Goal: Task Accomplishment & Management: Use online tool/utility

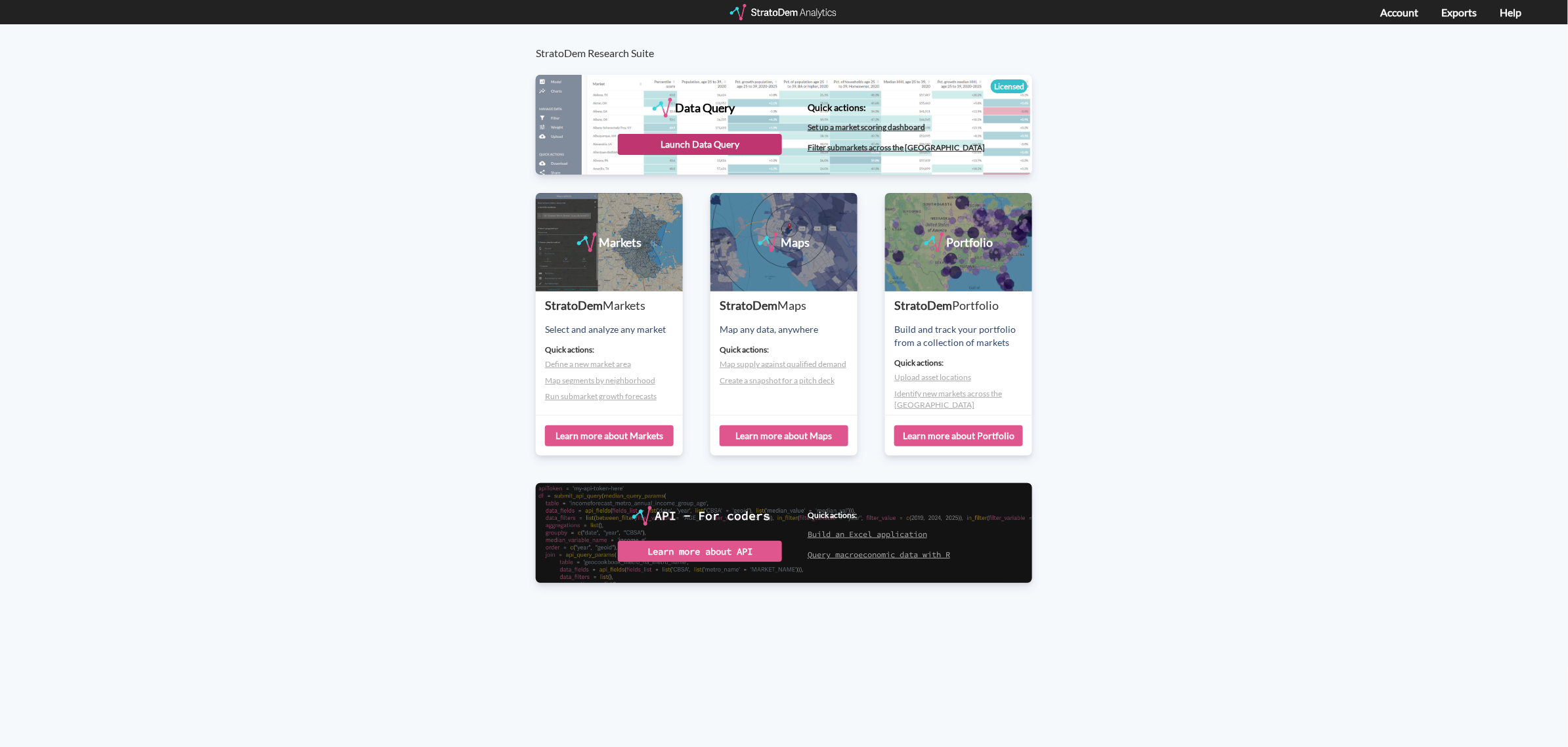
click at [698, 142] on div "Launch Data Query" at bounding box center [699, 144] width 164 height 21
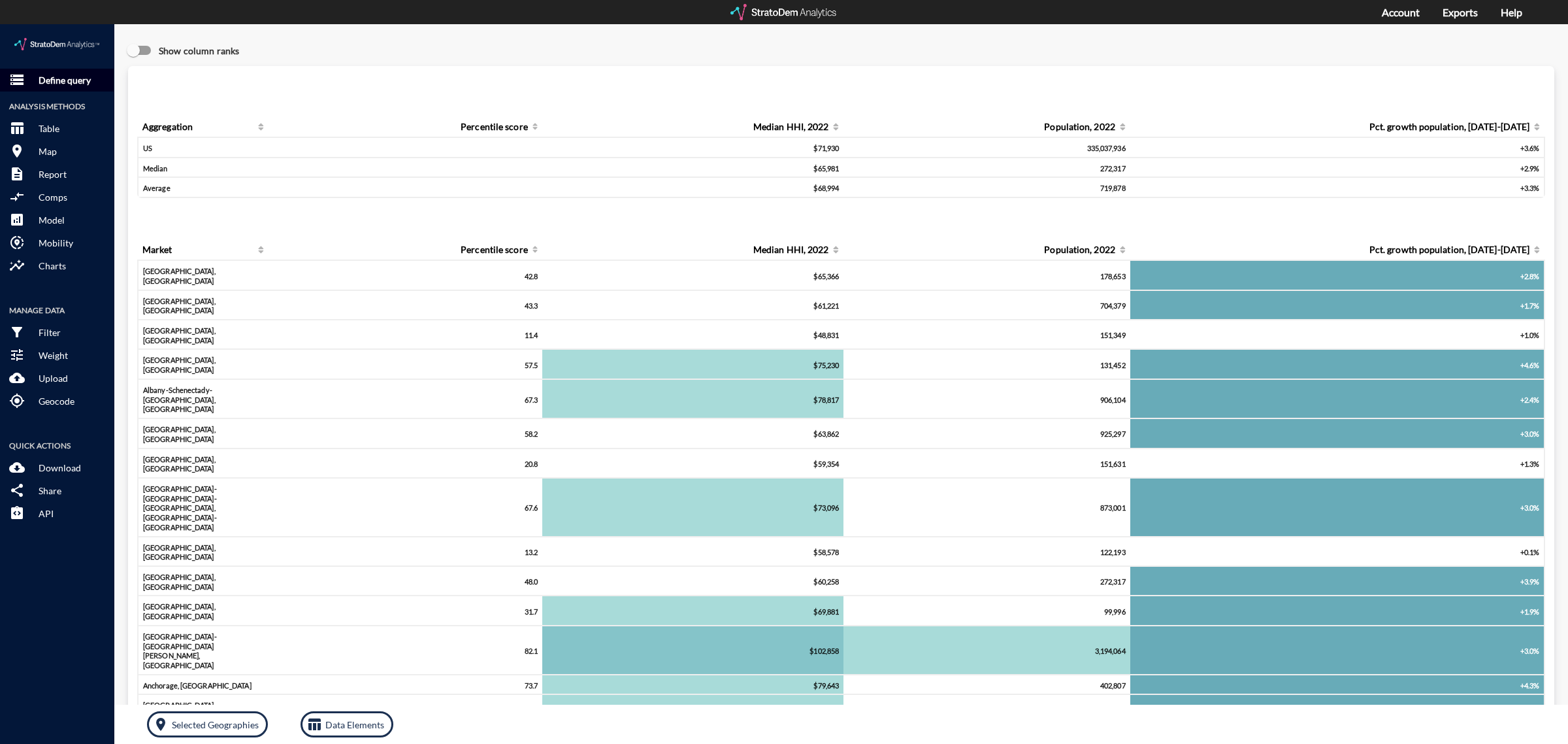
click p "Define query"
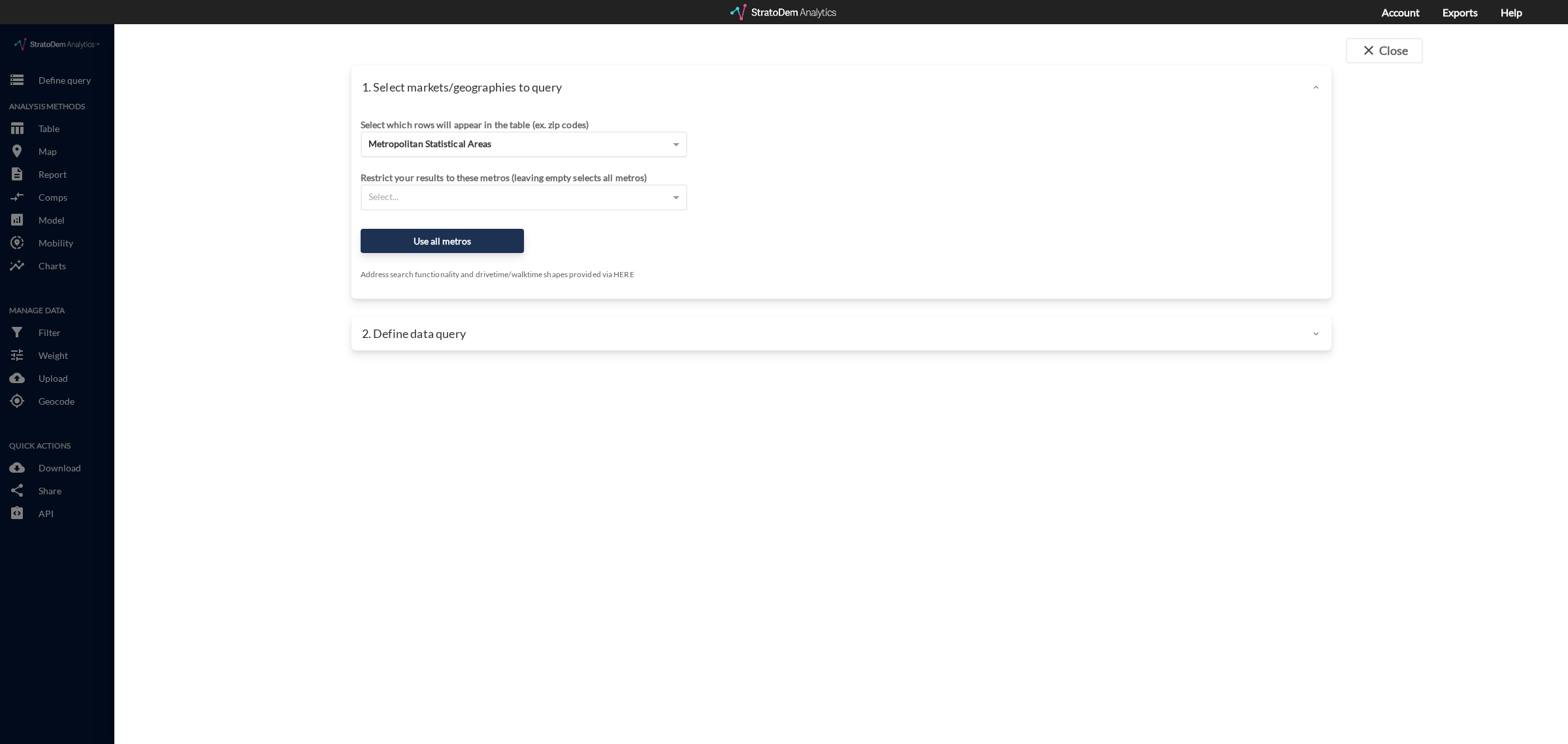
click div "Metropolitan Statistical Areas"
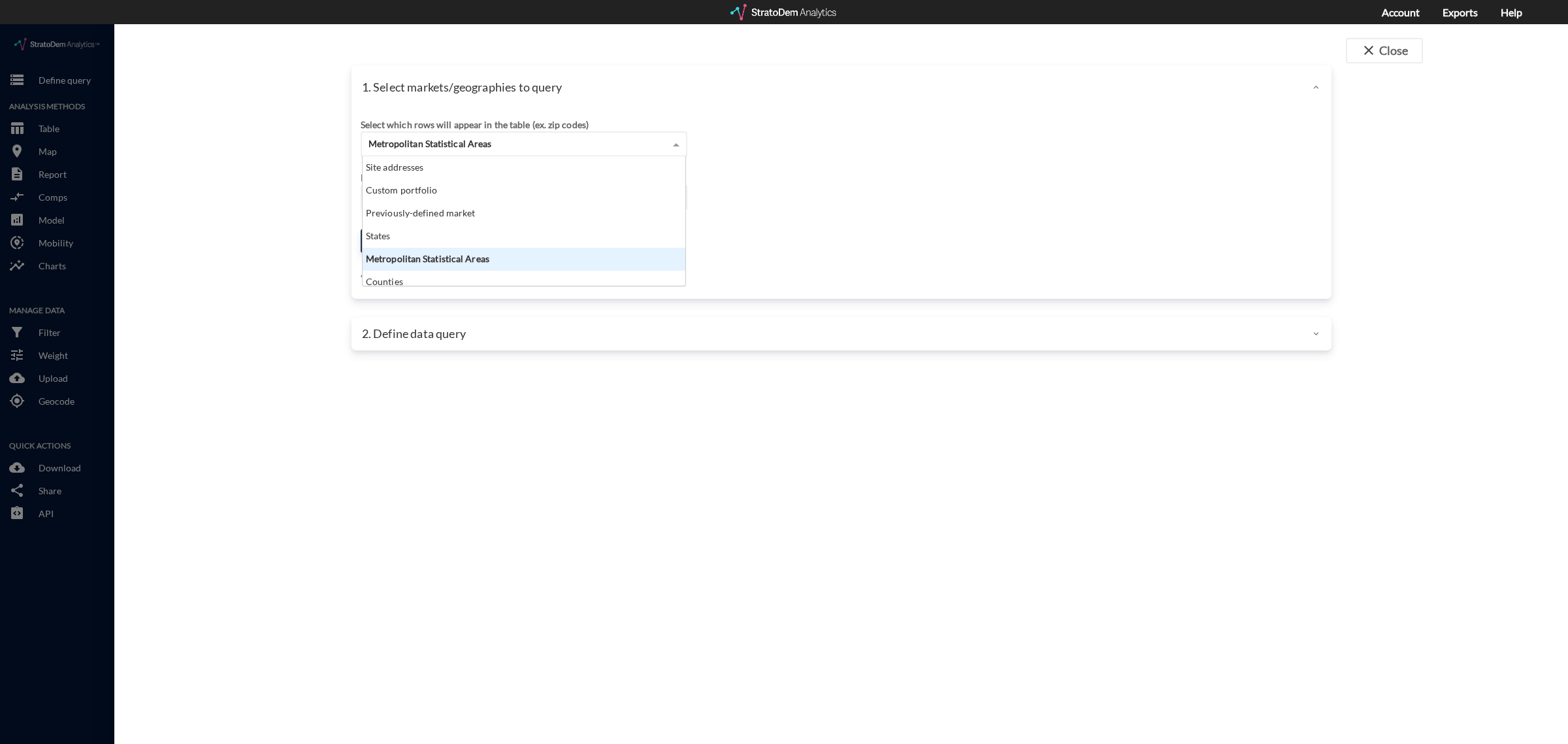
scroll to position [117, 315]
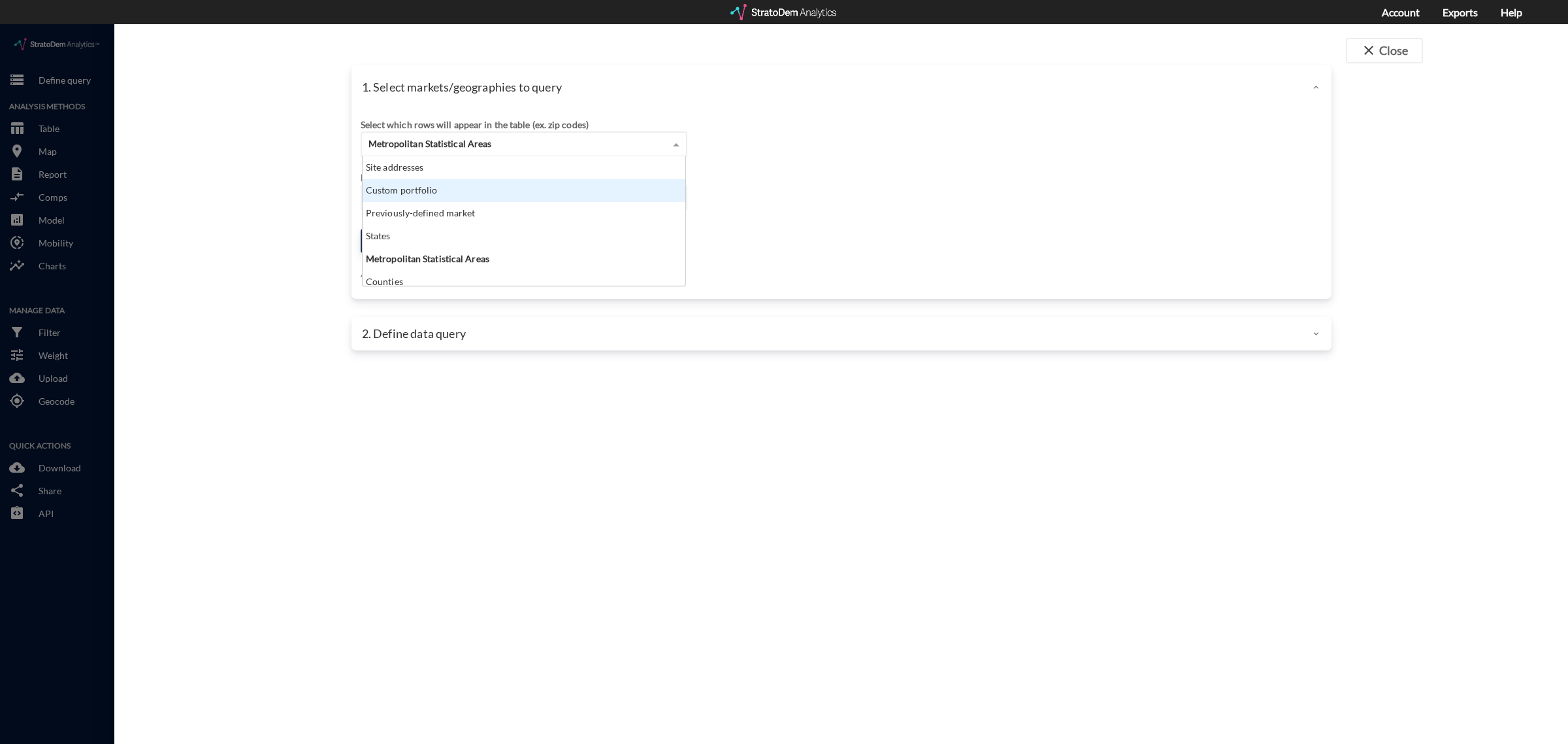
click div "Custom portfolio"
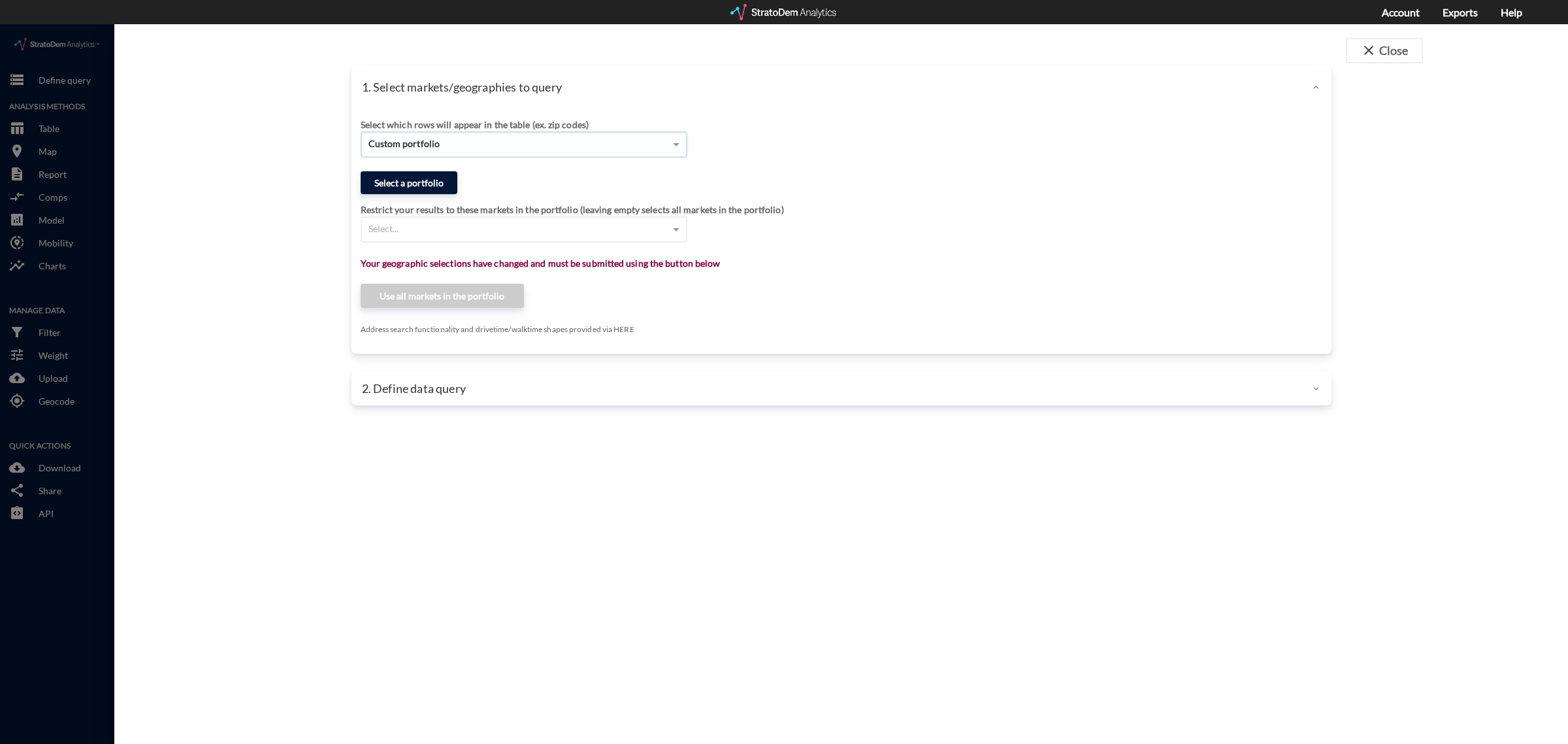
click button "Select a portfolio"
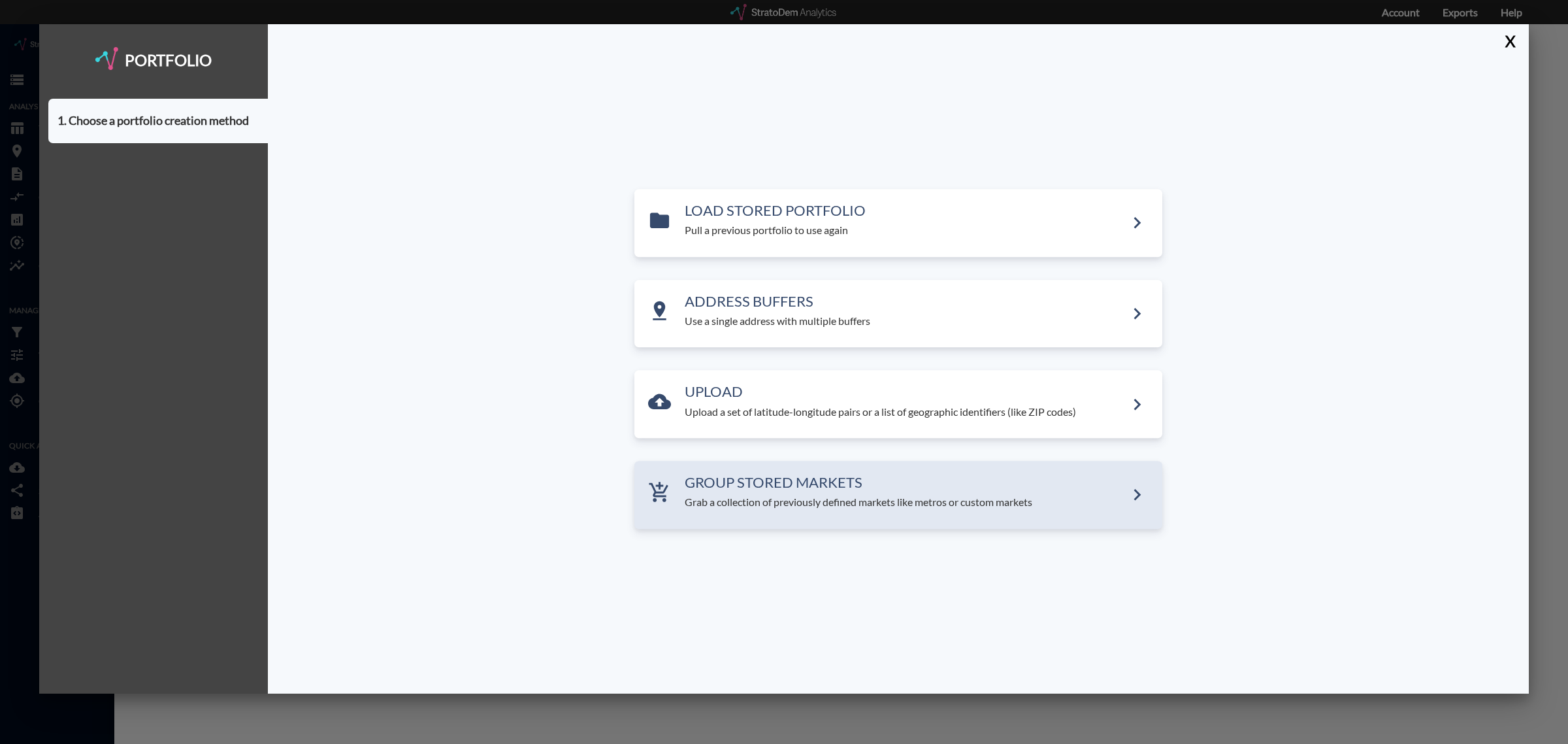
click at [742, 496] on p "Grab a collection of previously defined markets like metros or custom markets" at bounding box center [905, 502] width 441 height 15
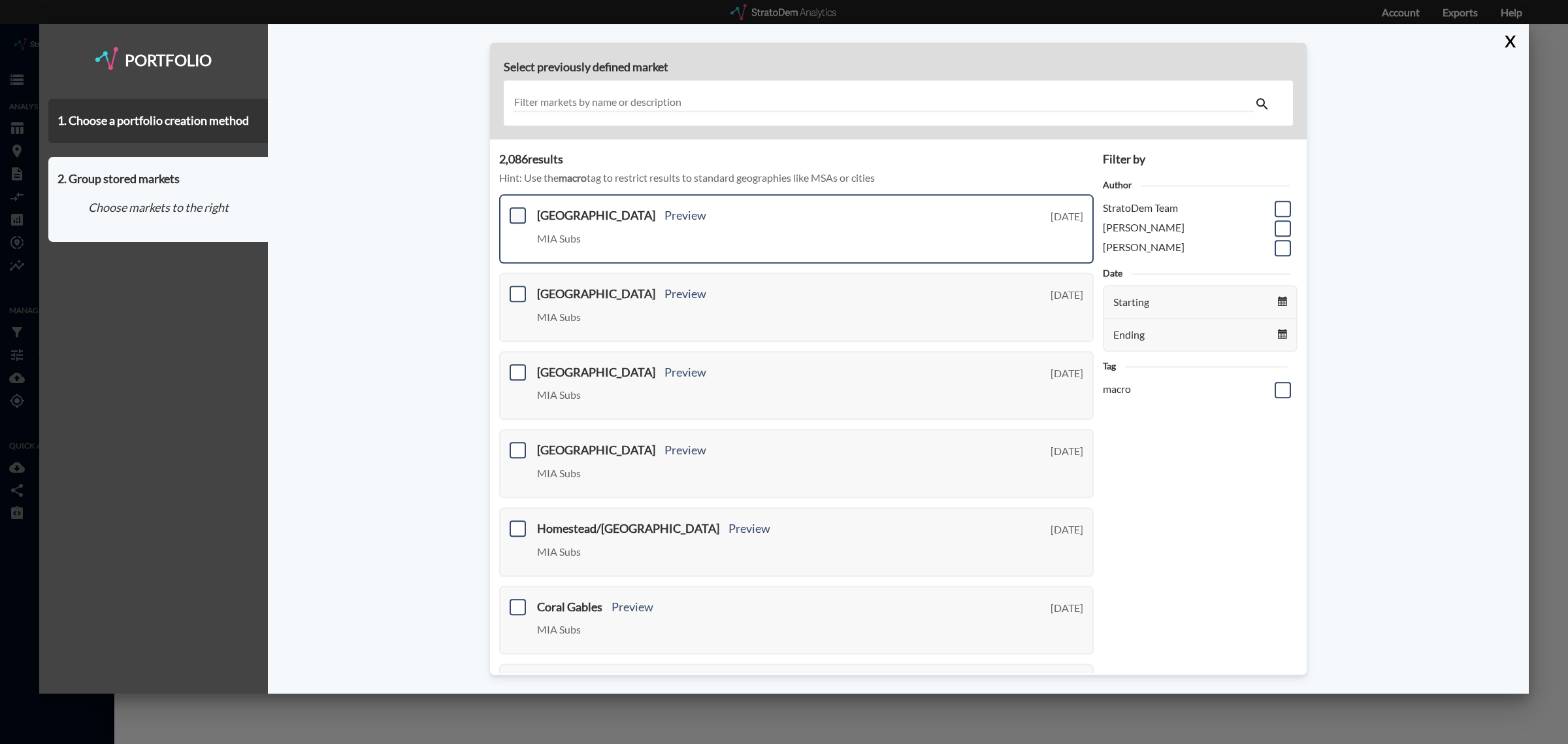
click at [515, 211] on span at bounding box center [518, 216] width 16 height 16
click at [516, 210] on input "checkbox" at bounding box center [516, 210] width 0 height 0
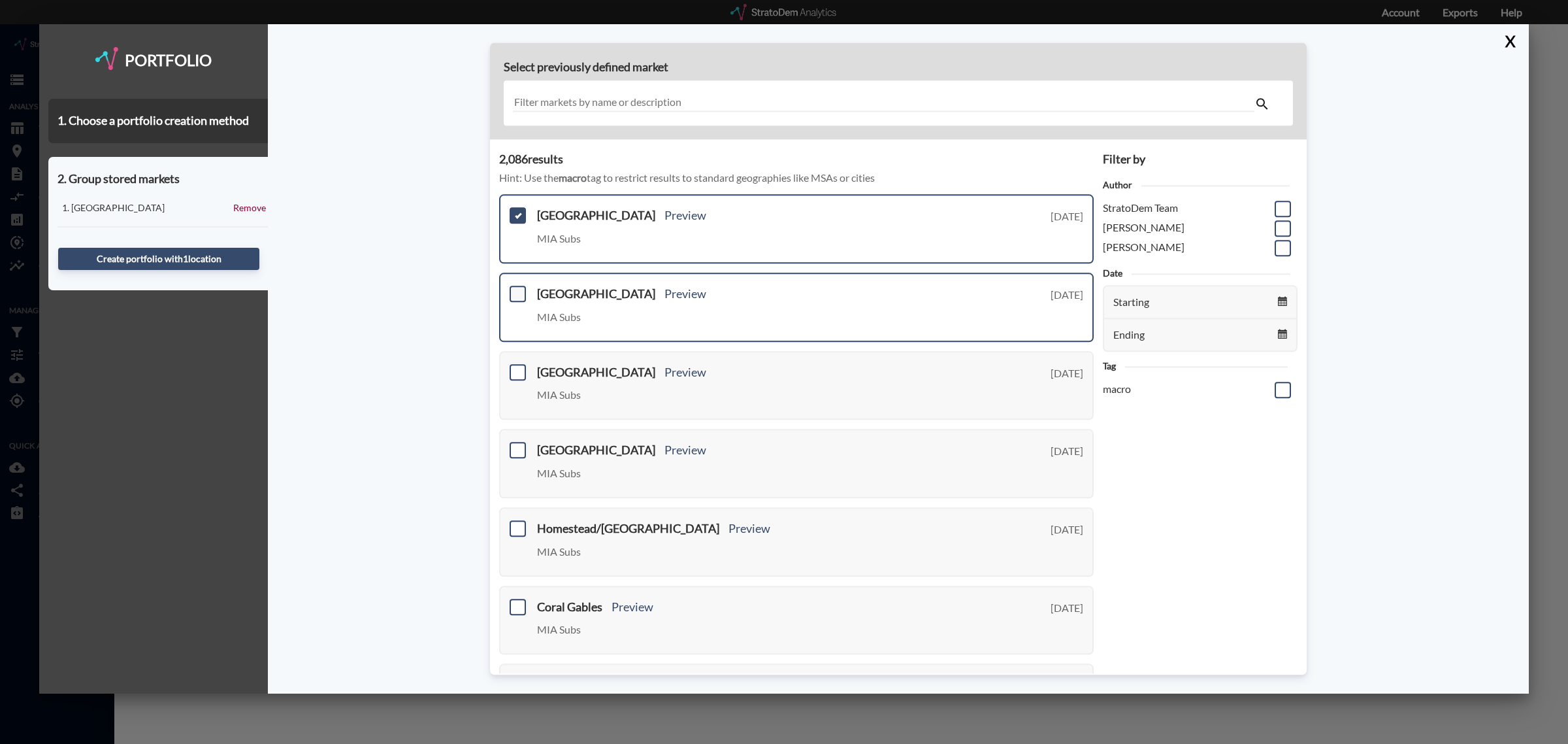
click at [520, 292] on span at bounding box center [518, 294] width 16 height 16
click at [516, 289] on input "checkbox" at bounding box center [516, 289] width 0 height 0
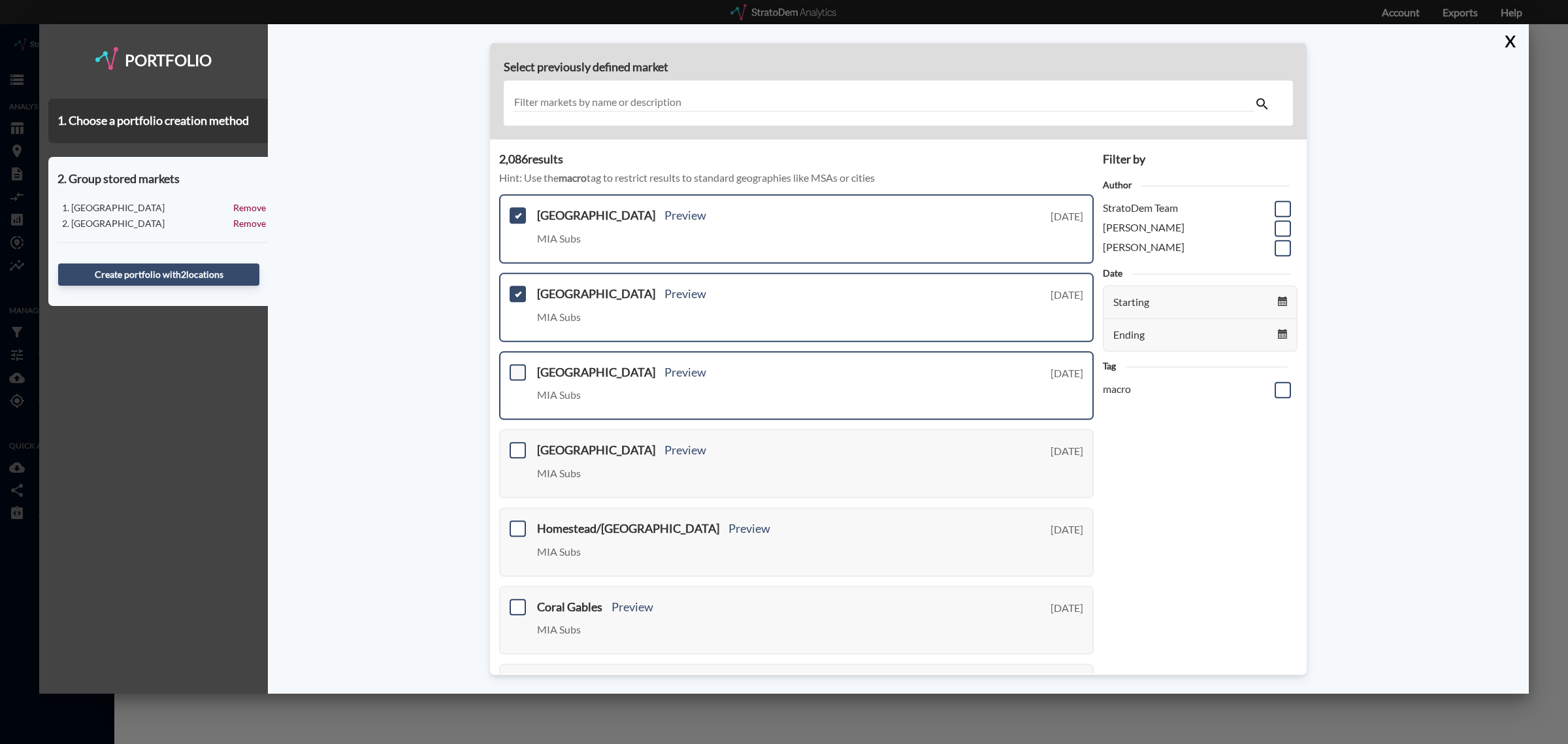
click at [516, 367] on span at bounding box center [518, 372] width 16 height 16
click at [516, 367] on input "checkbox" at bounding box center [516, 367] width 0 height 0
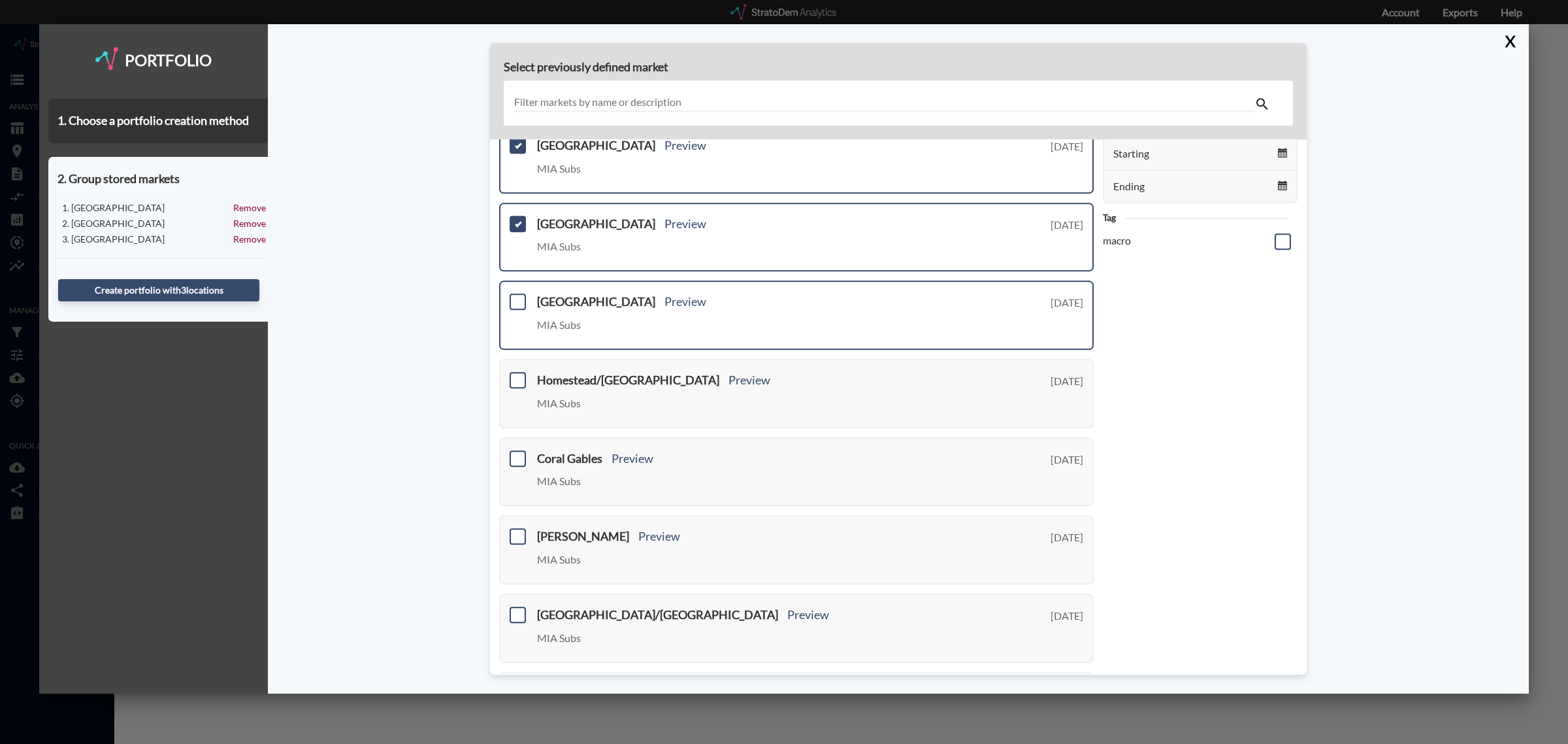
scroll to position [164, 0]
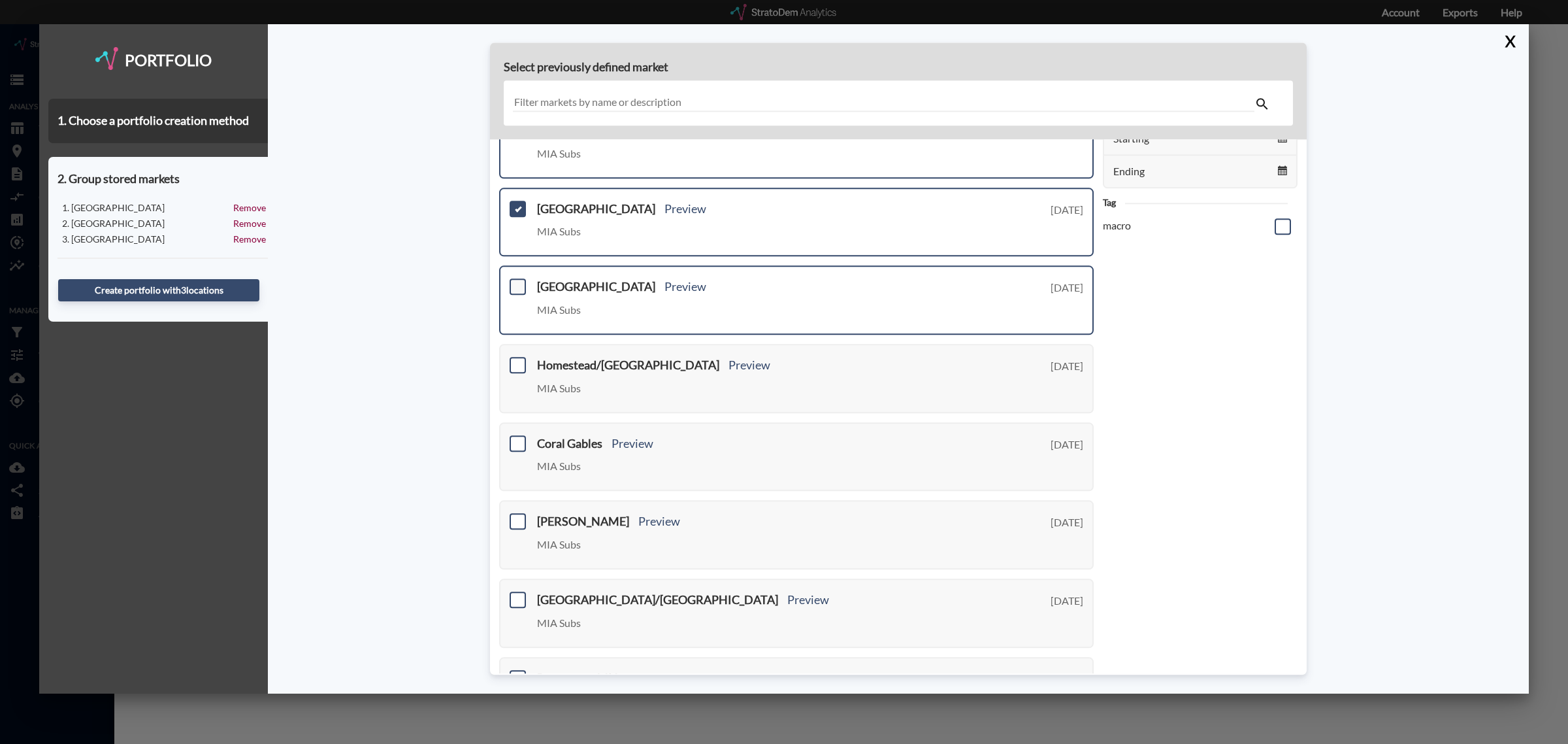
click at [518, 286] on span at bounding box center [518, 287] width 16 height 16
click at [516, 282] on input "checkbox" at bounding box center [516, 282] width 0 height 0
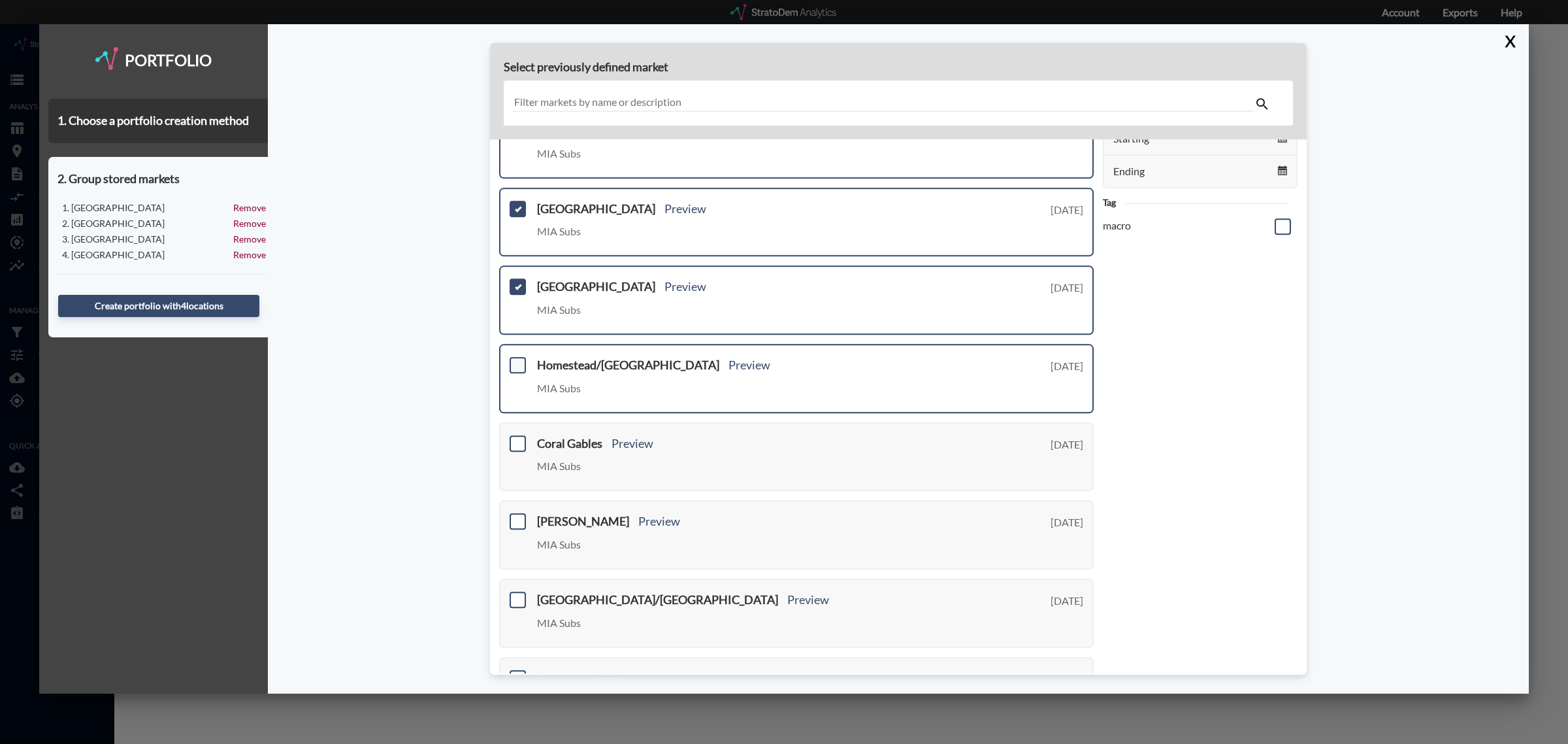
click at [518, 360] on span at bounding box center [518, 365] width 16 height 16
click at [516, 360] on input "checkbox" at bounding box center [516, 360] width 0 height 0
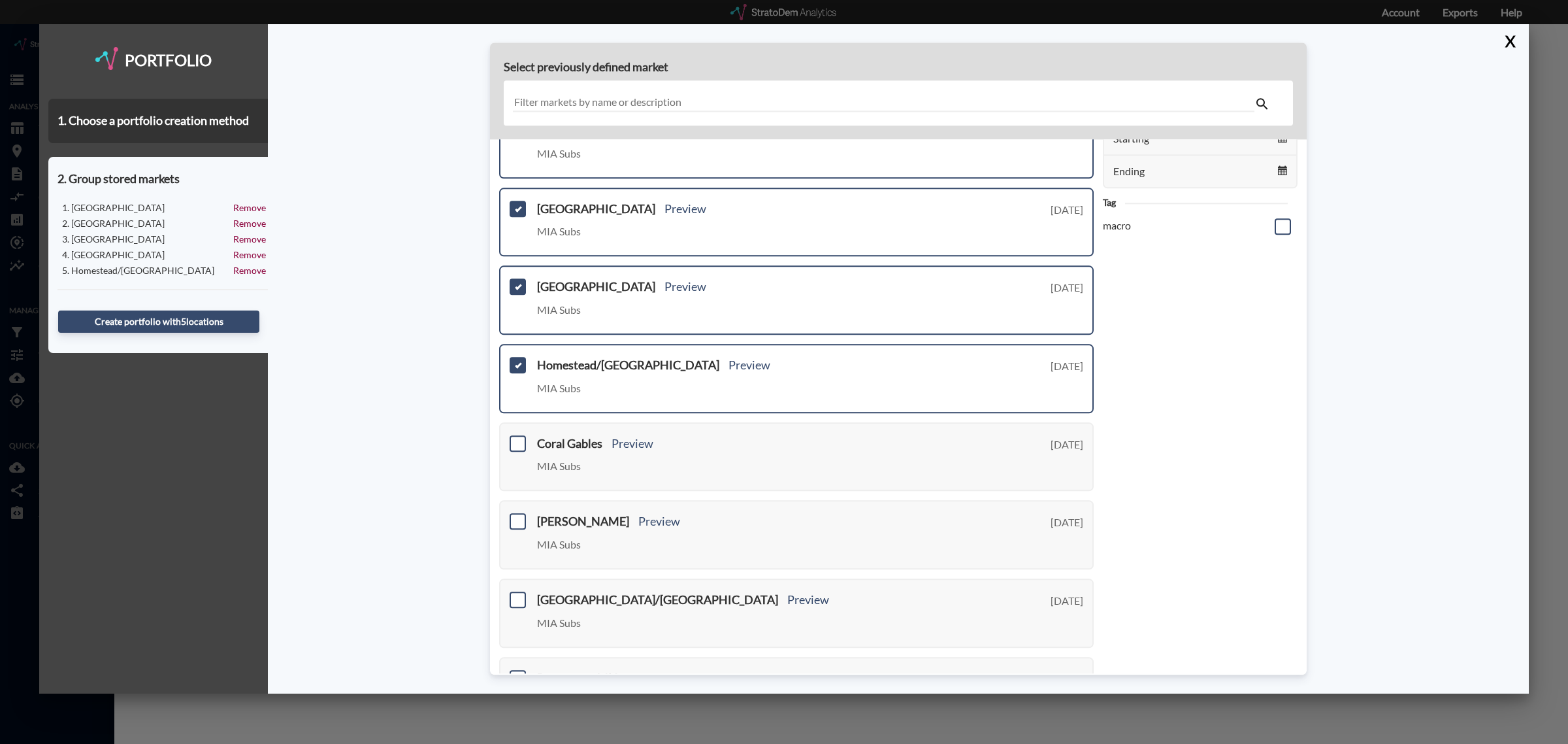
scroll to position [325, 0]
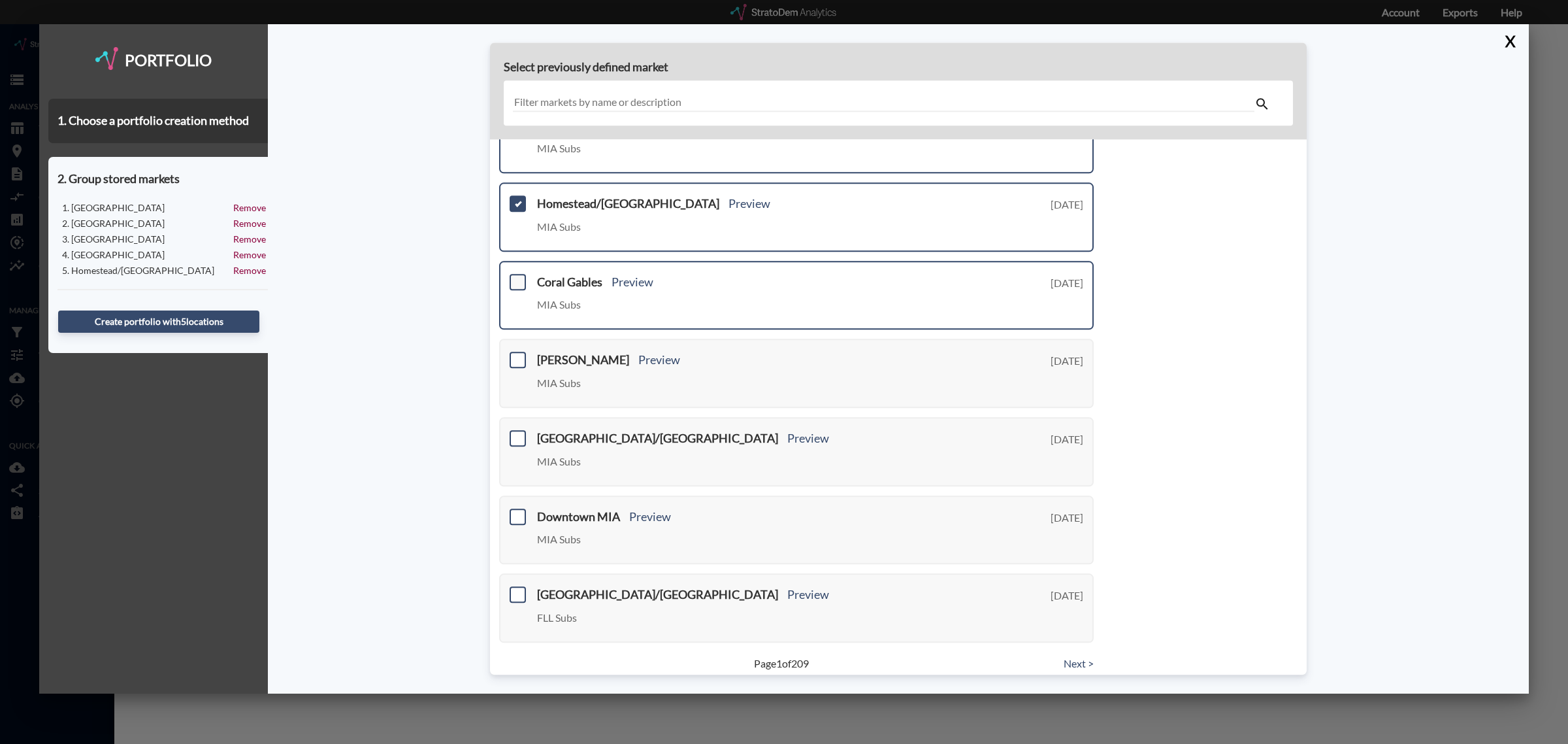
click at [520, 281] on span at bounding box center [518, 282] width 16 height 16
click at [516, 276] on input "checkbox" at bounding box center [516, 276] width 0 height 0
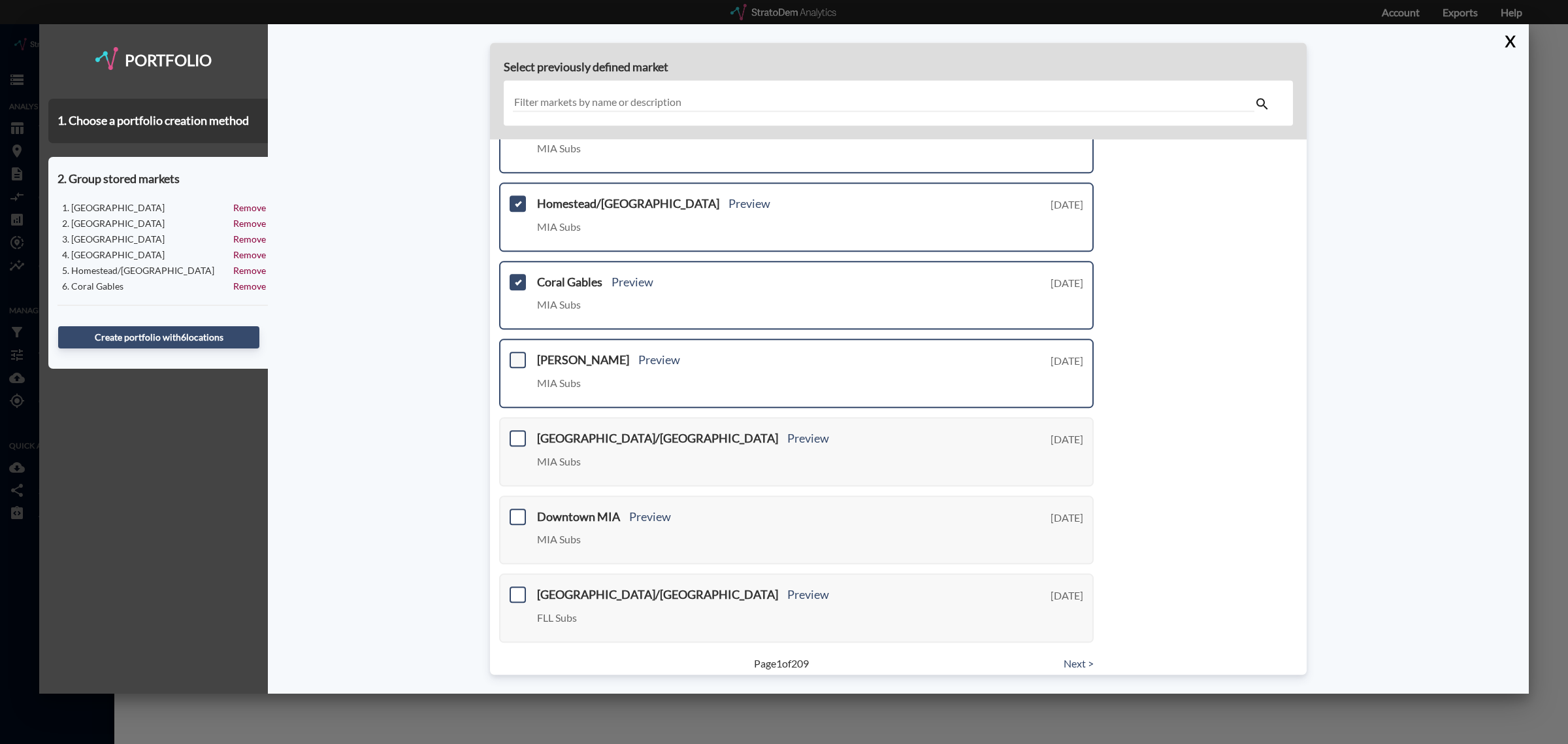
click at [518, 358] on span at bounding box center [518, 360] width 16 height 16
click at [516, 355] on input "checkbox" at bounding box center [516, 355] width 0 height 0
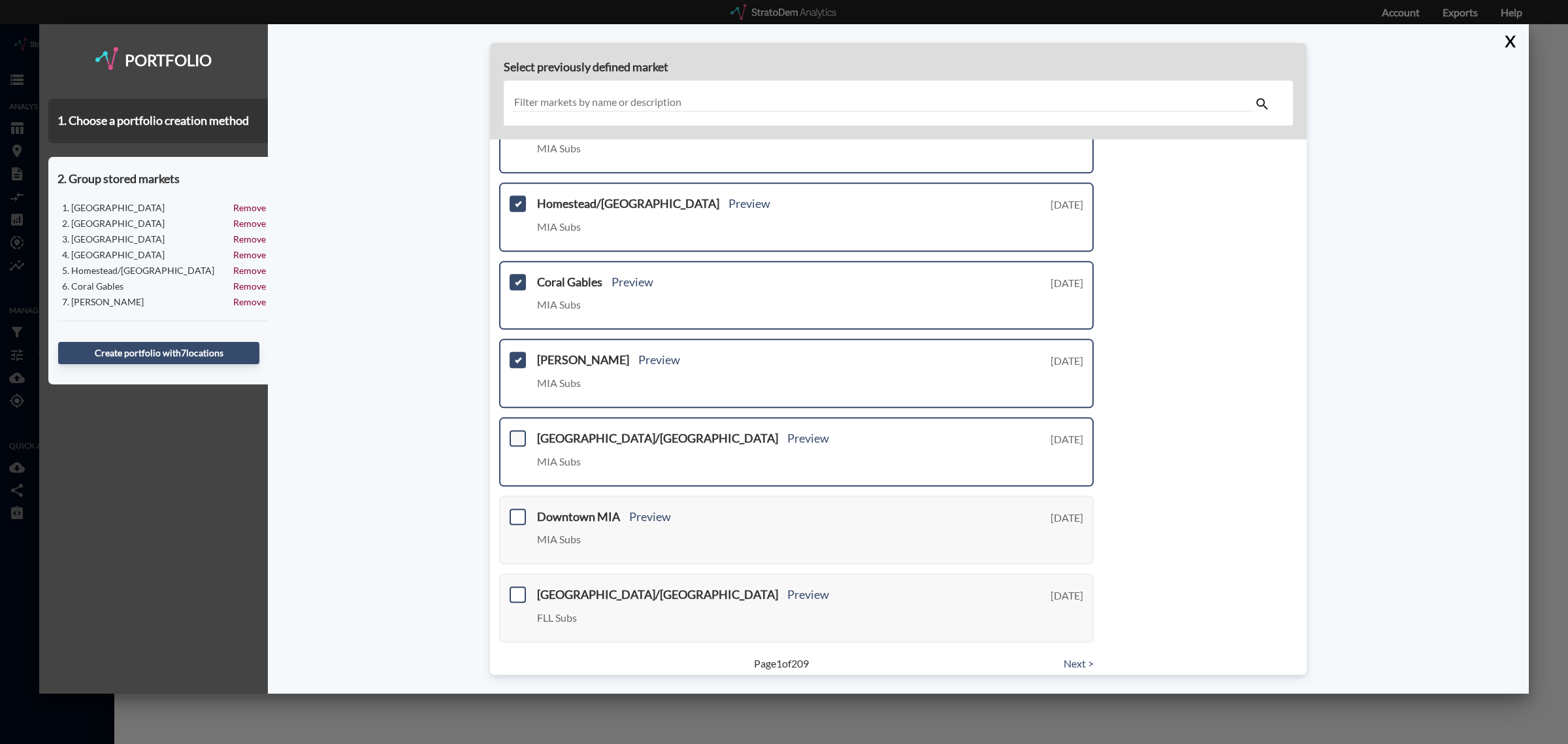
click at [518, 430] on span at bounding box center [518, 439] width 16 height 16
click at [516, 433] on input "checkbox" at bounding box center [516, 433] width 0 height 0
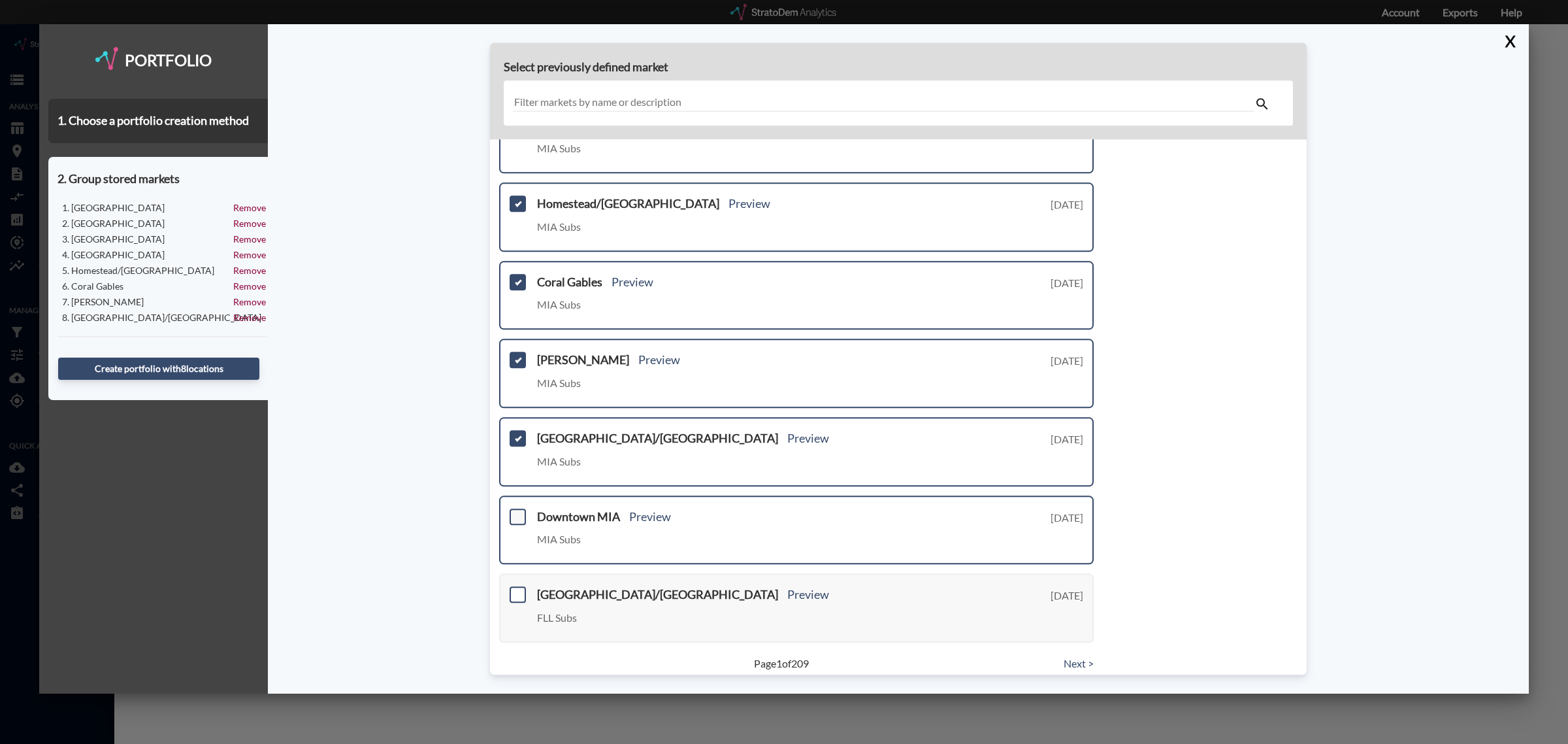
click at [522, 508] on span at bounding box center [518, 517] width 16 height 16
click at [516, 511] on input "checkbox" at bounding box center [516, 511] width 0 height 0
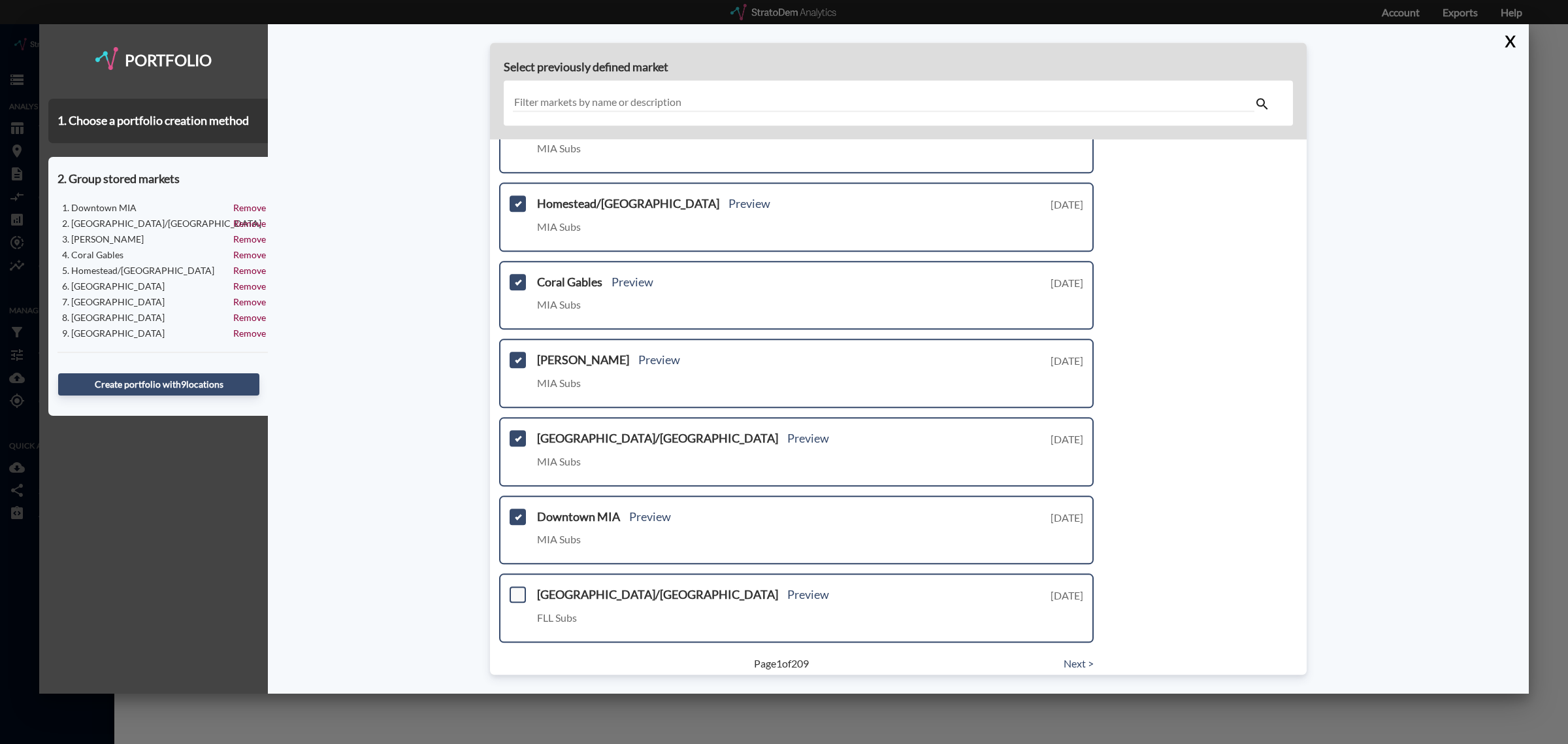
click at [510, 587] on span at bounding box center [518, 595] width 16 height 16
click at [516, 589] on input "checkbox" at bounding box center [516, 589] width 0 height 0
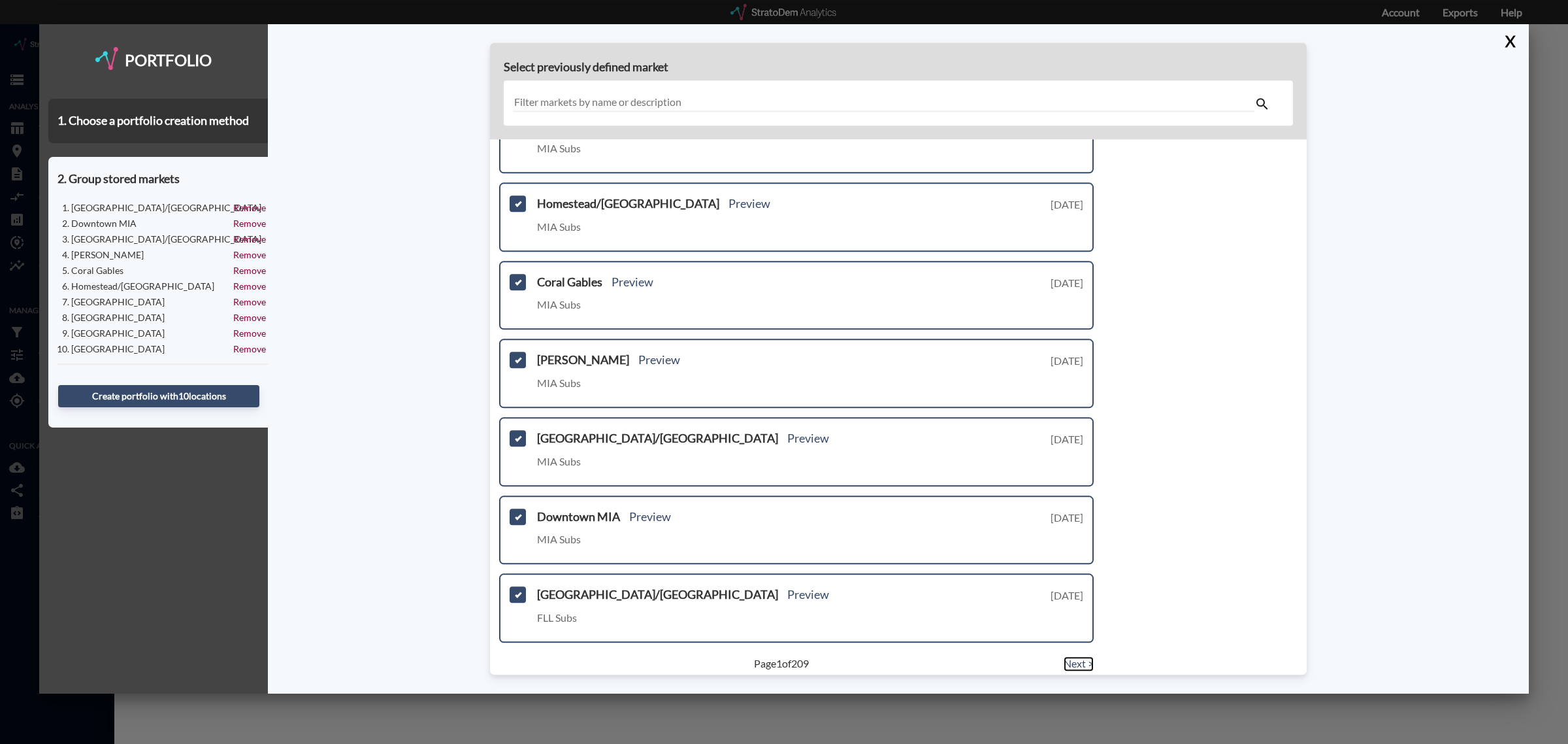
click at [1071, 656] on link "Next >" at bounding box center [1079, 664] width 30 height 15
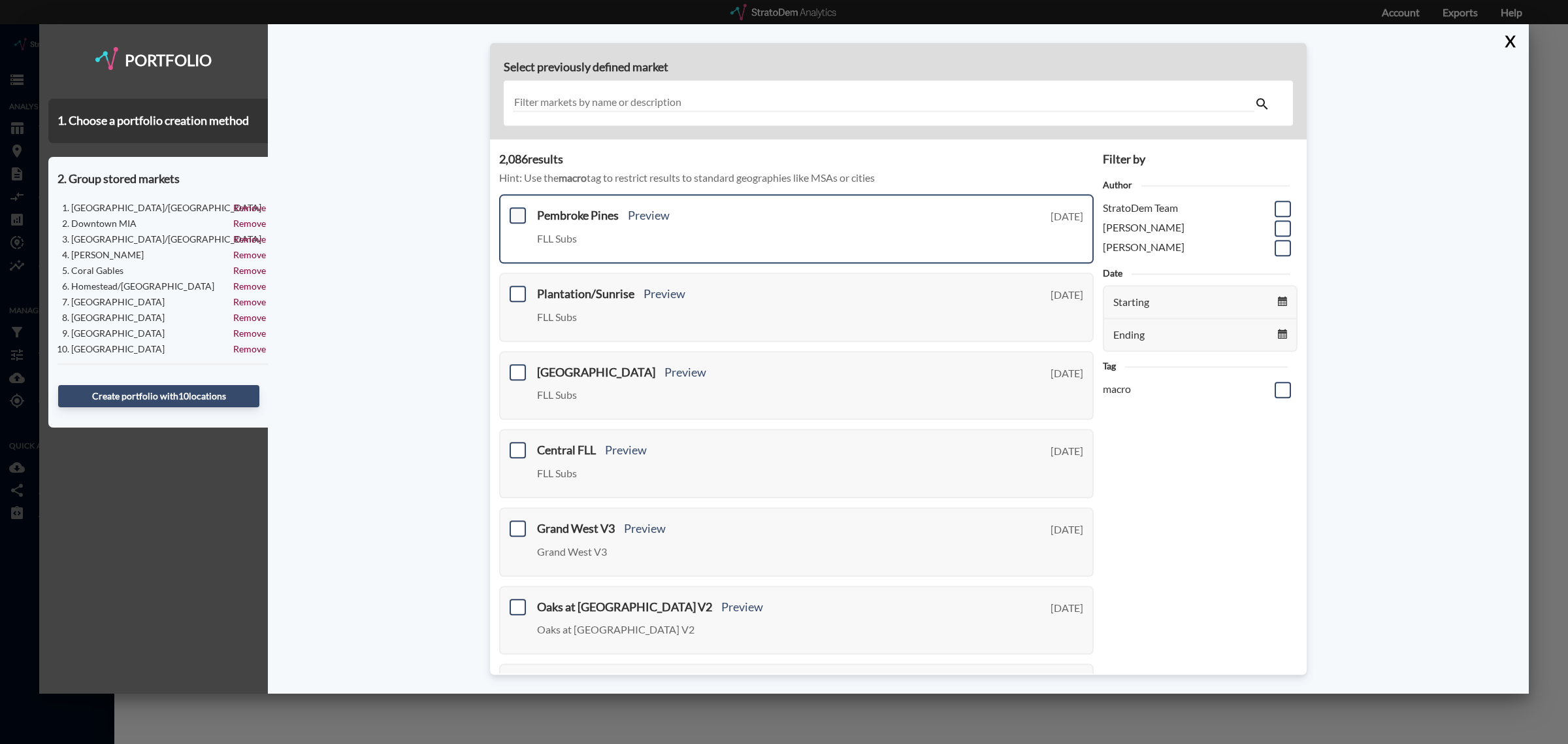
click at [520, 210] on span at bounding box center [518, 216] width 16 height 16
click at [516, 210] on input "checkbox" at bounding box center [516, 210] width 0 height 0
click at [514, 291] on span at bounding box center [518, 294] width 16 height 16
click at [516, 289] on input "checkbox" at bounding box center [516, 289] width 0 height 0
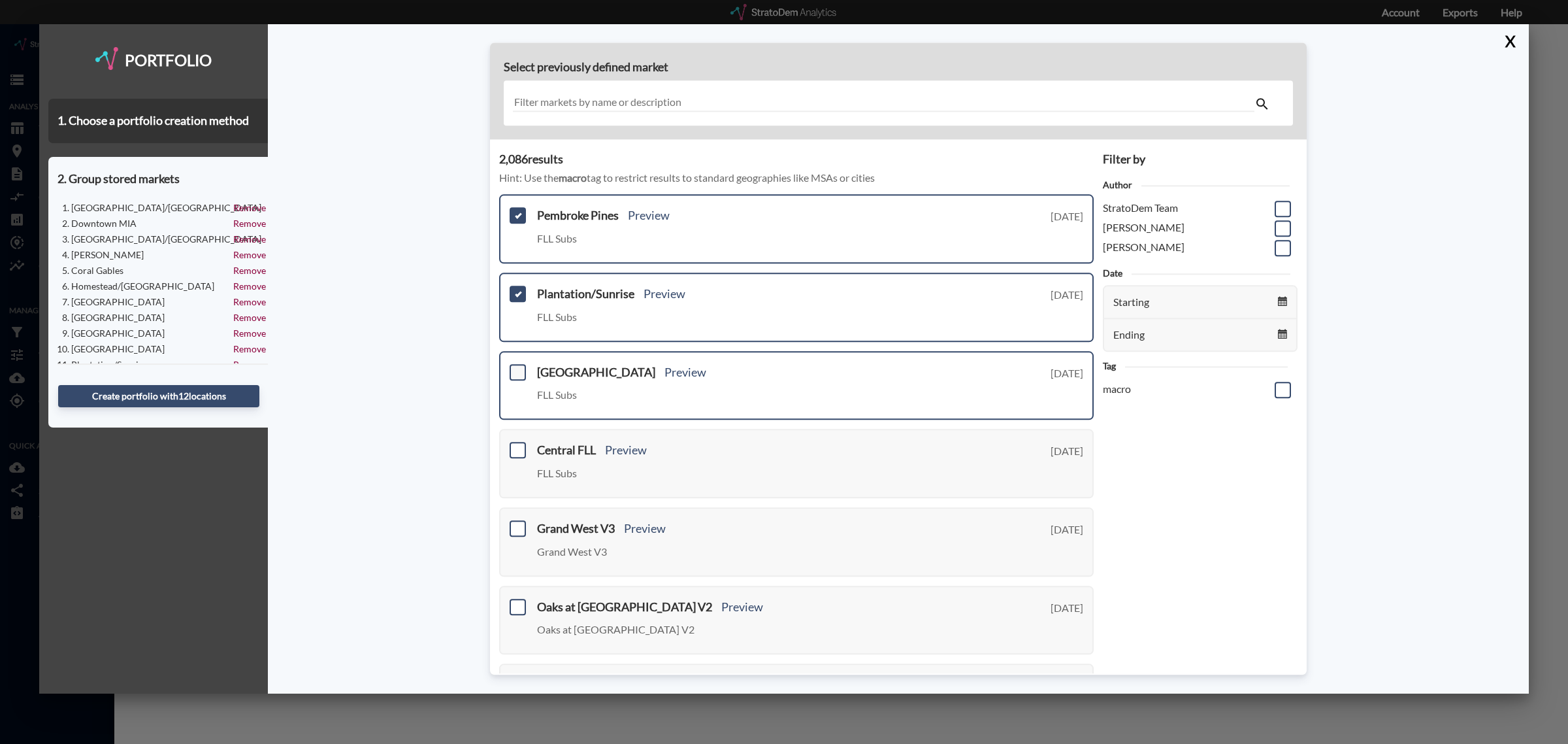
click at [518, 369] on span at bounding box center [518, 372] width 16 height 16
click at [516, 367] on input "checkbox" at bounding box center [516, 367] width 0 height 0
click at [515, 445] on span at bounding box center [518, 451] width 16 height 16
click at [516, 445] on input "checkbox" at bounding box center [516, 445] width 0 height 0
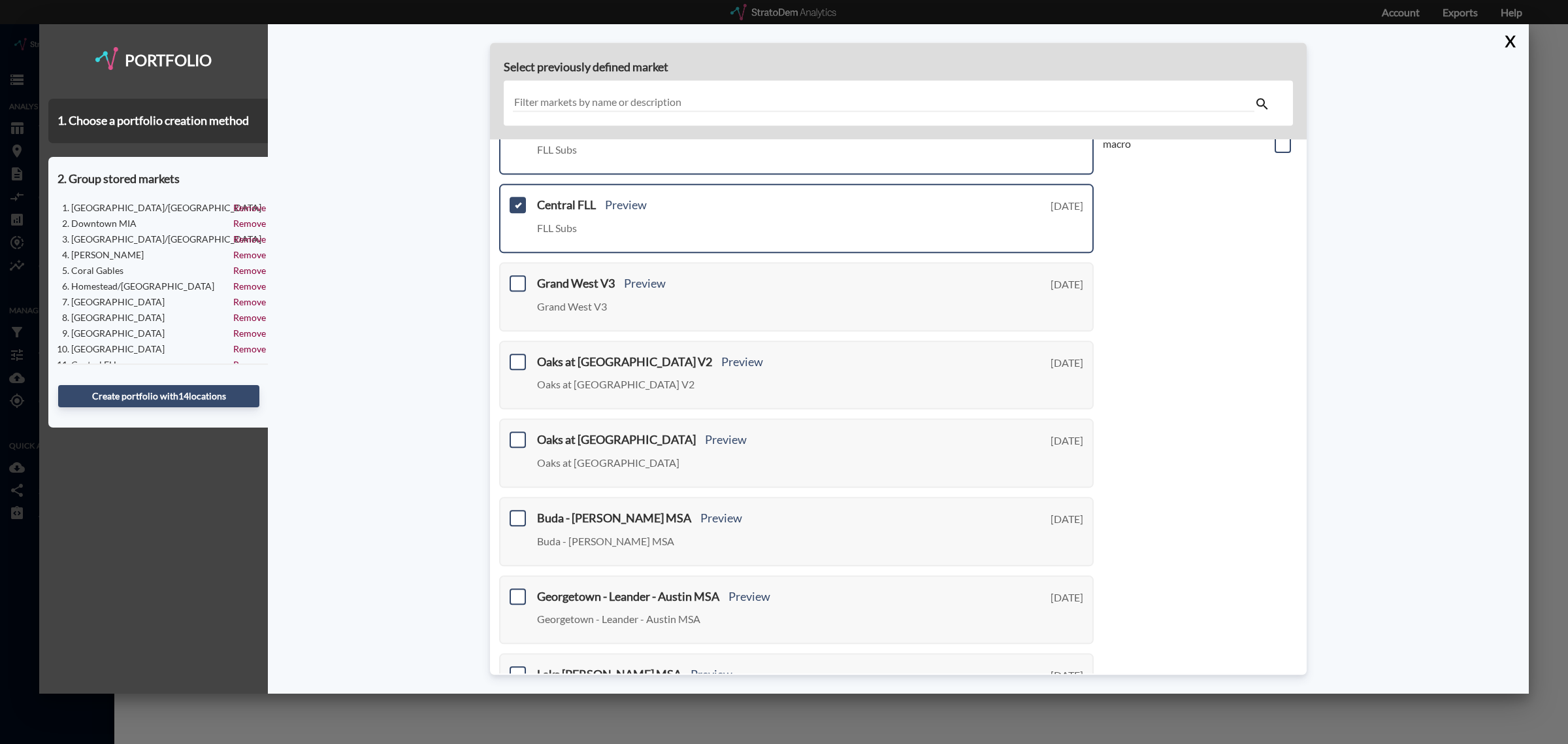
scroll to position [325, 0]
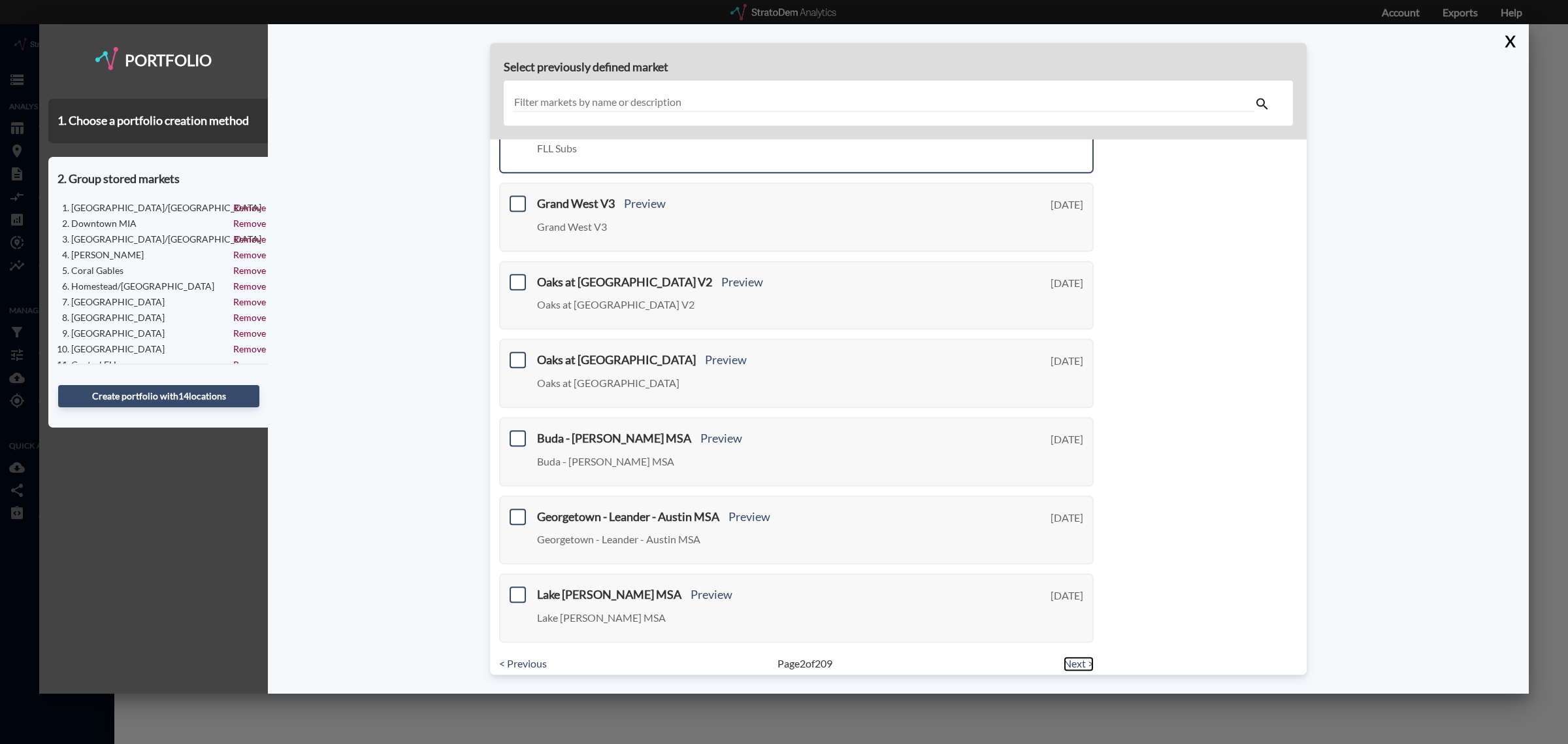
click at [1075, 656] on link "Next >" at bounding box center [1079, 664] width 30 height 15
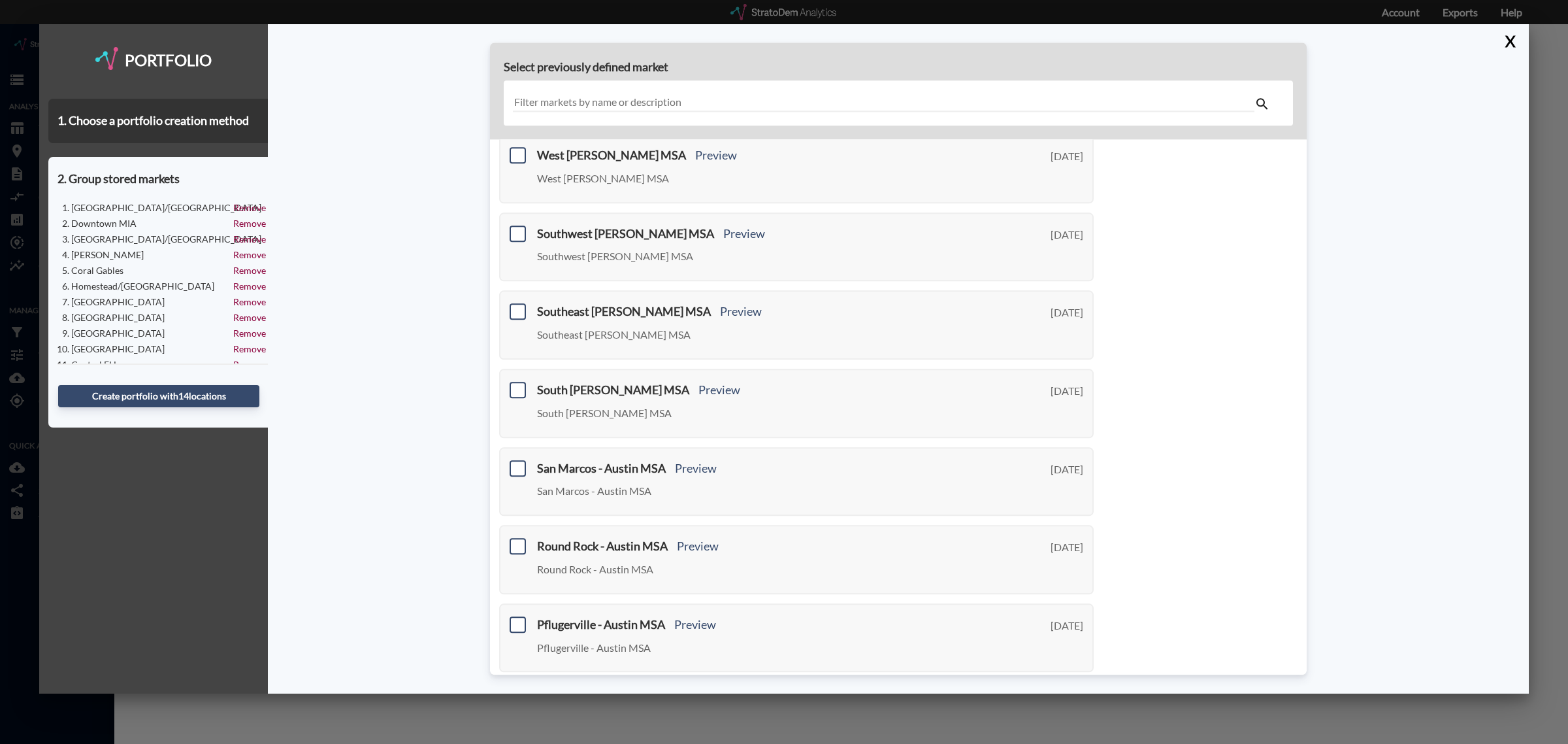
click at [1067, 686] on link "Next >" at bounding box center [1079, 694] width 30 height 15
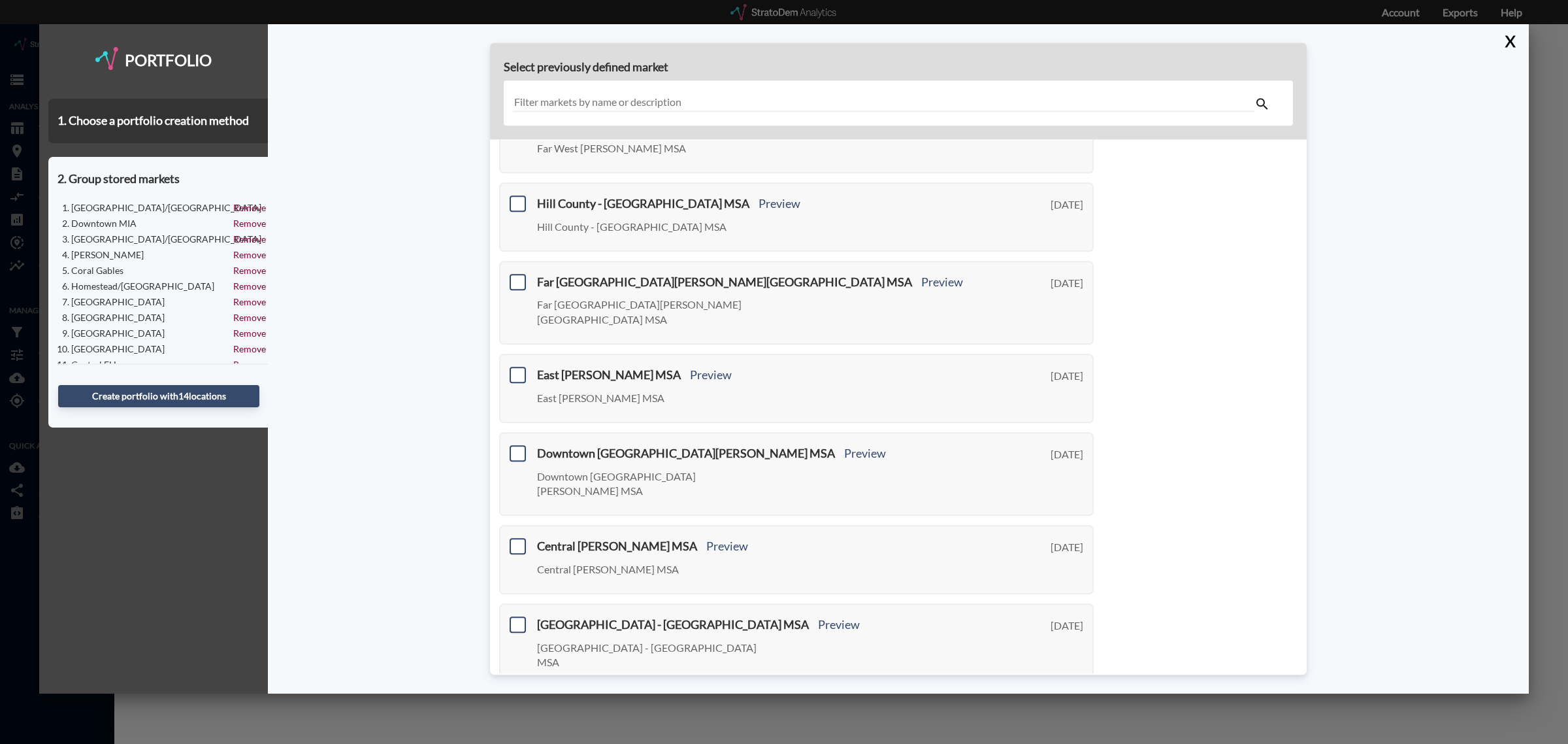
click at [1067, 701] on link "Next >" at bounding box center [1079, 709] width 30 height 15
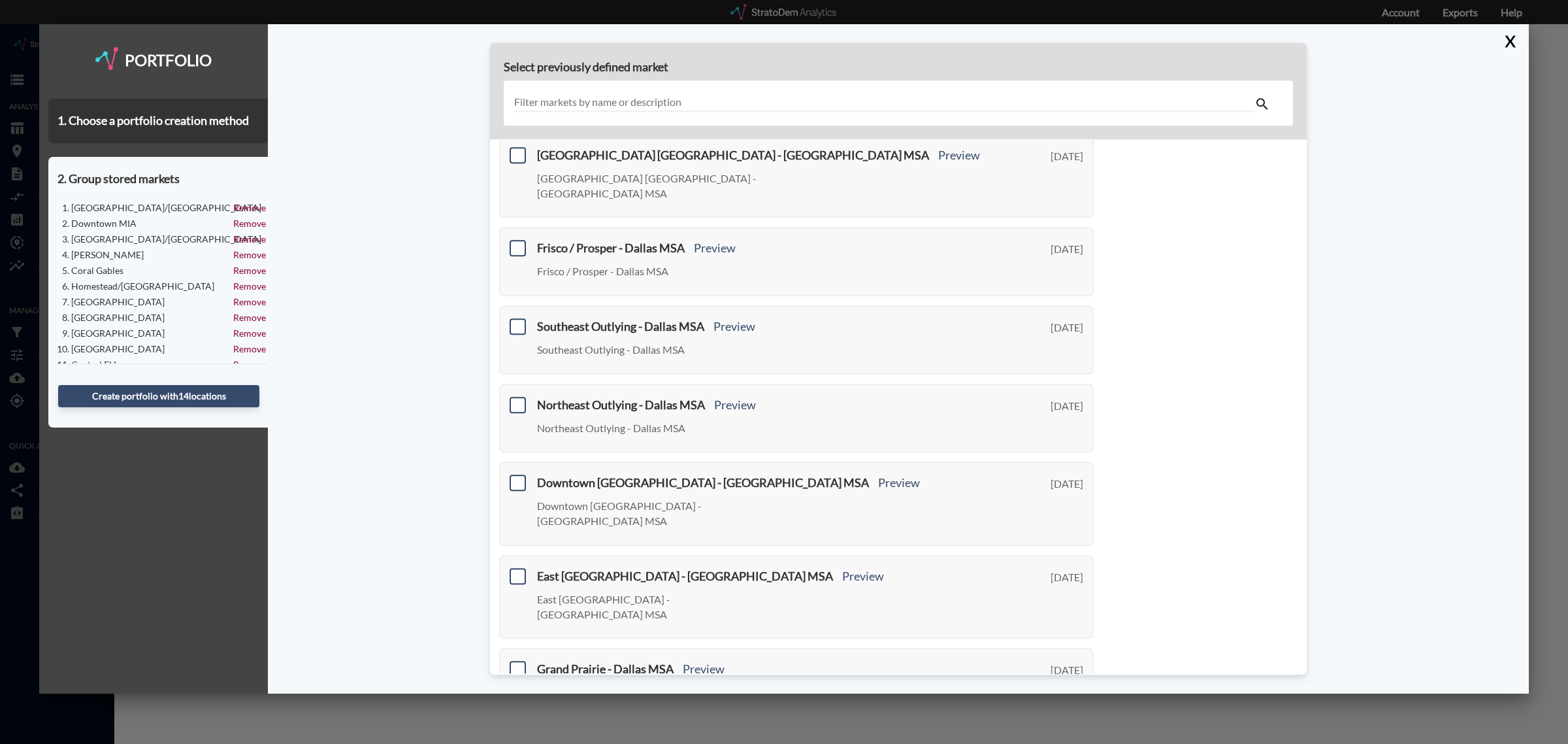
click at [1067, 731] on link "Next >" at bounding box center [1079, 739] width 30 height 15
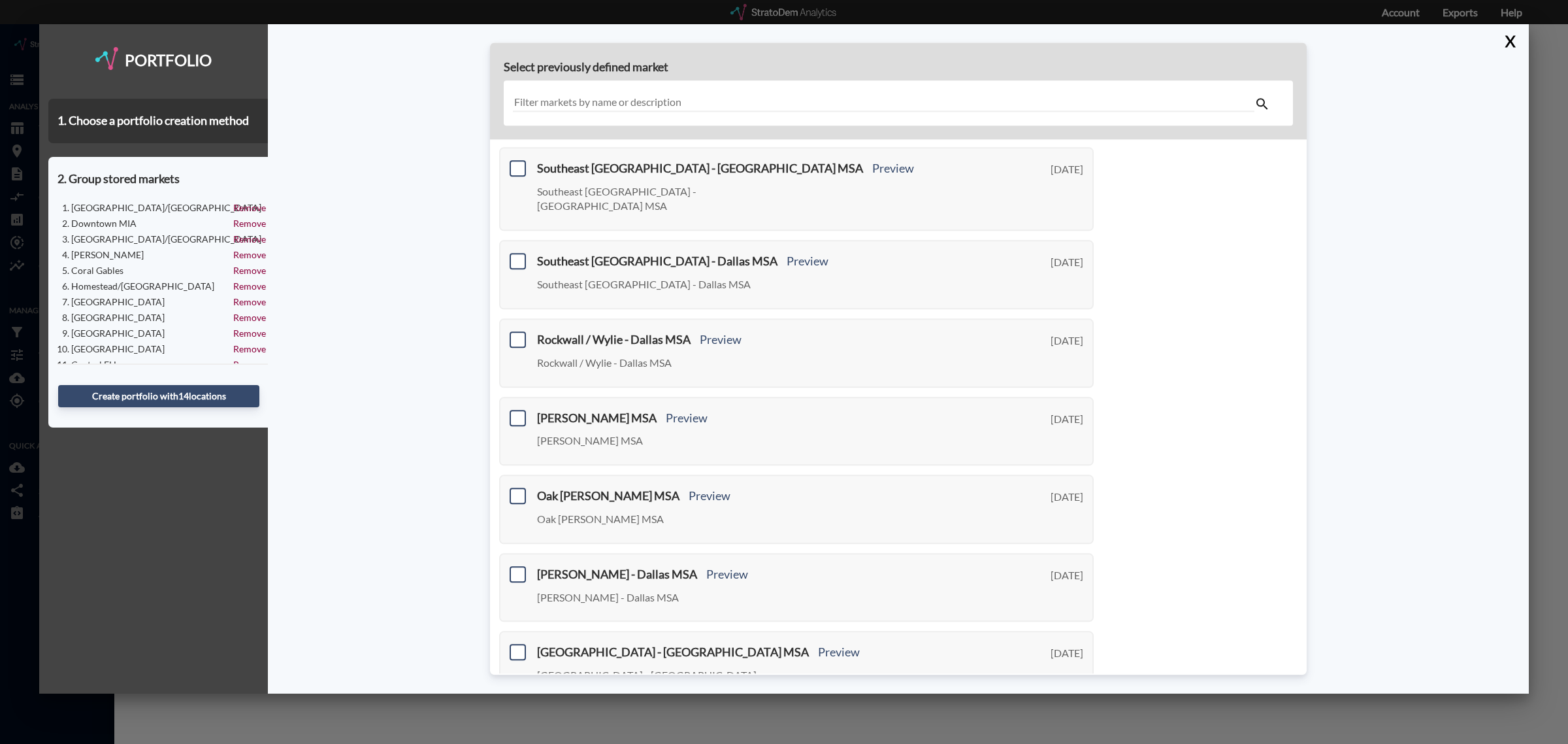
click at [1067, 729] on link "Next >" at bounding box center [1079, 737] width 30 height 15
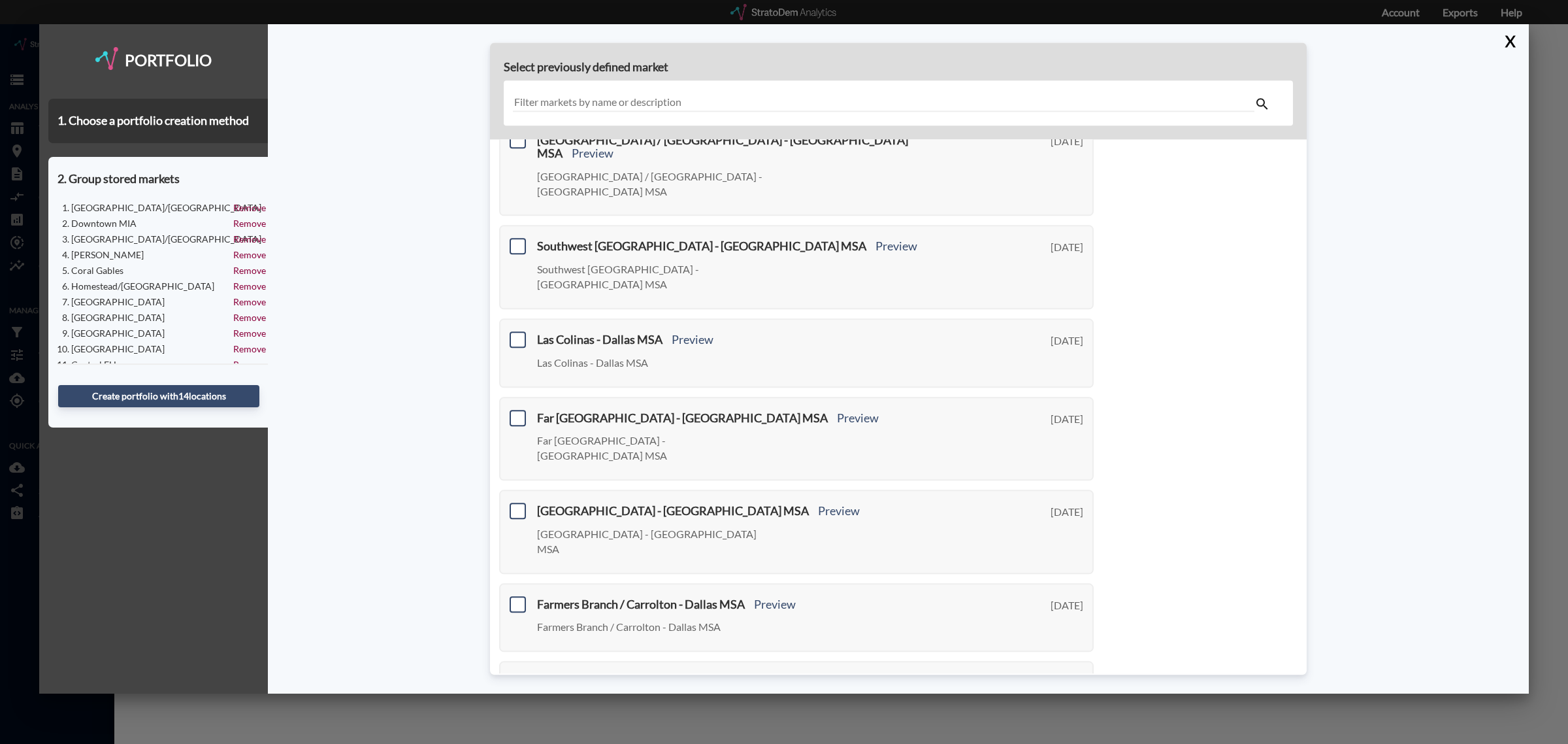
click at [1067, 743] on link "Next >" at bounding box center [1079, 751] width 30 height 15
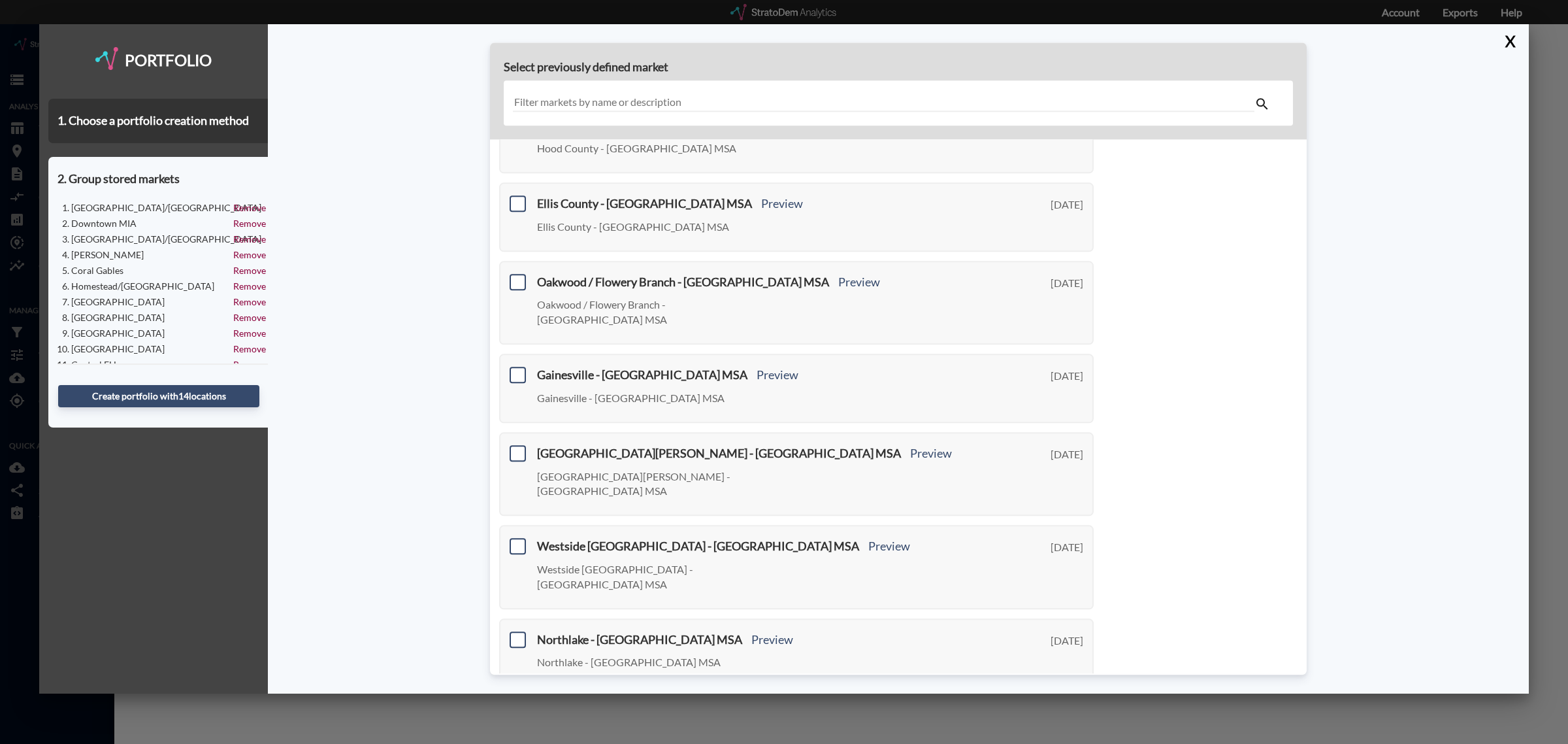
click at [1067, 701] on link "Next >" at bounding box center [1079, 709] width 30 height 15
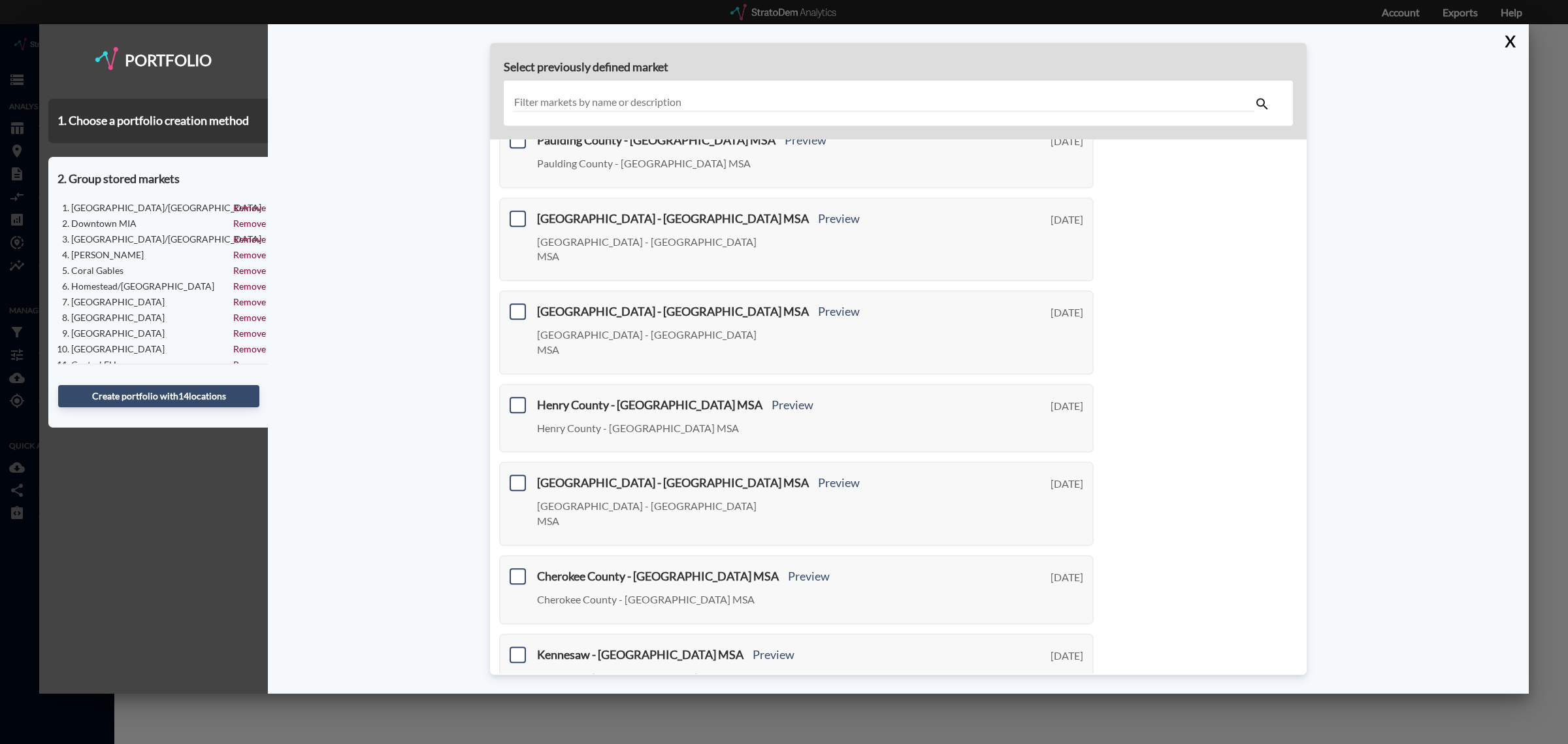
click at [1067, 717] on link "Next >" at bounding box center [1079, 724] width 30 height 15
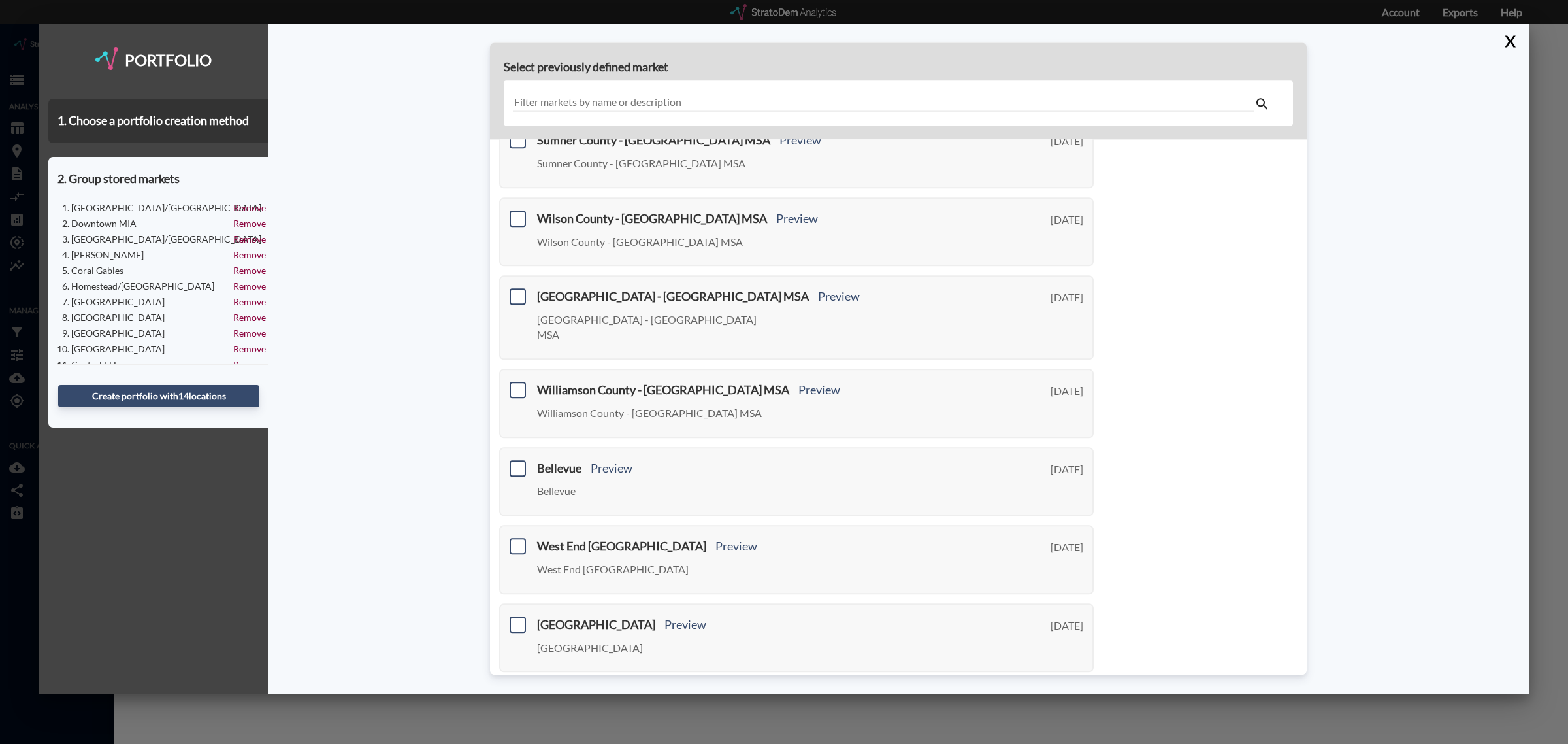
click at [1067, 686] on link "Next >" at bounding box center [1079, 694] width 30 height 15
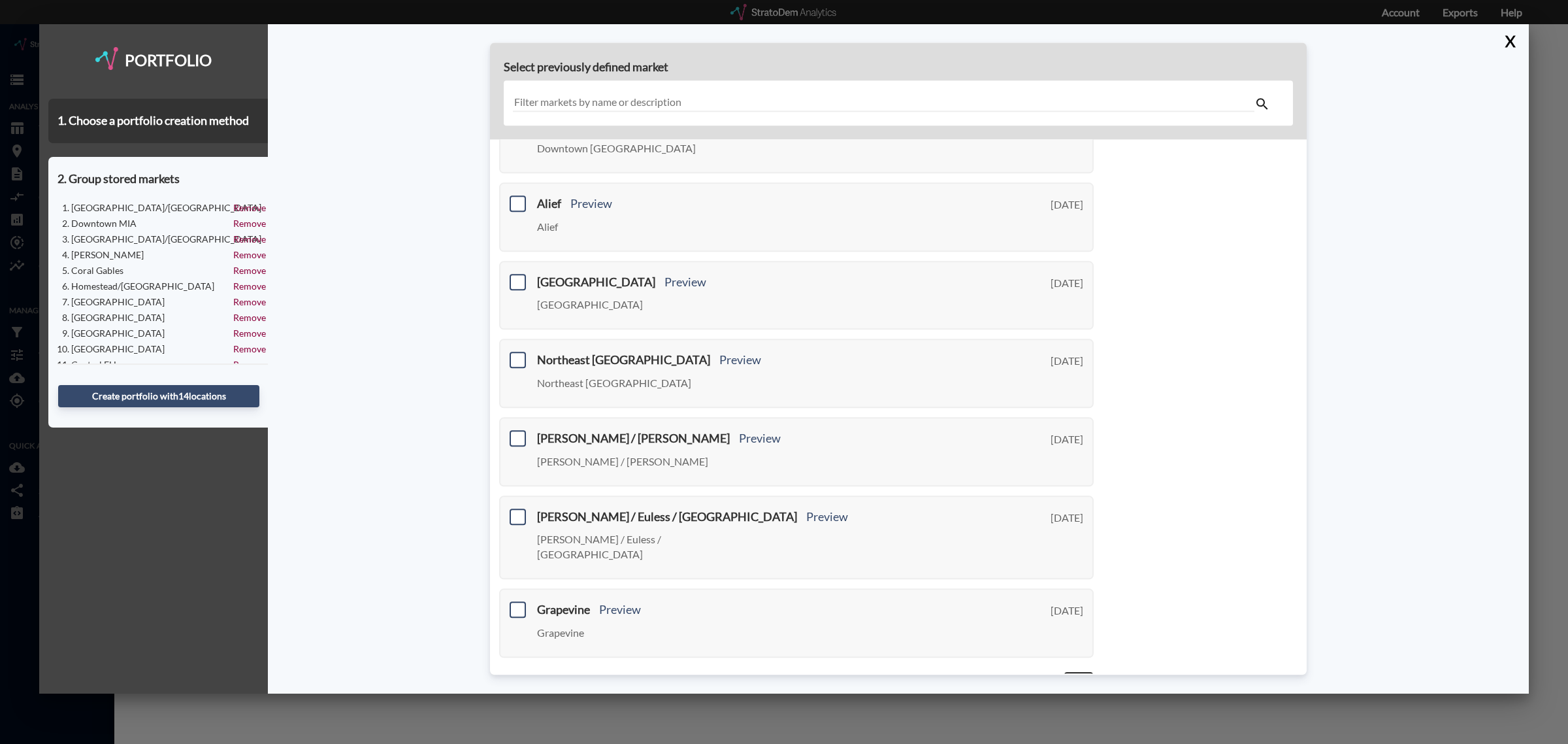
click at [1067, 671] on link "Next >" at bounding box center [1079, 679] width 30 height 15
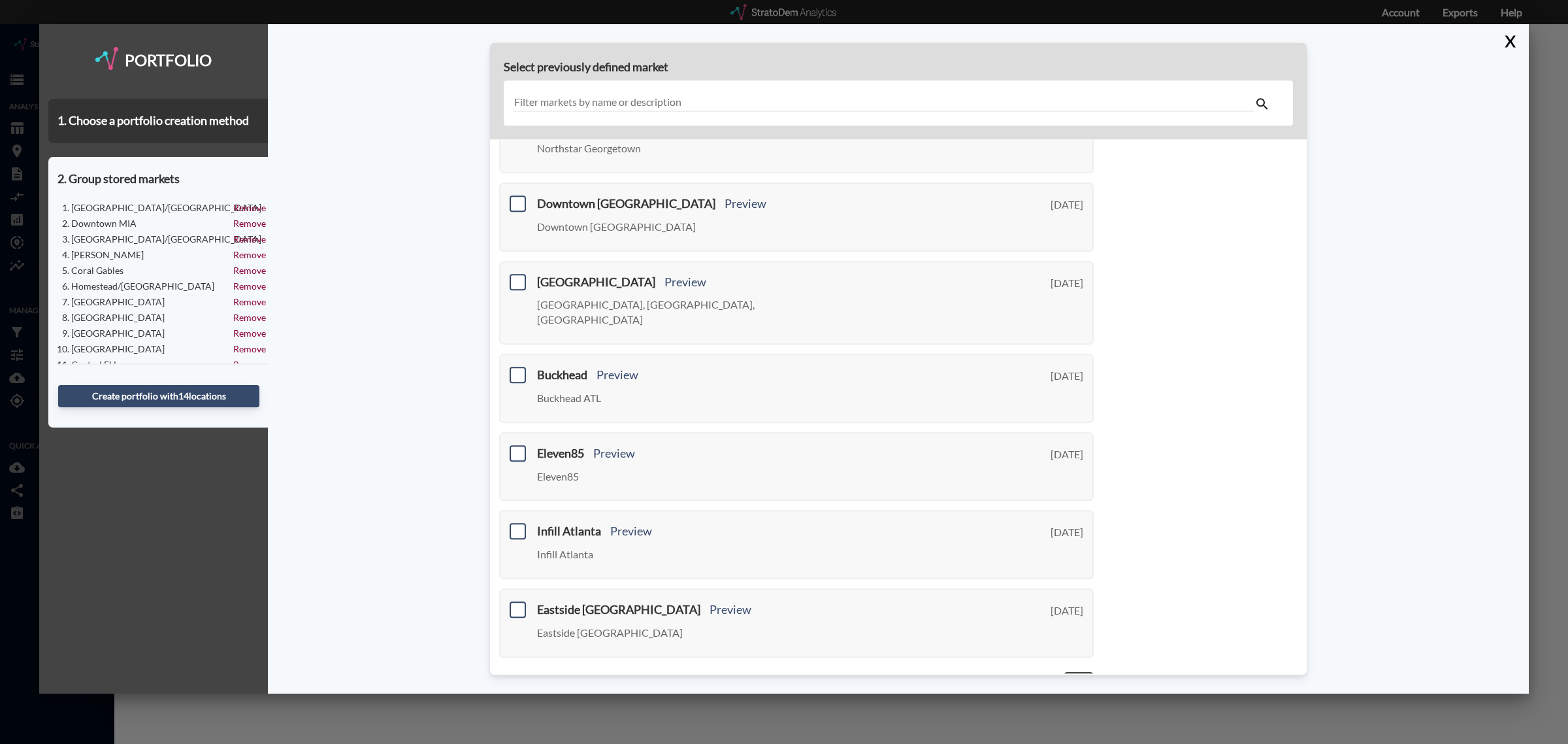
click at [1067, 671] on link "Next >" at bounding box center [1079, 679] width 30 height 15
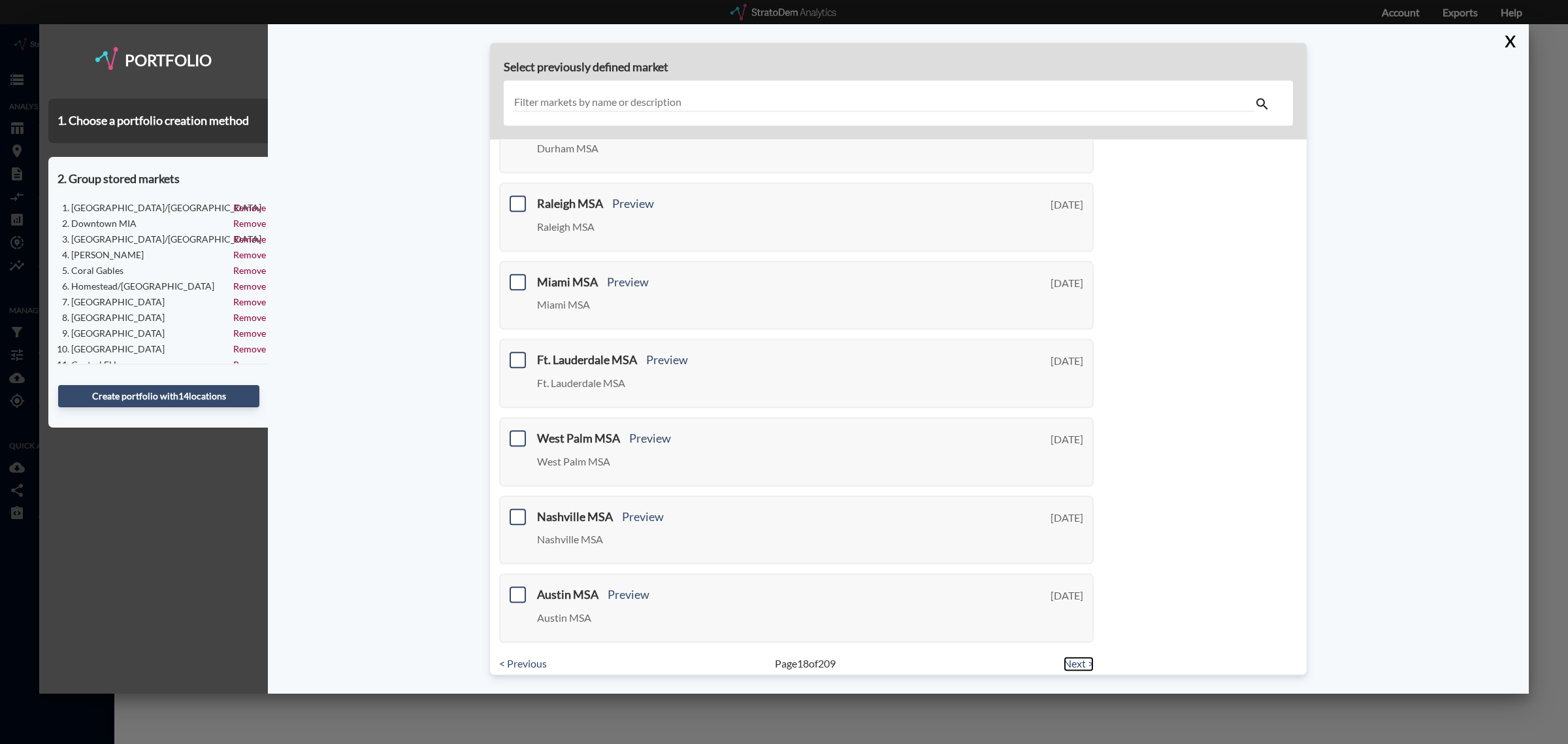
click at [1067, 656] on link "Next >" at bounding box center [1079, 664] width 30 height 15
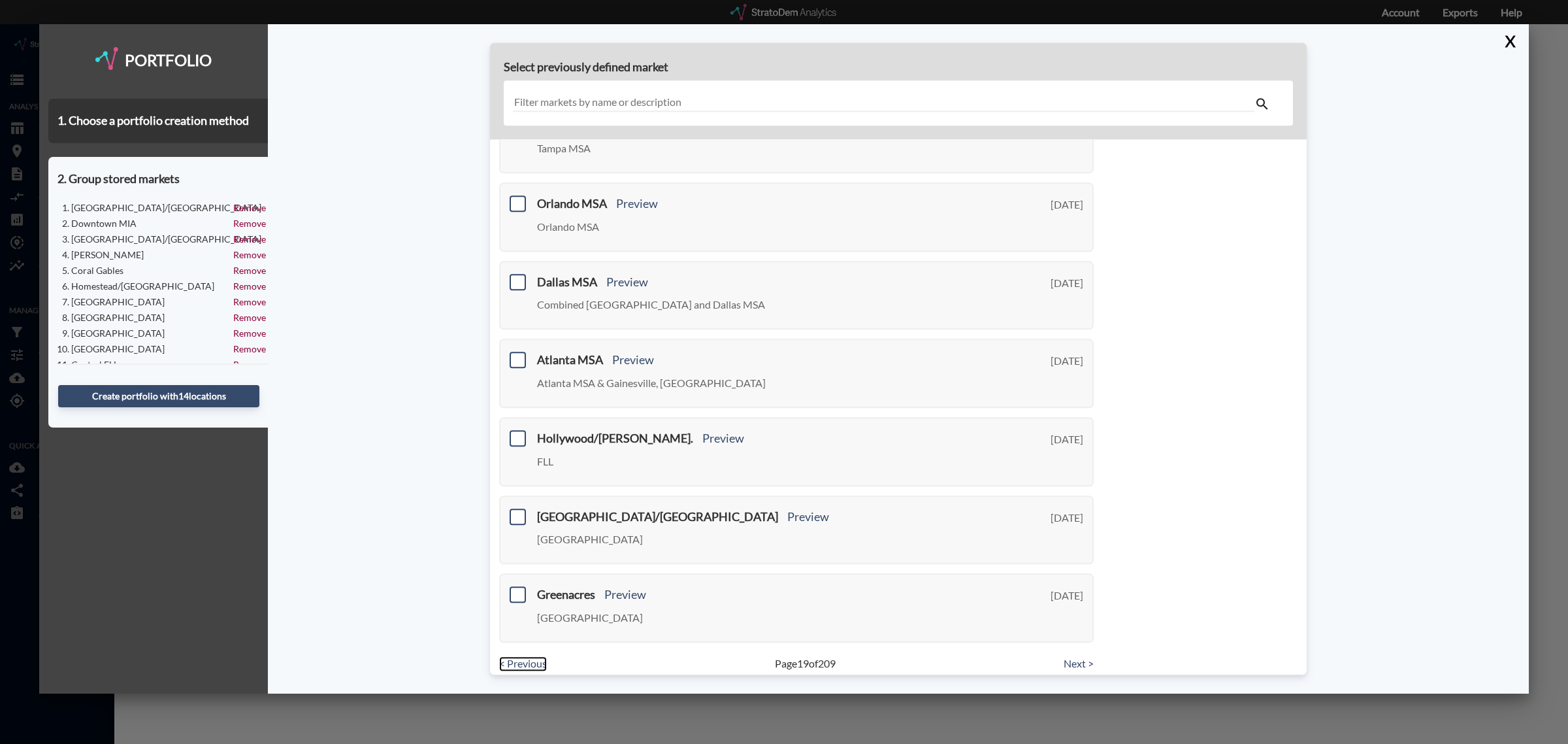
click at [540, 656] on link "< Previous" at bounding box center [523, 664] width 47 height 15
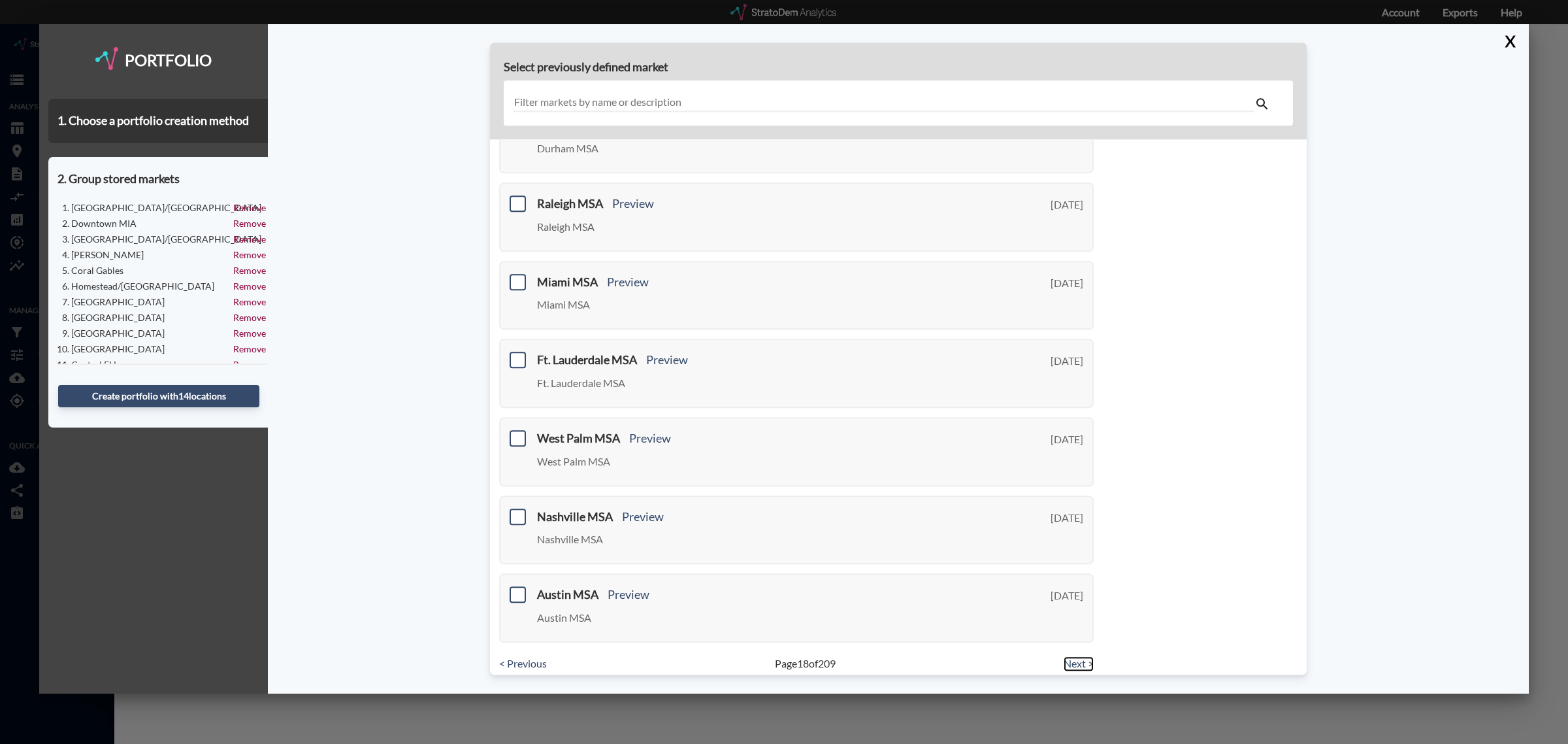
click at [1064, 656] on link "Next >" at bounding box center [1079, 664] width 30 height 15
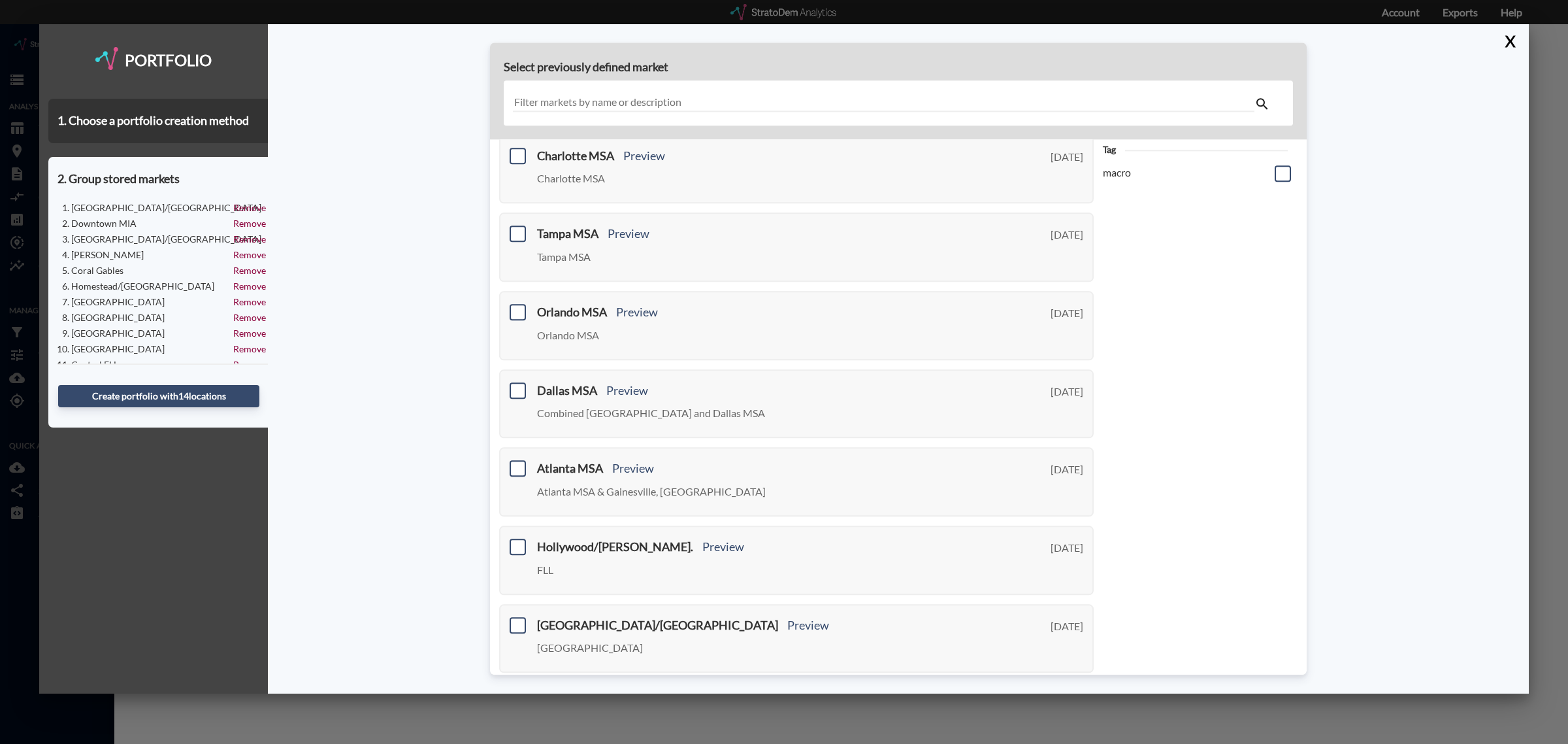
scroll to position [245, 0]
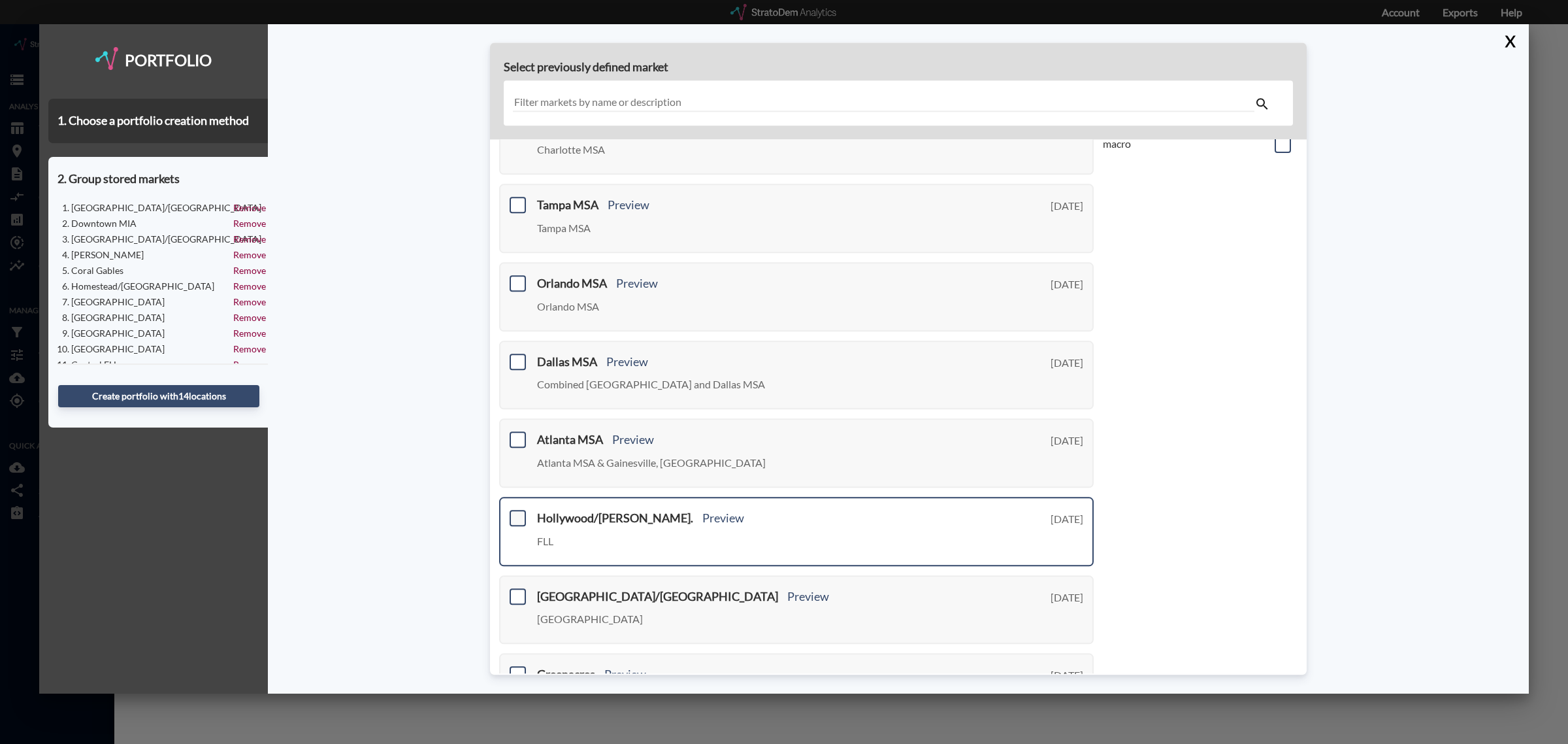
click at [520, 513] on span at bounding box center [518, 518] width 16 height 16
click at [516, 513] on input "checkbox" at bounding box center [516, 513] width 0 height 0
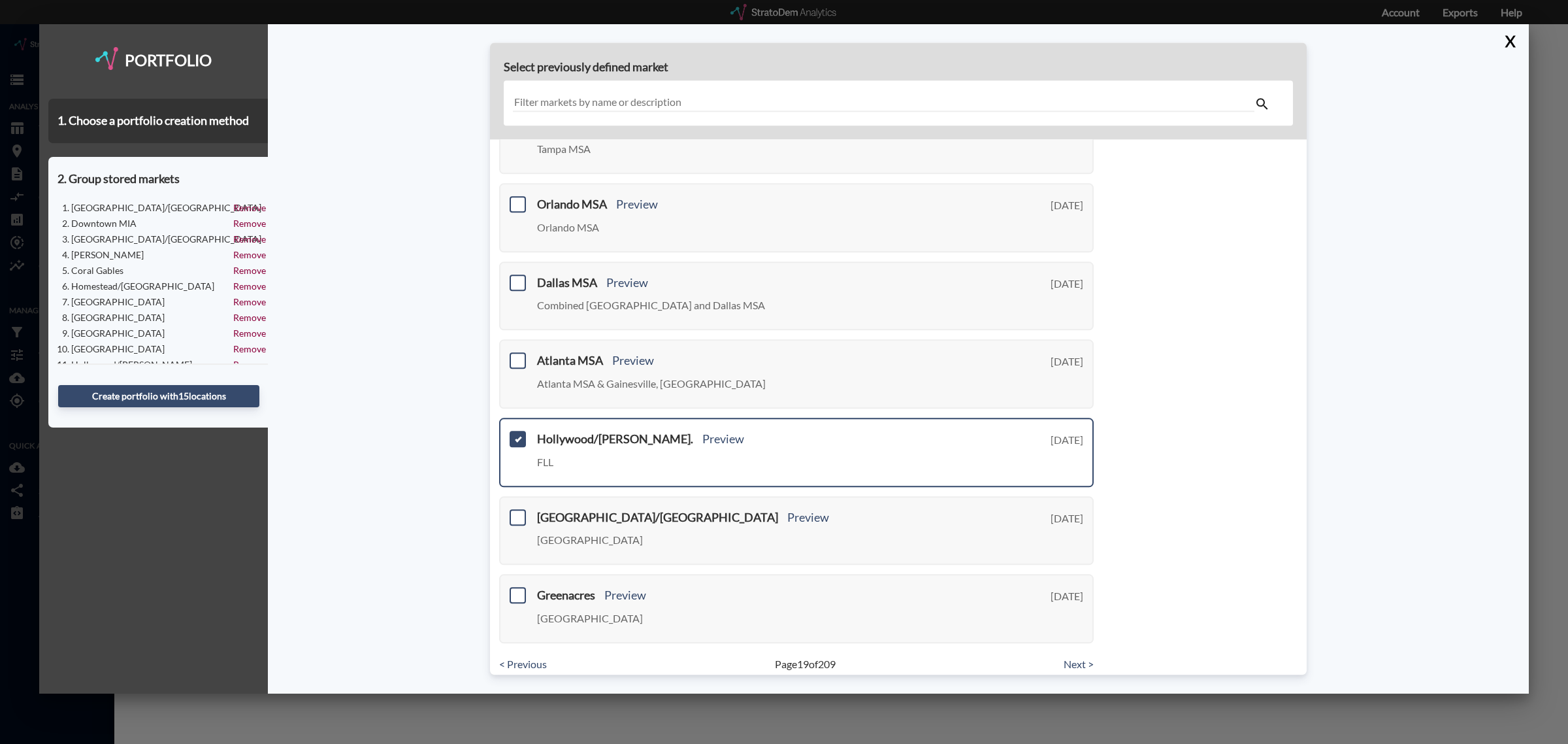
scroll to position [325, 0]
click at [518, 508] on span at bounding box center [518, 517] width 16 height 16
click at [516, 511] on input "checkbox" at bounding box center [516, 511] width 0 height 0
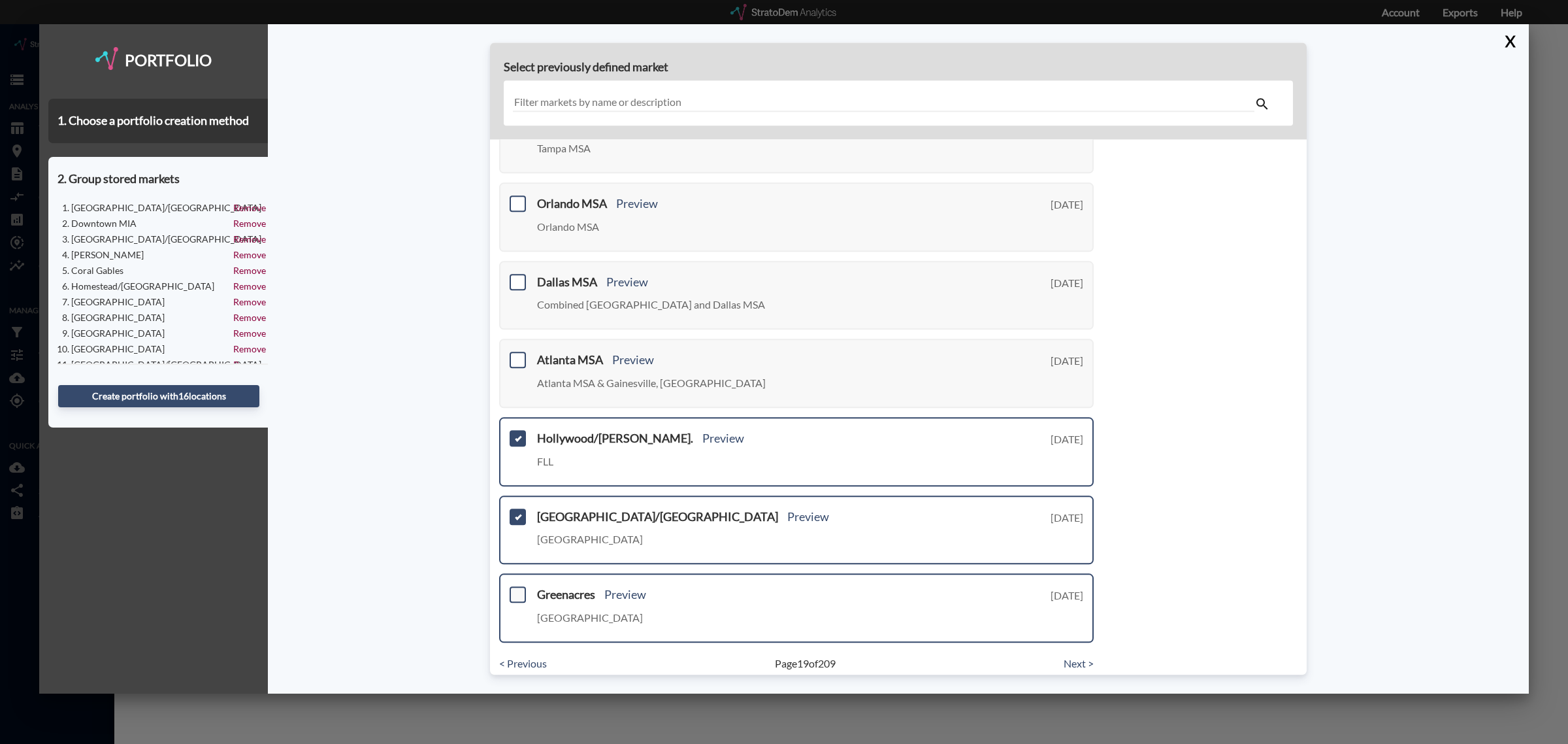
click at [514, 587] on span at bounding box center [518, 595] width 16 height 16
click at [516, 589] on input "checkbox" at bounding box center [516, 589] width 0 height 0
click at [514, 587] on span at bounding box center [518, 595] width 16 height 16
click at [516, 589] on input "checkbox" at bounding box center [516, 589] width 0 height 0
click at [518, 587] on span at bounding box center [518, 595] width 16 height 16
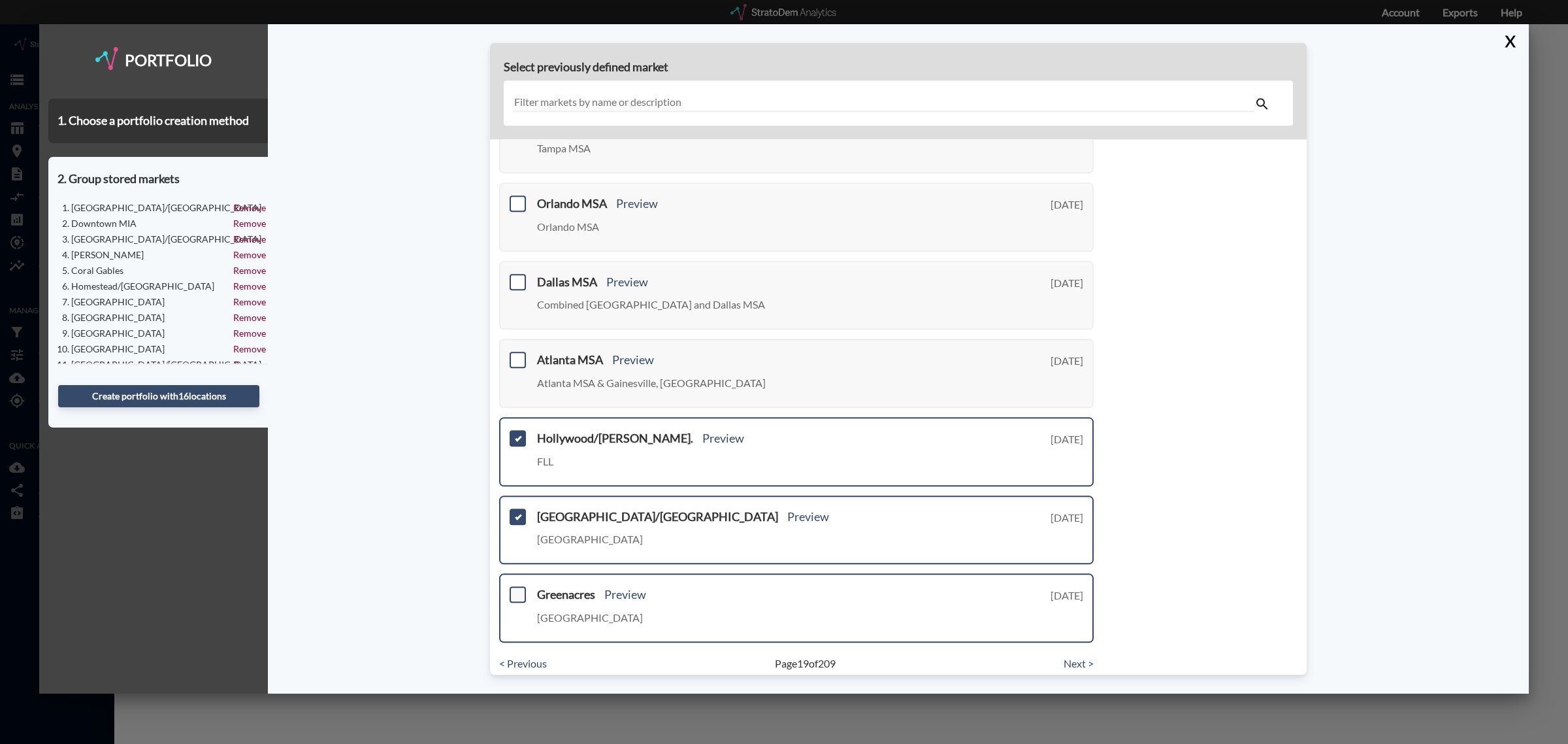
click at [516, 589] on input "checkbox" at bounding box center [516, 589] width 0 height 0
click at [1069, 656] on link "Next >" at bounding box center [1079, 664] width 30 height 15
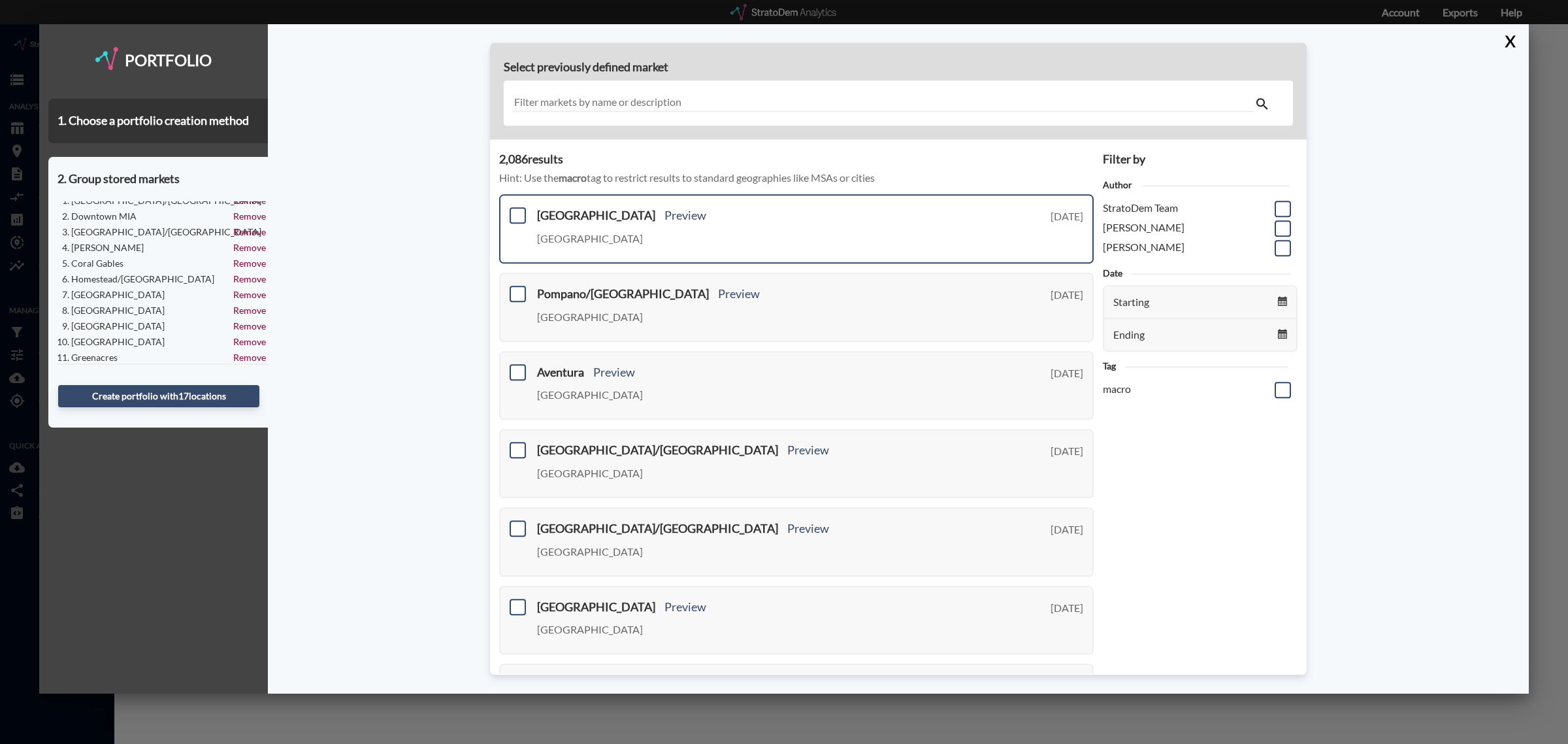
scroll to position [0, 0]
click at [518, 216] on span at bounding box center [518, 216] width 16 height 16
click at [516, 210] on input "checkbox" at bounding box center [516, 210] width 0 height 0
click at [514, 293] on span at bounding box center [518, 294] width 16 height 16
click at [516, 289] on input "checkbox" at bounding box center [516, 289] width 0 height 0
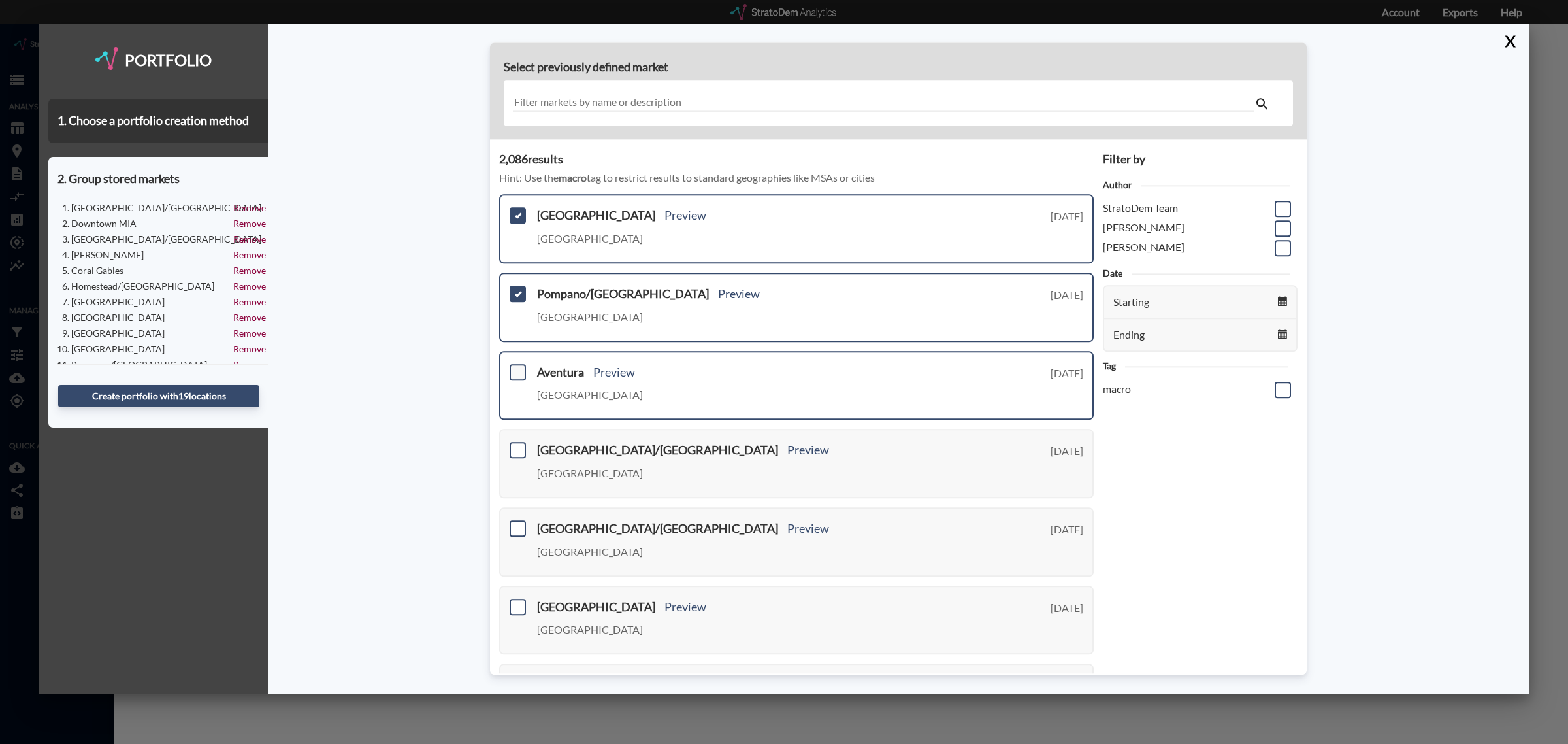
click at [515, 370] on span at bounding box center [518, 372] width 16 height 16
click at [516, 367] on input "checkbox" at bounding box center [516, 367] width 0 height 0
click at [516, 451] on span at bounding box center [518, 451] width 16 height 16
click at [516, 445] on input "checkbox" at bounding box center [516, 445] width 0 height 0
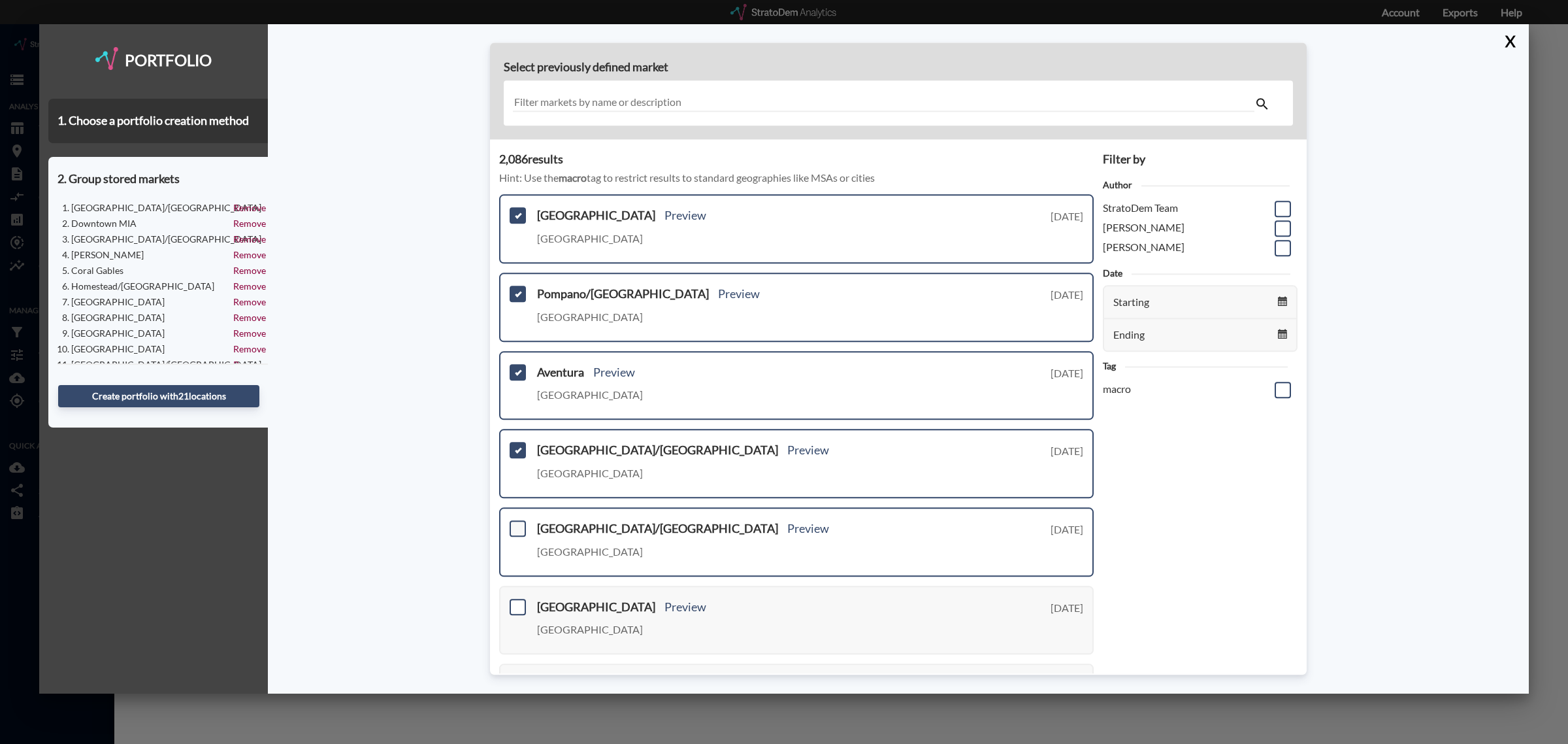
click at [513, 523] on span at bounding box center [518, 529] width 16 height 16
click at [516, 523] on input "checkbox" at bounding box center [516, 523] width 0 height 0
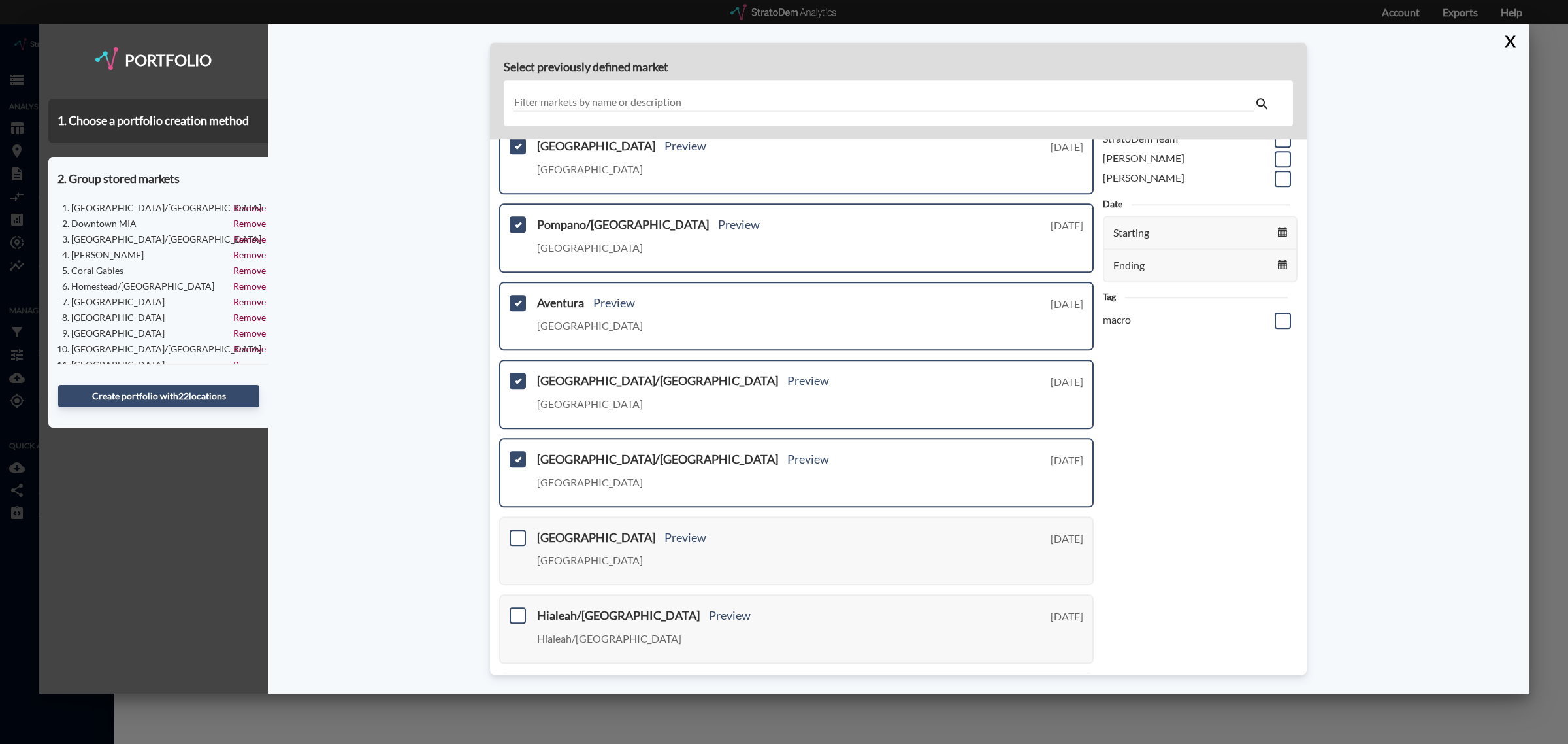
scroll to position [164, 0]
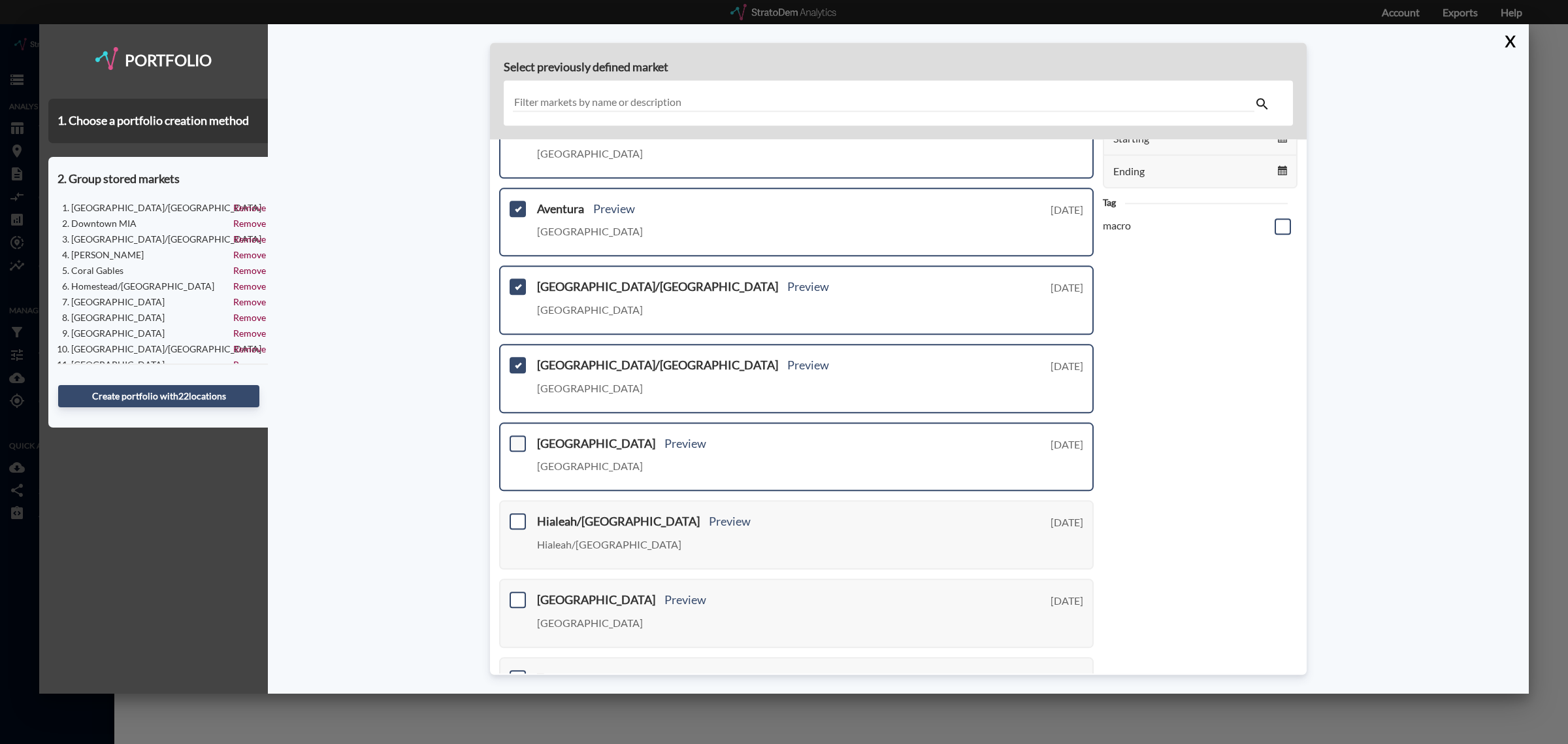
click at [516, 443] on span at bounding box center [518, 443] width 16 height 16
click at [516, 438] on input "checkbox" at bounding box center [516, 438] width 0 height 0
click at [520, 517] on span at bounding box center [518, 522] width 16 height 16
click at [516, 517] on input "checkbox" at bounding box center [516, 517] width 0 height 0
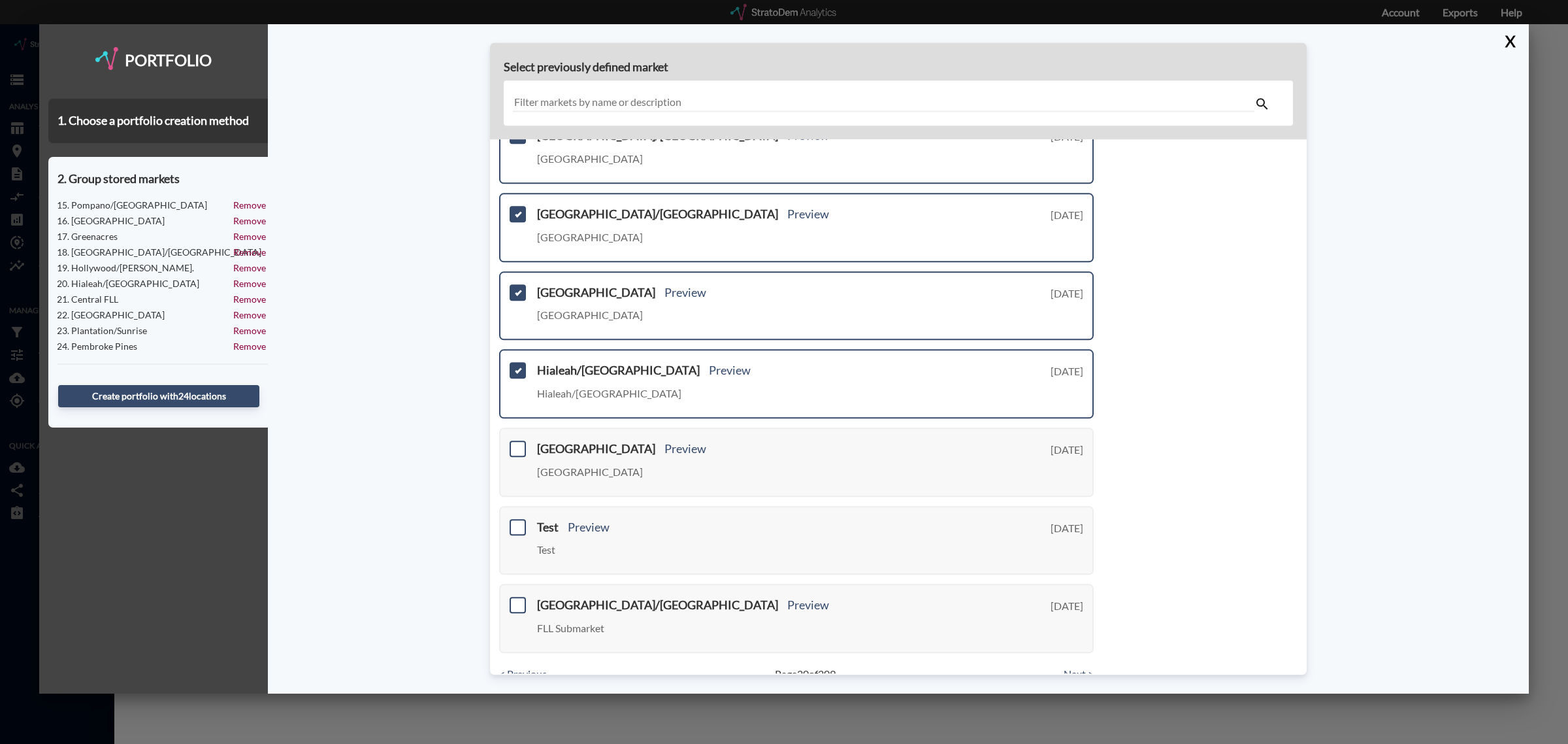
scroll to position [325, 0]
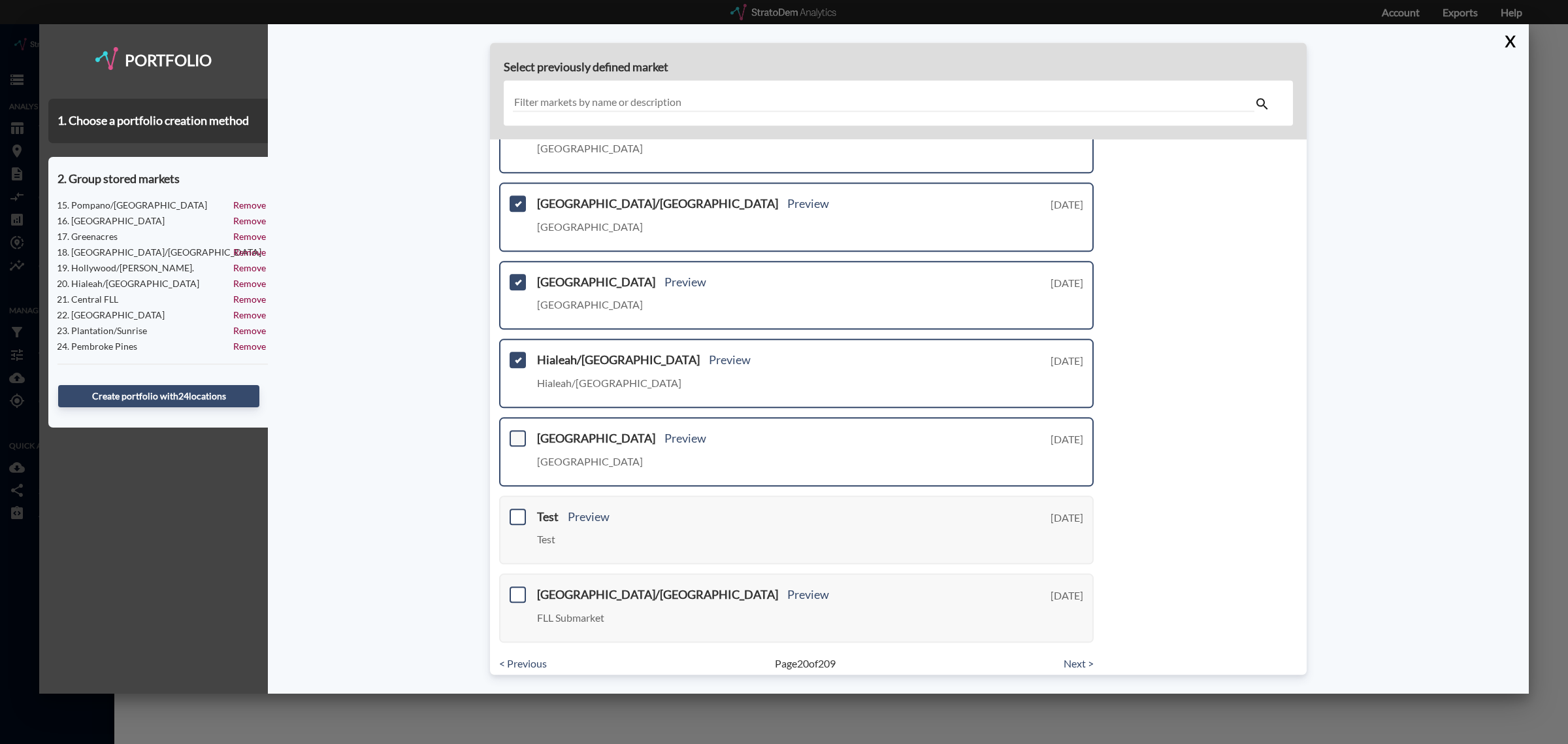
click at [514, 430] on span at bounding box center [518, 439] width 16 height 16
click at [516, 433] on input "checkbox" at bounding box center [516, 433] width 0 height 0
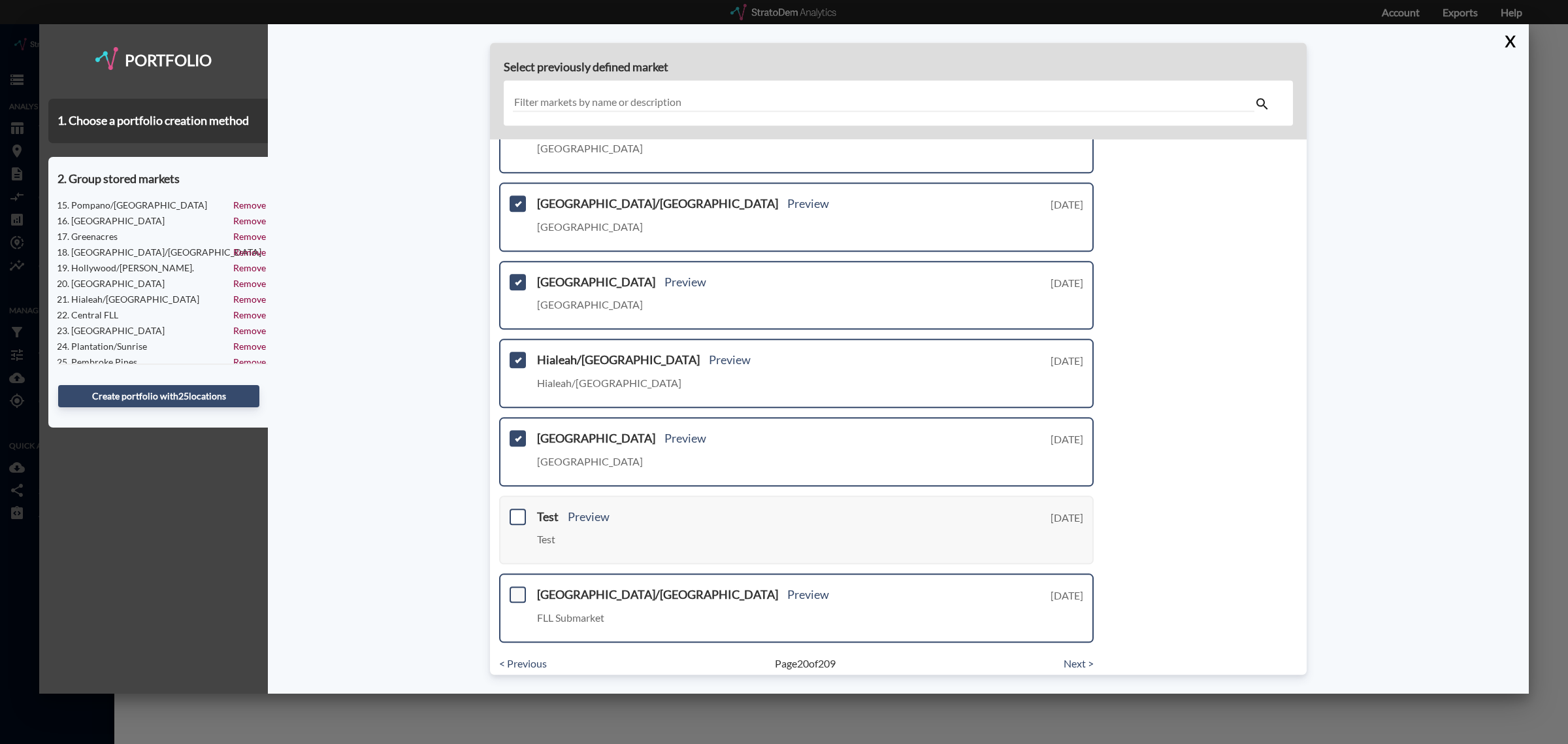
click at [520, 587] on span at bounding box center [518, 595] width 16 height 16
click at [516, 589] on input "checkbox" at bounding box center [516, 589] width 0 height 0
click at [1066, 656] on link "Next >" at bounding box center [1079, 664] width 30 height 15
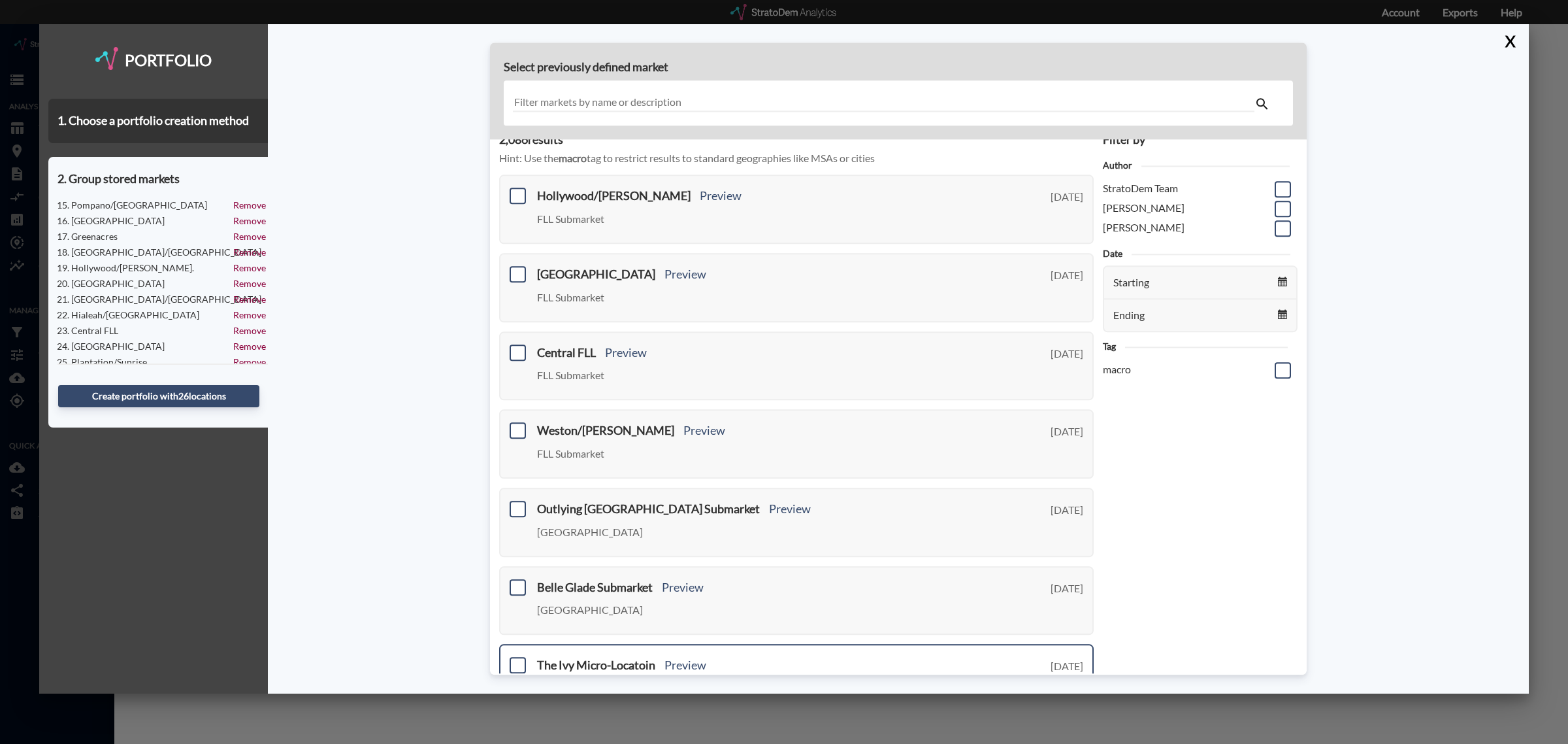
scroll to position [0, 0]
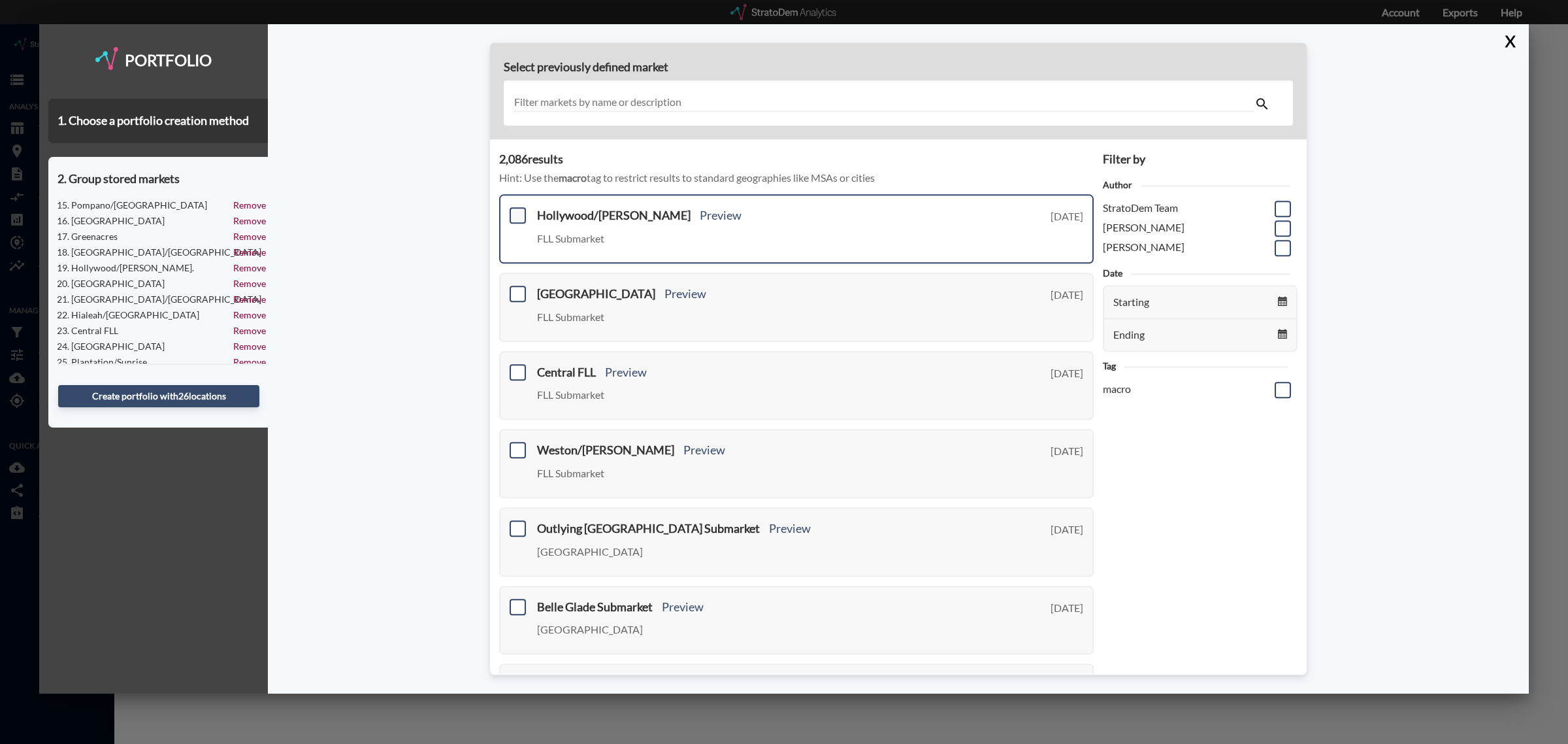
click at [515, 217] on span at bounding box center [518, 216] width 16 height 16
click at [516, 210] on input "checkbox" at bounding box center [516, 210] width 0 height 0
click at [518, 293] on span at bounding box center [518, 294] width 16 height 16
click at [516, 289] on input "checkbox" at bounding box center [516, 289] width 0 height 0
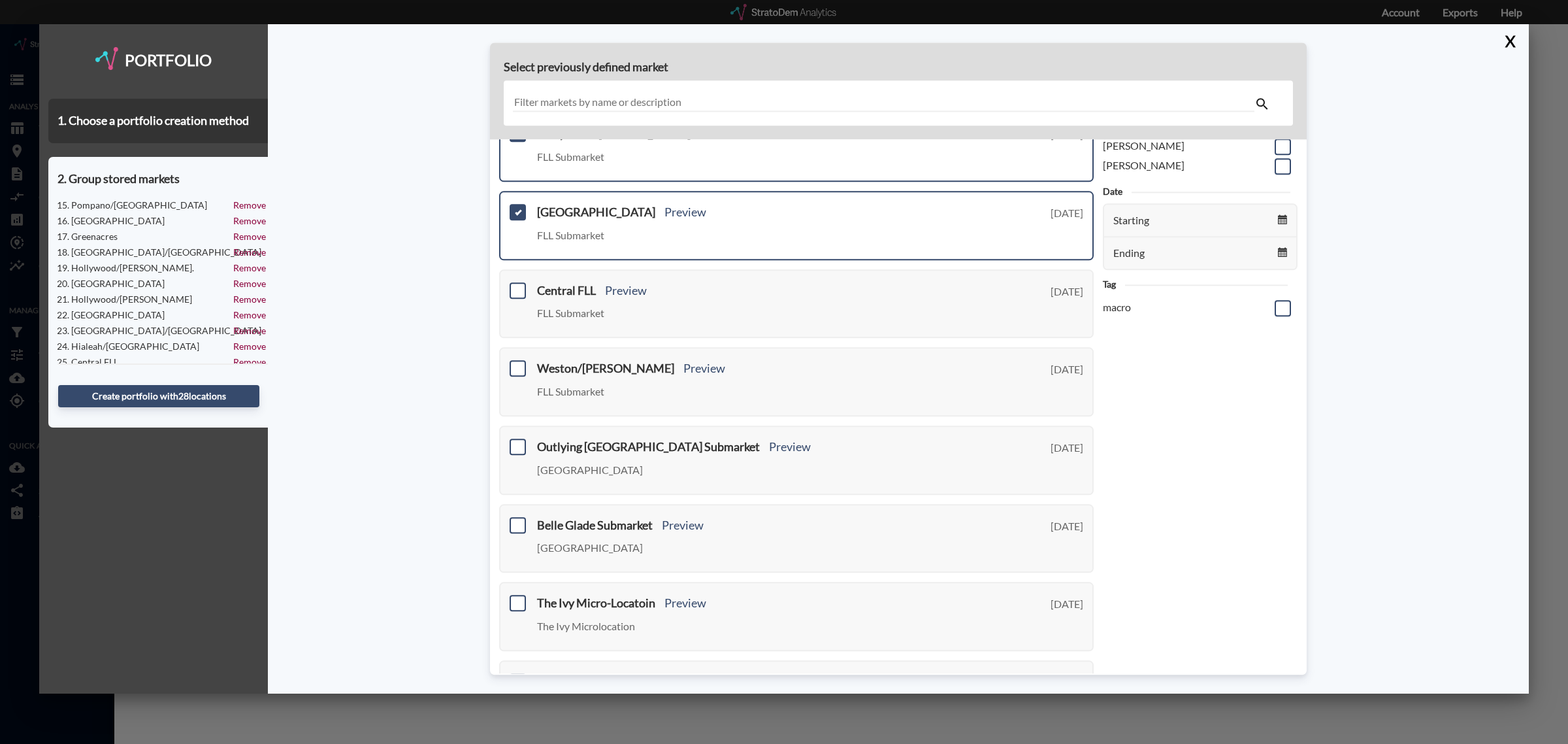
scroll to position [285, 0]
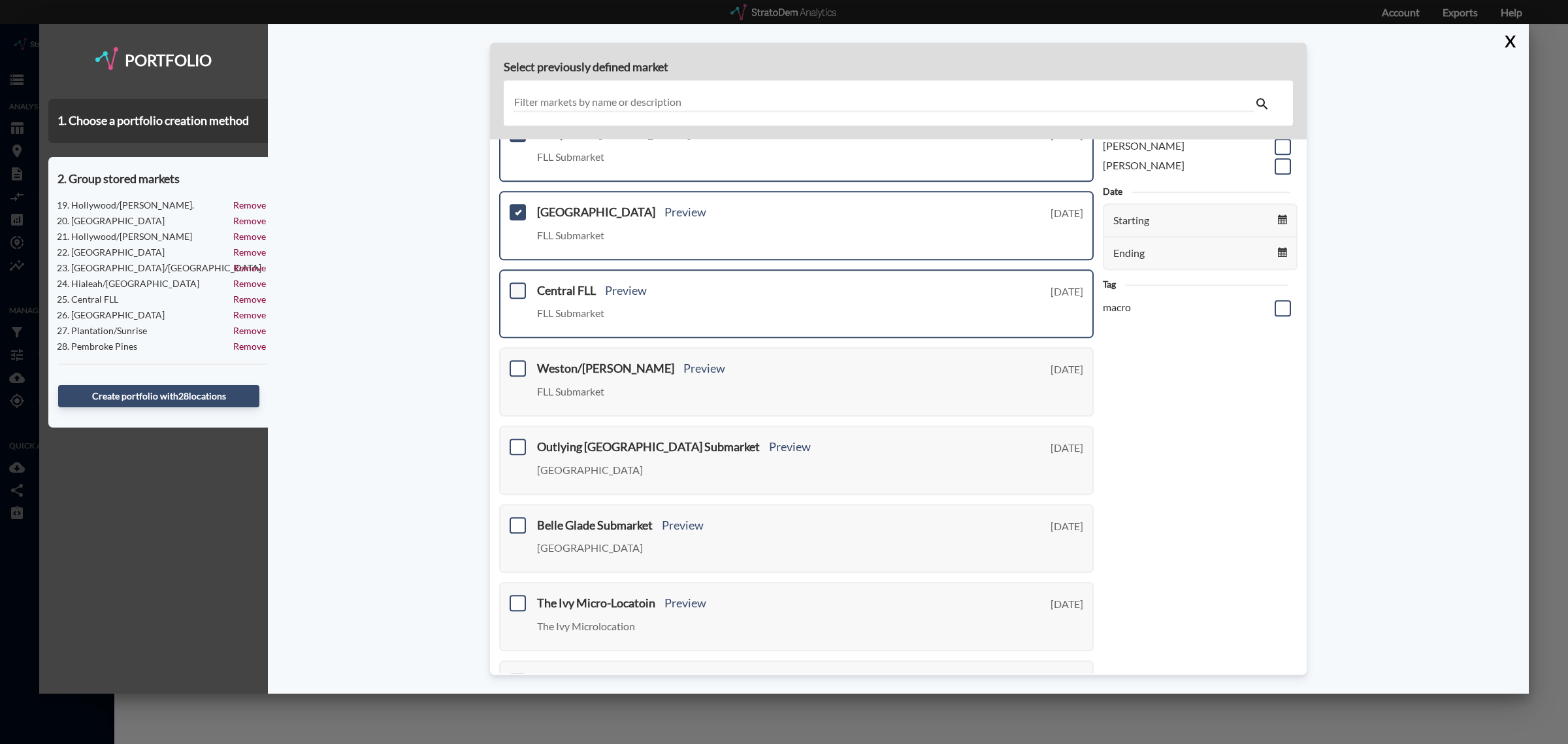
click at [513, 286] on span at bounding box center [518, 291] width 16 height 16
click at [516, 285] on input "checkbox" at bounding box center [516, 285] width 0 height 0
click at [516, 366] on span at bounding box center [518, 369] width 16 height 16
click at [516, 363] on input "checkbox" at bounding box center [516, 363] width 0 height 0
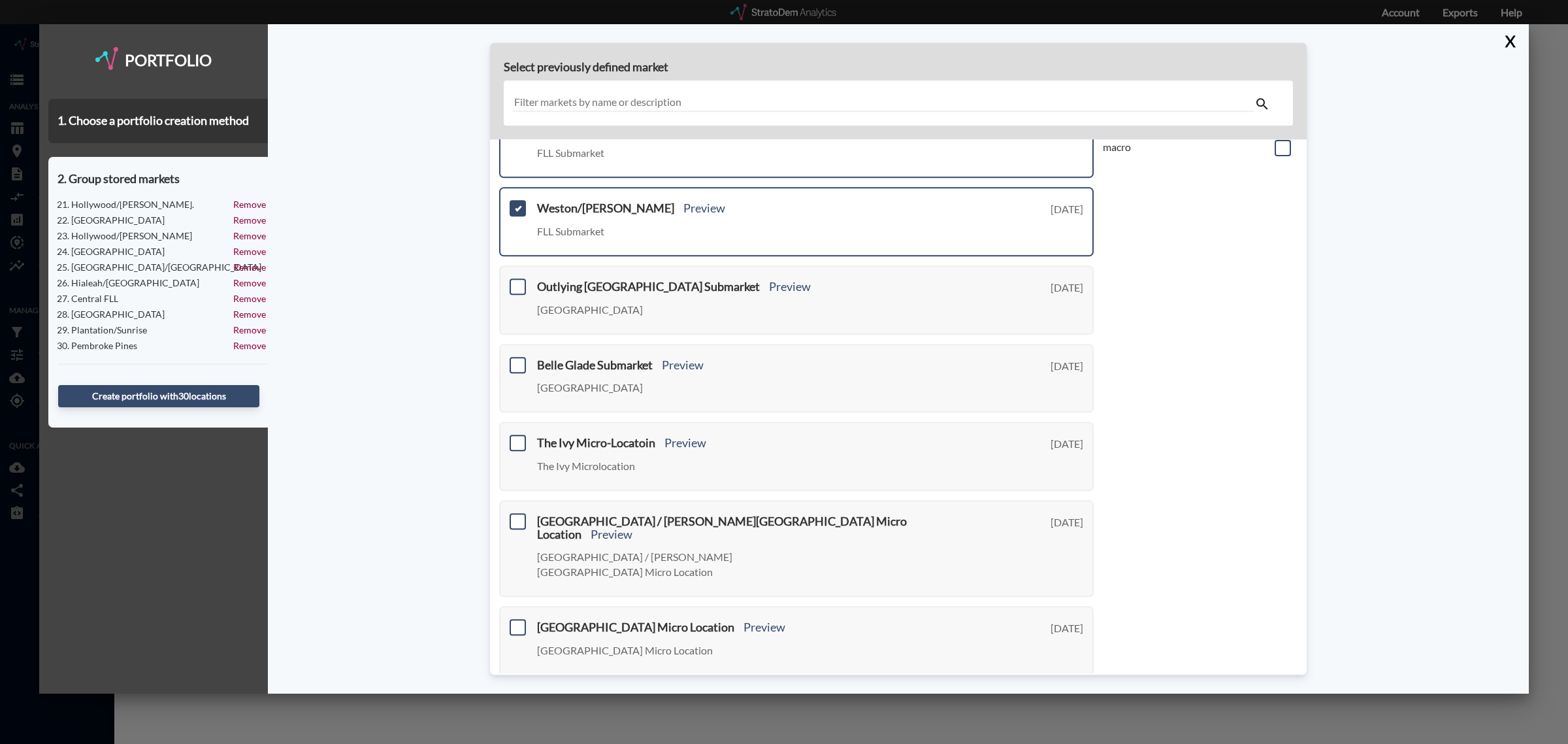
scroll to position [245, 0]
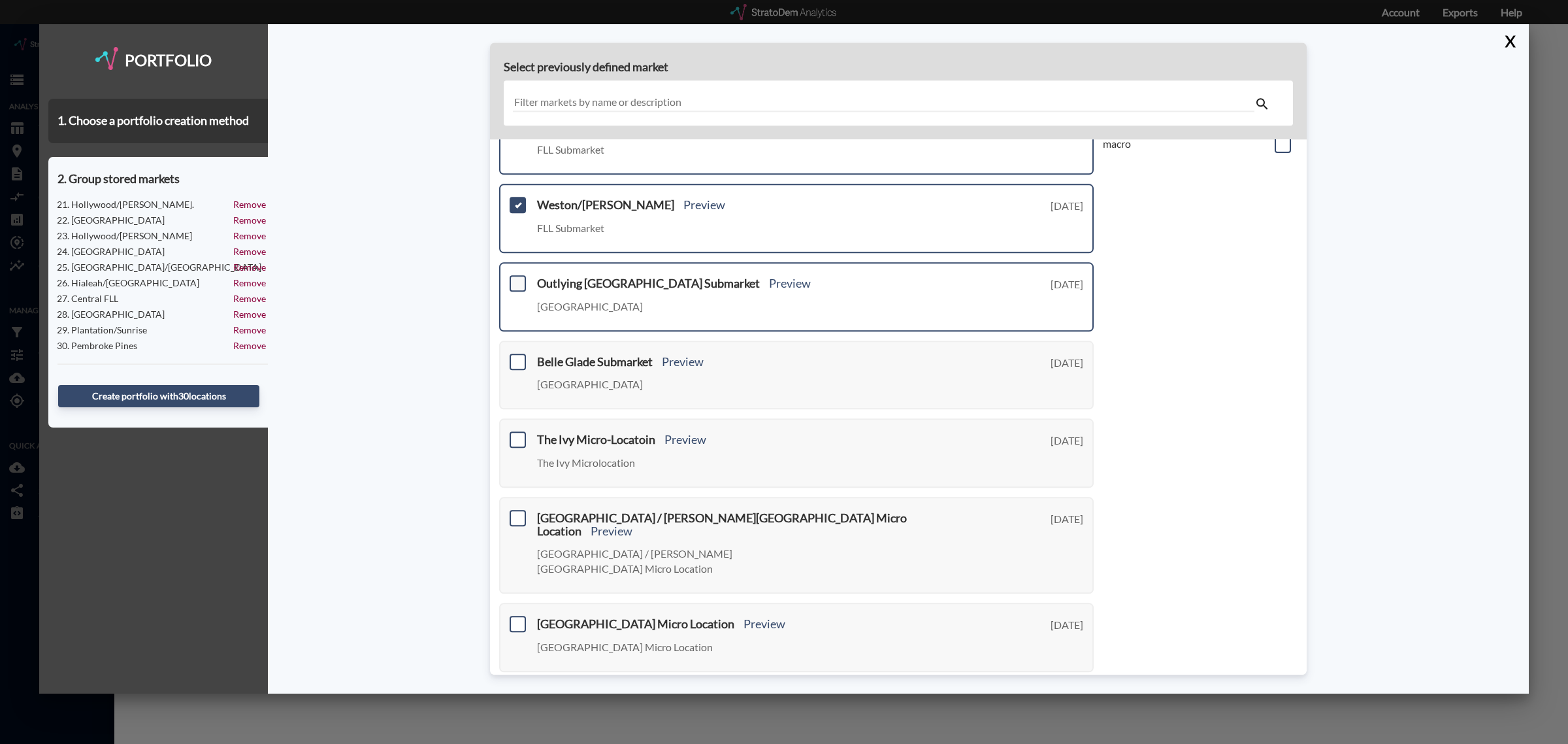
click at [518, 279] on span at bounding box center [518, 283] width 16 height 16
click at [516, 278] on input "checkbox" at bounding box center [516, 278] width 0 height 0
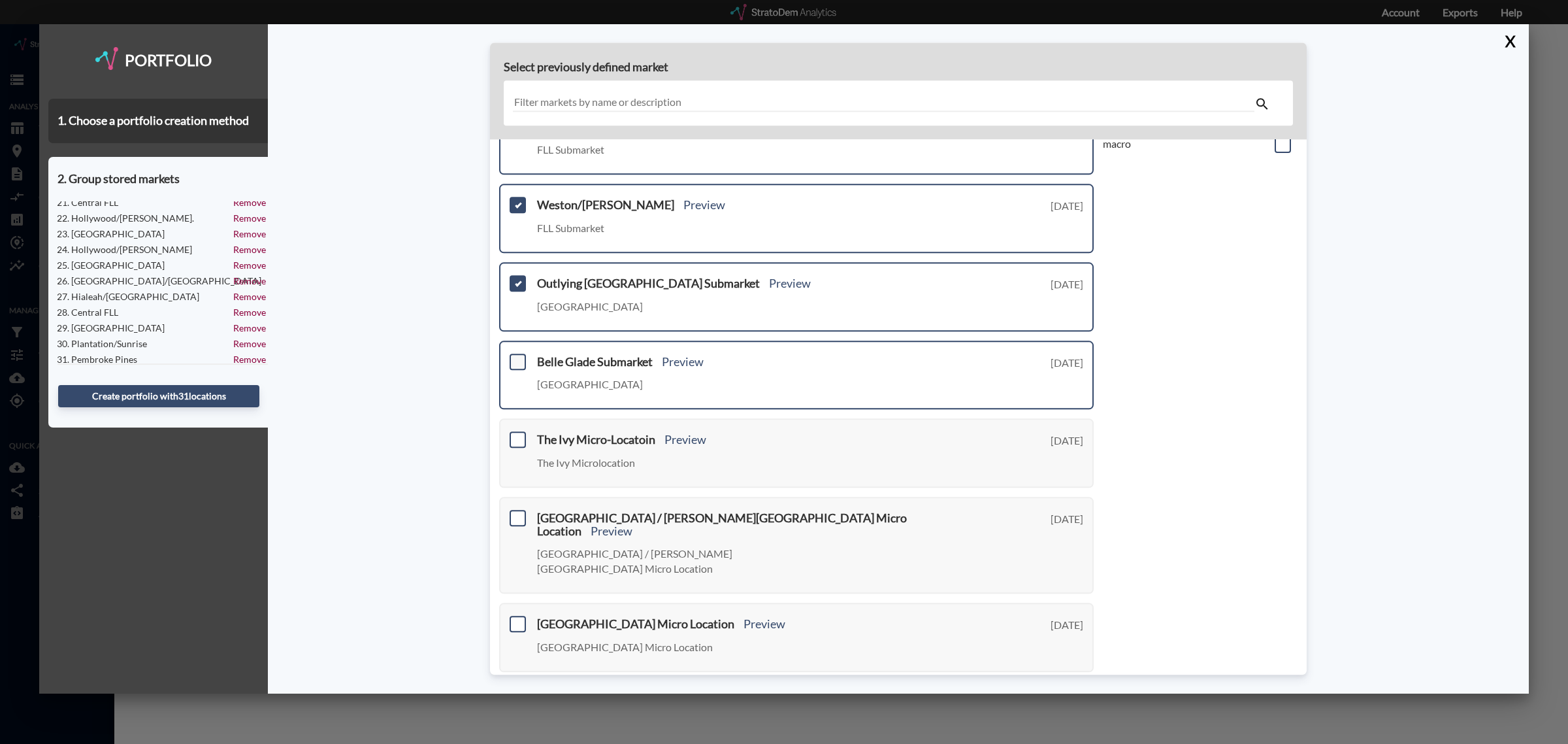
click at [521, 357] on span at bounding box center [518, 362] width 16 height 16
click at [516, 356] on input "checkbox" at bounding box center [516, 356] width 0 height 0
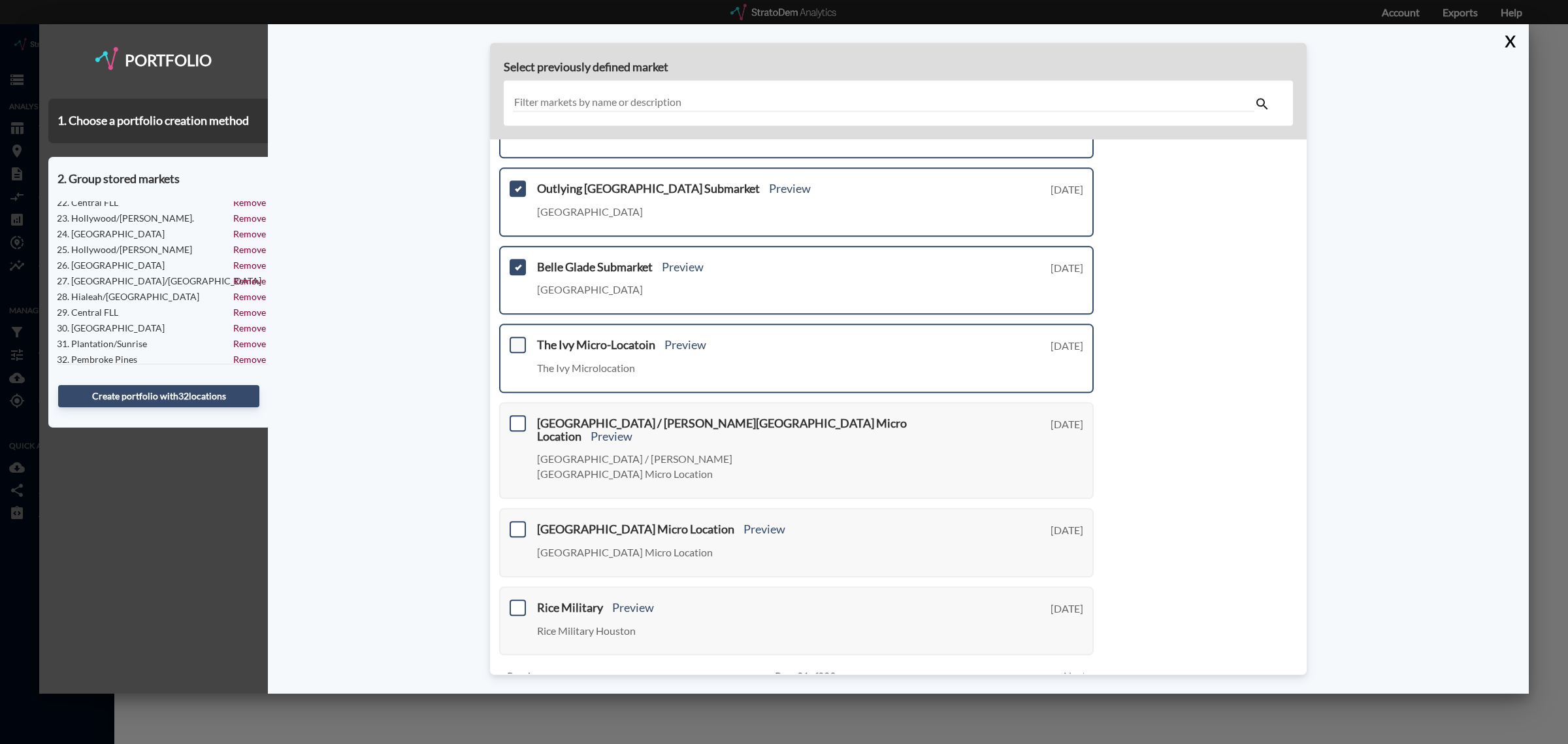
scroll to position [341, 0]
click at [1075, 669] on link "Next >" at bounding box center [1079, 676] width 30 height 15
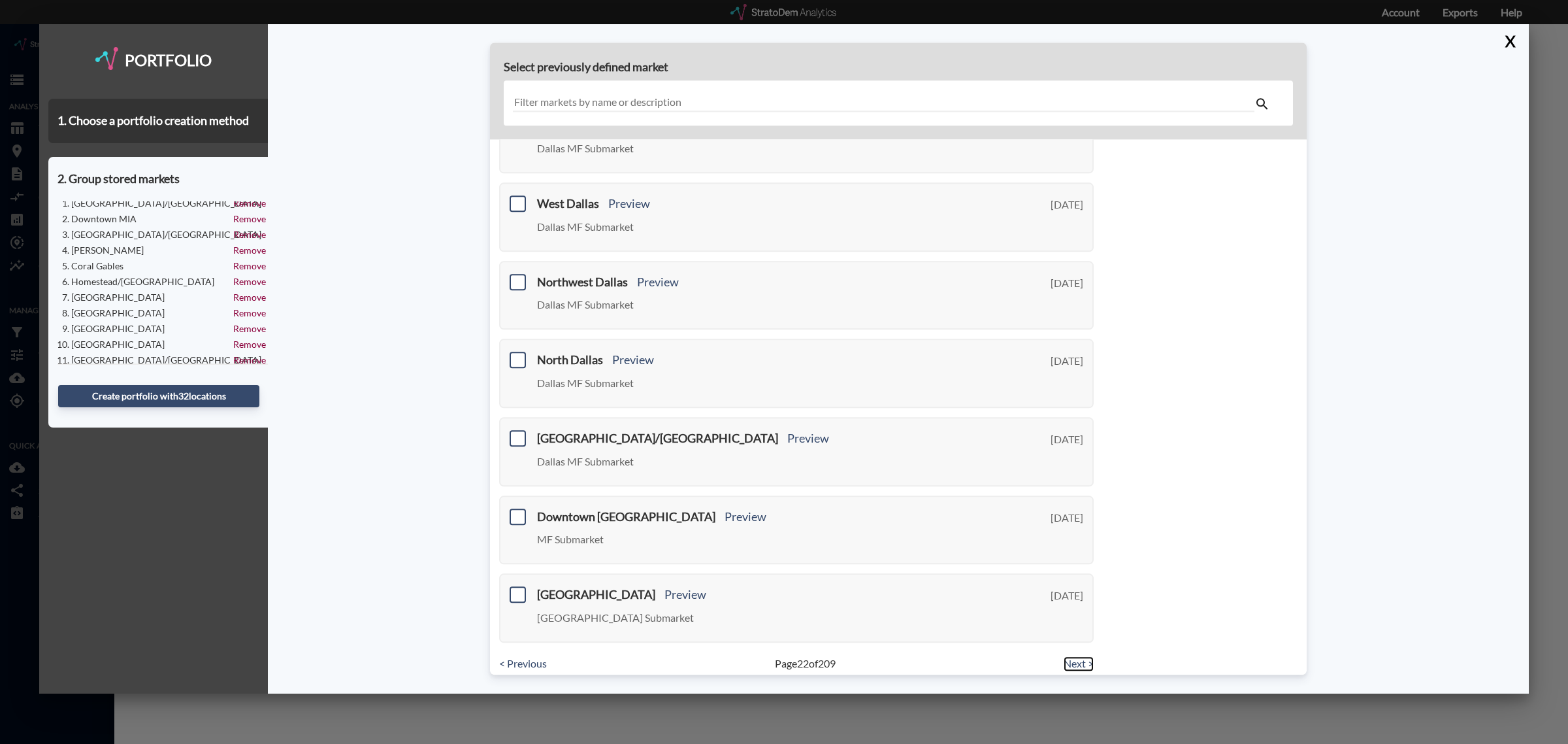
scroll to position [0, 0]
click at [527, 656] on link "< Previous" at bounding box center [523, 664] width 47 height 15
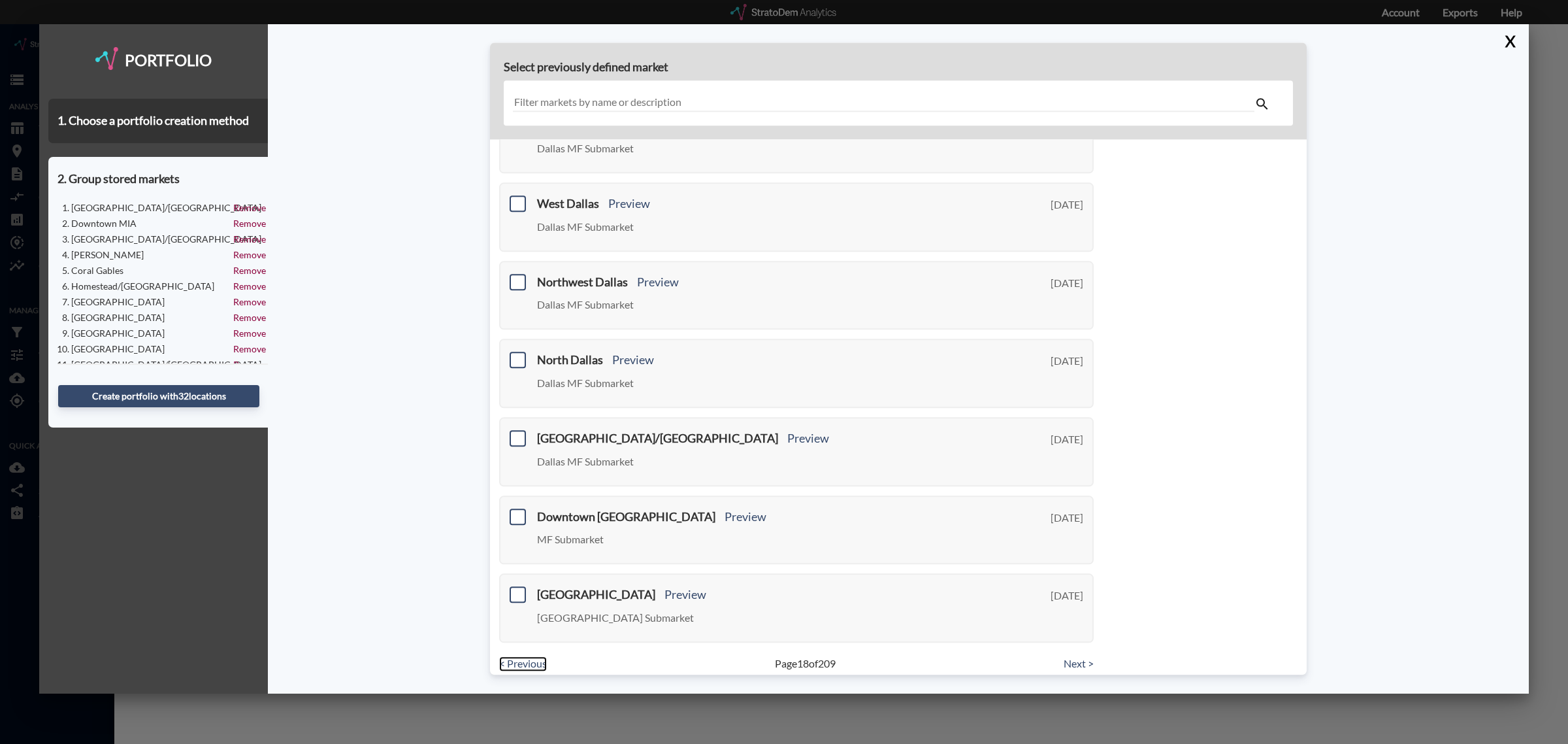
click at [527, 656] on link "< Previous" at bounding box center [523, 664] width 47 height 15
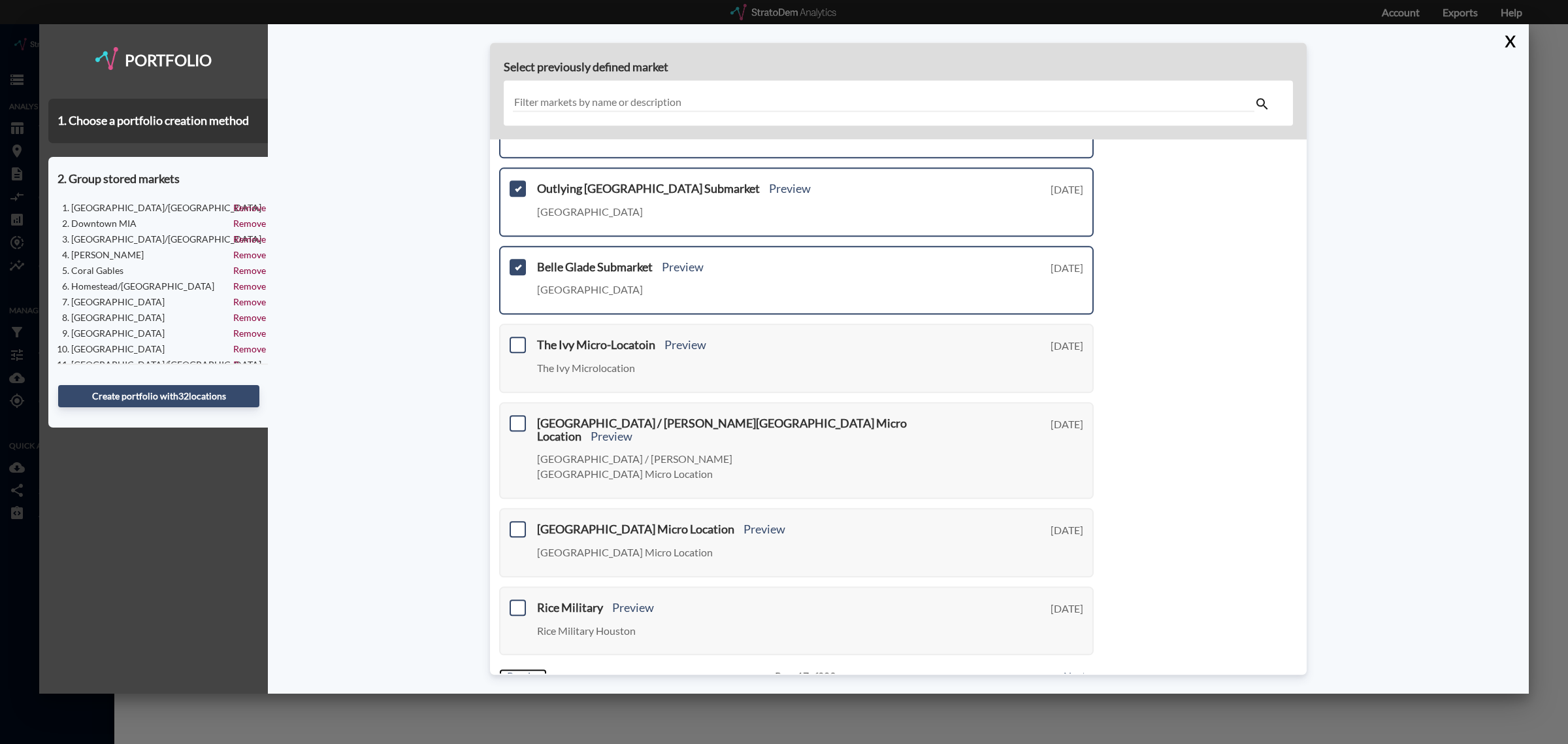
click at [527, 669] on link "< Previous" at bounding box center [523, 677] width 47 height 15
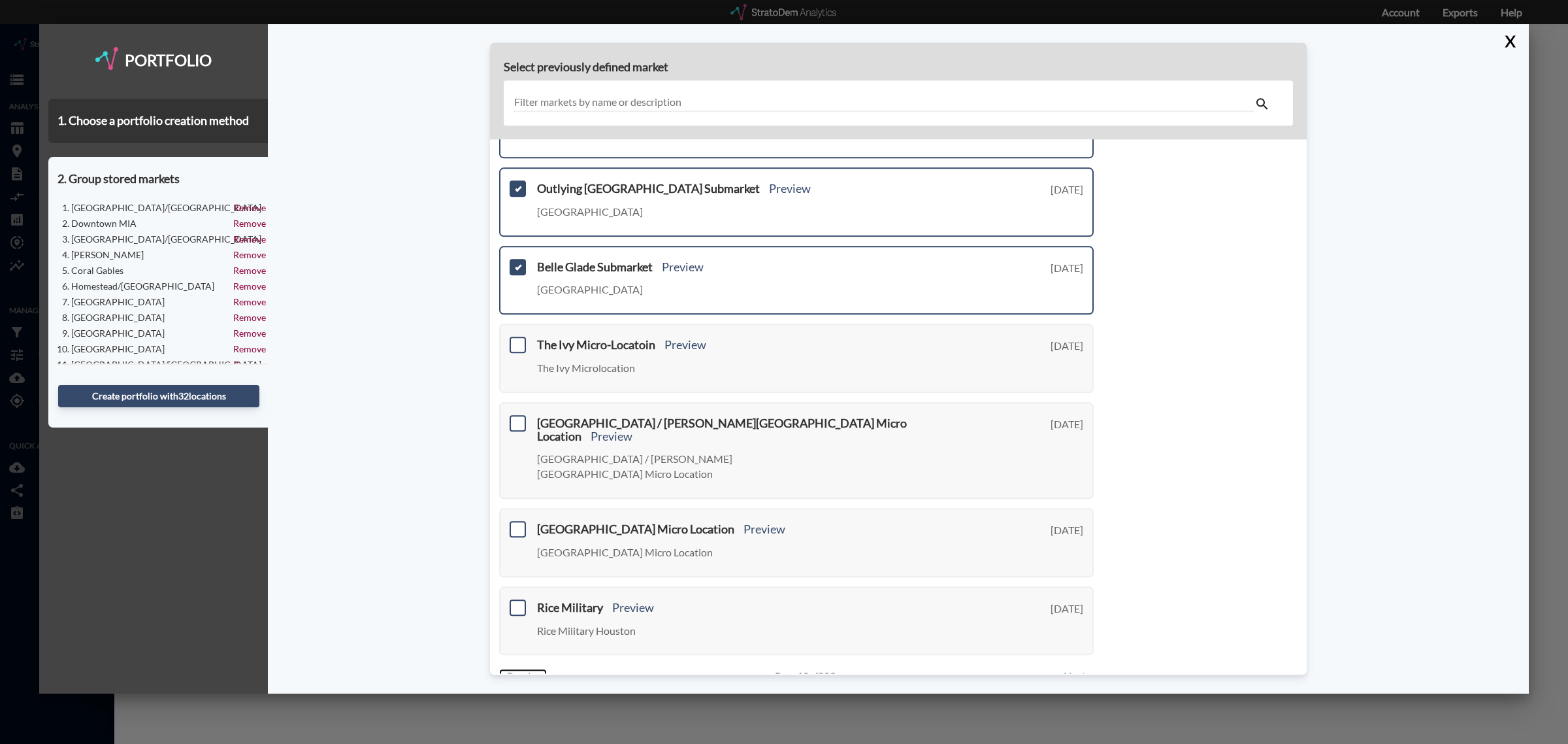
click at [527, 669] on link "< Previous" at bounding box center [523, 677] width 47 height 15
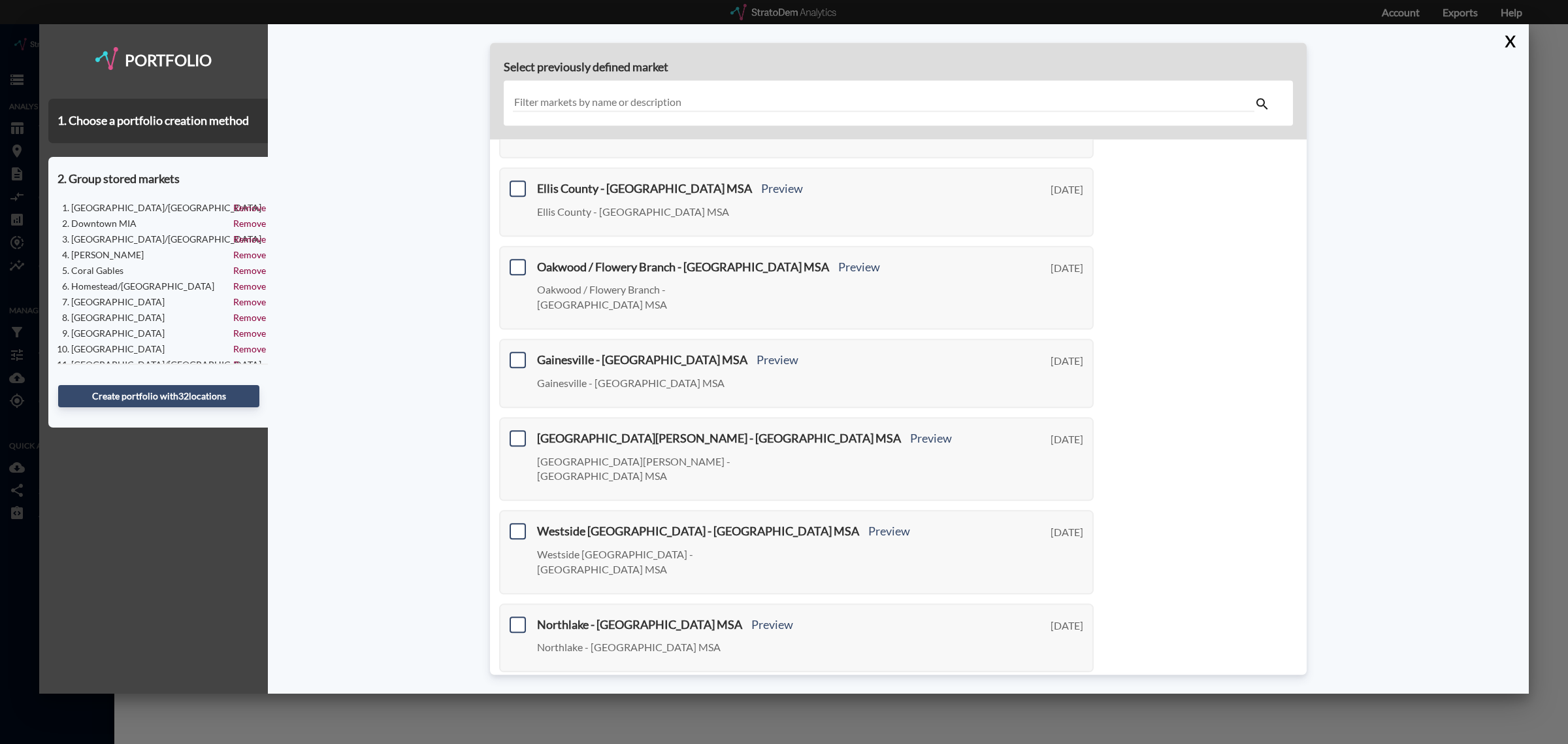
scroll to position [325, 0]
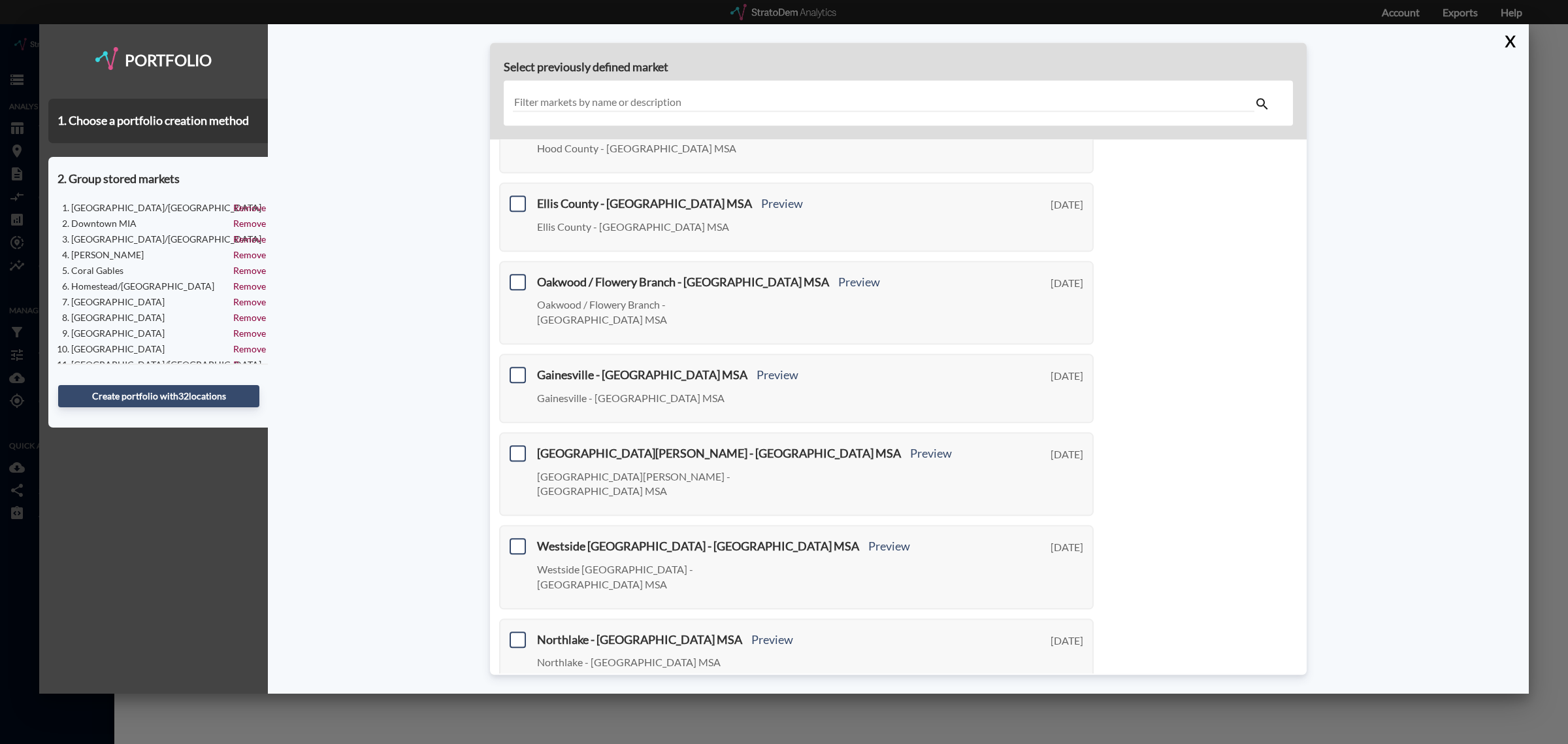
click at [527, 701] on link "< Previous" at bounding box center [523, 709] width 47 height 15
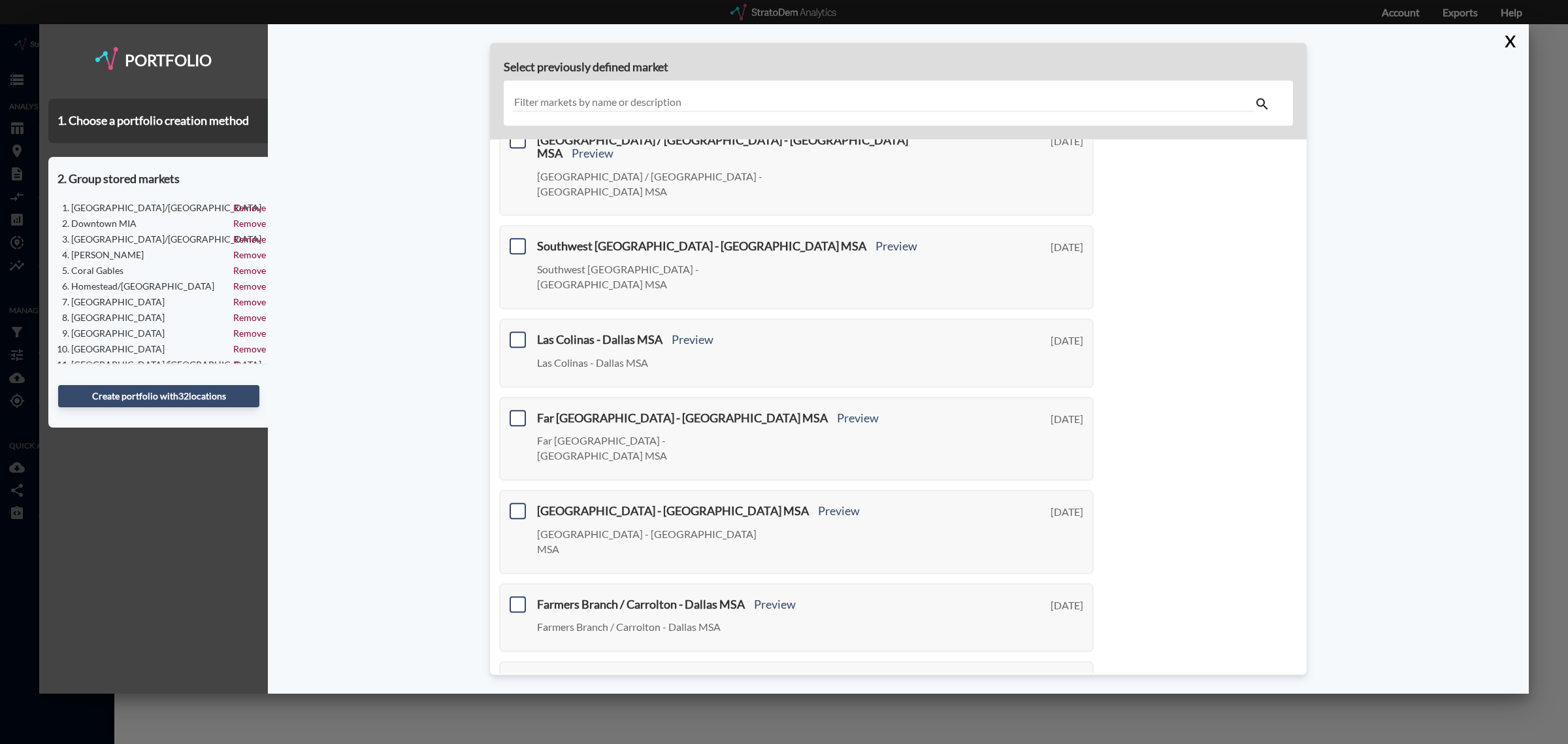
click at [527, 743] on link "< Previous" at bounding box center [523, 751] width 47 height 15
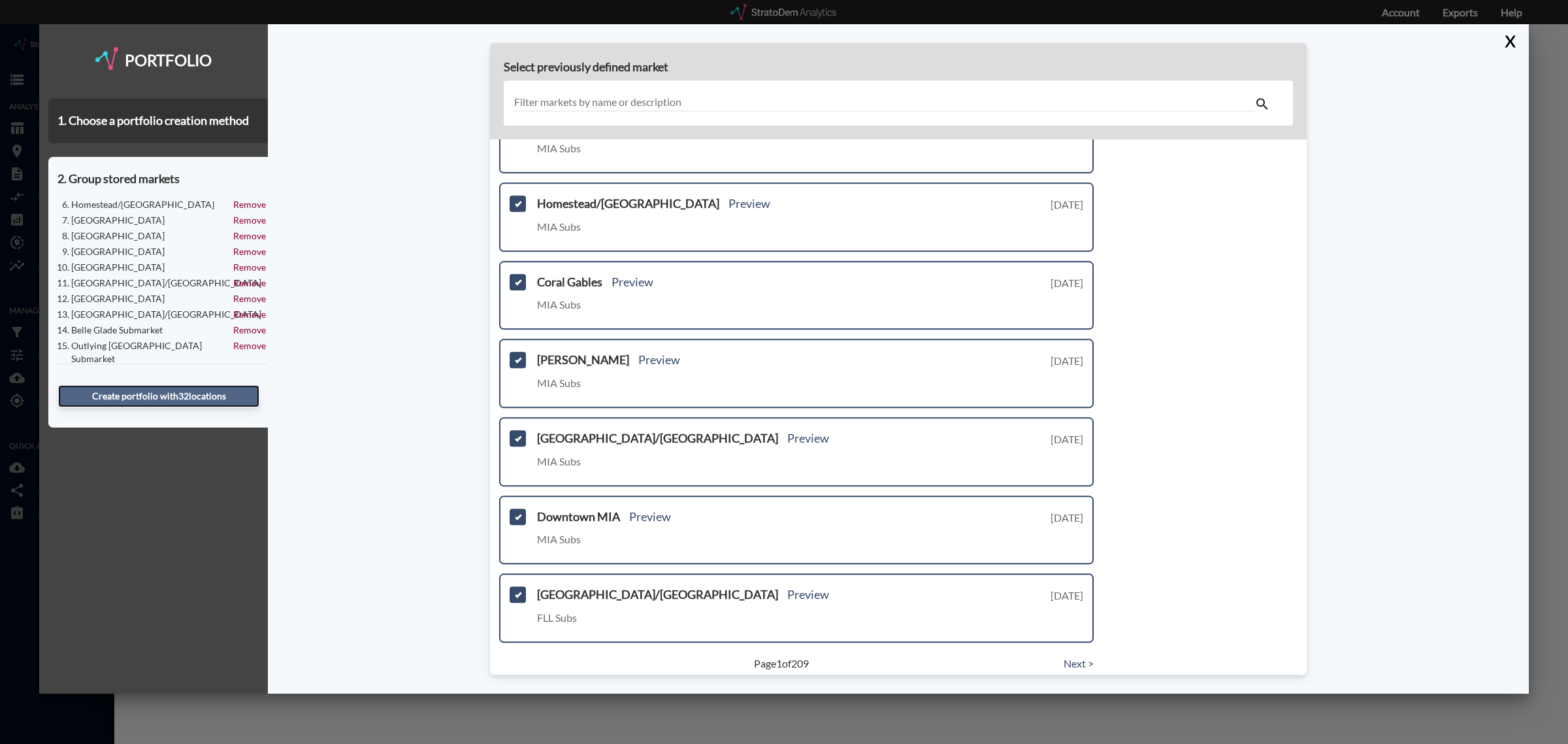
click at [193, 401] on button "Create portfolio with 32 location s" at bounding box center [159, 396] width 202 height 22
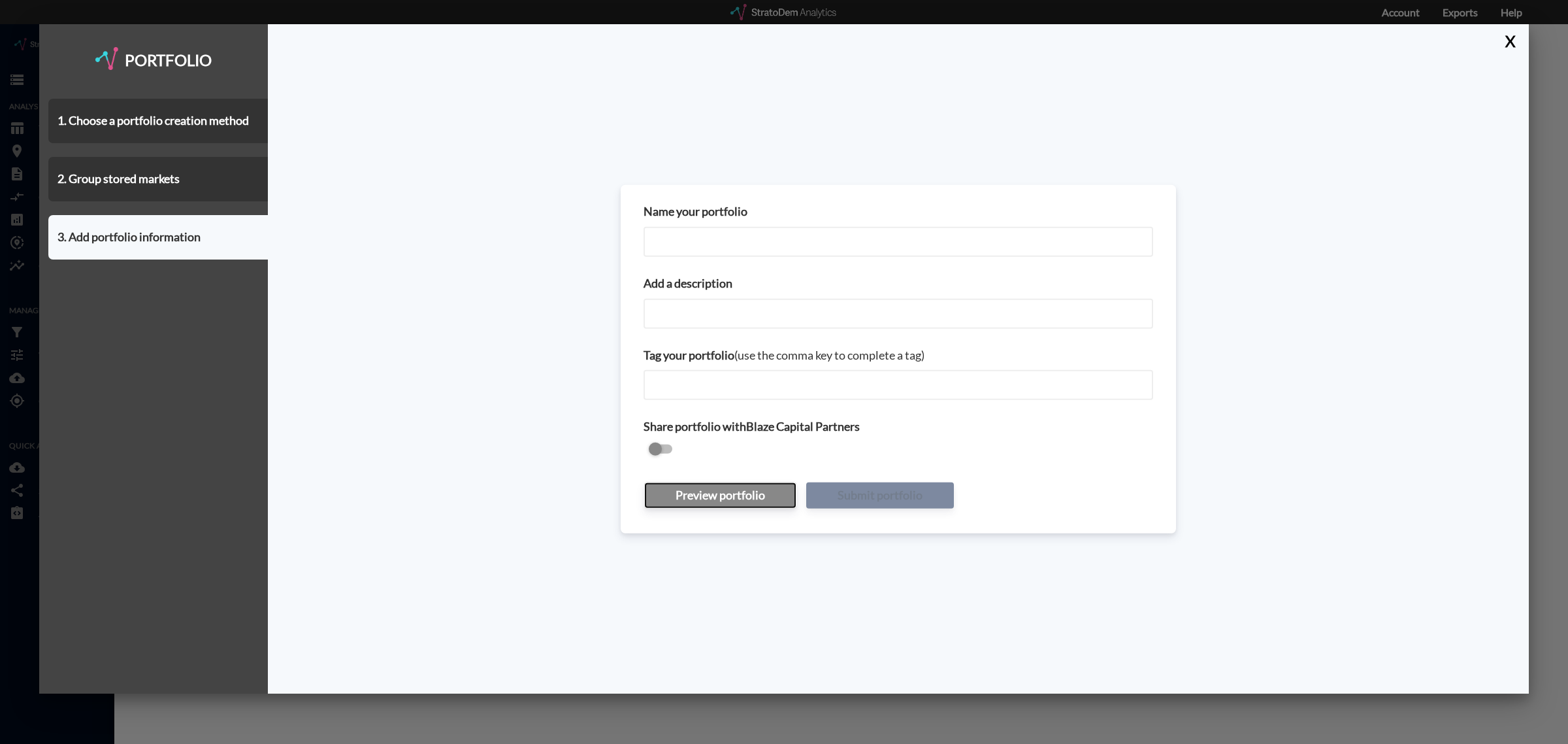
click at [730, 491] on button "Preview portfolio" at bounding box center [721, 496] width 152 height 26
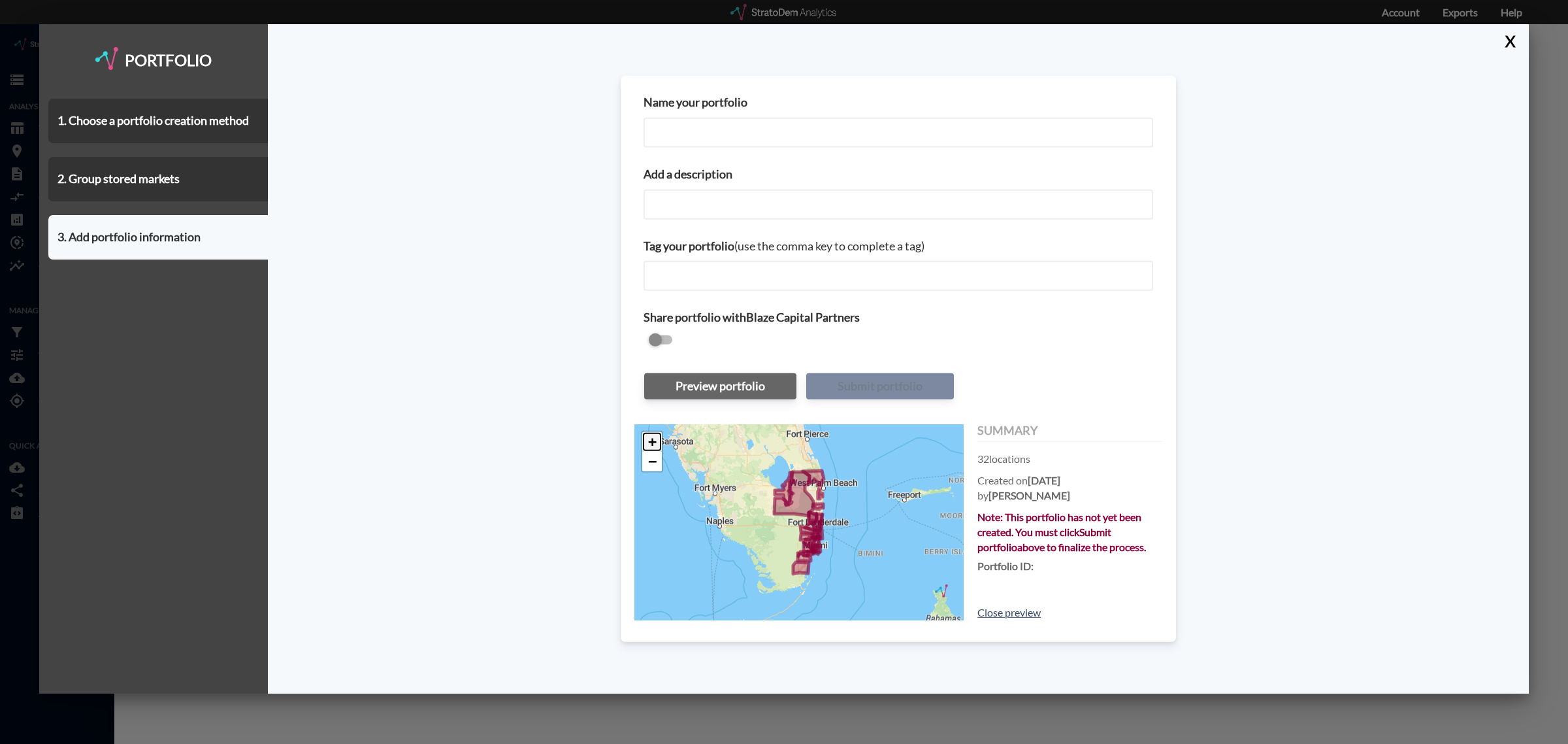
click at [651, 445] on link "+" at bounding box center [652, 441] width 20 height 20
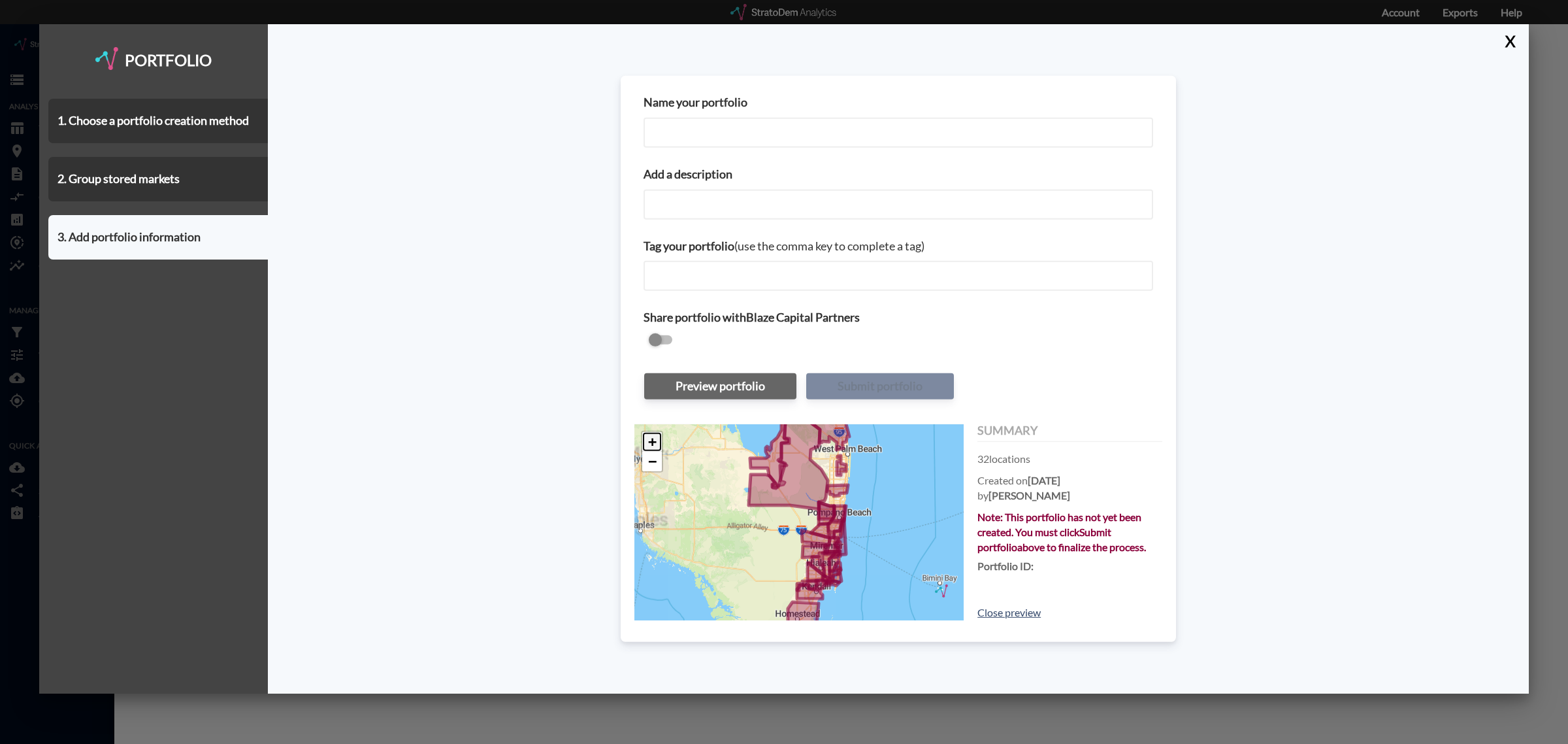
click at [651, 445] on link "+" at bounding box center [652, 441] width 20 height 20
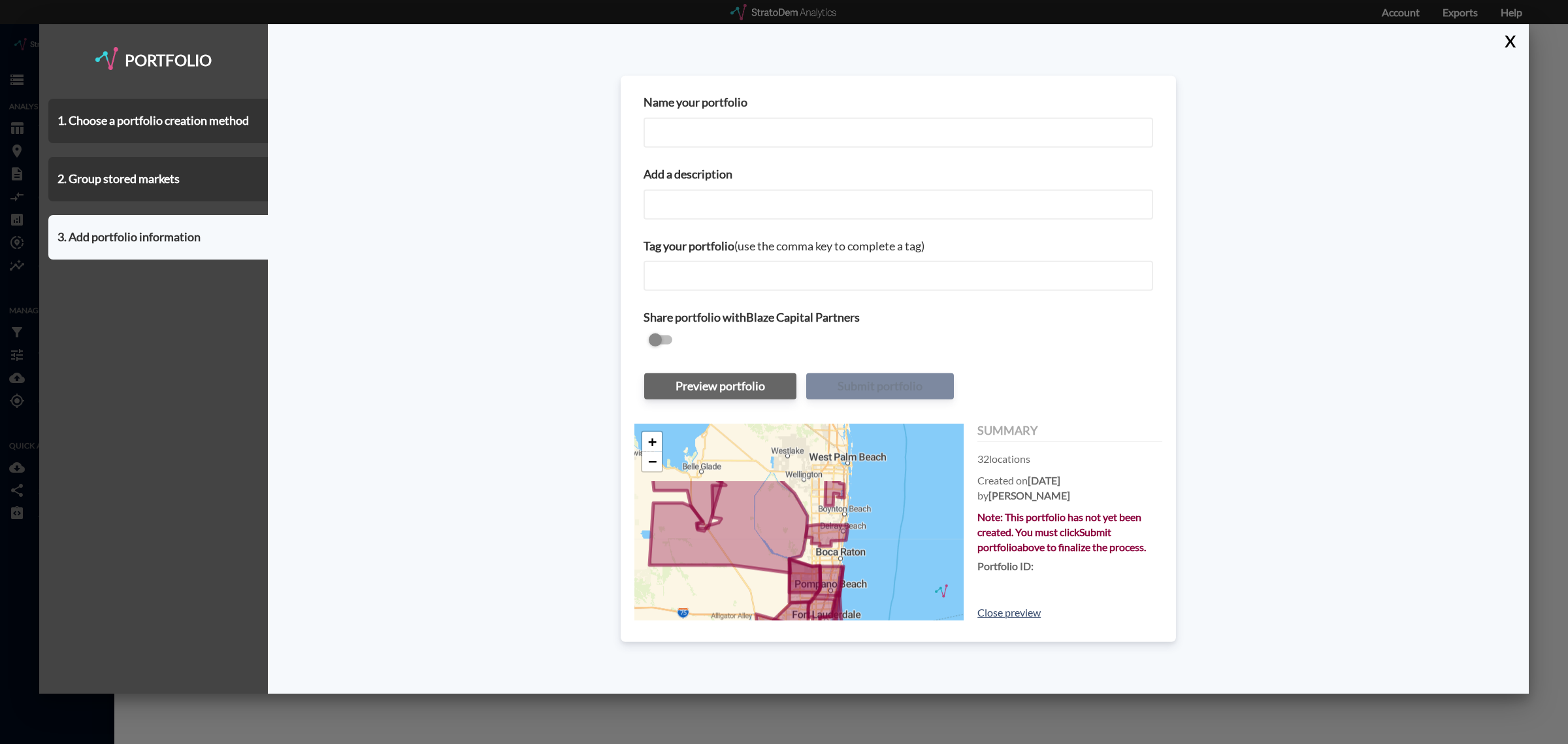
drag, startPoint x: 763, startPoint y: 523, endPoint x: 713, endPoint y: 607, distance: 97.8
click at [713, 607] on div "+ − © StratoDem Analytics, LLC. All rights reserved. Leaflet | OpenStreetMap Le…" at bounding box center [799, 521] width 329 height 196
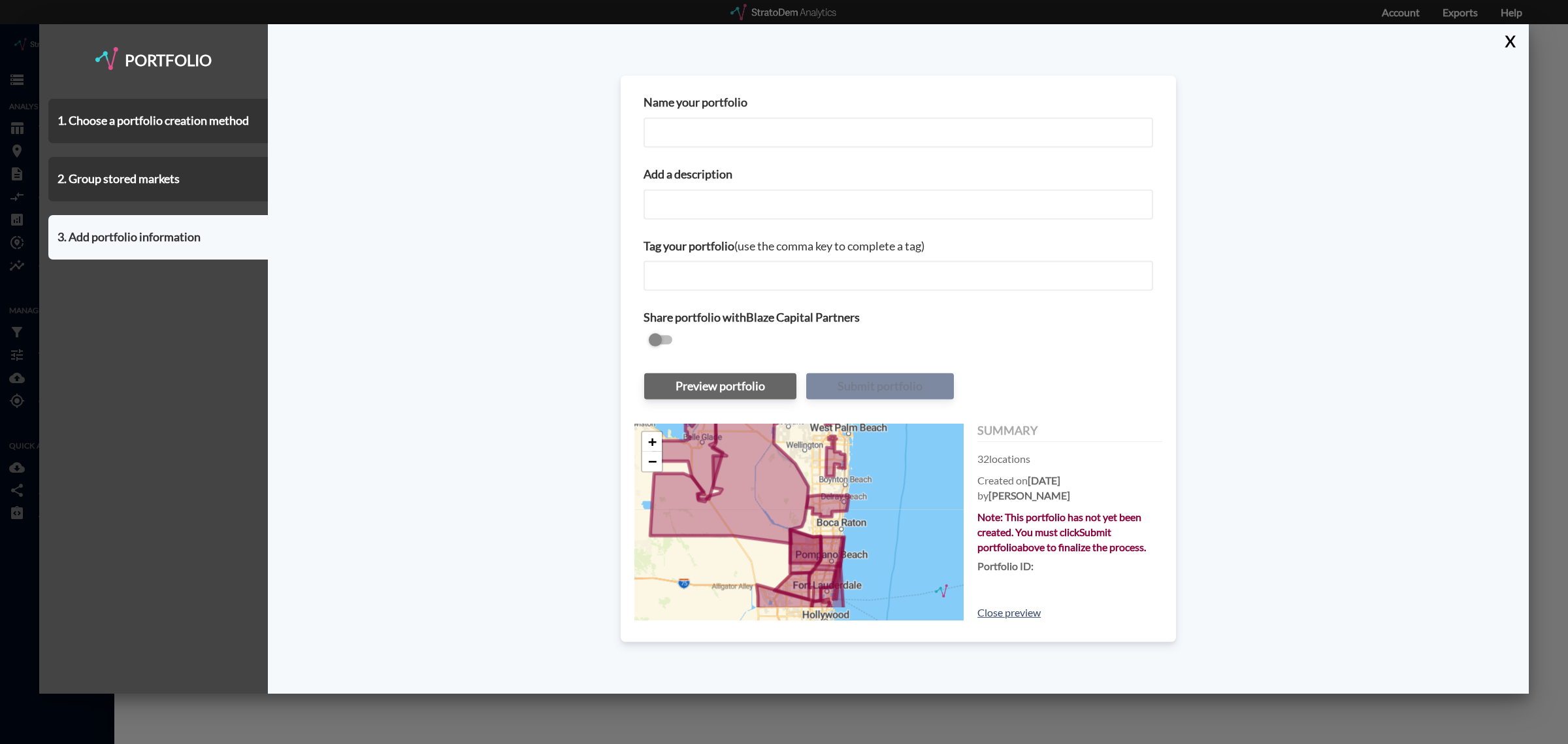
drag, startPoint x: 714, startPoint y: 601, endPoint x: 716, endPoint y: 561, distance: 40.0
click at [716, 561] on div "+ − © StratoDem Analytics, LLC. All rights reserved. Leaflet | OpenStreetMap Le…" at bounding box center [799, 521] width 329 height 196
click at [650, 458] on link "−" at bounding box center [652, 461] width 20 height 20
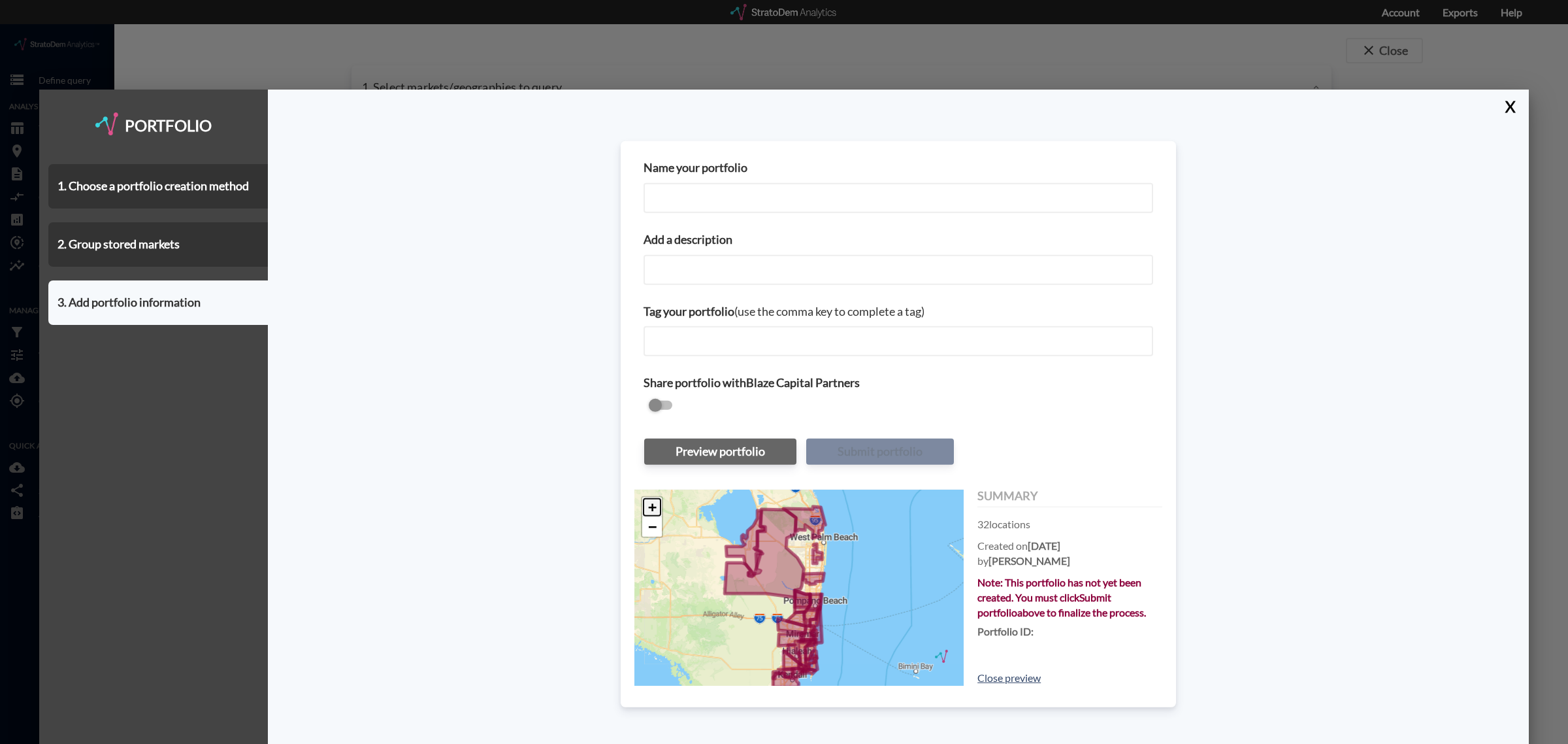
click at [649, 505] on link "+" at bounding box center [652, 506] width 20 height 20
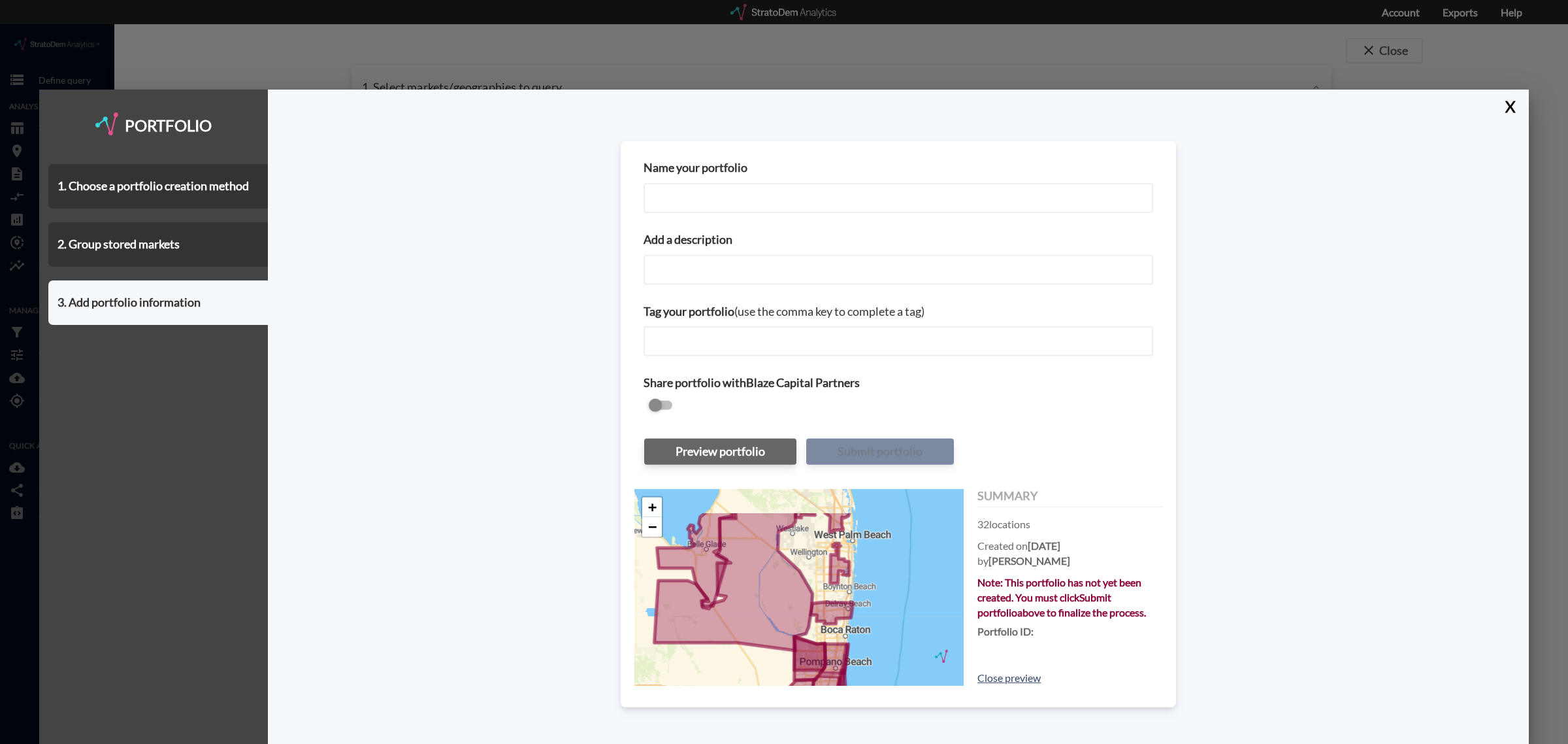
drag, startPoint x: 809, startPoint y: 527, endPoint x: 814, endPoint y: 576, distance: 49.3
click at [814, 576] on div "+ − © StratoDem Analytics, LLC. All rights reserved. Leaflet | OpenStreetMap Le…" at bounding box center [799, 587] width 329 height 196
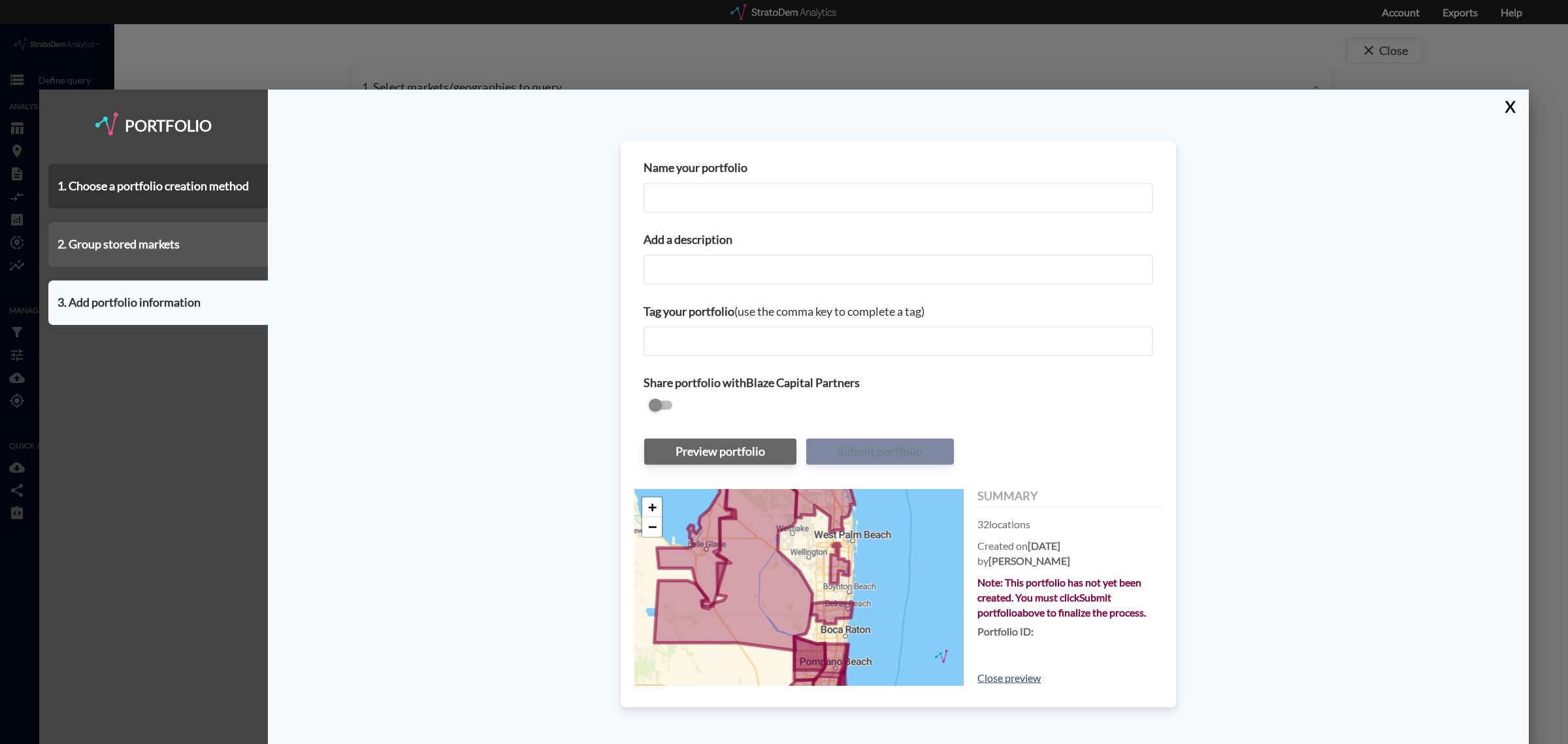
click at [170, 237] on div "2. Group stored markets" at bounding box center [158, 244] width 220 height 44
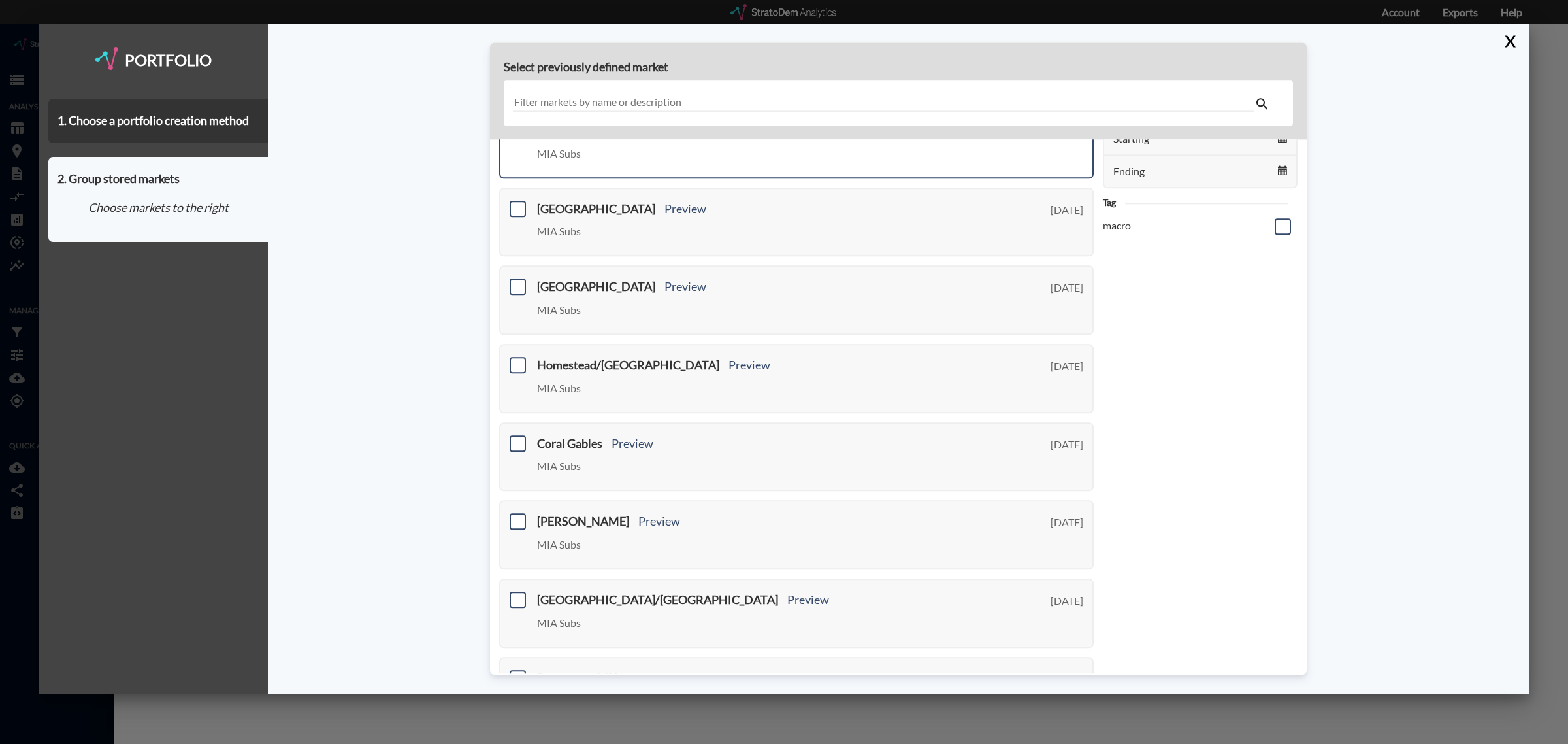
scroll to position [0, 0]
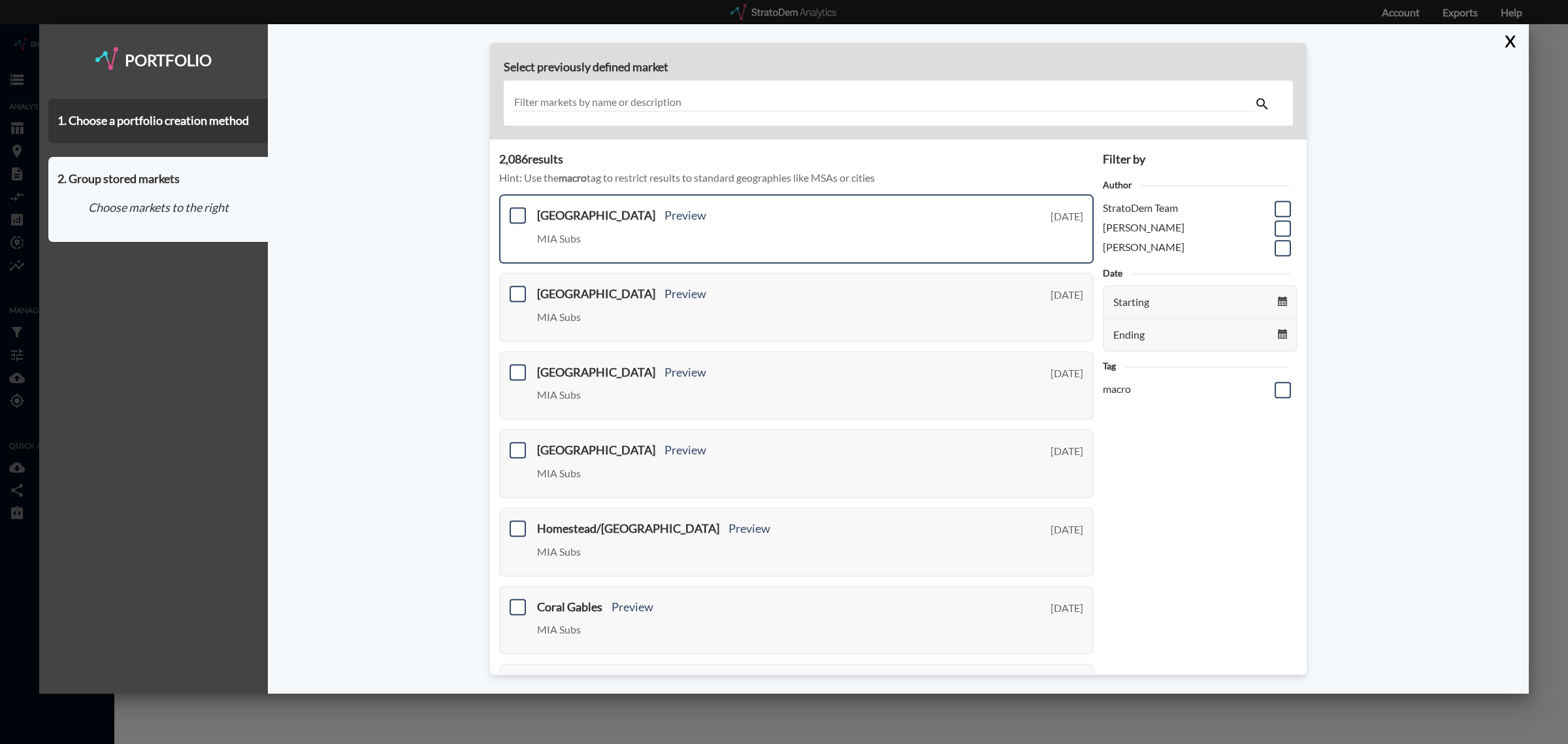
click at [510, 211] on span at bounding box center [518, 216] width 16 height 16
click at [516, 210] on input "checkbox" at bounding box center [516, 210] width 0 height 0
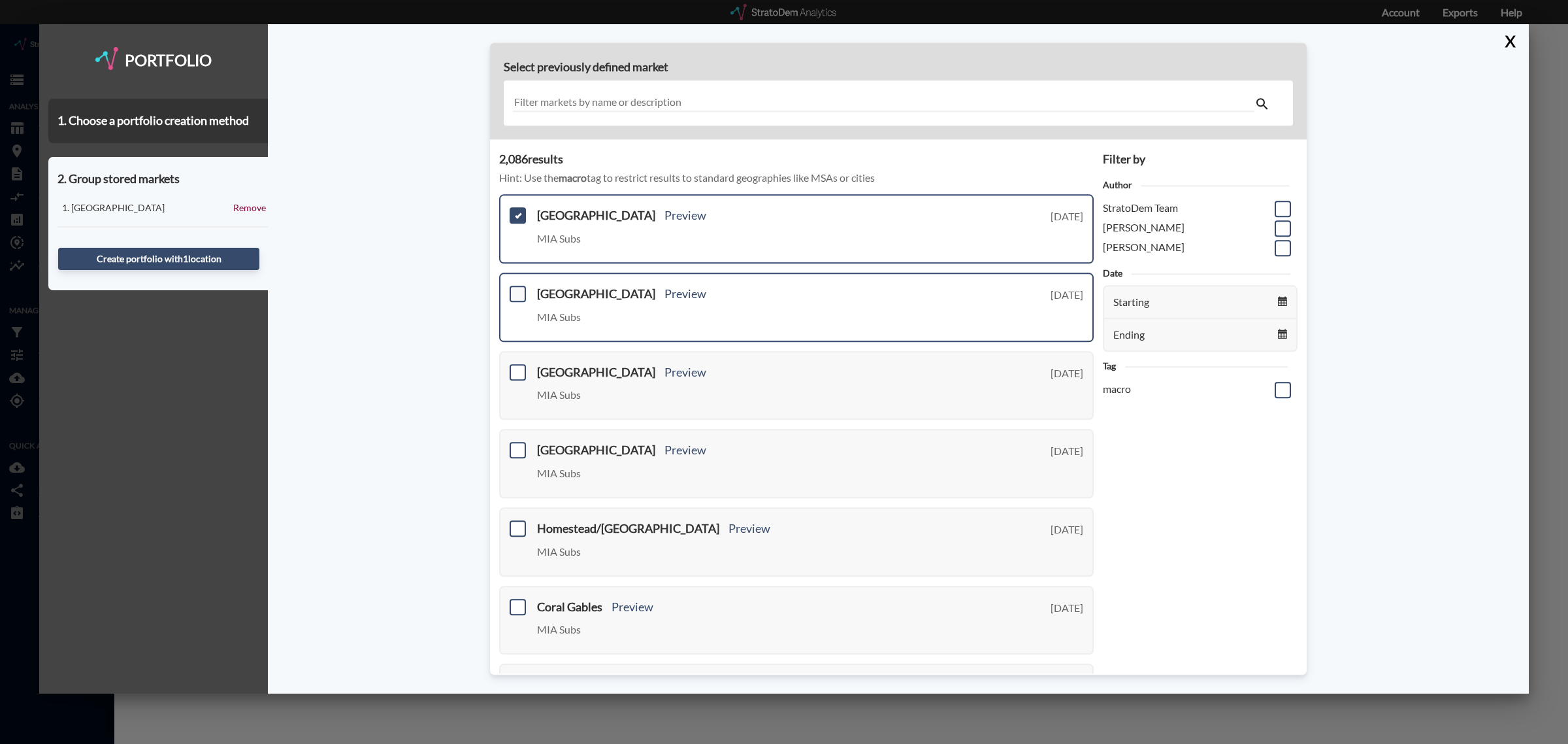
click at [514, 294] on span at bounding box center [518, 294] width 16 height 16
click at [516, 289] on input "checkbox" at bounding box center [516, 289] width 0 height 0
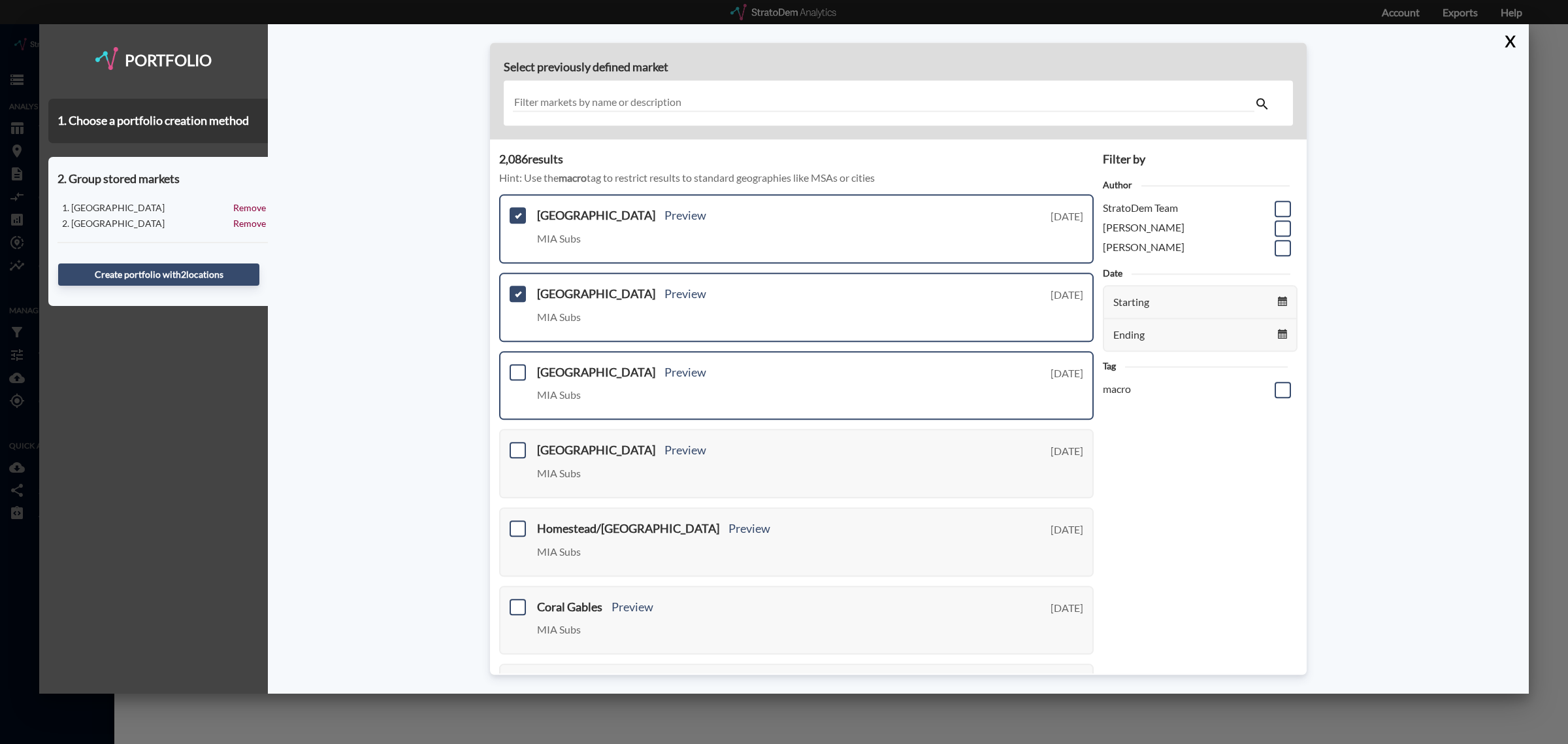
click at [513, 360] on div "South Beach Preview MIA Subs Tuesday, August 19, 2025" at bounding box center [797, 386] width 594 height 69
click at [514, 366] on span at bounding box center [518, 372] width 16 height 16
click at [516, 367] on input "checkbox" at bounding box center [516, 367] width 0 height 0
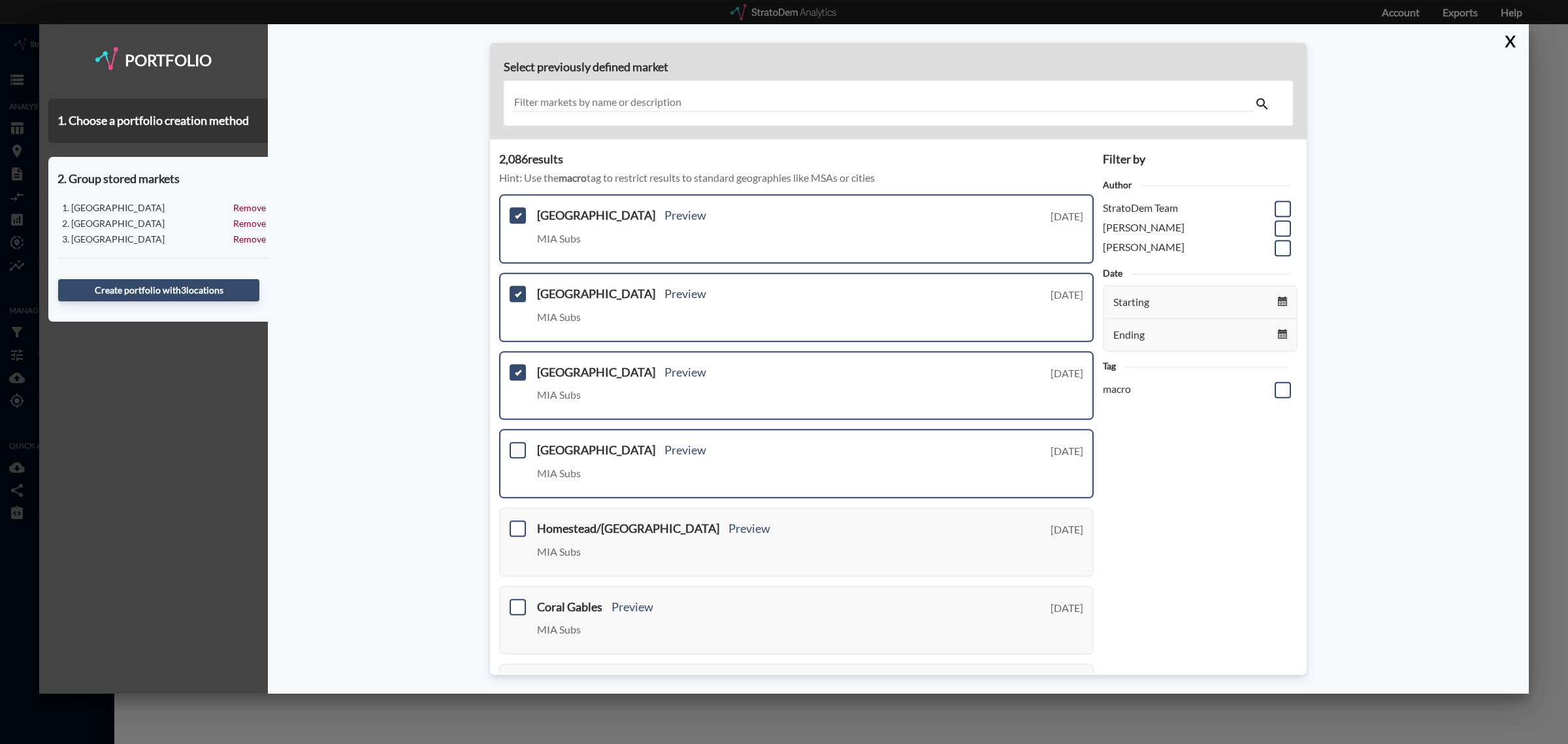
click at [524, 449] on span at bounding box center [518, 451] width 16 height 16
click at [516, 445] on input "checkbox" at bounding box center [516, 445] width 0 height 0
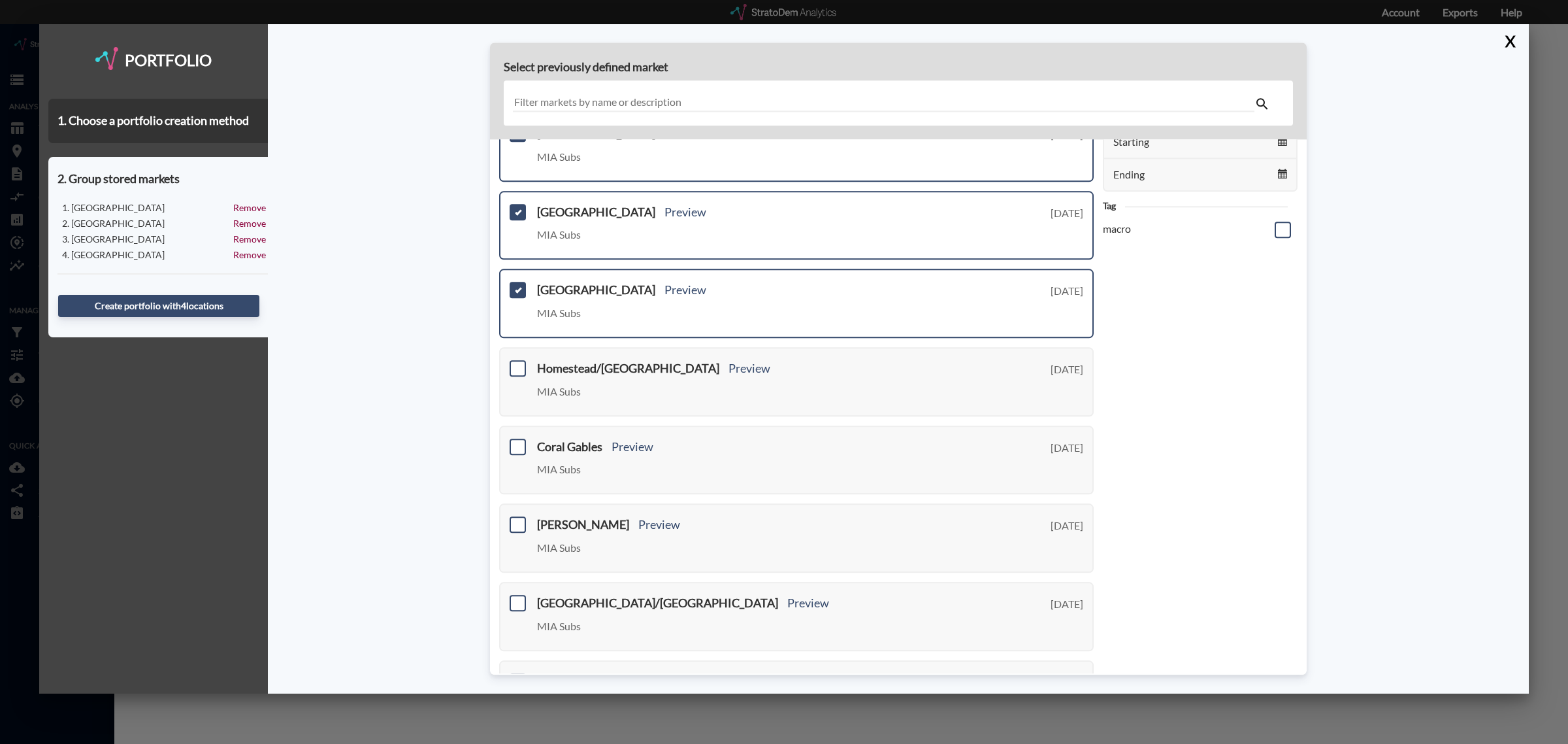
scroll to position [164, 0]
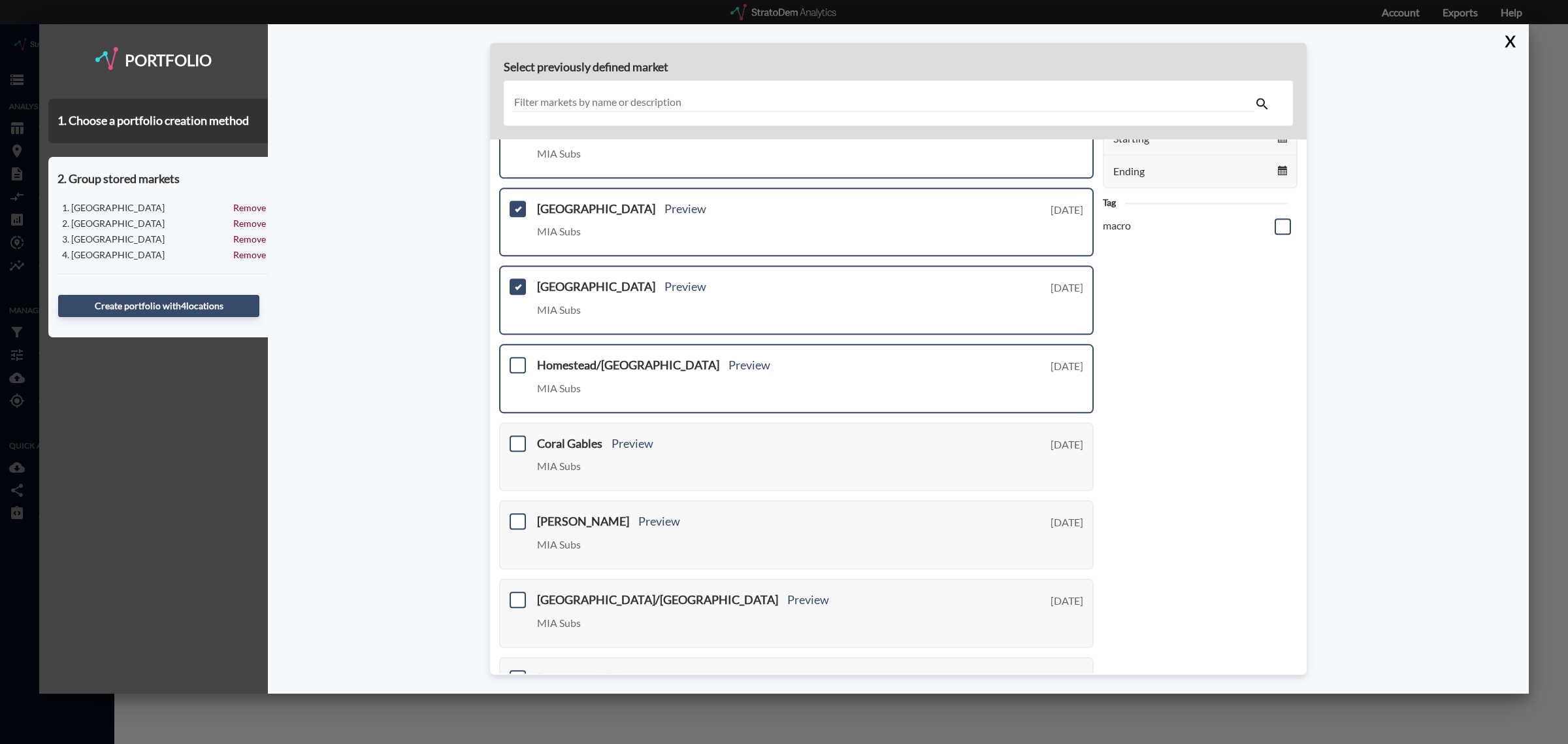
click at [517, 368] on div "Homestead/South Dade Preview MIA Subs Tuesday, August 19, 2025" at bounding box center [797, 379] width 594 height 69
click at [517, 360] on span at bounding box center [518, 365] width 16 height 16
click at [516, 360] on input "checkbox" at bounding box center [516, 360] width 0 height 0
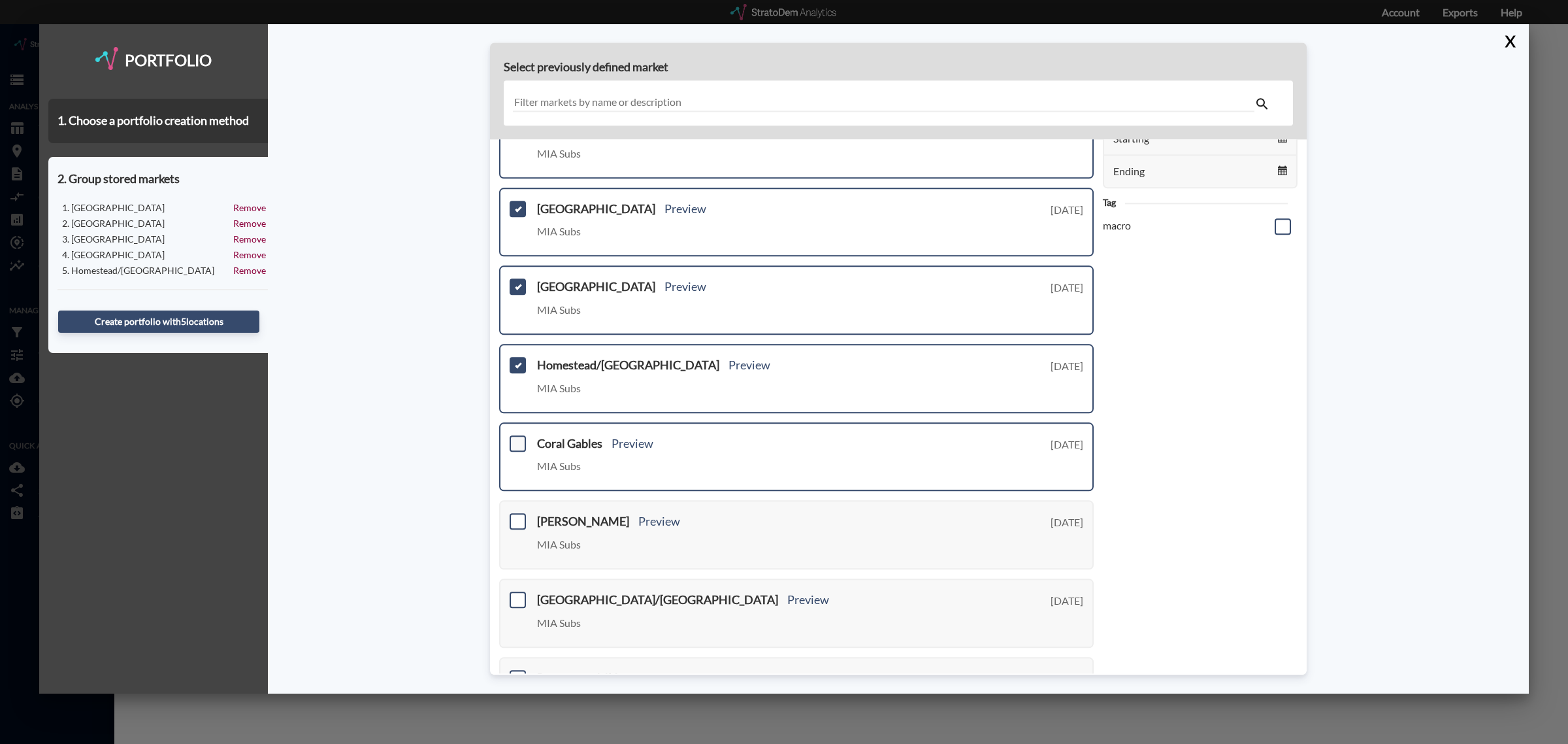
click at [517, 435] on span at bounding box center [518, 443] width 16 height 16
click at [516, 438] on input "checkbox" at bounding box center [516, 438] width 0 height 0
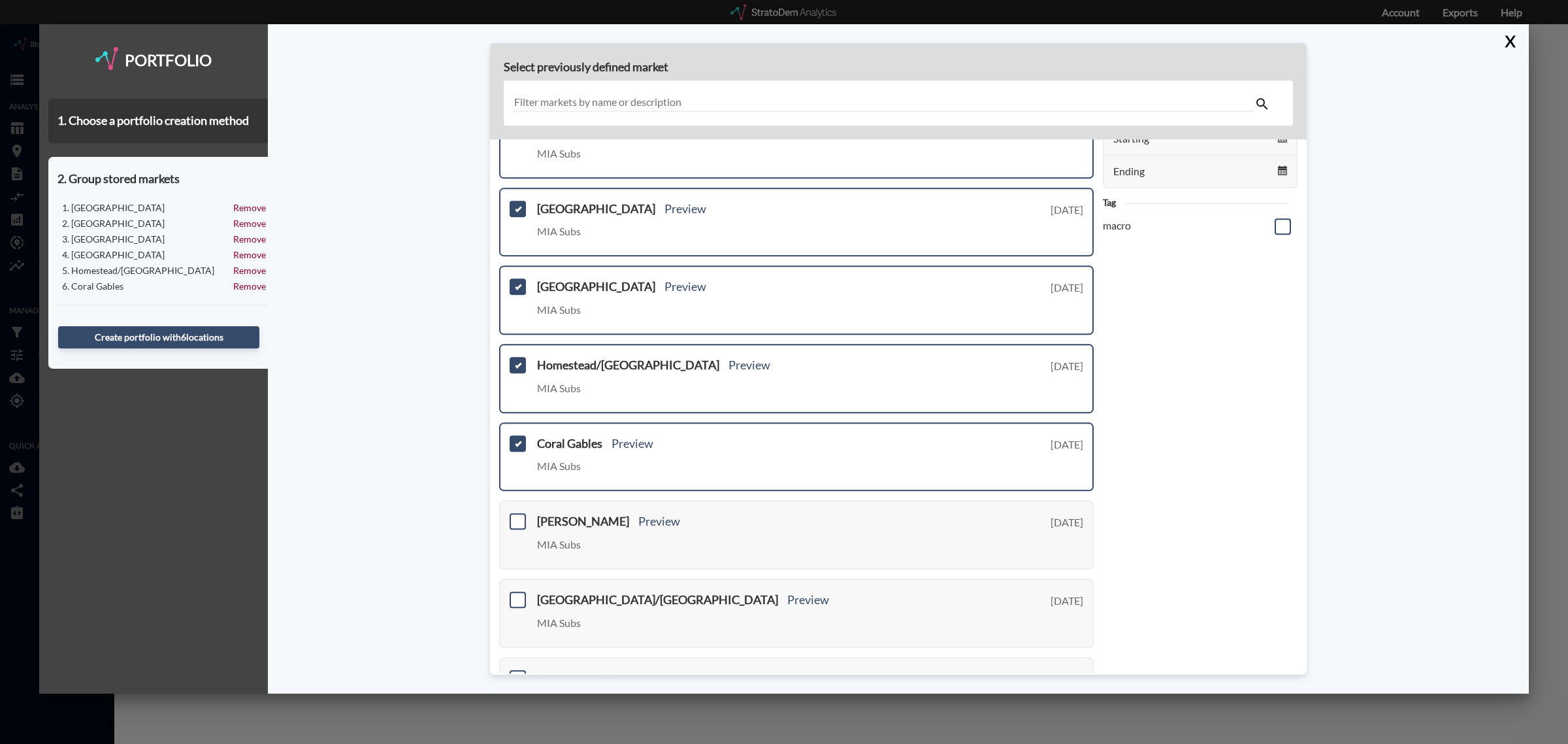
scroll to position [325, 0]
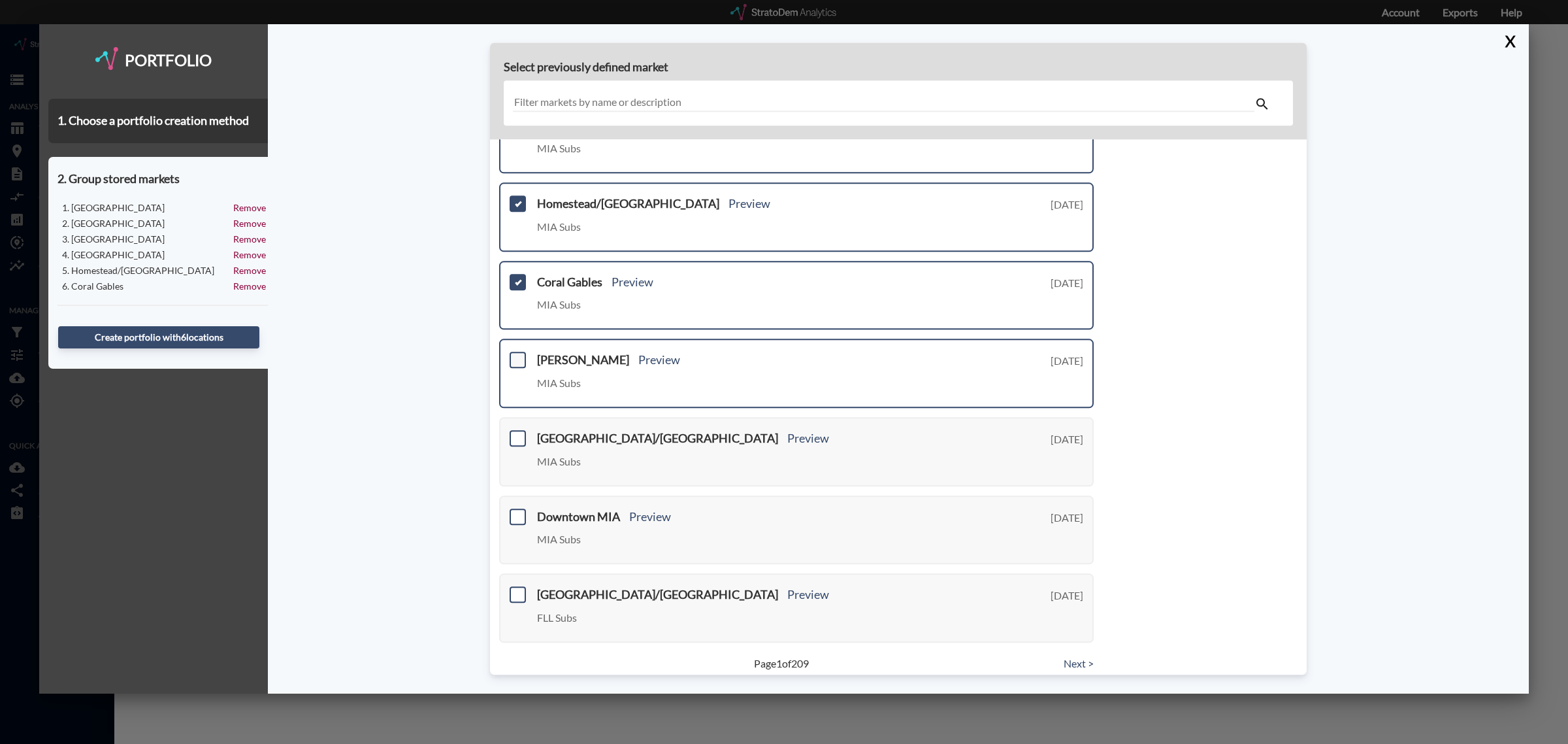
click at [523, 354] on span at bounding box center [518, 360] width 16 height 16
click at [516, 355] on input "checkbox" at bounding box center [516, 355] width 0 height 0
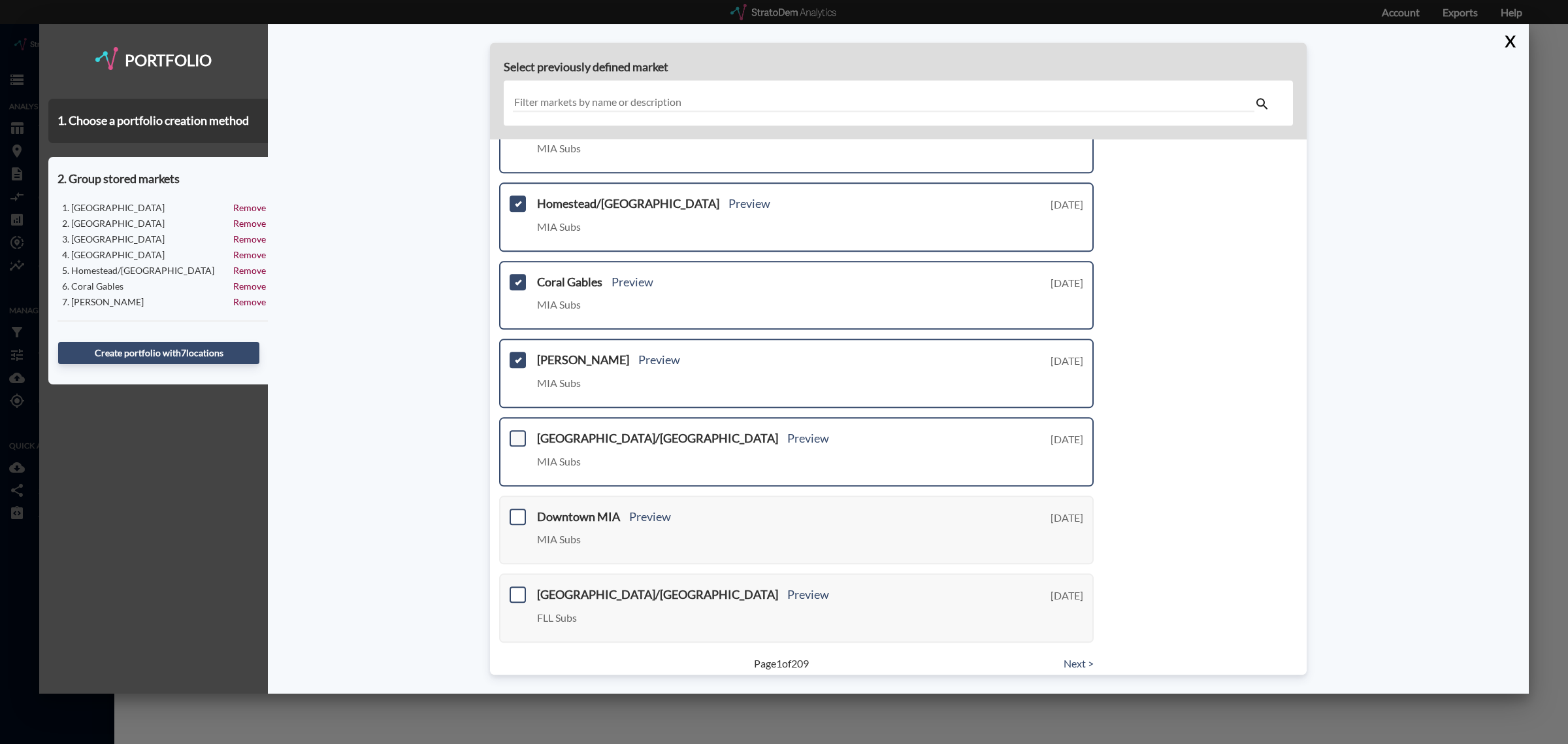
click at [514, 432] on span at bounding box center [518, 439] width 16 height 16
click at [516, 433] on input "checkbox" at bounding box center [516, 433] width 0 height 0
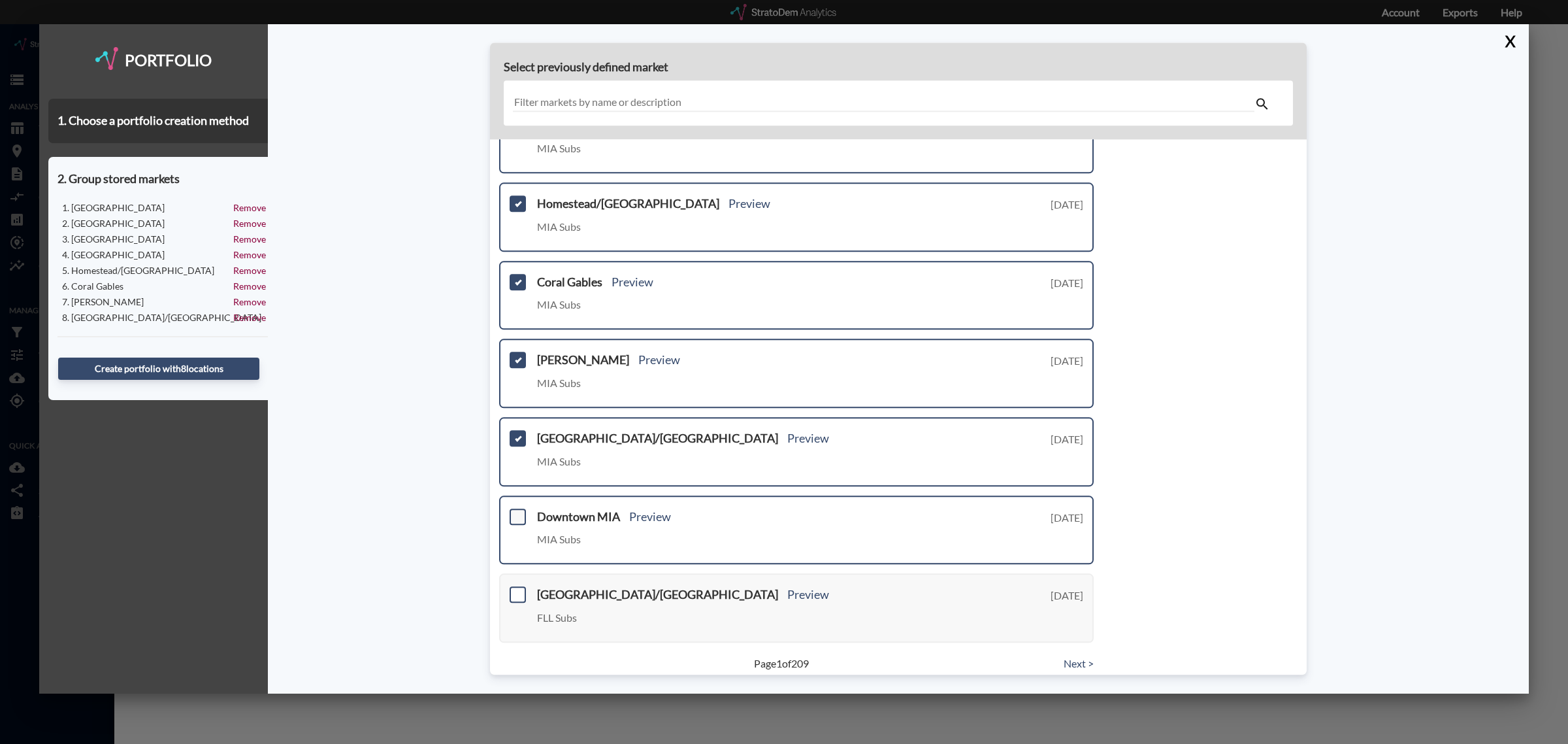
click at [514, 508] on span at bounding box center [518, 517] width 16 height 16
click at [516, 511] on input "checkbox" at bounding box center [516, 511] width 0 height 0
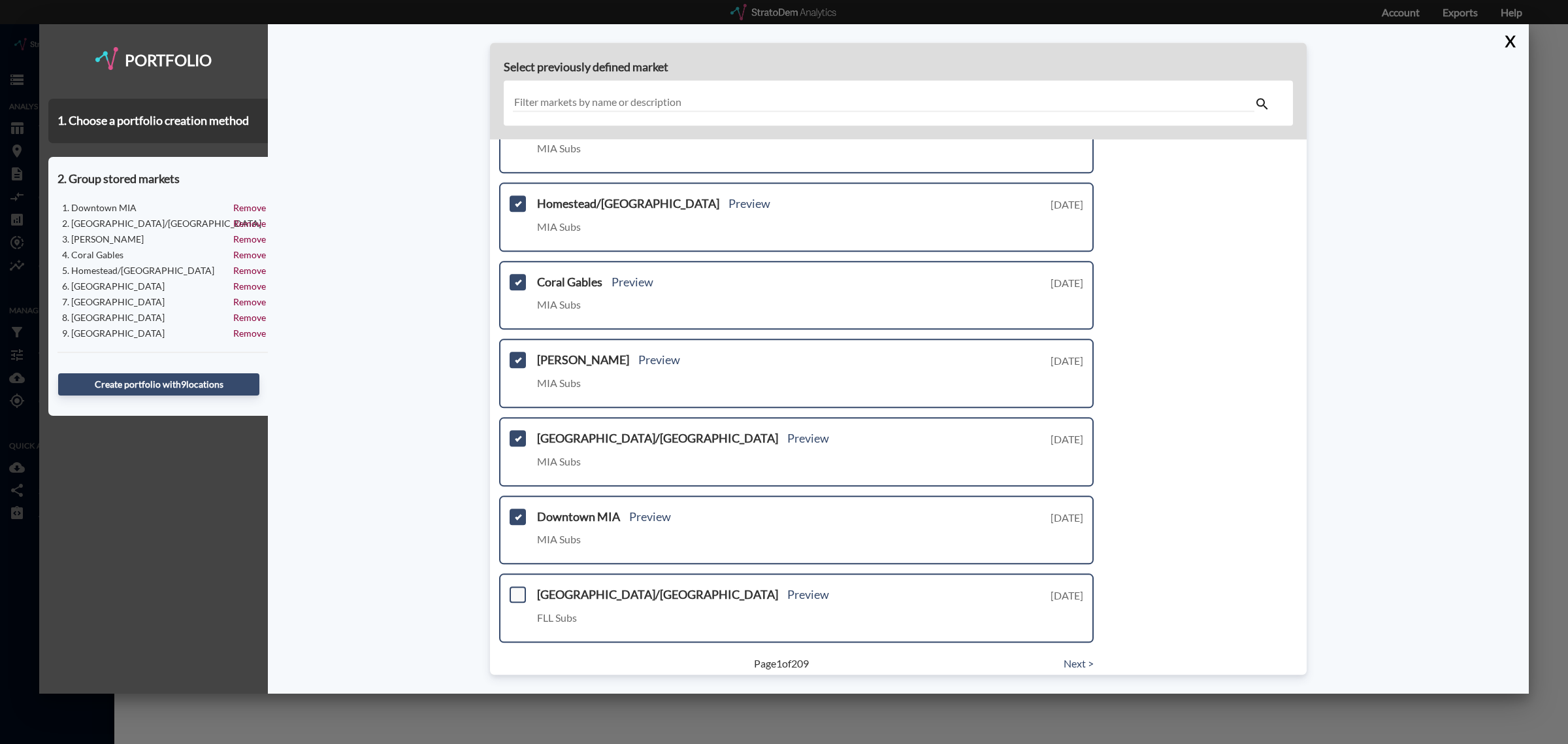
click at [522, 590] on span at bounding box center [518, 595] width 16 height 16
click at [516, 589] on input "checkbox" at bounding box center [516, 589] width 0 height 0
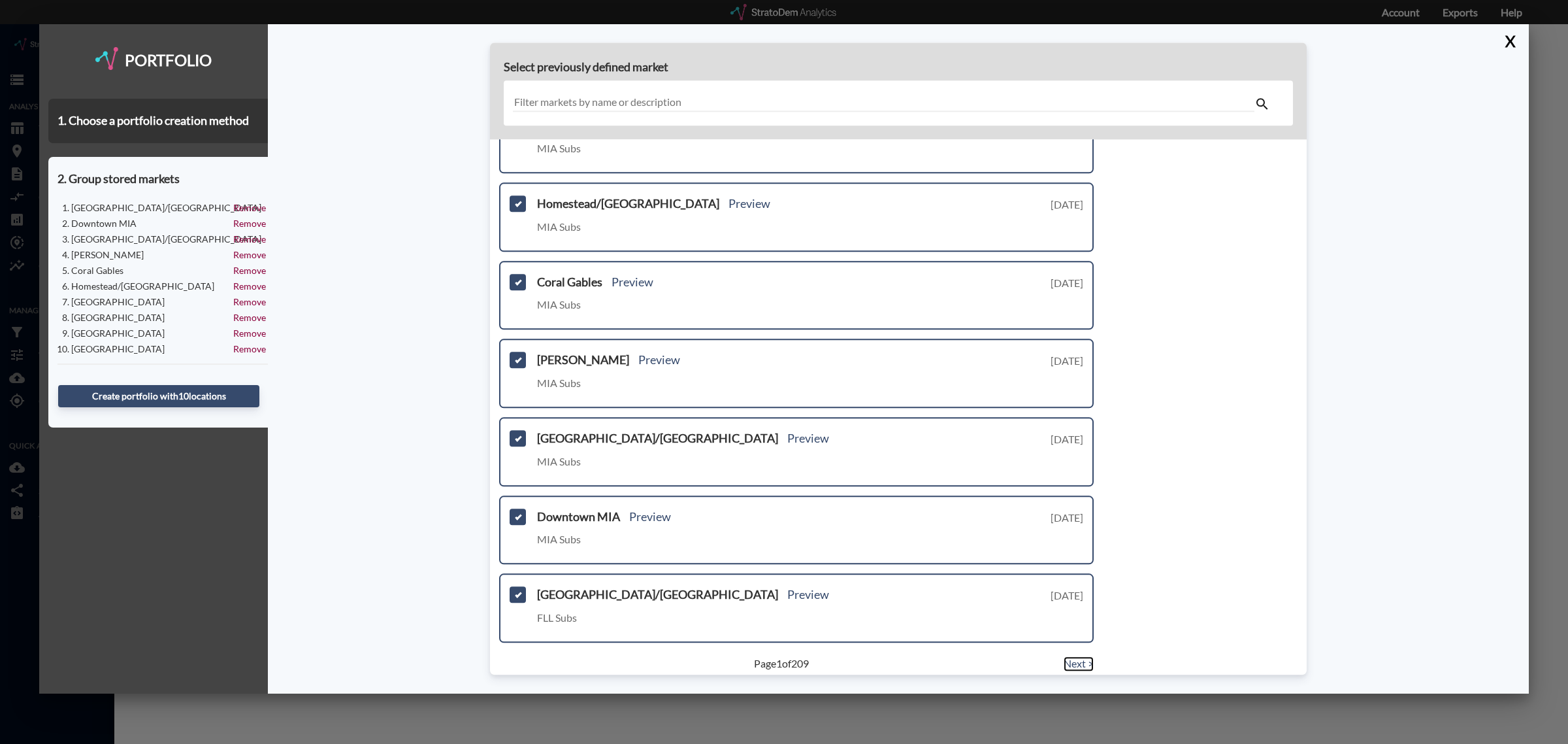
click at [1073, 656] on link "Next >" at bounding box center [1079, 664] width 30 height 15
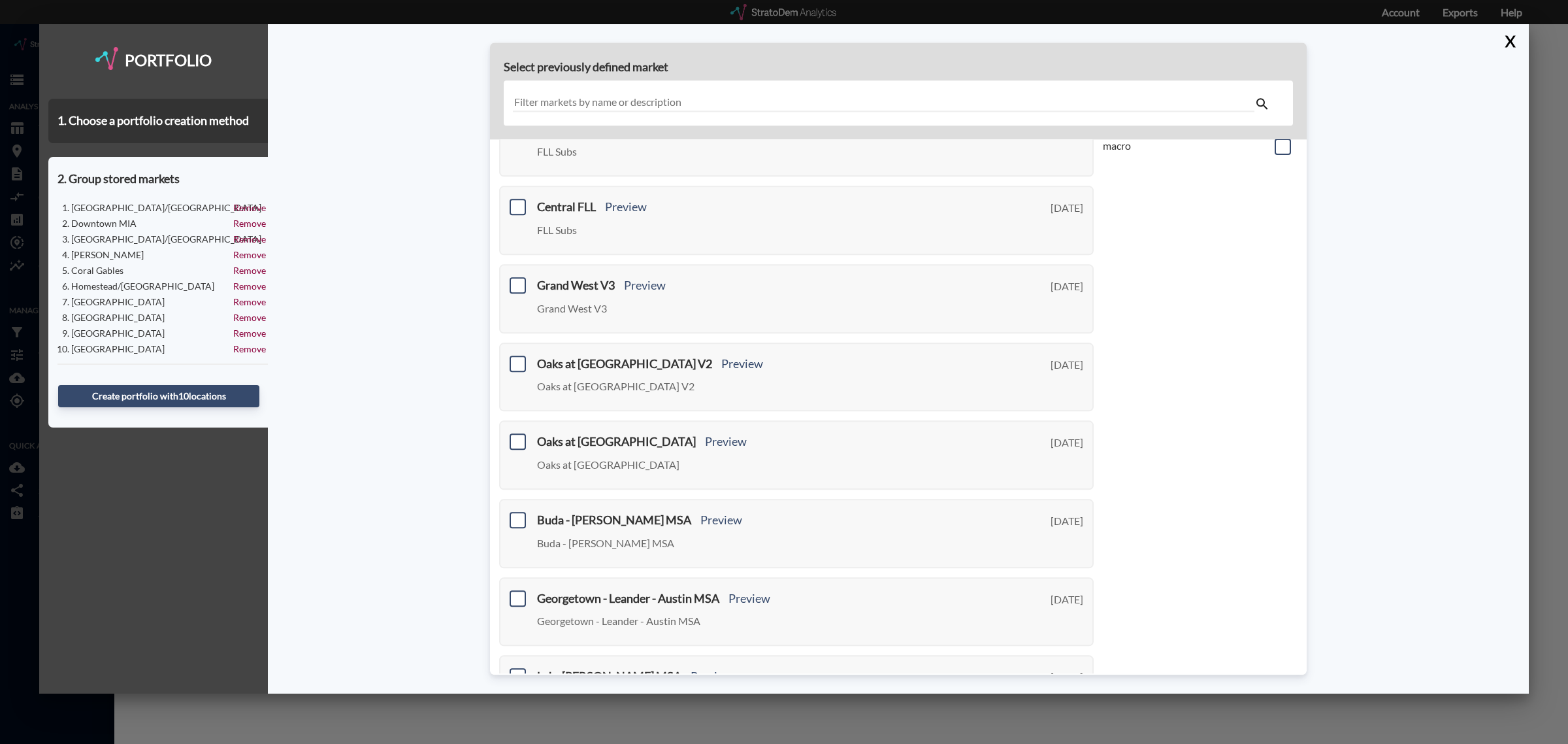
scroll to position [0, 0]
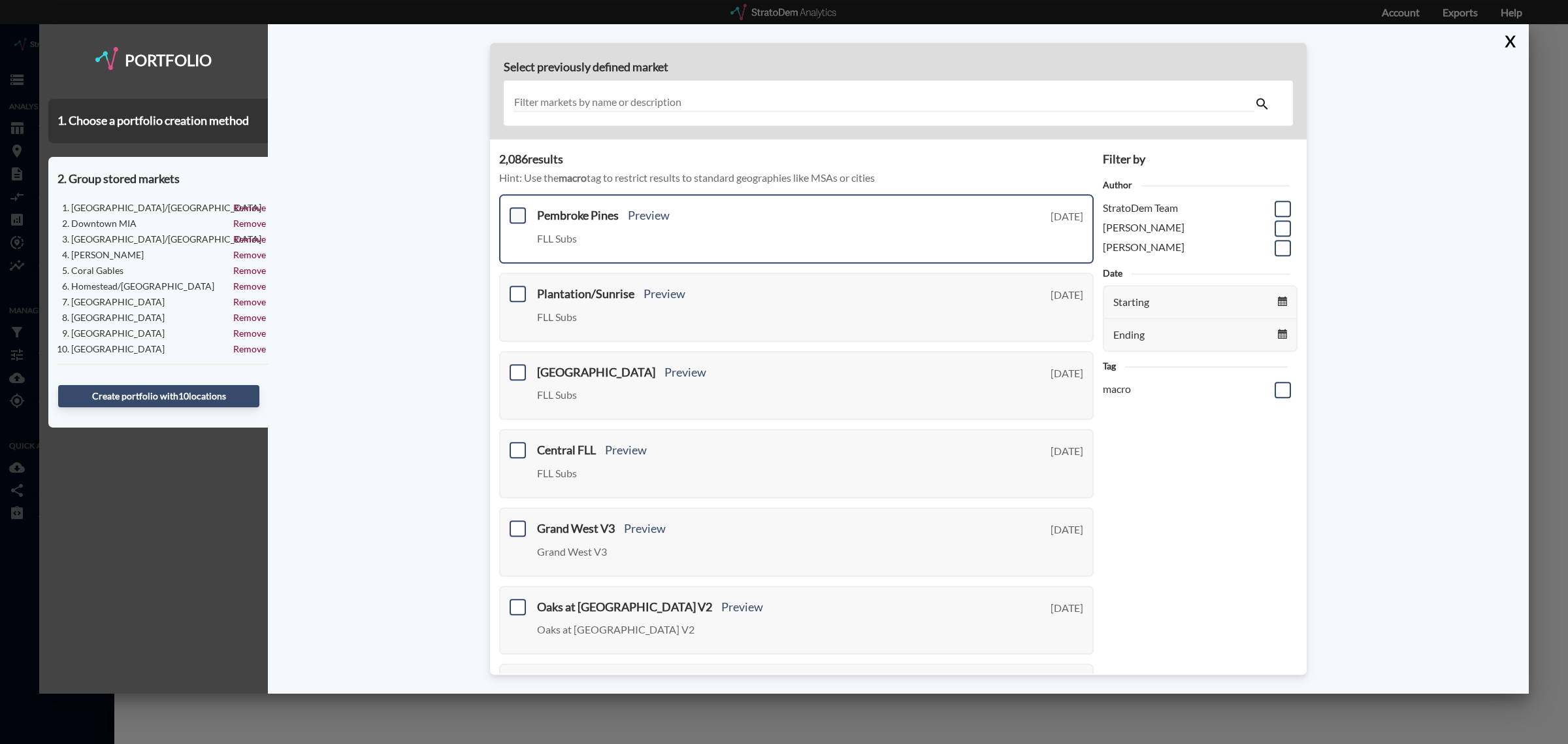
click at [520, 217] on span at bounding box center [518, 216] width 16 height 16
click at [516, 210] on input "checkbox" at bounding box center [516, 210] width 0 height 0
click at [518, 291] on span at bounding box center [518, 294] width 16 height 16
click at [516, 289] on input "checkbox" at bounding box center [516, 289] width 0 height 0
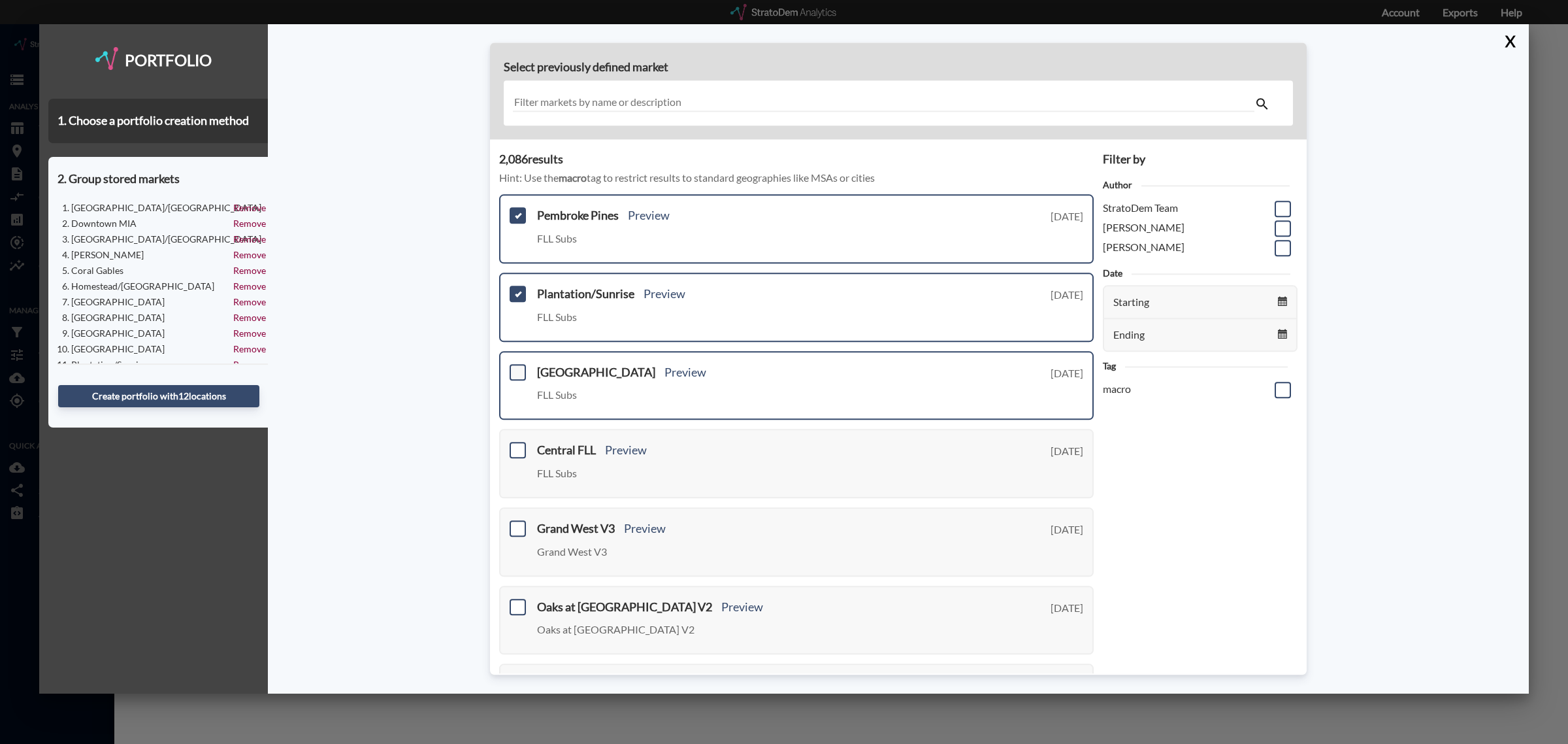
click at [515, 370] on span at bounding box center [518, 372] width 16 height 16
click at [516, 367] on input "checkbox" at bounding box center [516, 367] width 0 height 0
click at [512, 448] on span at bounding box center [518, 451] width 16 height 16
click at [516, 445] on input "checkbox" at bounding box center [516, 445] width 0 height 0
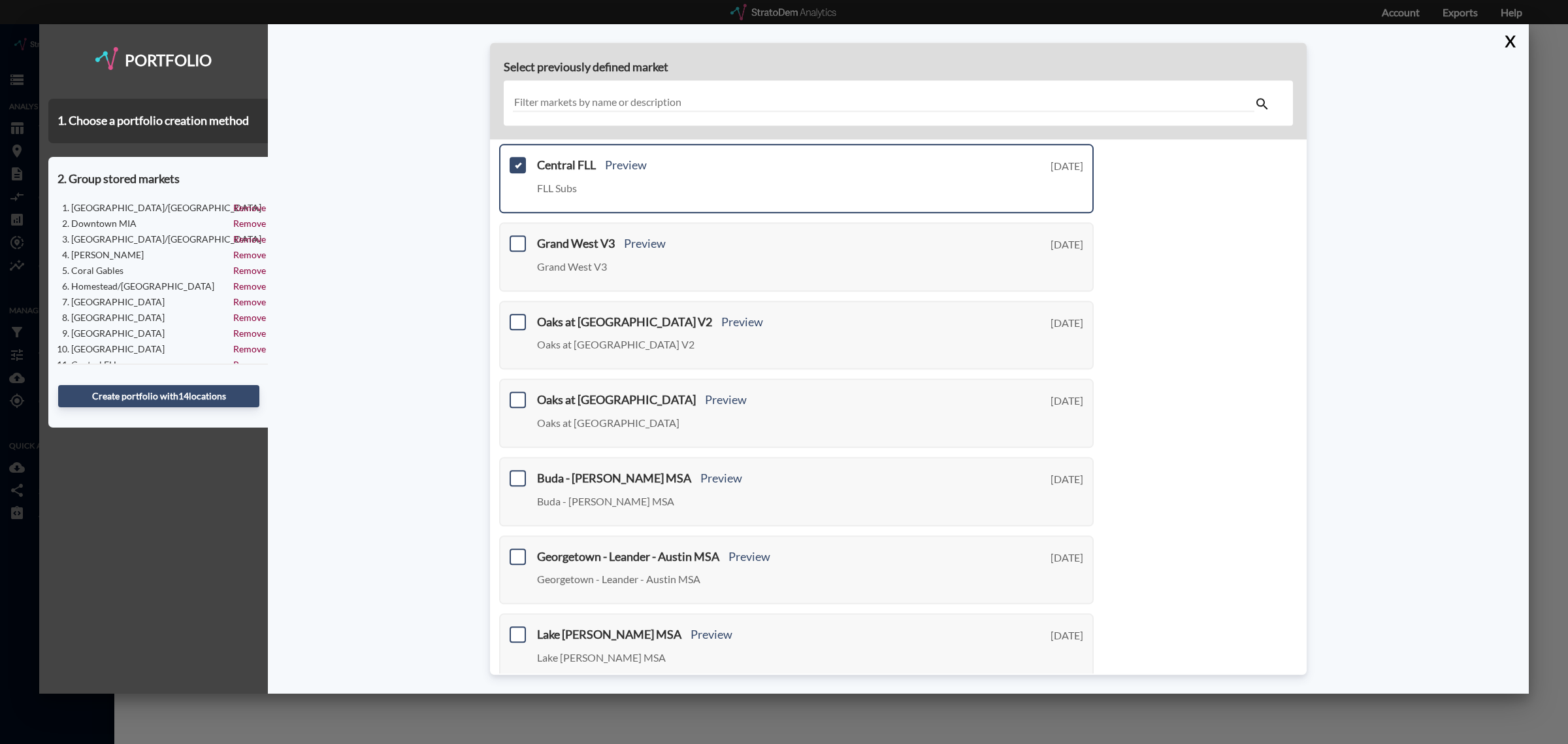
scroll to position [325, 0]
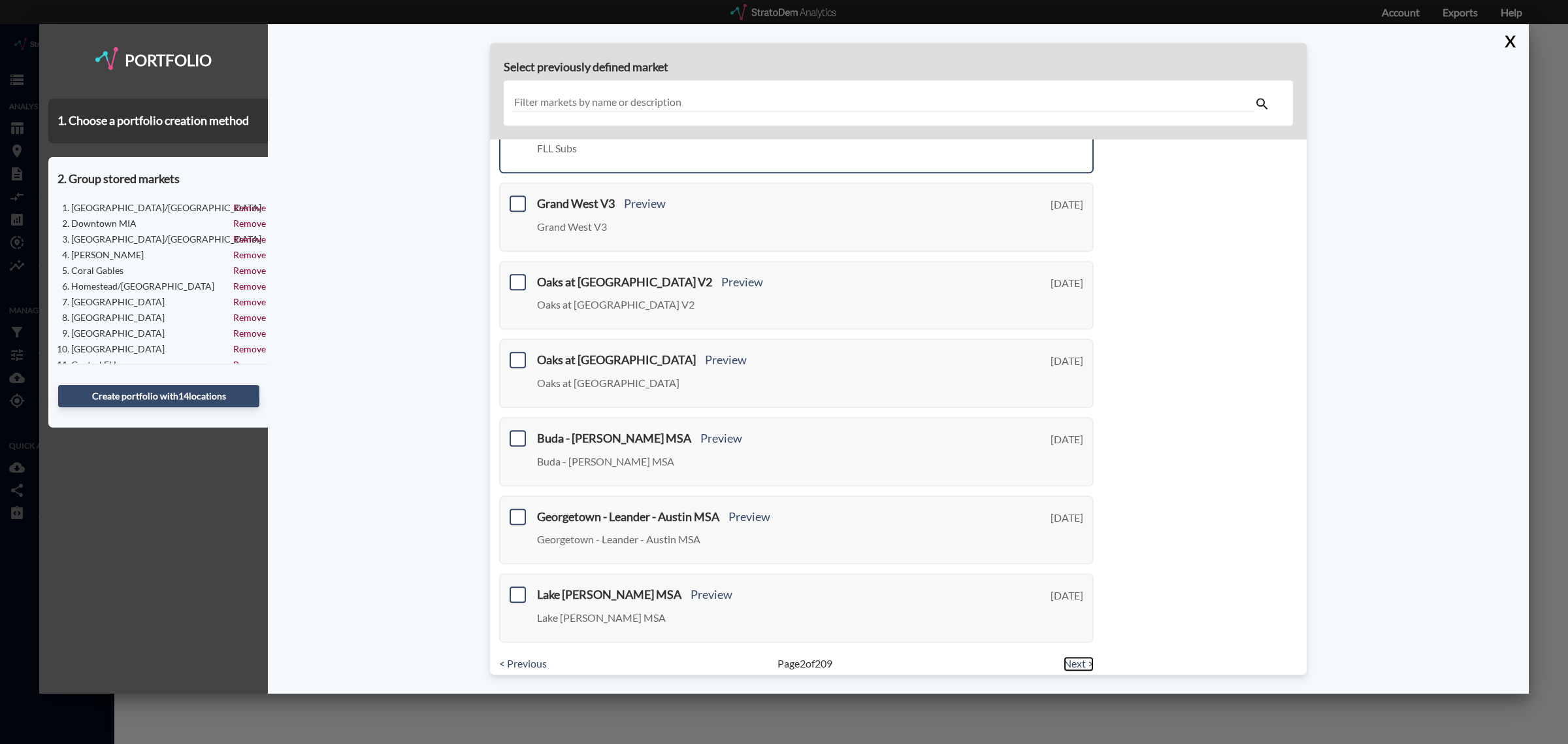
click at [1071, 656] on link "Next >" at bounding box center [1079, 664] width 30 height 15
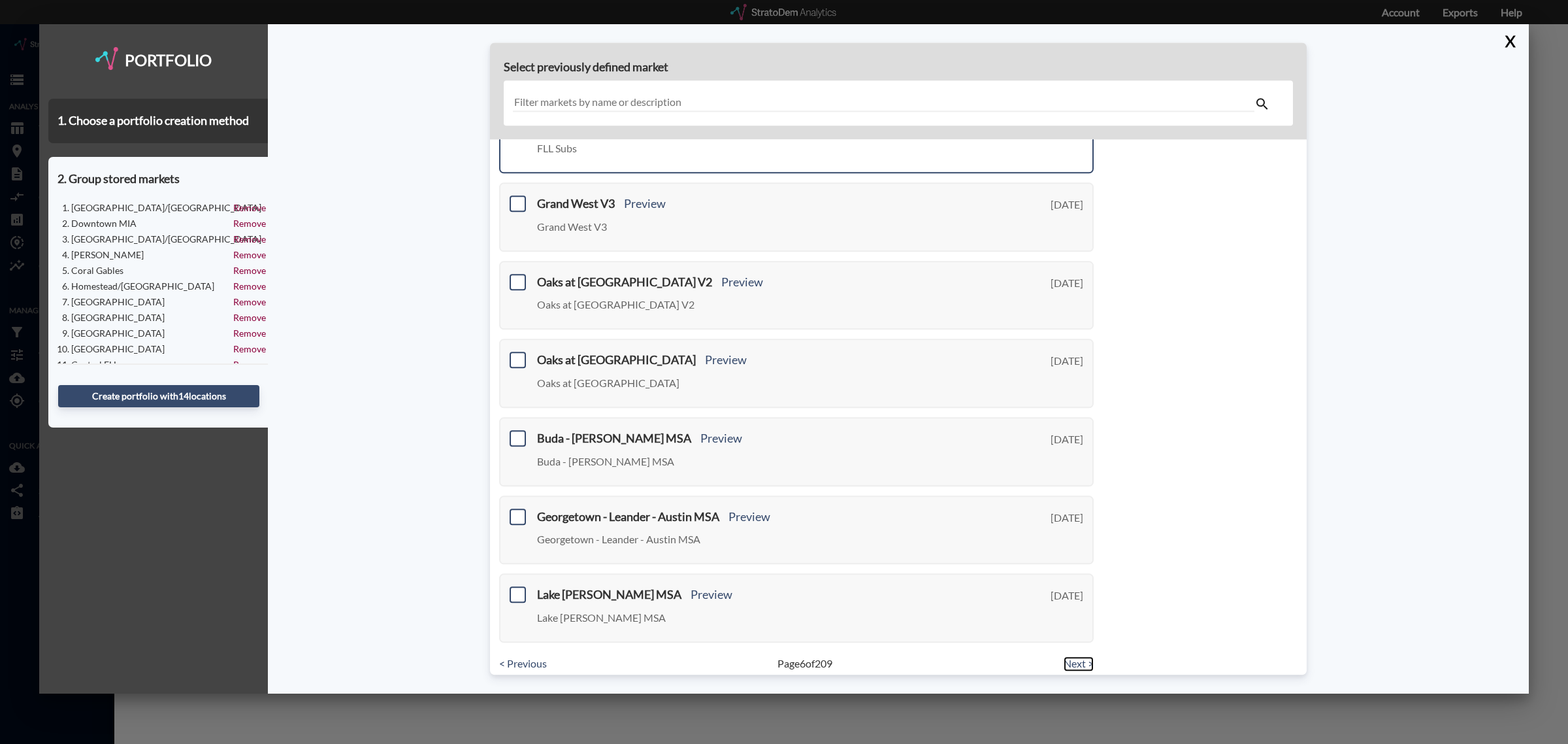
click at [1071, 656] on link "Next >" at bounding box center [1079, 664] width 30 height 15
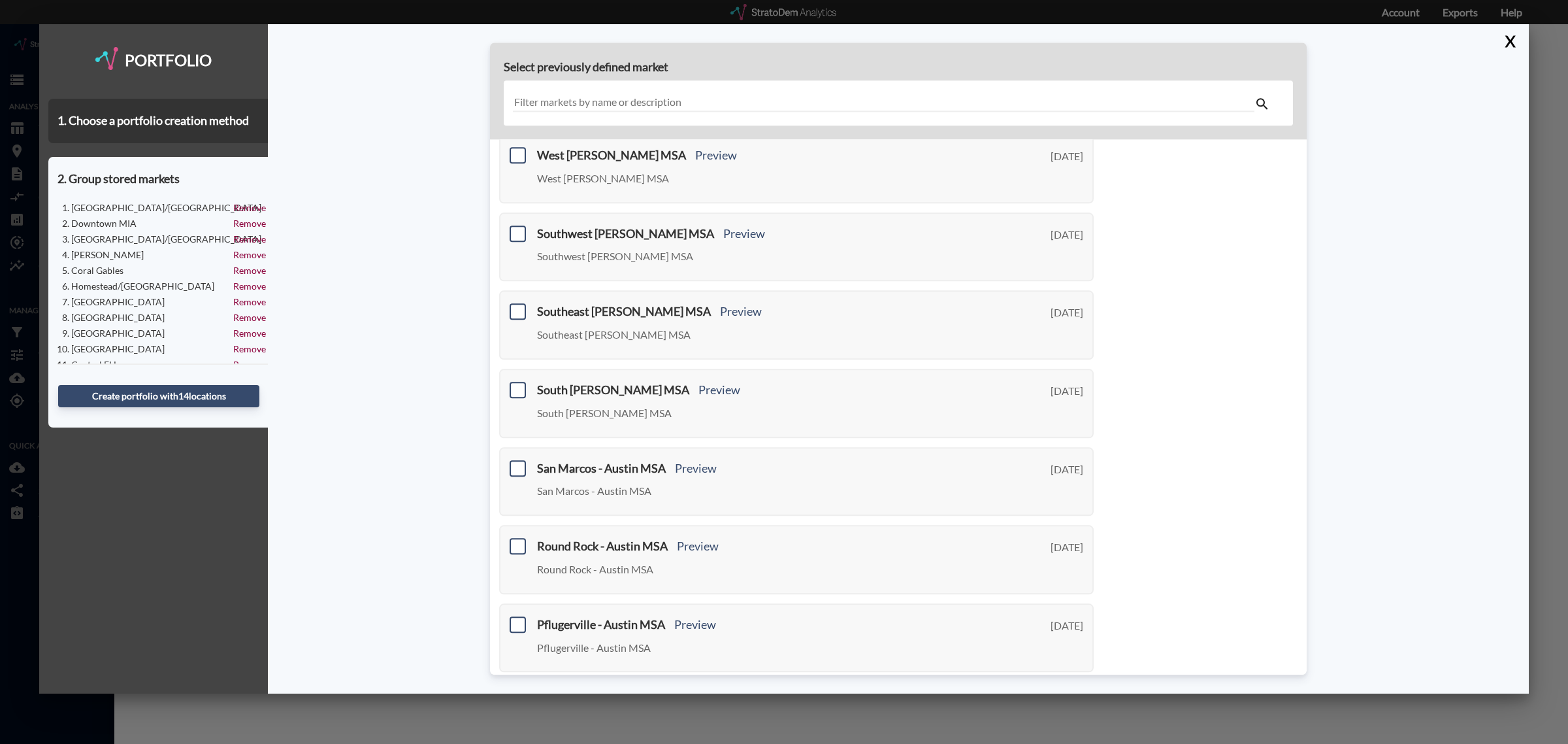
click at [1071, 686] on link "Next >" at bounding box center [1079, 694] width 30 height 15
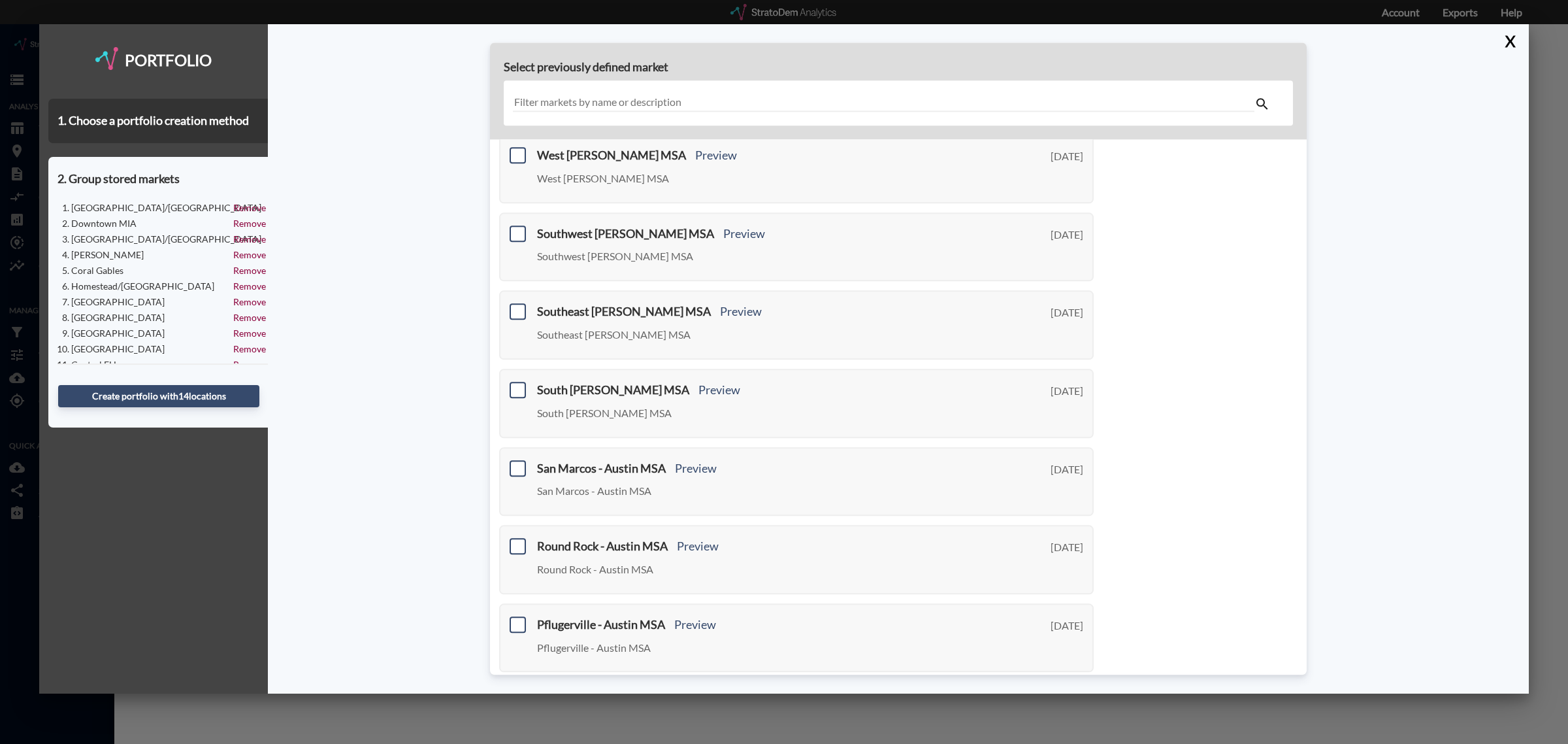
click at [1071, 686] on link "Next >" at bounding box center [1079, 694] width 30 height 15
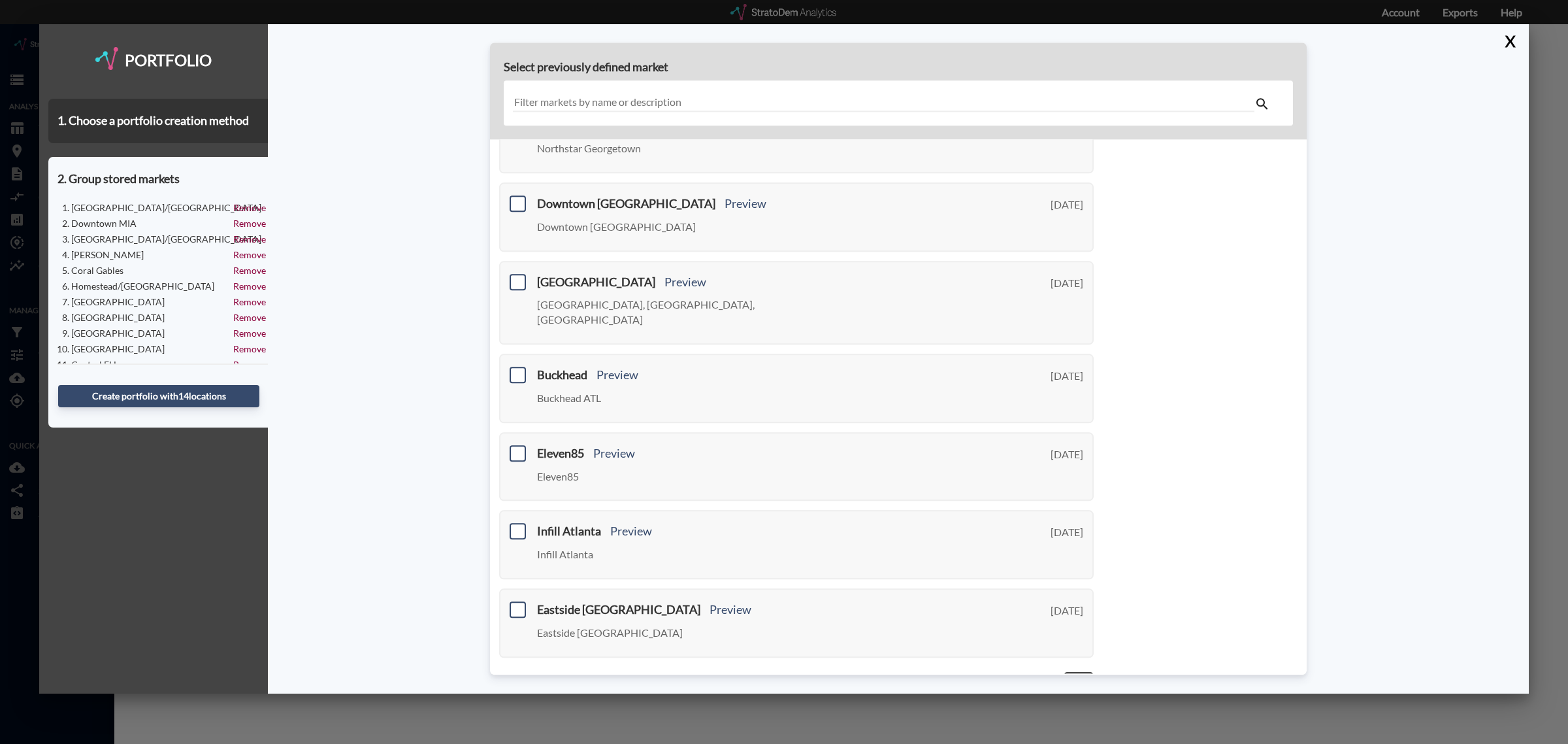
click at [1072, 671] on link "Next >" at bounding box center [1079, 679] width 30 height 15
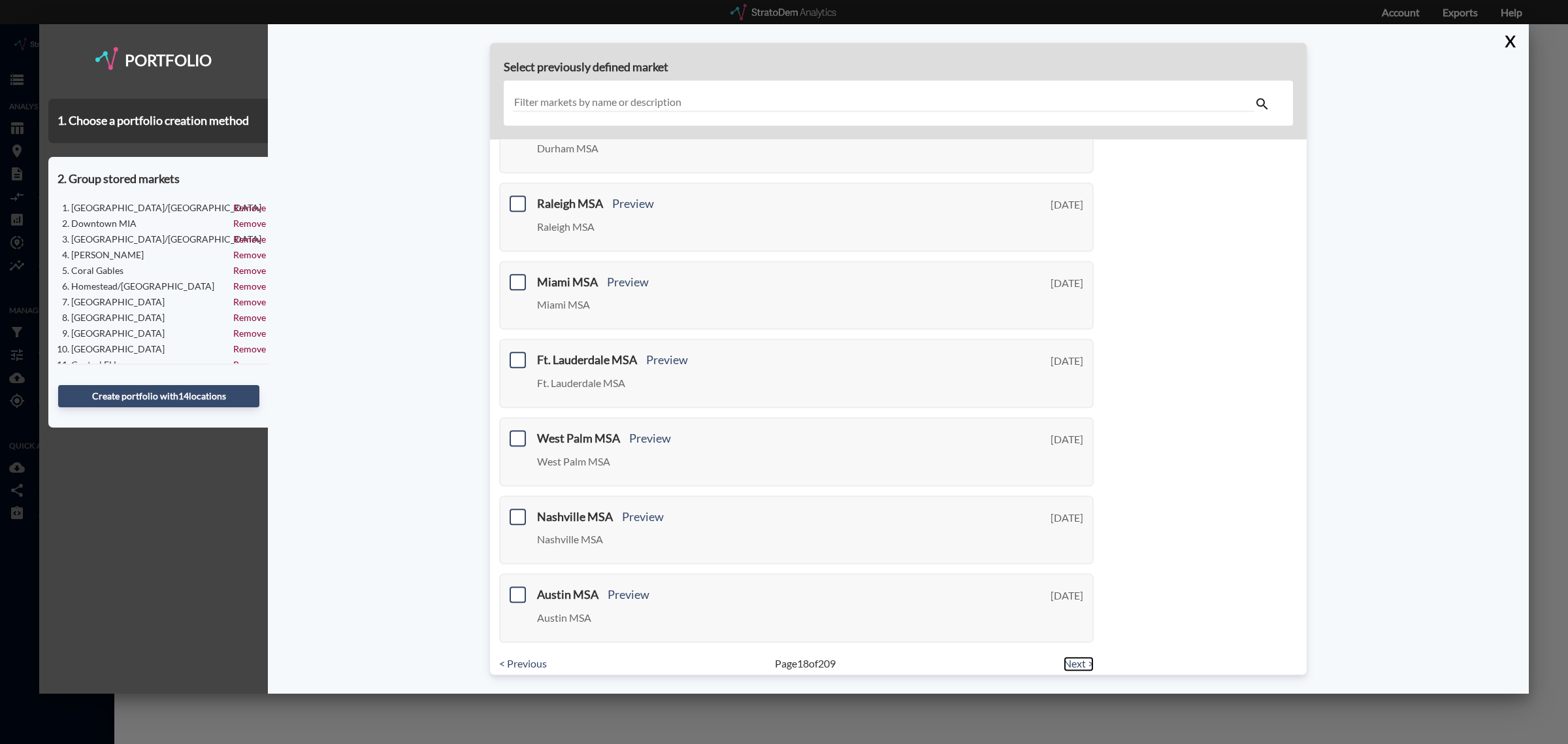
click at [1073, 657] on link "Next >" at bounding box center [1079, 664] width 30 height 15
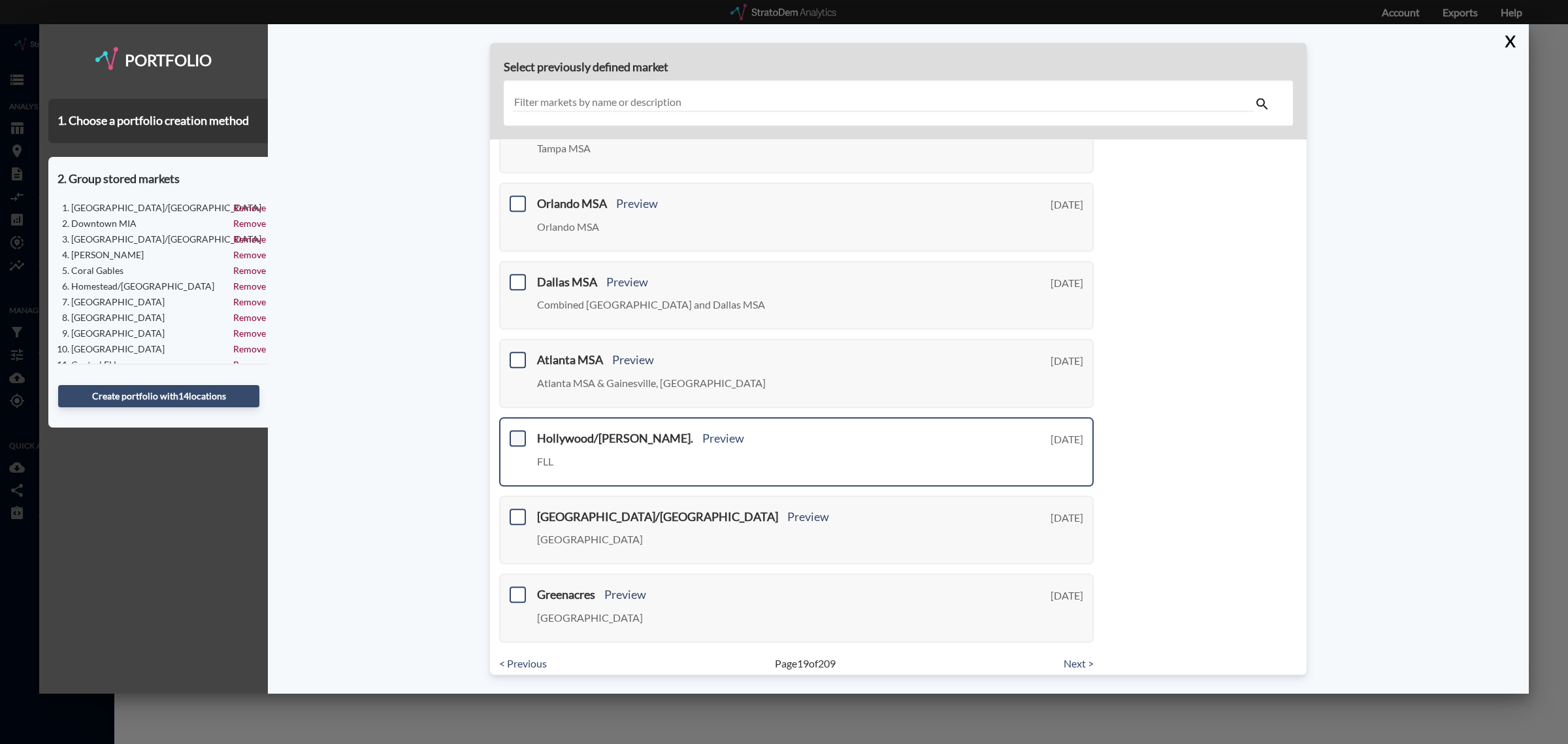
click at [518, 430] on span at bounding box center [518, 439] width 16 height 16
click at [516, 433] on input "checkbox" at bounding box center [516, 433] width 0 height 0
click at [1073, 657] on link "Next >" at bounding box center [1079, 664] width 30 height 15
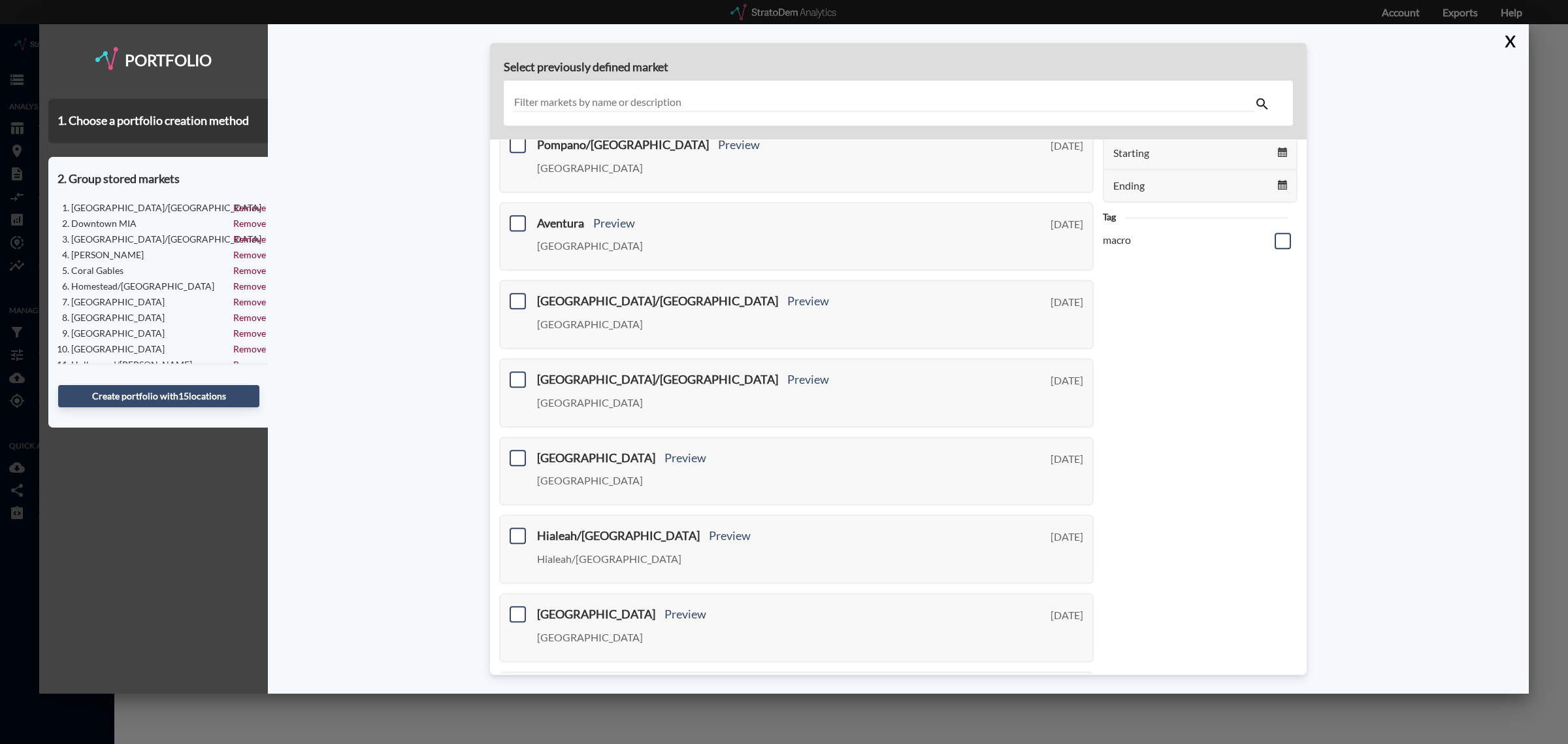
scroll to position [0, 0]
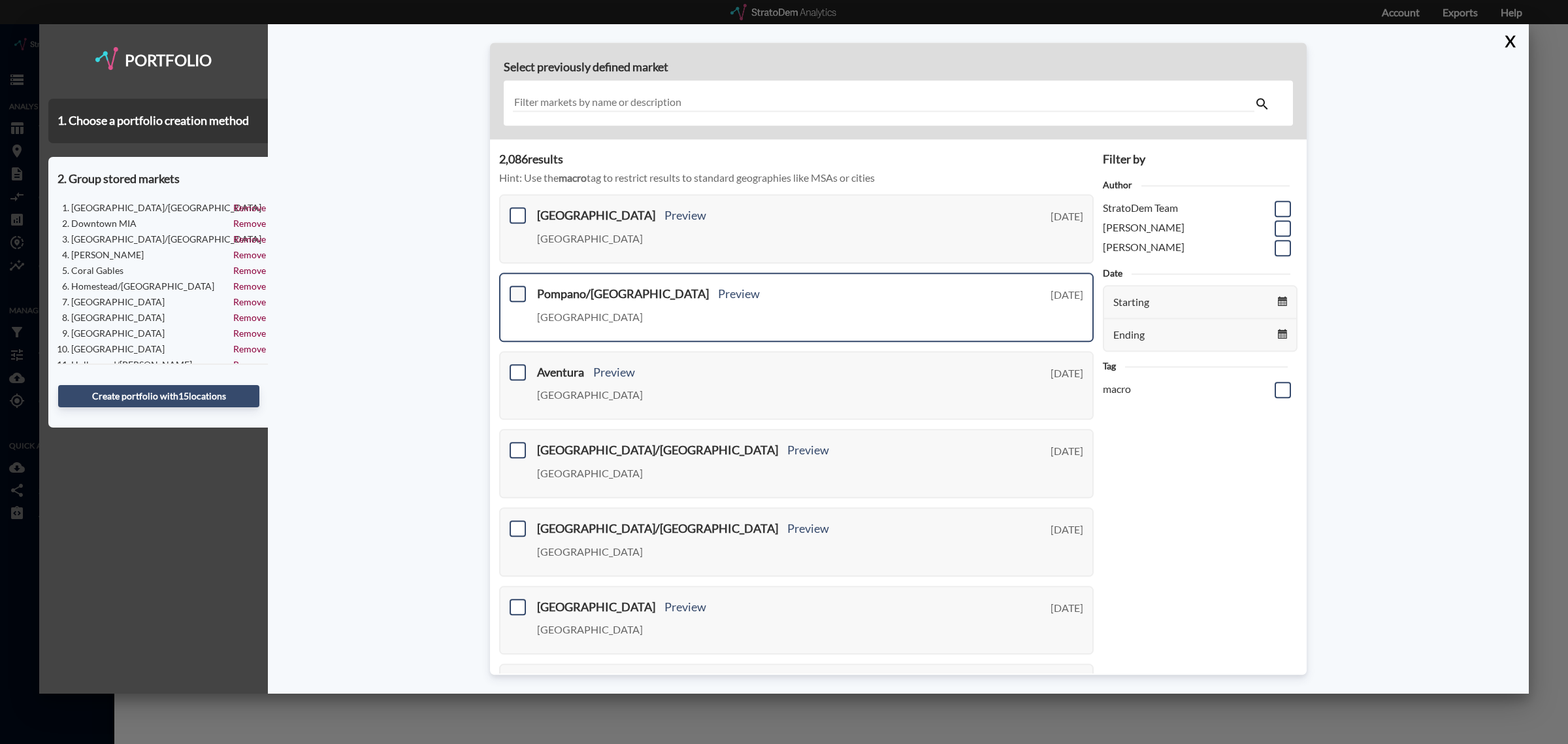
click at [520, 293] on span at bounding box center [518, 294] width 16 height 16
click at [516, 289] on input "checkbox" at bounding box center [516, 289] width 0 height 0
click at [516, 373] on span at bounding box center [518, 372] width 16 height 16
click at [516, 367] on input "checkbox" at bounding box center [516, 367] width 0 height 0
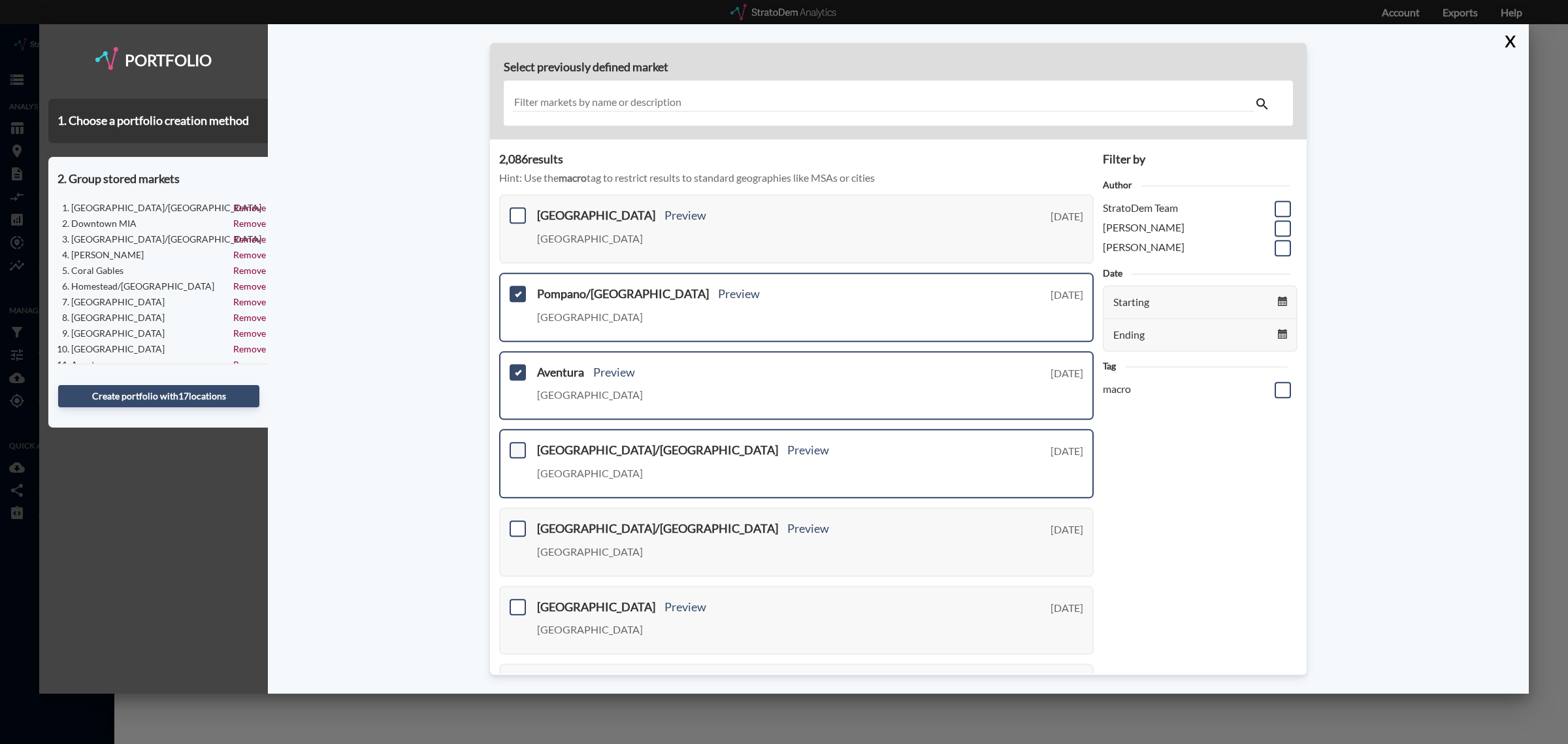
click at [515, 445] on span at bounding box center [518, 451] width 16 height 16
click at [516, 445] on input "checkbox" at bounding box center [516, 445] width 0 height 0
click at [516, 527] on span at bounding box center [518, 529] width 16 height 16
click at [516, 523] on input "checkbox" at bounding box center [516, 523] width 0 height 0
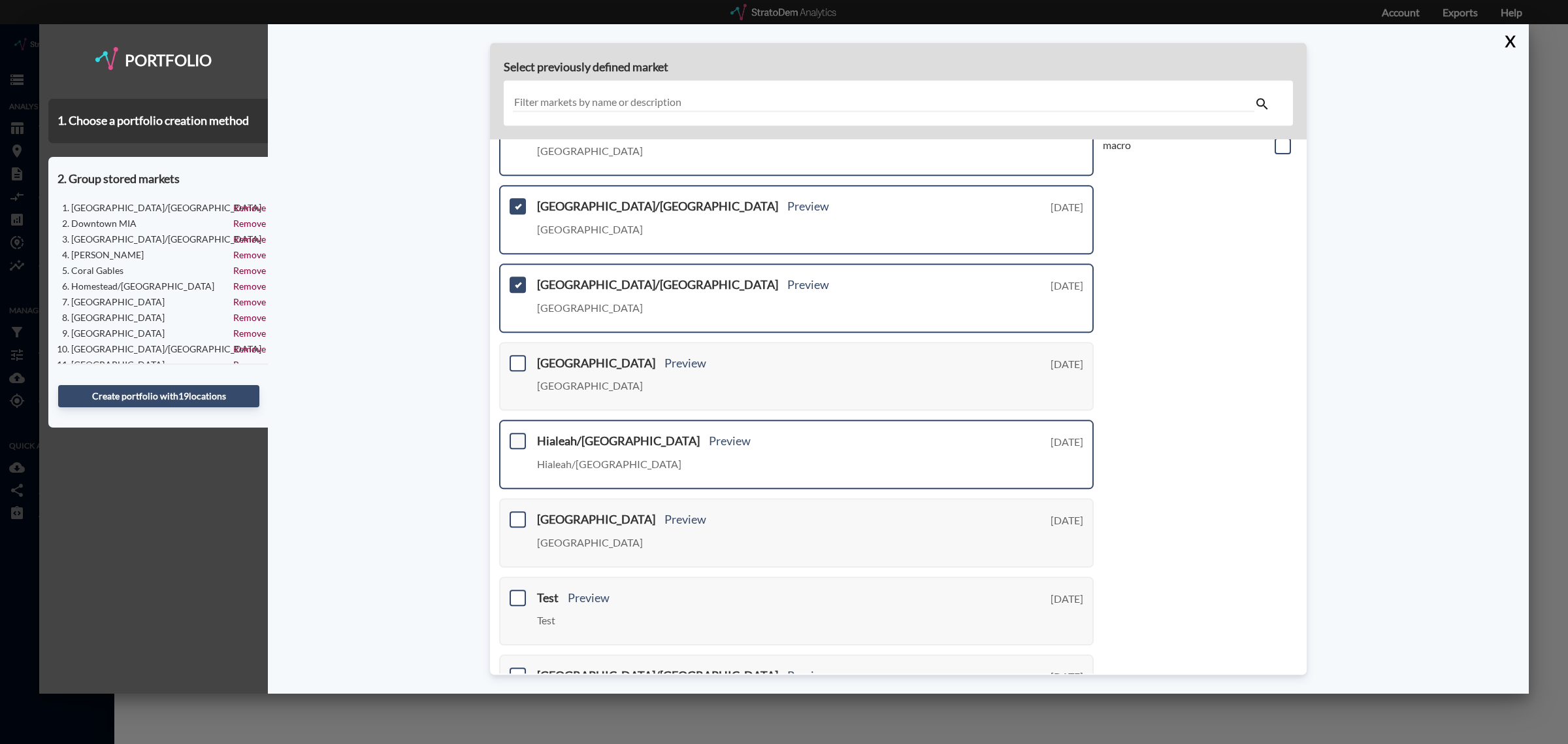
scroll to position [245, 0]
click at [518, 354] on span at bounding box center [518, 362] width 16 height 16
click at [516, 356] on input "checkbox" at bounding box center [516, 356] width 0 height 0
click at [520, 435] on span at bounding box center [518, 441] width 16 height 16
click at [516, 434] on input "checkbox" at bounding box center [516, 434] width 0 height 0
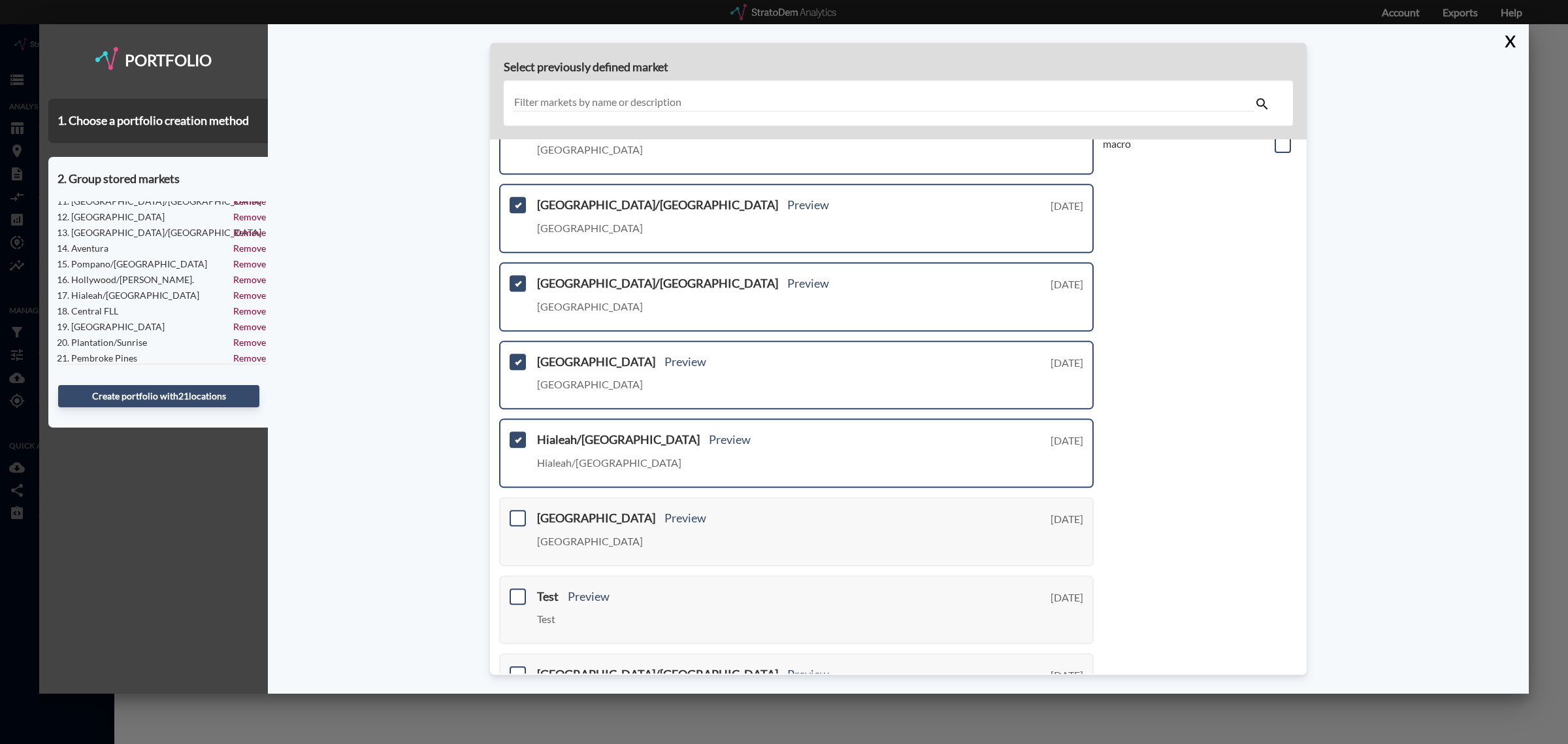
scroll to position [175, 0]
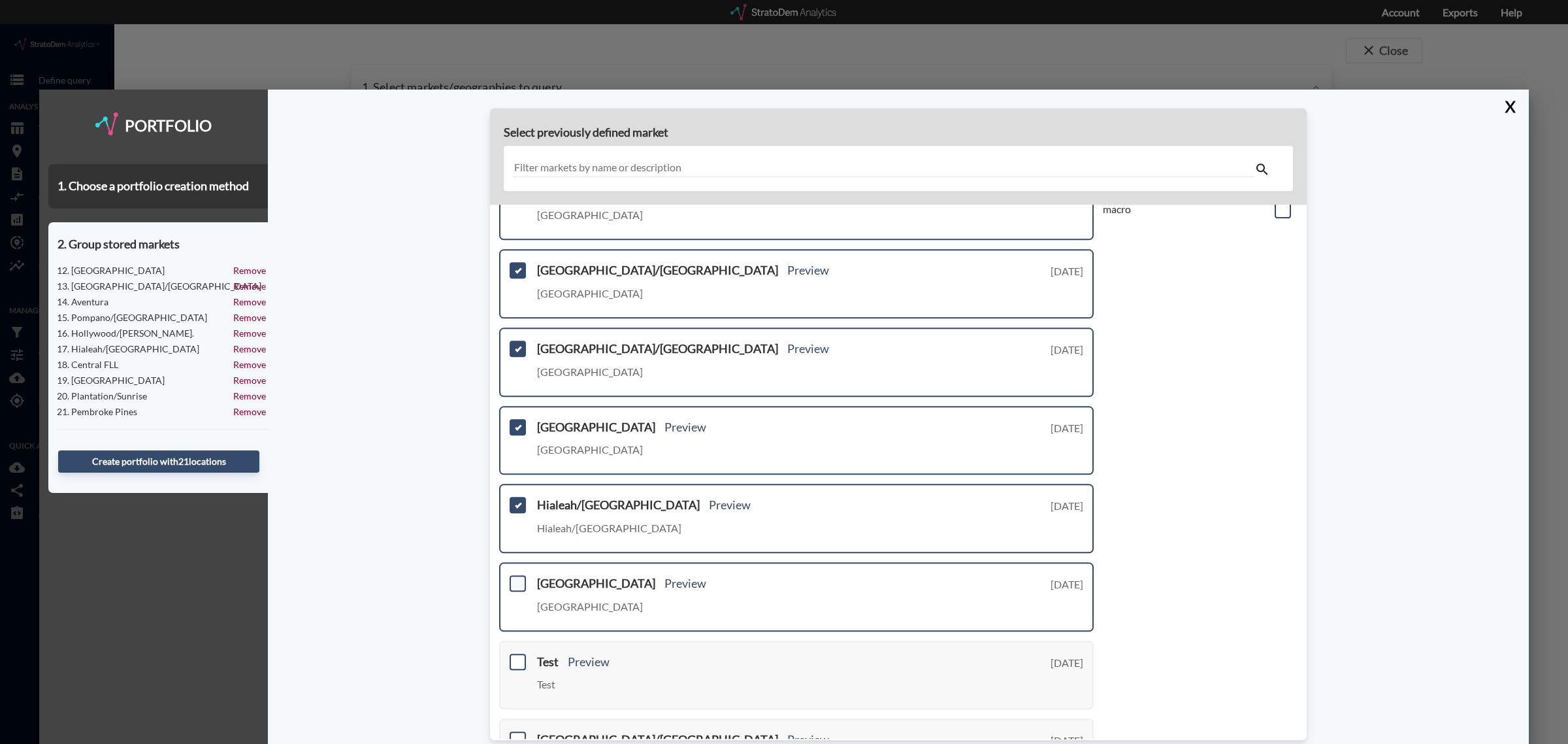
click at [521, 576] on span at bounding box center [518, 584] width 16 height 16
click at [516, 578] on input "checkbox" at bounding box center [516, 578] width 0 height 0
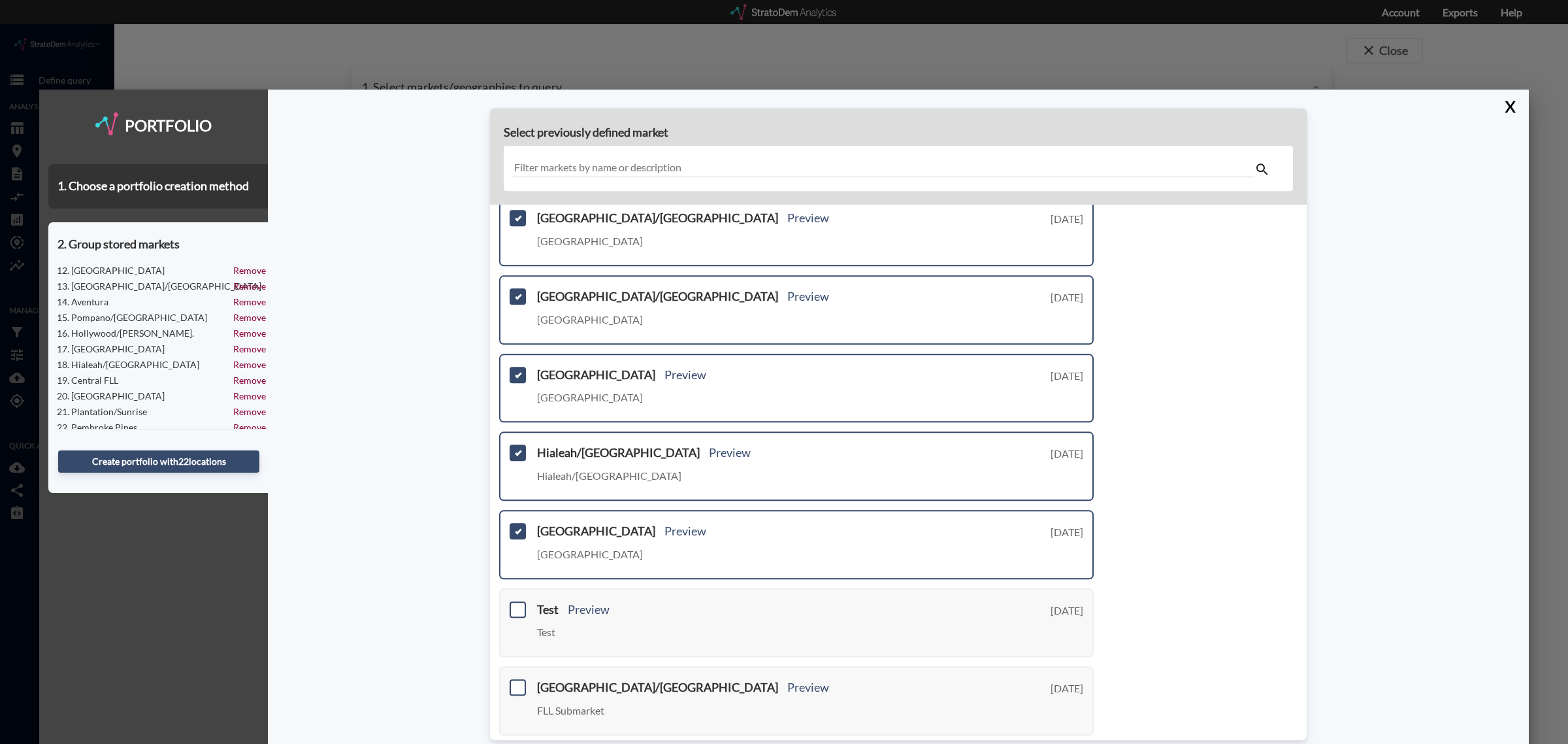
scroll to position [325, 0]
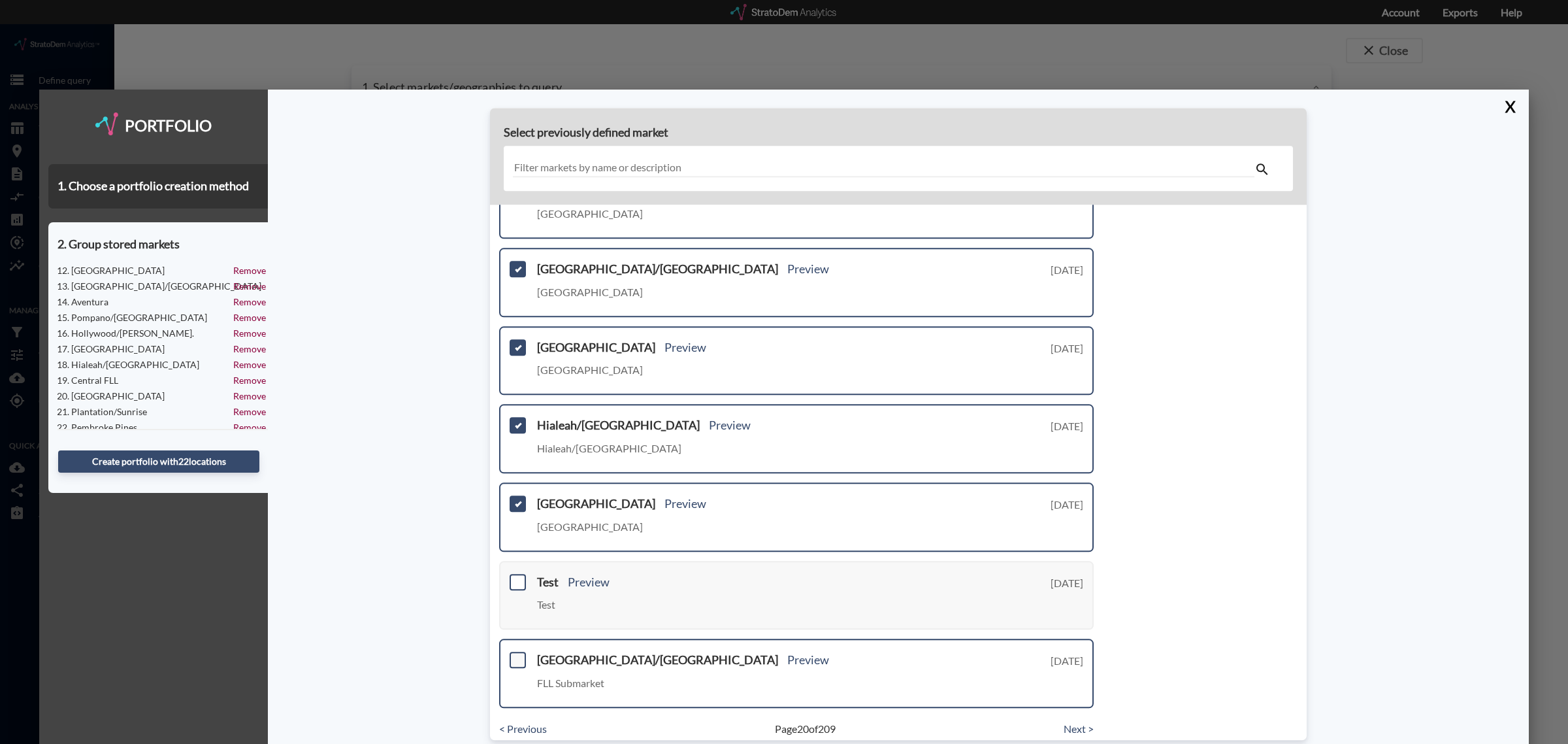
click at [518, 652] on span at bounding box center [518, 660] width 16 height 16
click at [516, 654] on input "checkbox" at bounding box center [516, 654] width 0 height 0
click at [1069, 722] on link "Next >" at bounding box center [1079, 729] width 30 height 15
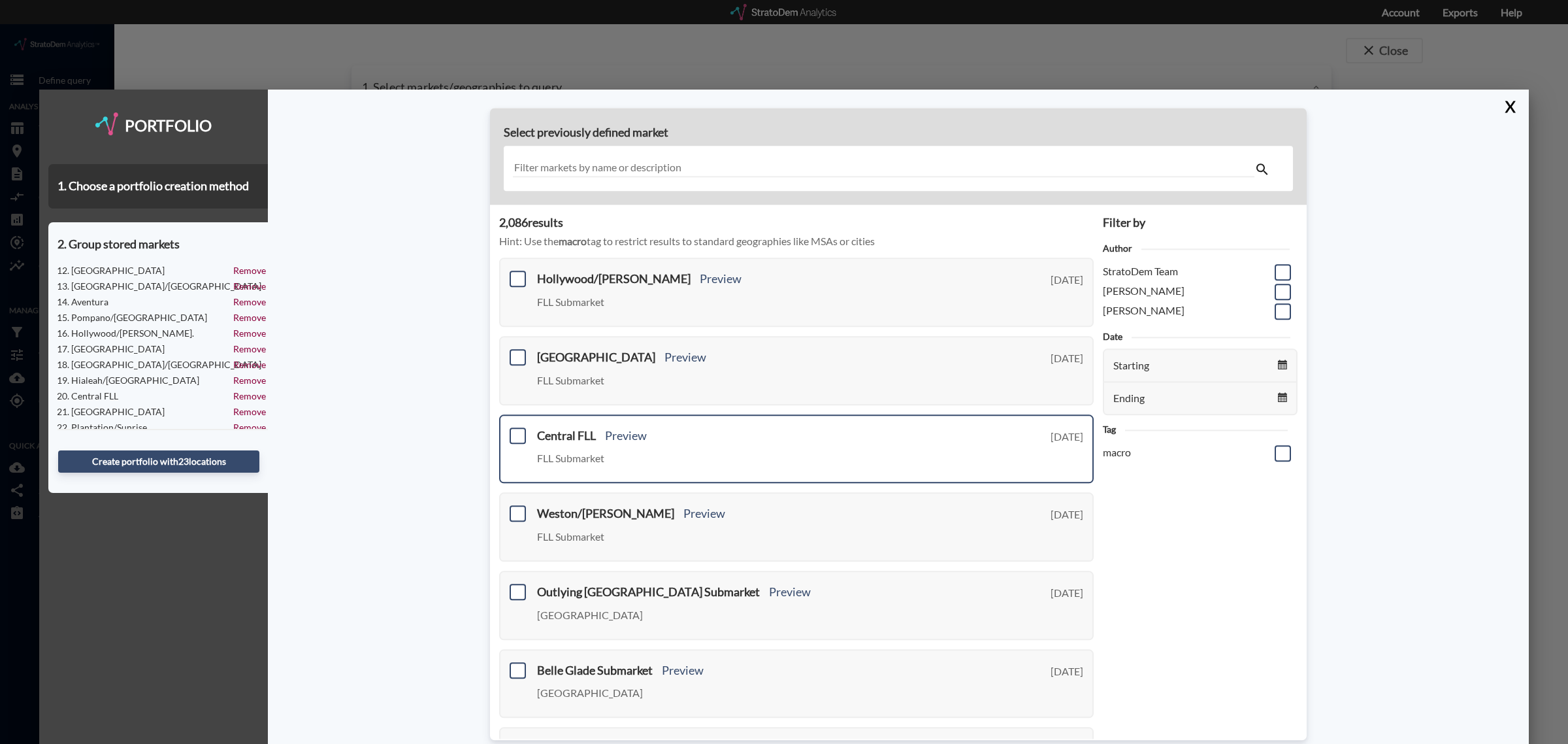
scroll to position [0, 0]
click at [518, 282] on span at bounding box center [518, 282] width 16 height 16
click at [516, 276] on input "checkbox" at bounding box center [516, 276] width 0 height 0
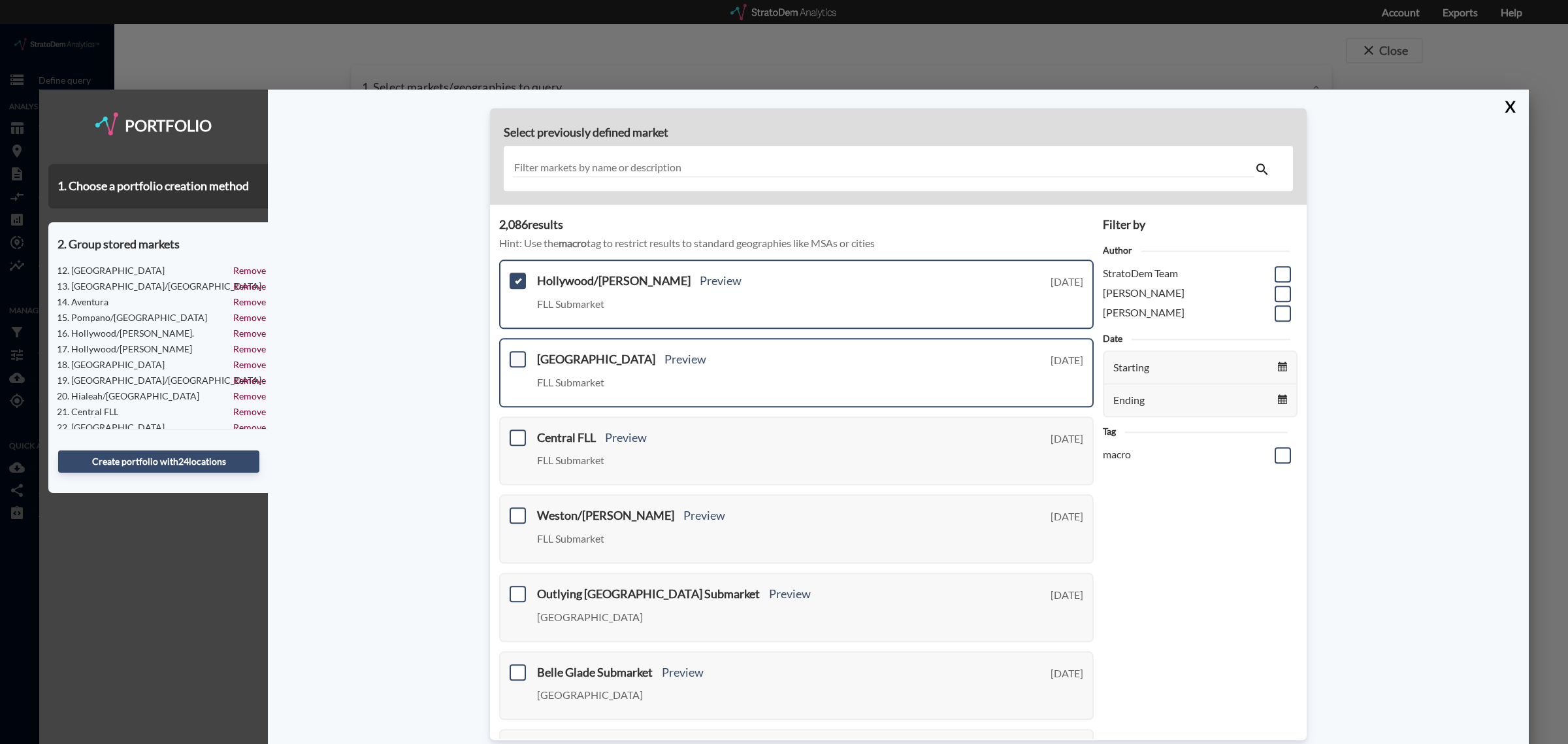
click at [514, 358] on span at bounding box center [518, 359] width 16 height 16
click at [516, 354] on input "checkbox" at bounding box center [516, 354] width 0 height 0
click at [520, 435] on span at bounding box center [518, 438] width 16 height 16
click at [516, 432] on input "checkbox" at bounding box center [516, 432] width 0 height 0
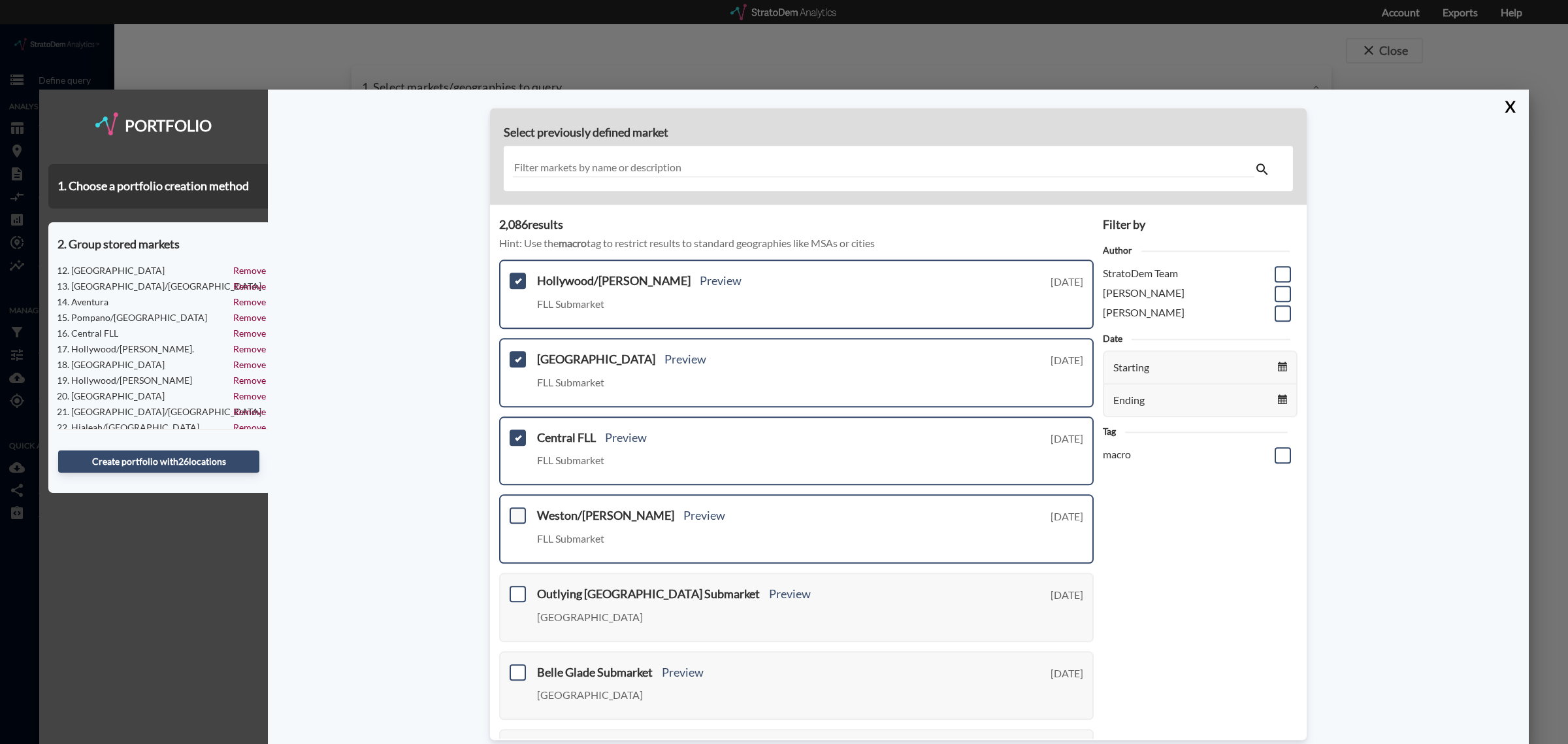
click at [516, 515] on span at bounding box center [518, 516] width 16 height 16
click at [516, 510] on input "checkbox" at bounding box center [516, 510] width 0 height 0
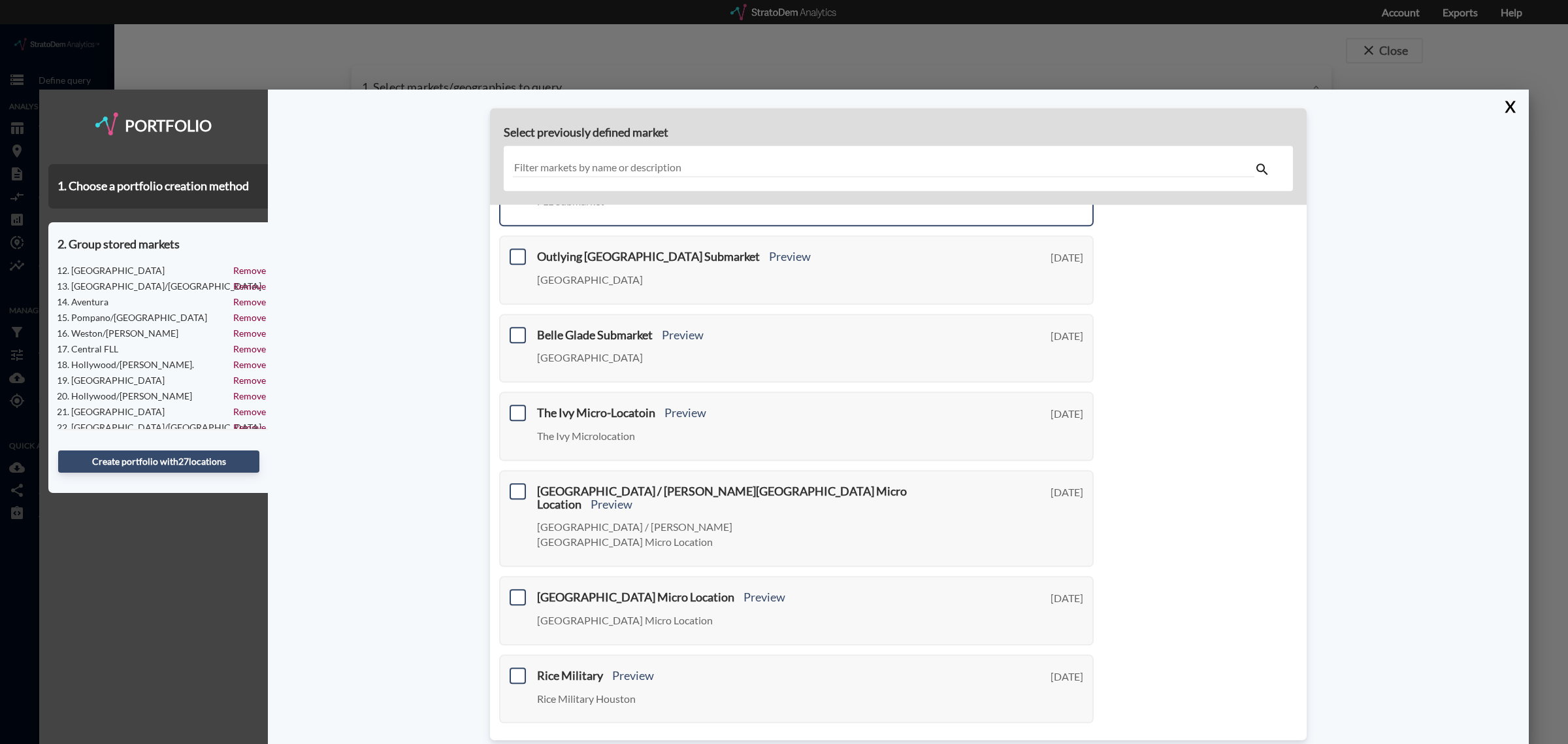
scroll to position [341, 0]
click at [1070, 734] on link "Next >" at bounding box center [1079, 742] width 30 height 15
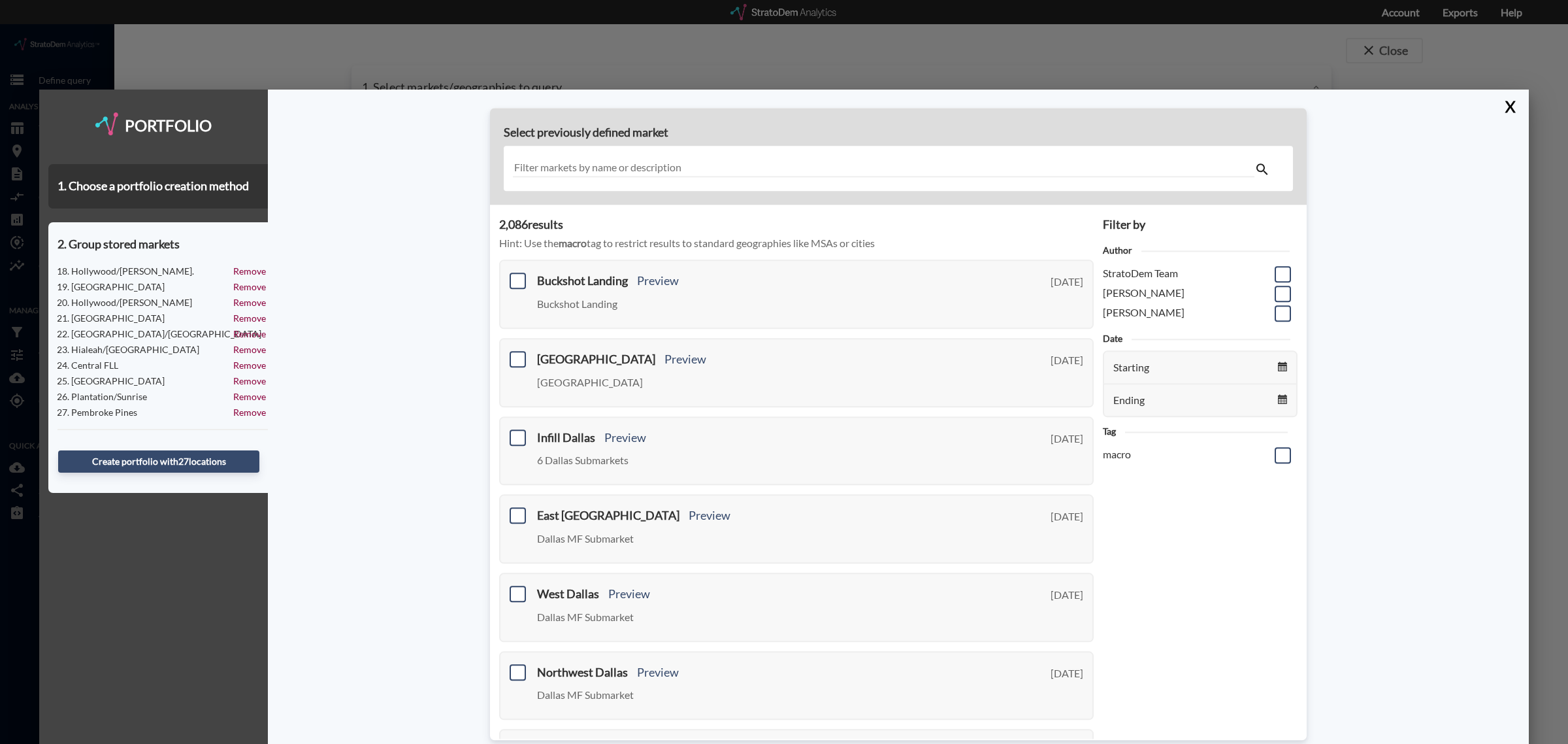
scroll to position [269, 0]
click at [178, 462] on button "Create portfolio with 27 location s" at bounding box center [159, 462] width 202 height 22
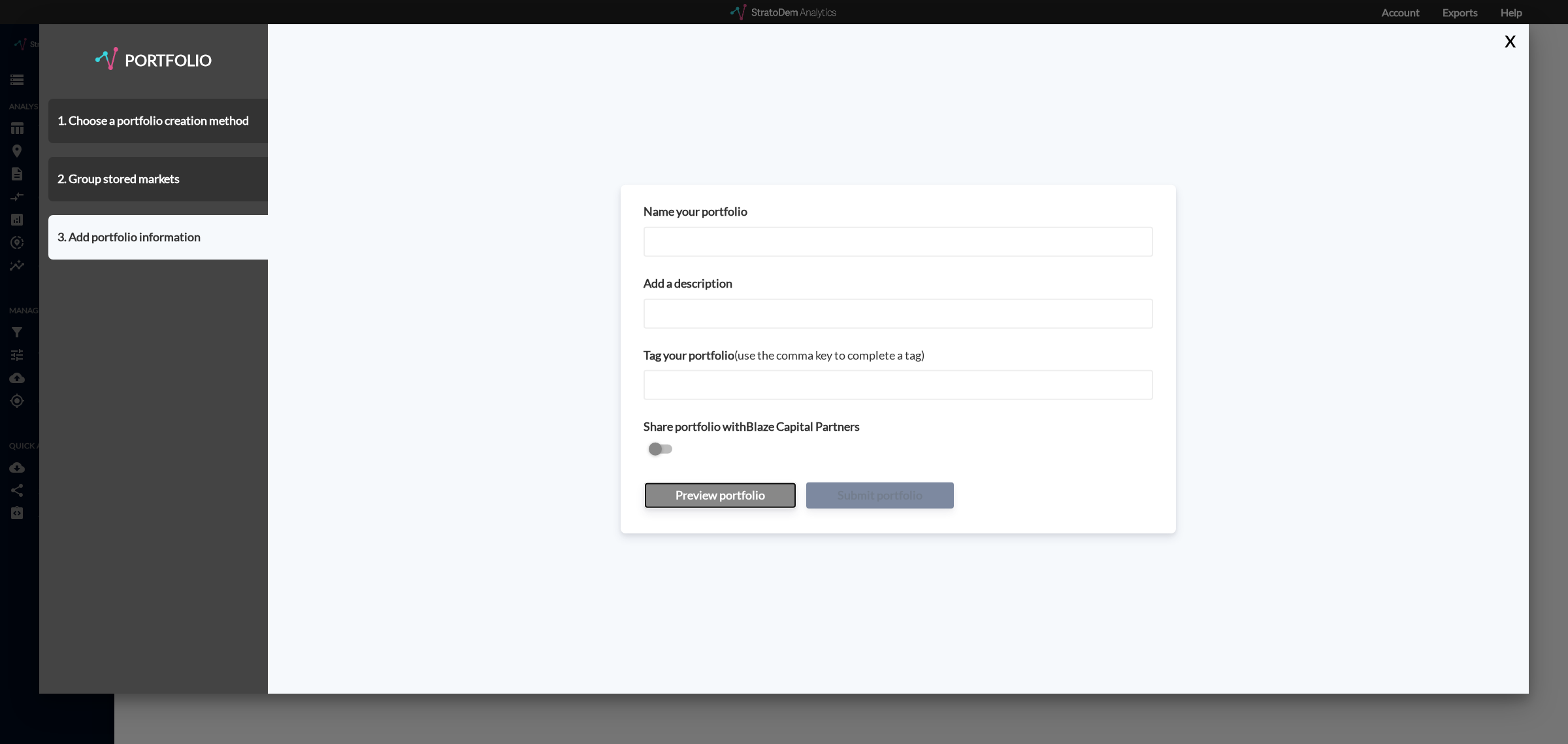
click at [694, 498] on button "Preview portfolio" at bounding box center [721, 496] width 152 height 26
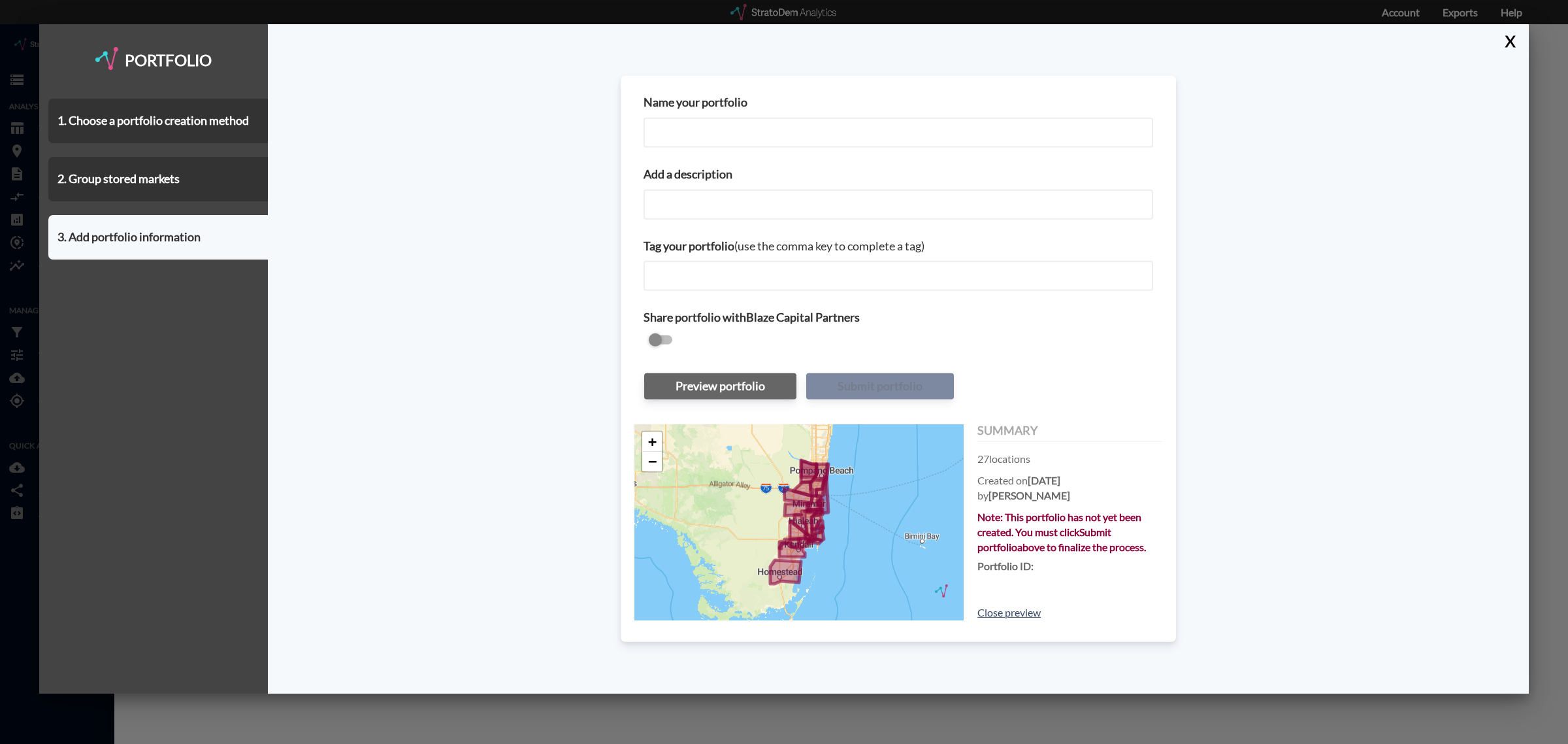
click at [704, 125] on input "Name your portfolio" at bounding box center [898, 132] width 510 height 30
type input "Miami & FLL"
paste input "Miami & FLL"
type input "Miami & FLL"
click at [721, 125] on input "Miami & FLL" at bounding box center [898, 132] width 510 height 30
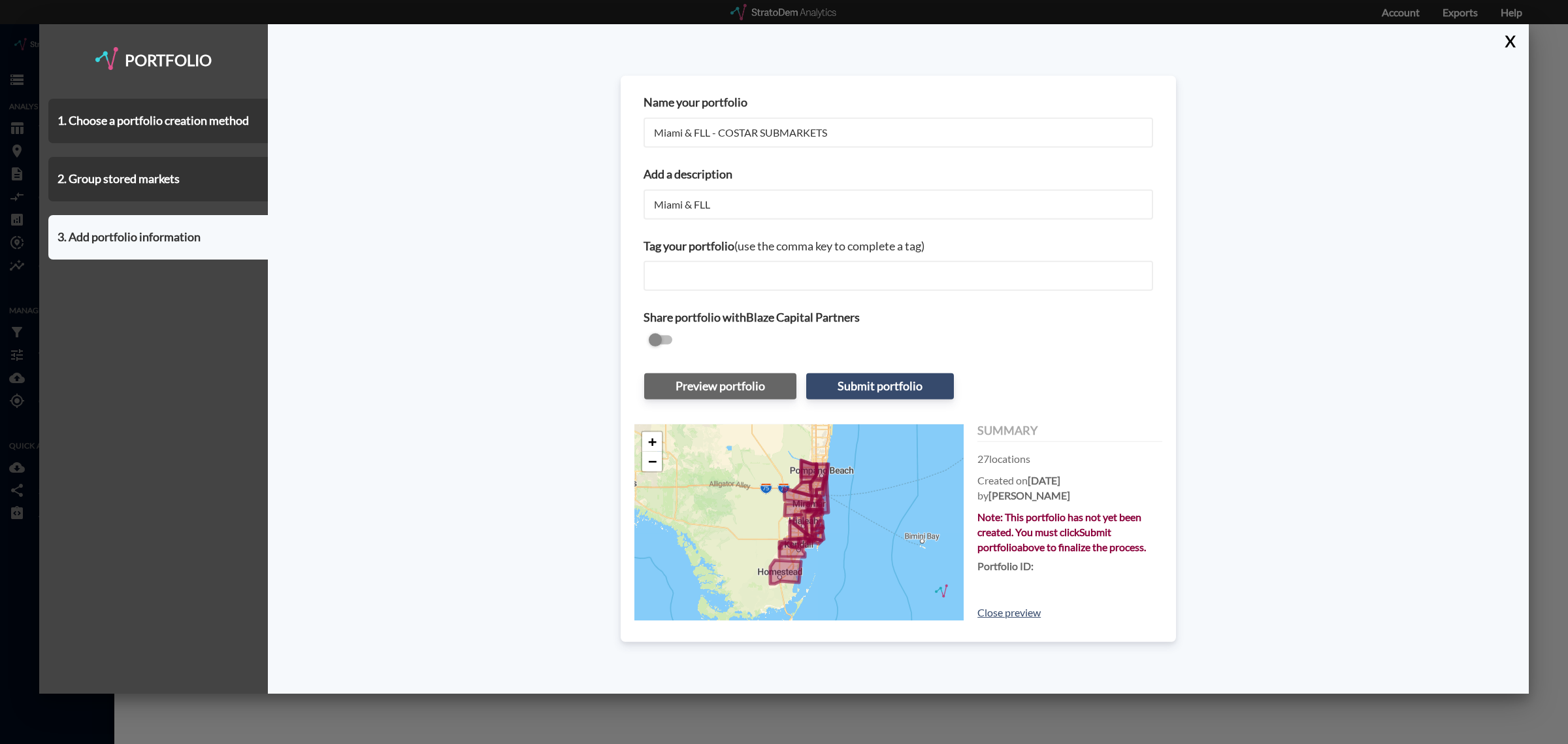
type input "Miami & FLL - COSTAR SUBMARKETS"
paste input "- COSTAR SUBMARKETS"
type input "Miami & FLL - COSTAR SUBMARKETS"
click at [664, 339] on input "checkbox" at bounding box center [898, 340] width 510 height 16
checkbox input "true"
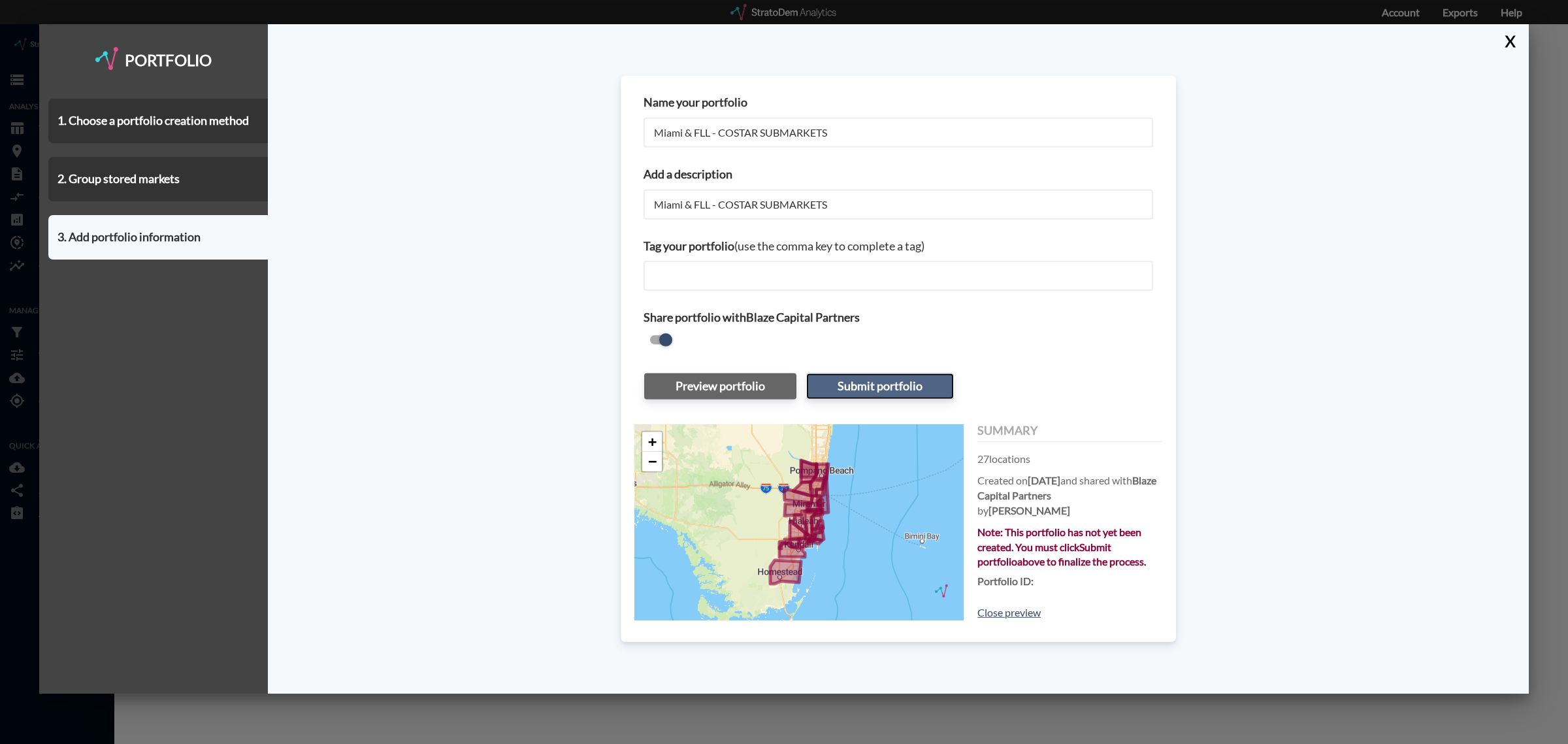
click at [898, 390] on button "Submit portfolio" at bounding box center [880, 386] width 148 height 26
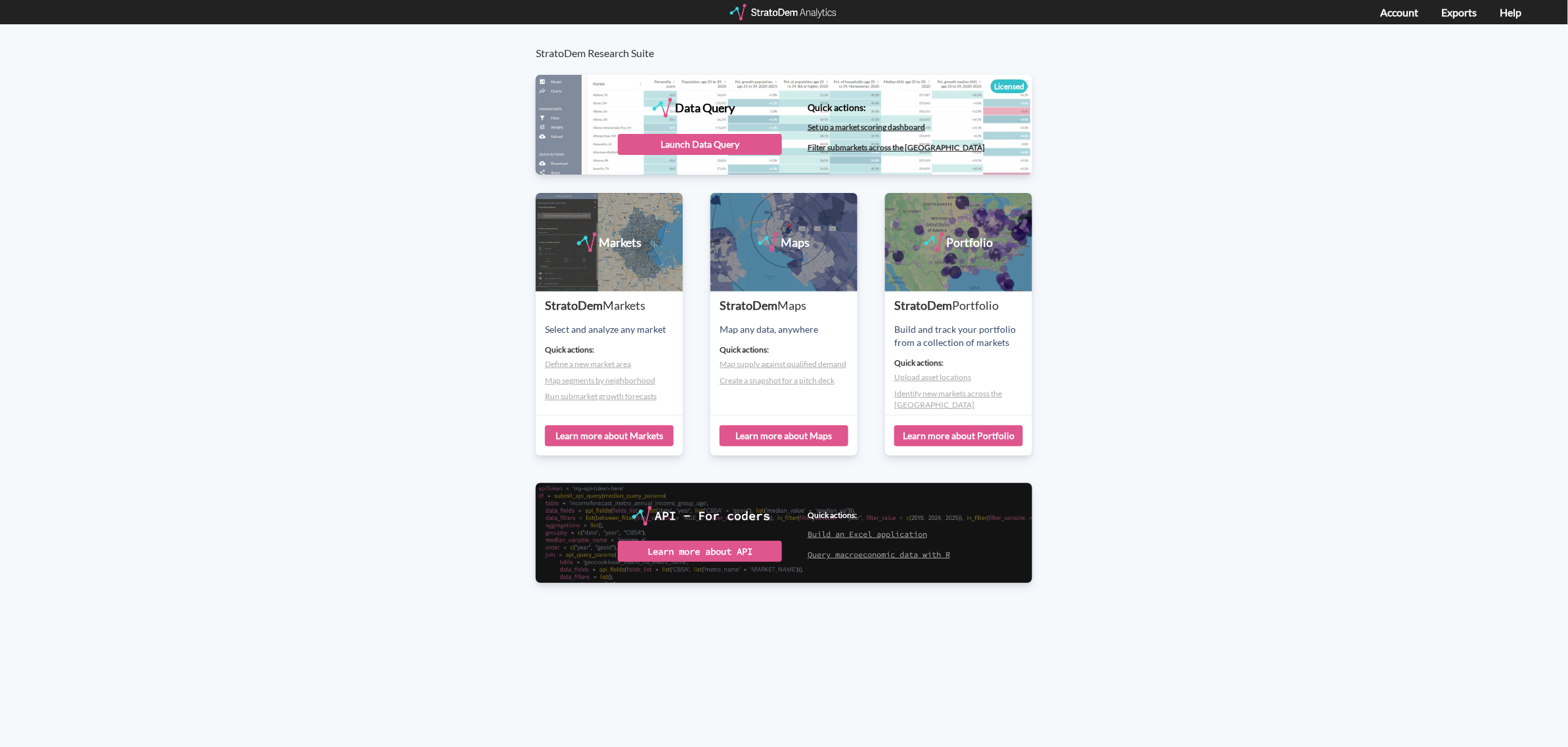
click at [660, 133] on div "Data Query" at bounding box center [784, 124] width 496 height 98
click at [673, 151] on div "Launch Data Query" at bounding box center [699, 144] width 164 height 21
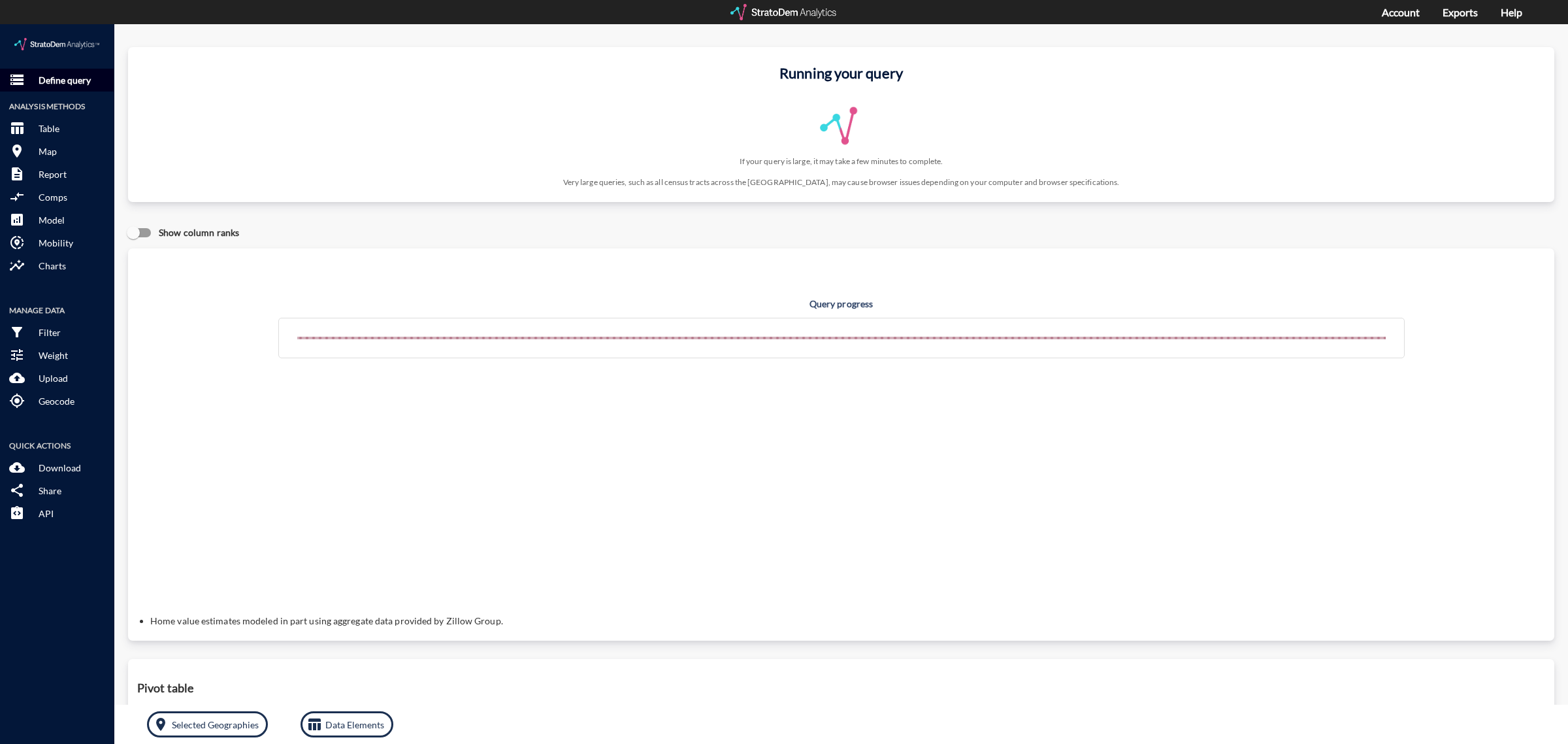
click p "Define query"
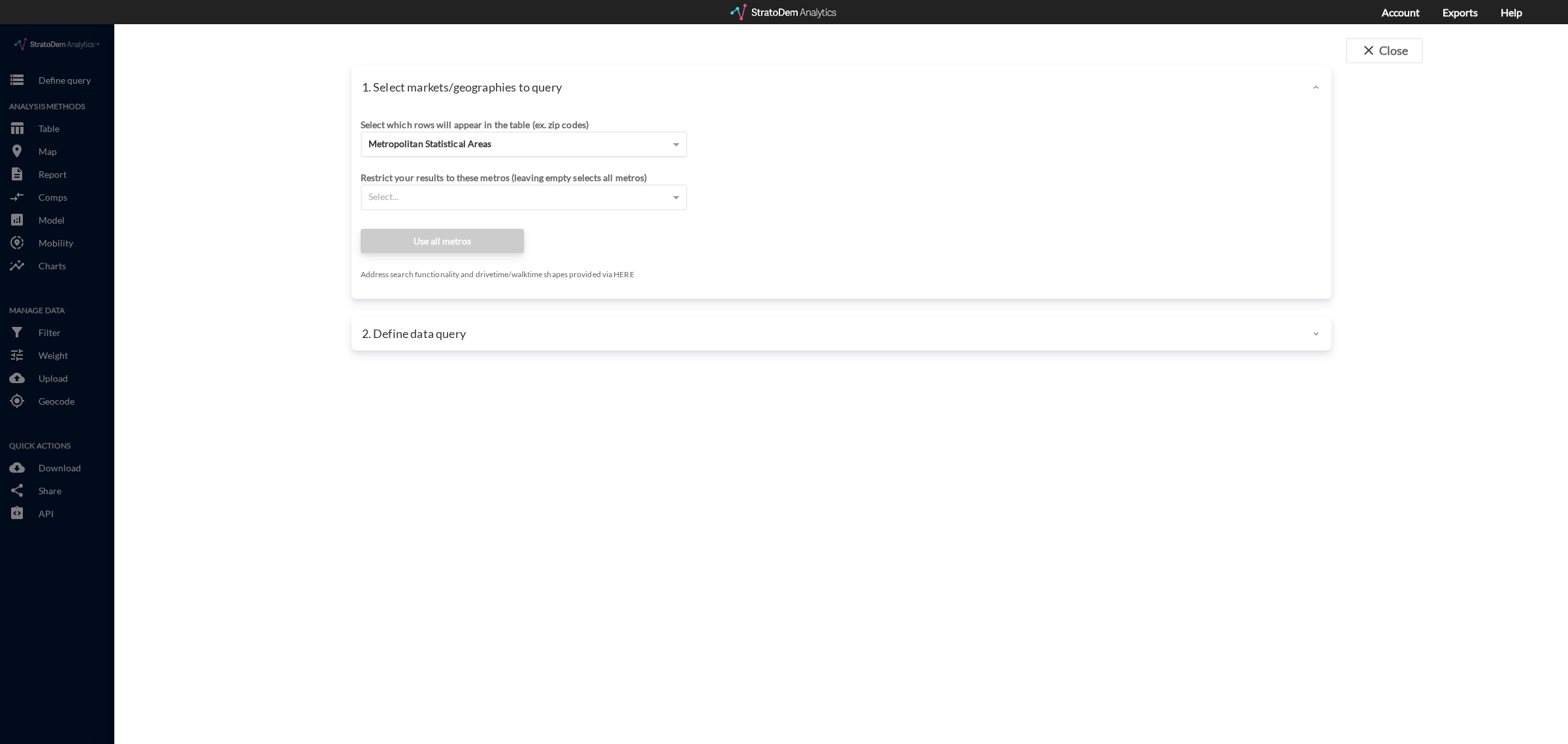
click span "Metropolitan Statistical Areas"
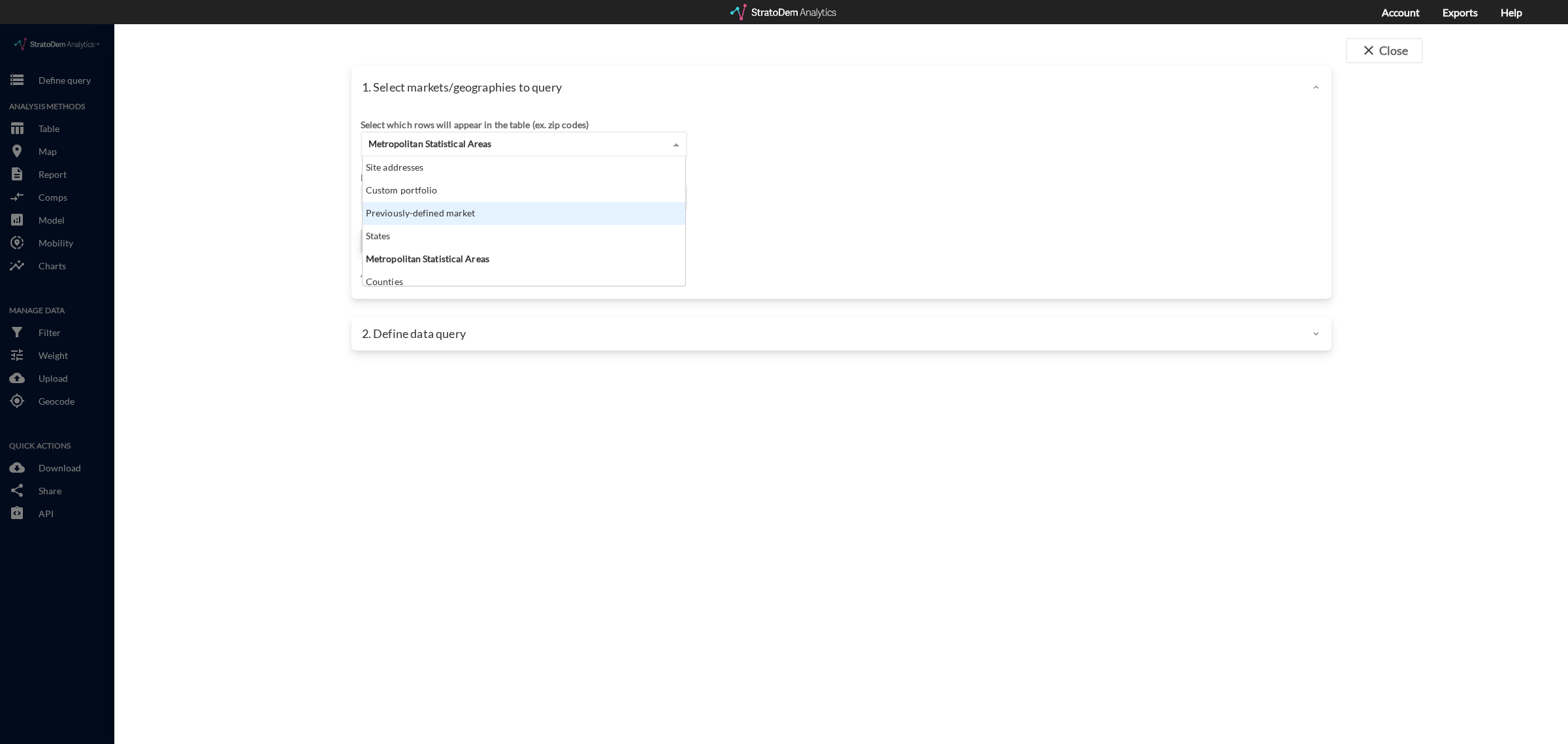
scroll to position [117, 315]
click div "Previously-defined market"
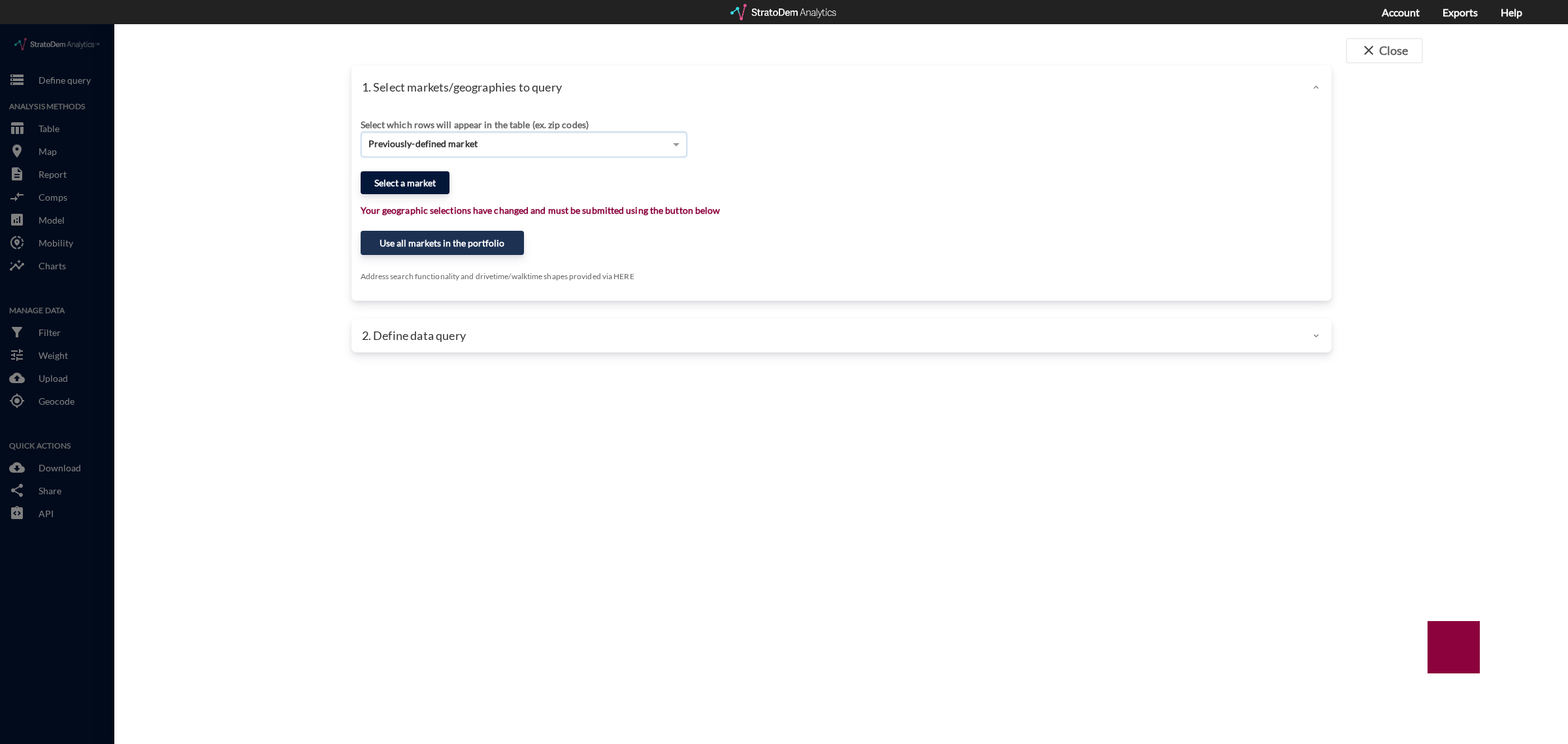
click button "Select a market"
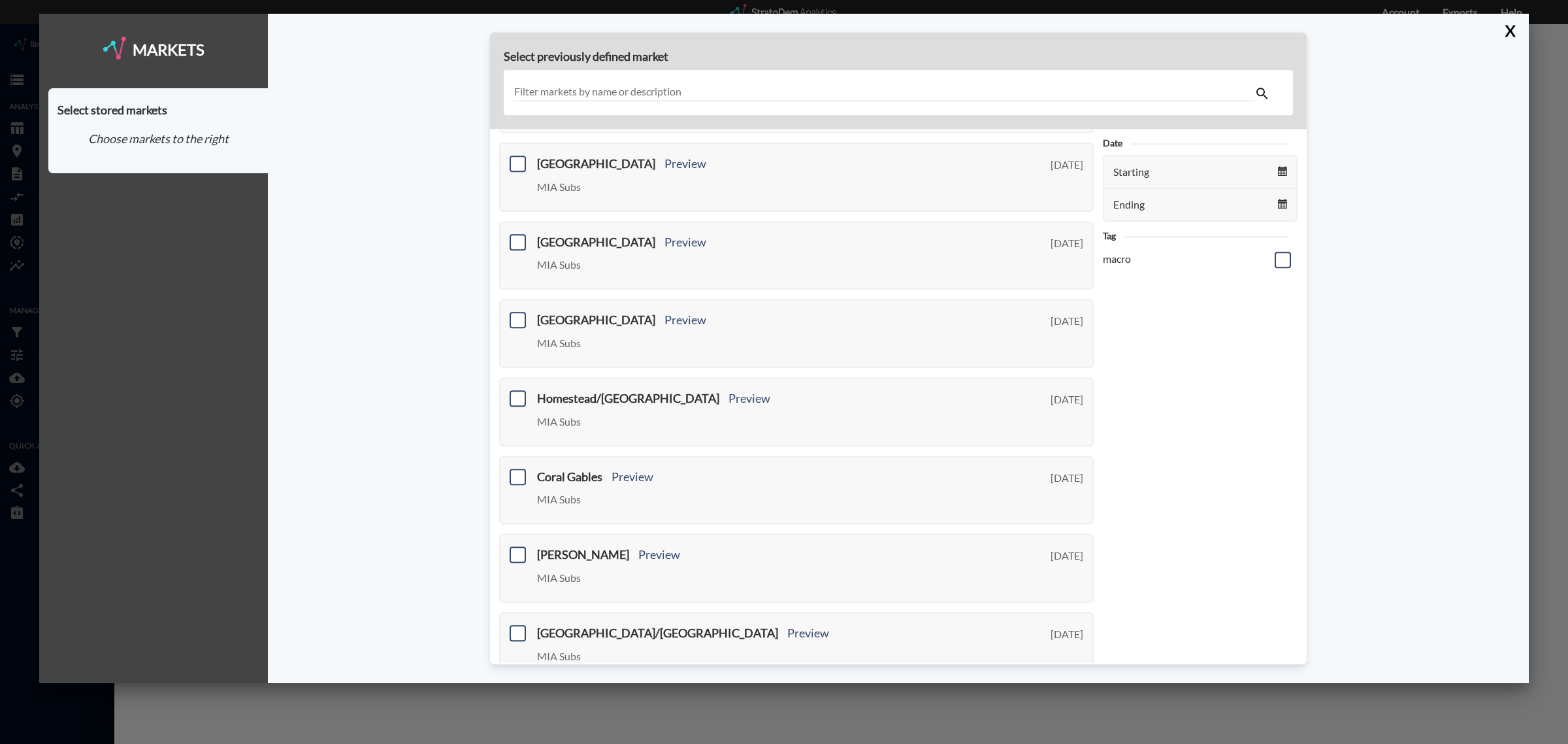
scroll to position [0, 0]
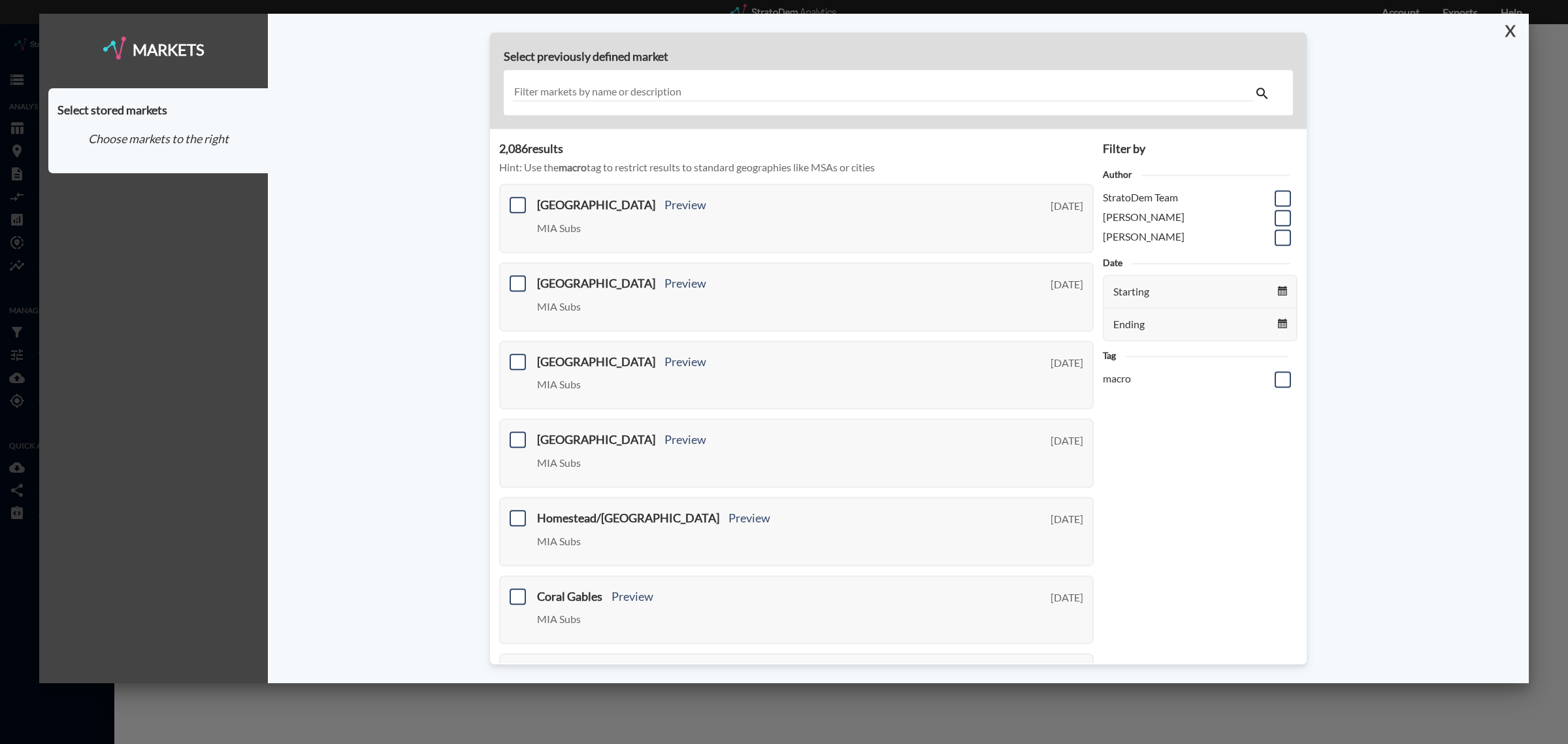
click at [1507, 31] on button "X" at bounding box center [1508, 31] width 23 height 34
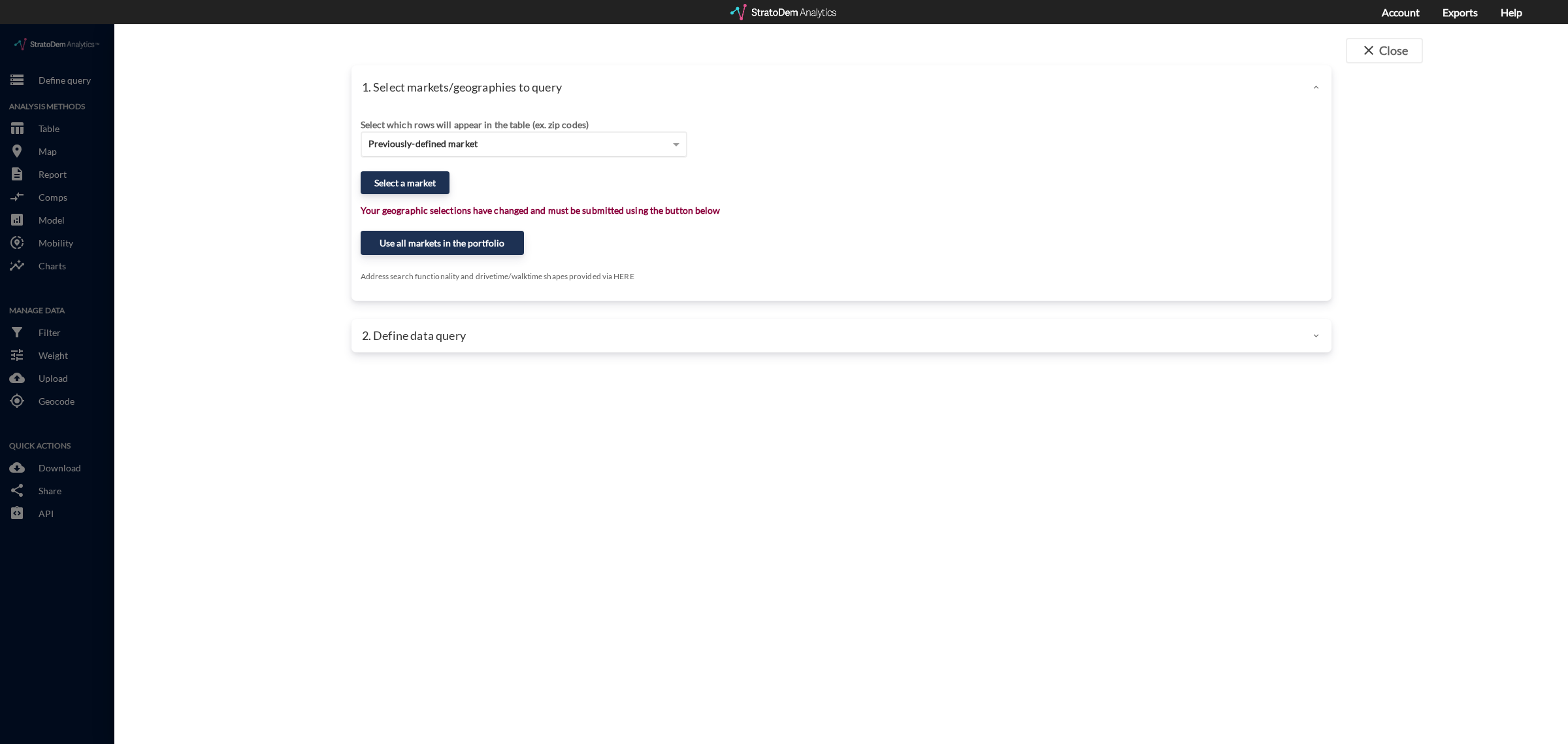
click span "Previously-defined market"
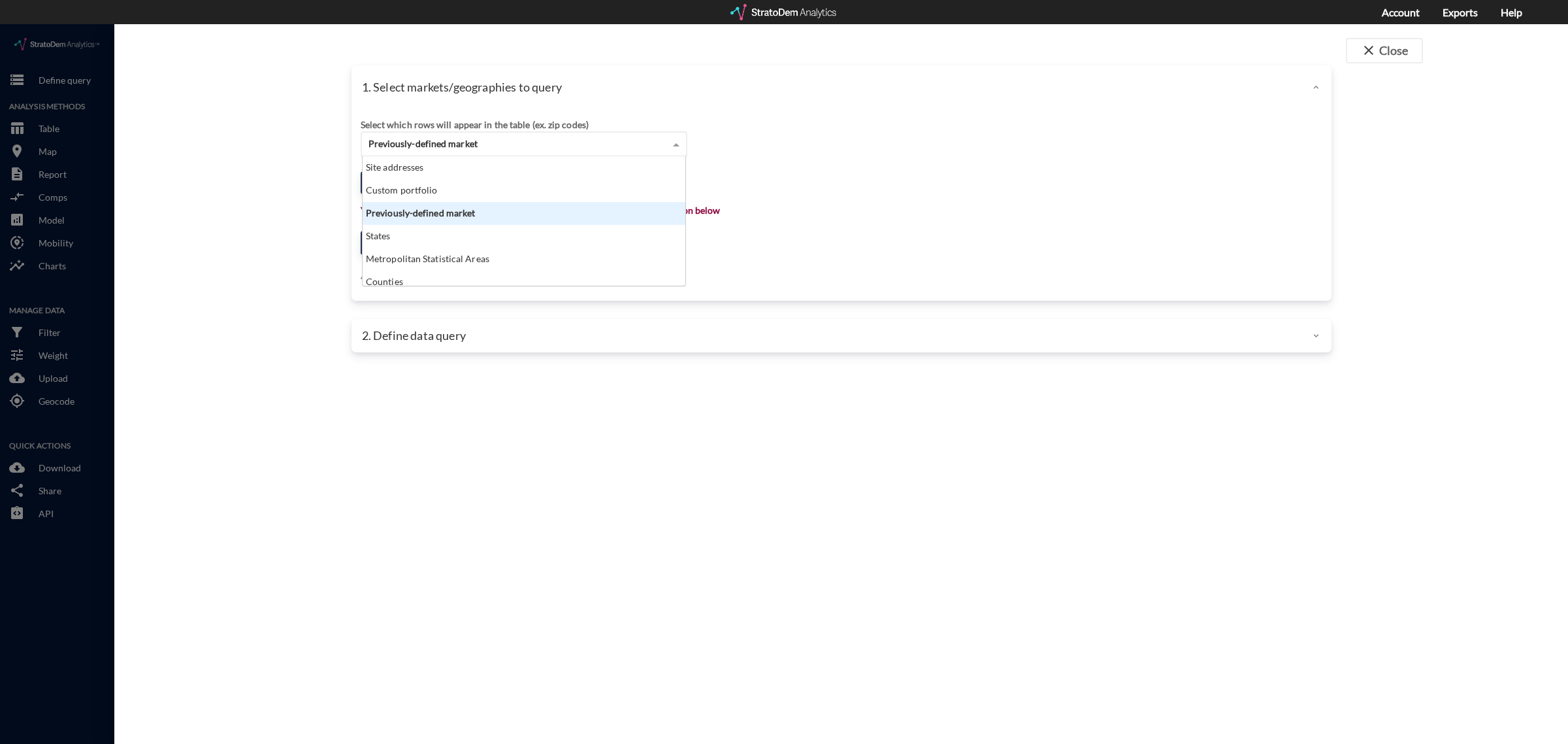
scroll to position [117, 315]
click div "Custom portfolio"
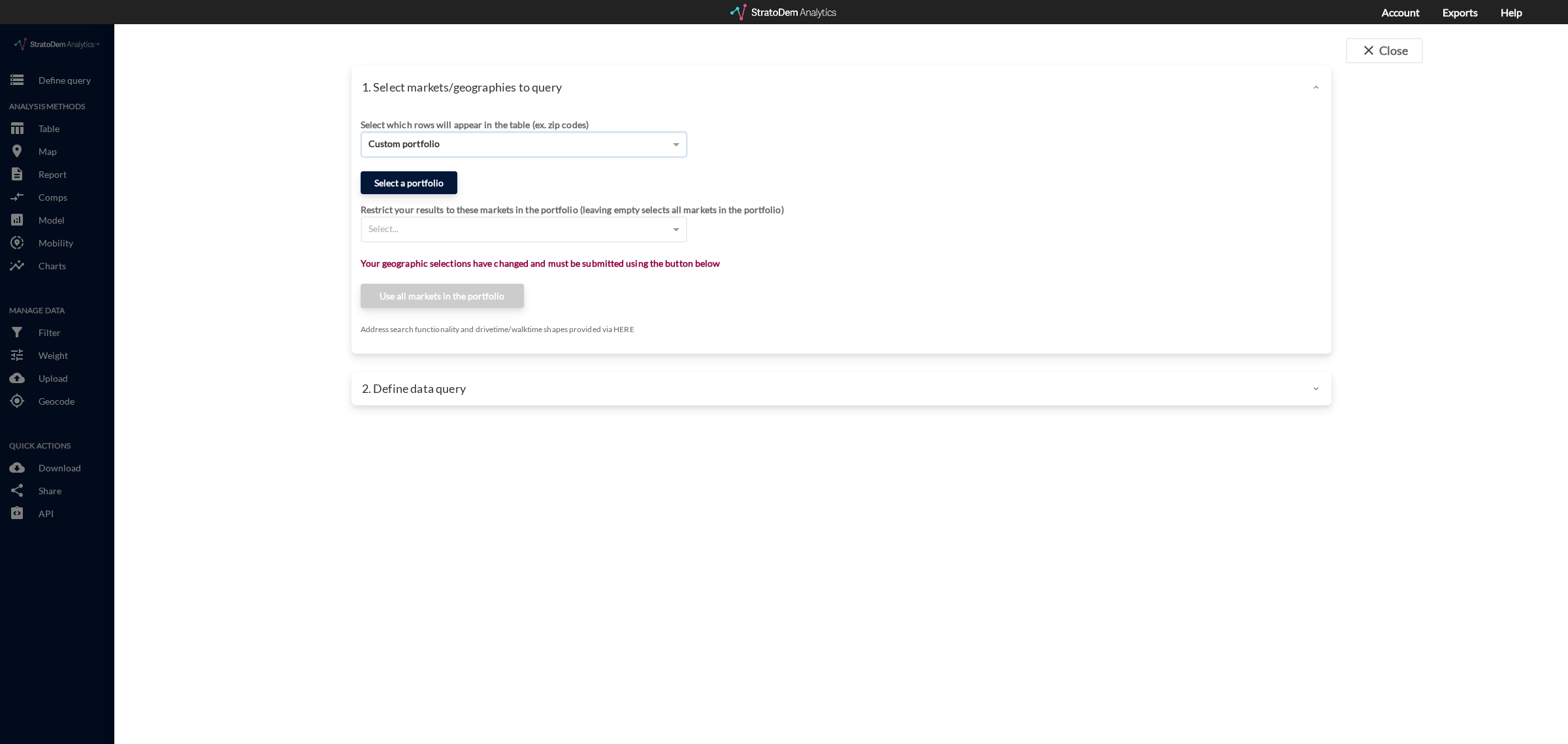
click button "Select a portfolio"
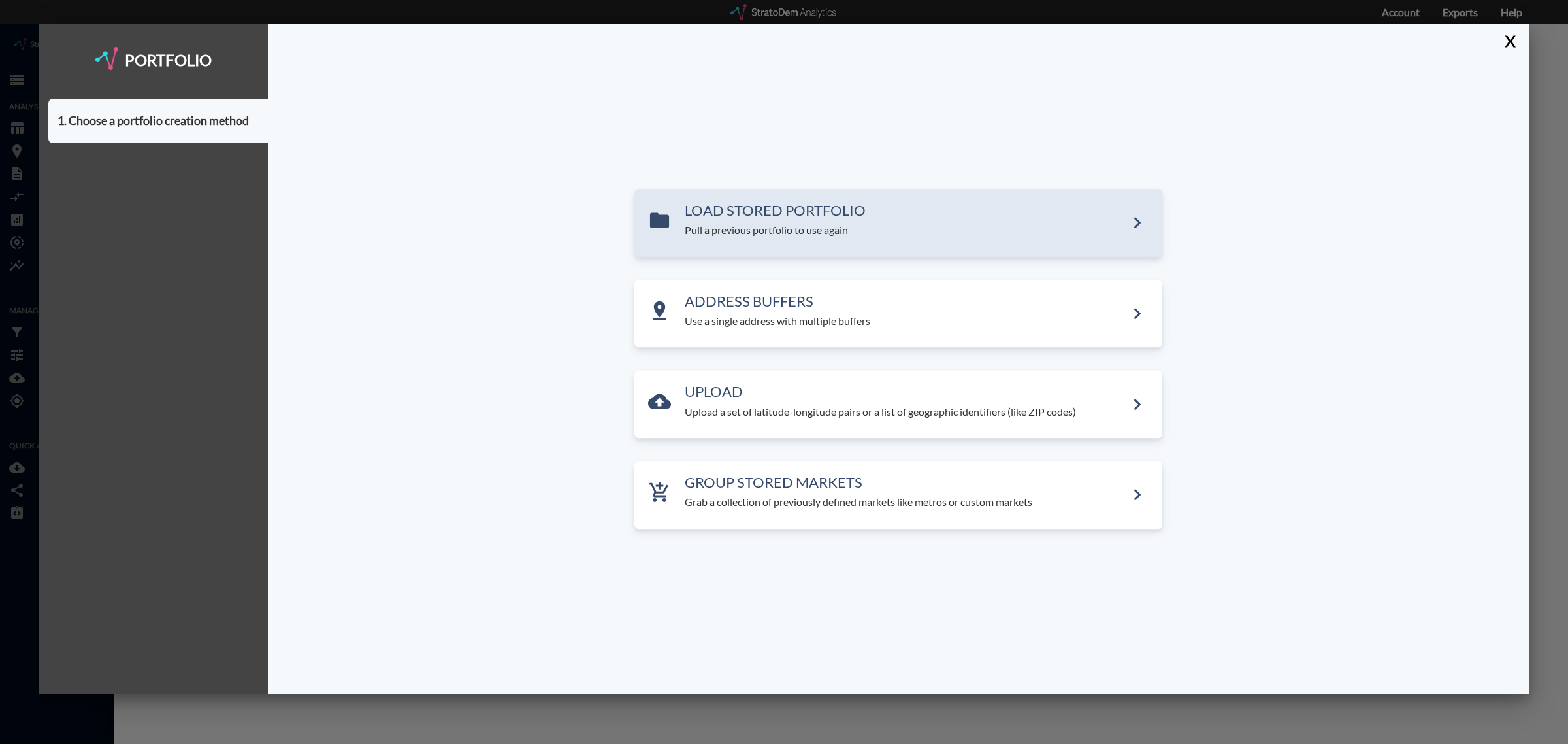
click at [841, 213] on h3 "LOAD STORED PORTFOLIO" at bounding box center [905, 210] width 441 height 16
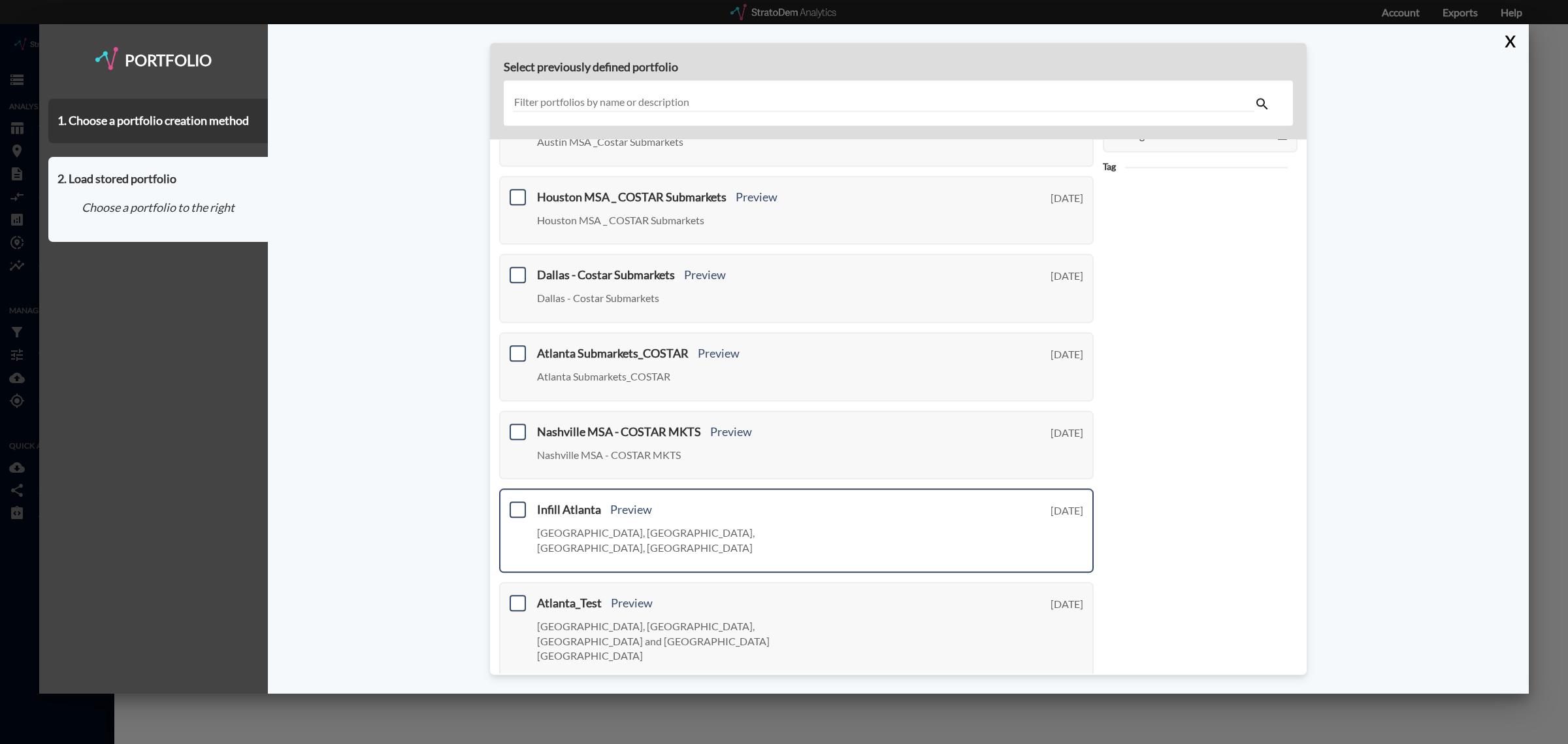
scroll to position [164, 0]
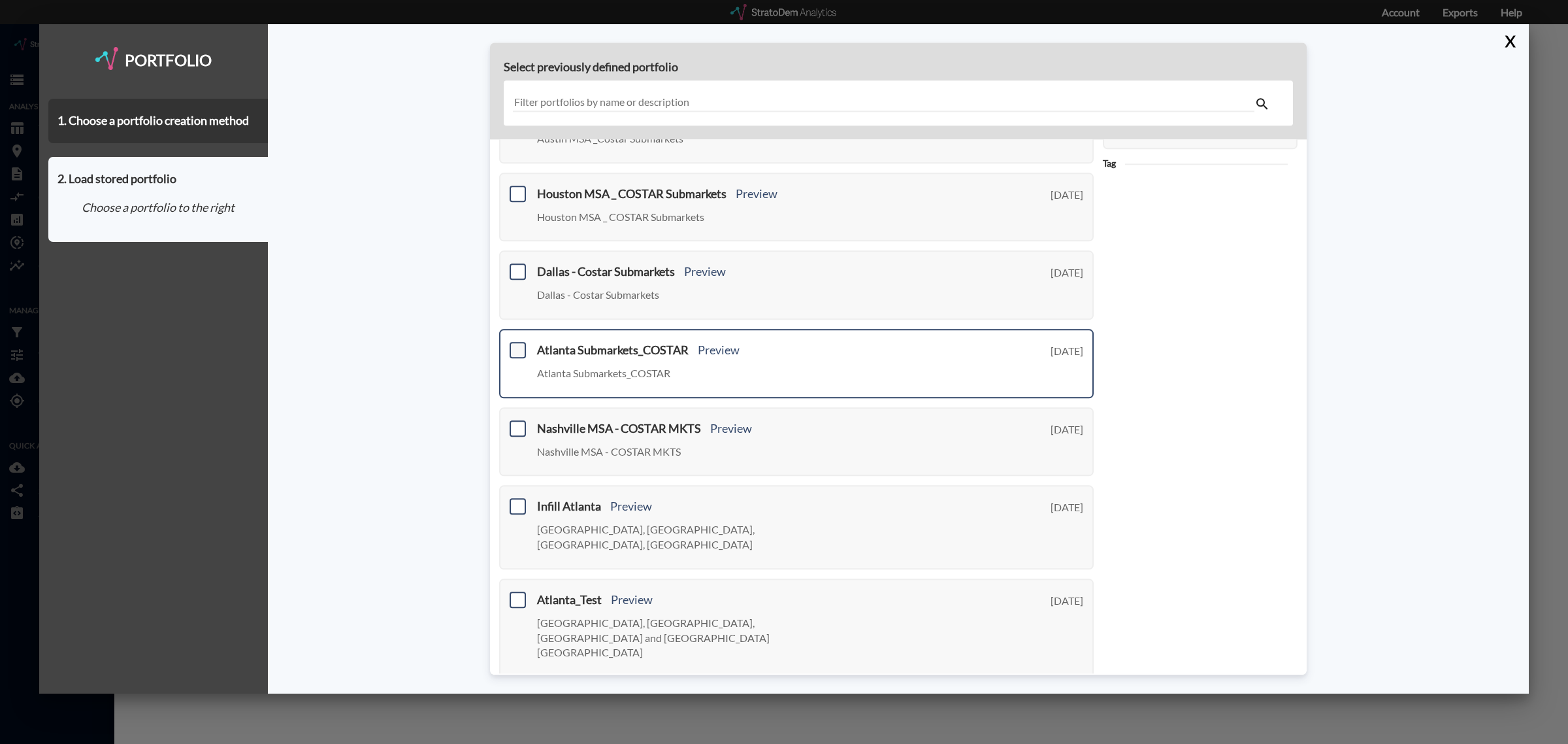
click at [517, 344] on span at bounding box center [518, 350] width 16 height 16
click at [516, 345] on input "checkbox" at bounding box center [516, 345] width 0 height 0
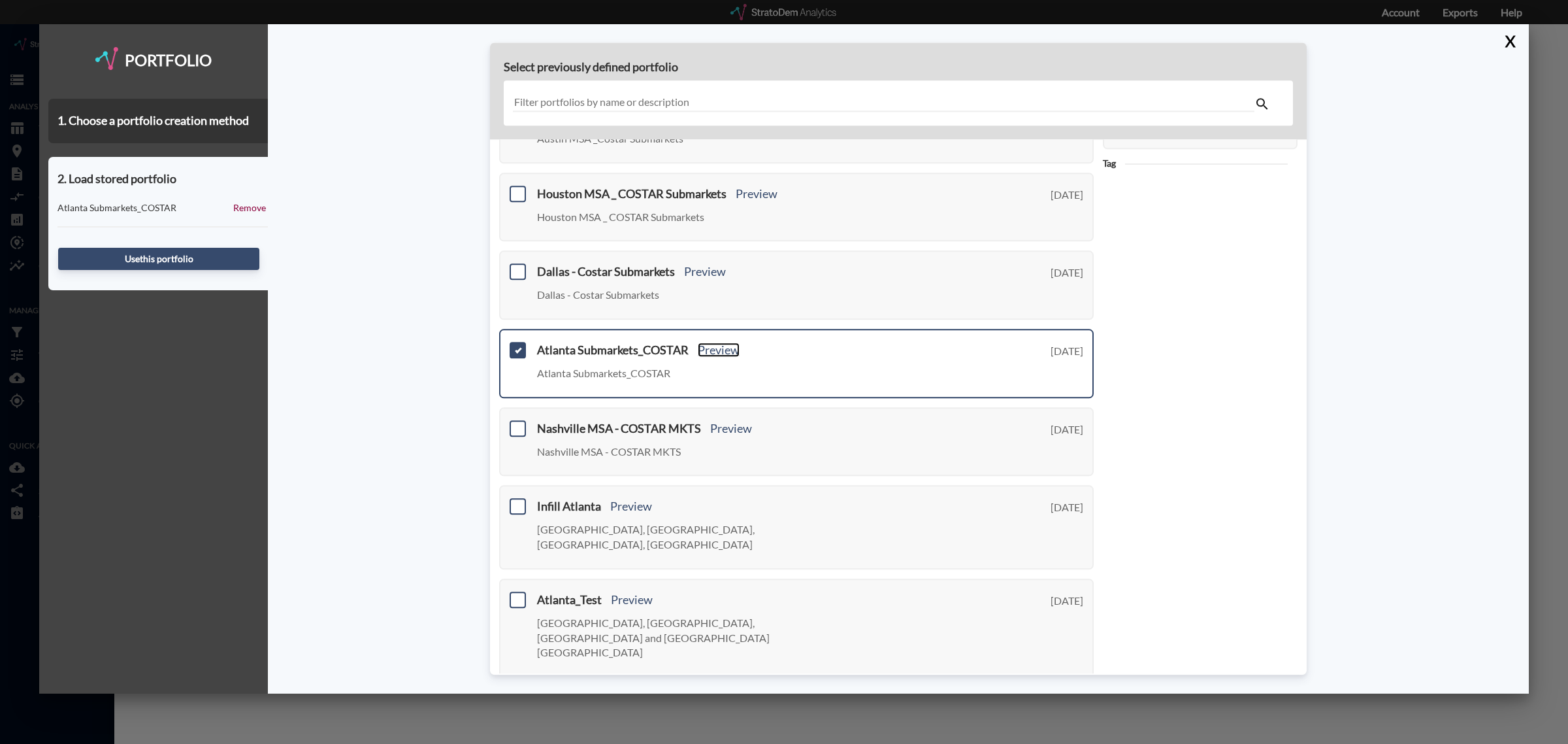
click at [724, 343] on link "Preview" at bounding box center [719, 350] width 42 height 14
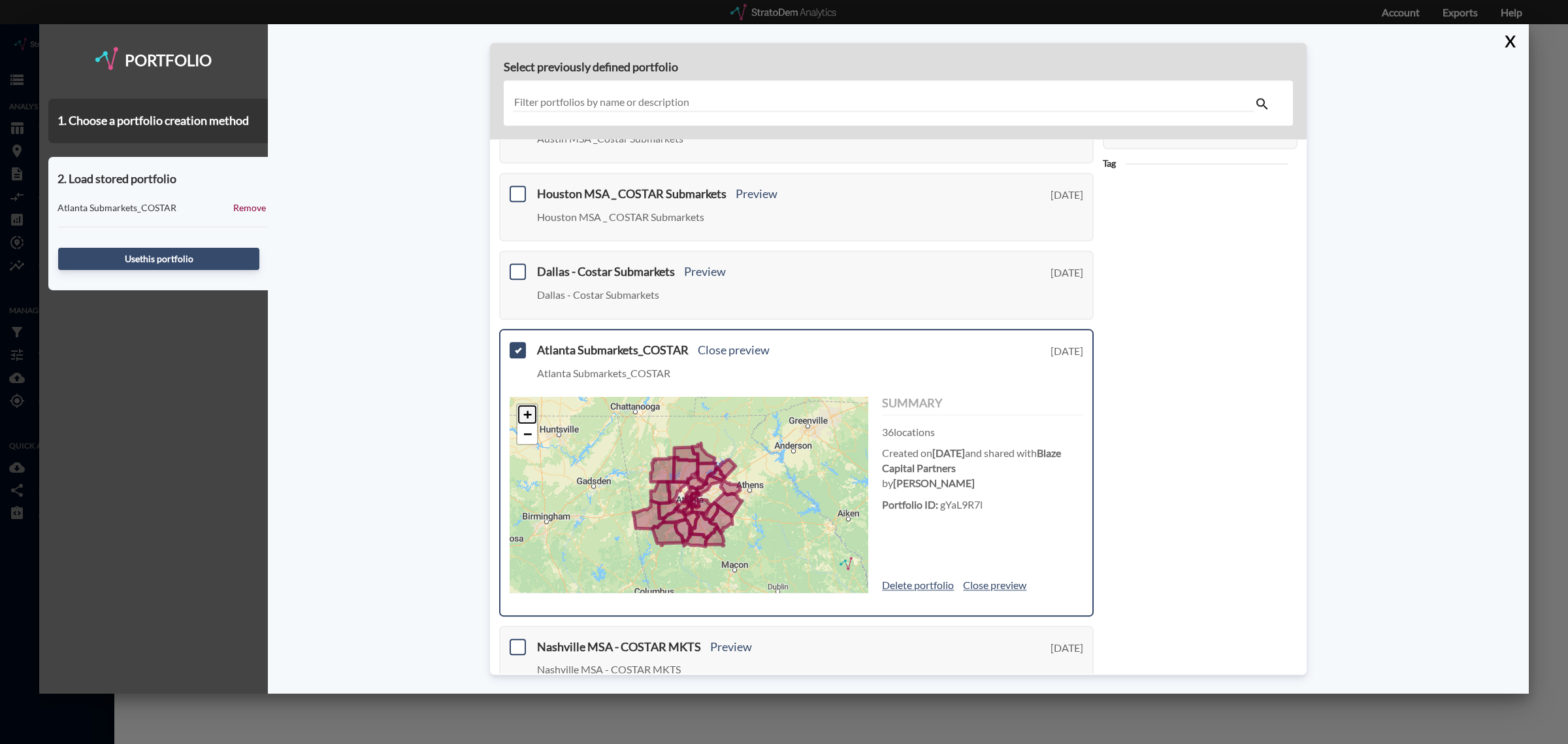
click at [527, 412] on link "+" at bounding box center [527, 414] width 20 height 20
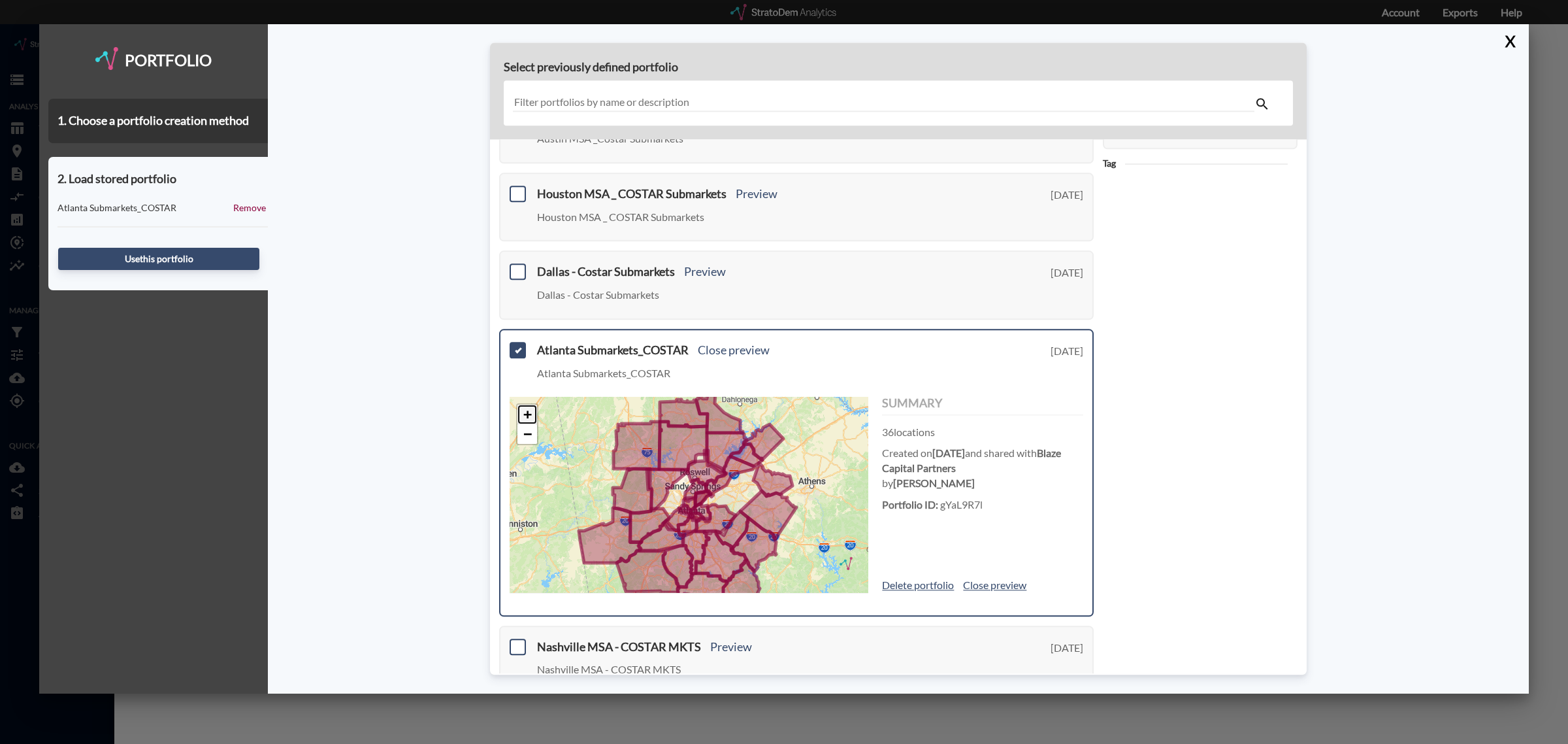
click at [527, 412] on link "+" at bounding box center [527, 414] width 20 height 20
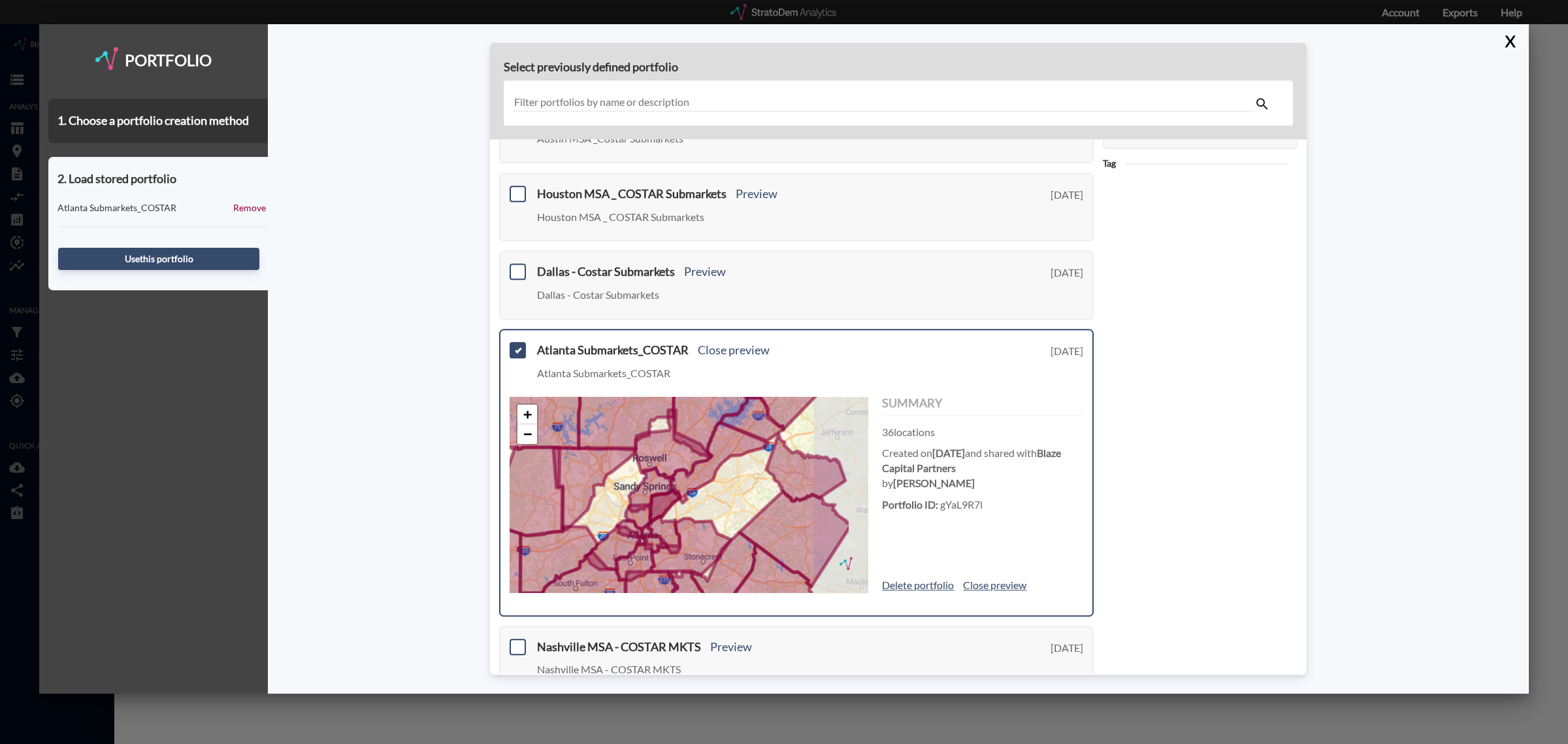
drag, startPoint x: 795, startPoint y: 492, endPoint x: 740, endPoint y: 496, distance: 55.1
click at [740, 496] on div "+ − © StratoDem Analytics, LLC. All rights reserved. Leaflet | OpenStreetMap Le…" at bounding box center [689, 495] width 359 height 196
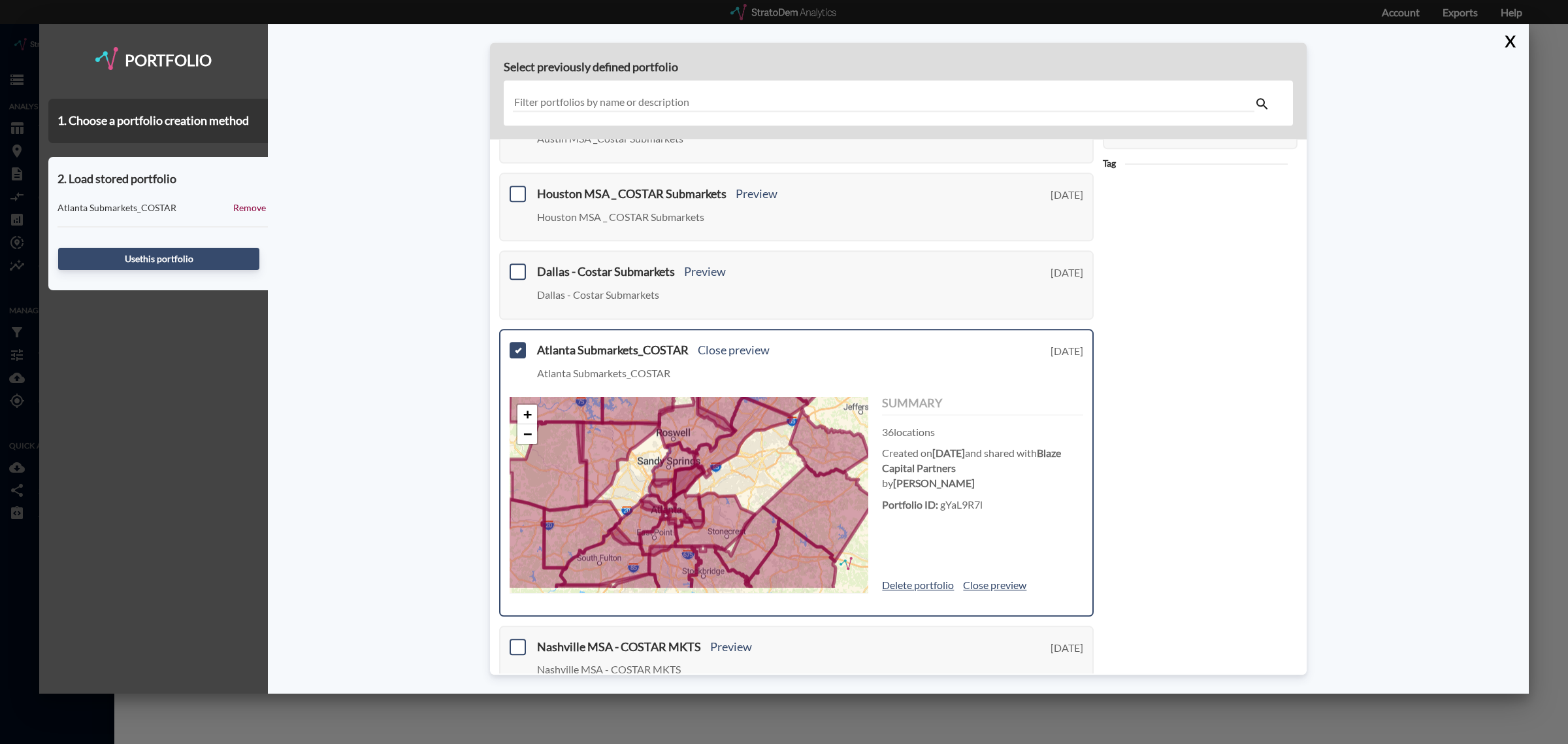
drag, startPoint x: 716, startPoint y: 494, endPoint x: 743, endPoint y: 466, distance: 38.9
click at [743, 466] on div "+ − © StratoDem Analytics, LLC. All rights reserved. Leaflet | OpenStreetMap Le…" at bounding box center [689, 495] width 359 height 196
click at [1510, 36] on button "X" at bounding box center [1508, 41] width 23 height 34
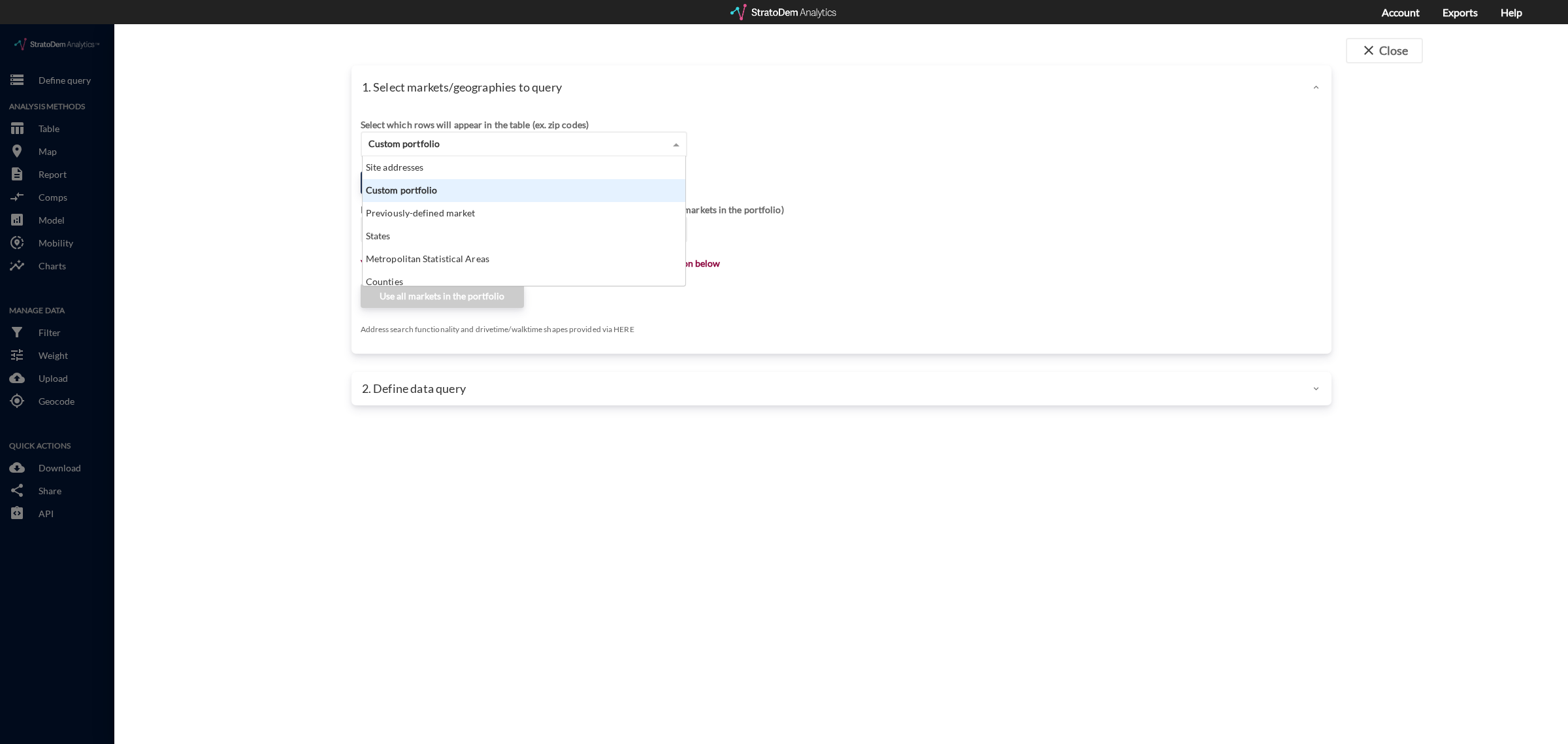
click div "Custom portfolio"
click div "Previously-defined market"
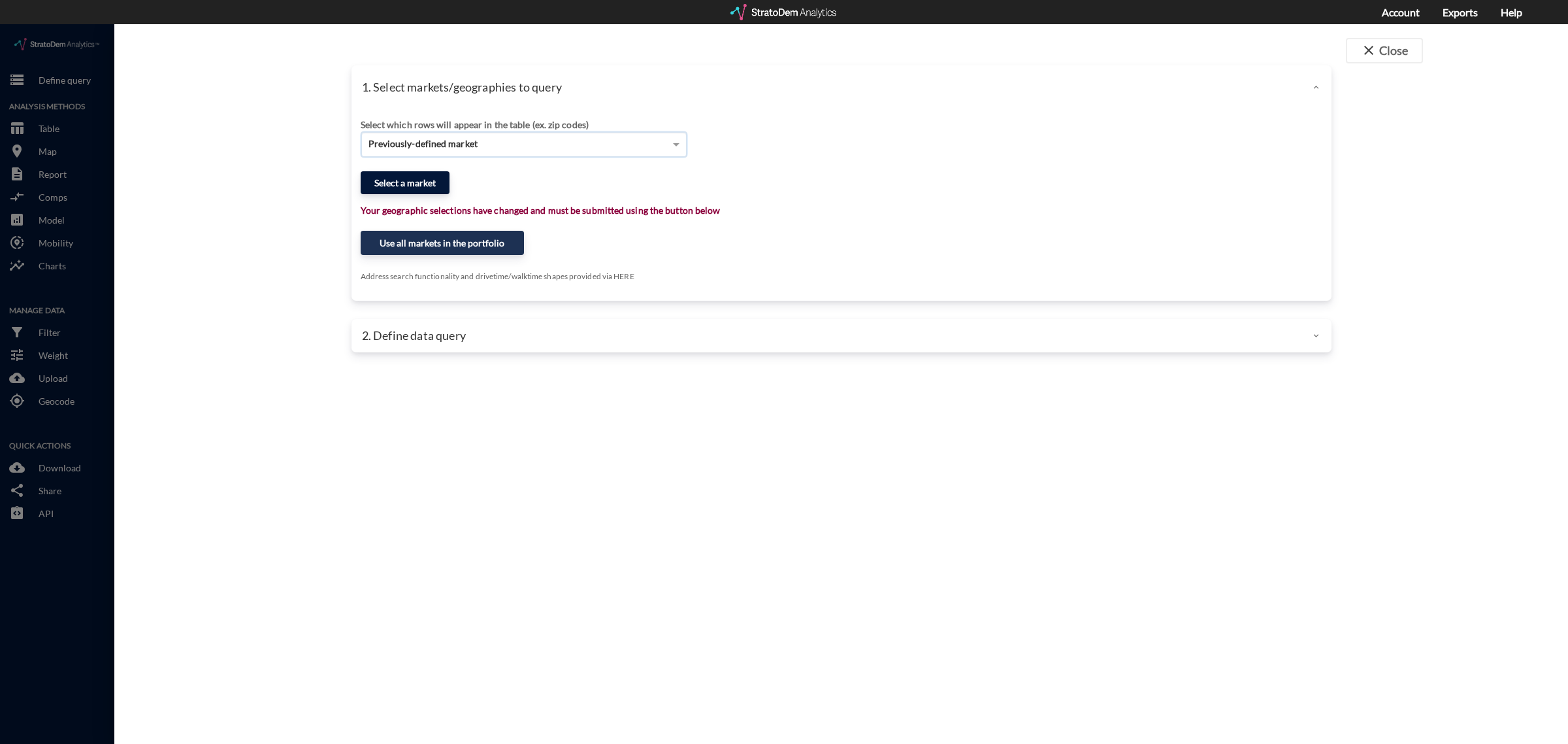
click button "Select a market"
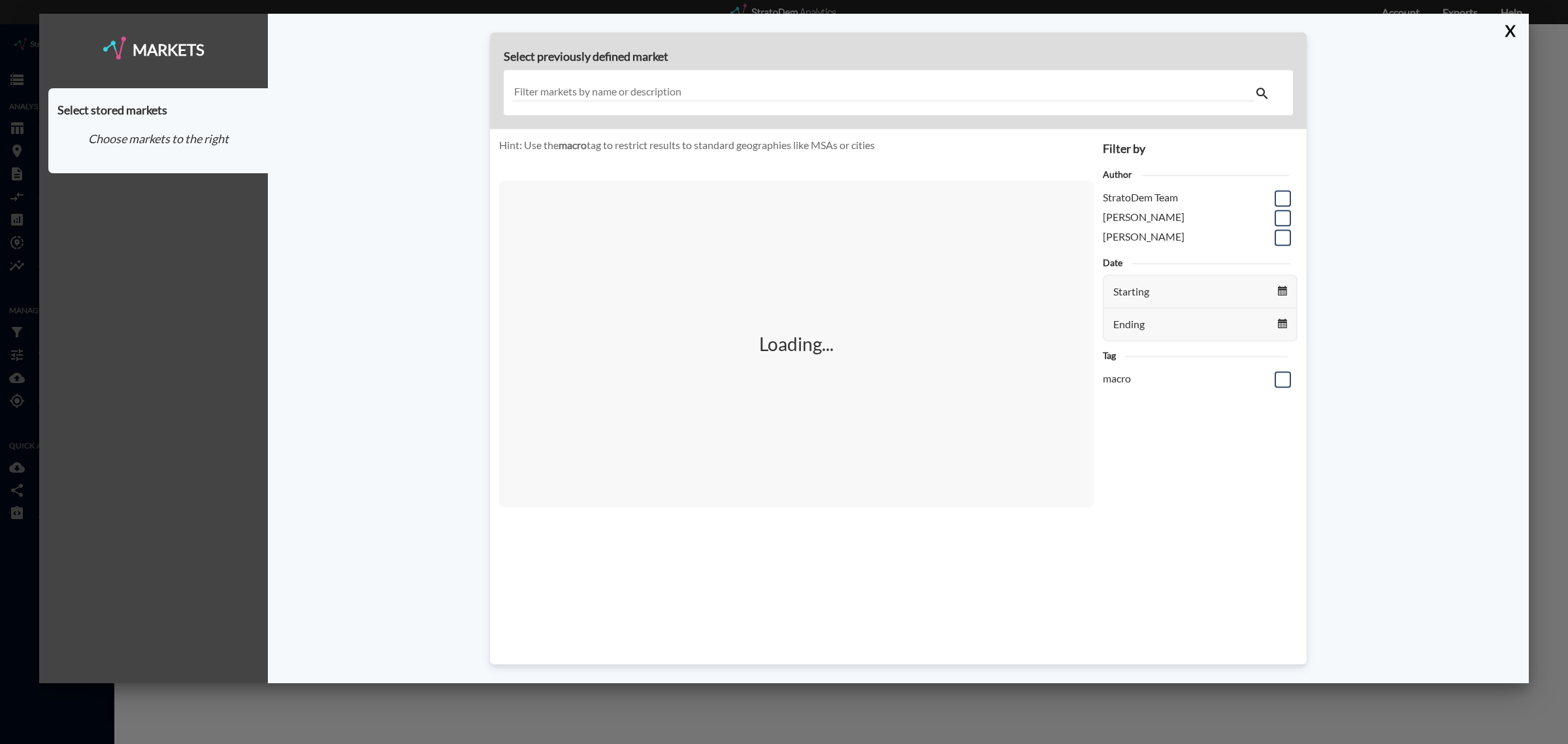
click at [704, 96] on input "text" at bounding box center [883, 92] width 742 height 18
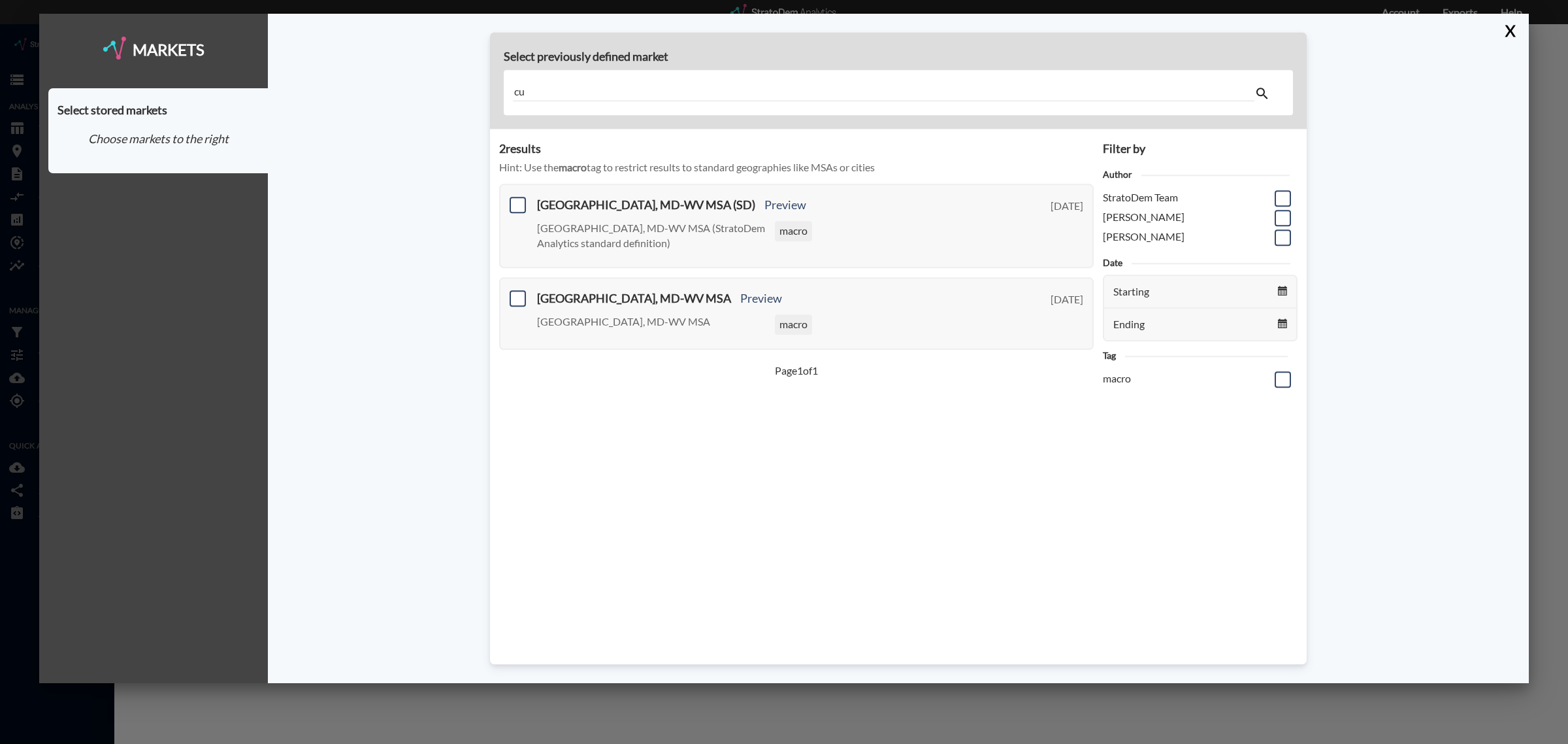
type input "c"
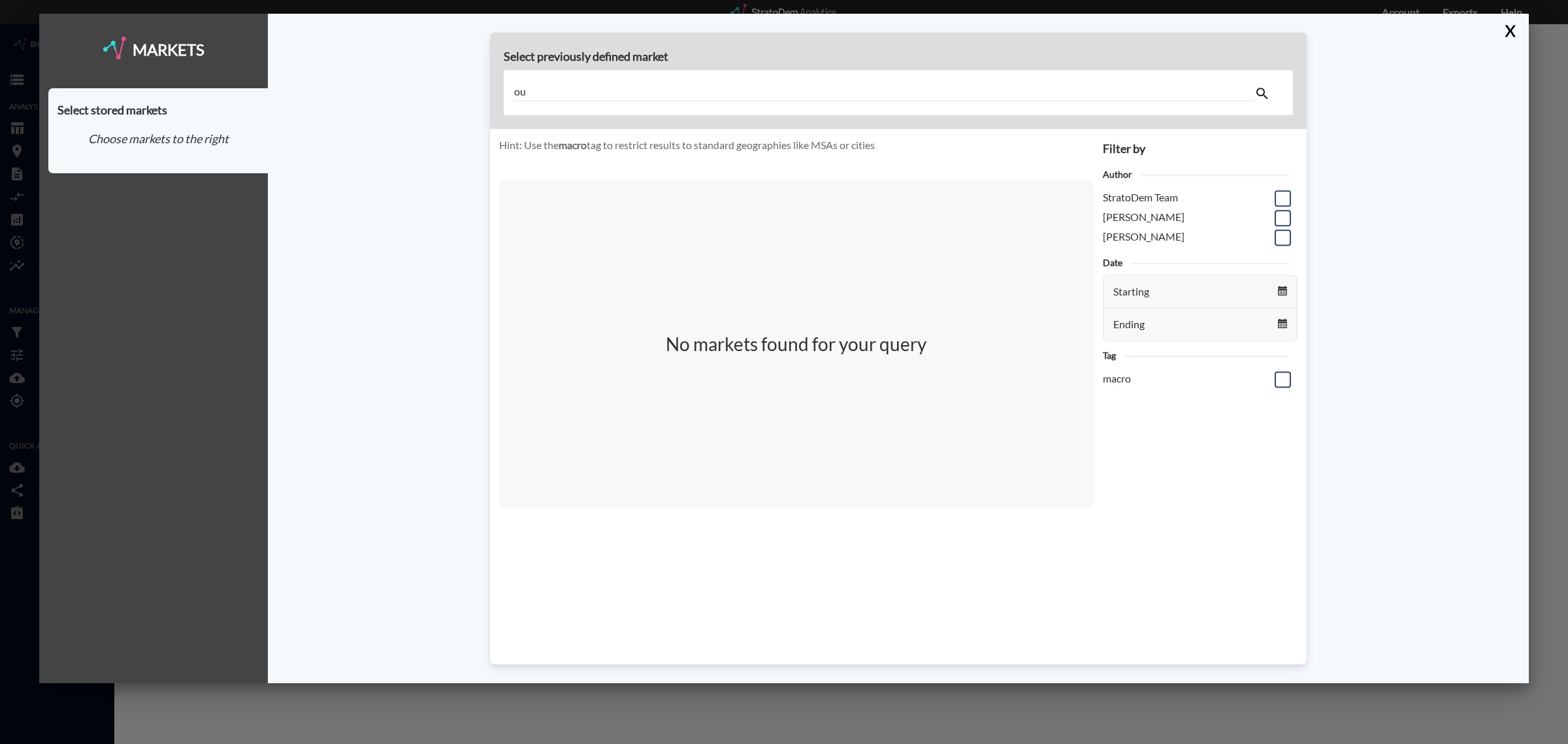
type input "o"
type input "g"
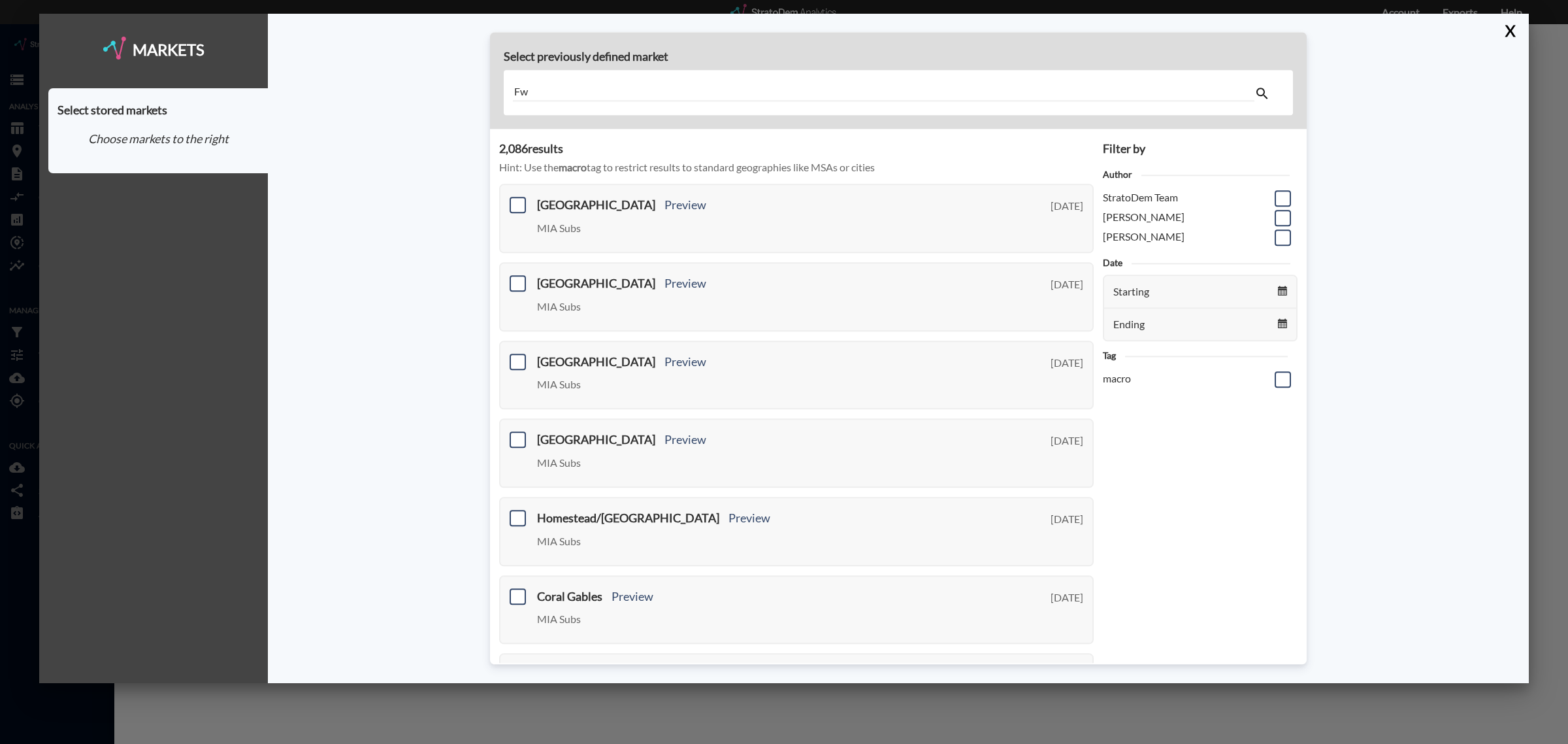
type input "F"
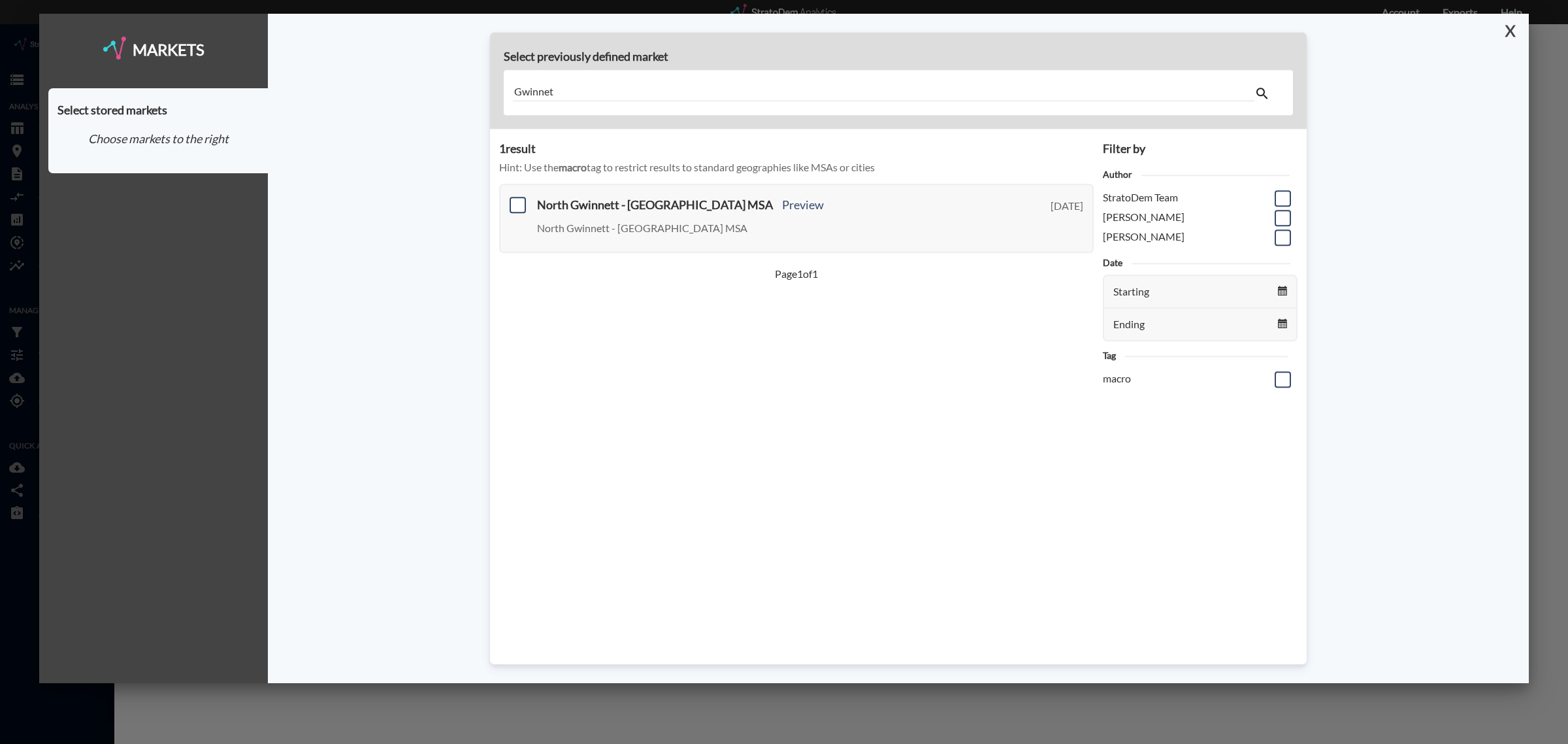
type input "Gwinnet"
click at [1511, 26] on button "X" at bounding box center [1508, 31] width 23 height 34
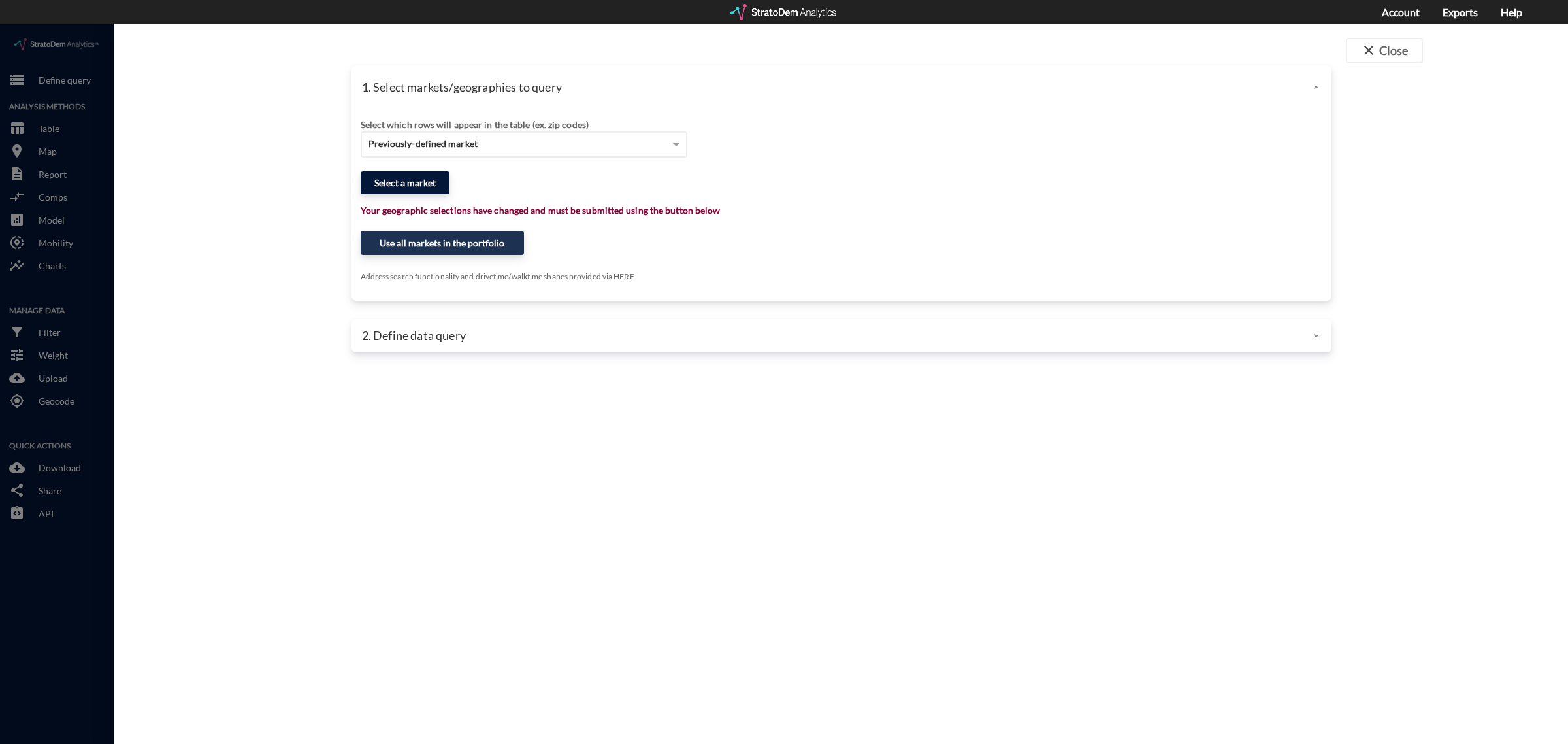
click button "Select a market"
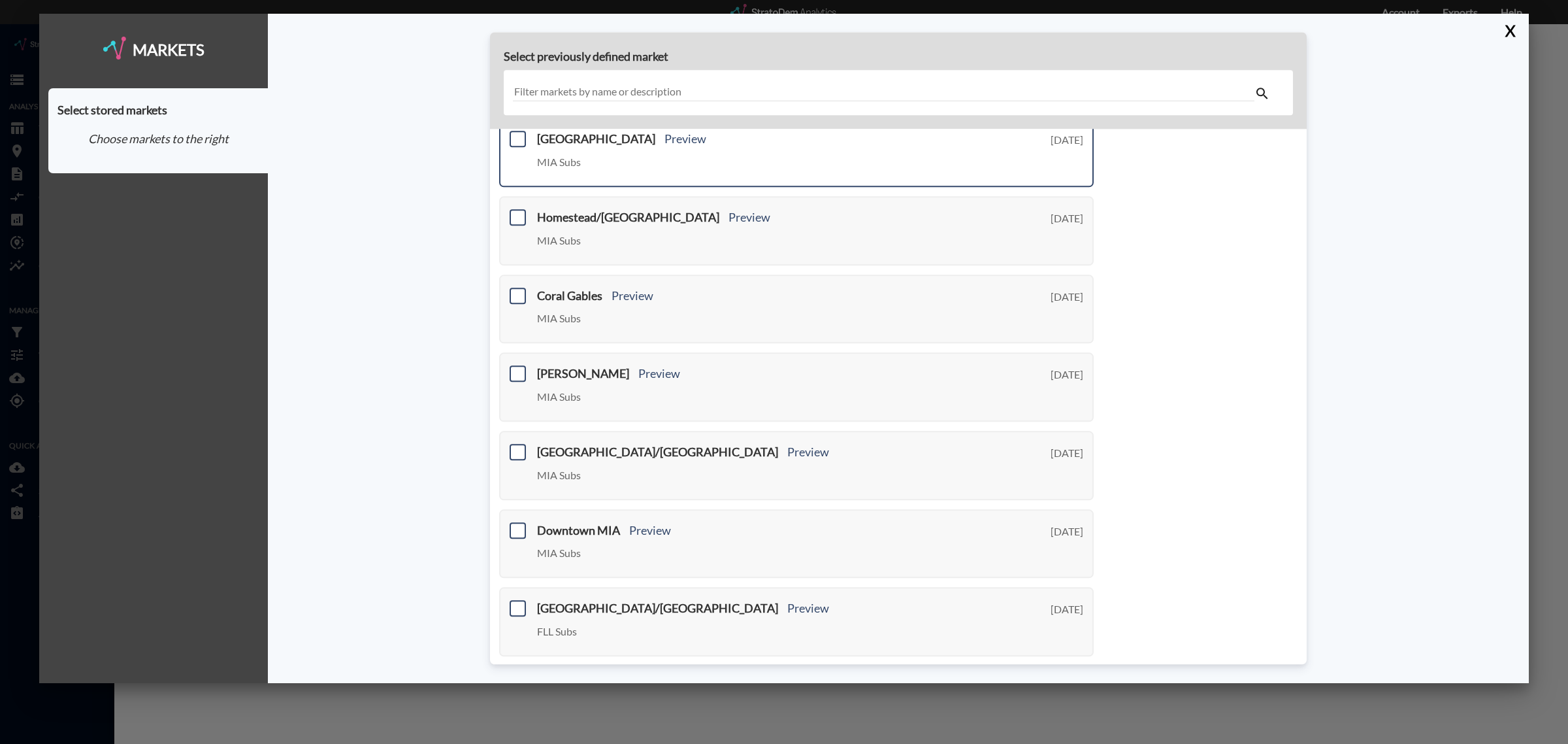
scroll to position [326, 0]
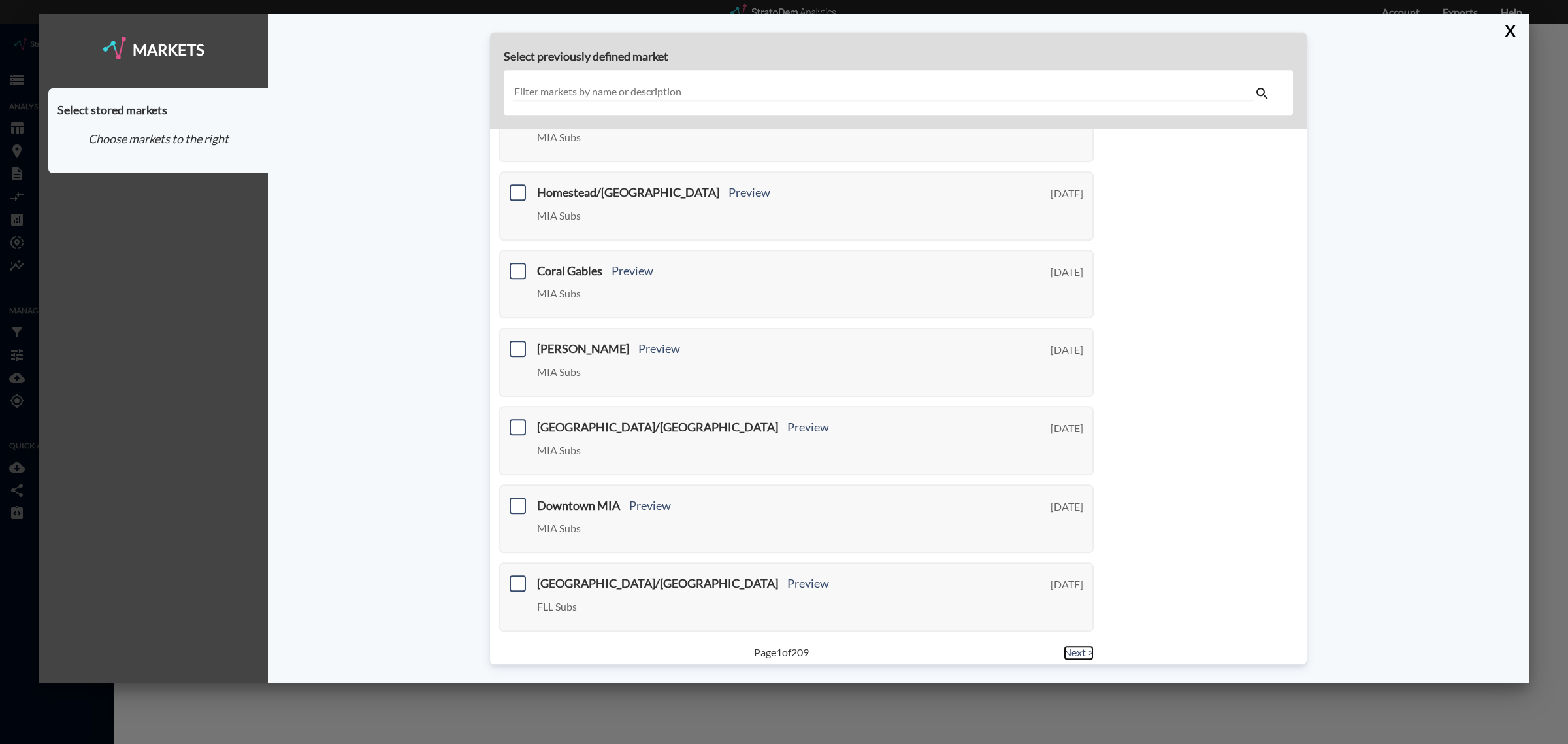
click at [1073, 646] on link "Next >" at bounding box center [1079, 653] width 30 height 15
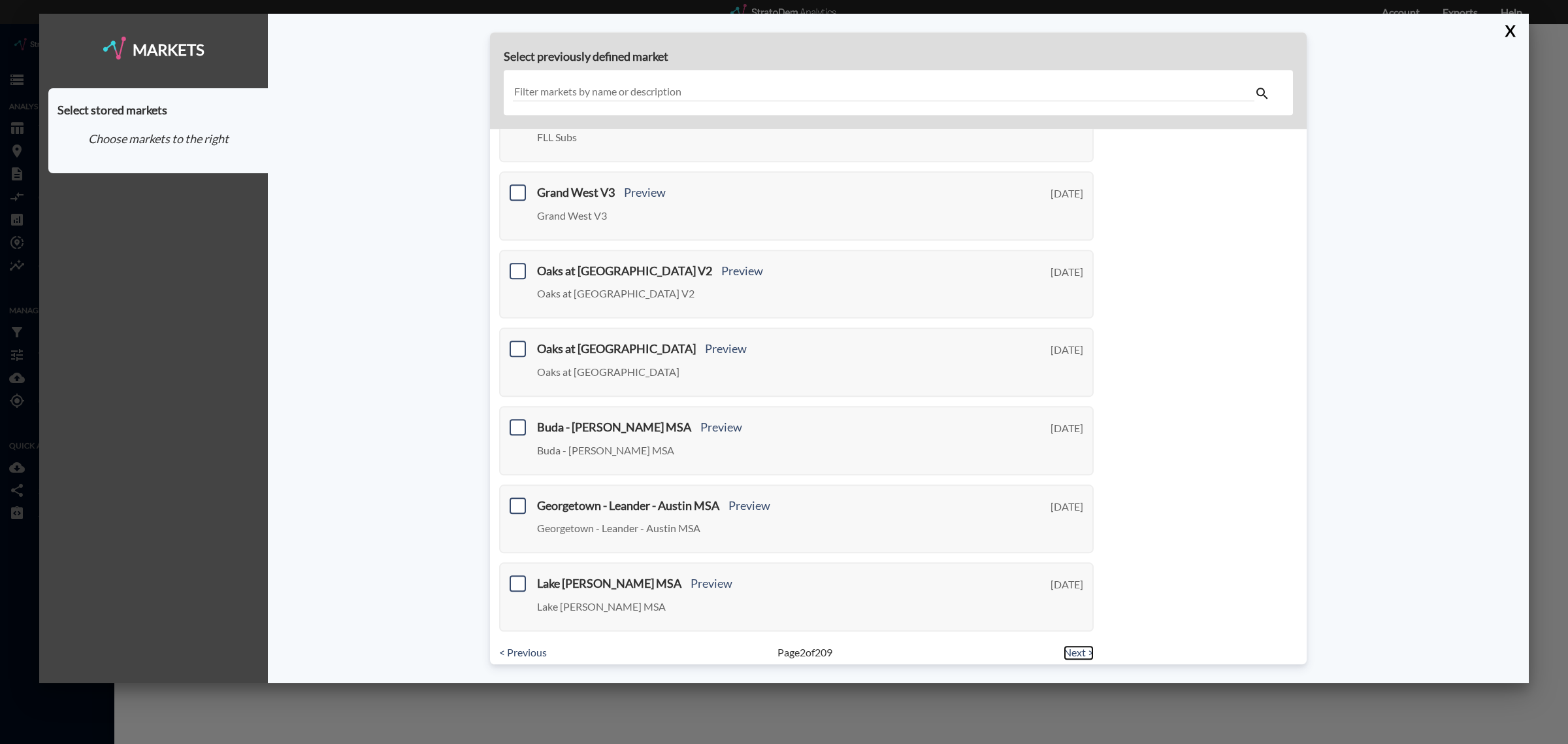
click at [1073, 646] on link "Next >" at bounding box center [1079, 653] width 30 height 15
click at [640, 90] on input "text" at bounding box center [883, 92] width 742 height 18
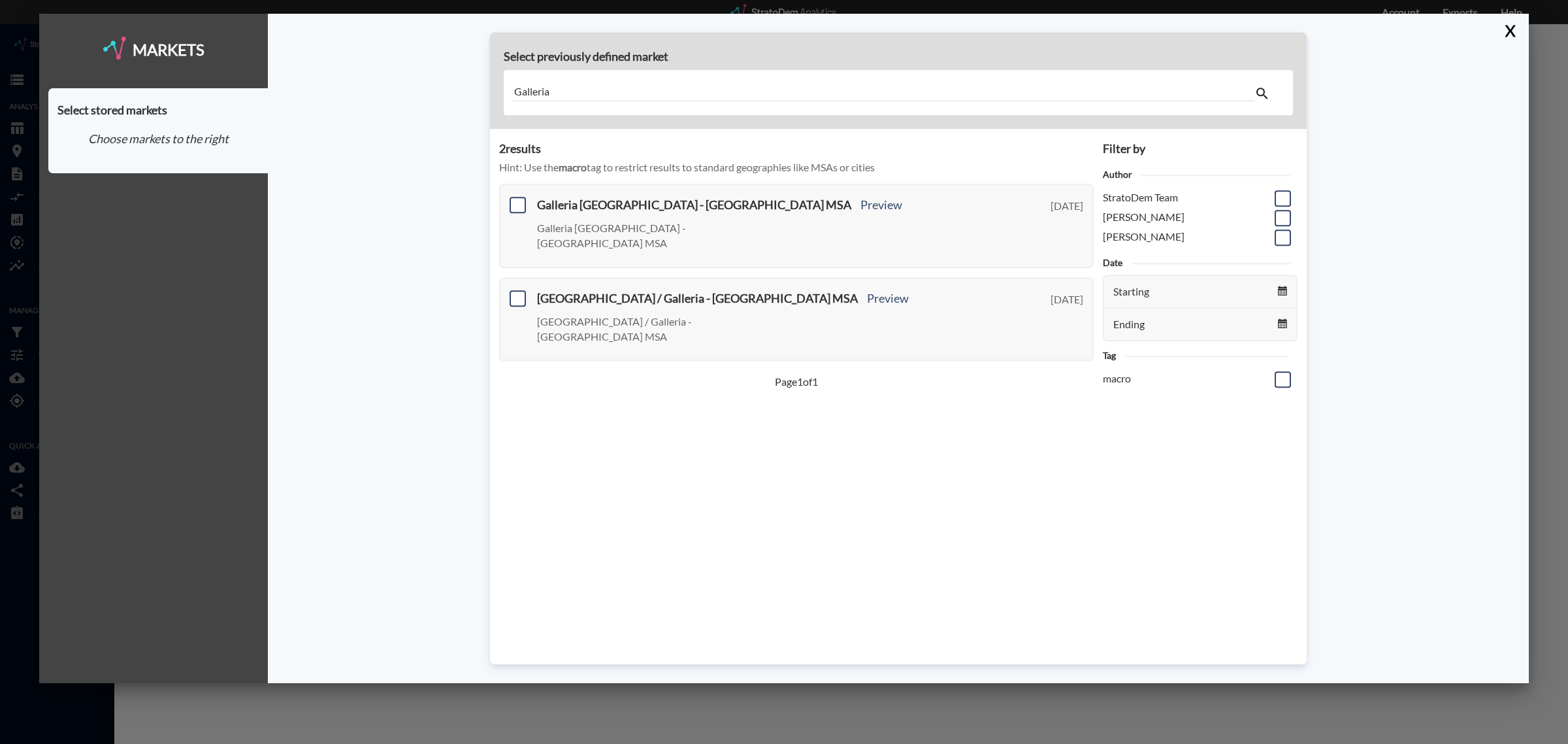
click at [556, 89] on input "Galleria" at bounding box center [883, 92] width 742 height 18
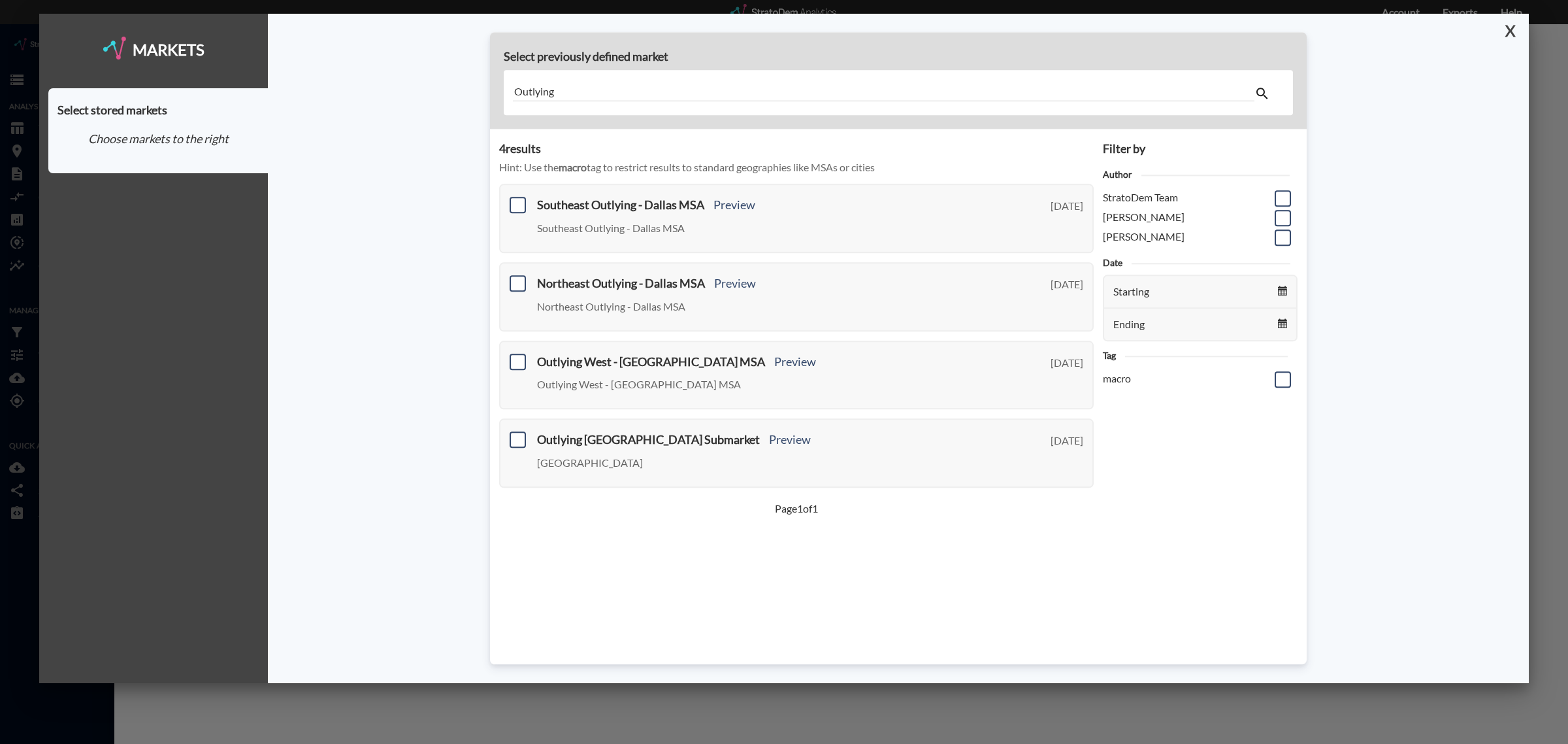
type input "Outlying"
drag, startPoint x: 1513, startPoint y: 35, endPoint x: 929, endPoint y: 110, distance: 588.8
click at [1511, 35] on button "X" at bounding box center [1508, 31] width 23 height 34
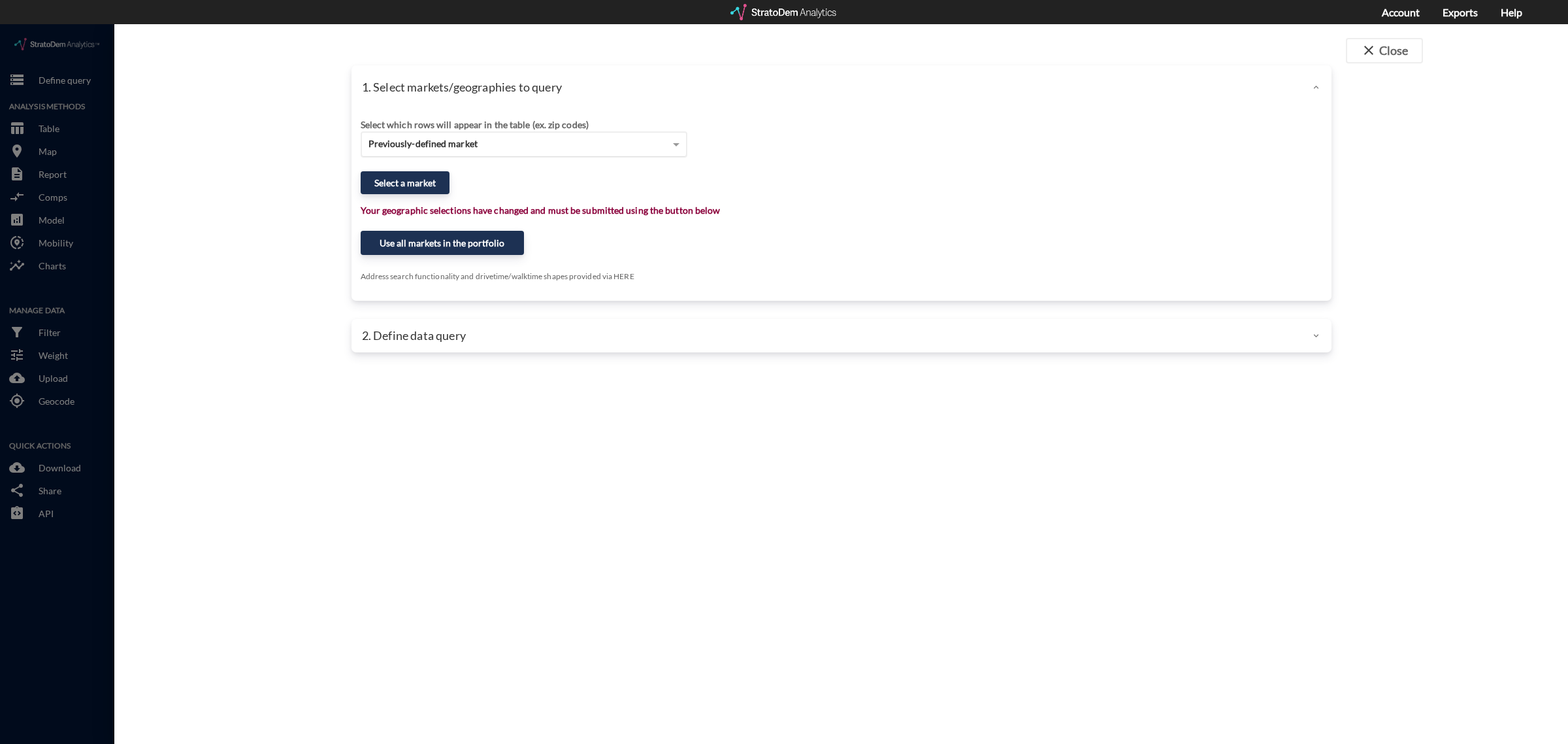
click span "Previously-defined market"
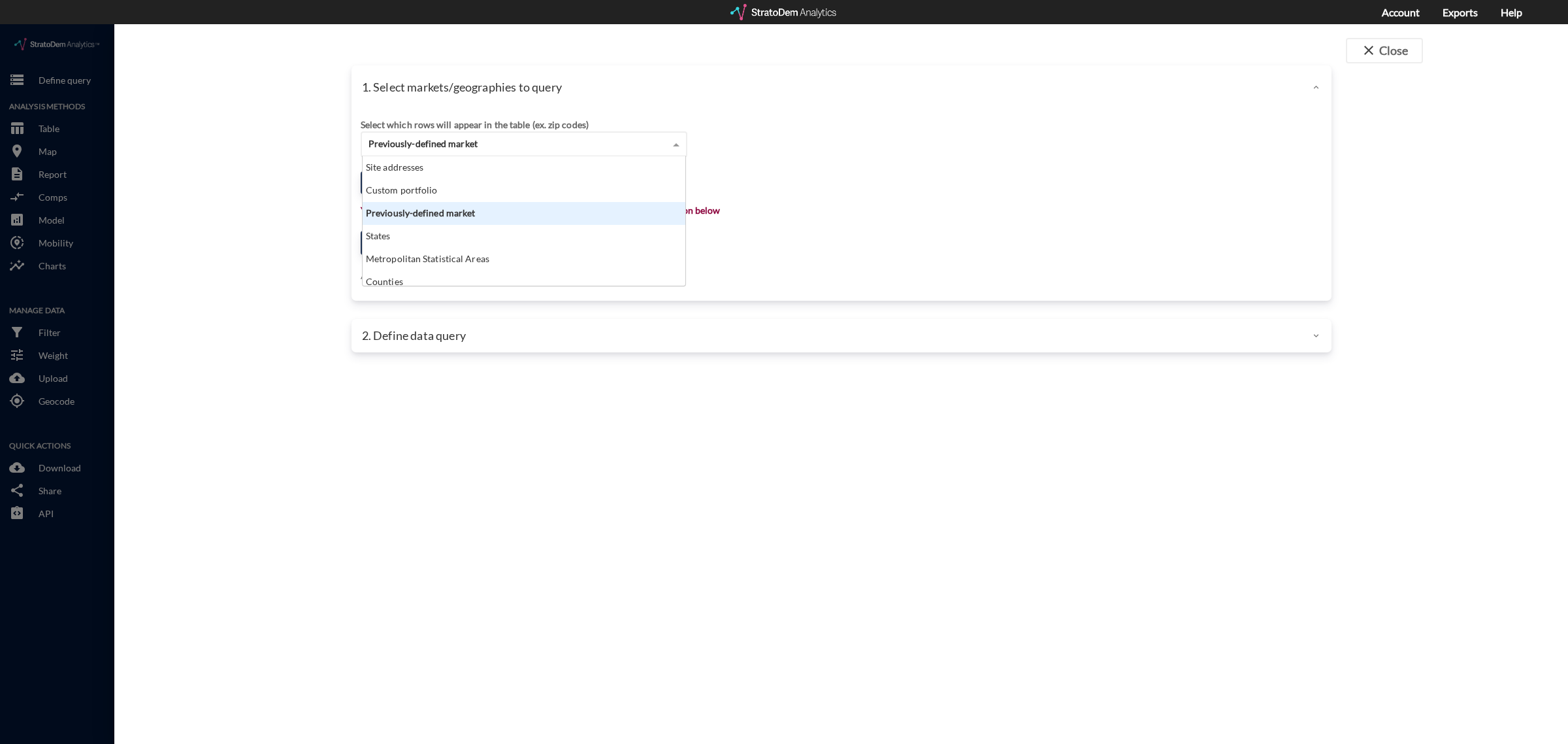
scroll to position [117, 315]
click div "Custom portfolio"
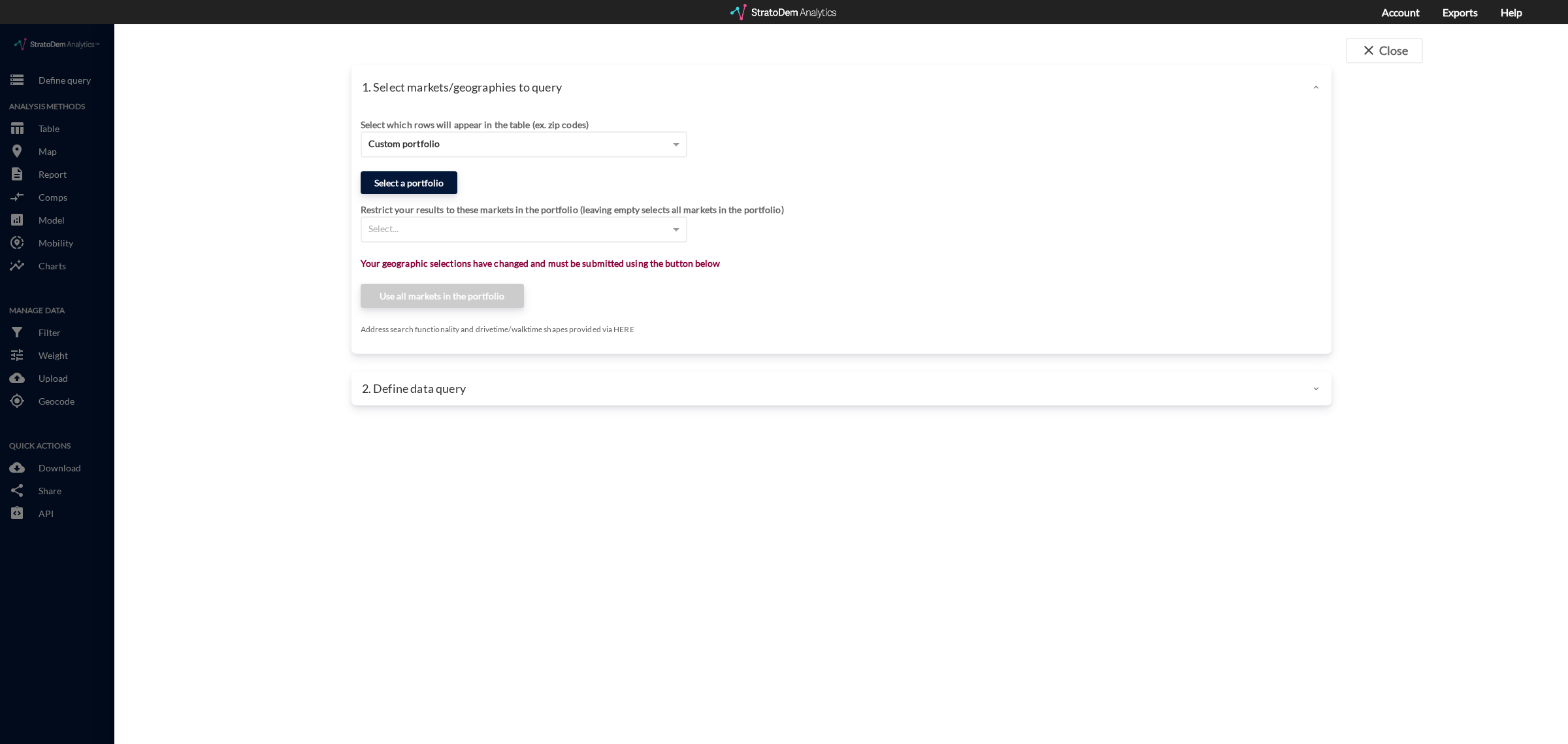
click button "Select a portfolio"
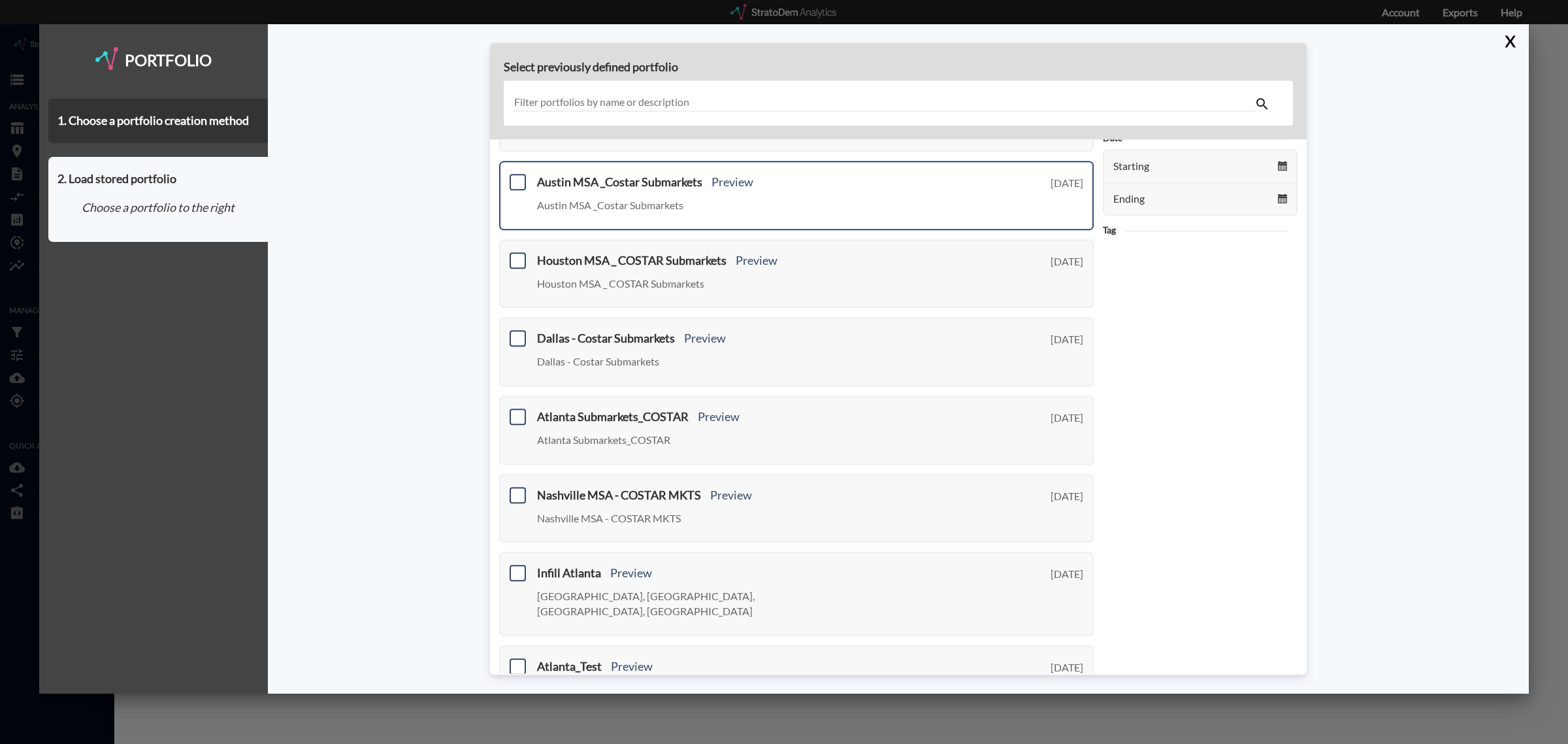
scroll to position [0, 0]
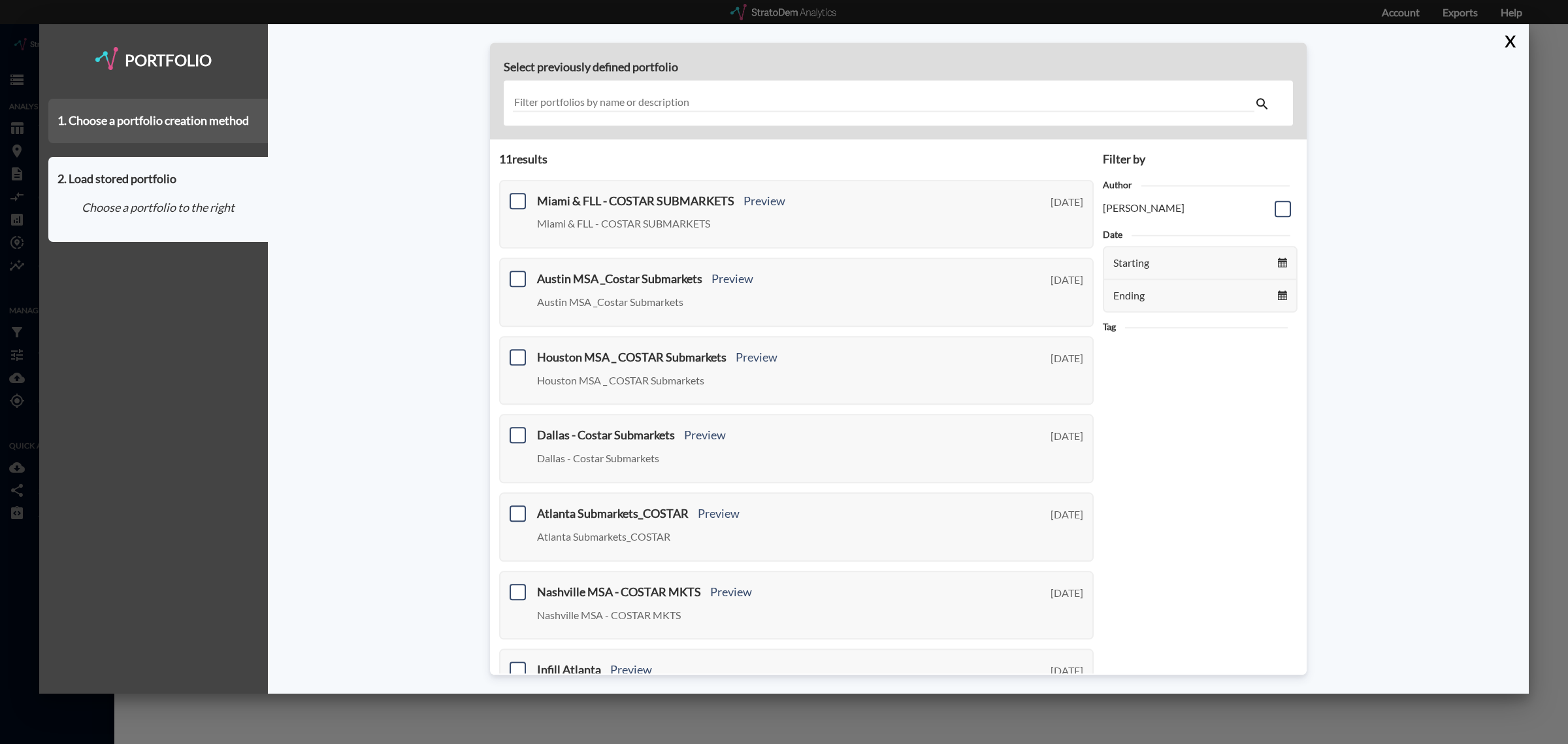
click at [134, 122] on div "1. Choose a portfolio creation method" at bounding box center [158, 120] width 220 height 44
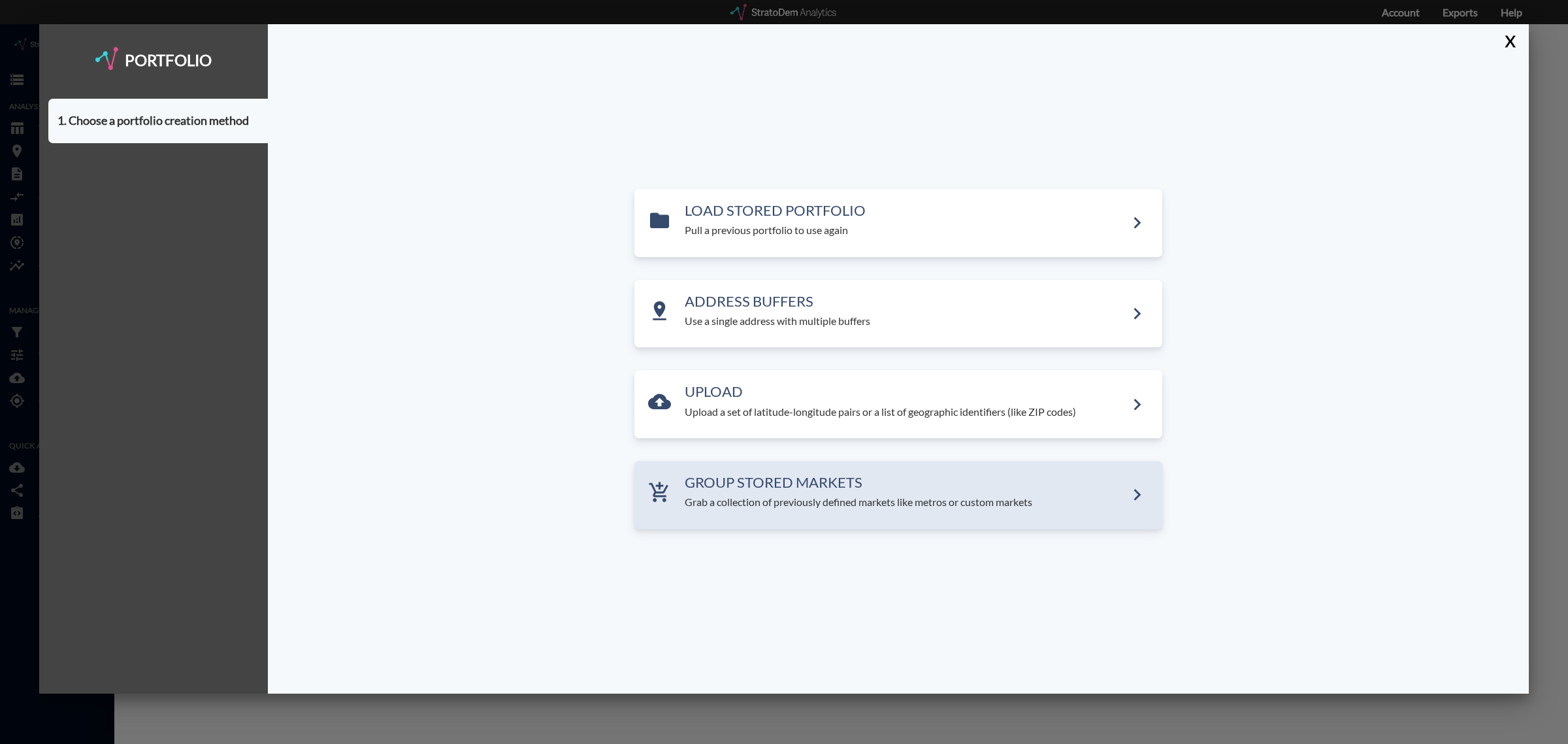
click at [752, 475] on h3 "GROUP STORED MARKETS" at bounding box center [905, 482] width 441 height 16
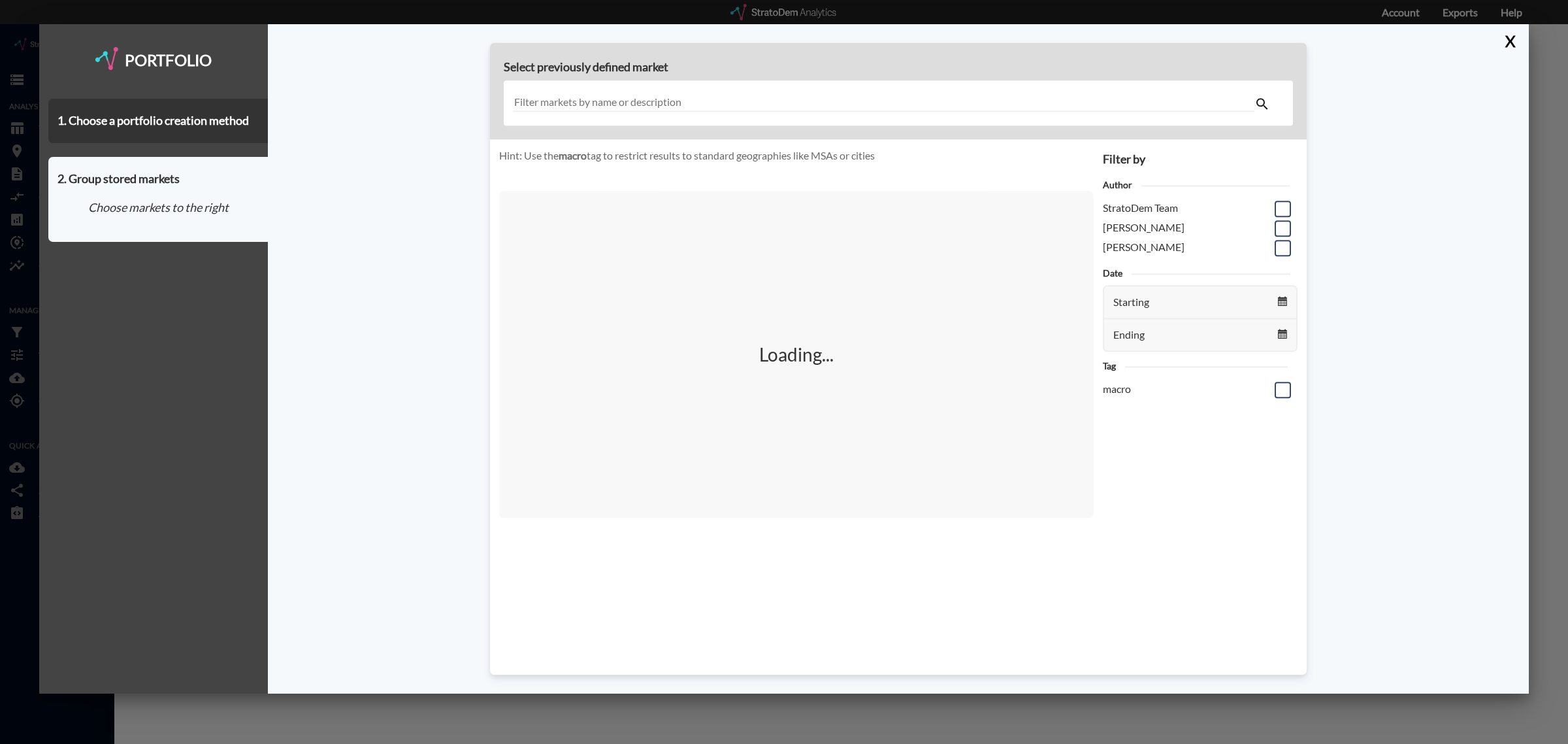
click at [628, 105] on input "text" at bounding box center [883, 103] width 742 height 18
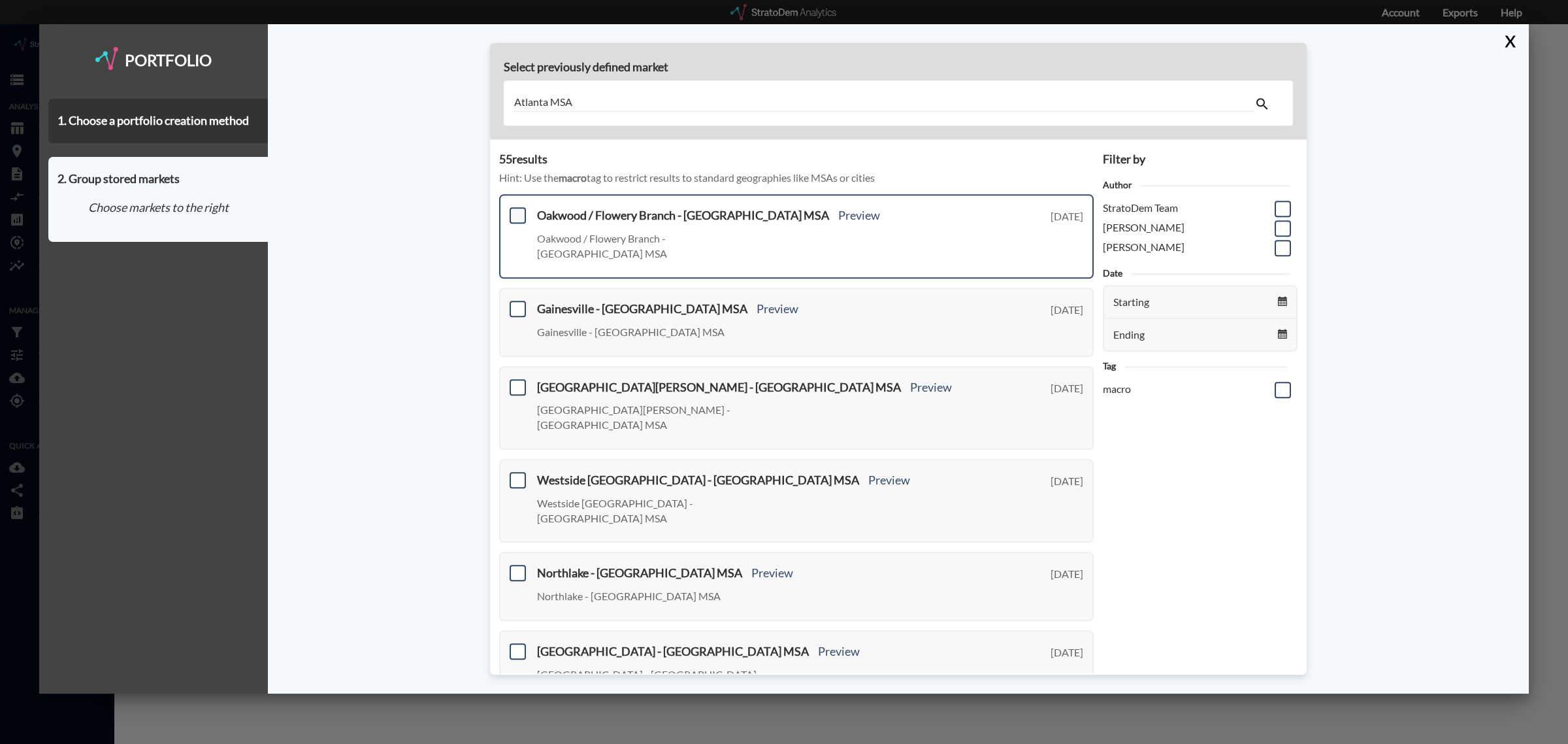
click at [513, 221] on span at bounding box center [518, 216] width 16 height 16
click at [516, 210] on input "checkbox" at bounding box center [516, 210] width 0 height 0
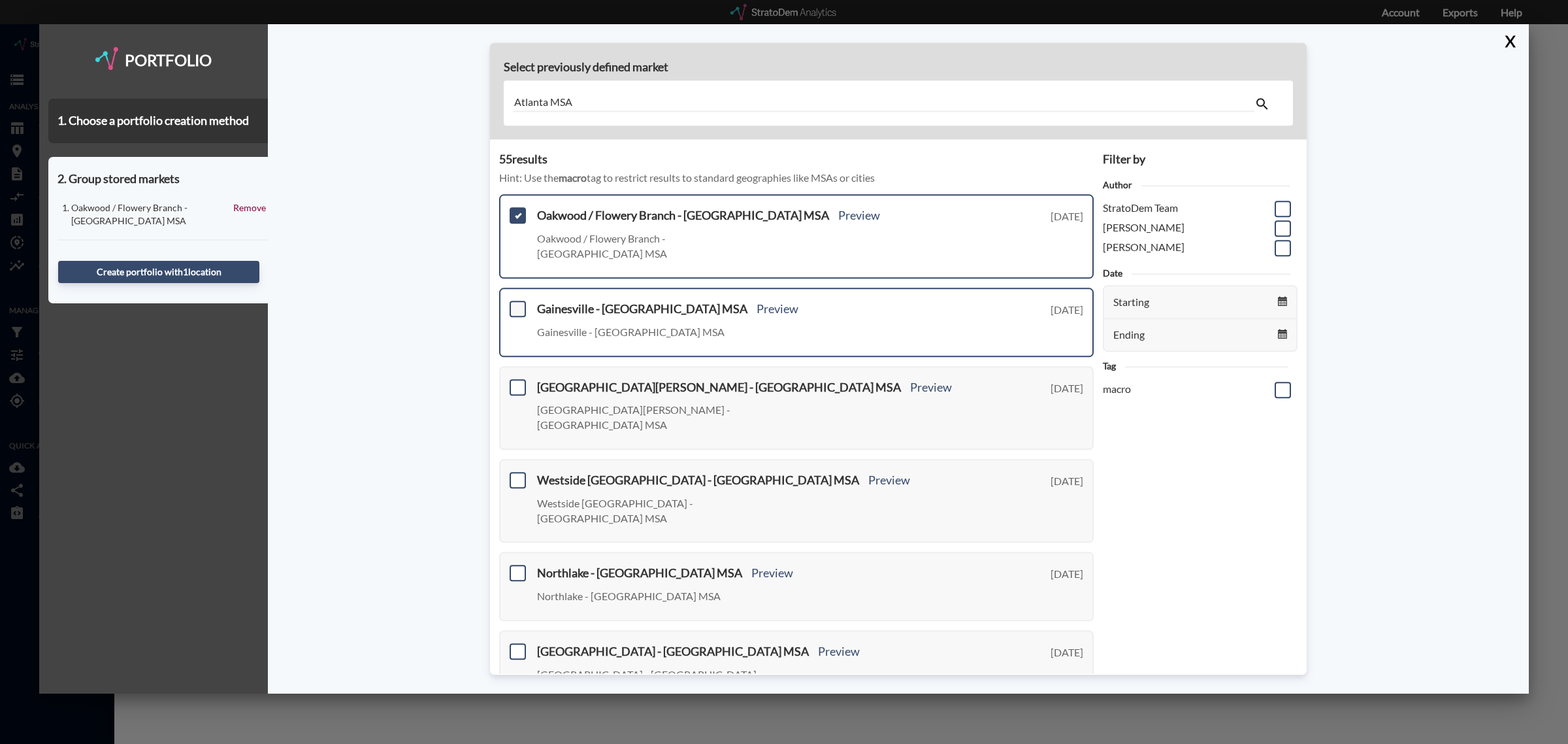
click at [517, 301] on span at bounding box center [518, 309] width 16 height 16
click at [516, 303] on input "checkbox" at bounding box center [516, 303] width 0 height 0
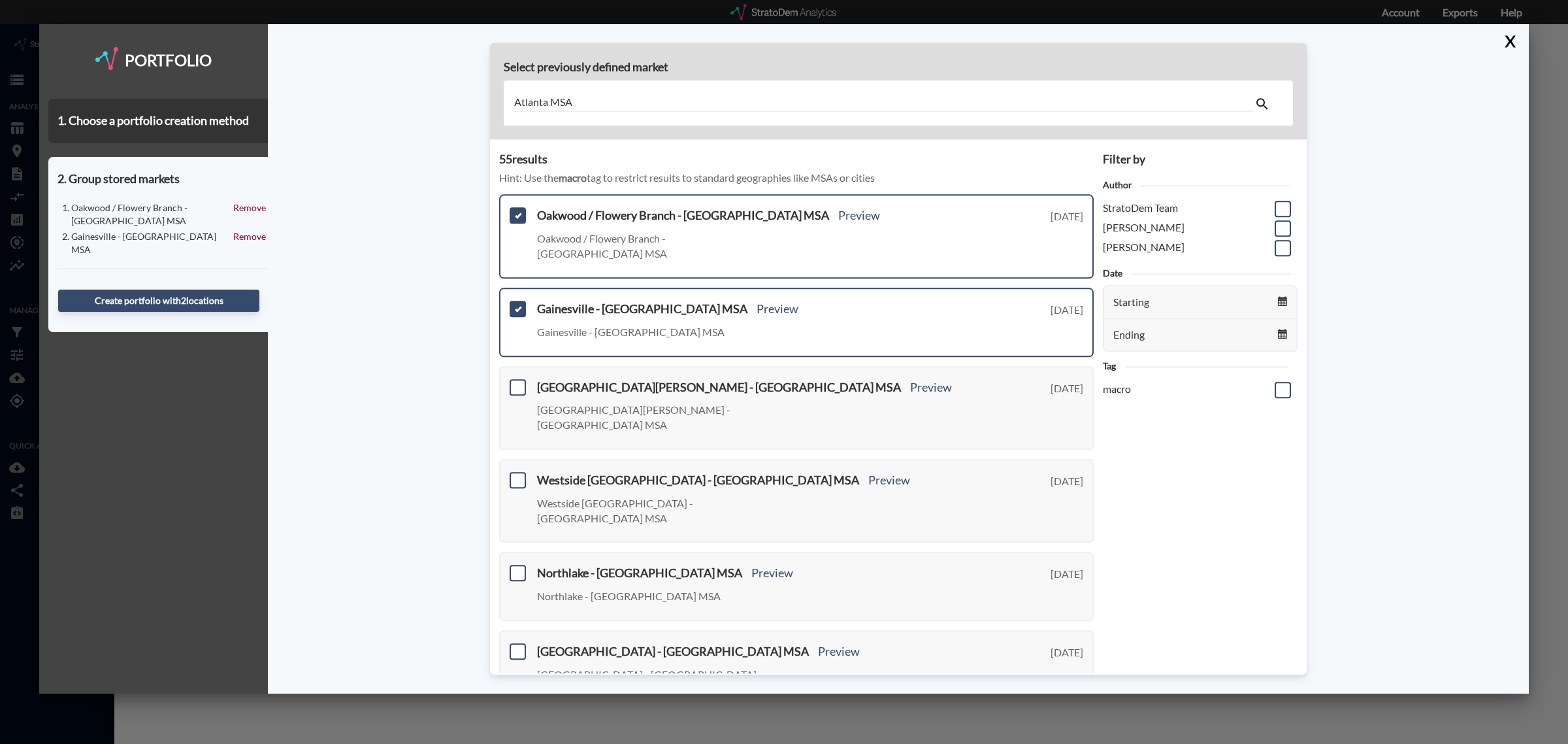
scroll to position [81, 0]
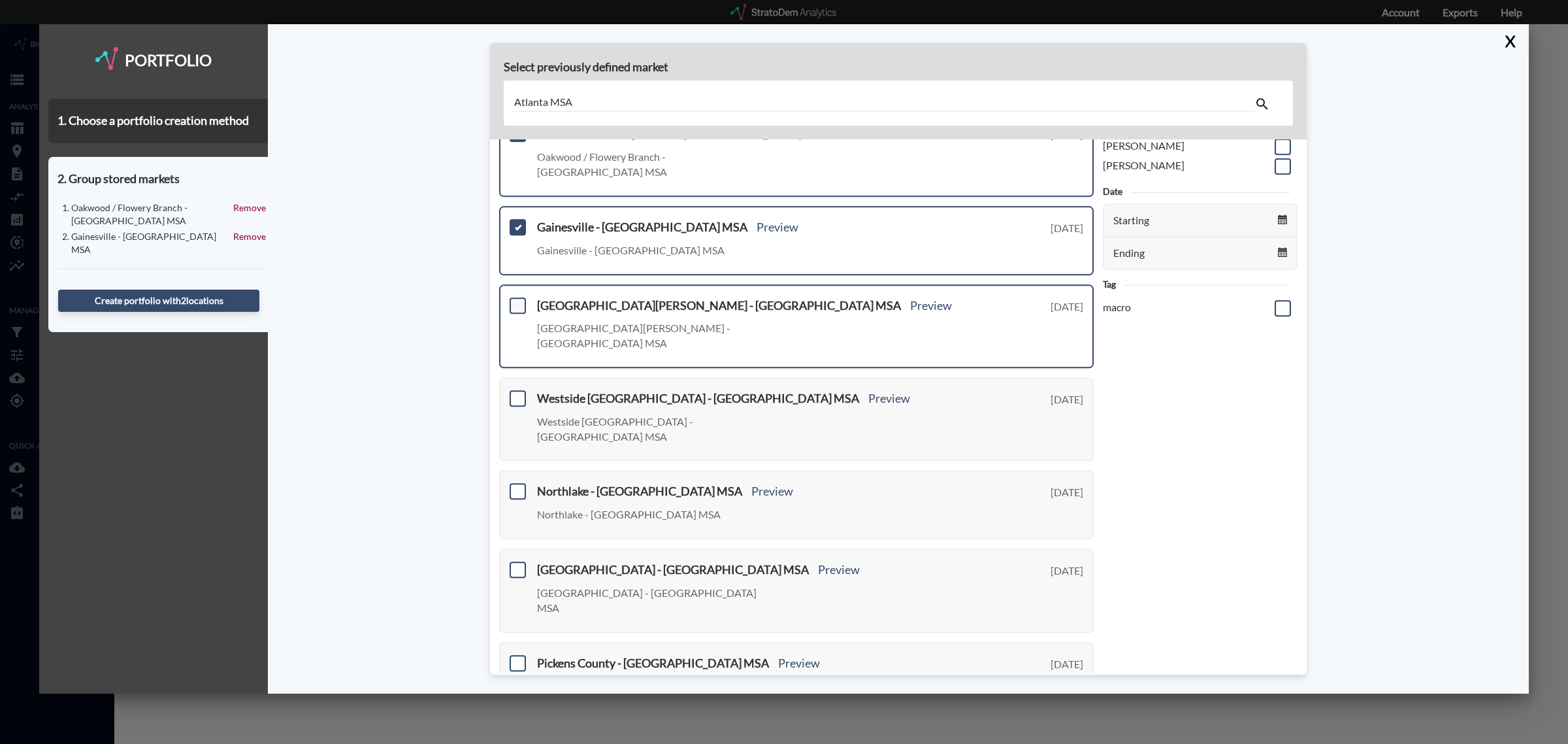
click at [515, 297] on span at bounding box center [518, 305] width 16 height 16
click at [516, 300] on input "checkbox" at bounding box center [516, 300] width 0 height 0
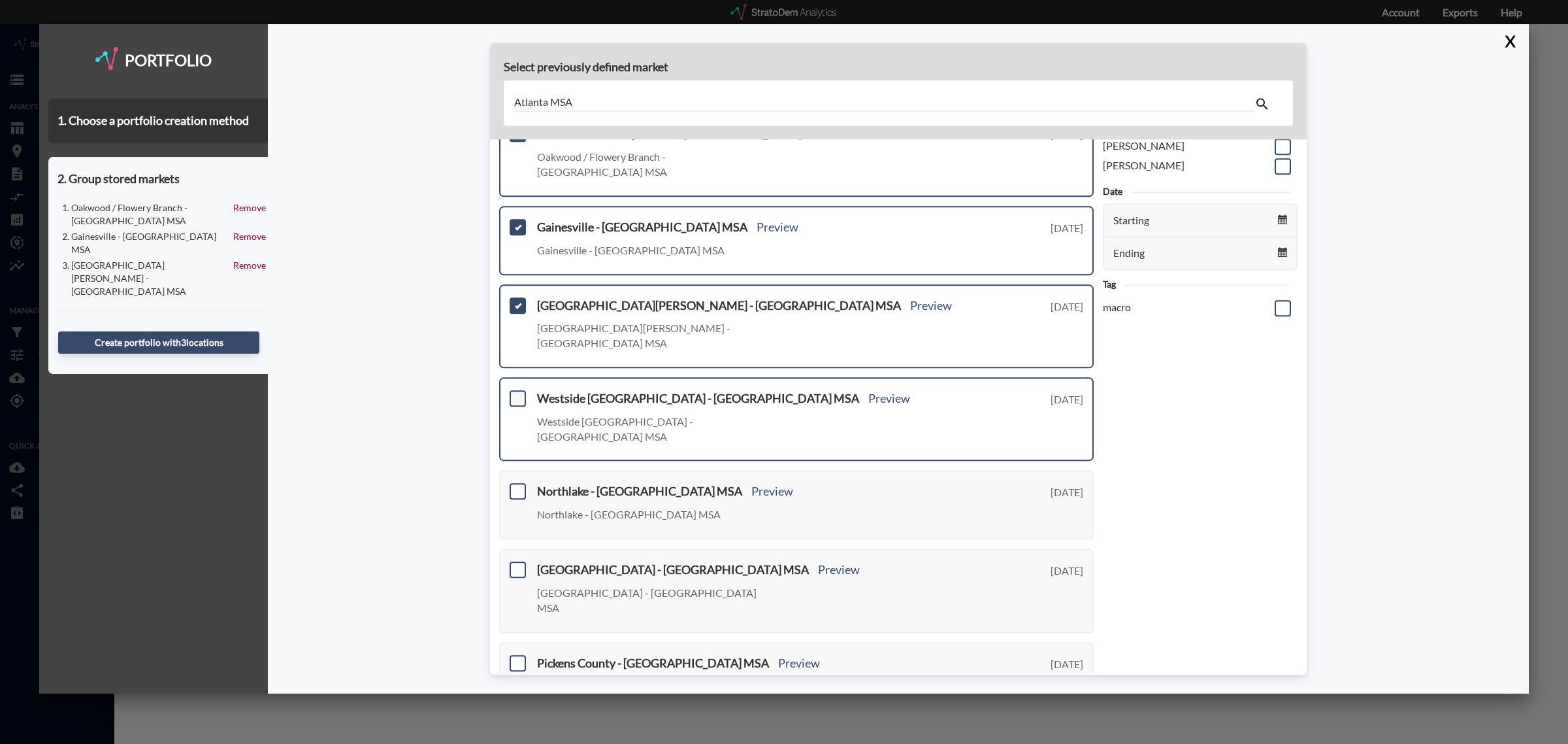
click at [514, 390] on span at bounding box center [518, 398] width 16 height 16
click at [516, 393] on input "checkbox" at bounding box center [516, 393] width 0 height 0
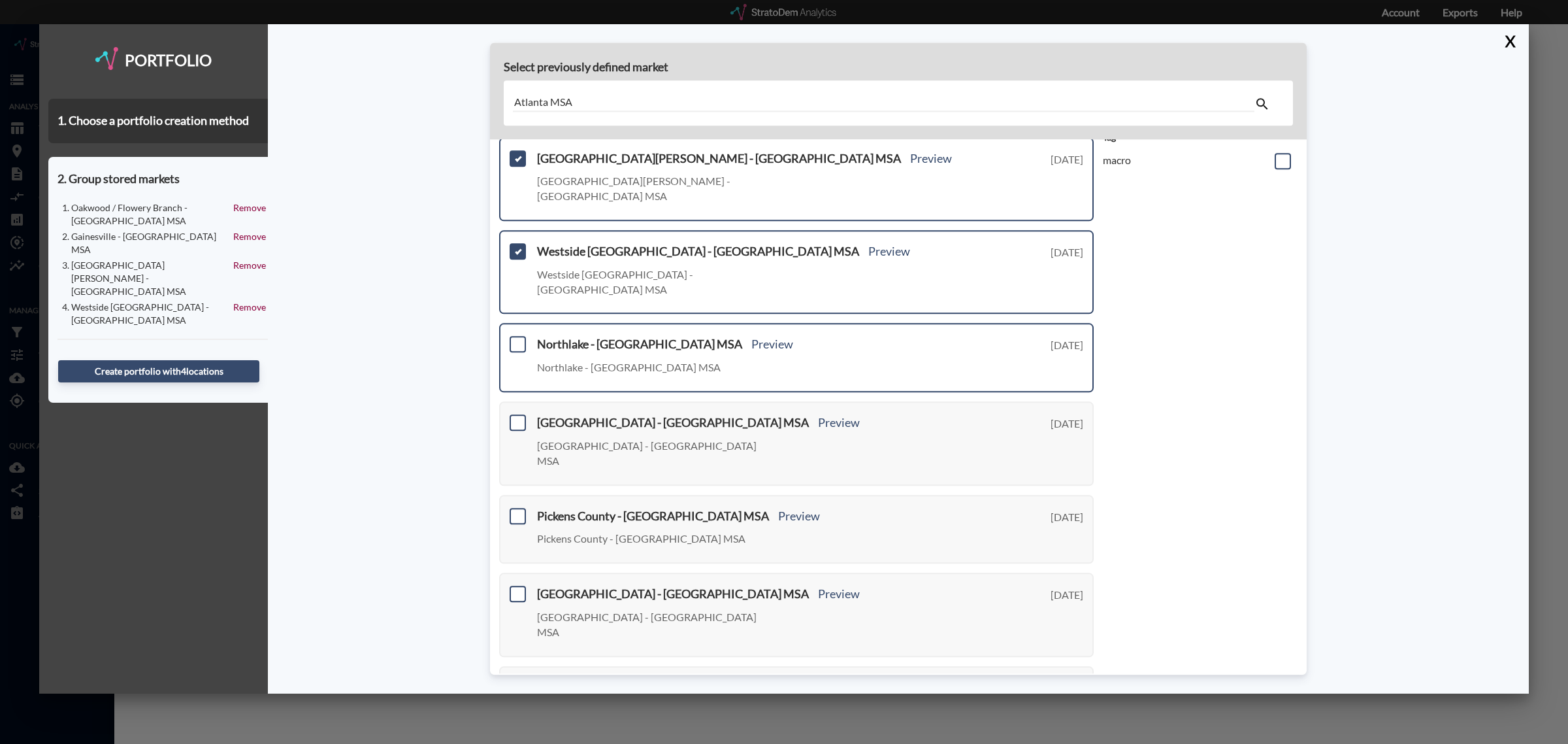
scroll to position [245, 0]
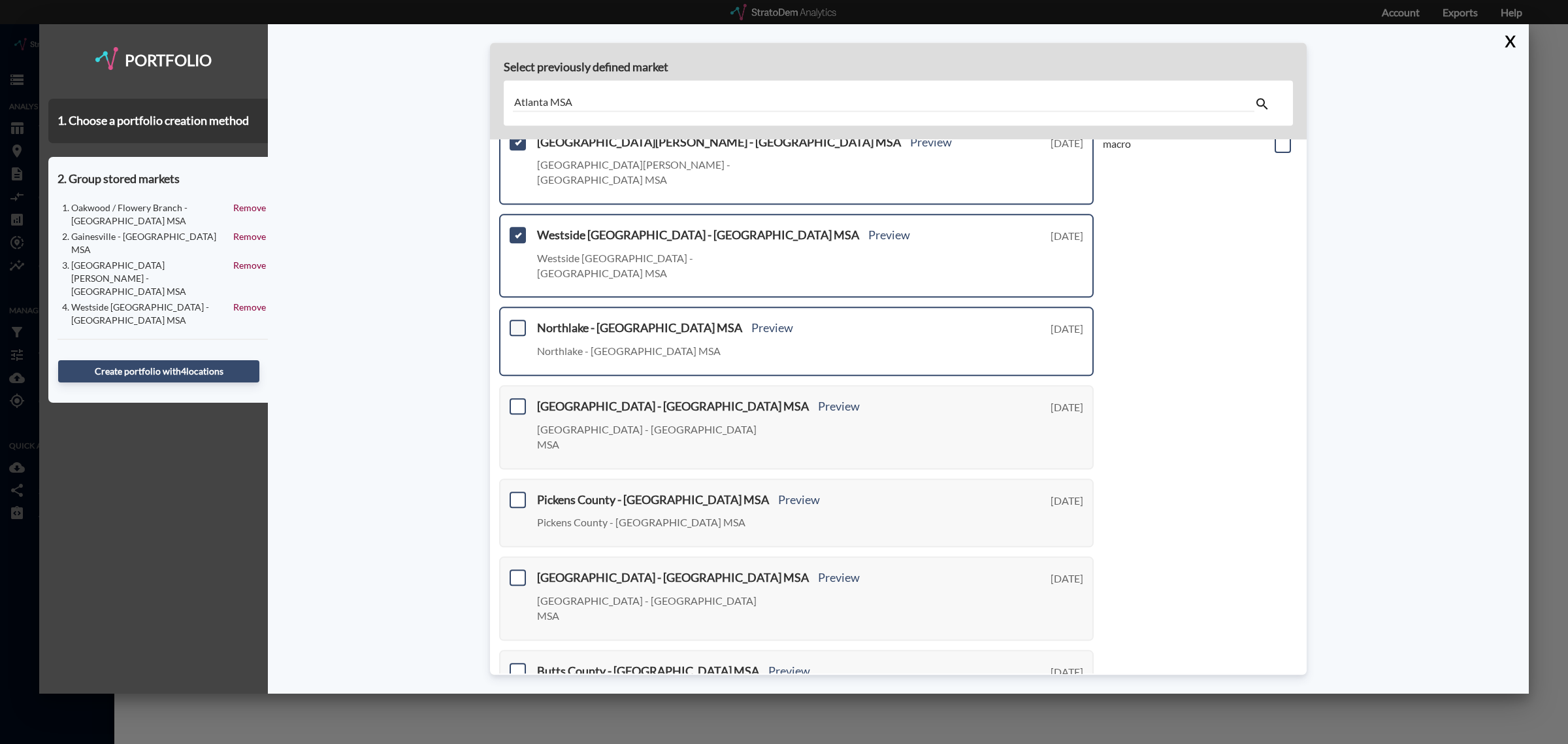
click at [518, 320] on span at bounding box center [518, 329] width 16 height 16
click at [516, 323] on input "checkbox" at bounding box center [516, 323] width 0 height 0
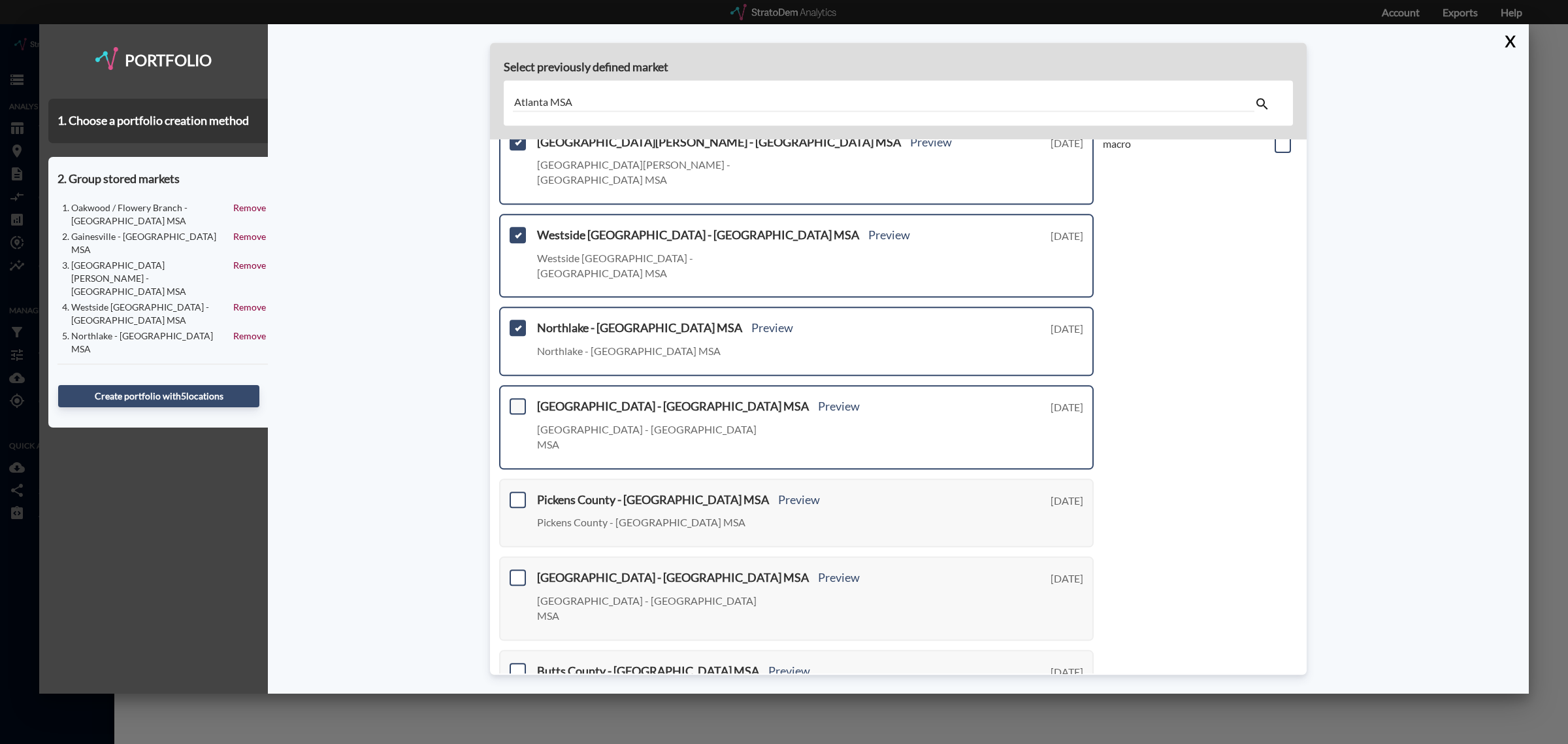
click at [517, 398] on span at bounding box center [518, 407] width 16 height 16
click at [516, 401] on input "checkbox" at bounding box center [516, 401] width 0 height 0
click at [513, 491] on span at bounding box center [518, 500] width 16 height 16
click at [516, 494] on input "checkbox" at bounding box center [516, 494] width 0 height 0
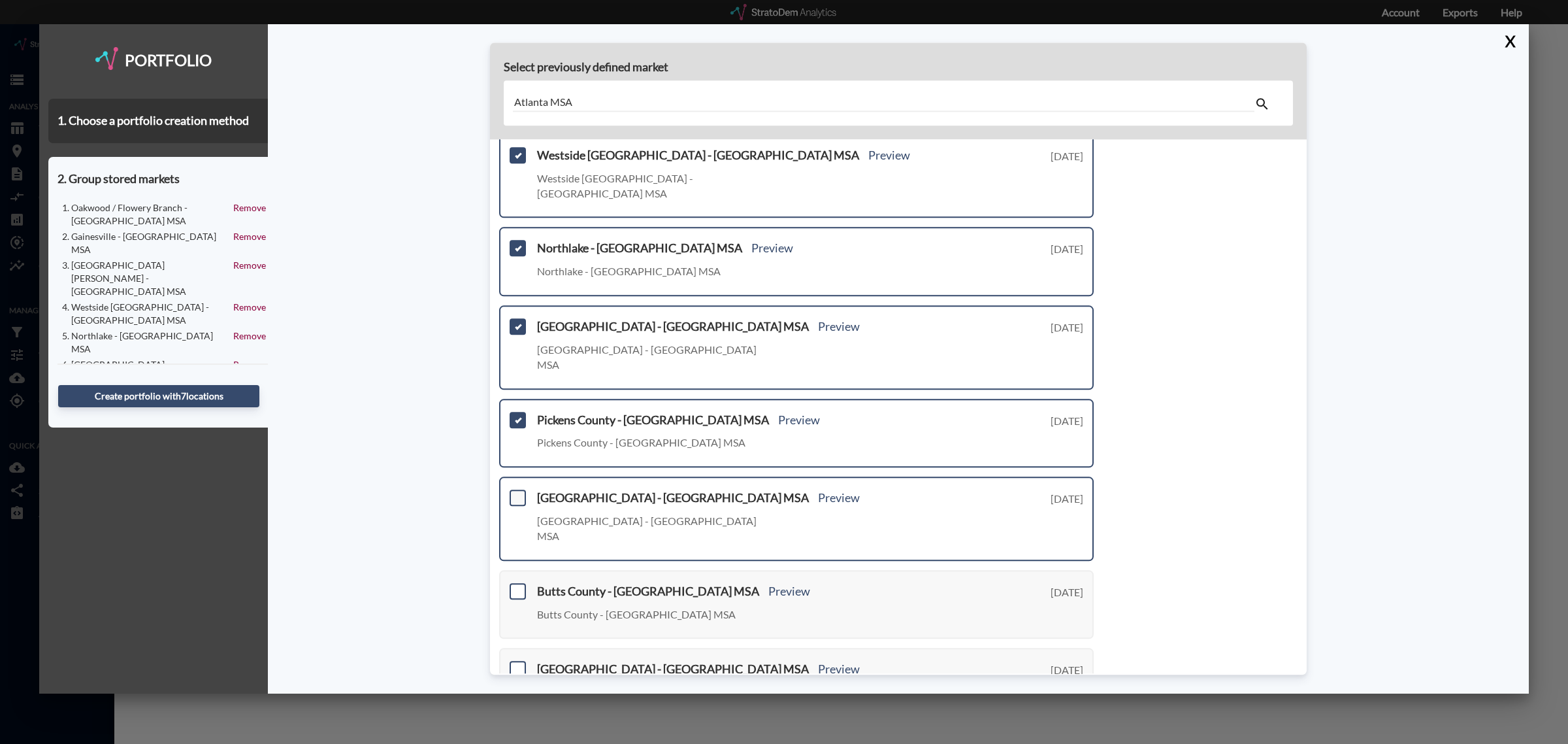
click at [515, 490] on span at bounding box center [518, 498] width 16 height 16
click at [516, 493] on input "checkbox" at bounding box center [516, 493] width 0 height 0
click at [511, 583] on span at bounding box center [518, 591] width 16 height 16
click at [516, 586] on input "checkbox" at bounding box center [516, 586] width 0 height 0
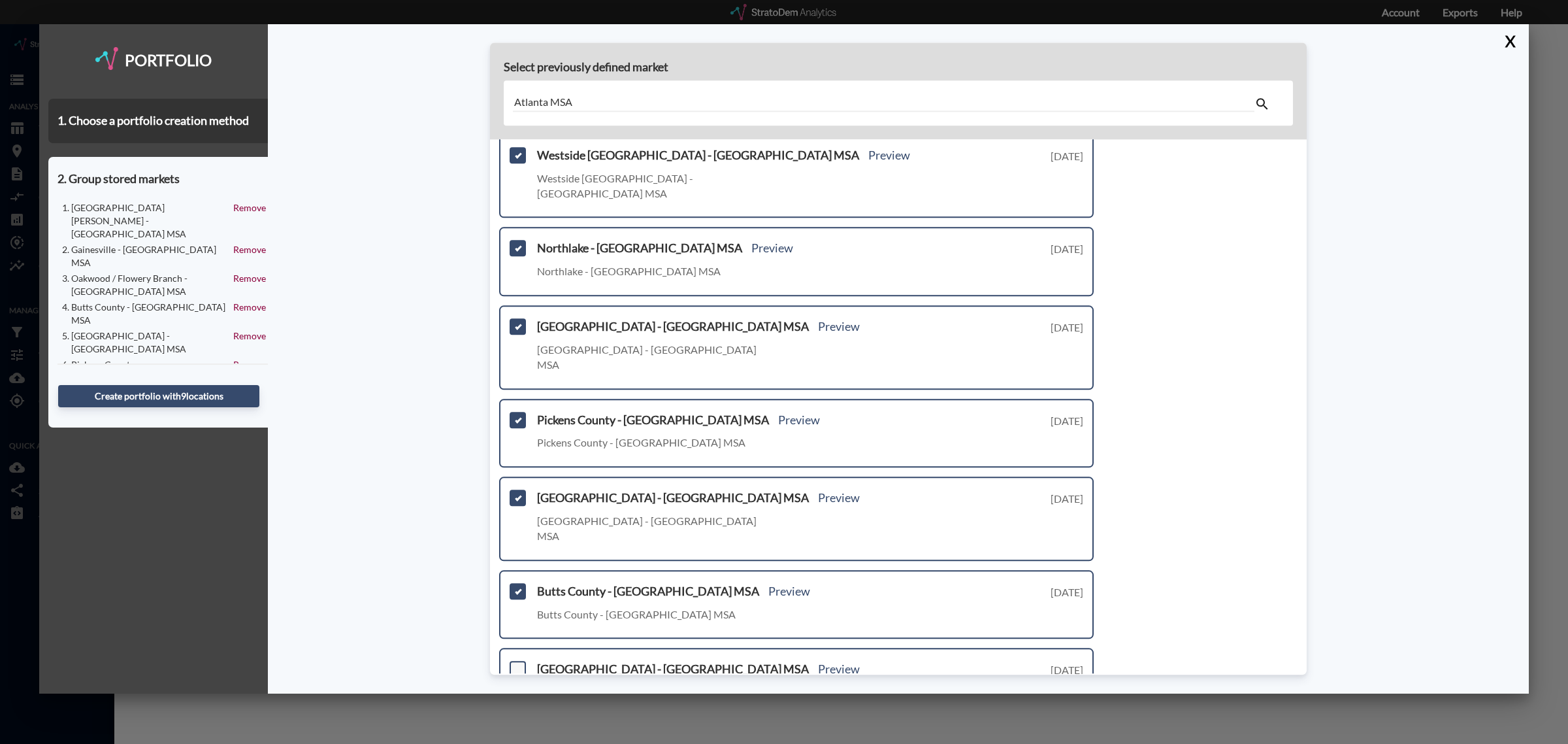
click at [518, 662] on span at bounding box center [518, 670] width 16 height 16
click at [516, 665] on input "checkbox" at bounding box center [516, 665] width 0 height 0
click at [1075, 743] on link "Next >" at bounding box center [1079, 754] width 30 height 15
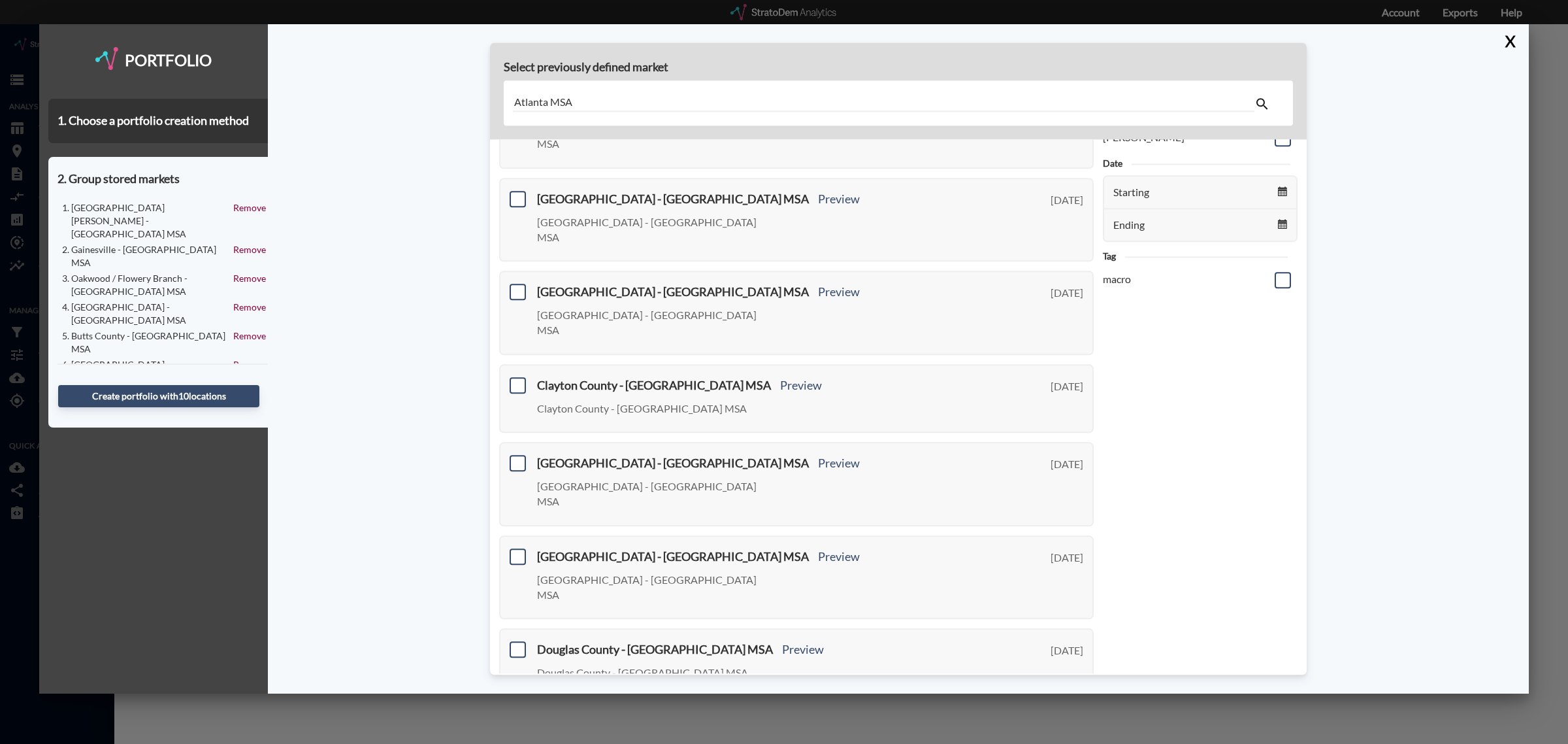
scroll to position [0, 0]
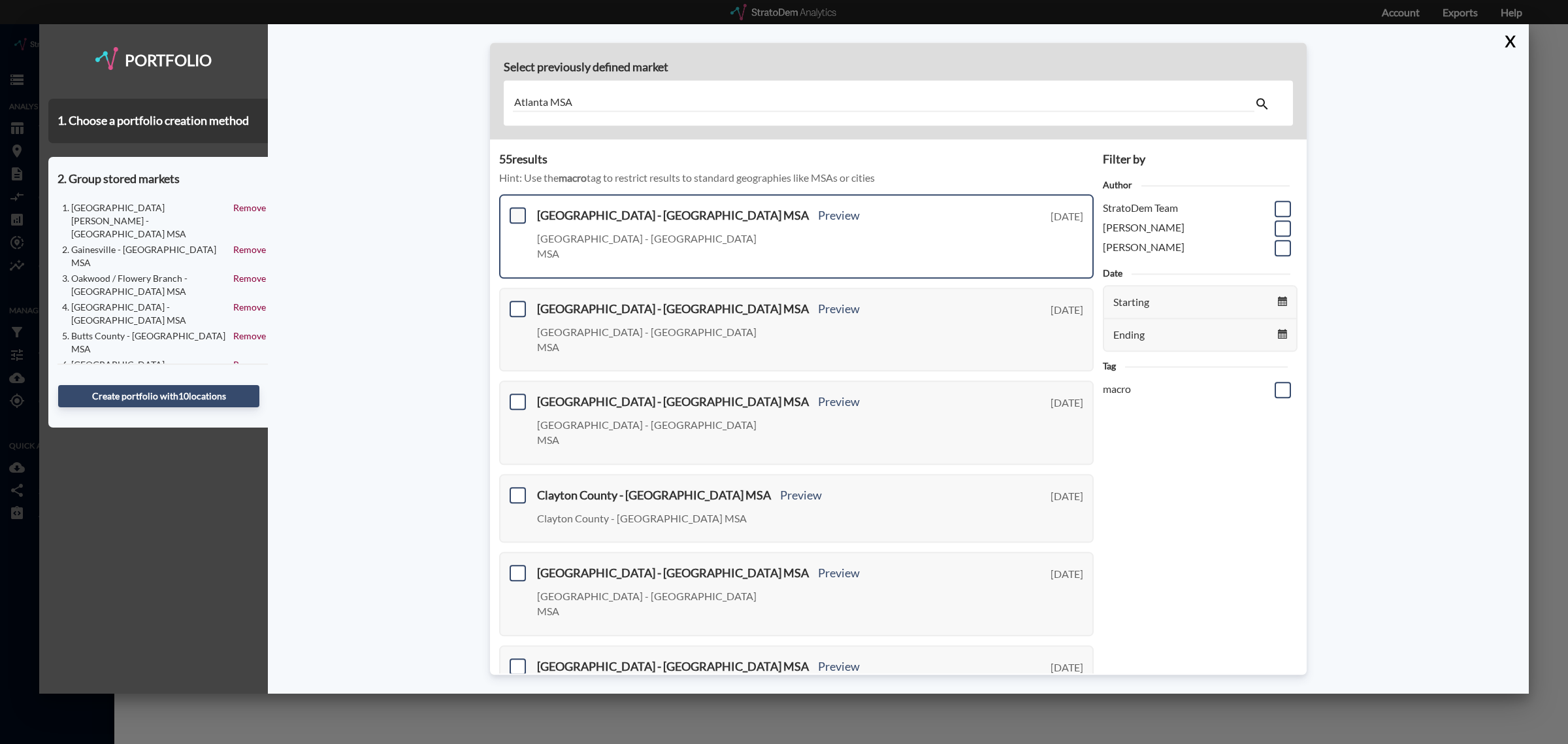
click at [522, 217] on span at bounding box center [518, 216] width 16 height 16
click at [516, 210] on input "checkbox" at bounding box center [516, 210] width 0 height 0
click at [517, 301] on span at bounding box center [518, 309] width 16 height 16
click at [516, 303] on input "checkbox" at bounding box center [516, 303] width 0 height 0
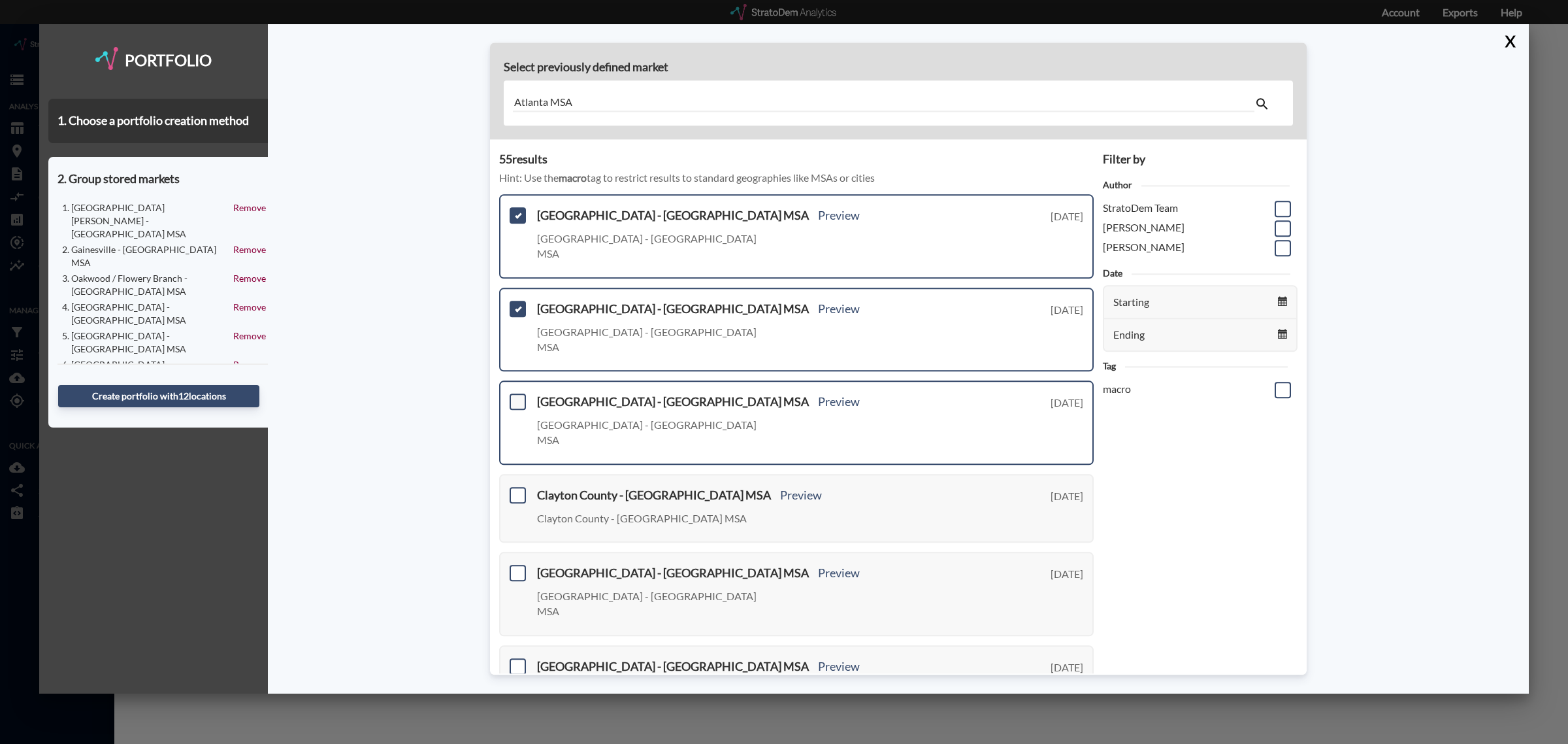
click at [517, 394] on span at bounding box center [518, 403] width 16 height 16
click at [516, 397] on input "checkbox" at bounding box center [516, 397] width 0 height 0
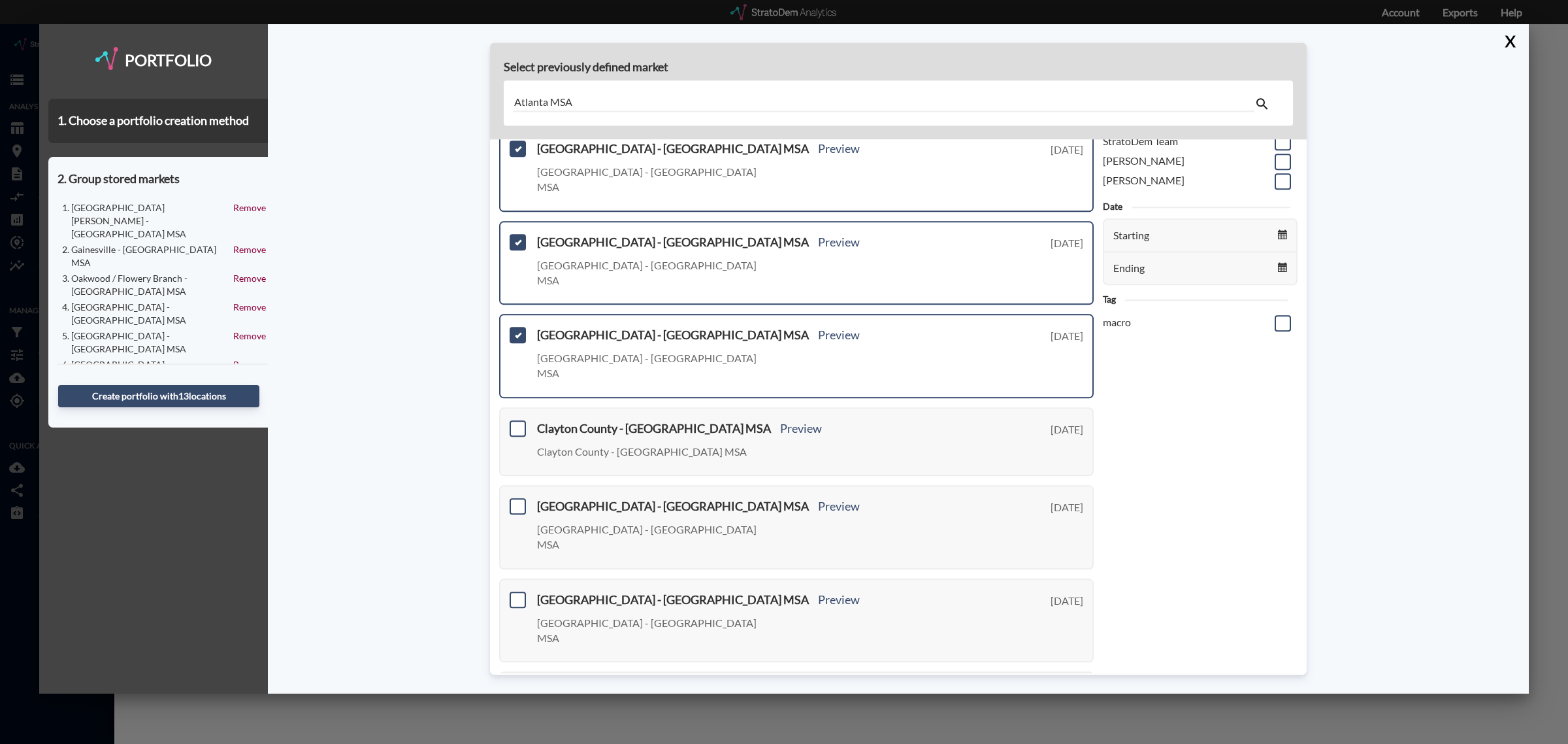
scroll to position [164, 0]
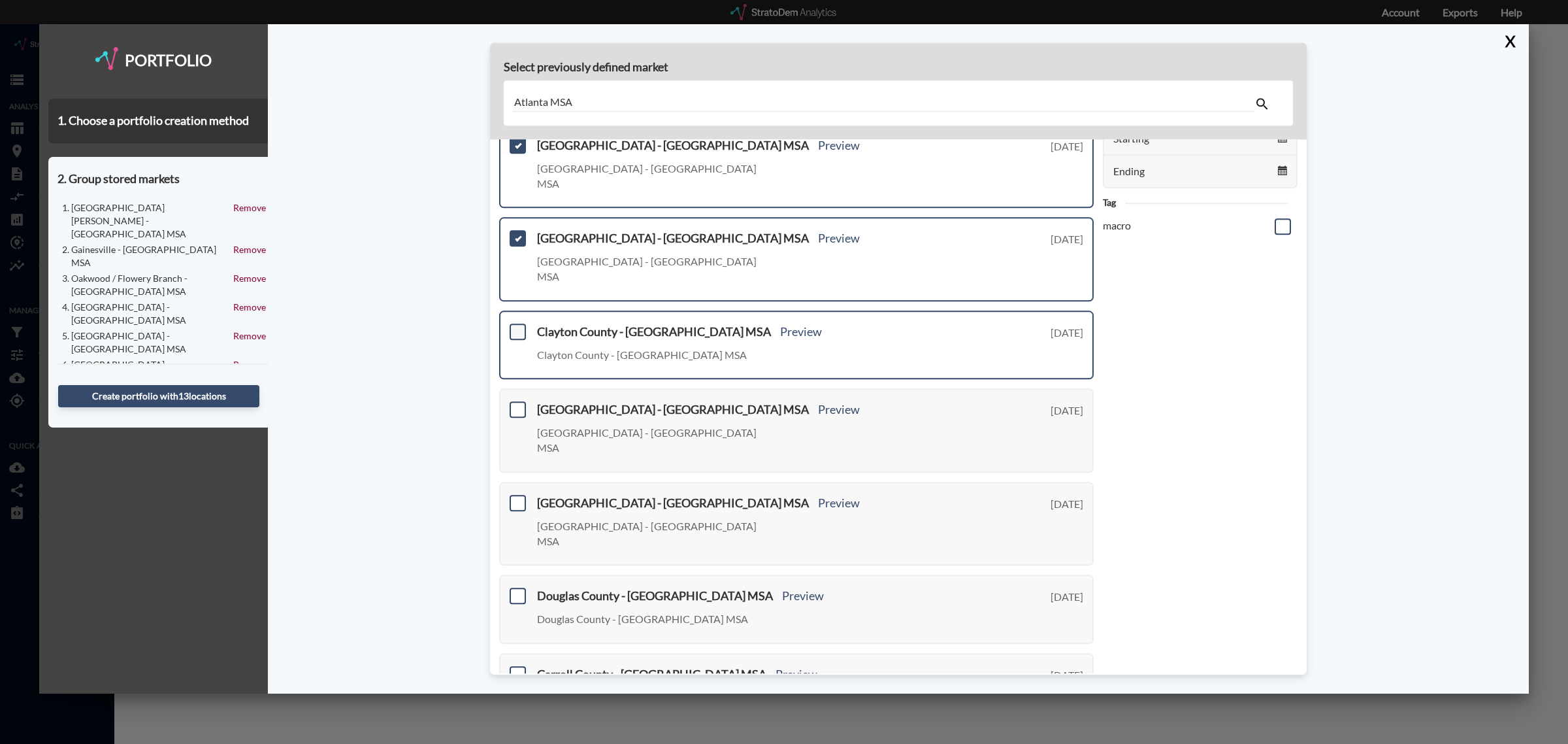
click at [520, 324] on span at bounding box center [518, 332] width 16 height 16
click at [516, 327] on input "checkbox" at bounding box center [516, 327] width 0 height 0
click at [520, 402] on span at bounding box center [518, 410] width 16 height 16
click at [516, 405] on input "checkbox" at bounding box center [516, 405] width 0 height 0
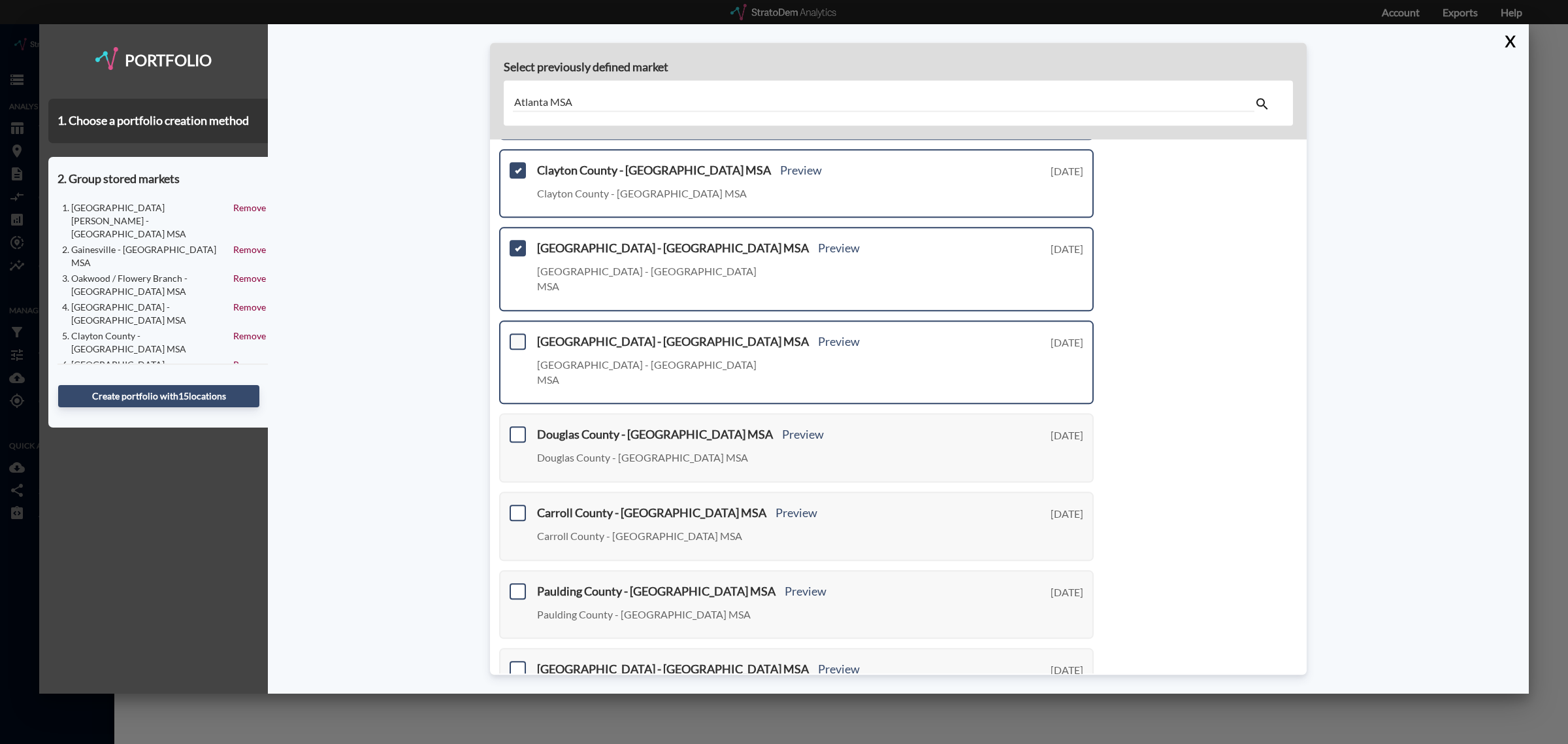
click at [520, 333] on span at bounding box center [518, 341] width 16 height 16
click at [516, 336] on input "checkbox" at bounding box center [516, 336] width 0 height 0
drag, startPoint x: 514, startPoint y: 353, endPoint x: 514, endPoint y: 388, distance: 35.0
click at [514, 427] on span at bounding box center [518, 435] width 16 height 16
click at [516, 430] on input "checkbox" at bounding box center [516, 430] width 0 height 0
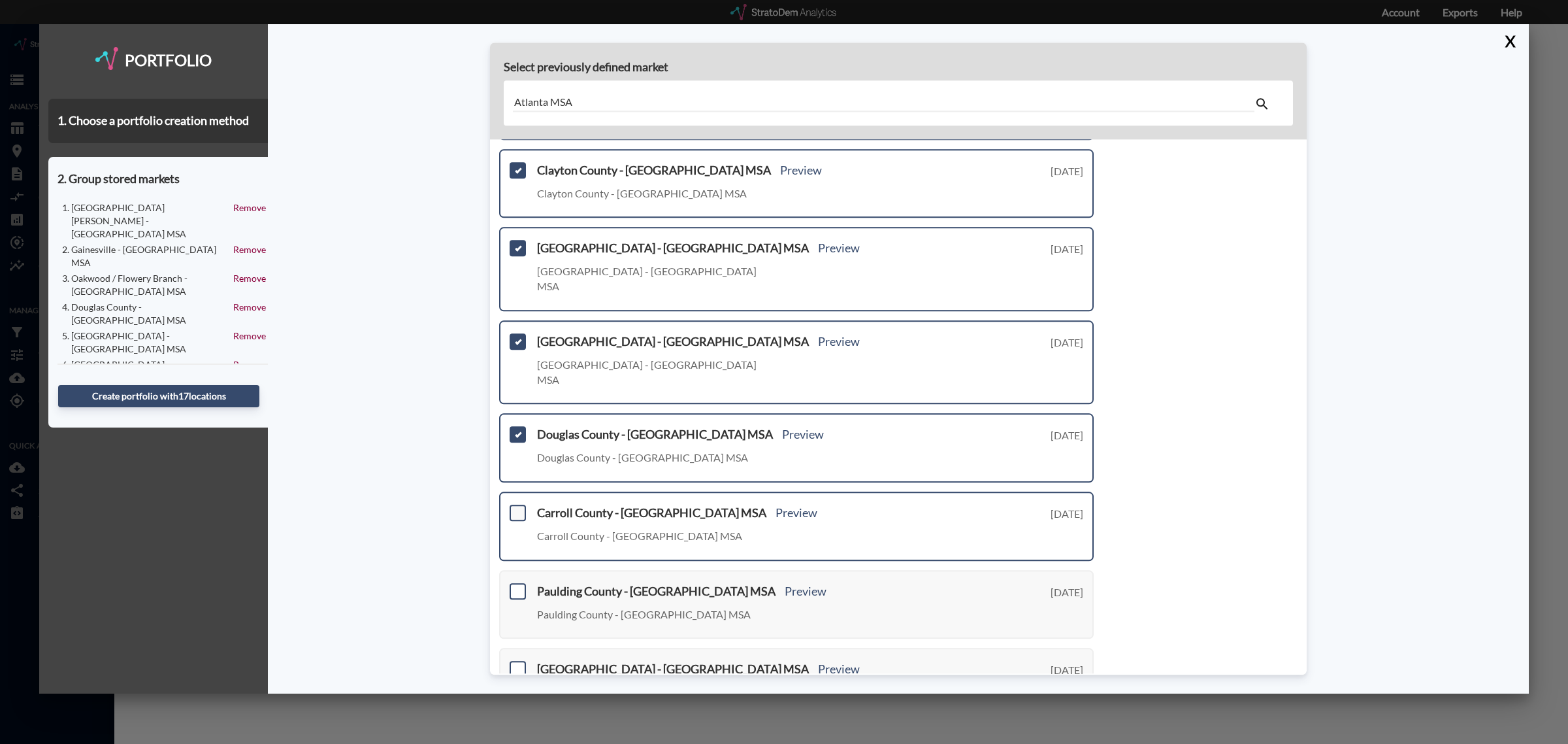
click at [515, 505] on span at bounding box center [518, 513] width 16 height 16
click at [516, 507] on input "checkbox" at bounding box center [516, 507] width 0 height 0
click at [522, 583] on span at bounding box center [518, 591] width 16 height 16
click at [516, 586] on input "checkbox" at bounding box center [516, 586] width 0 height 0
click at [518, 662] on span at bounding box center [518, 670] width 16 height 16
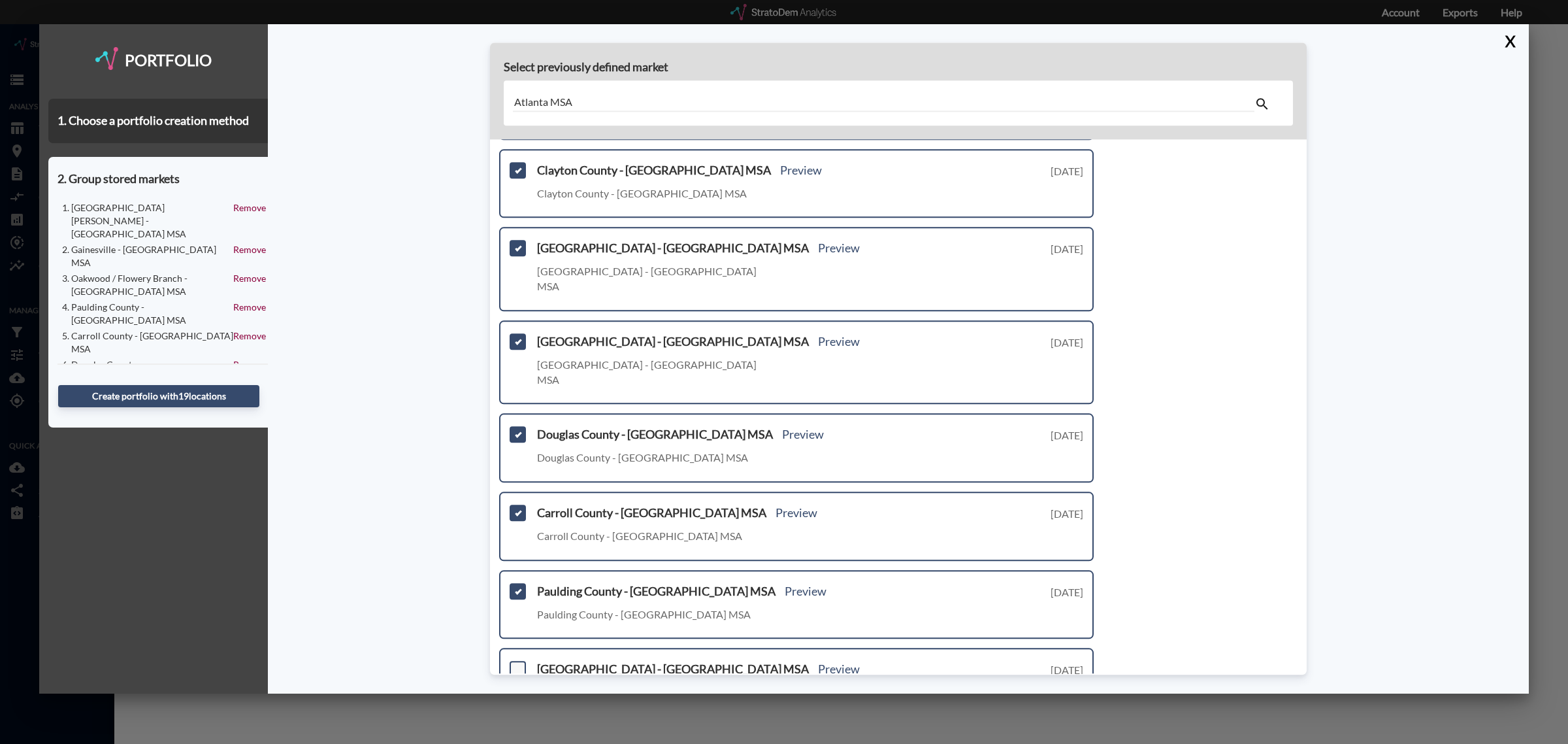
click at [516, 665] on input "checkbox" at bounding box center [516, 665] width 0 height 0
click at [1080, 743] on link "Next >" at bounding box center [1079, 754] width 30 height 15
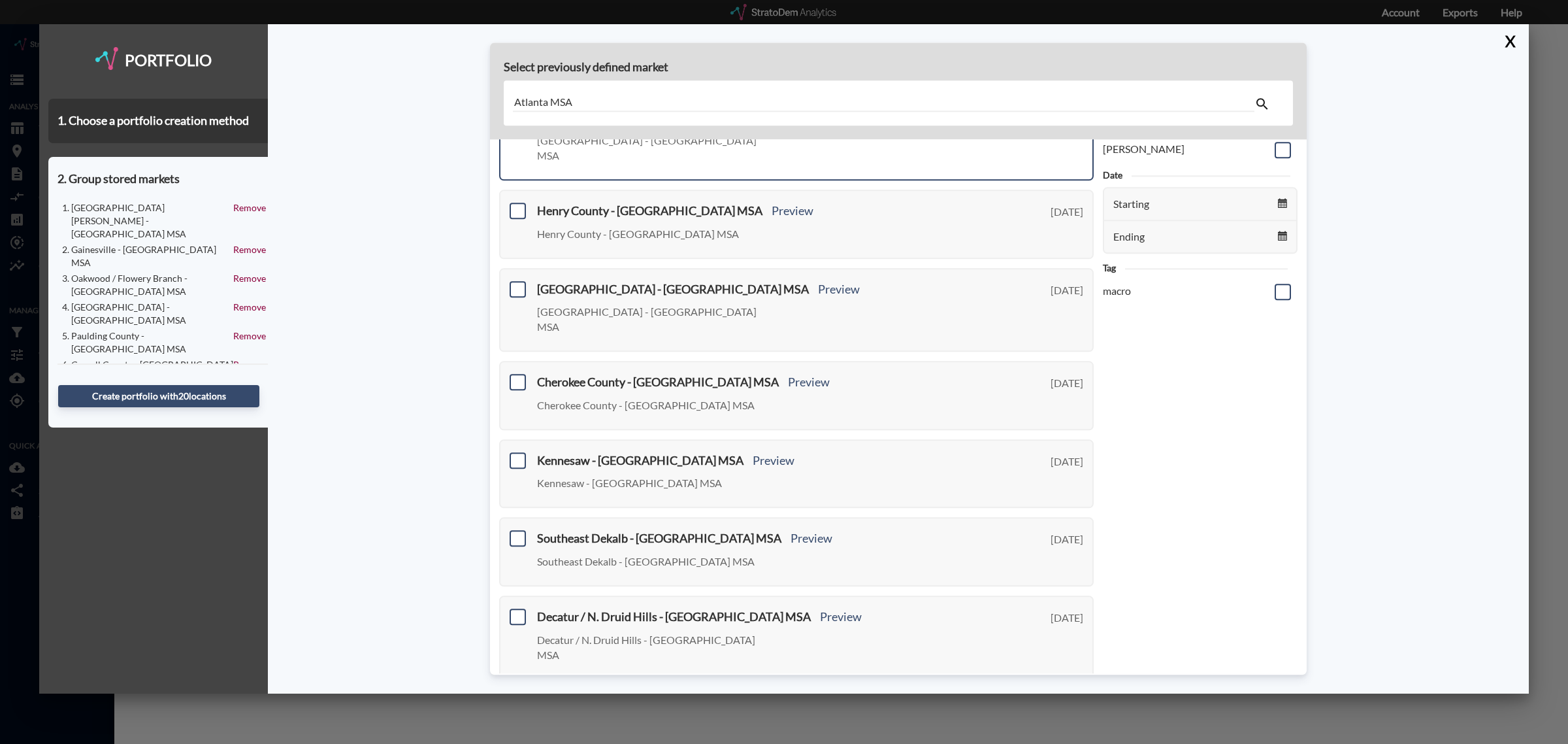
scroll to position [0, 0]
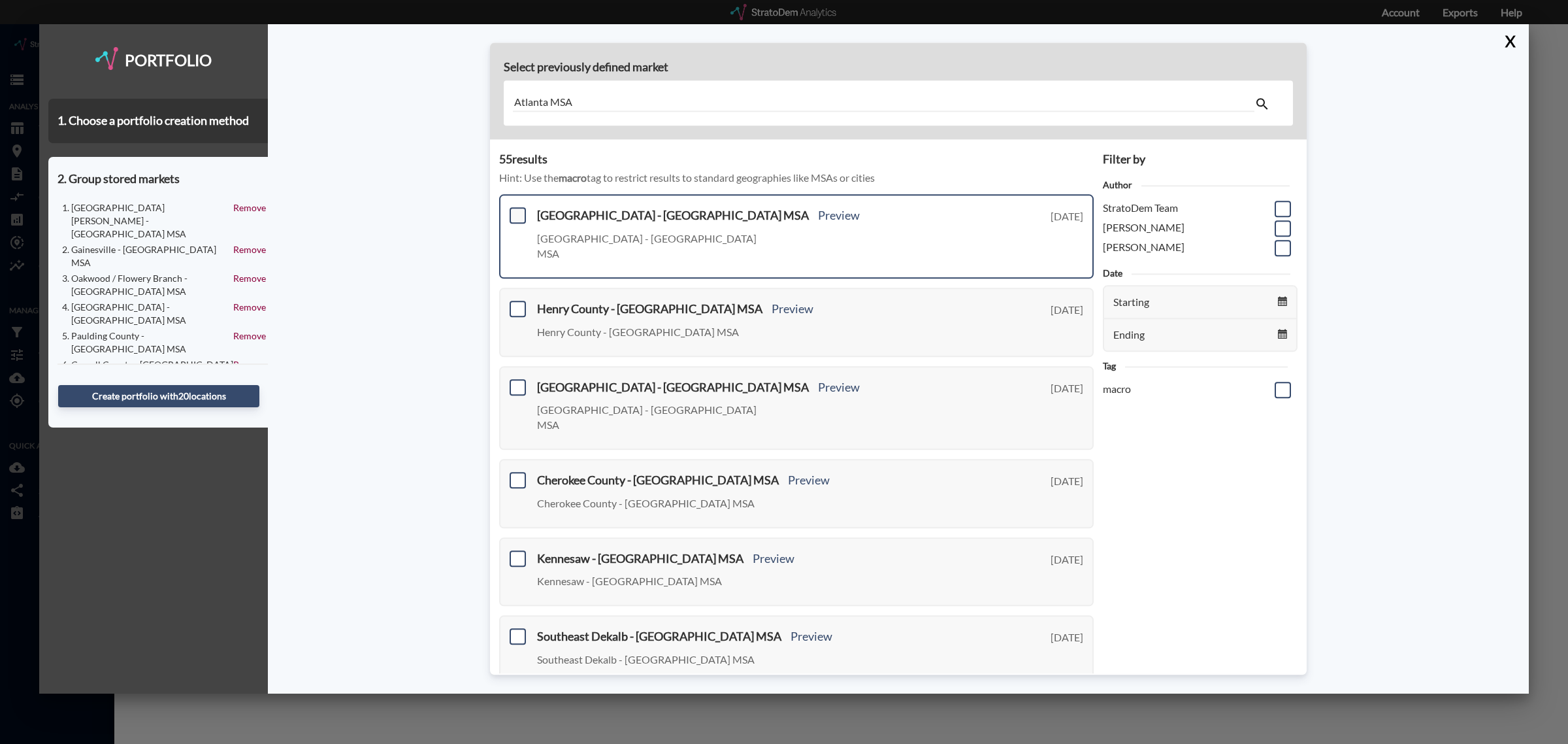
click at [514, 214] on span at bounding box center [518, 216] width 16 height 16
click at [516, 210] on input "checkbox" at bounding box center [516, 210] width 0 height 0
click at [518, 301] on span at bounding box center [518, 309] width 16 height 16
click at [516, 303] on input "checkbox" at bounding box center [516, 303] width 0 height 0
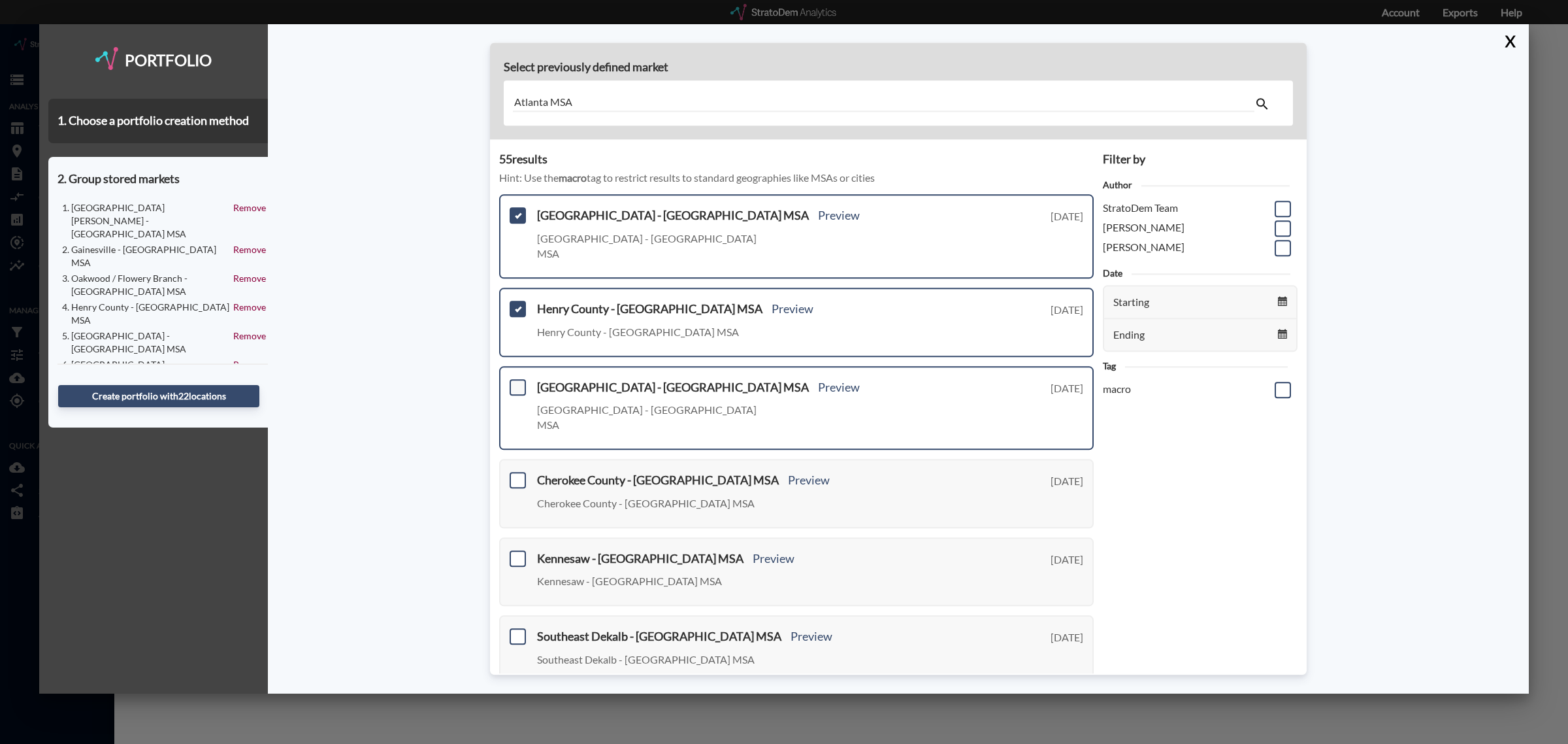
click at [518, 379] on span at bounding box center [518, 388] width 16 height 16
click at [516, 382] on input "checkbox" at bounding box center [516, 382] width 0 height 0
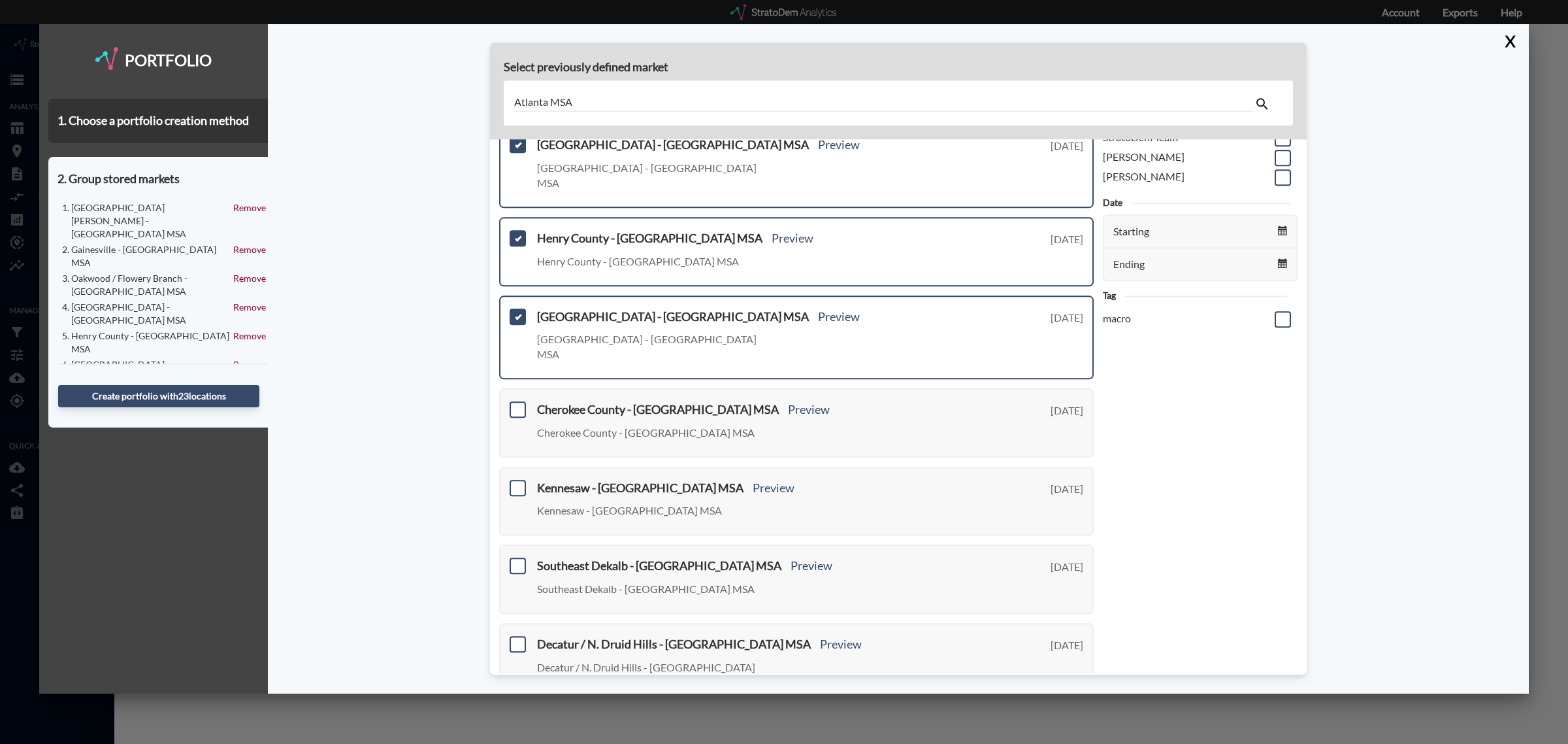
scroll to position [164, 0]
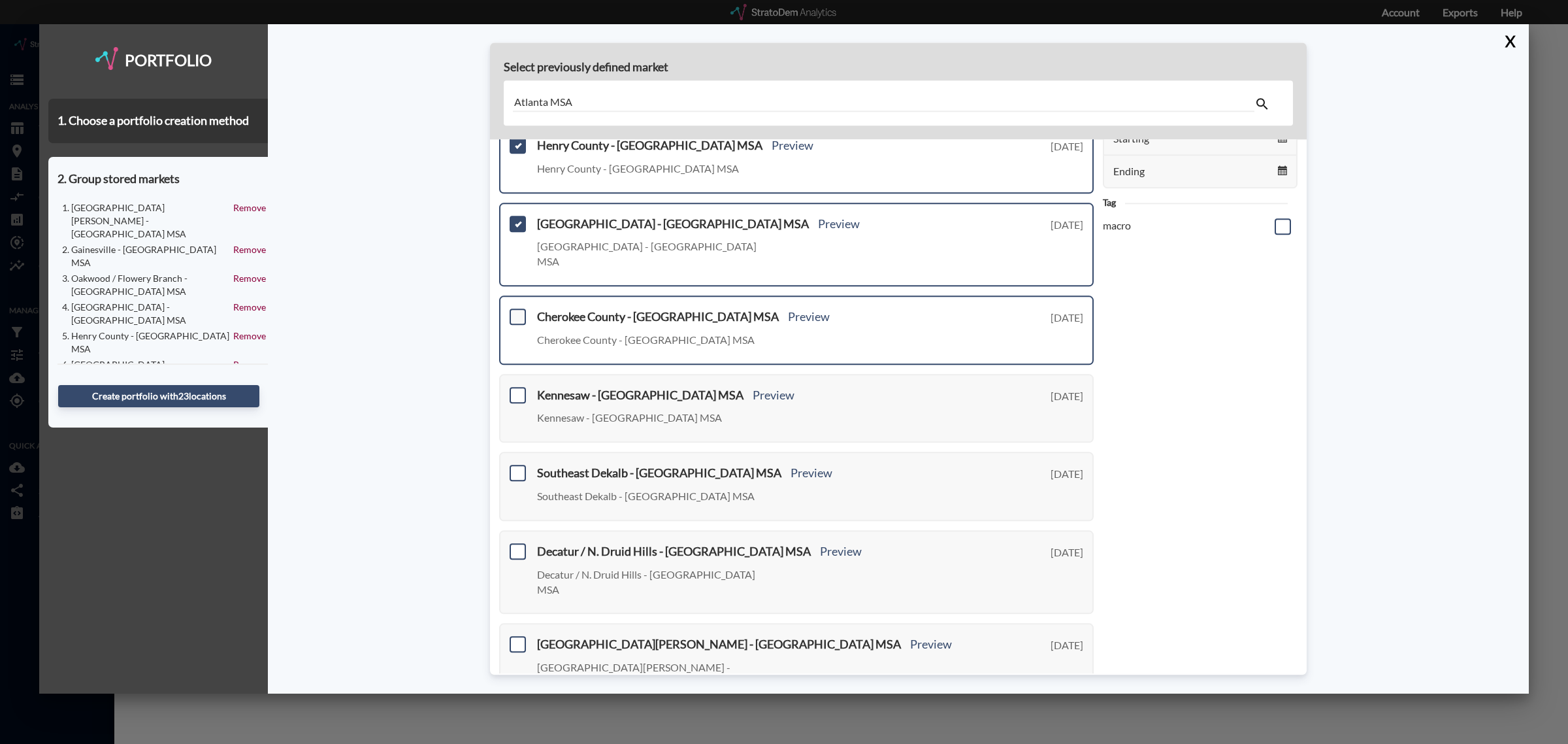
click at [520, 309] on span at bounding box center [518, 317] width 16 height 16
click at [516, 311] on input "checkbox" at bounding box center [516, 311] width 0 height 0
click at [520, 387] on span at bounding box center [518, 395] width 16 height 16
click at [516, 390] on input "checkbox" at bounding box center [516, 390] width 0 height 0
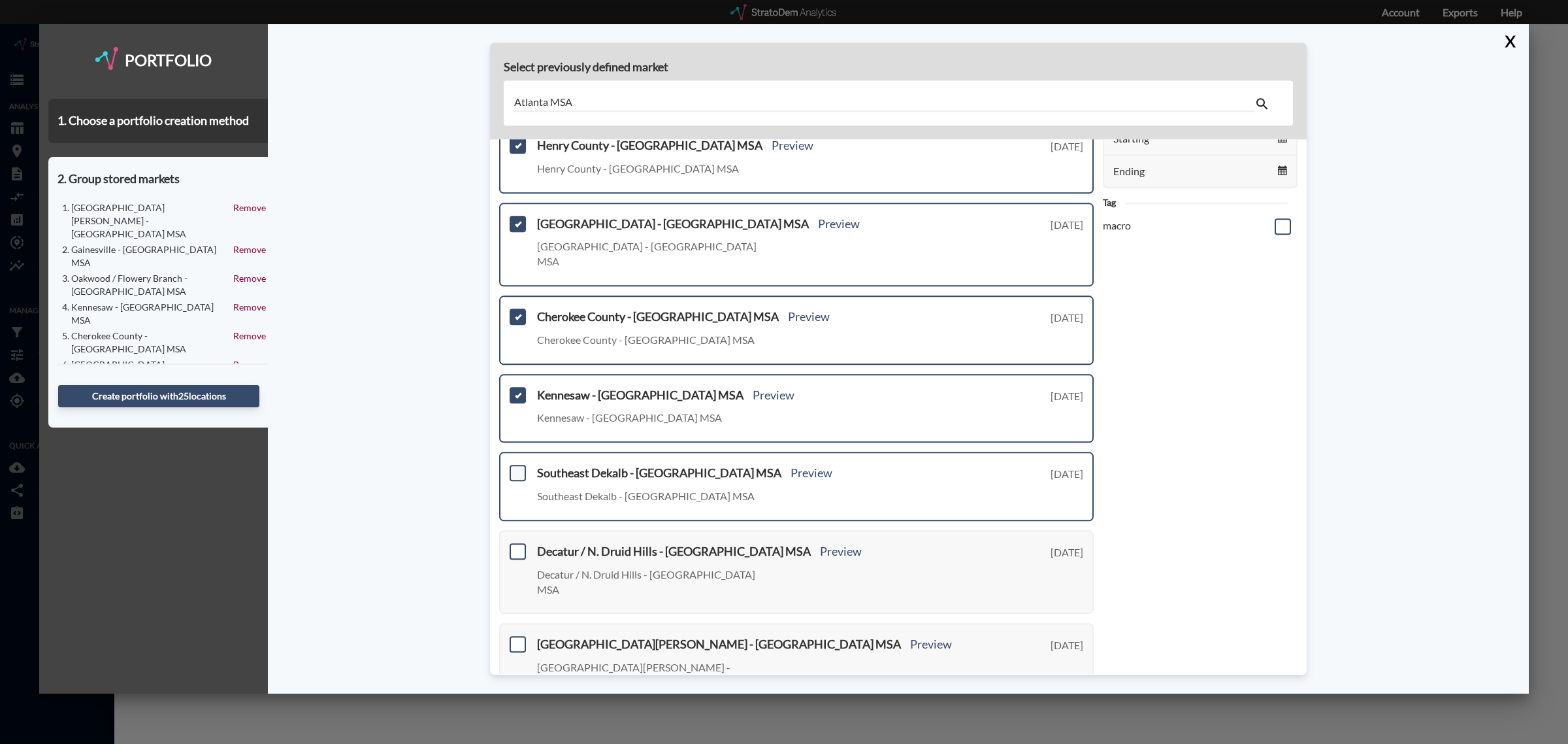
click at [517, 466] on span at bounding box center [518, 474] width 16 height 16
click at [516, 468] on input "checkbox" at bounding box center [516, 468] width 0 height 0
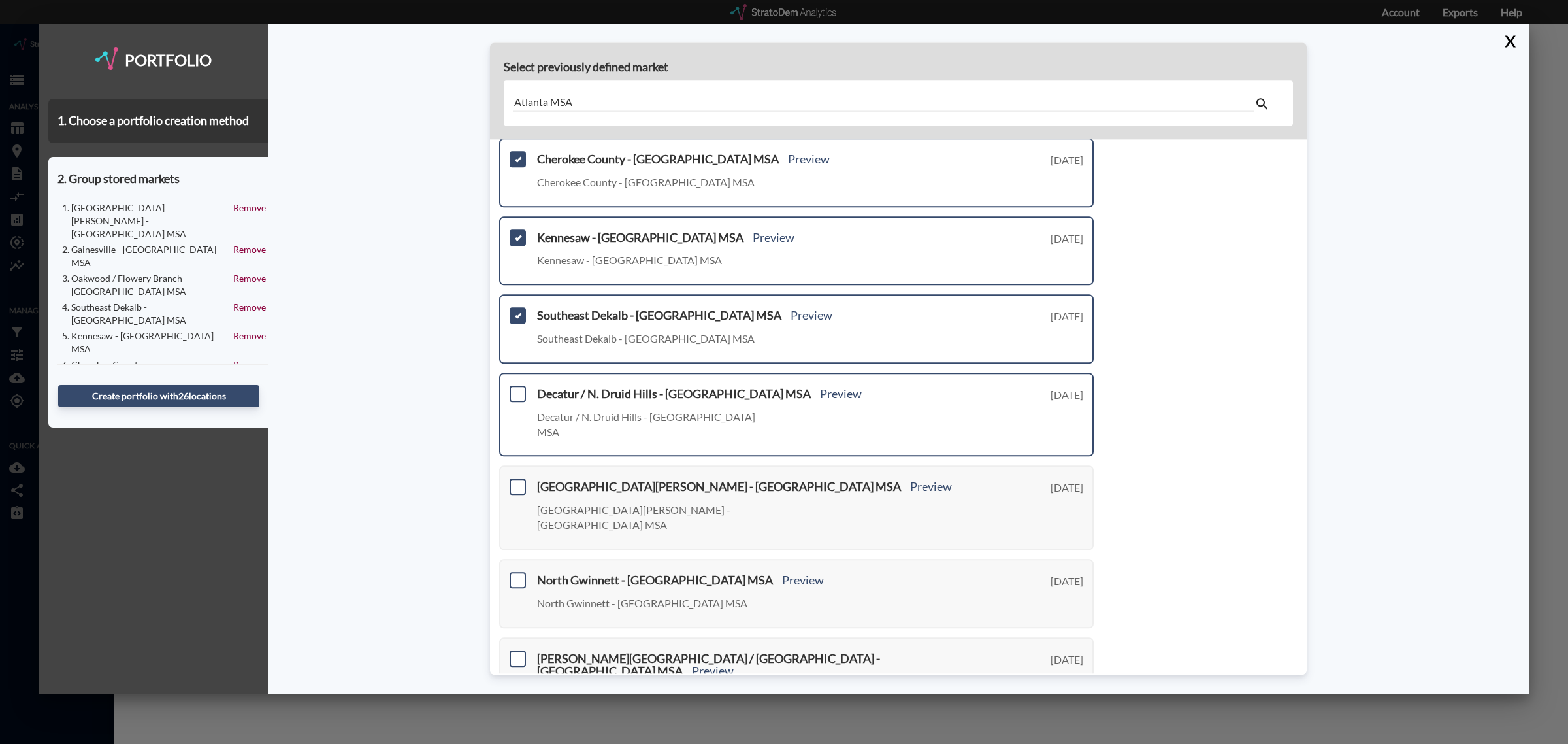
scroll to position [325, 0]
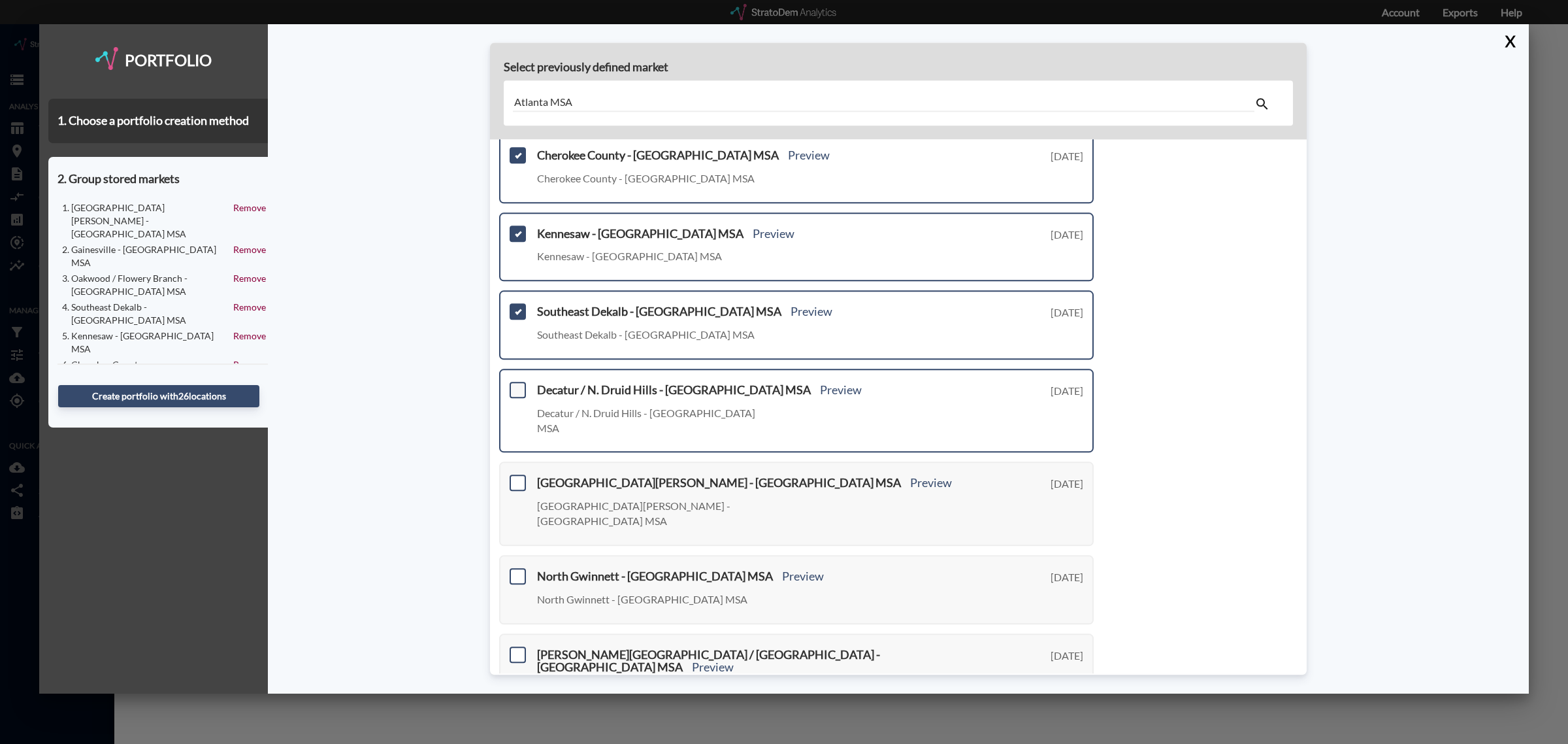
click at [518, 382] on span at bounding box center [518, 390] width 16 height 16
click at [516, 384] on input "checkbox" at bounding box center [516, 384] width 0 height 0
click at [518, 475] on span at bounding box center [518, 483] width 16 height 16
click at [516, 478] on input "checkbox" at bounding box center [516, 478] width 0 height 0
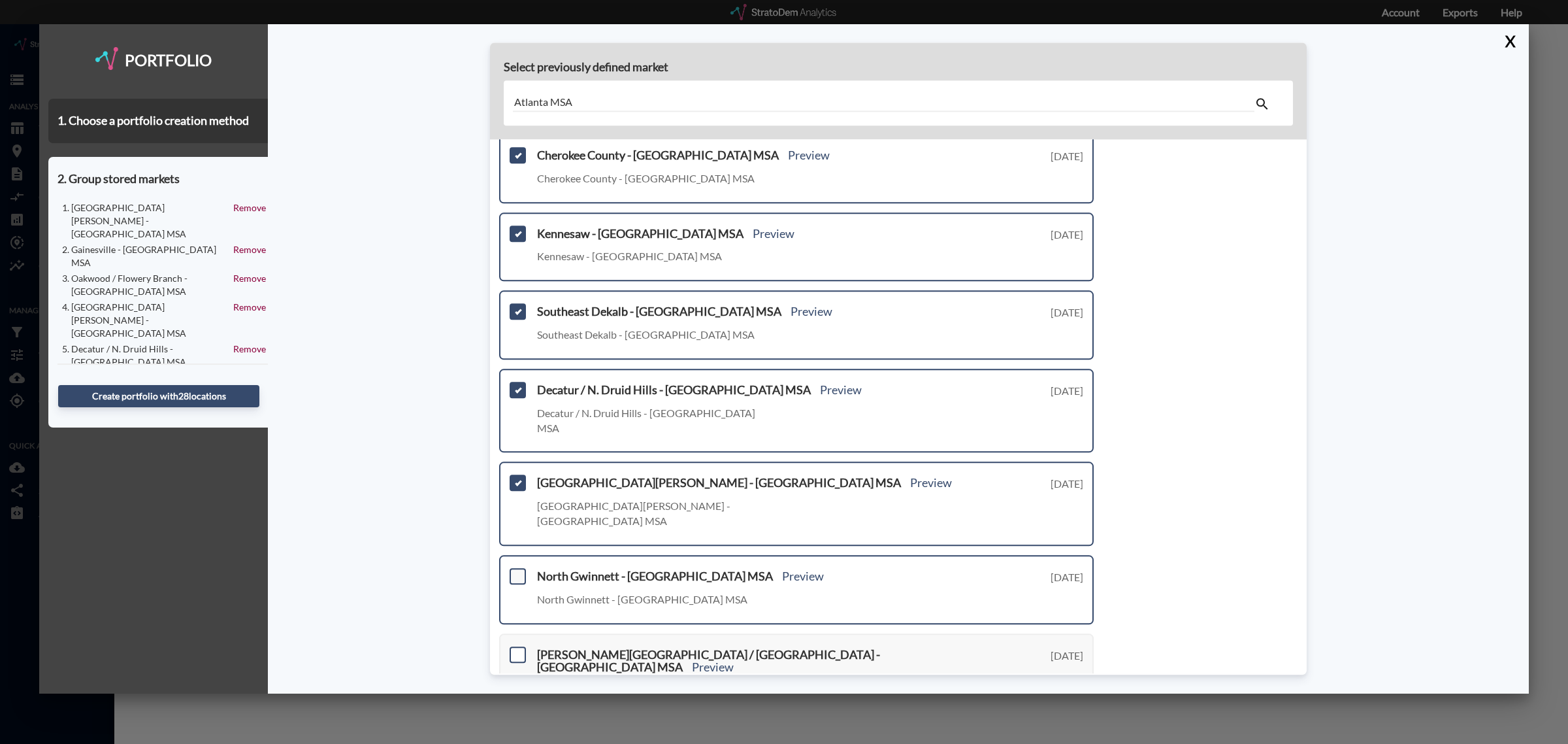
click at [518, 568] on span at bounding box center [518, 576] width 16 height 16
click at [516, 571] on input "checkbox" at bounding box center [516, 571] width 0 height 0
click at [518, 647] on span at bounding box center [518, 655] width 16 height 16
click at [516, 649] on input "checkbox" at bounding box center [516, 649] width 0 height 0
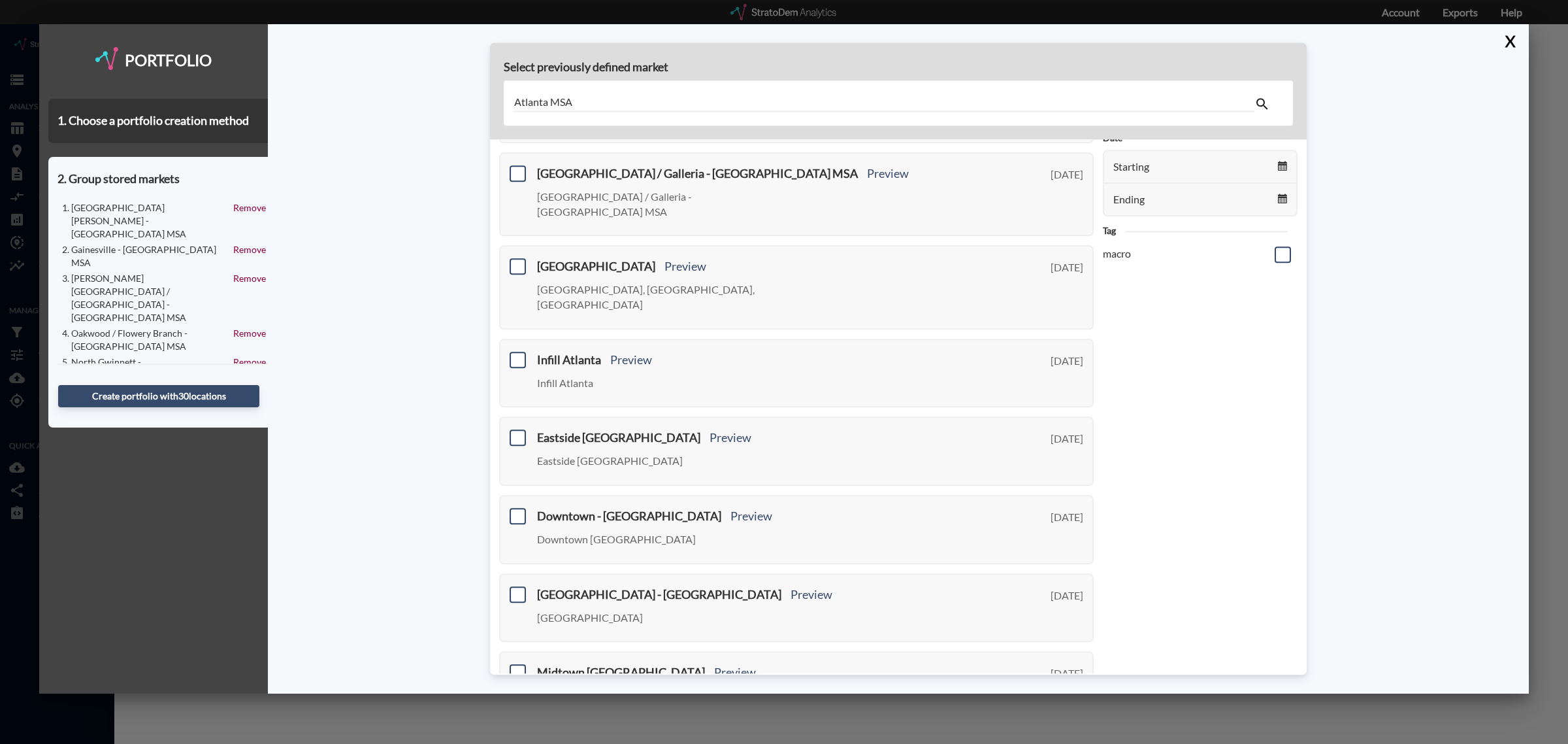
scroll to position [0, 0]
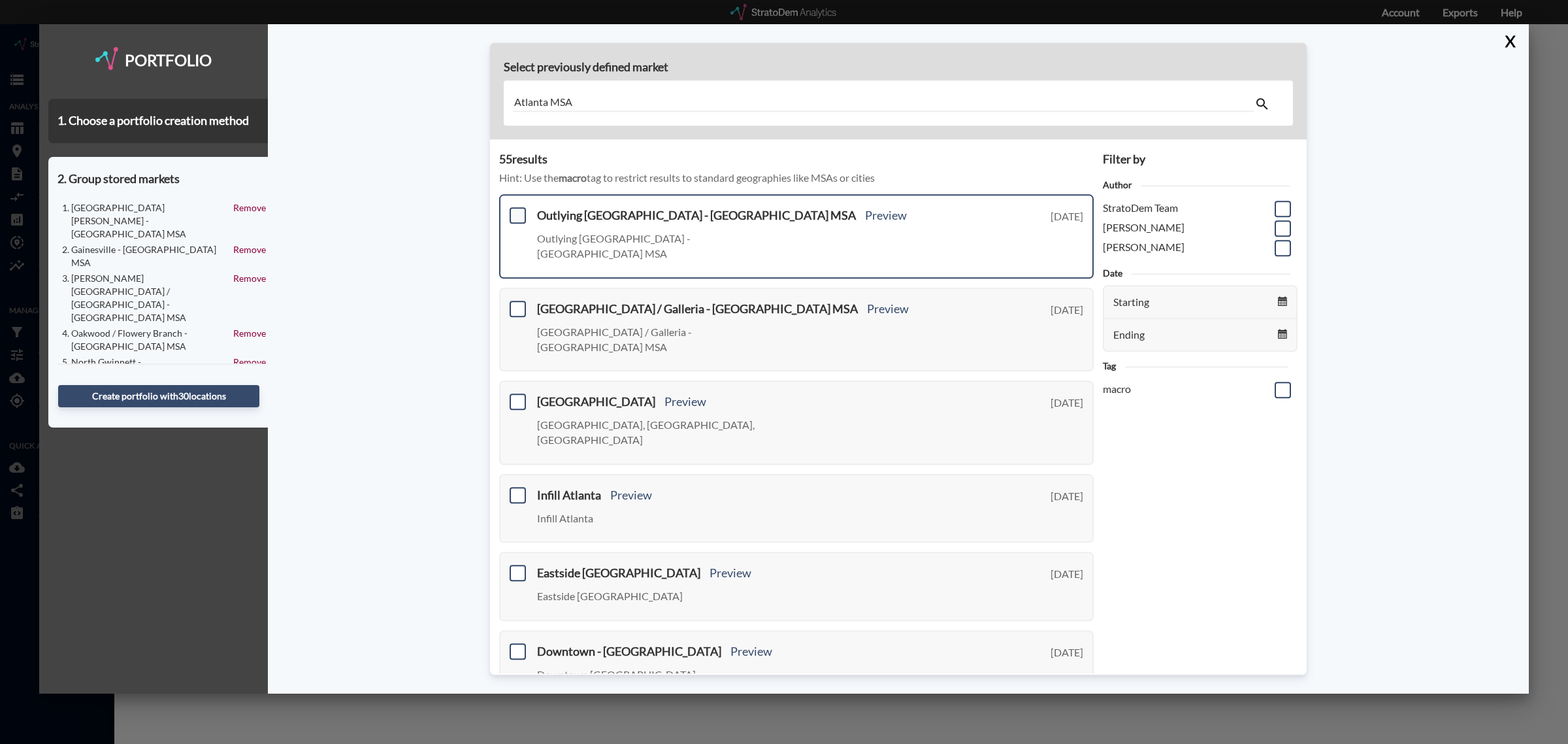
click at [516, 215] on span at bounding box center [518, 216] width 16 height 16
click at [516, 210] on input "checkbox" at bounding box center [516, 210] width 0 height 0
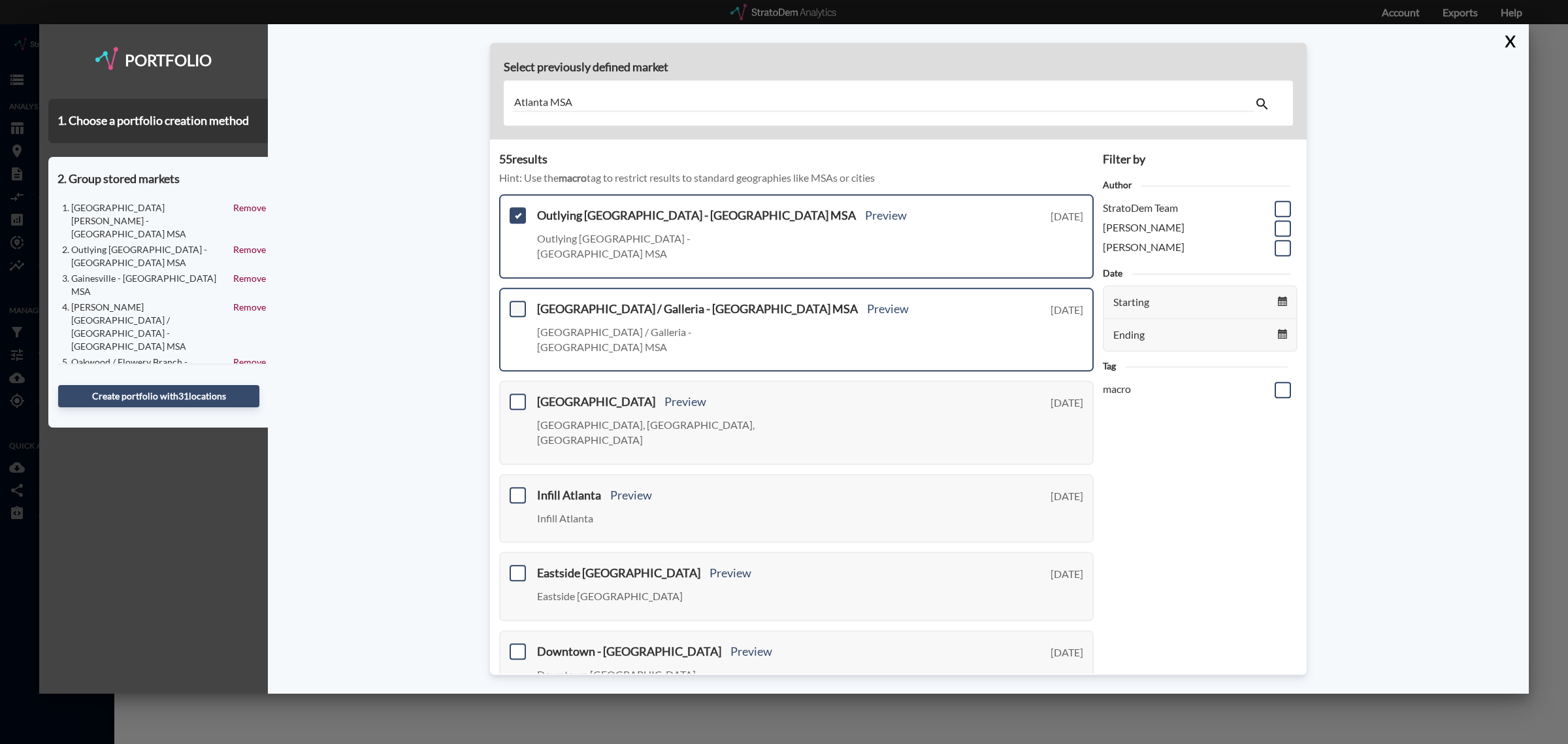
click at [518, 301] on span at bounding box center [518, 309] width 16 height 16
click at [516, 303] on input "checkbox" at bounding box center [516, 303] width 0 height 0
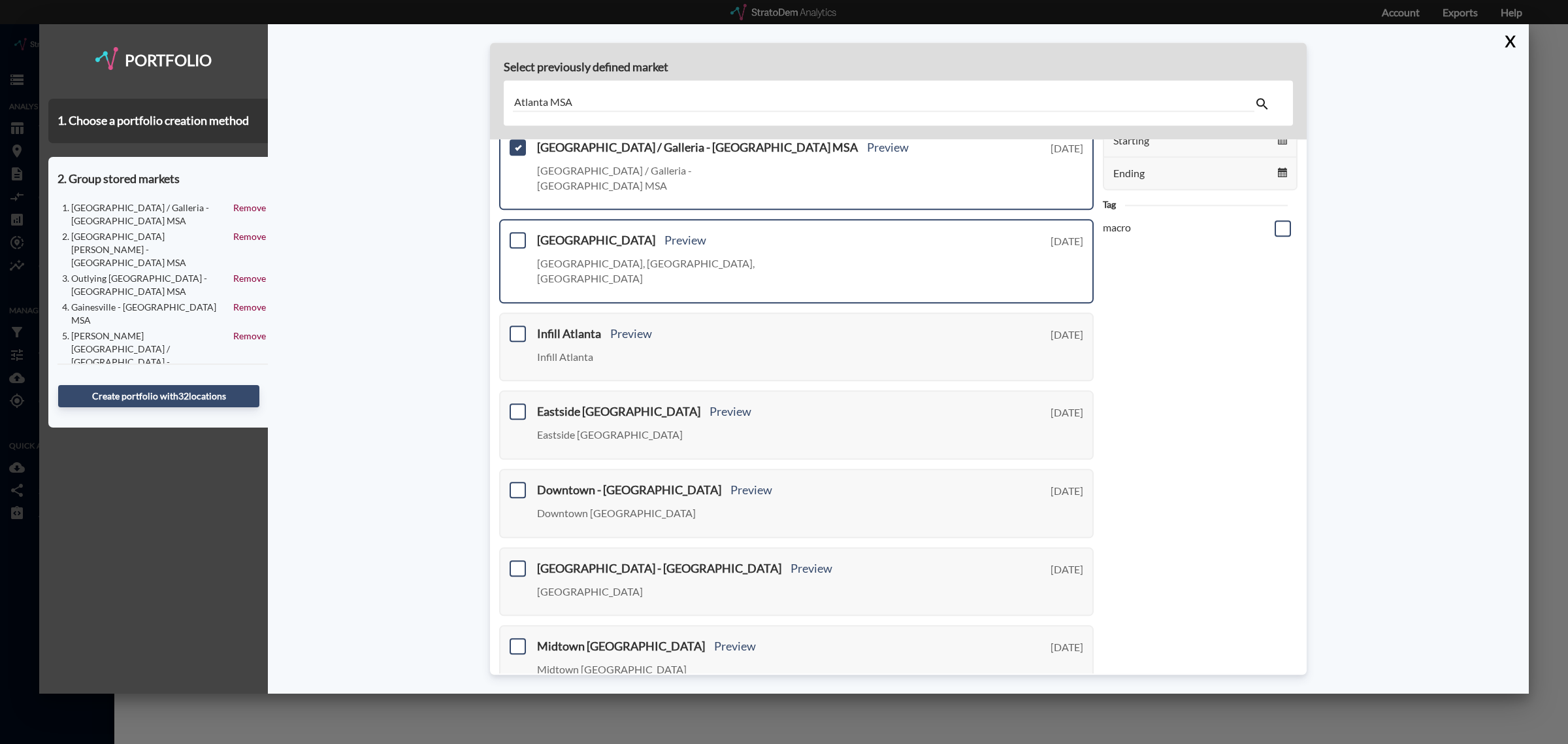
scroll to position [164, 0]
click at [517, 231] on span at bounding box center [518, 239] width 16 height 16
click at [516, 234] on input "checkbox" at bounding box center [516, 234] width 0 height 0
click at [515, 402] on span at bounding box center [518, 410] width 16 height 16
click at [516, 405] on input "checkbox" at bounding box center [516, 405] width 0 height 0
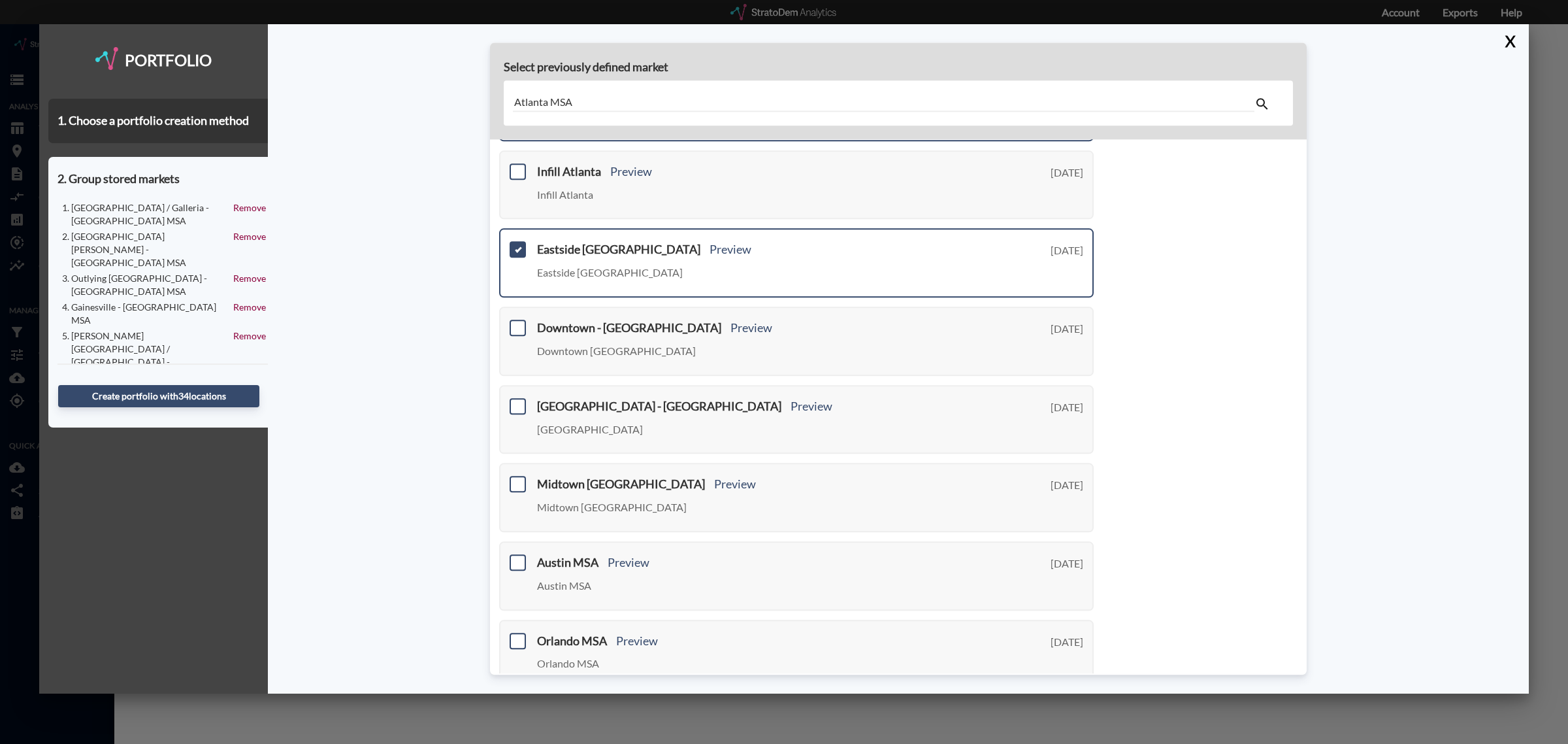
scroll to position [325, 0]
click at [518, 318] on span at bounding box center [518, 327] width 16 height 16
click at [516, 321] on input "checkbox" at bounding box center [516, 321] width 0 height 0
click at [520, 397] on span at bounding box center [518, 405] width 16 height 16
click at [516, 399] on input "checkbox" at bounding box center [516, 399] width 0 height 0
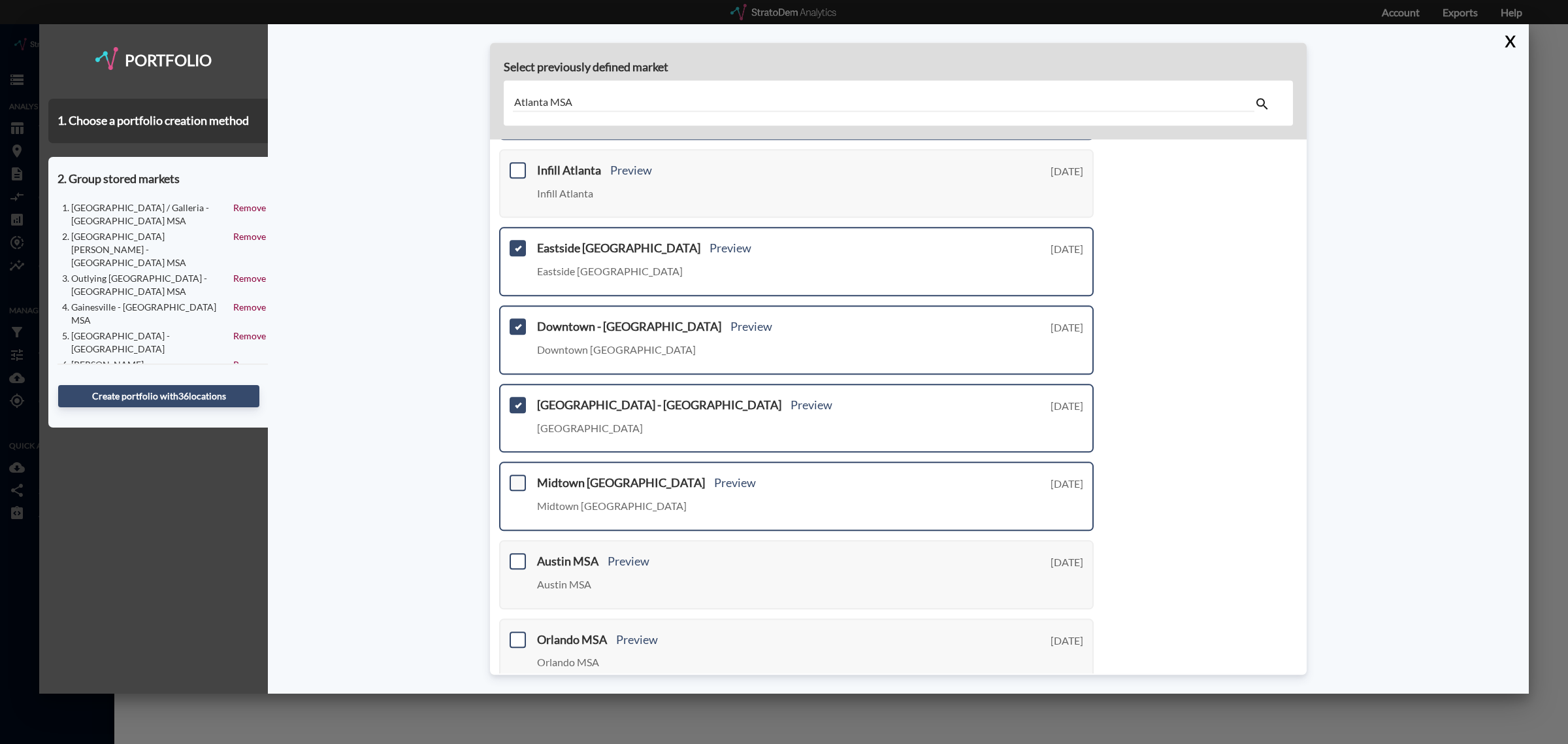
click at [518, 475] on span at bounding box center [518, 483] width 16 height 16
click at [516, 478] on input "checkbox" at bounding box center [516, 478] width 0 height 0
click at [1064, 701] on link "Next >" at bounding box center [1079, 709] width 30 height 15
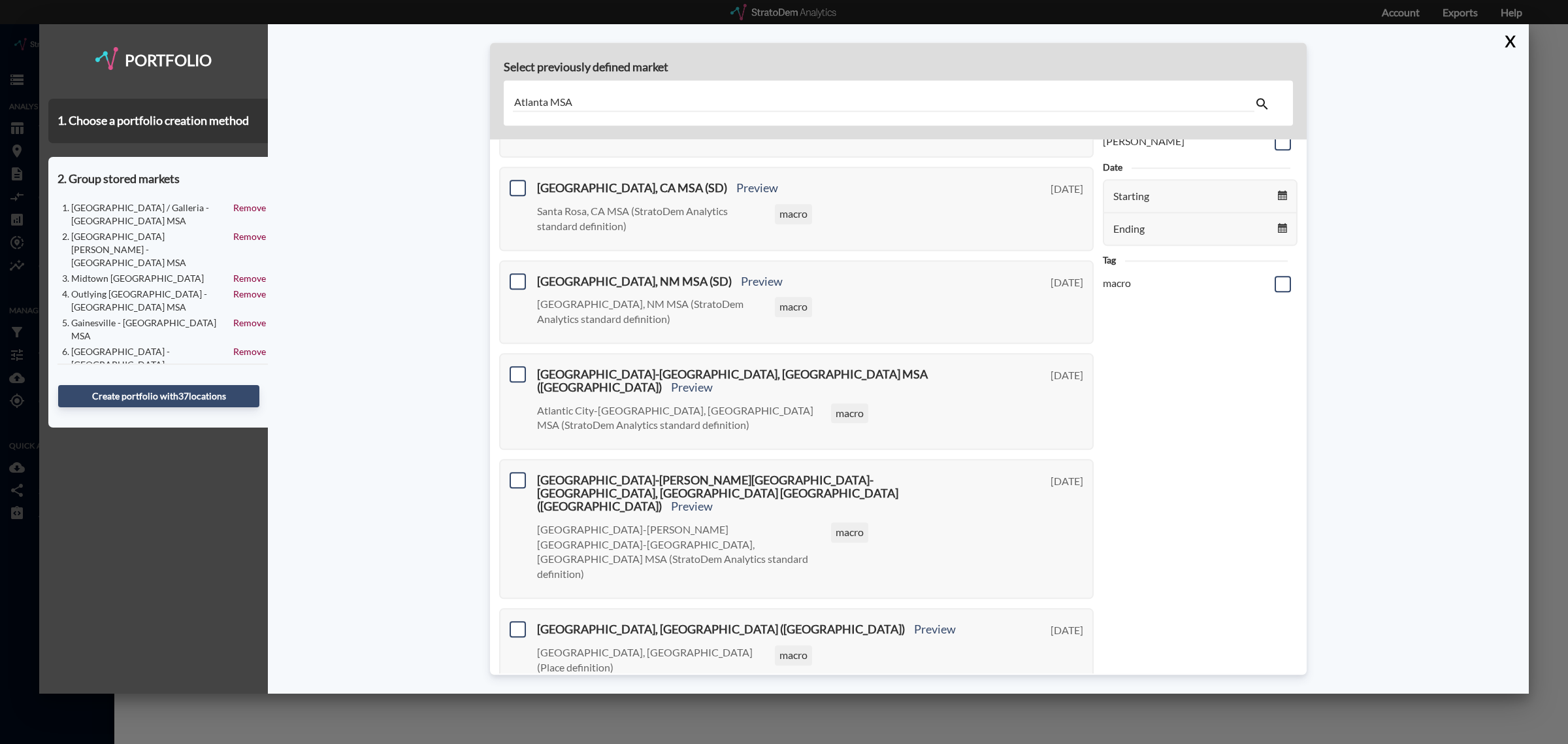
scroll to position [74, 0]
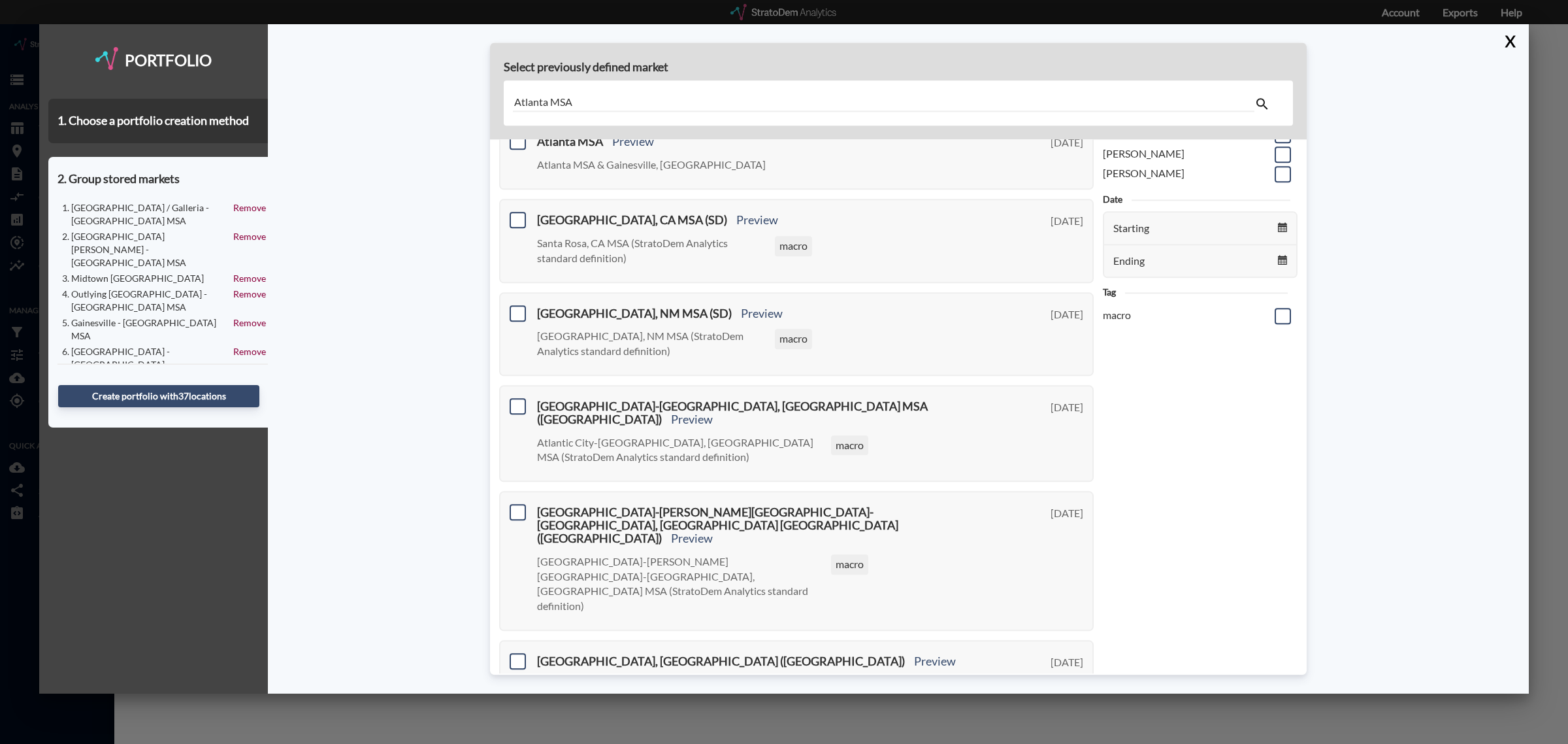
click at [651, 100] on input "Atlanta MSA" at bounding box center [883, 103] width 742 height 18
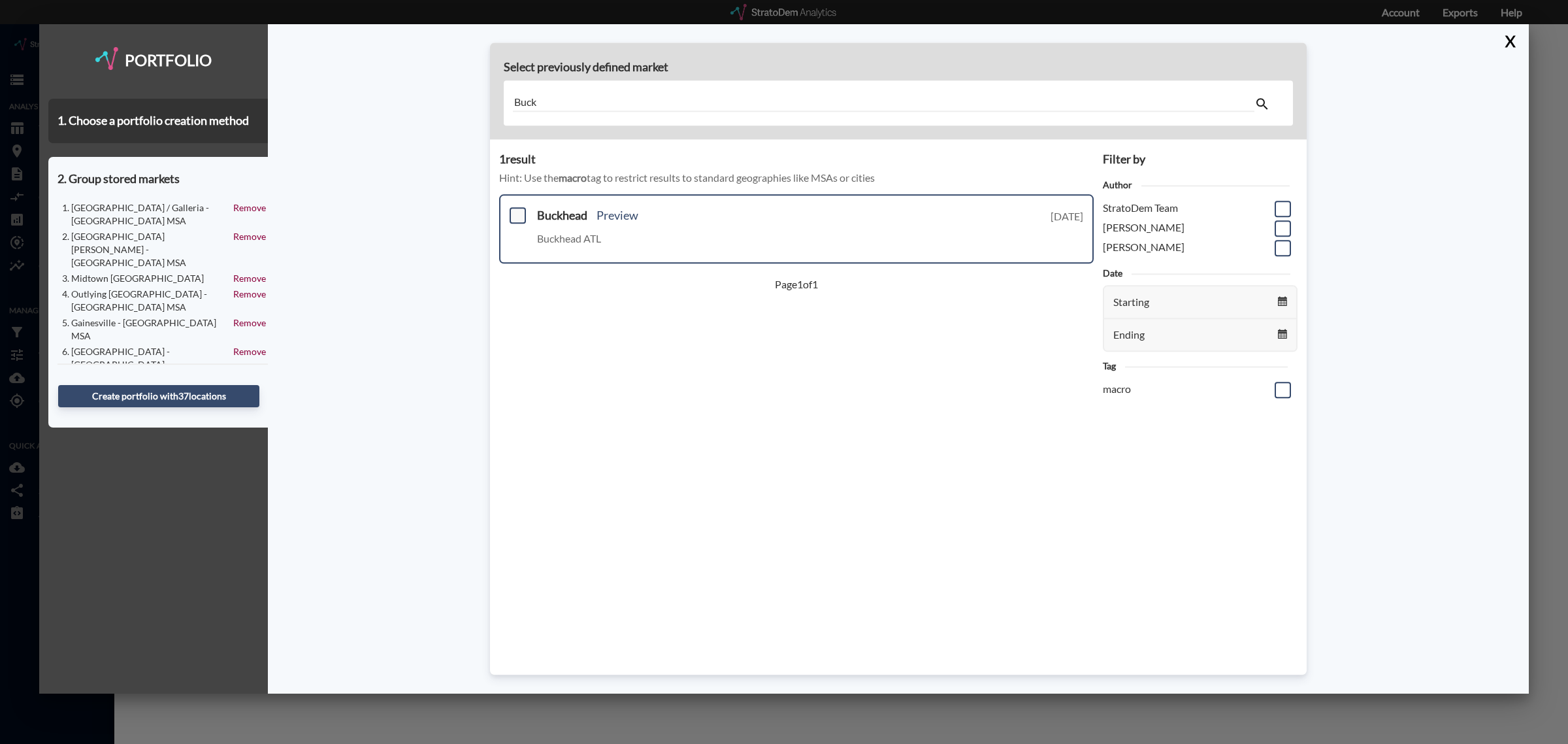
type input "Buck"
click at [518, 217] on span at bounding box center [518, 216] width 16 height 16
click at [516, 210] on input "checkbox" at bounding box center [516, 210] width 0 height 0
click at [125, 399] on button "Create portfolio with 38 location s" at bounding box center [159, 396] width 202 height 22
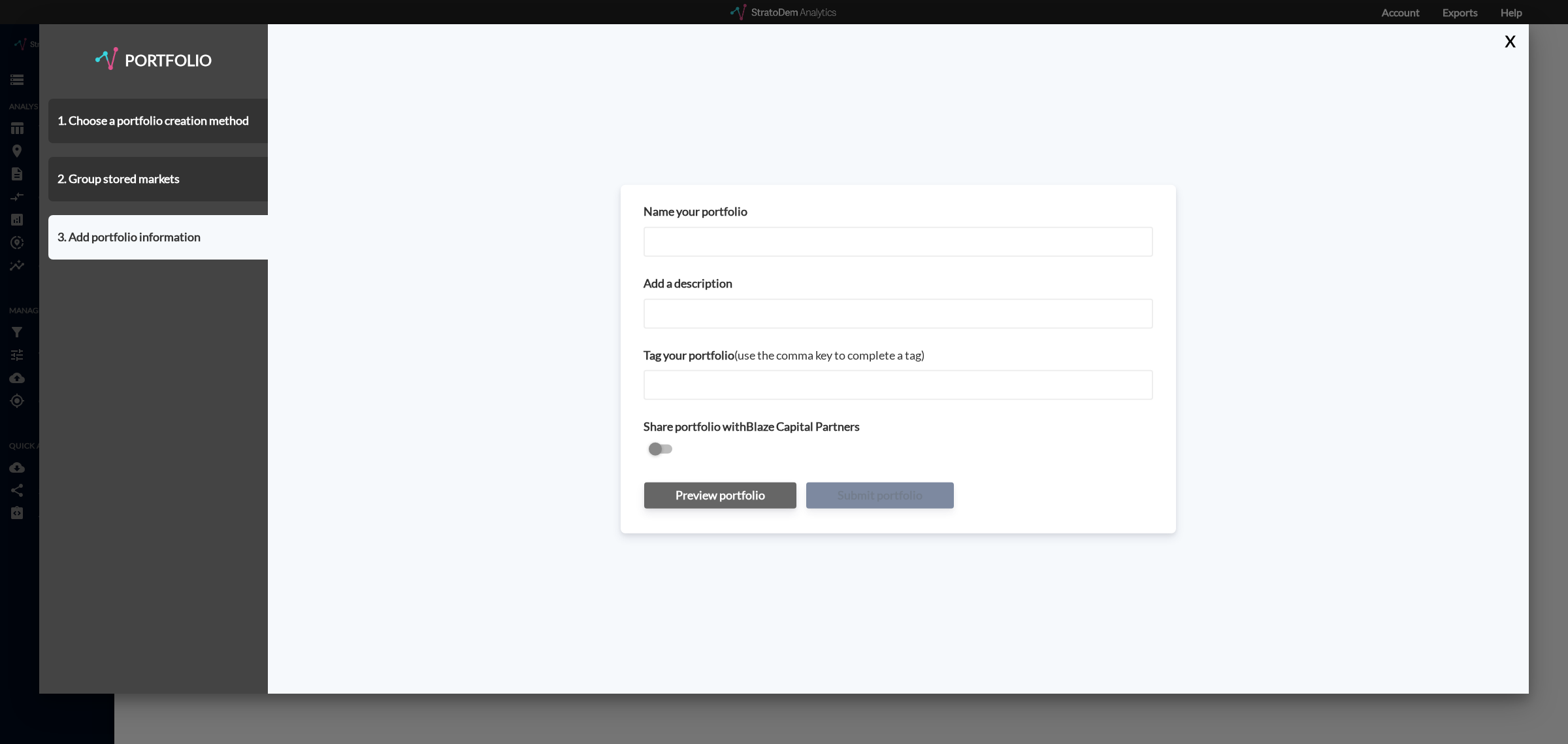
drag, startPoint x: 697, startPoint y: 244, endPoint x: 700, endPoint y: 250, distance: 6.7
click at [697, 244] on input "Name your portfolio" at bounding box center [898, 242] width 510 height 30
type input "Atlanta Submarkets_CostarV2"
paste input "Atlanta Submarkets_CostarV2"
type input "Atlanta Submarkets_CostarV2"
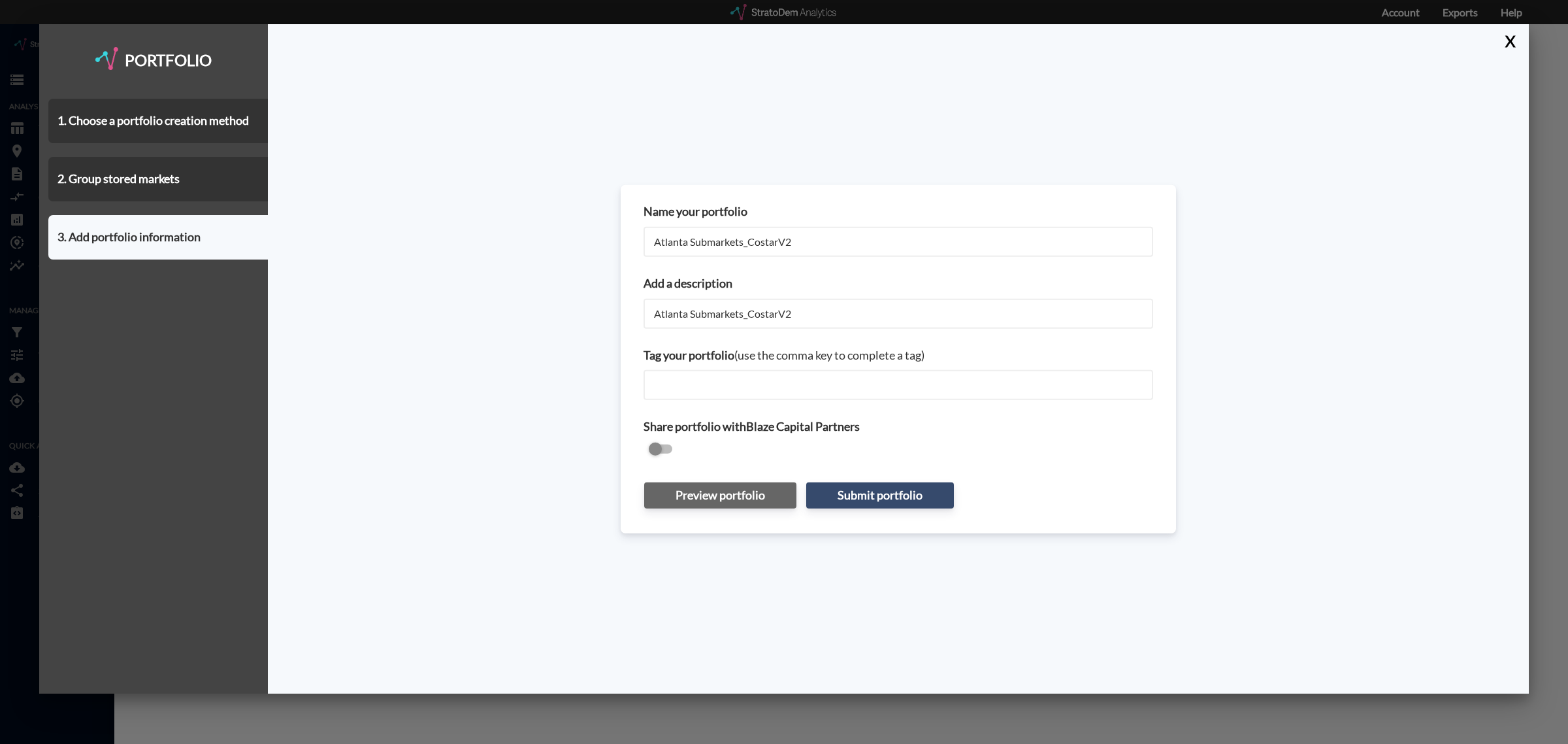
click at [664, 447] on input "checkbox" at bounding box center [898, 449] width 510 height 16
checkbox input "true"
click at [870, 487] on button "Submit portfolio" at bounding box center [880, 496] width 148 height 26
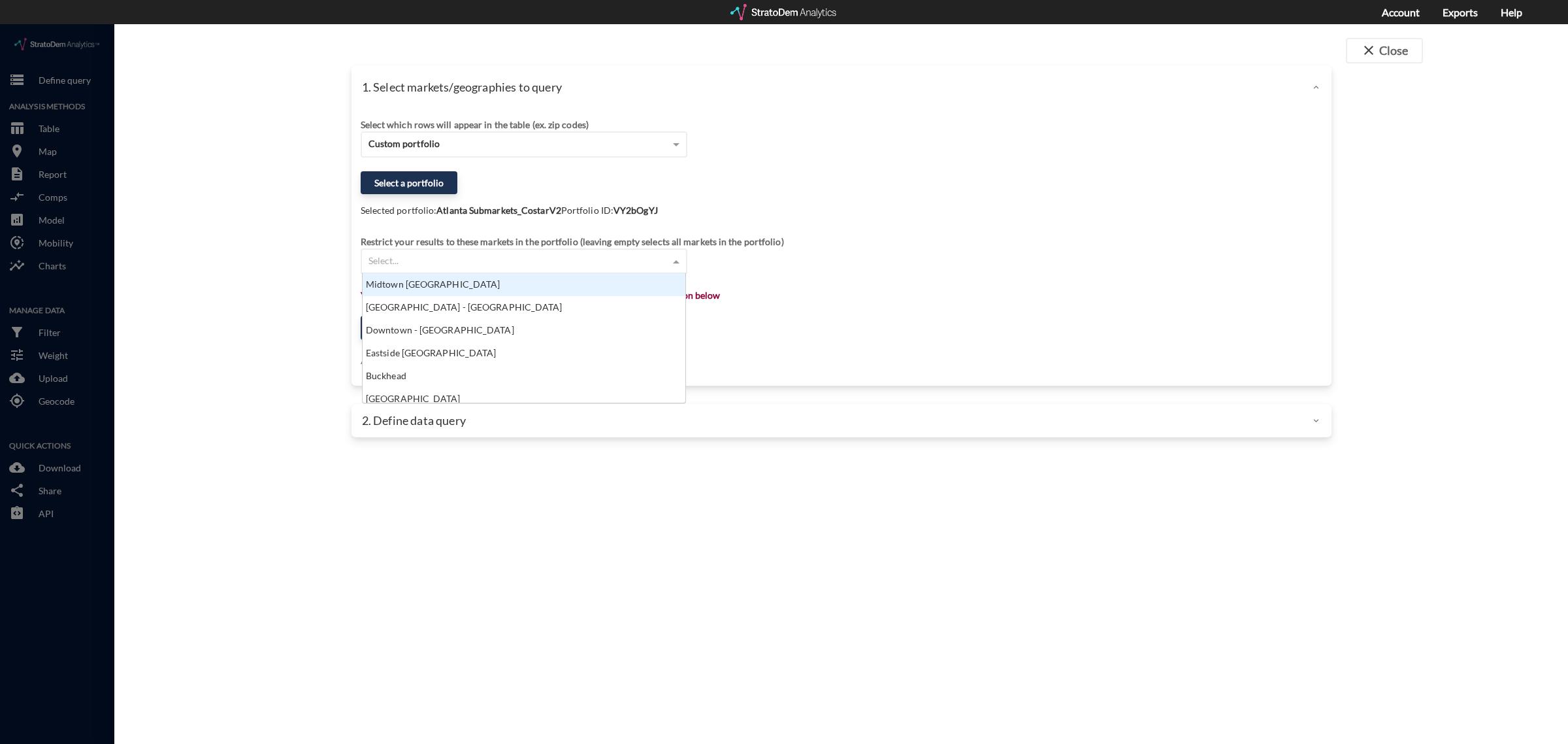
click div "Select..."
click div "Select which rows will appear in the table (ex. zip codes) Custom portfolio Sel…"
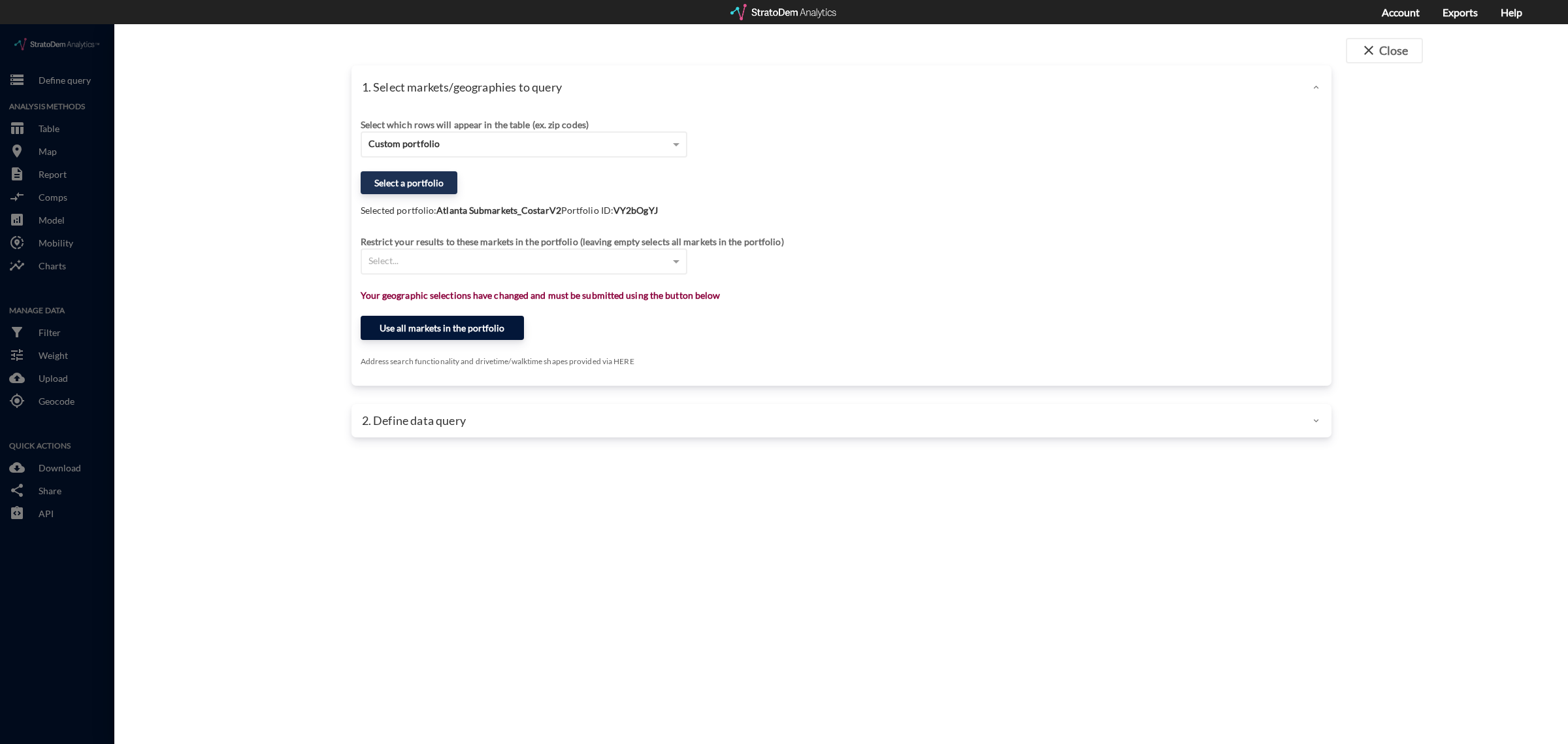
click button "Use all markets in the portfolio"
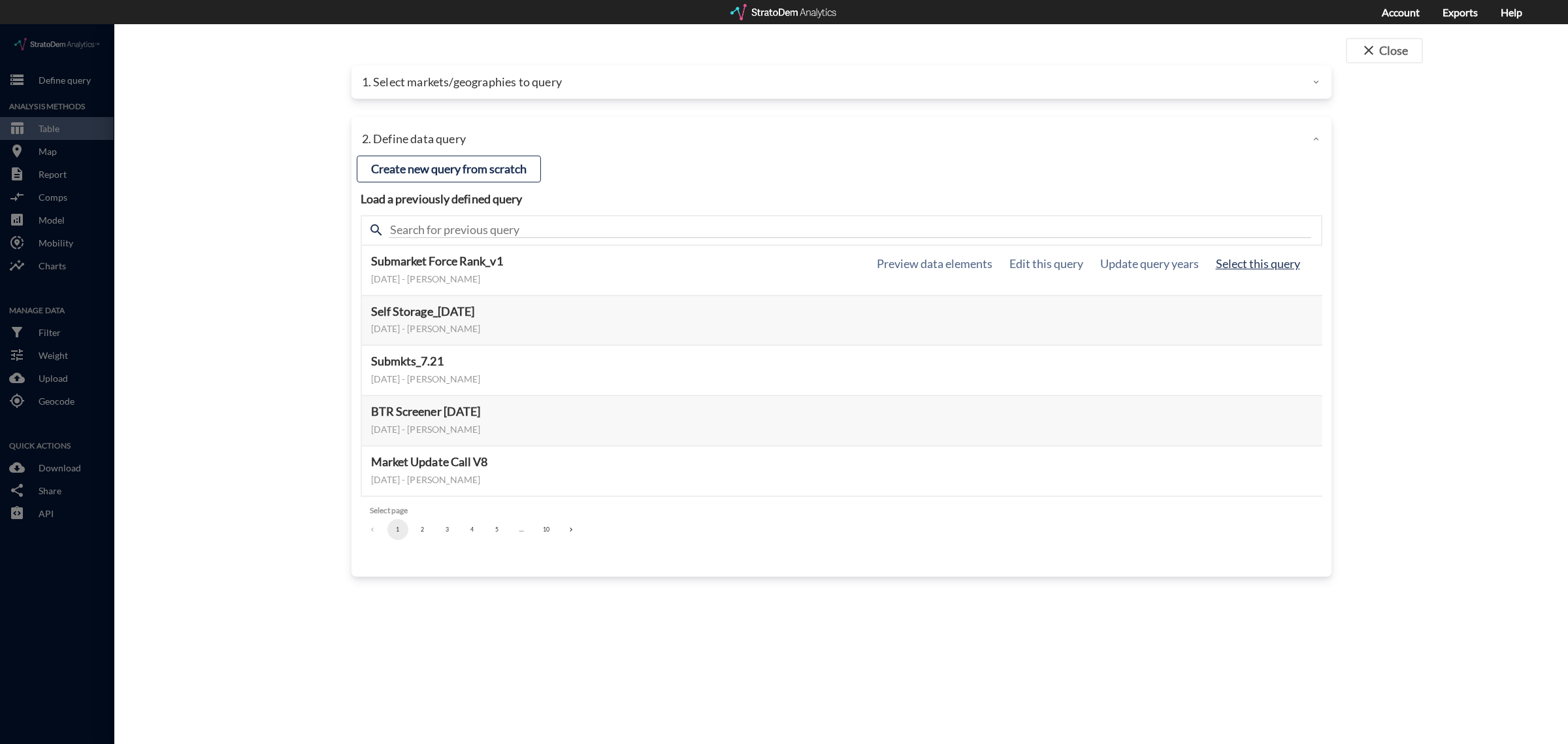
click button "Select this query"
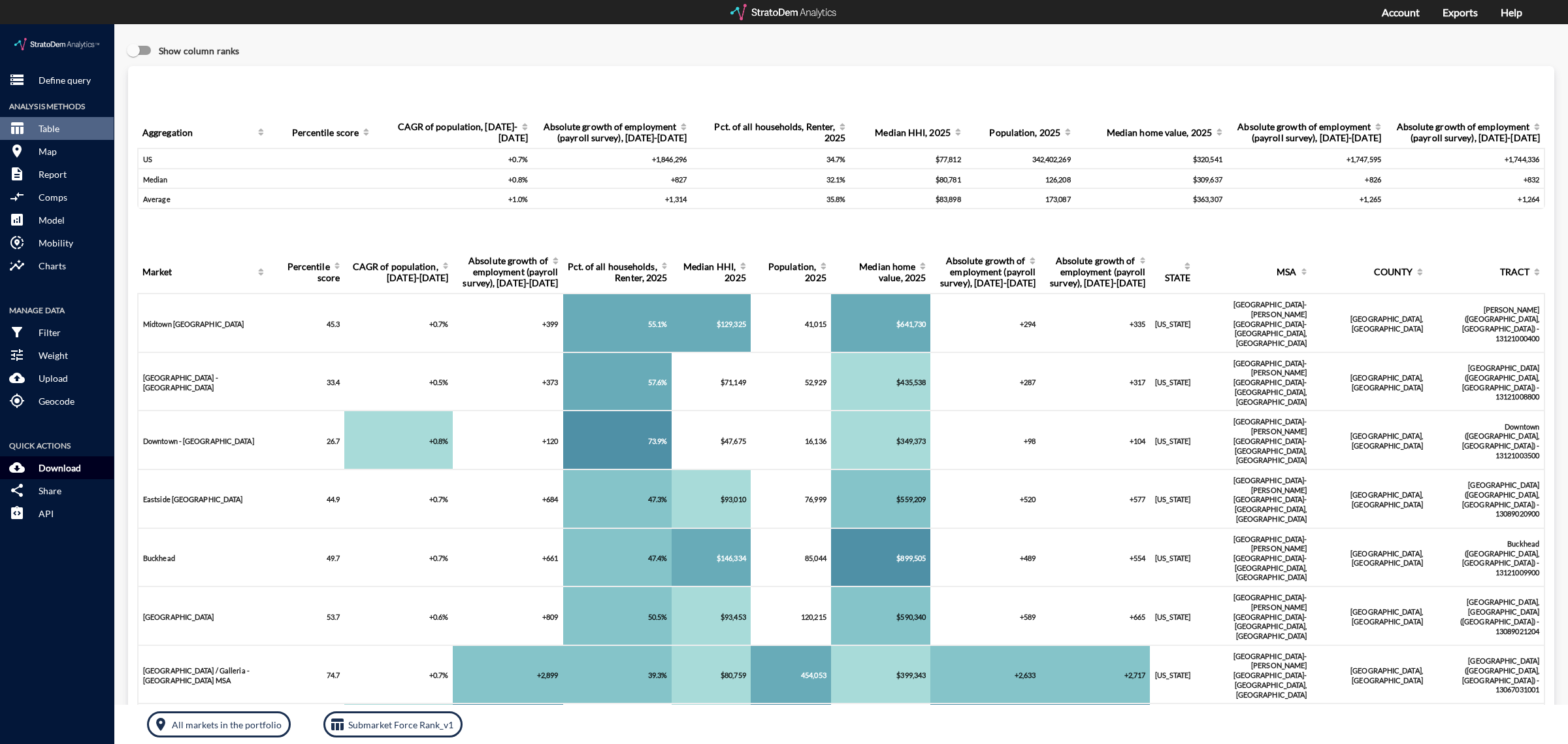
click button "cloud_download Download"
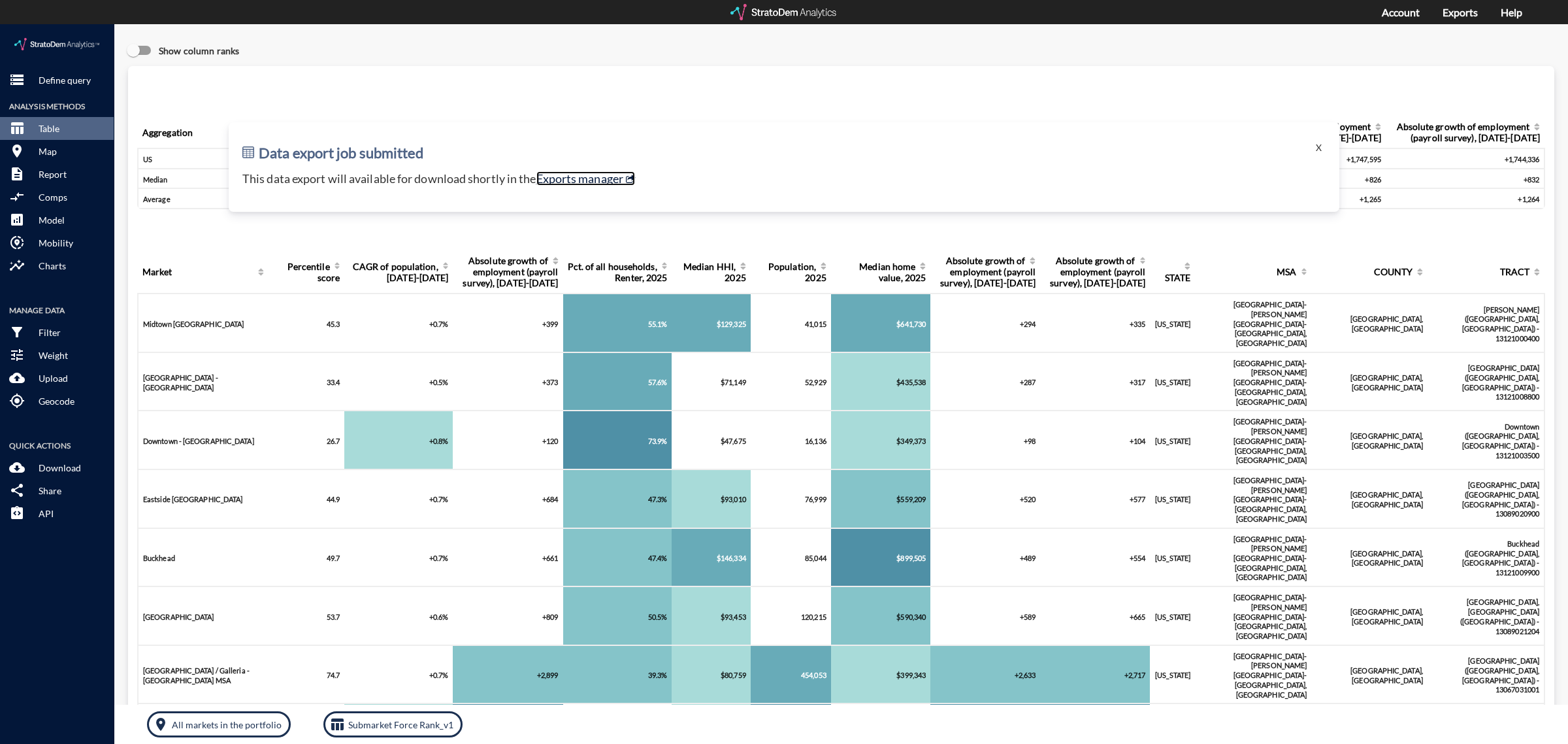
click link "Exports manager"
click p "Define query"
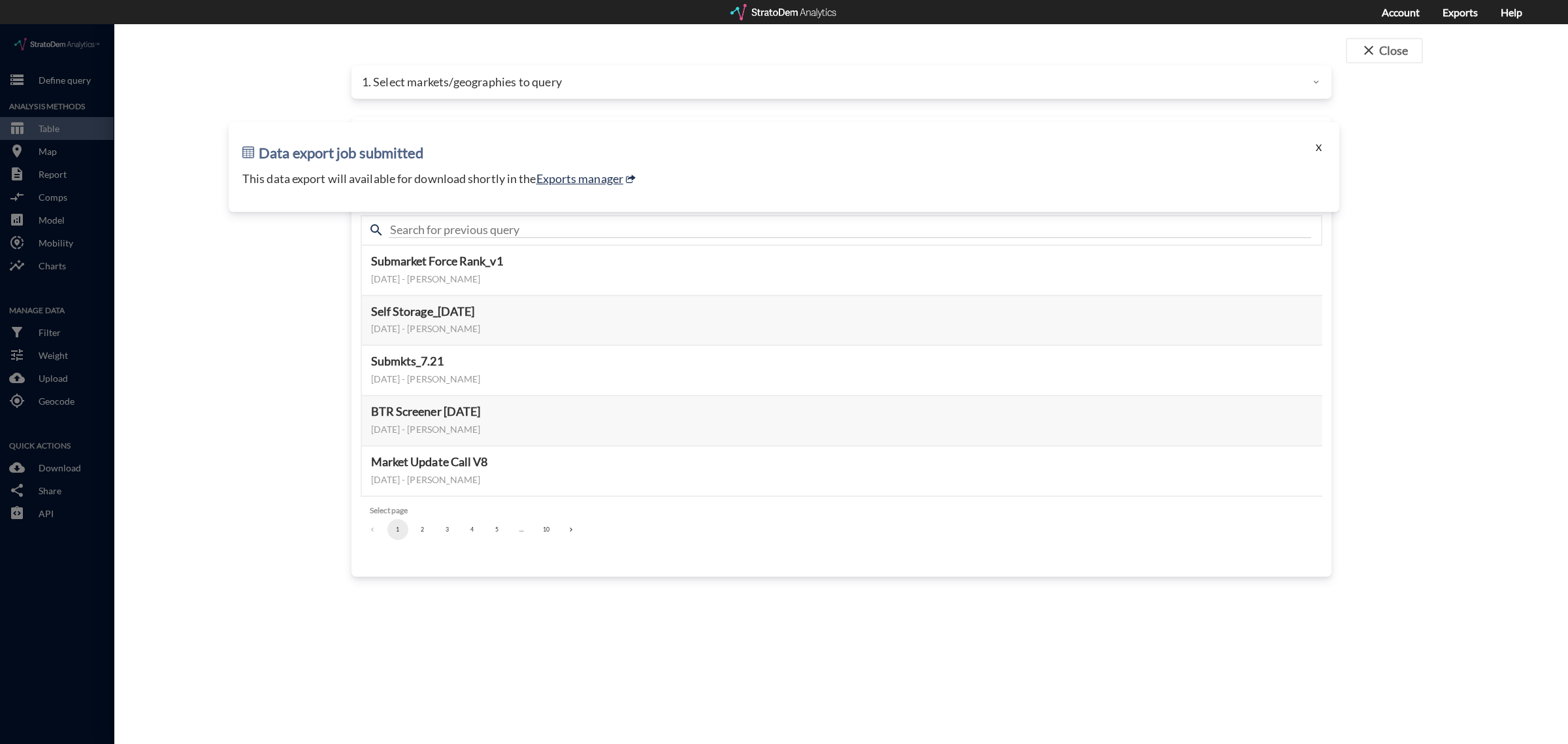
click button "X"
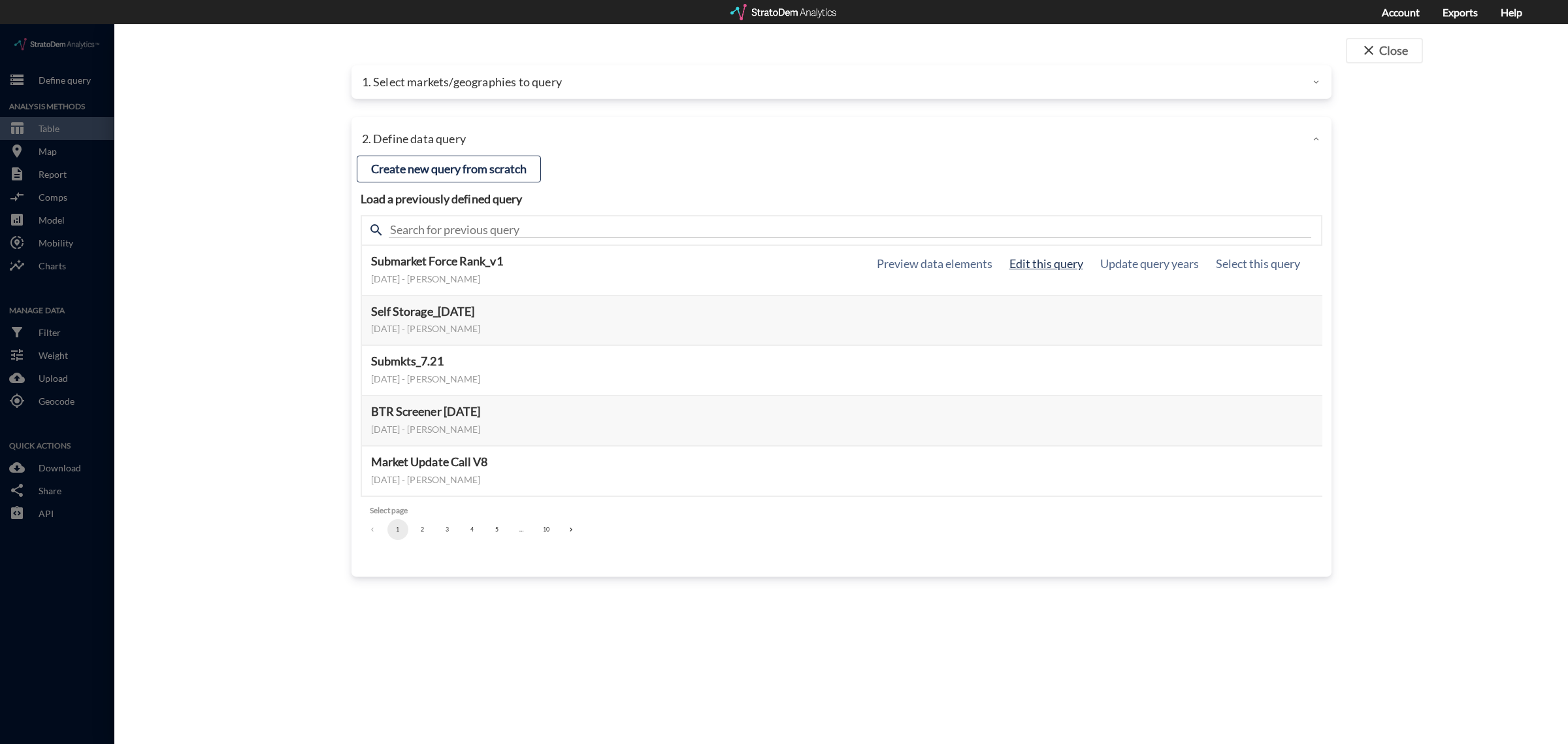
click button "Edit this query"
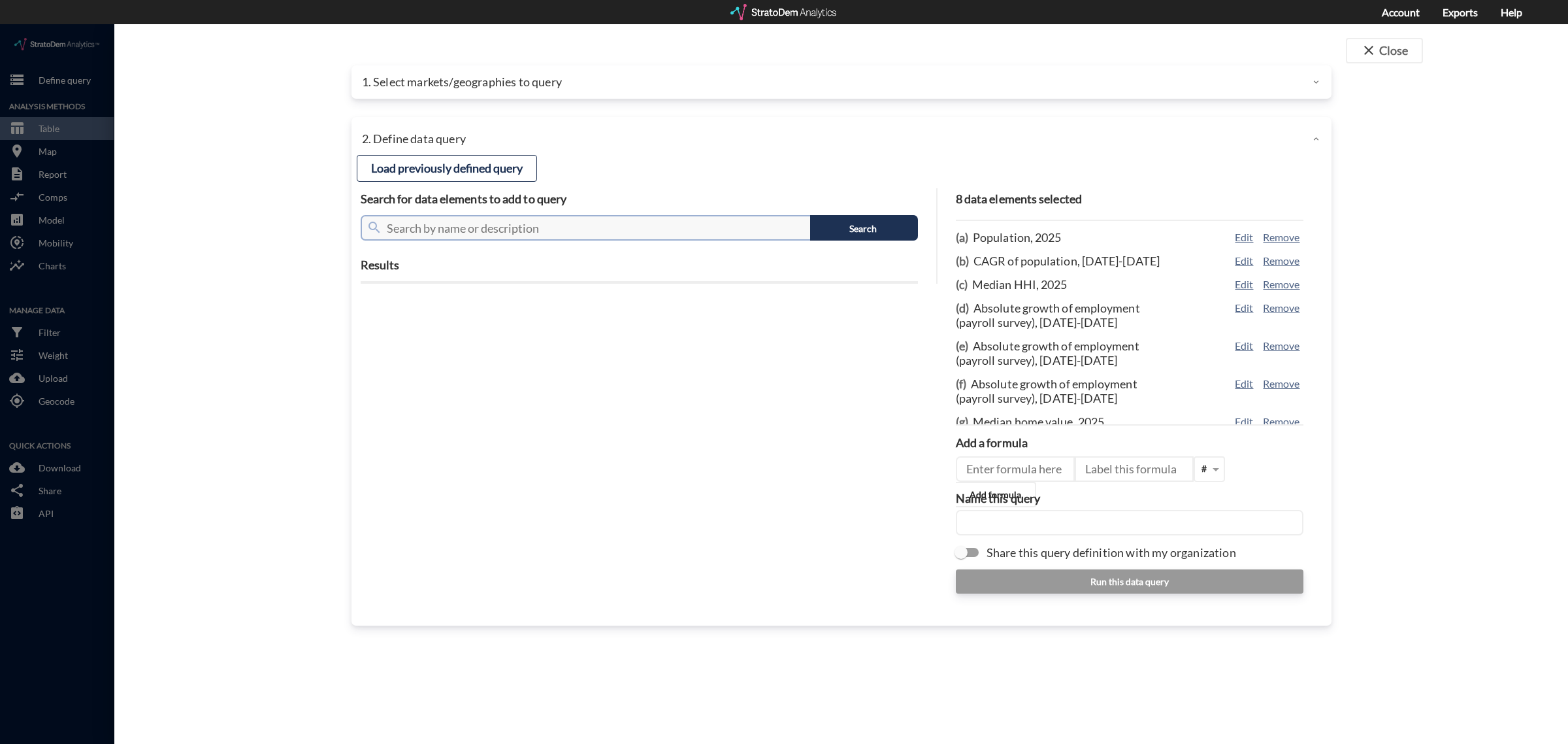
click input "text"
type input "Employment"
click button "Search"
click div "Macroeconomics"
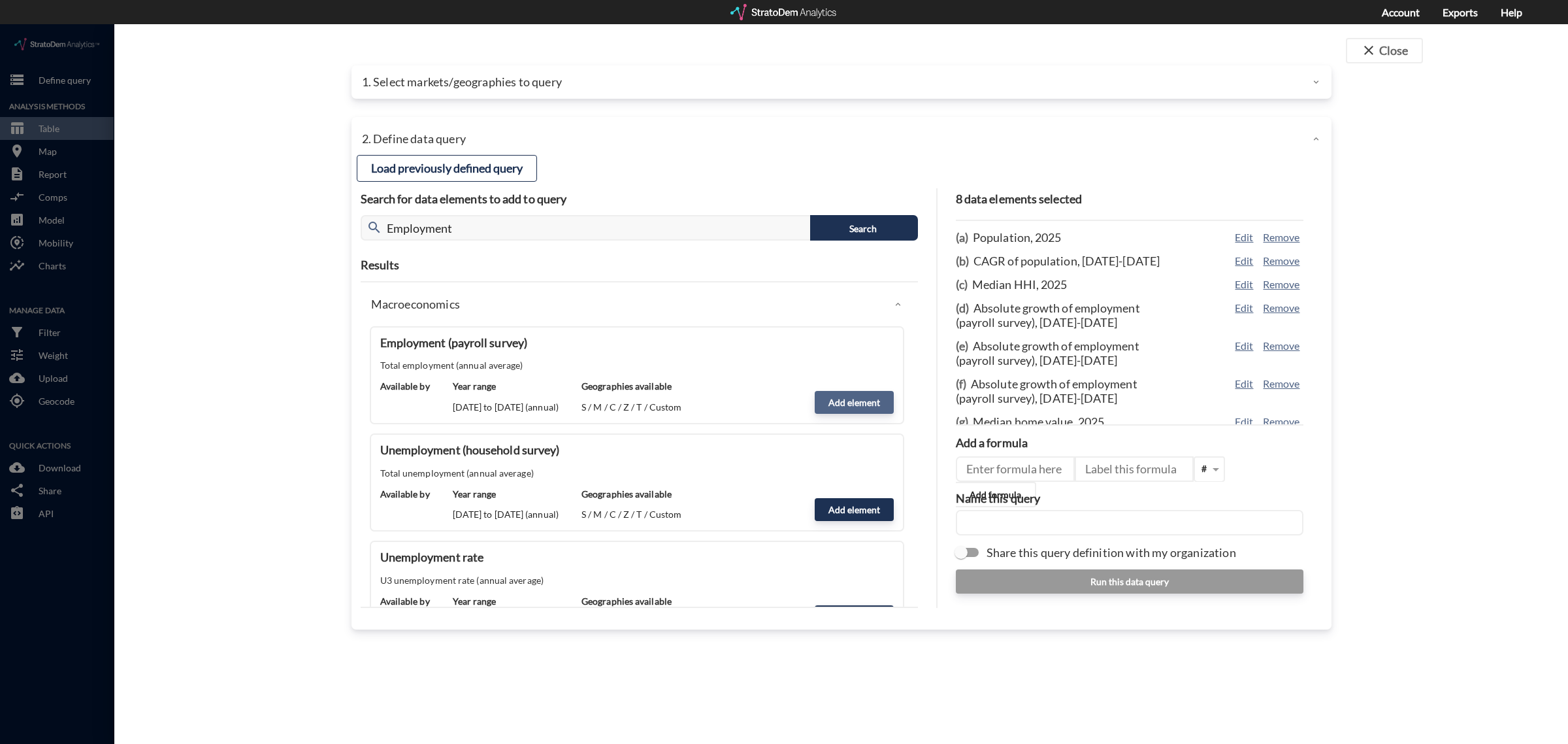
click button "Add element"
type input "MACROECONOMICS"
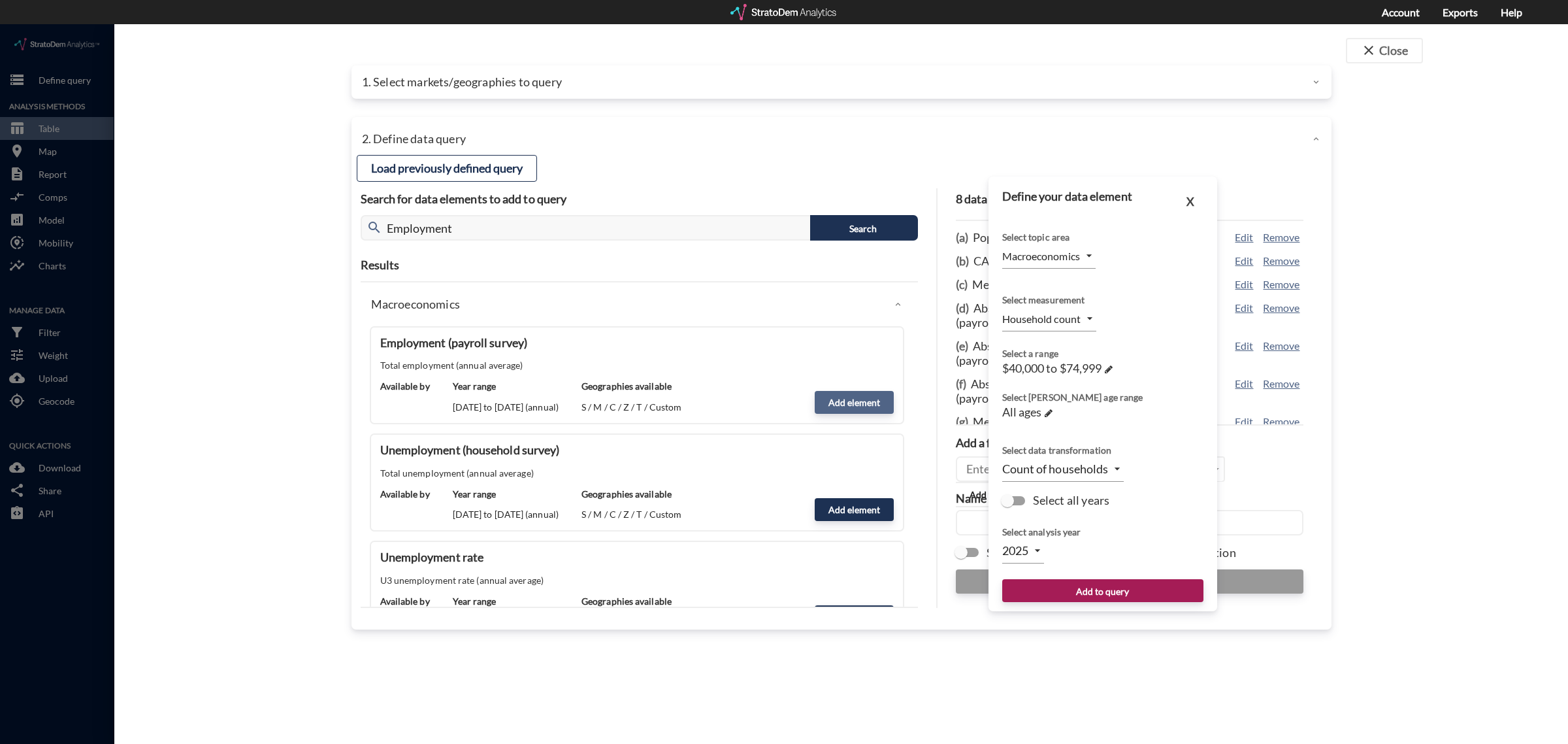
type input "EMPLOYMENT"
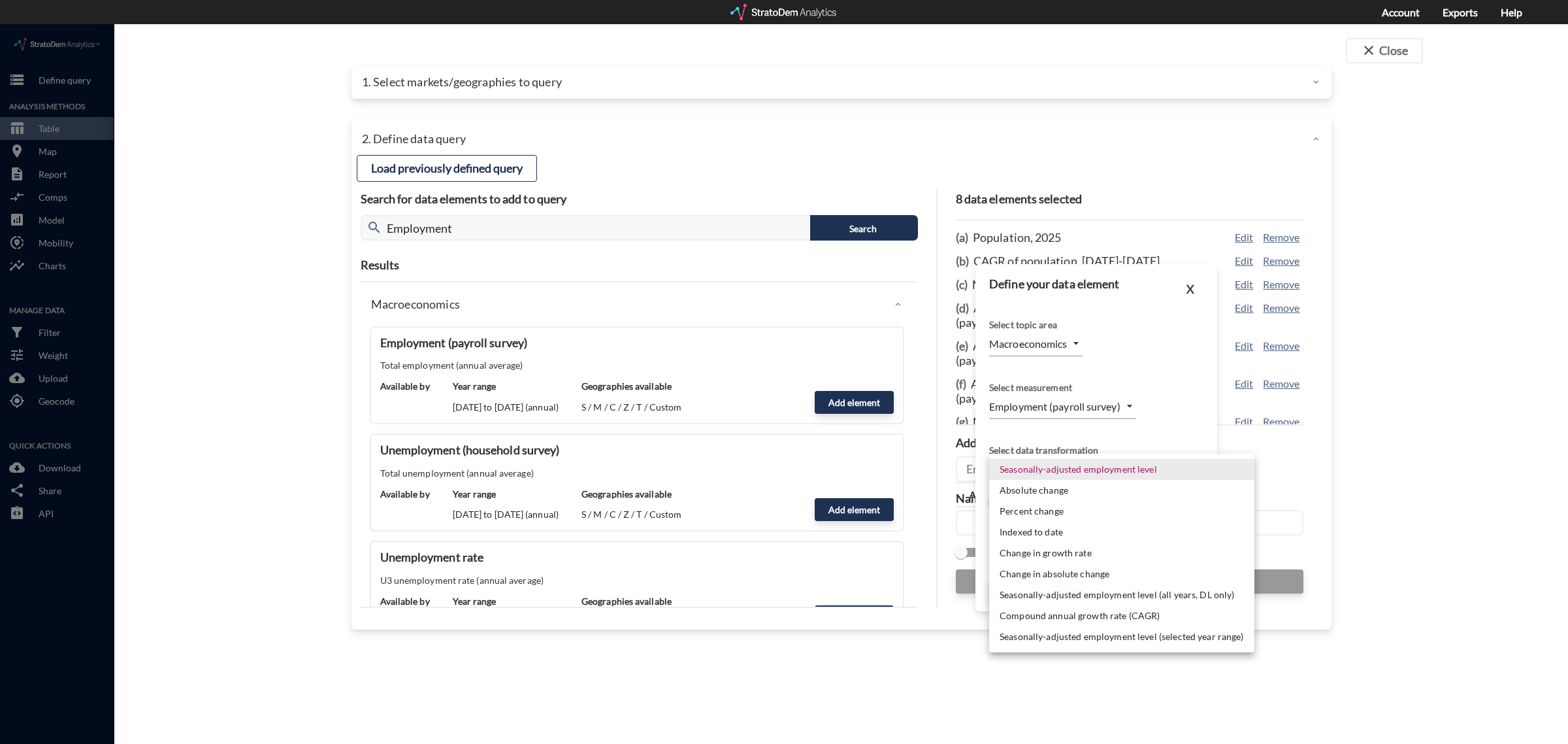
click body "/vantagepoint/us/-1 storage Define query Analysis Methods table_chart Table roo…"
click li "Absolute change"
type input "ABS_CHANGE"
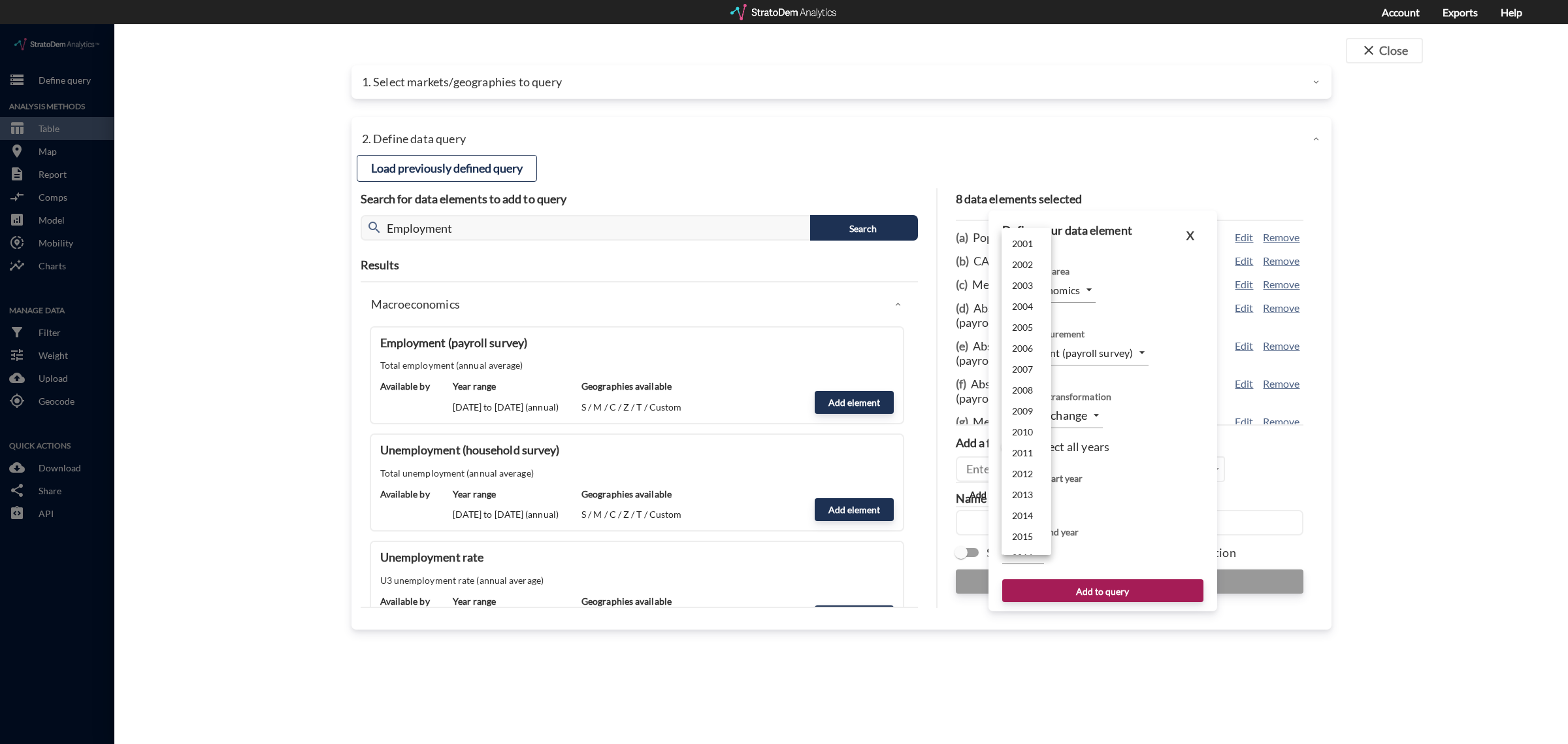
click body "/vantagepoint/us/-1 storage Define query Analysis Methods table_chart Table roo…"
click li "2024"
type input "2024"
click body "/vantagepoint/us/-1 storage Define query Analysis Methods table_chart Table roo…"
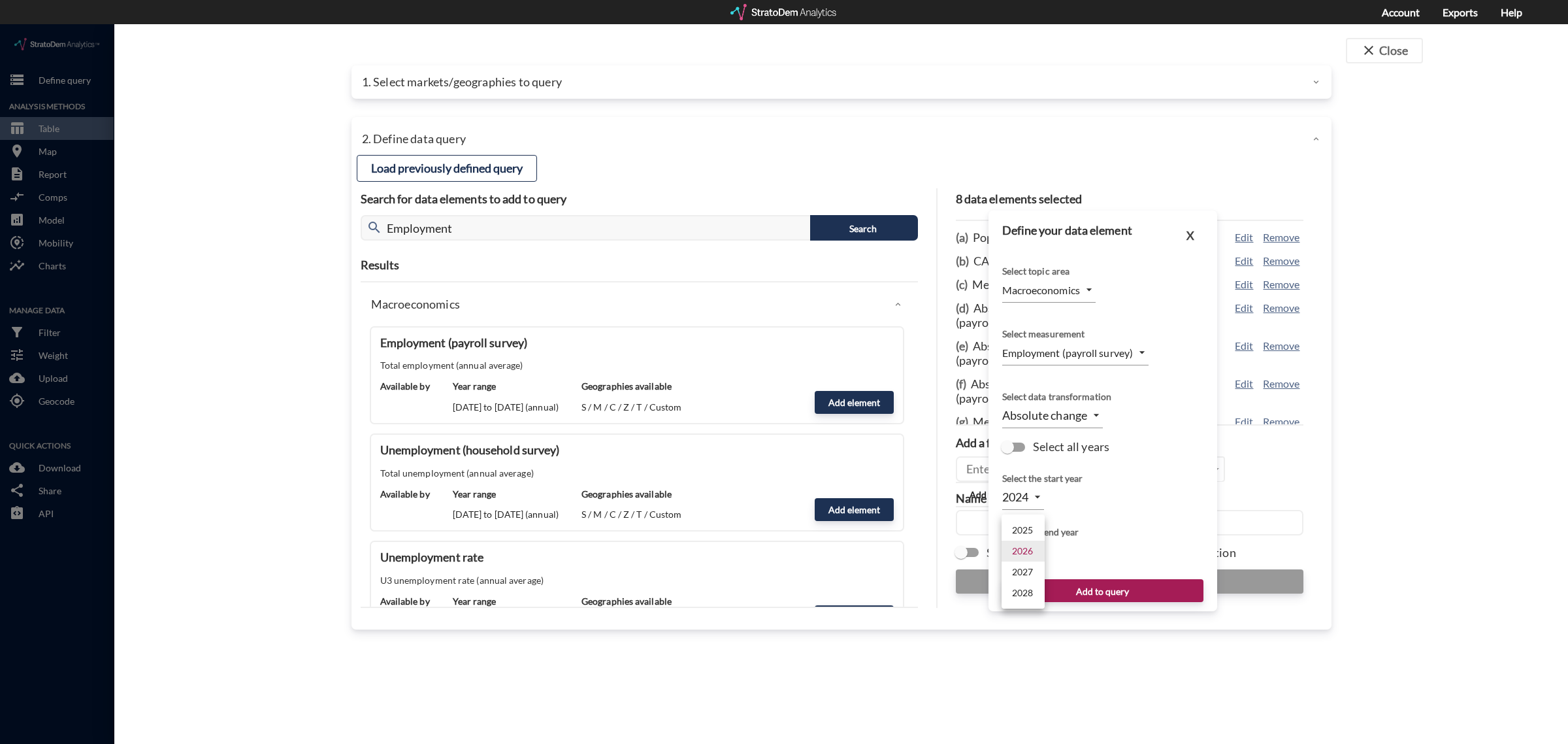
click li "2025"
type input "2025"
click button "Add to query"
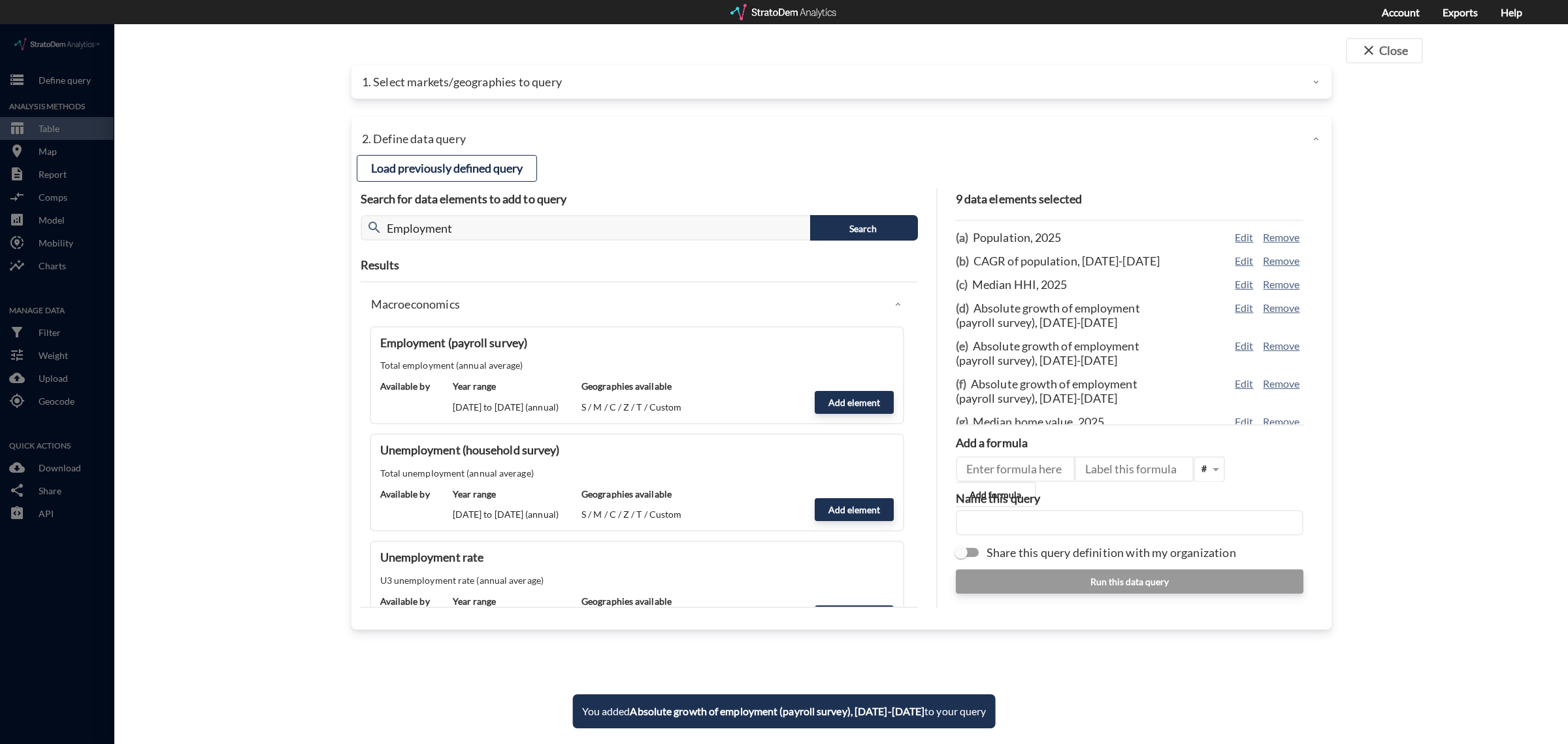
scroll to position [74, 0]
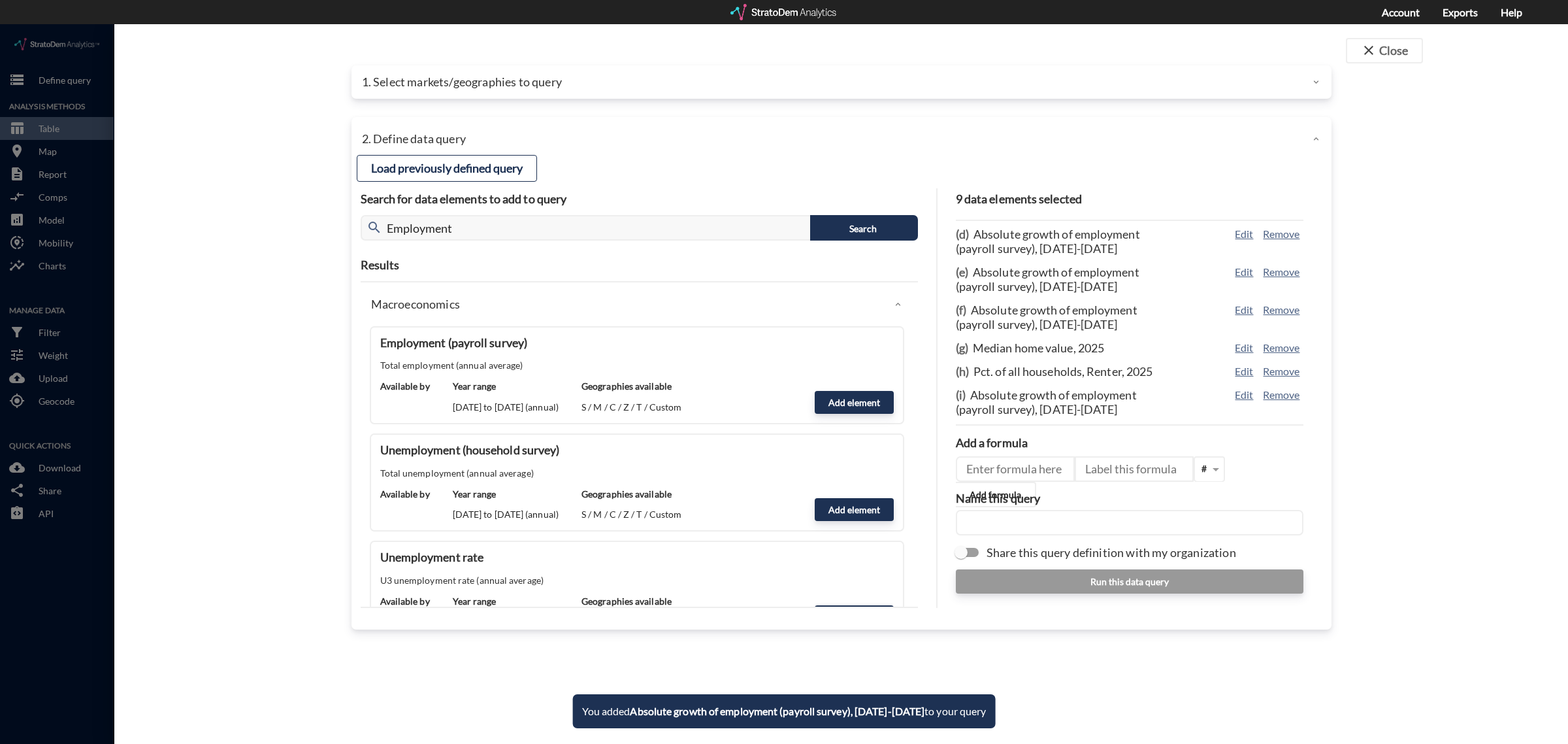
click div "(i) Absolute growth of employment (payroll survey), 2024-2025"
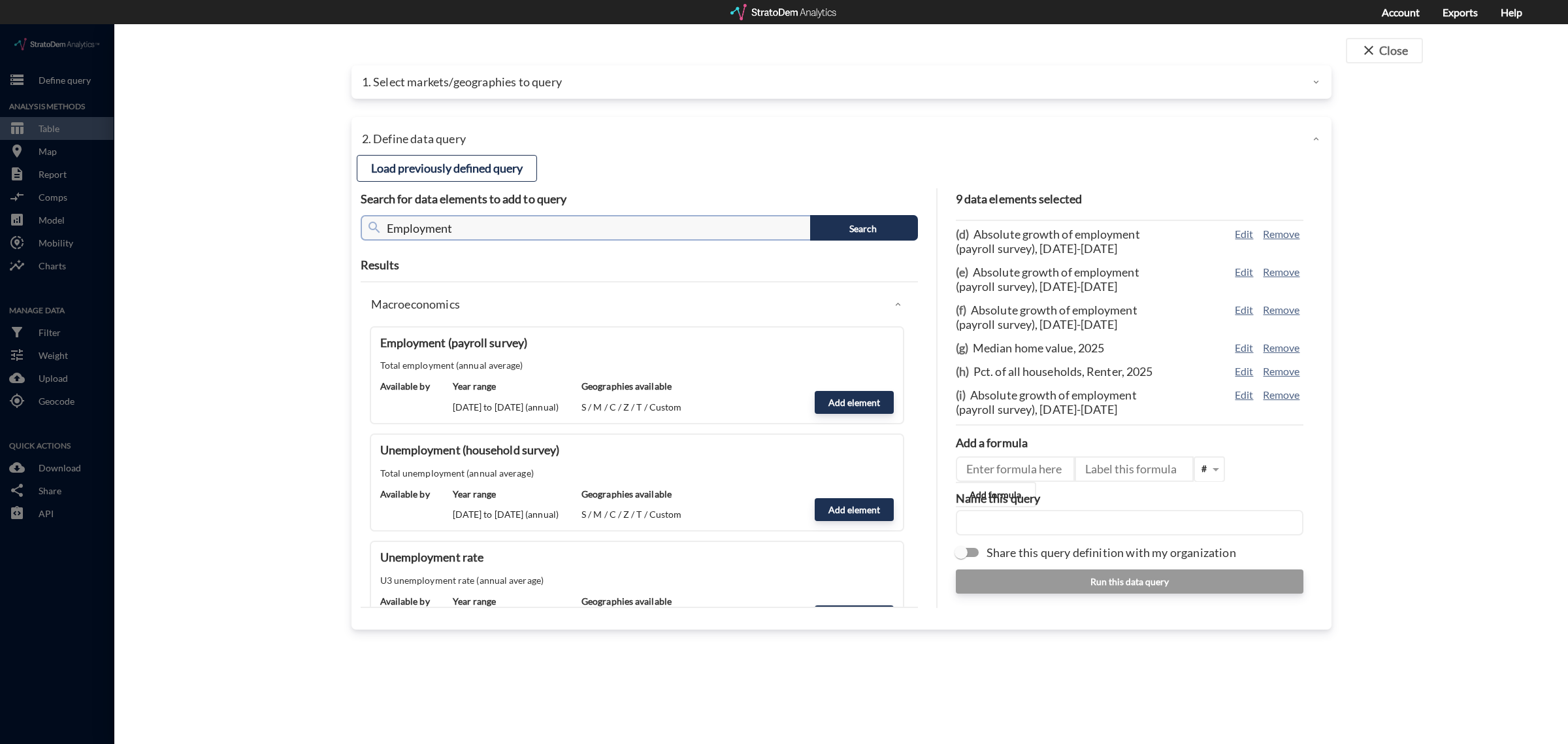
click input "Employment"
type input "Migration"
click button "Search"
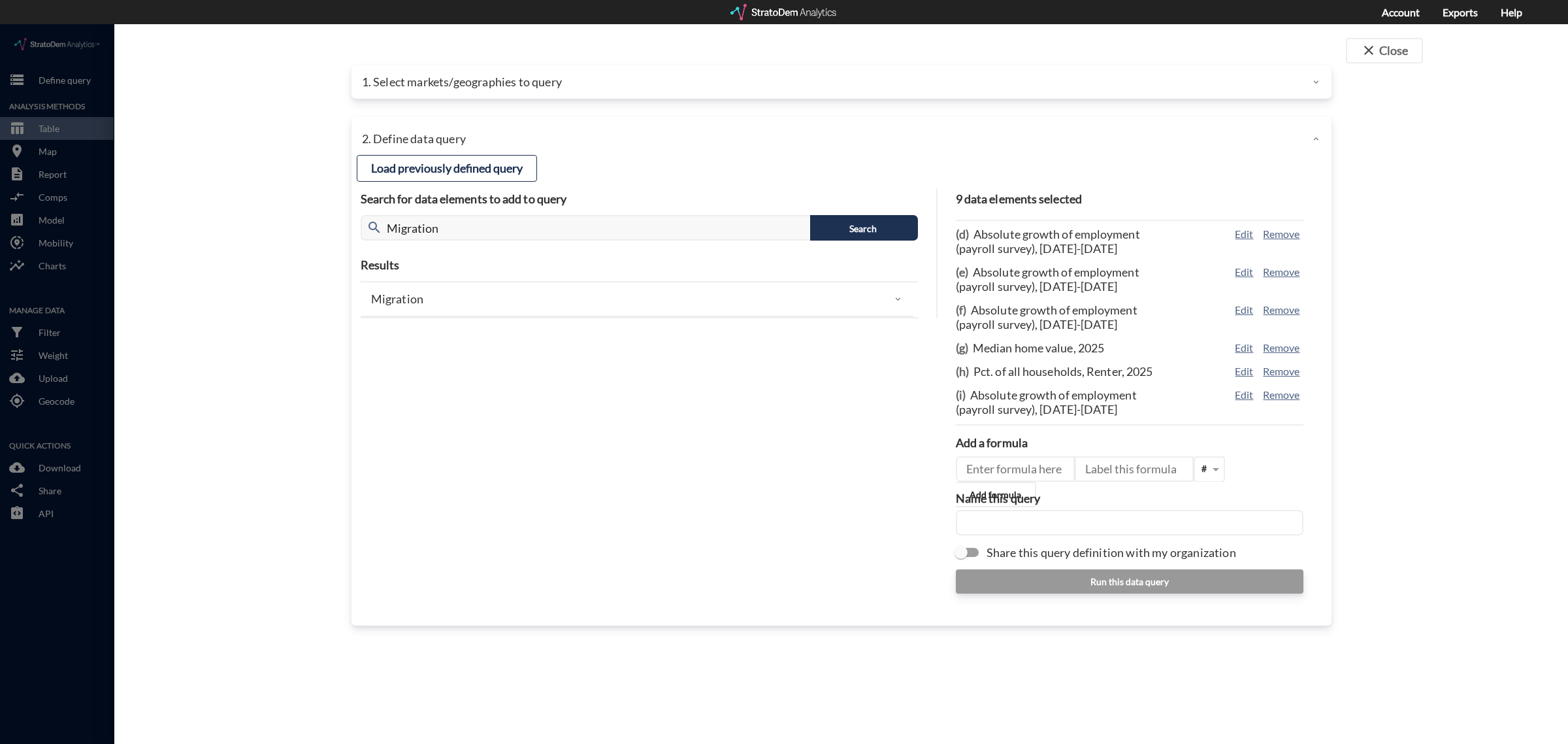
click div "Migration"
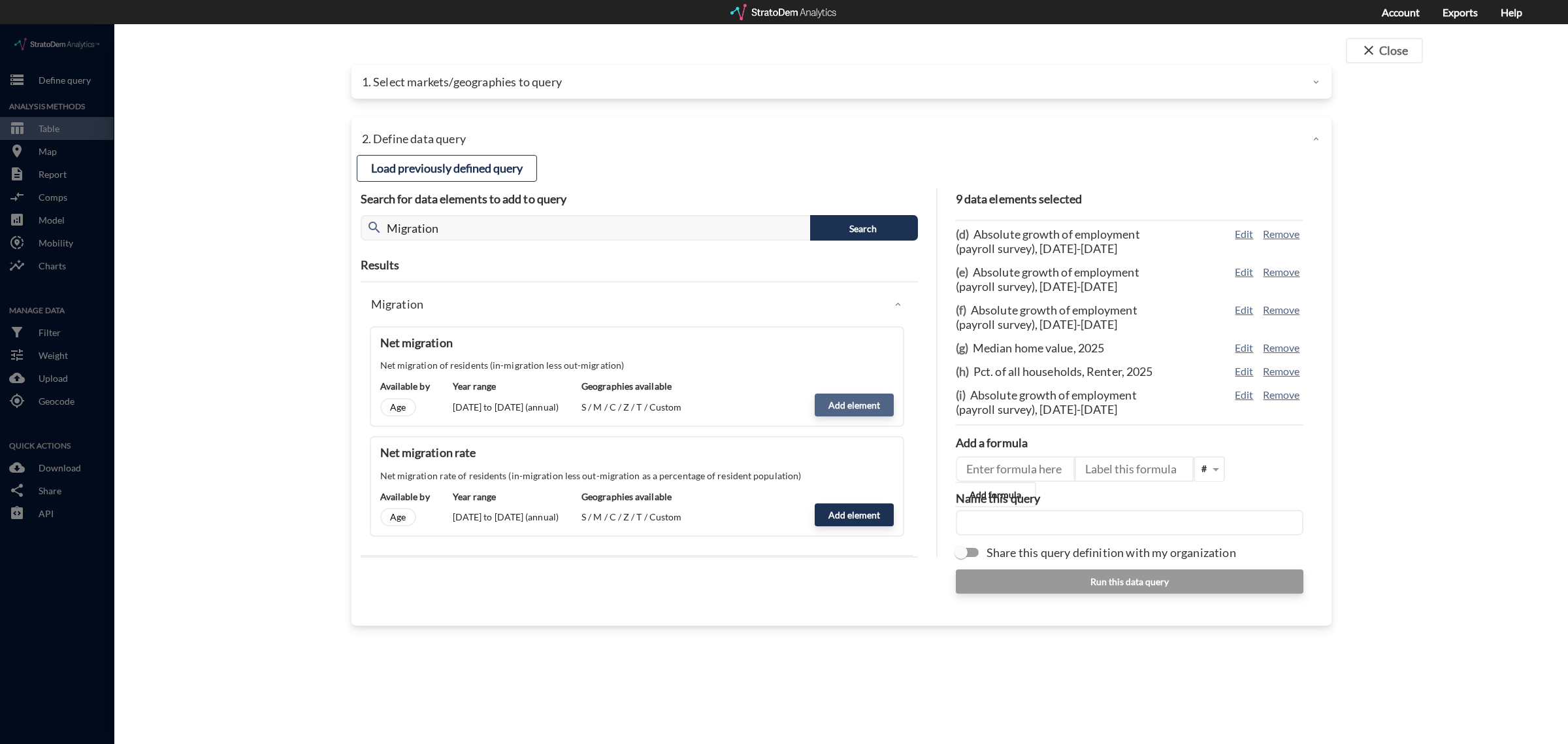
click button "Add element"
type input "MIGRATION"
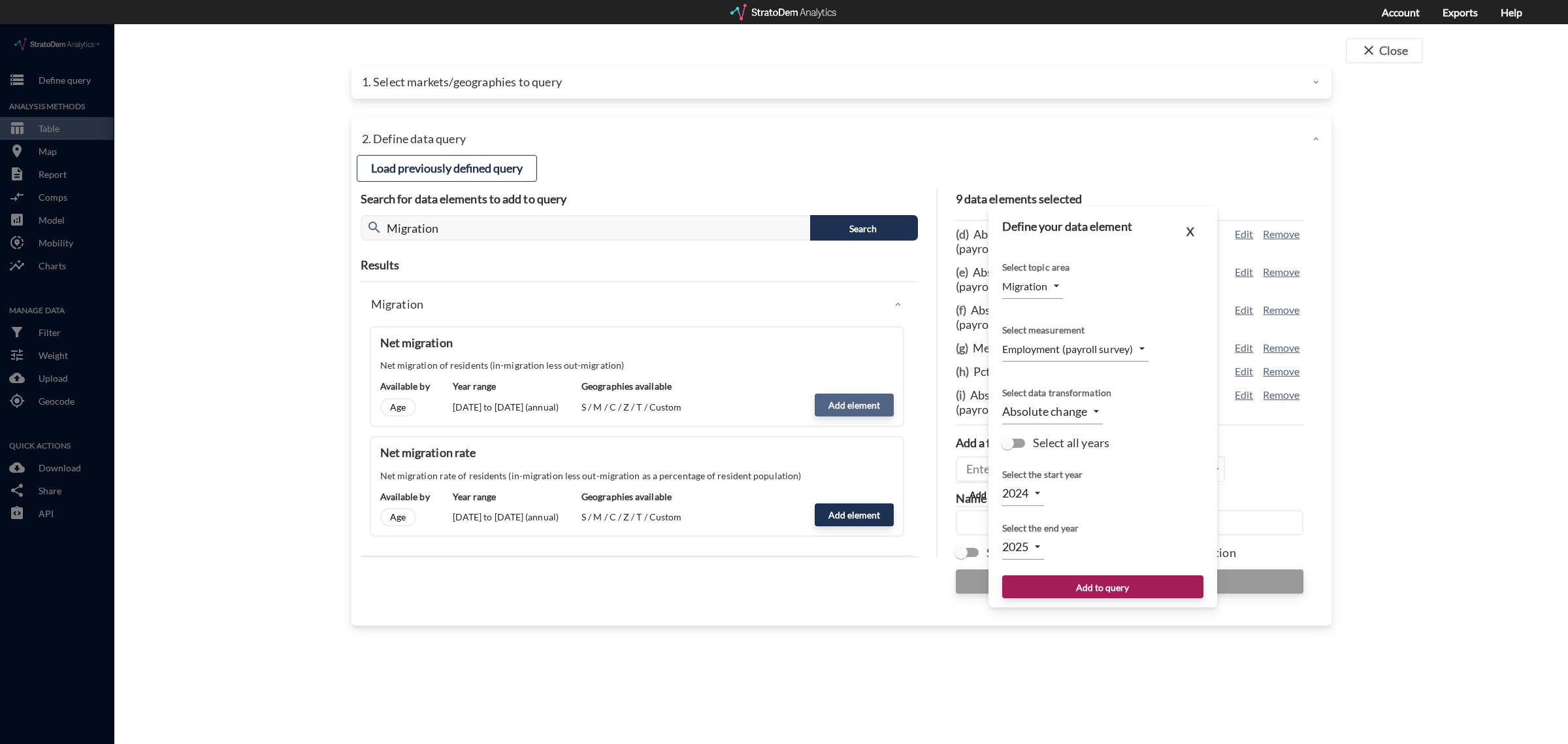
type input "COUNT"
type input "LEVEL"
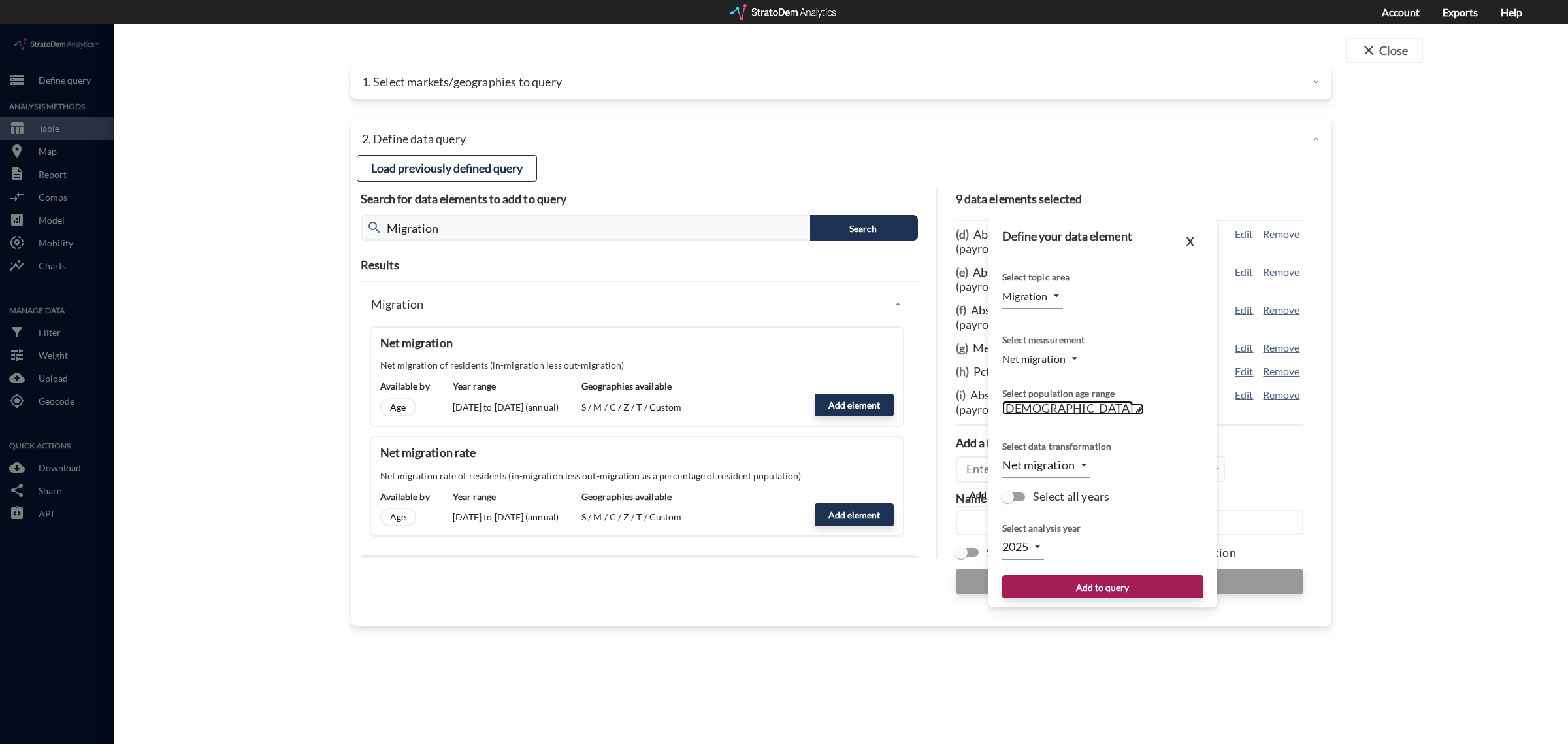
click span
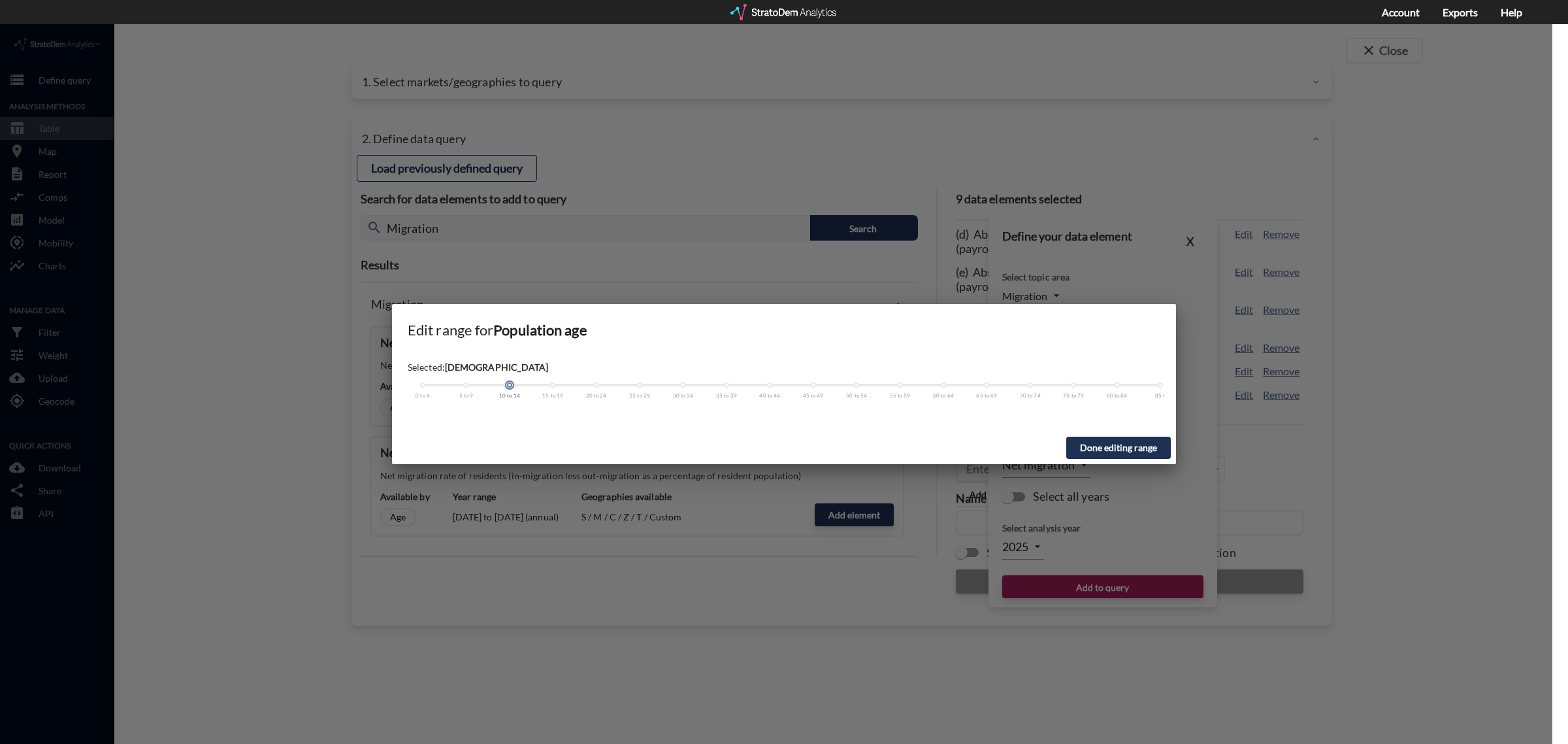
click div
drag, startPoint x: 510, startPoint y: 362, endPoint x: 344, endPoint y: 342, distance: 167.2
click div "Edit range for Population age Selected: 14 years or younger 0 to 4 5 to 9 10 to…"
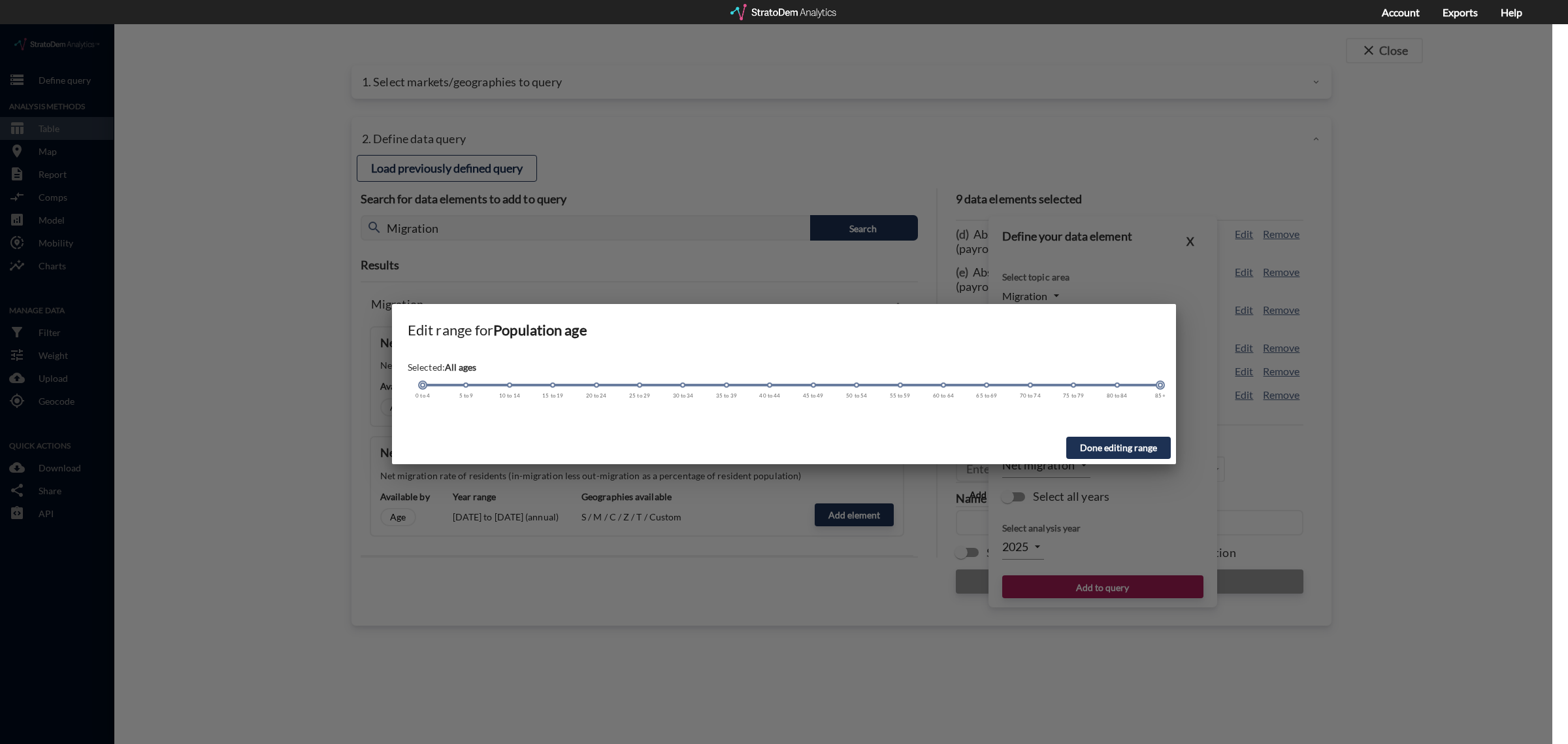
drag, startPoint x: 512, startPoint y: 362, endPoint x: 1163, endPoint y: 376, distance: 651.2
click div "Selected: All ages 0 to 4 5 to 9 10 to 14 15 to 19 20 to 24 25 to 29 30 to 34 3…"
click button "Done editing range"
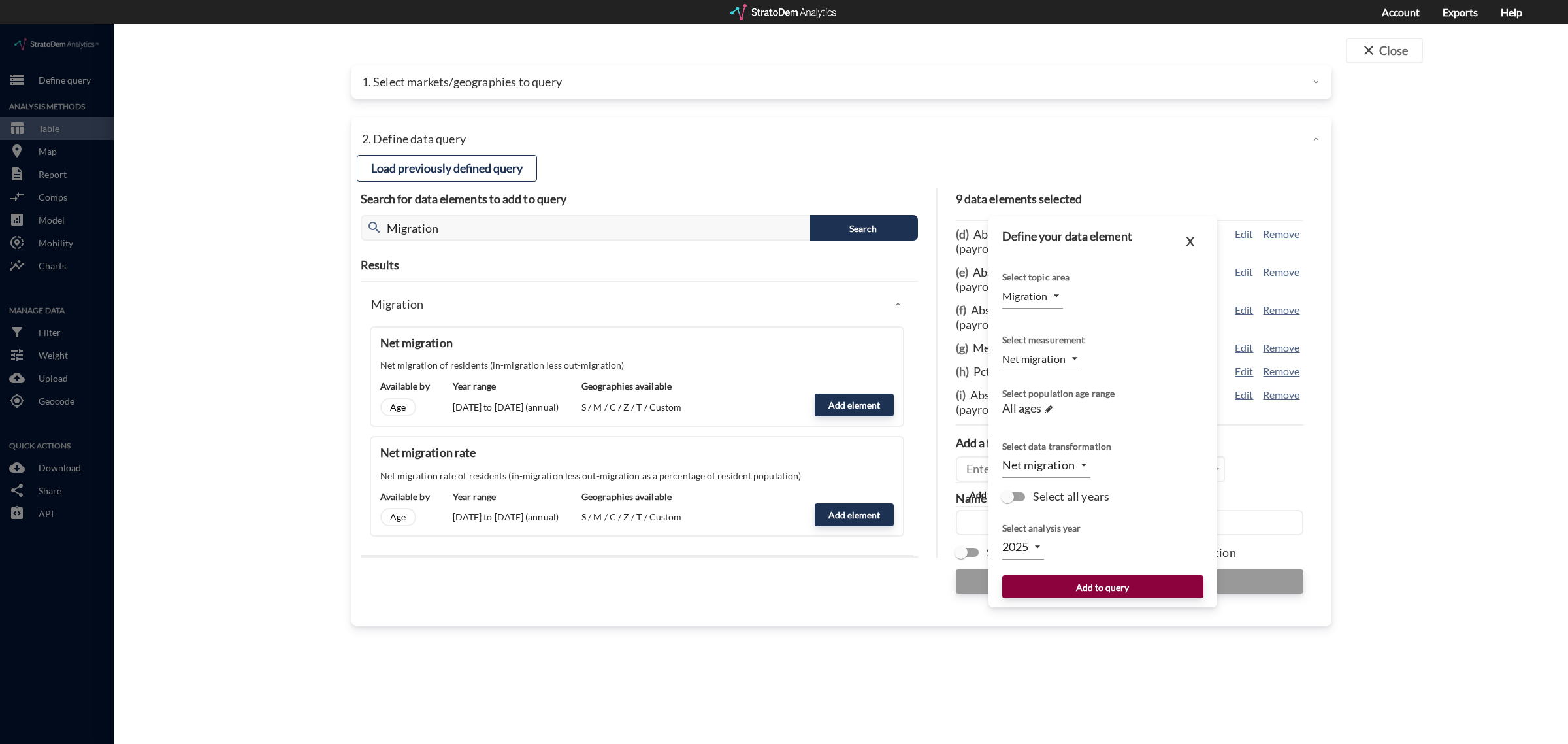
click button "Add to query"
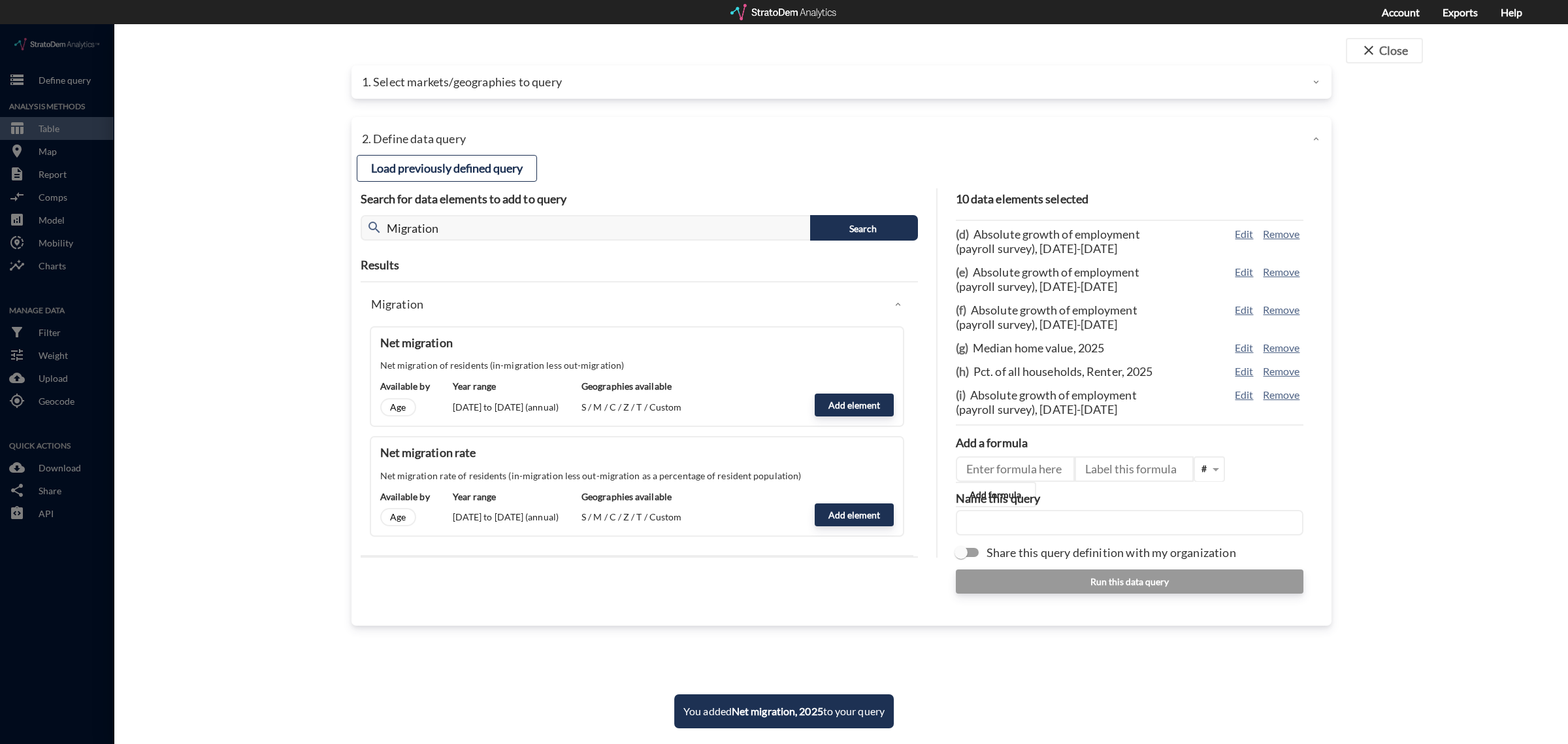
scroll to position [97, 0]
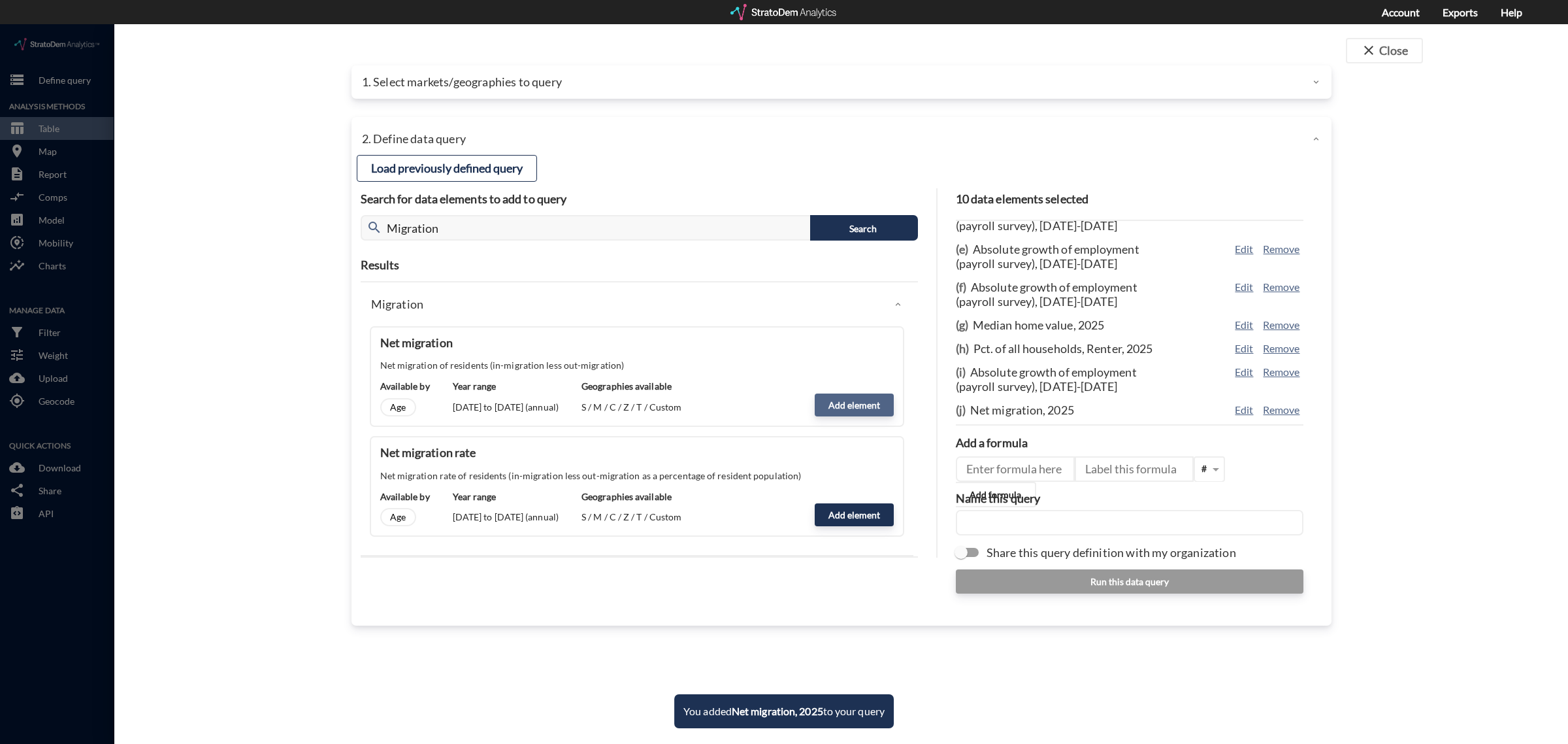
click button "Add element"
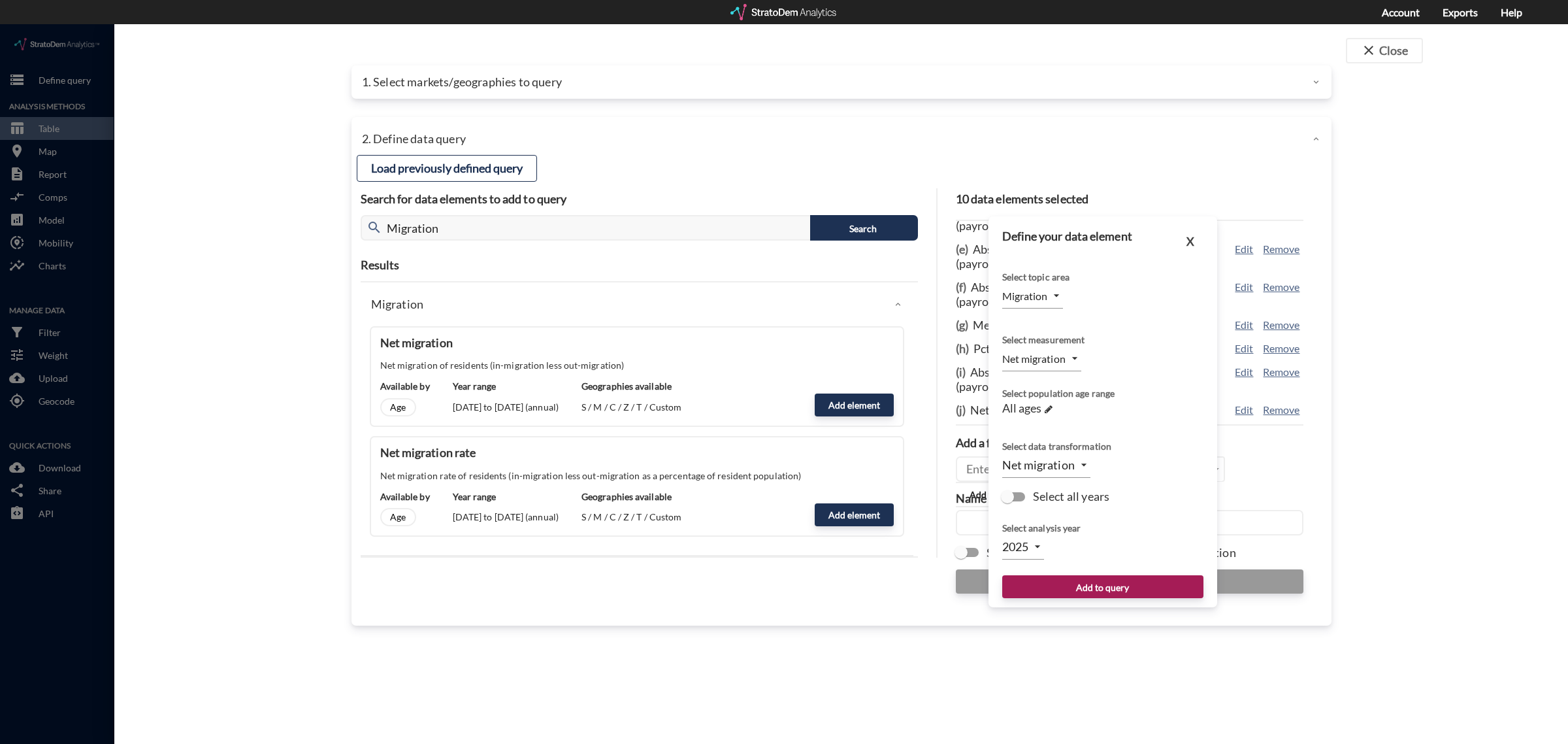
click body "/vantagepoint/us/-1 storage Define query Analysis Methods table_chart Table roo…"
click li "2026"
type input "2026"
click button "Add to query"
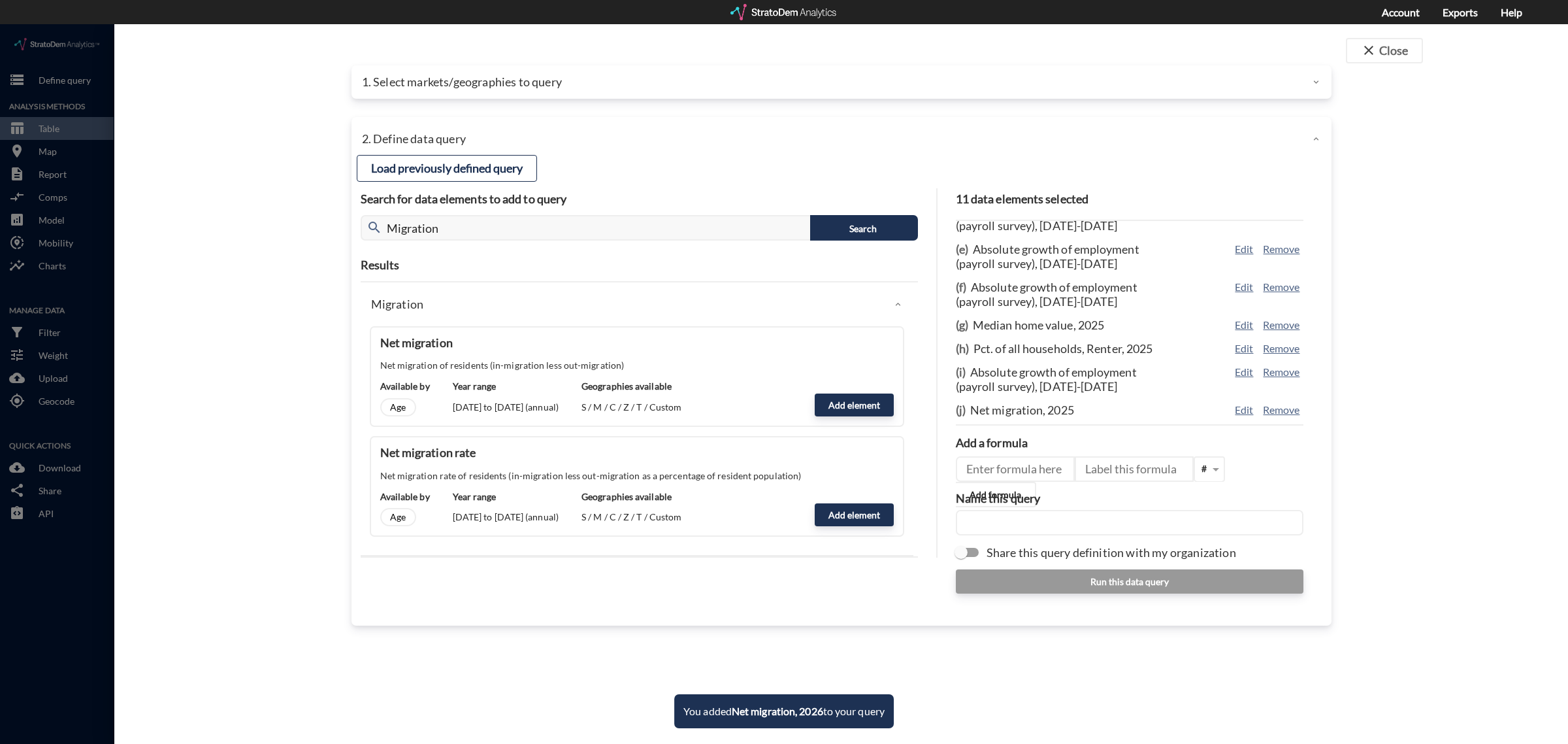
scroll to position [121, 0]
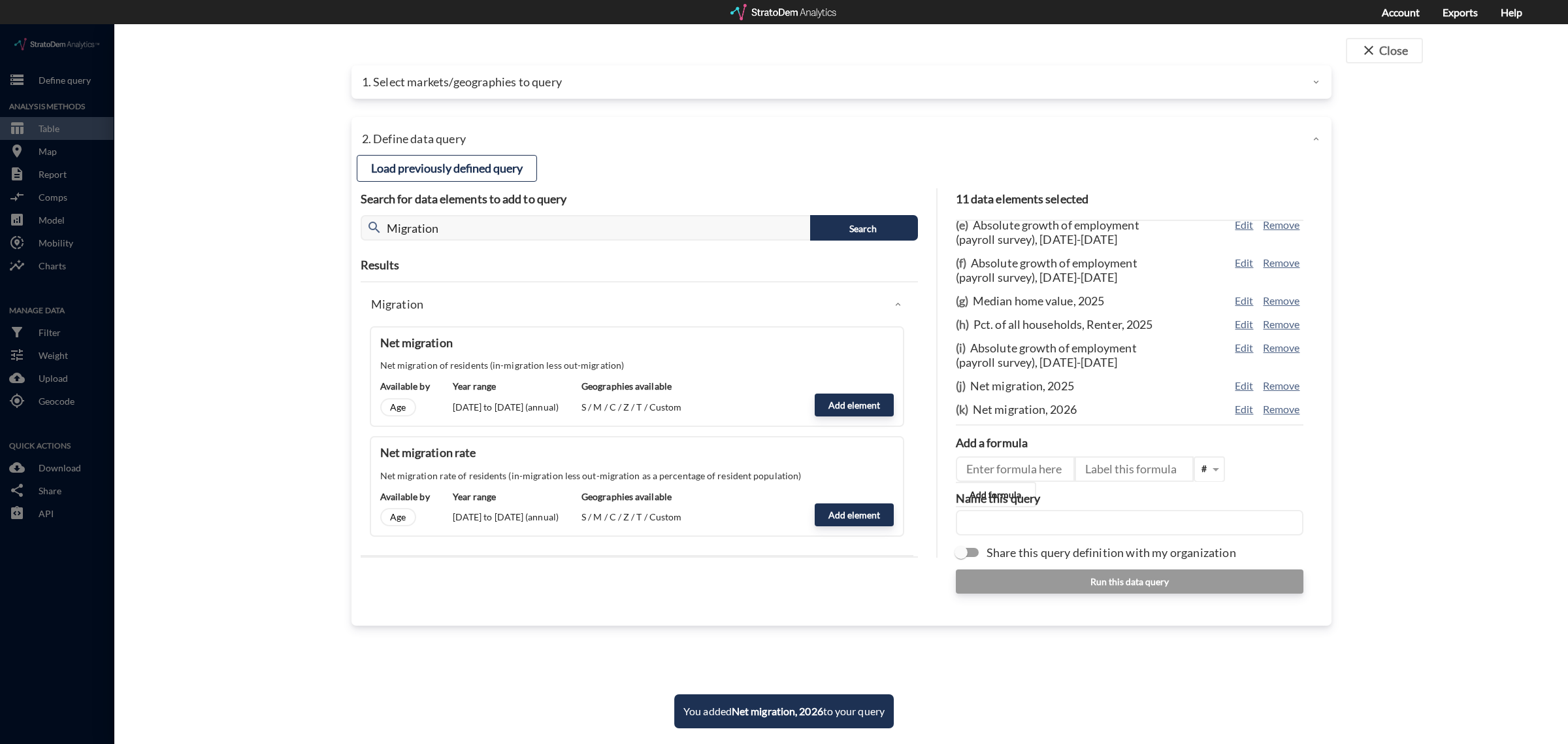
click input "text"
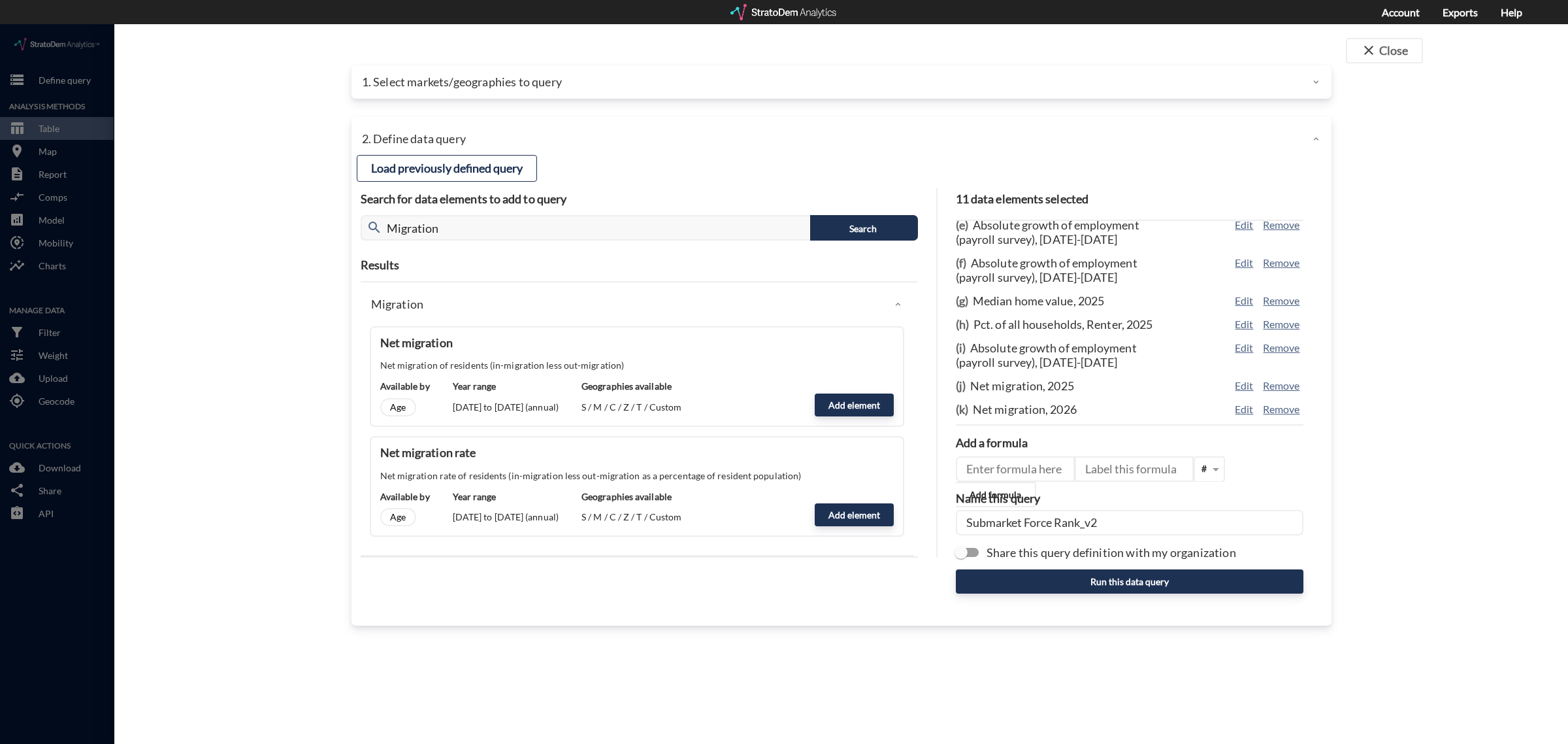
type input "Submarket Force Rank_v2"
click input "Share this query definition with my organization"
checkbox input "true"
click button "Run this data query"
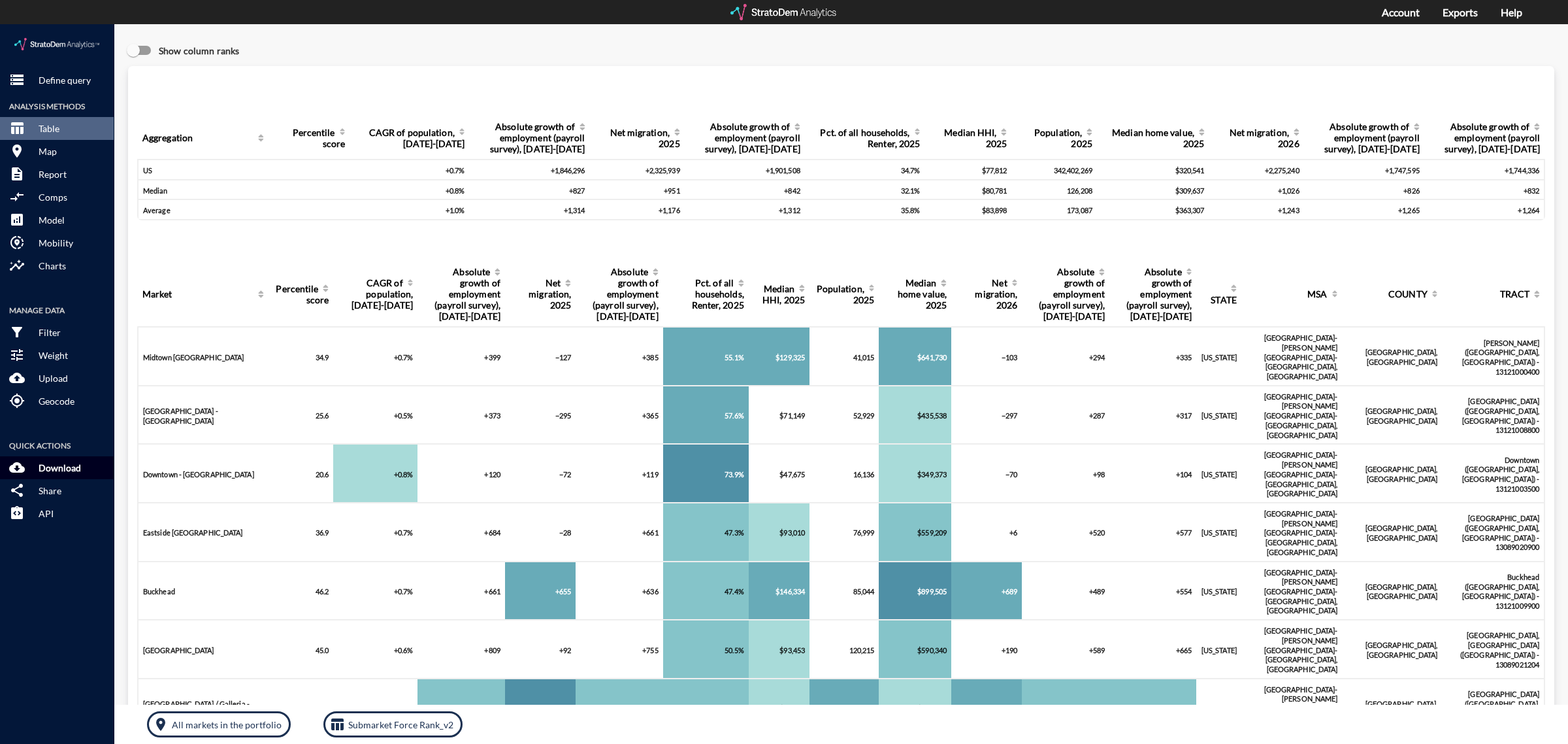
click p "Download"
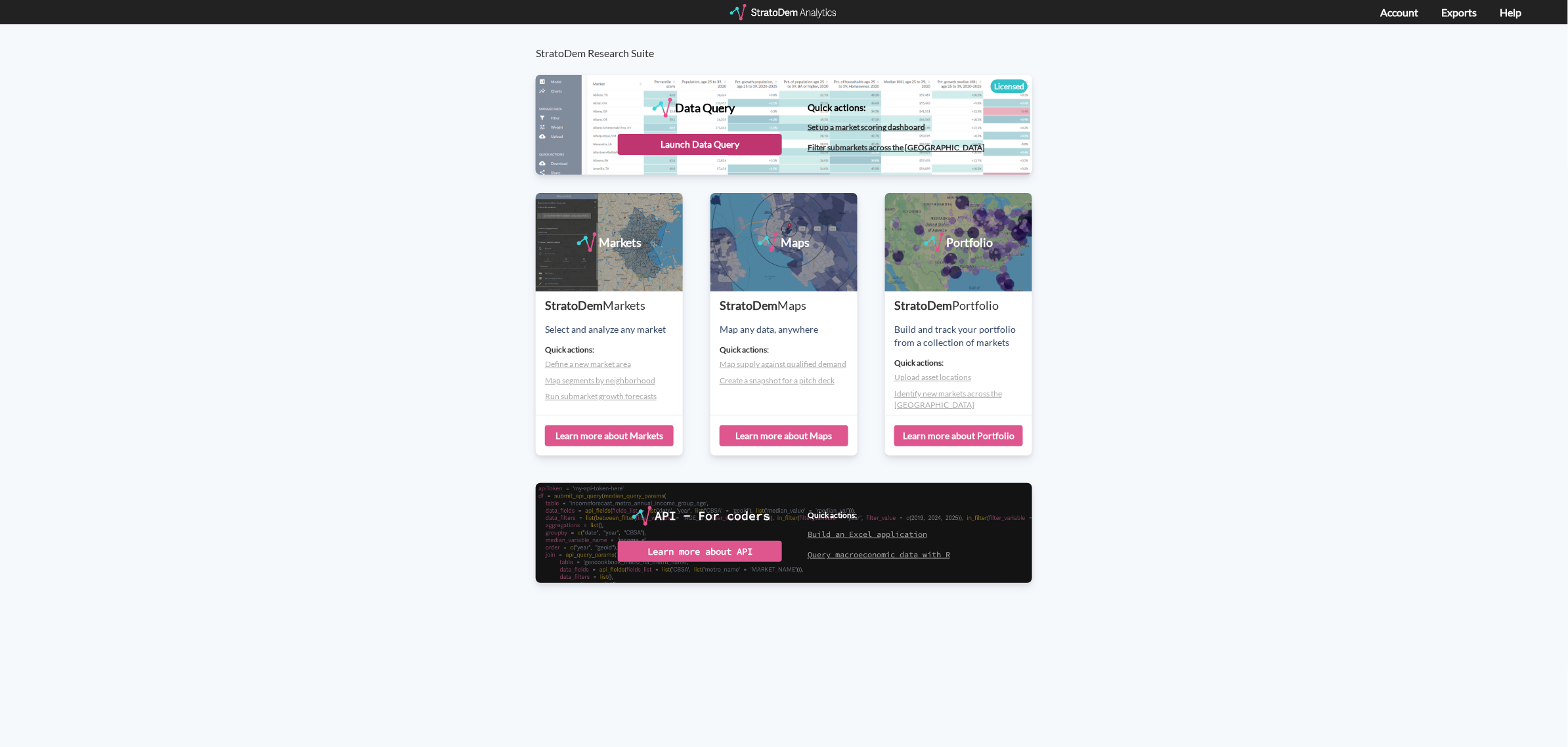
click at [697, 141] on div "Launch Data Query" at bounding box center [699, 144] width 164 height 21
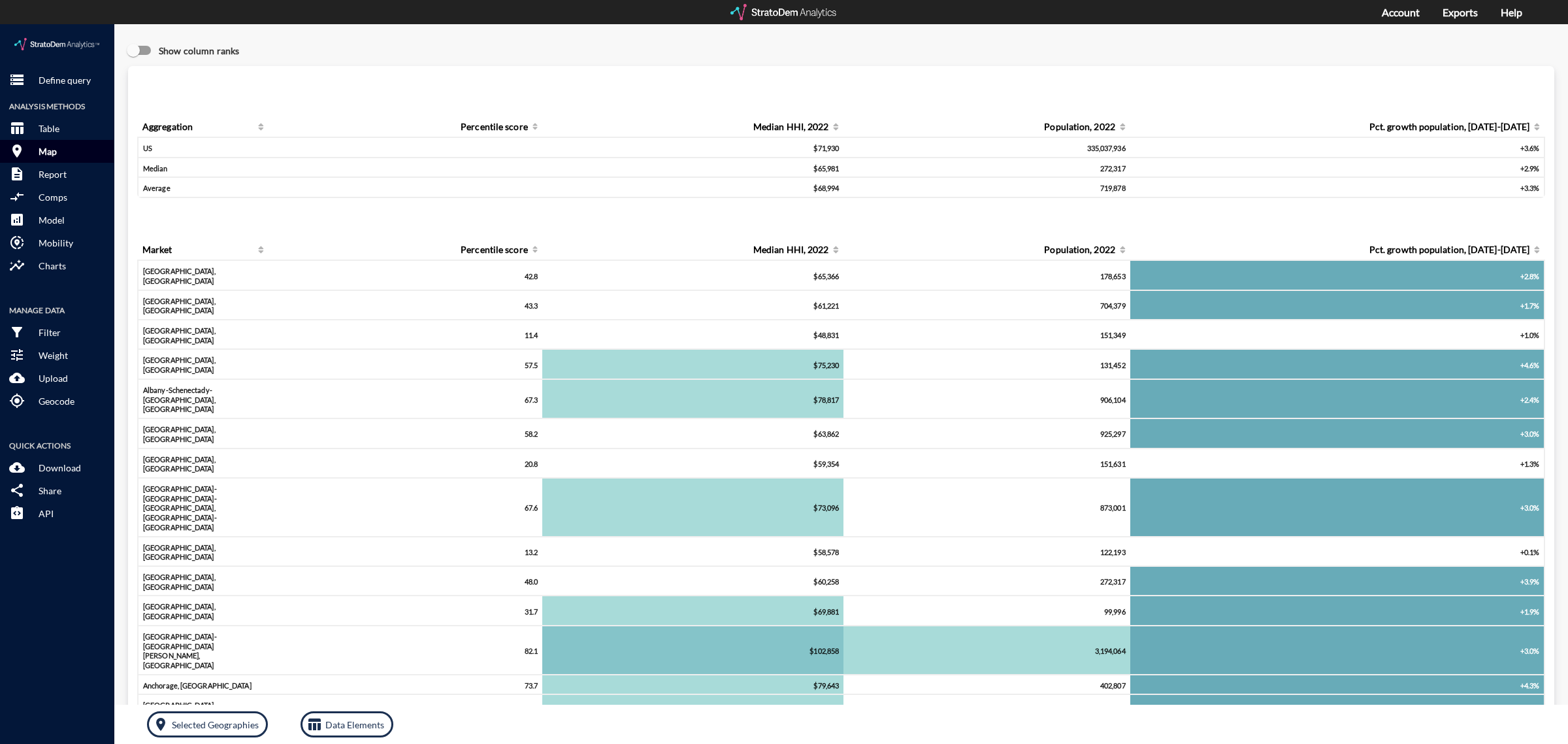
click p "Map"
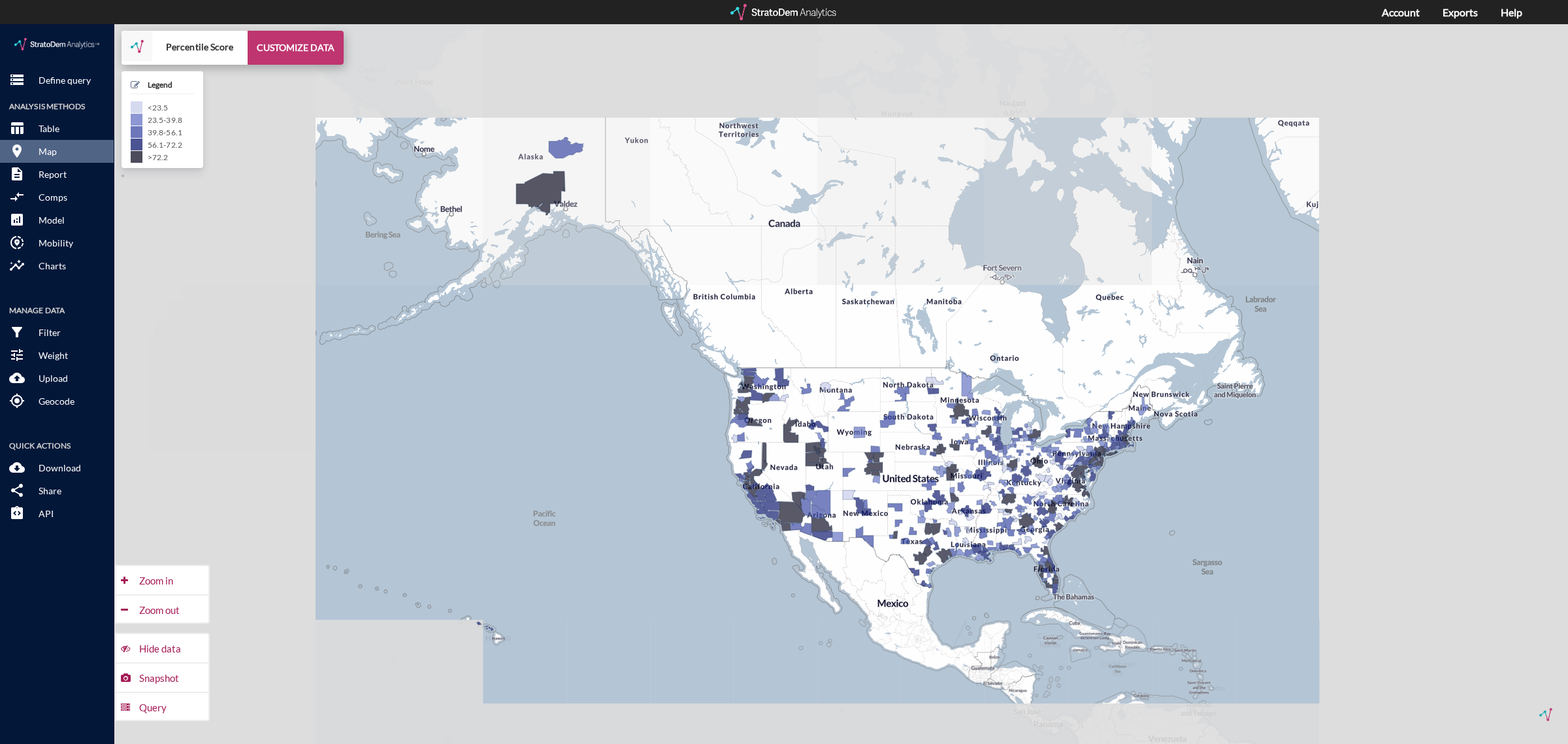
click button "CUSTOMIZE DATA"
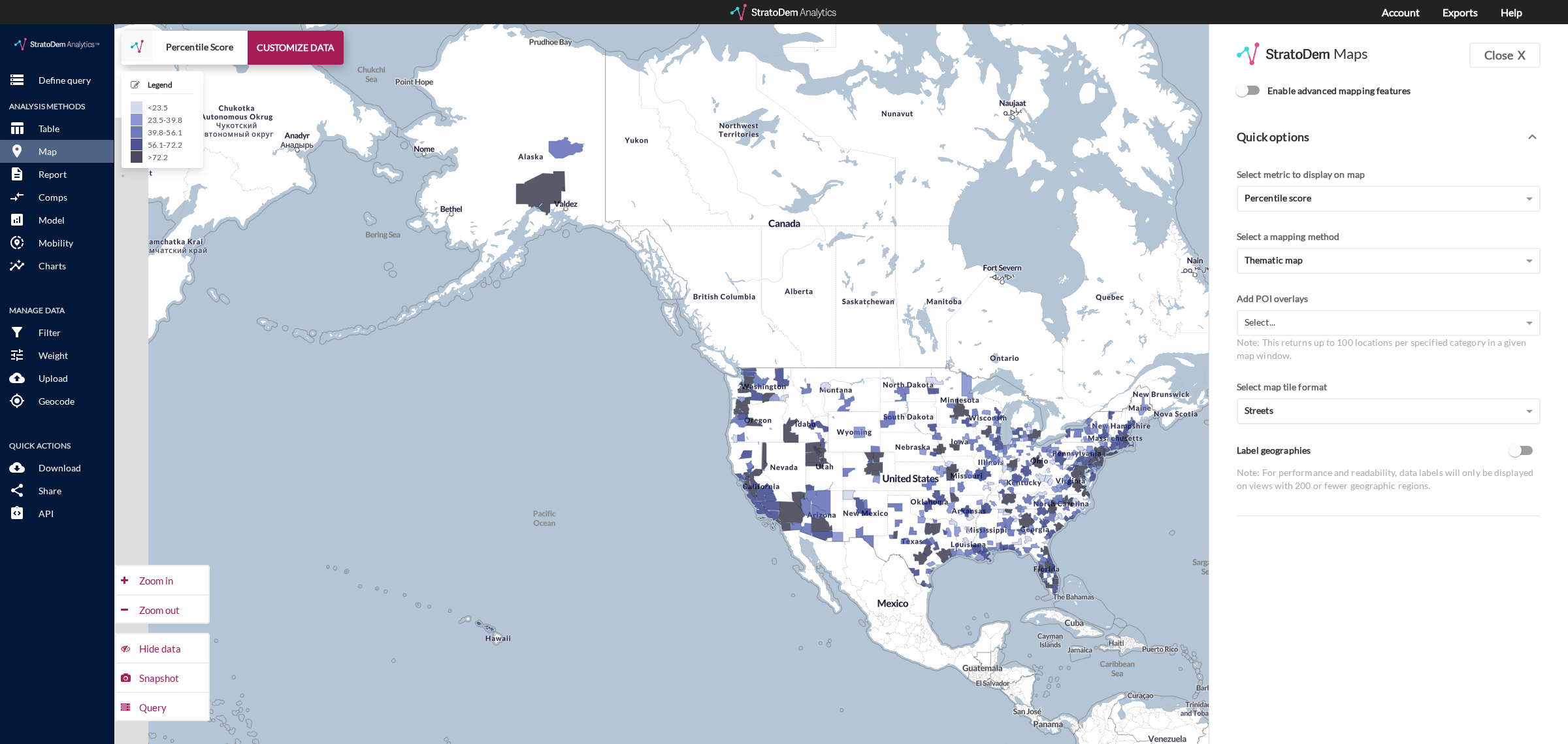
click input "Enable advanced mapping features"
checkbox input "true"
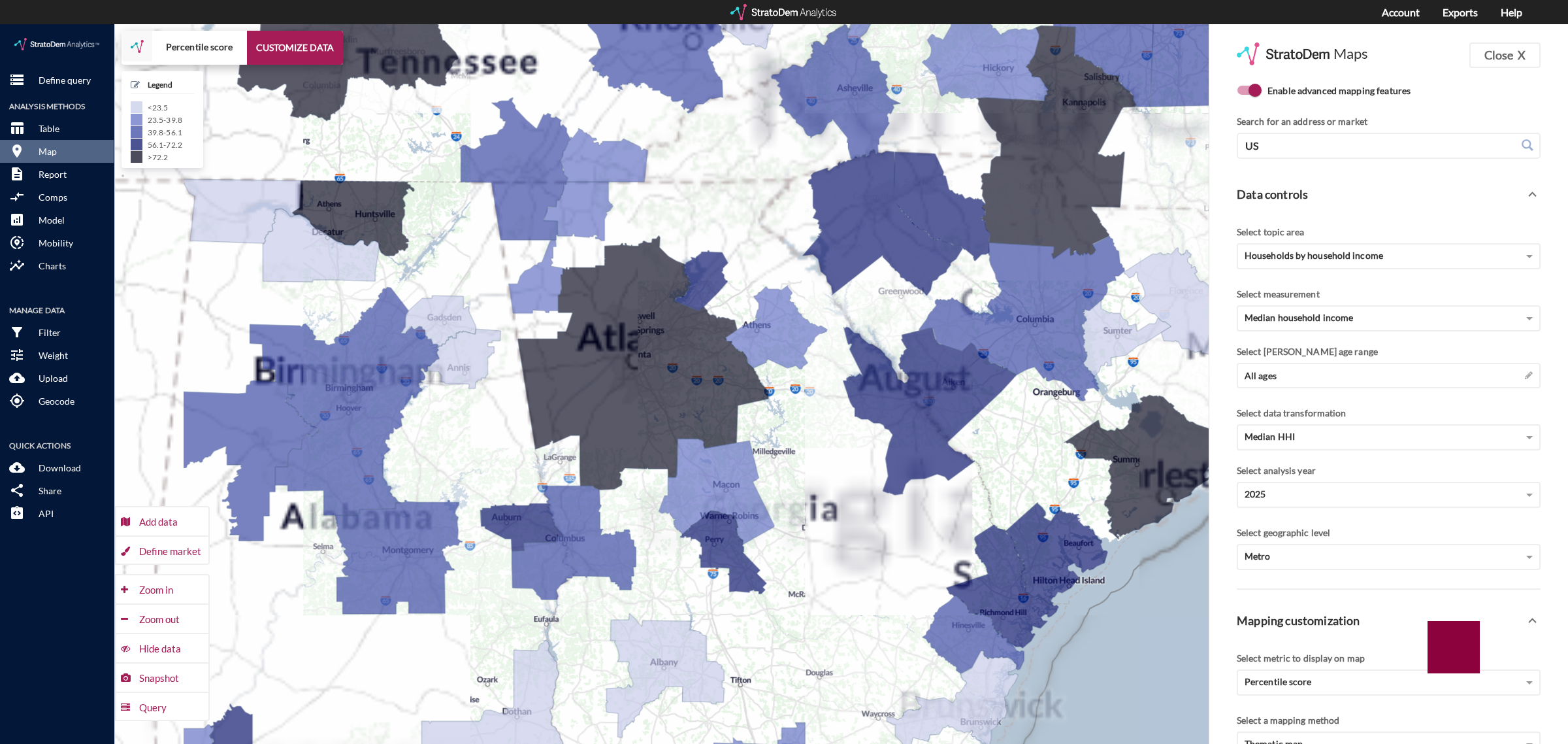
drag, startPoint x: 776, startPoint y: 443, endPoint x: 1070, endPoint y: 457, distance: 294.3
click div "+ − Percentile score CUSTOMIZE DATA Legend < 23.5 23.5 - 39.8 39.8 - 56.1 56.1 …"
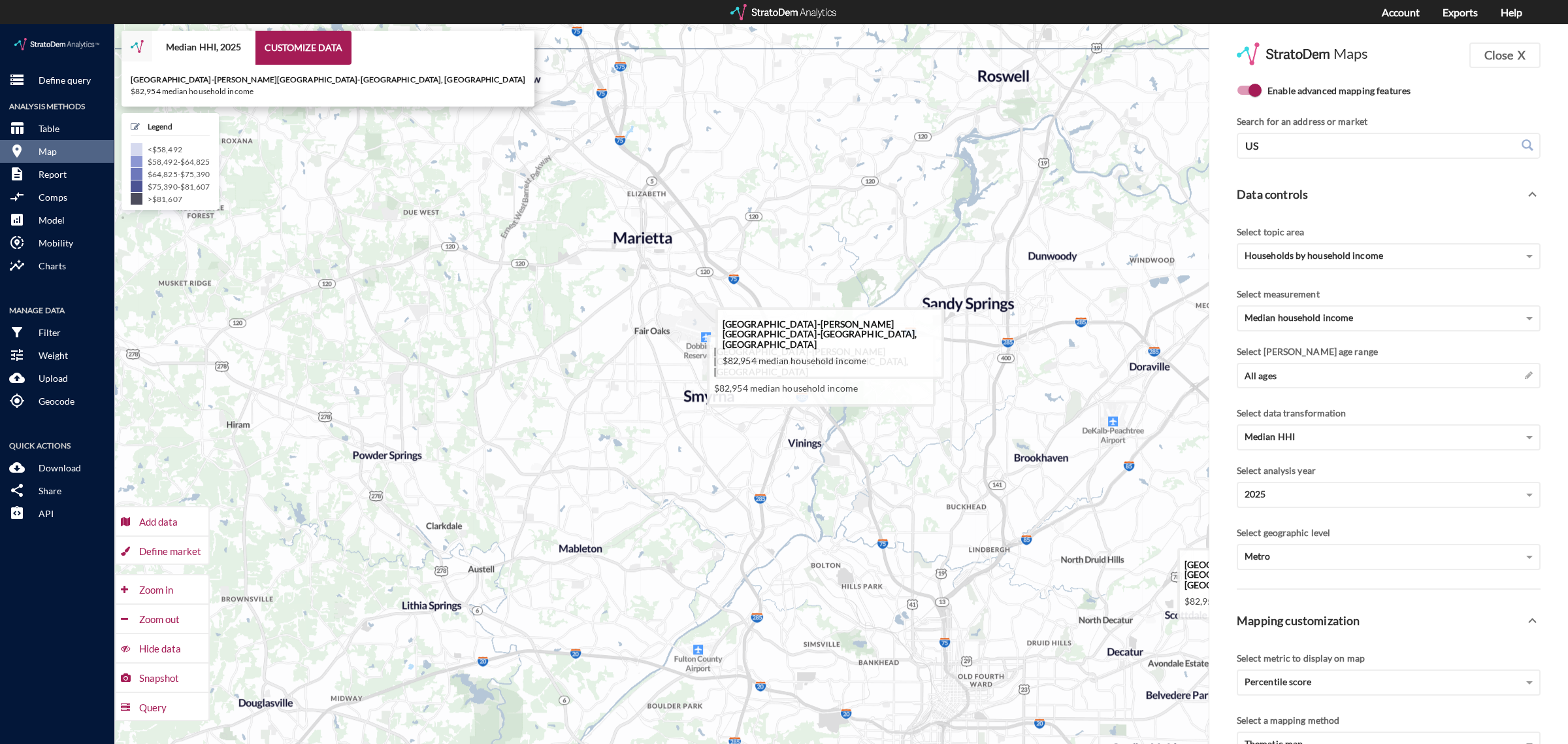
drag, startPoint x: 709, startPoint y: 289, endPoint x: 704, endPoint y: 388, distance: 99.1
click icon
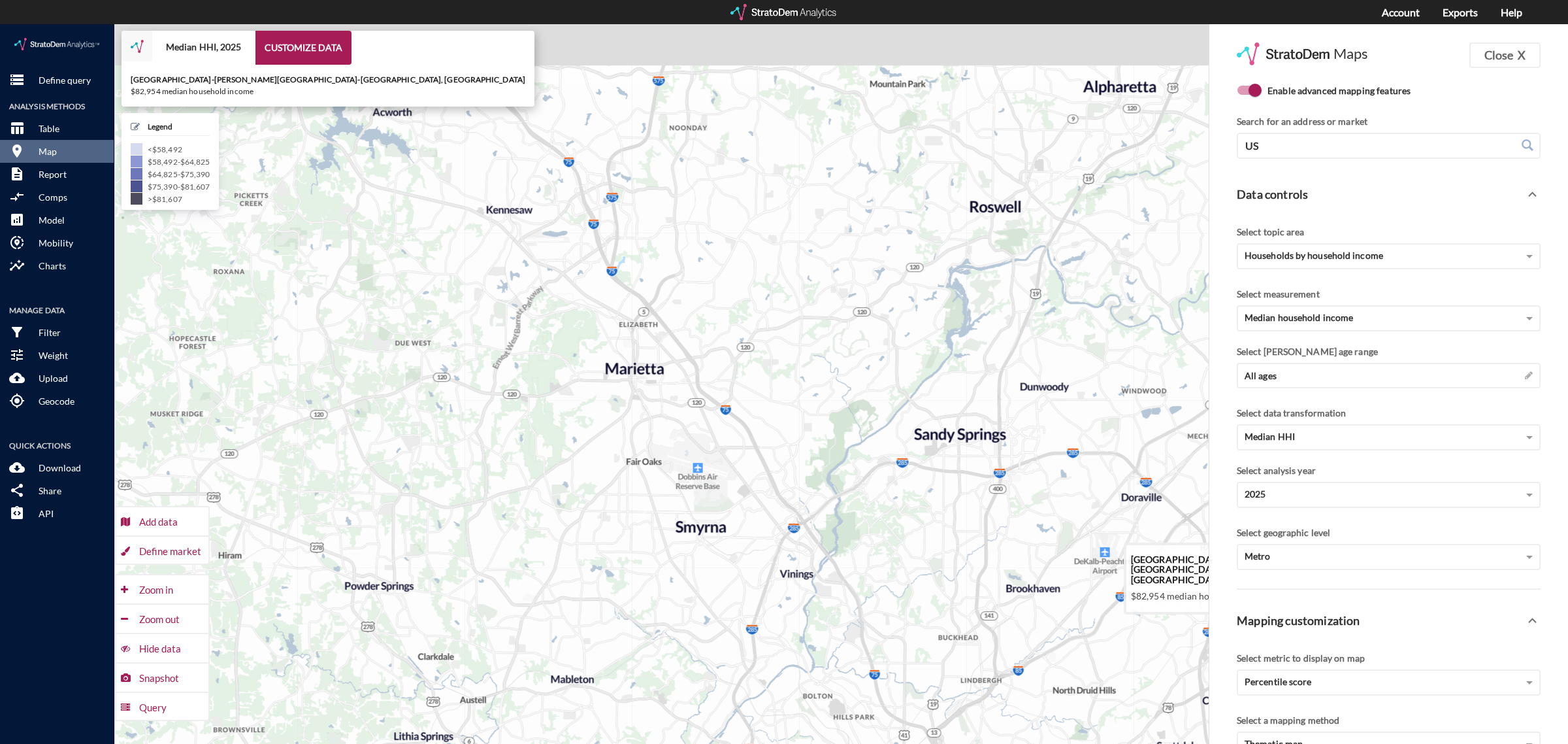
drag, startPoint x: 710, startPoint y: 296, endPoint x: 702, endPoint y: 431, distance: 135.2
click icon
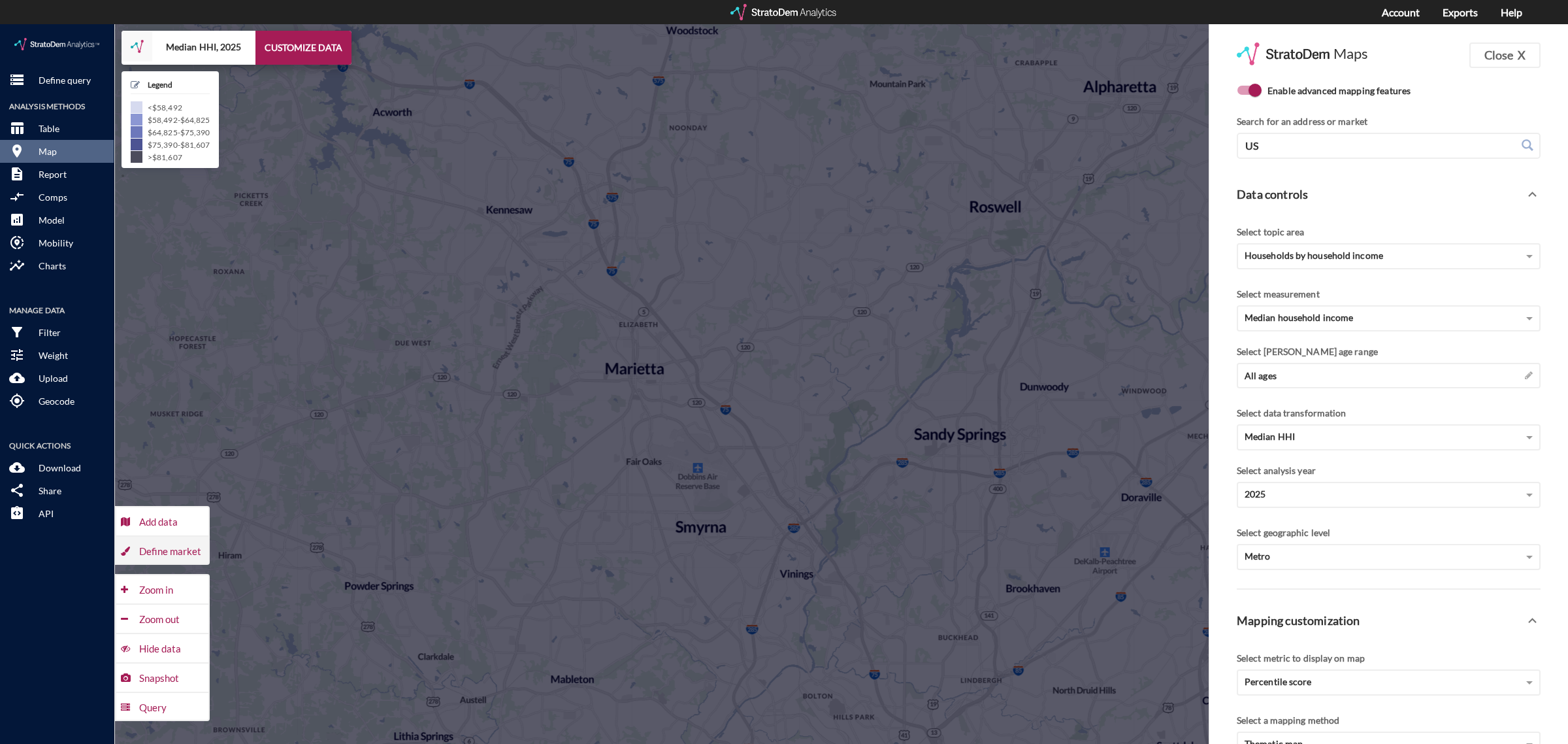
click div "Define market"
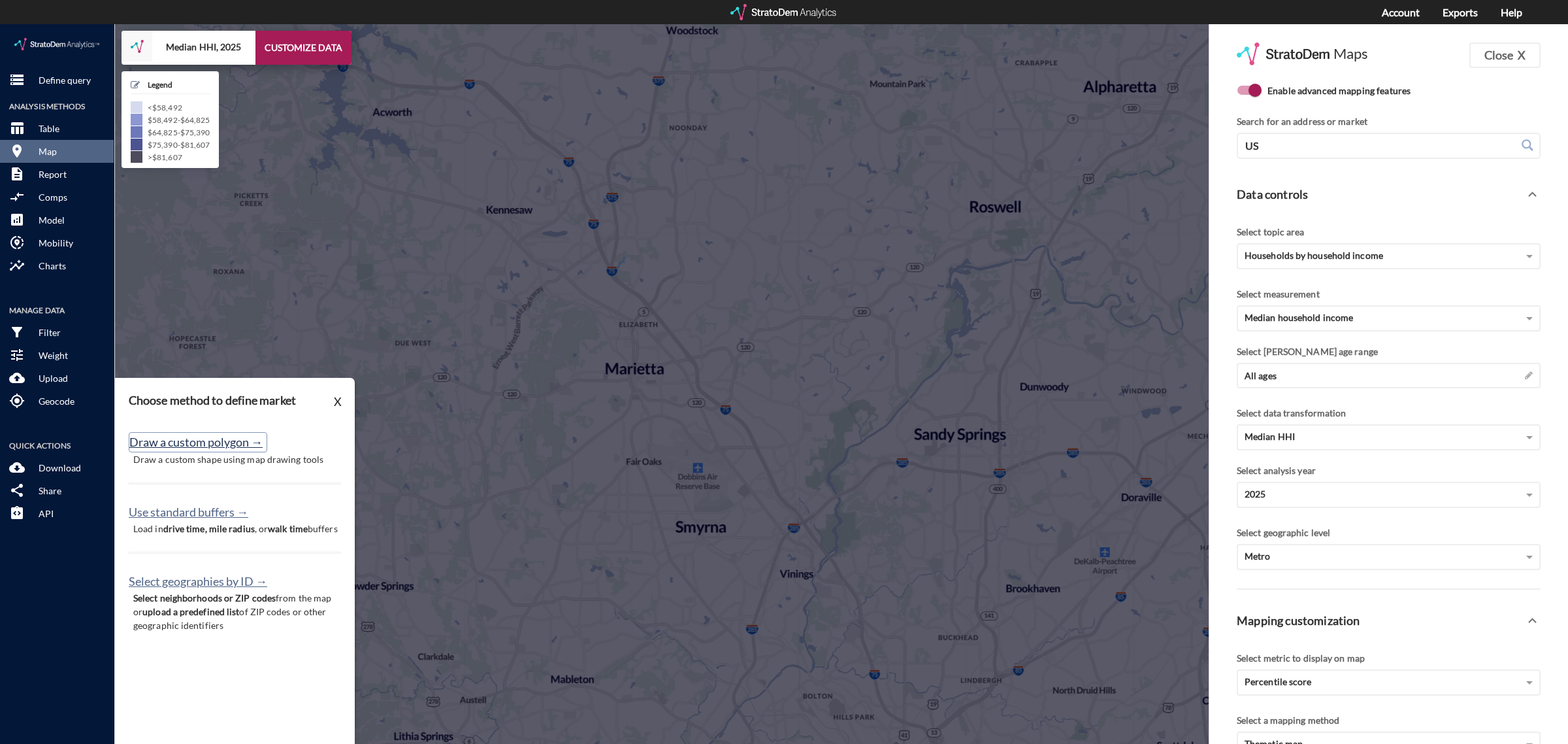
click button "Draw a custom polygon →"
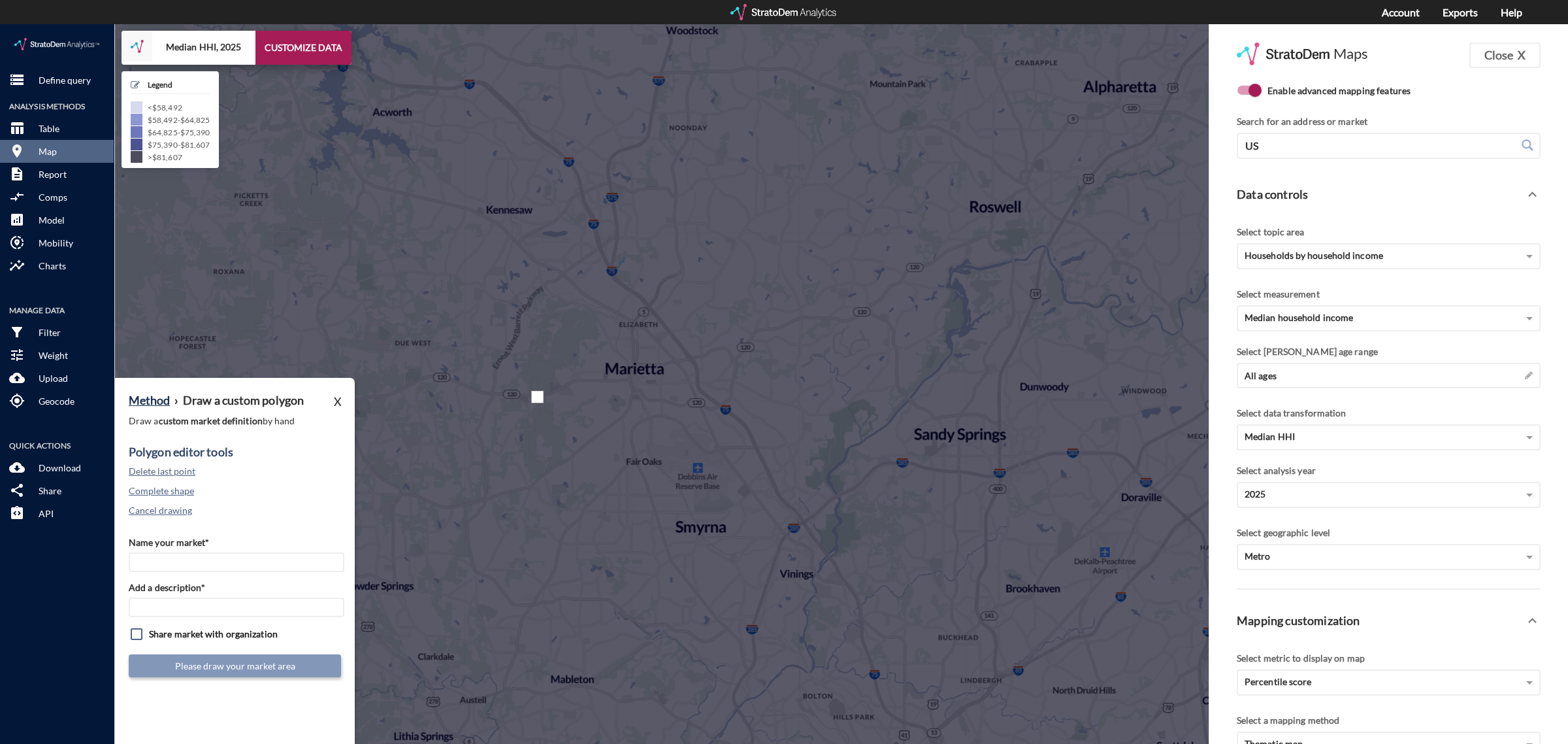
click div
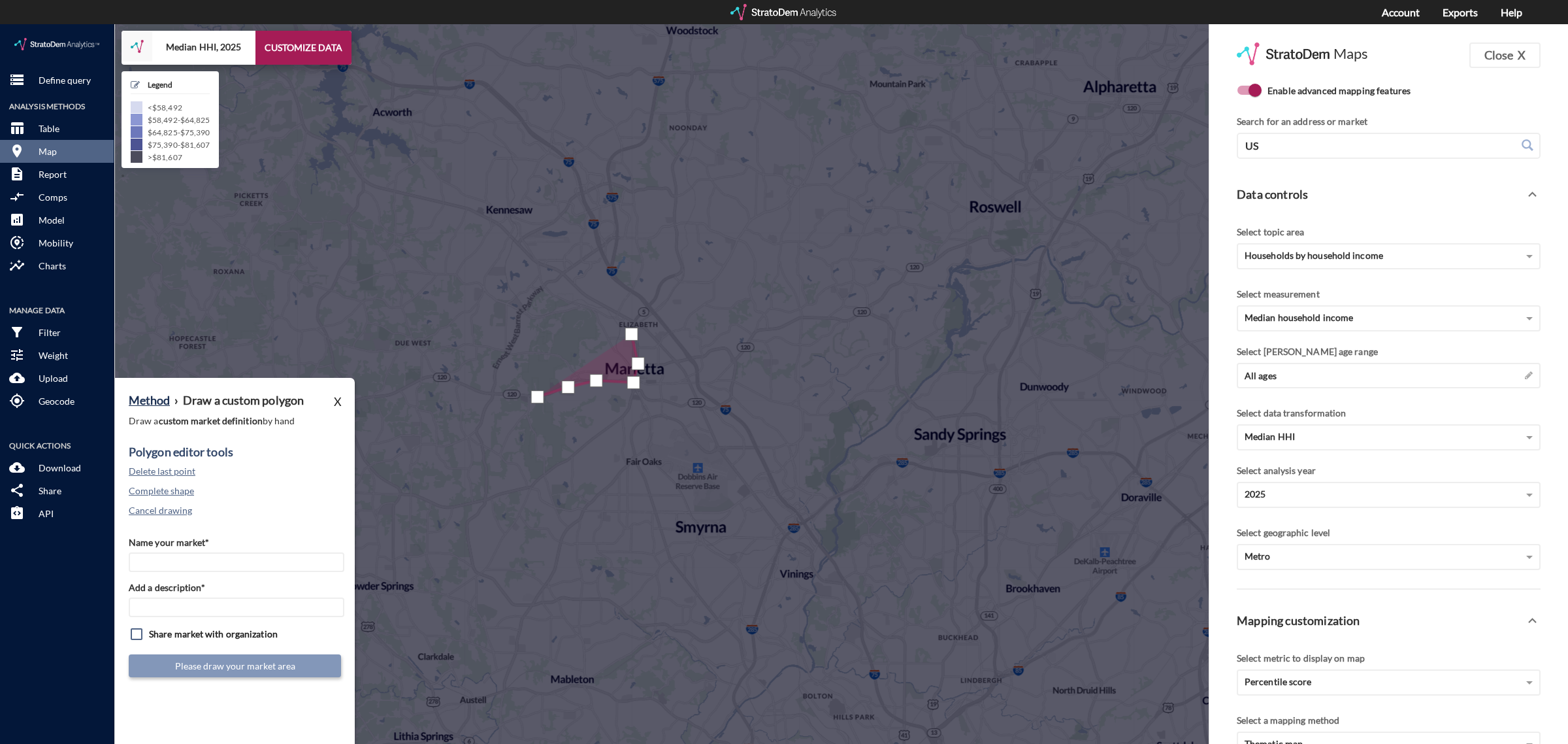
click div
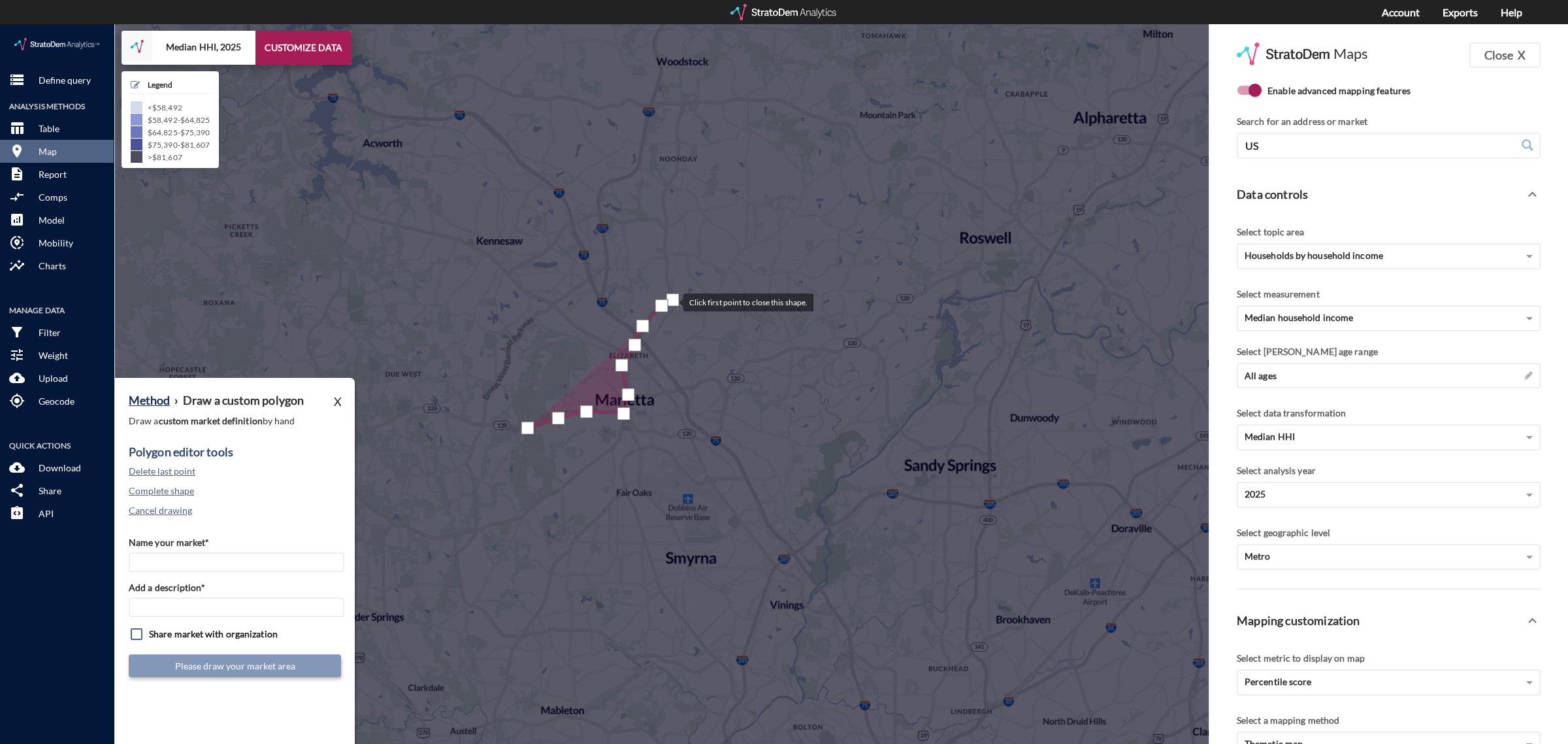
drag, startPoint x: 683, startPoint y: 244, endPoint x: 671, endPoint y: 277, distance: 35.1
click div
drag, startPoint x: 703, startPoint y: 238, endPoint x: 714, endPoint y: 236, distance: 11.2
click div
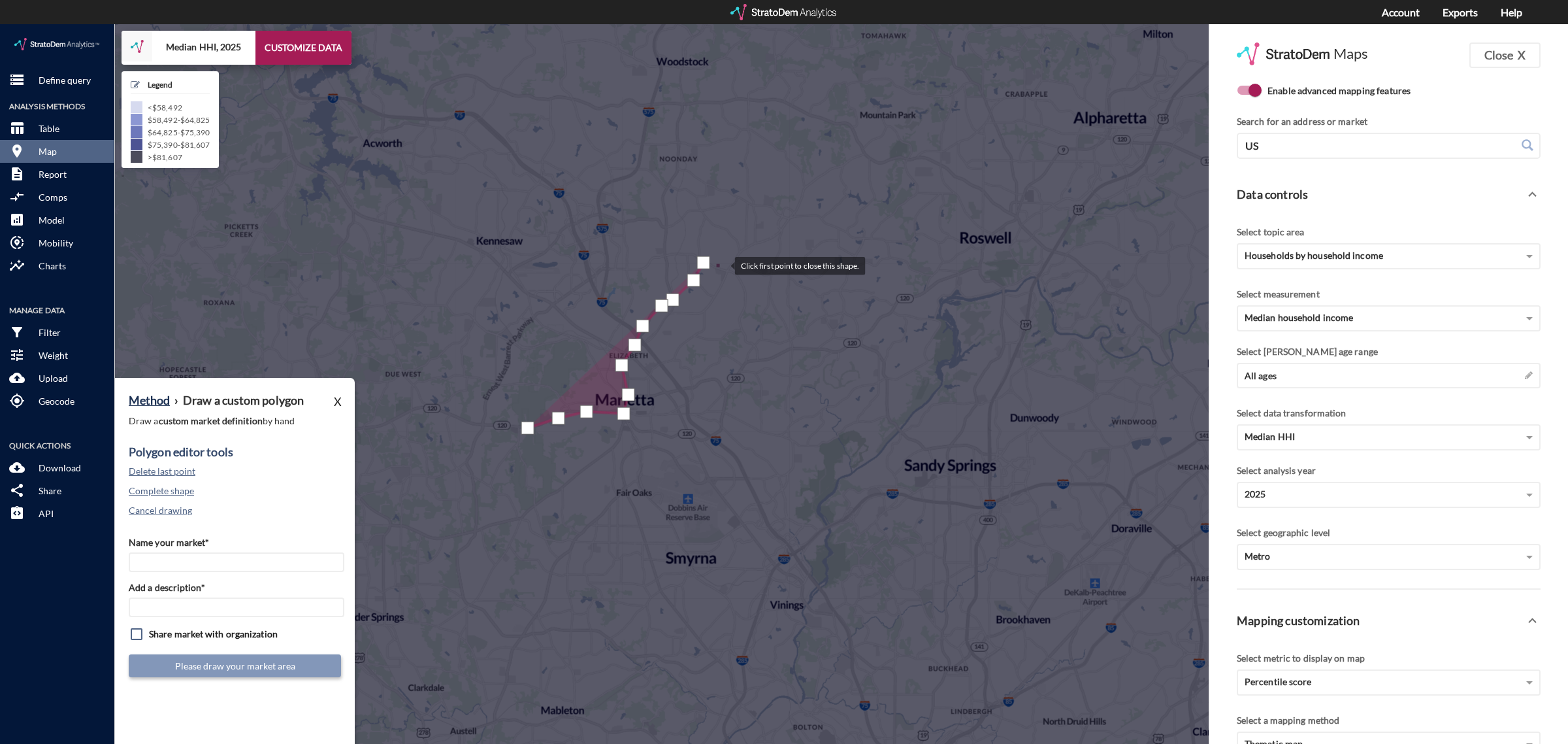
click div
drag, startPoint x: 742, startPoint y: 217, endPoint x: 773, endPoint y: 210, distance: 31.8
click div
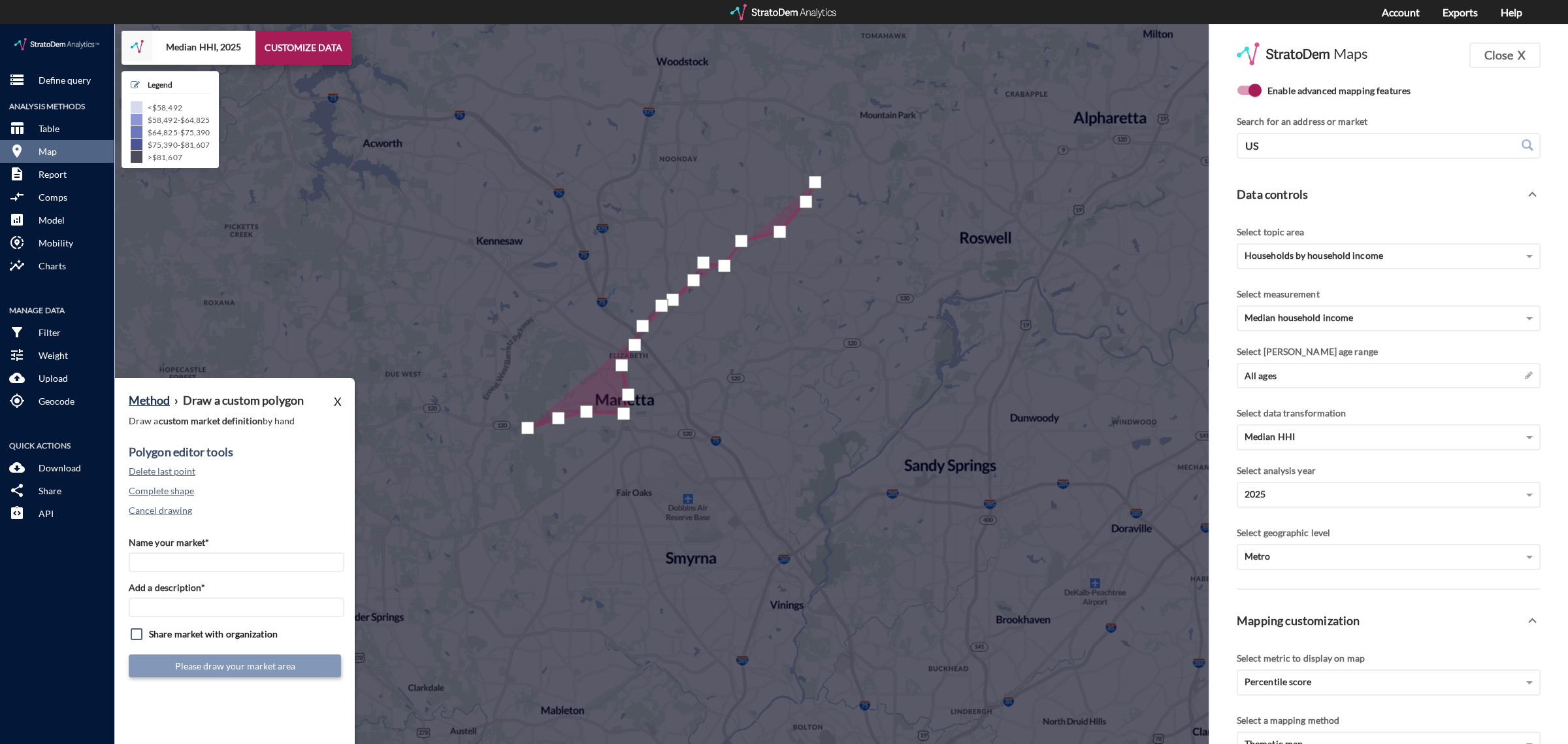
drag, startPoint x: 815, startPoint y: 157, endPoint x: 854, endPoint y: 139, distance: 43.0
click div
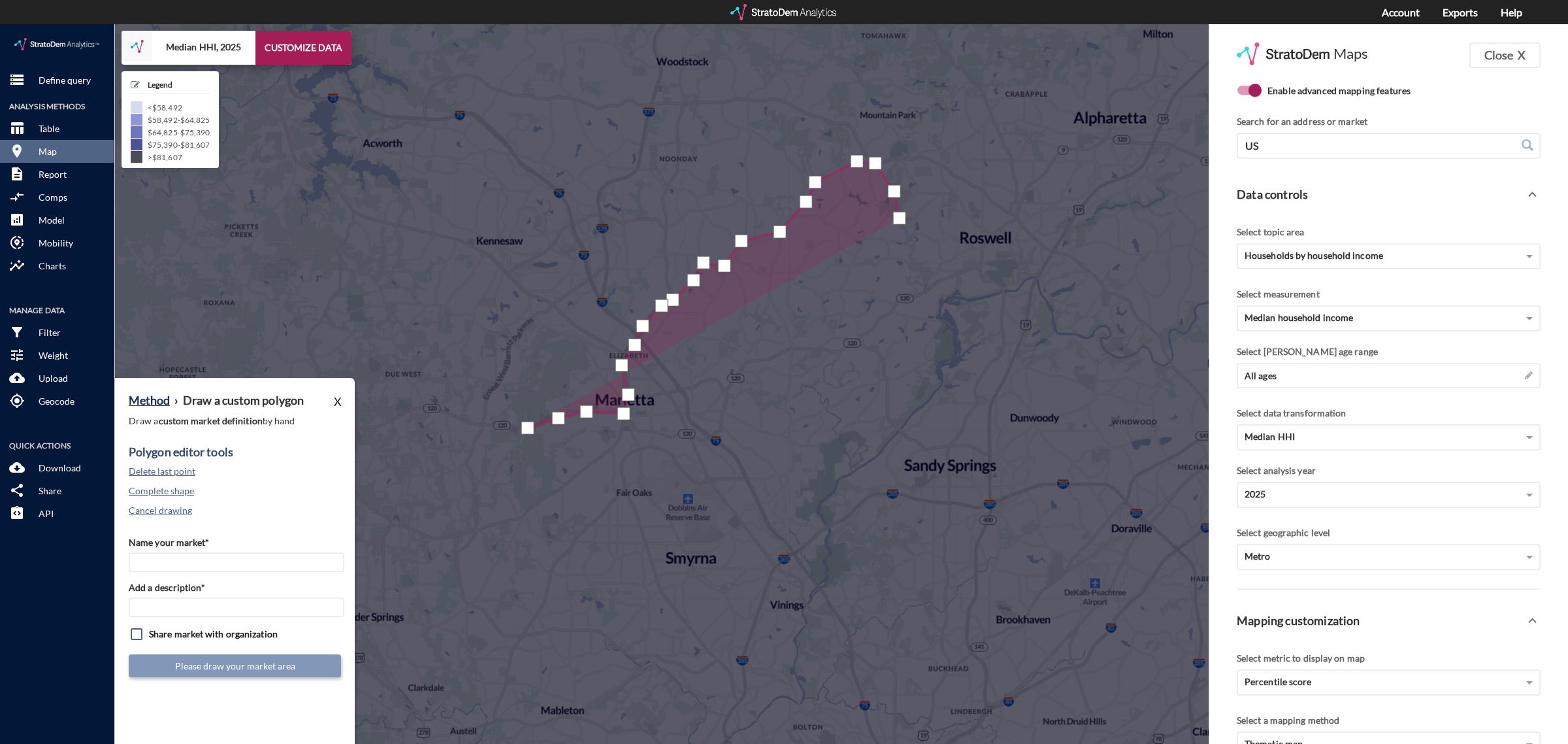
drag, startPoint x: 899, startPoint y: 193, endPoint x: 909, endPoint y: 215, distance: 24.2
click div
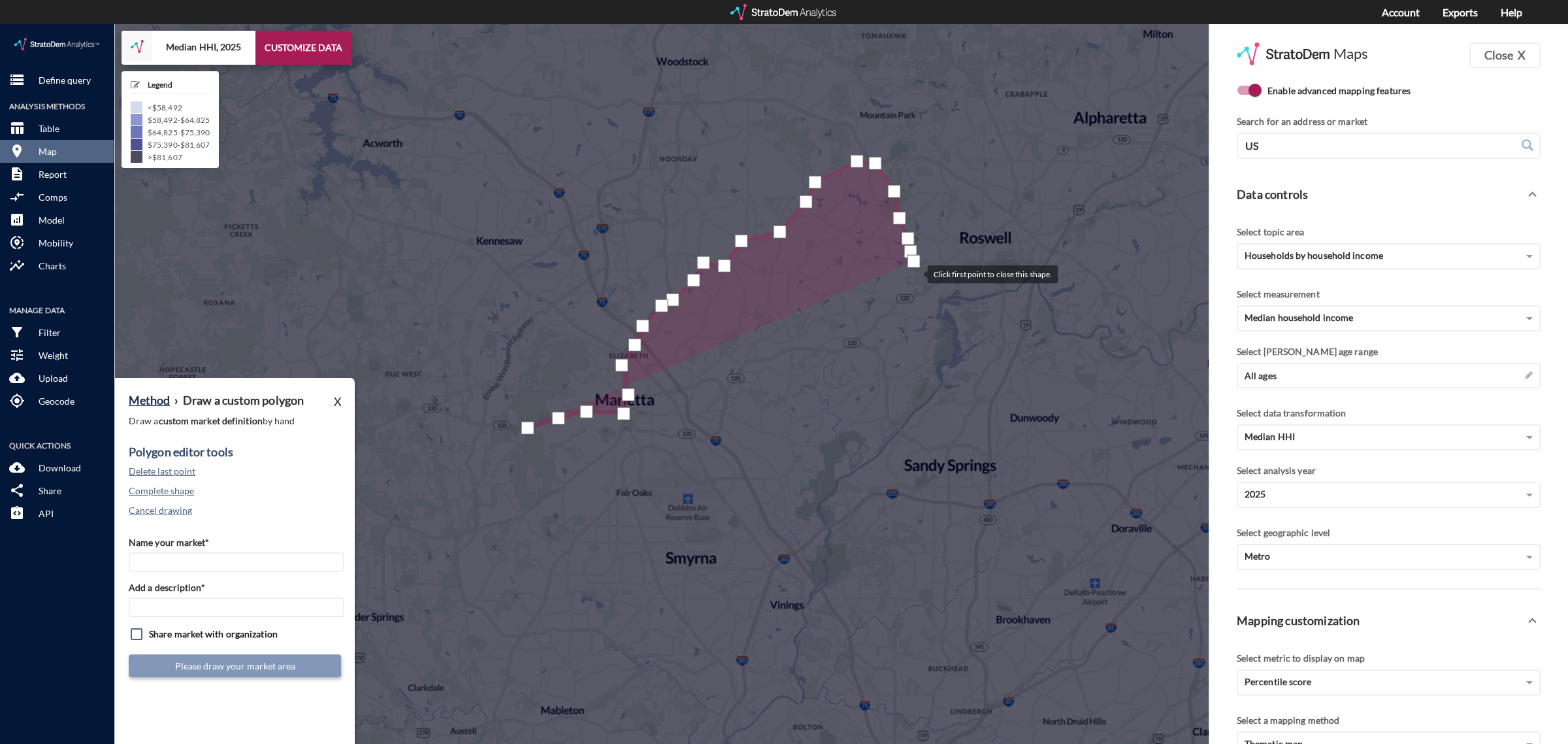
click div
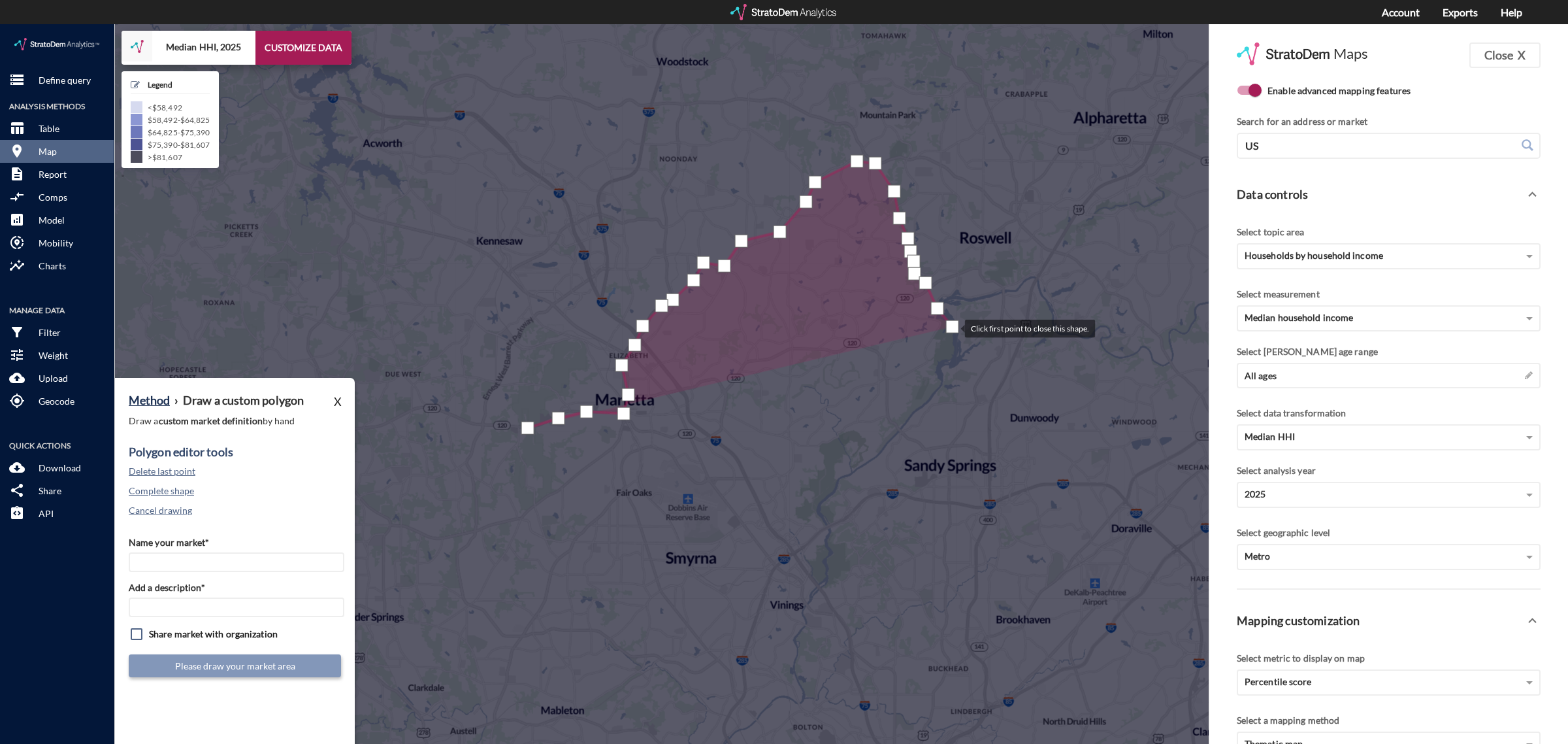
drag, startPoint x: 952, startPoint y: 303, endPoint x: 964, endPoint y: 323, distance: 23.3
click div
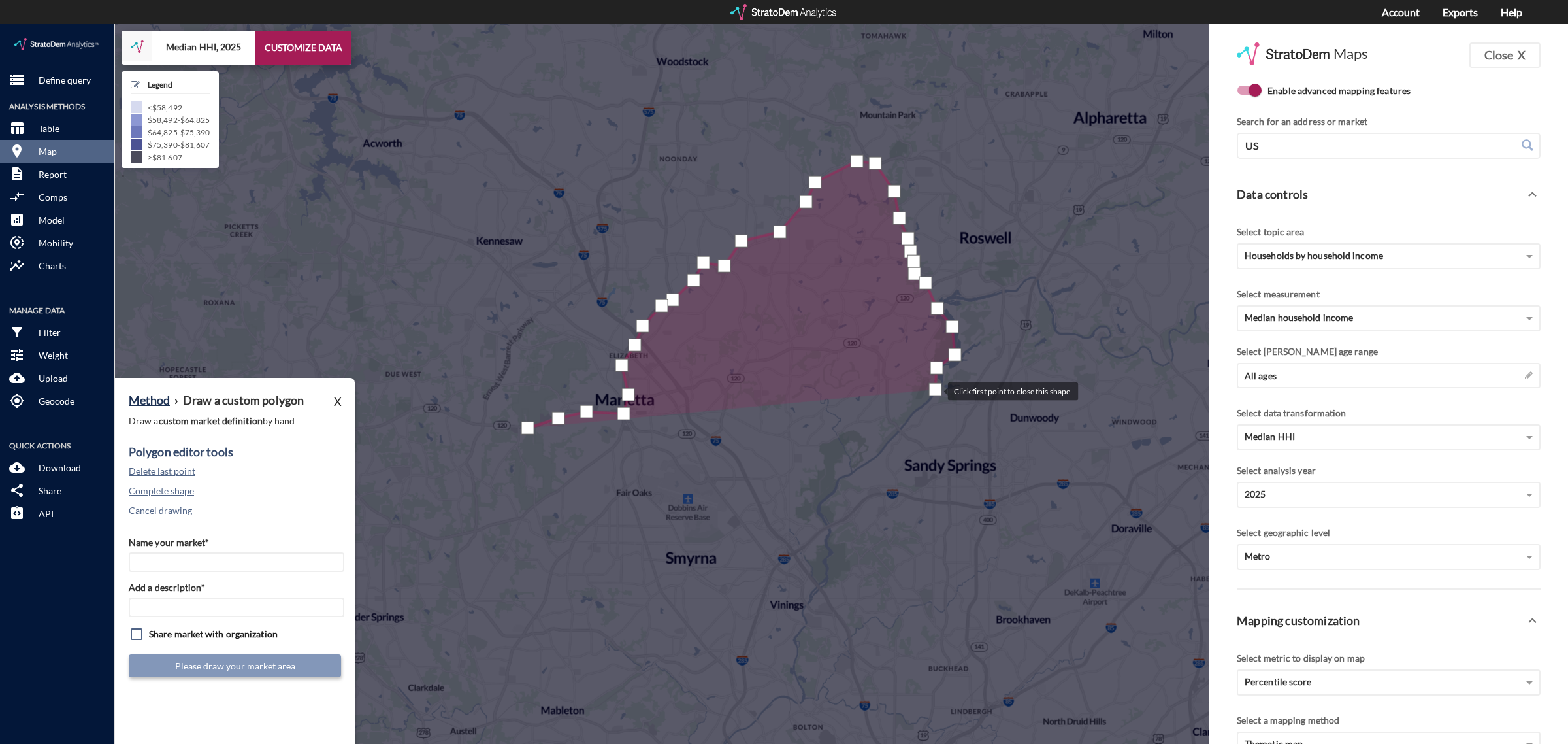
click div
drag, startPoint x: 905, startPoint y: 396, endPoint x: 894, endPoint y: 414, distance: 21.1
click div
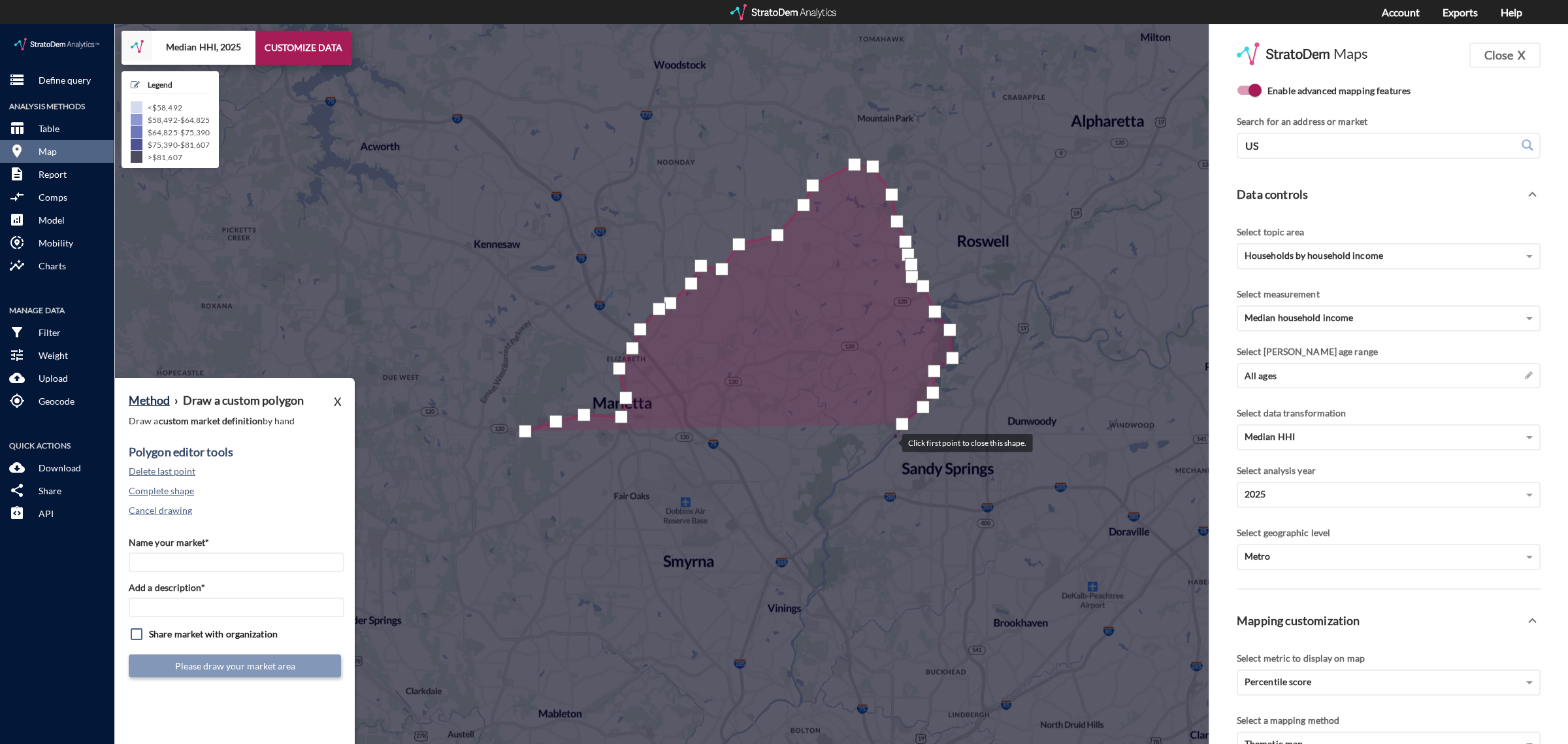
click div
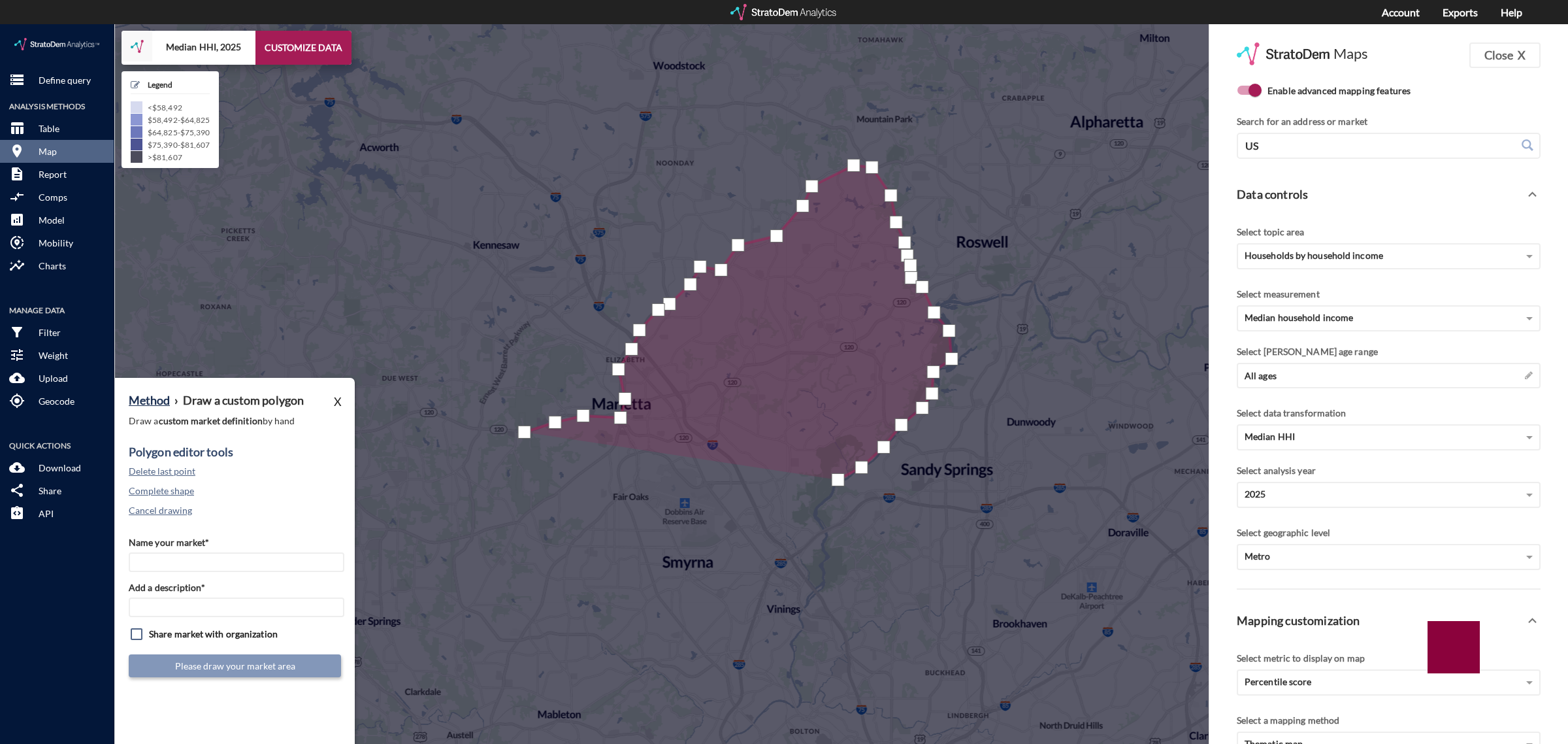
click div
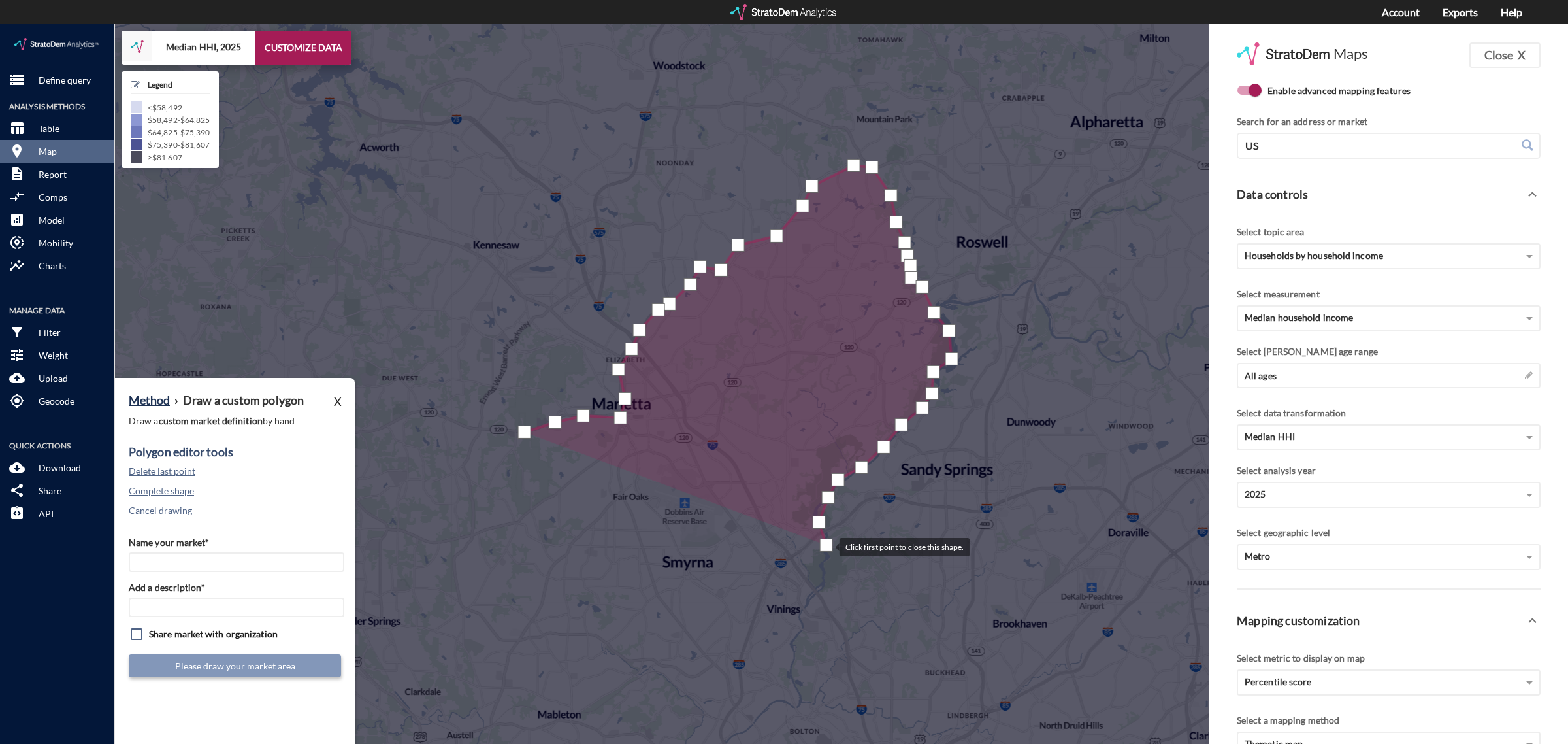
drag, startPoint x: 826, startPoint y: 521, endPoint x: 828, endPoint y: 528, distance: 7.3
click div
drag, startPoint x: 799, startPoint y: 588, endPoint x: 798, endPoint y: 594, distance: 6.1
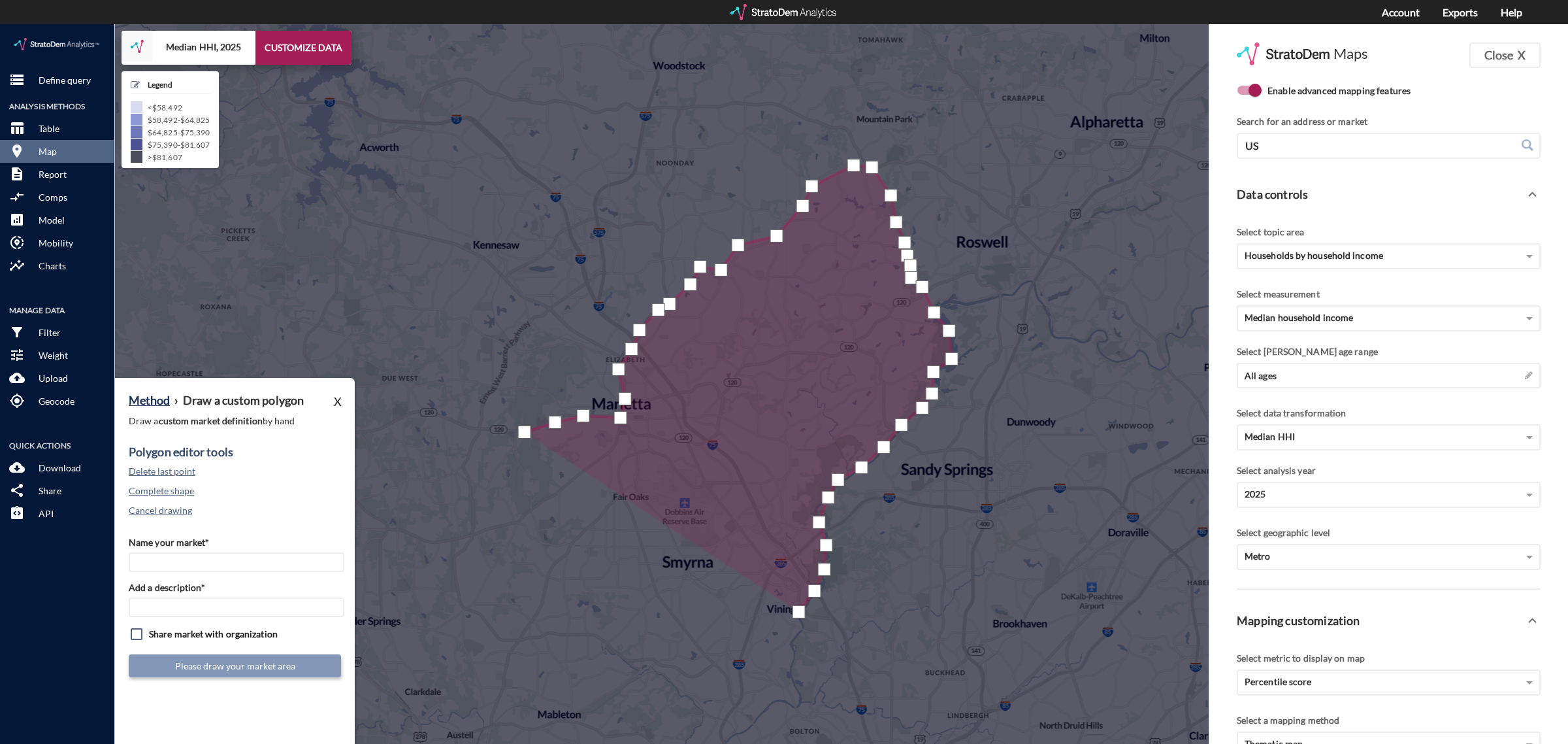
click div
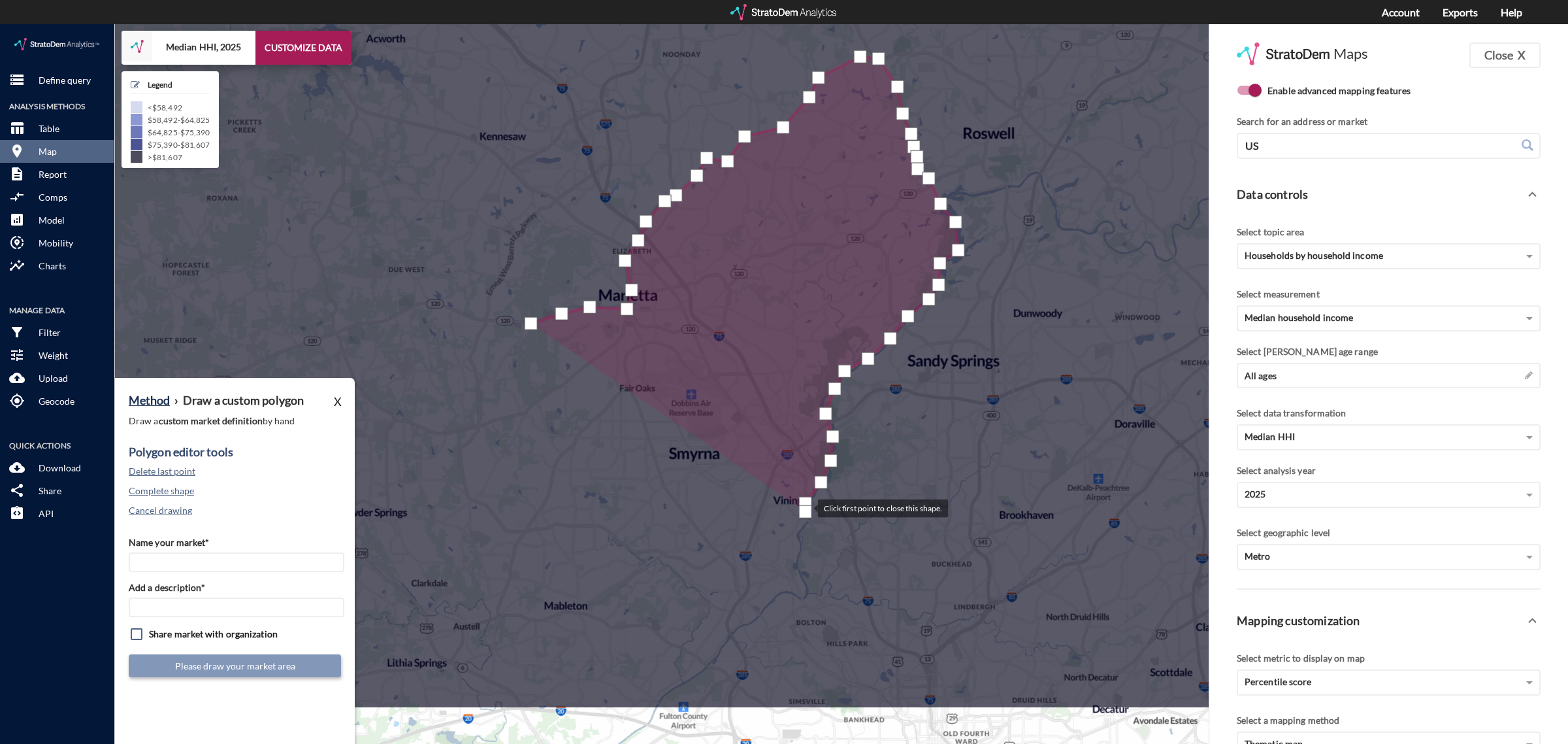
drag, startPoint x: 799, startPoint y: 595, endPoint x: 805, endPoint y: 484, distance: 111.2
click div
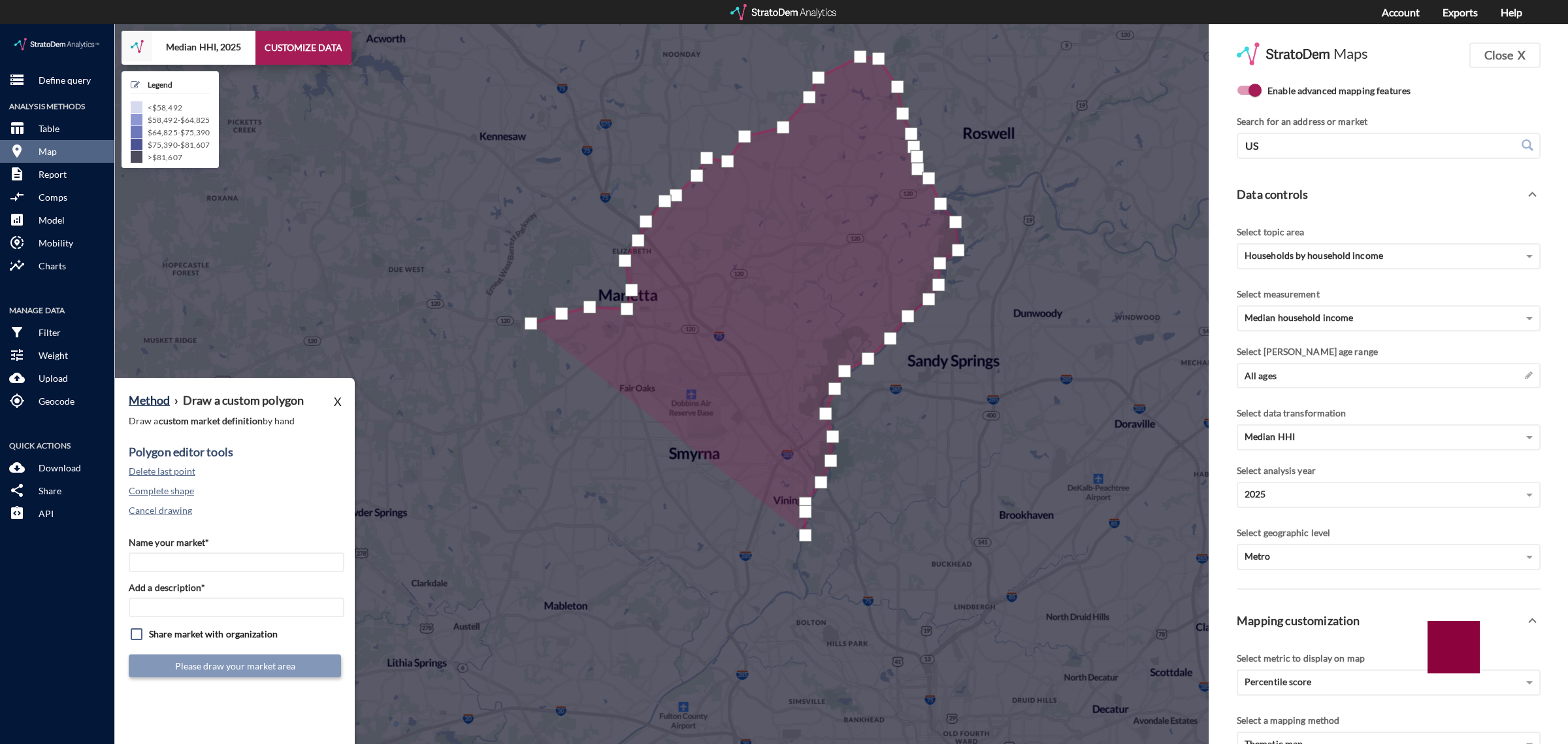
click div
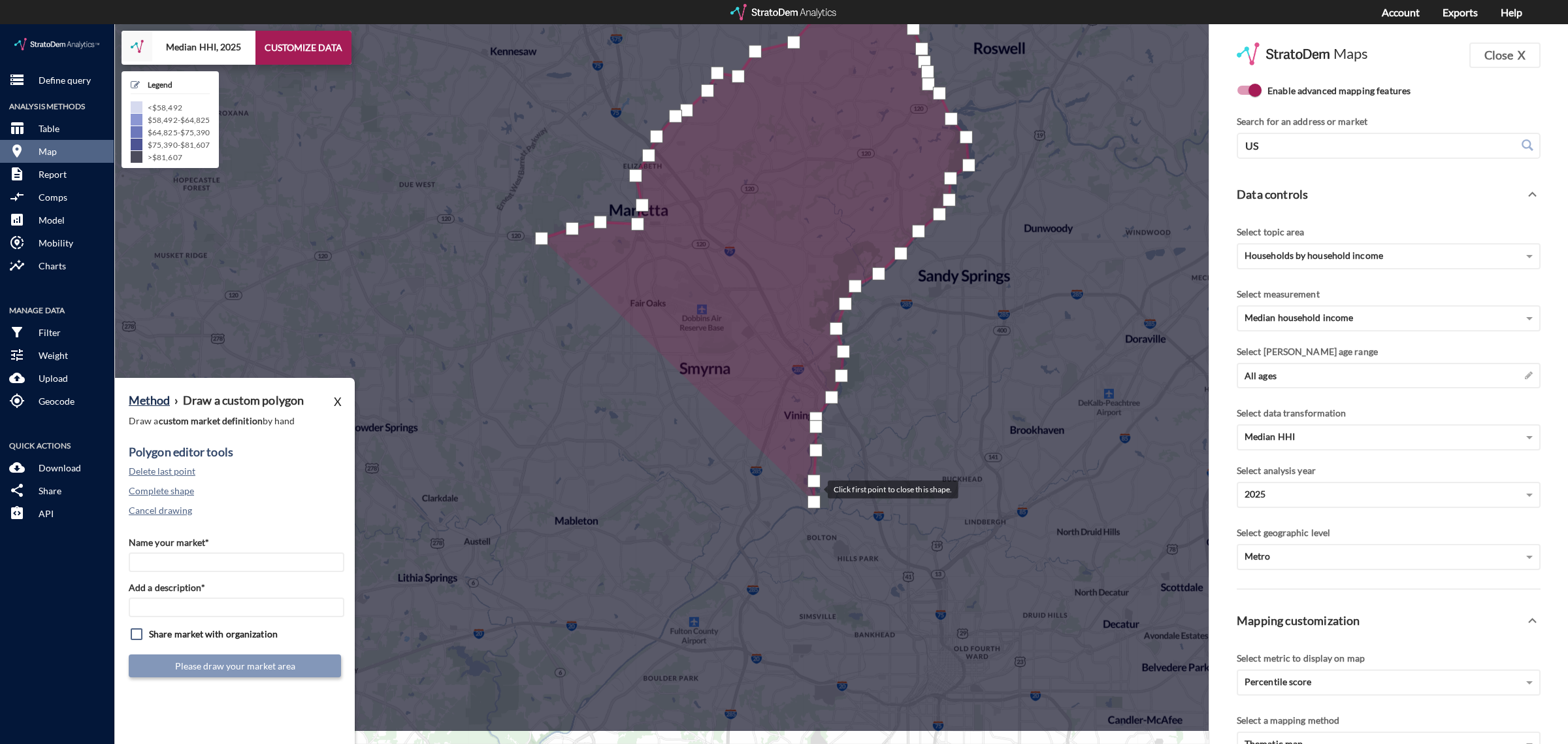
drag, startPoint x: 804, startPoint y: 562, endPoint x: 817, endPoint y: 452, distance: 110.8
click div
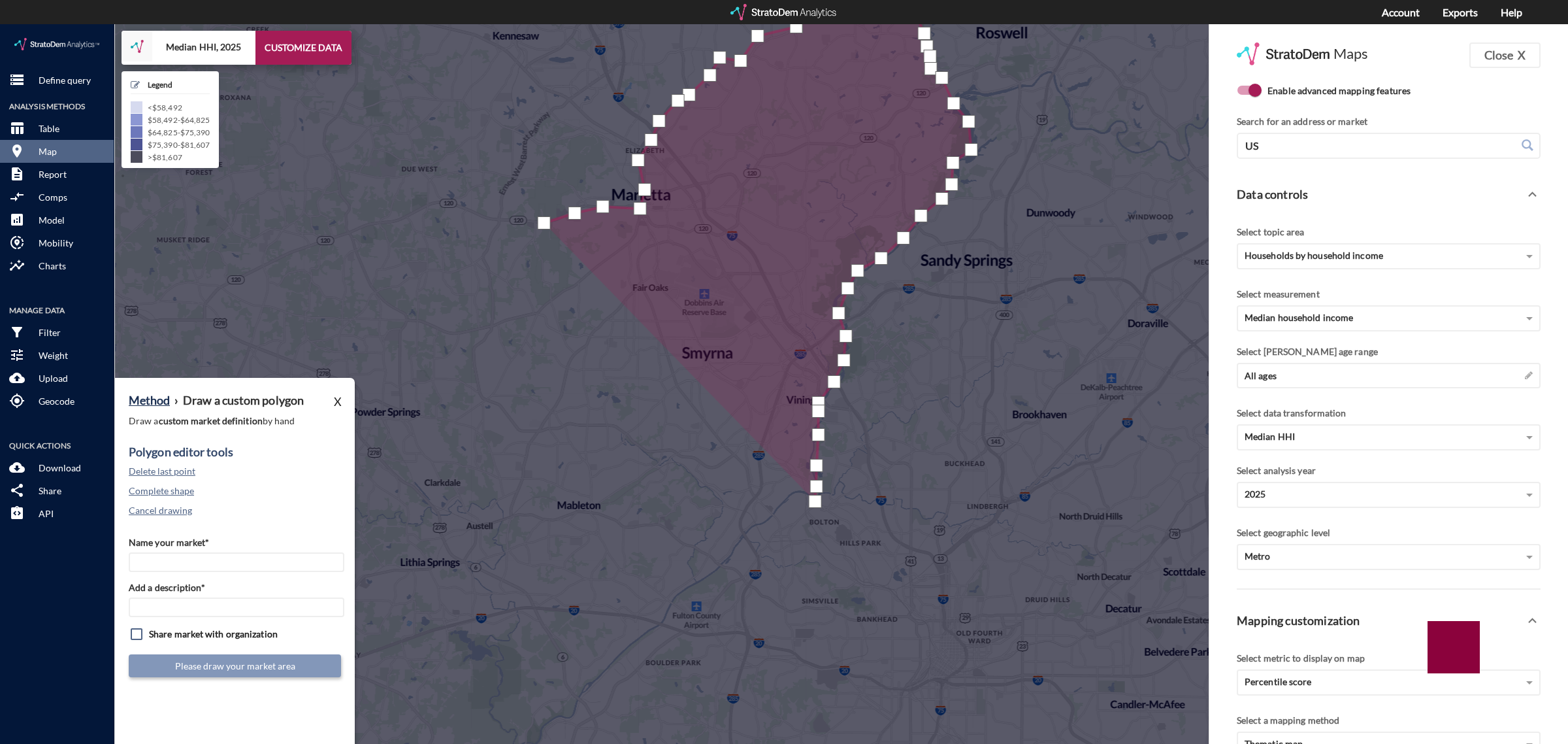
click div
drag, startPoint x: 782, startPoint y: 486, endPoint x: 762, endPoint y: 505, distance: 27.6
click div
drag, startPoint x: 758, startPoint y: 506, endPoint x: 738, endPoint y: 513, distance: 21.2
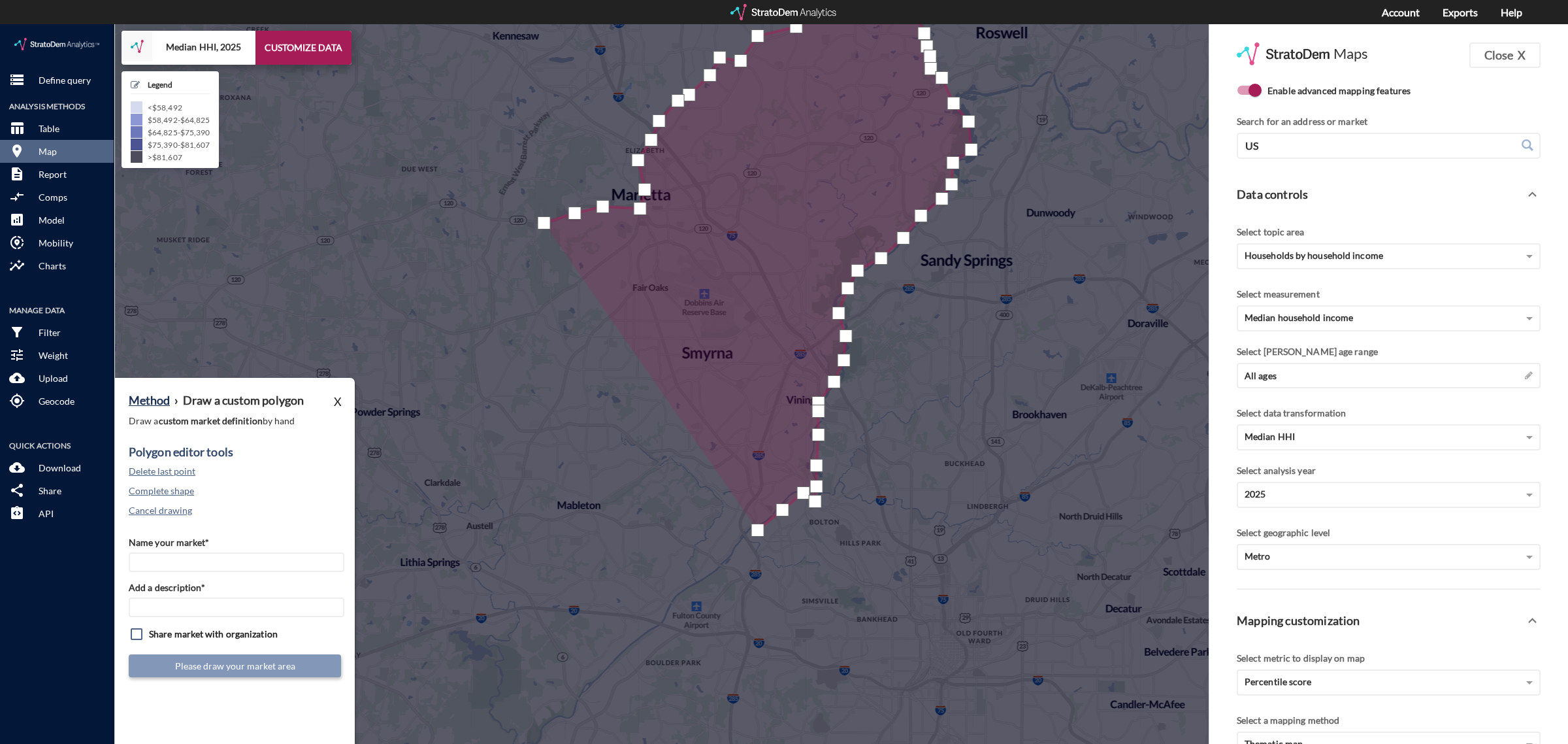
click div
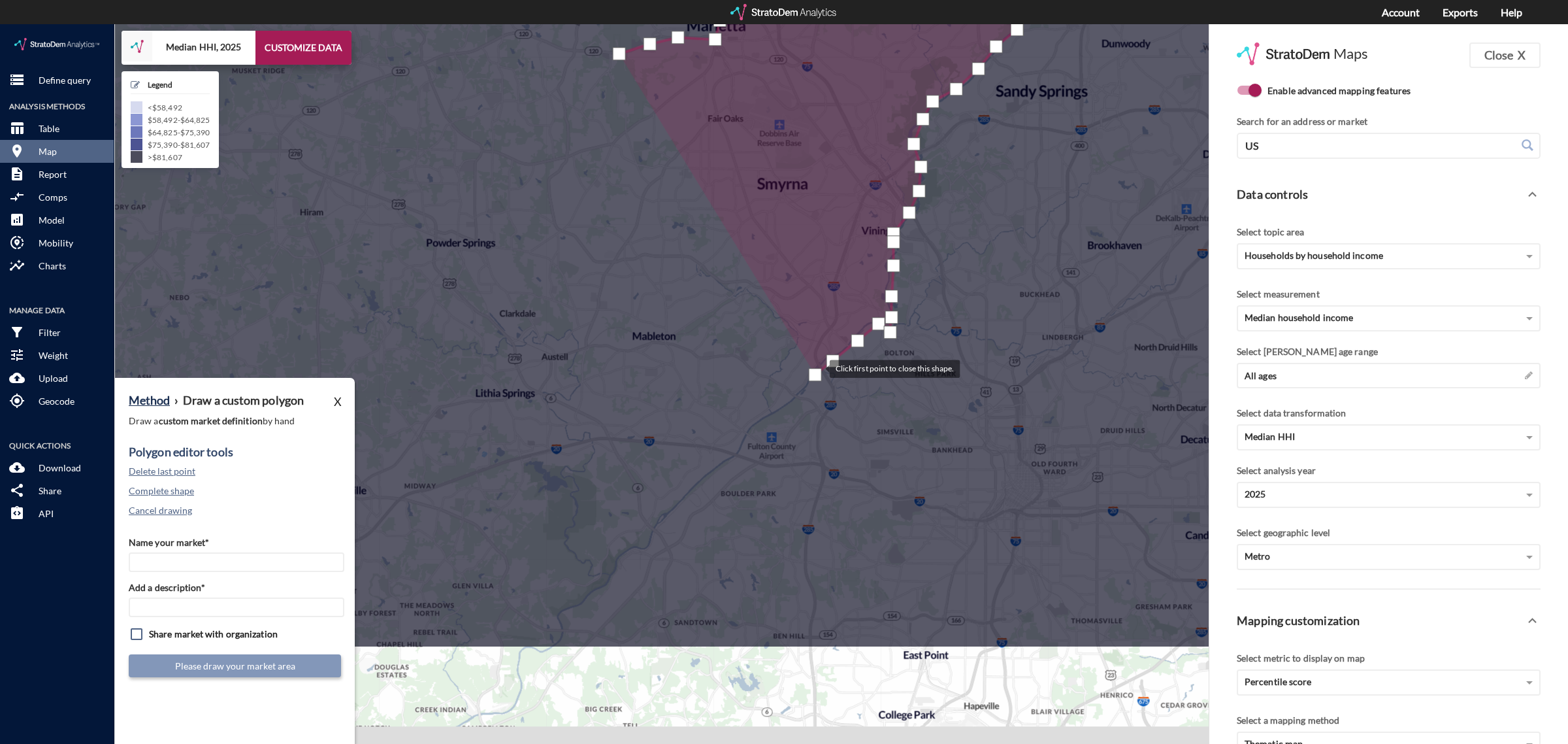
drag, startPoint x: 740, startPoint y: 520, endPoint x: 815, endPoint y: 347, distance: 188.6
click div
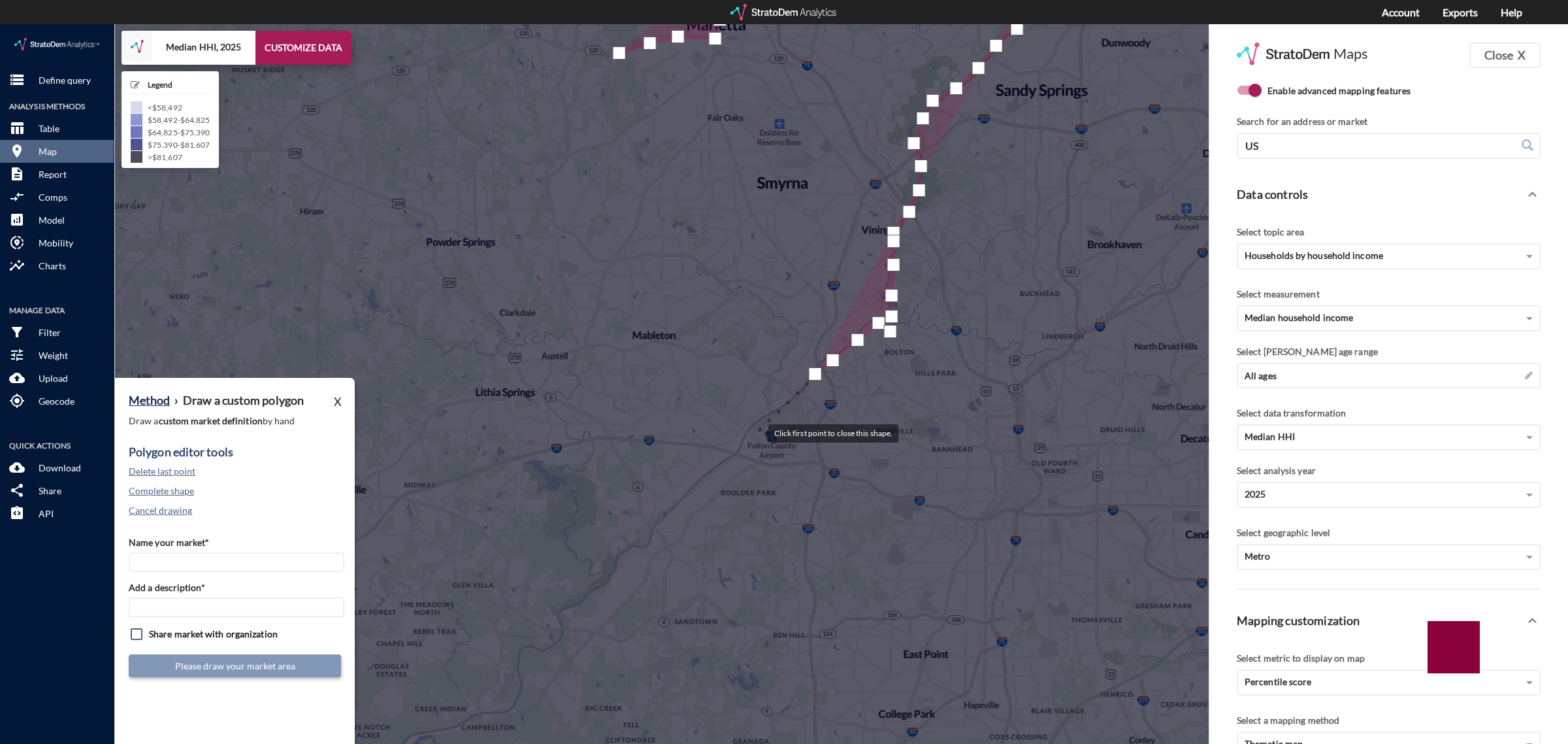
click div
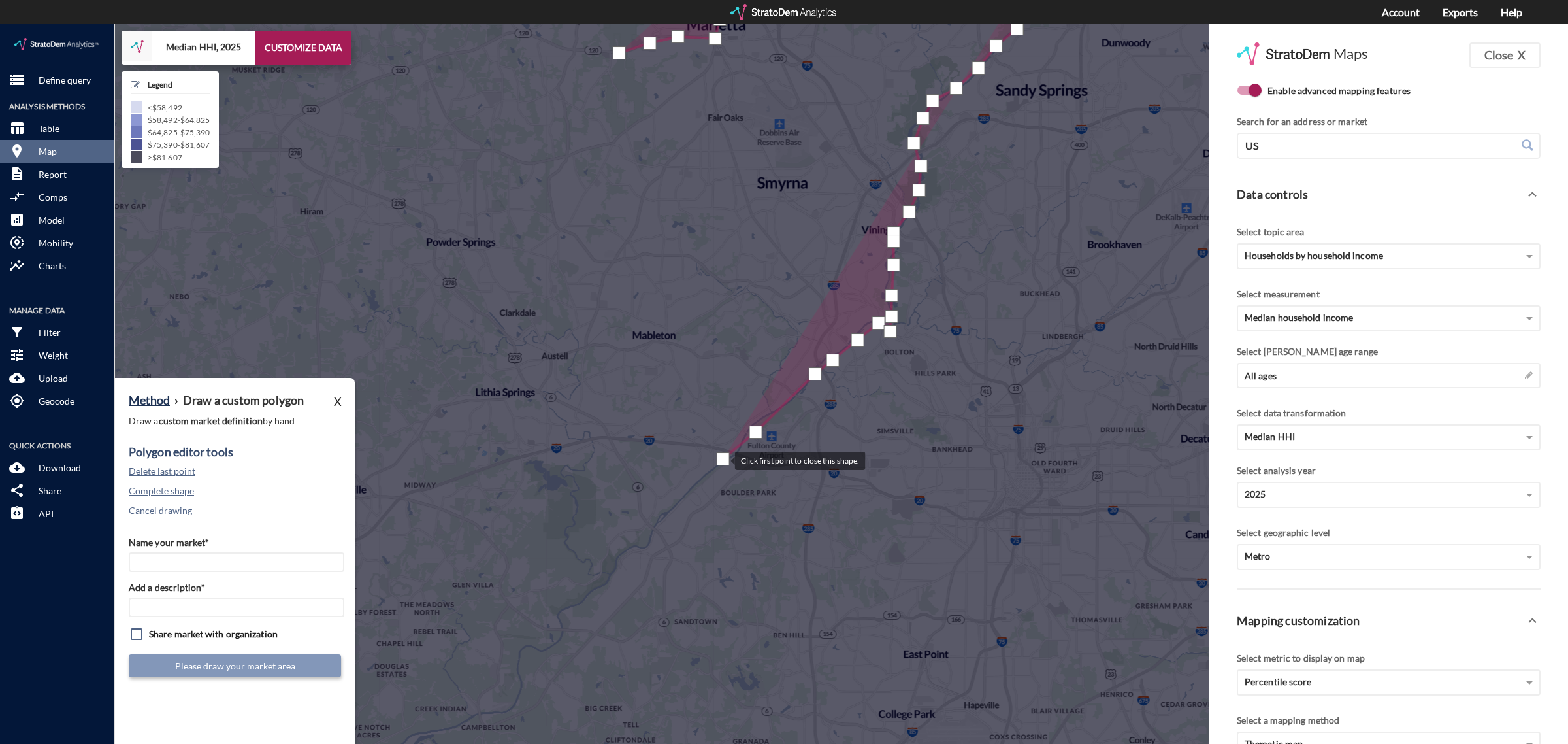
drag, startPoint x: 723, startPoint y: 434, endPoint x: 709, endPoint y: 449, distance: 20.5
click div
drag, startPoint x: 677, startPoint y: 476, endPoint x: 648, endPoint y: 504, distance: 40.3
click div
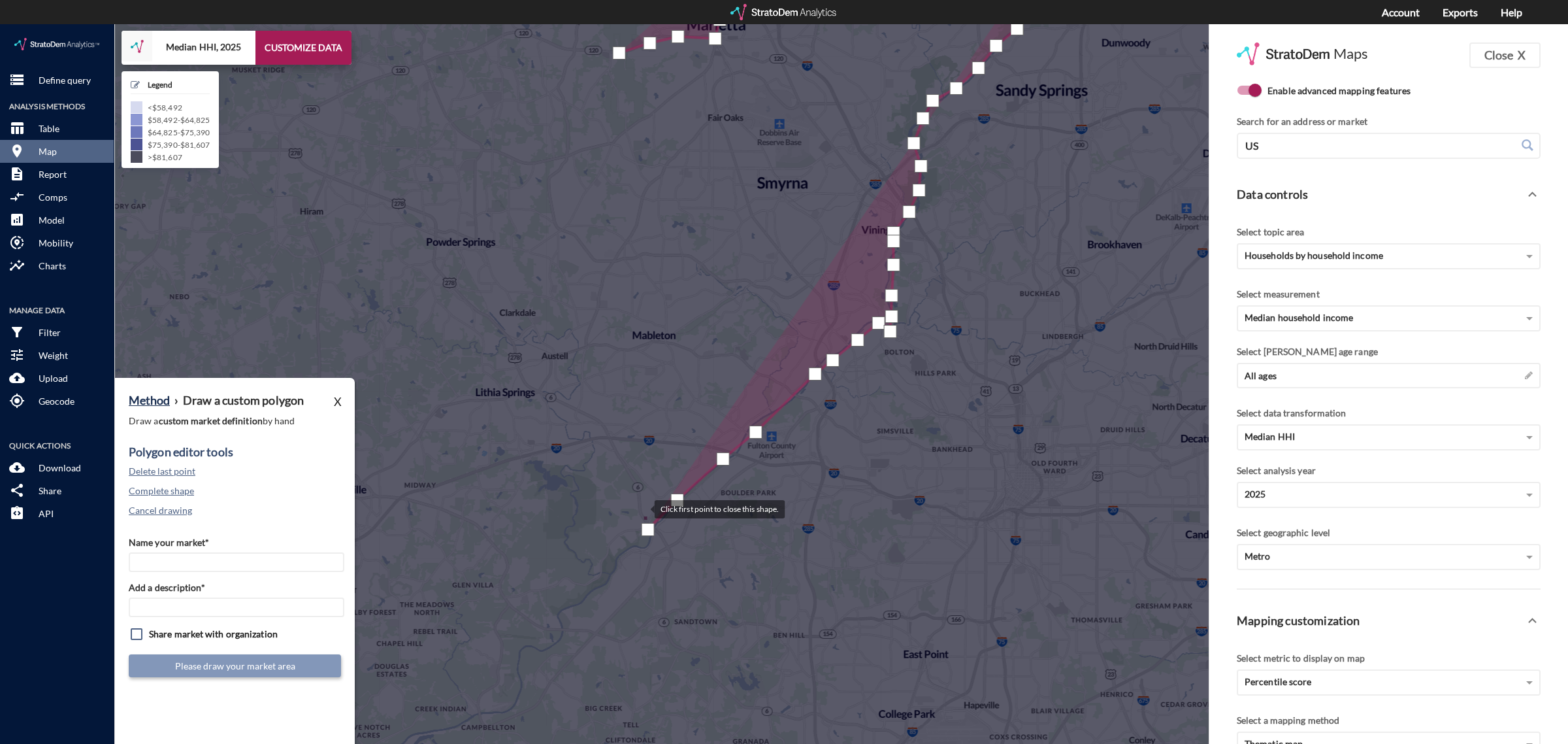
click div
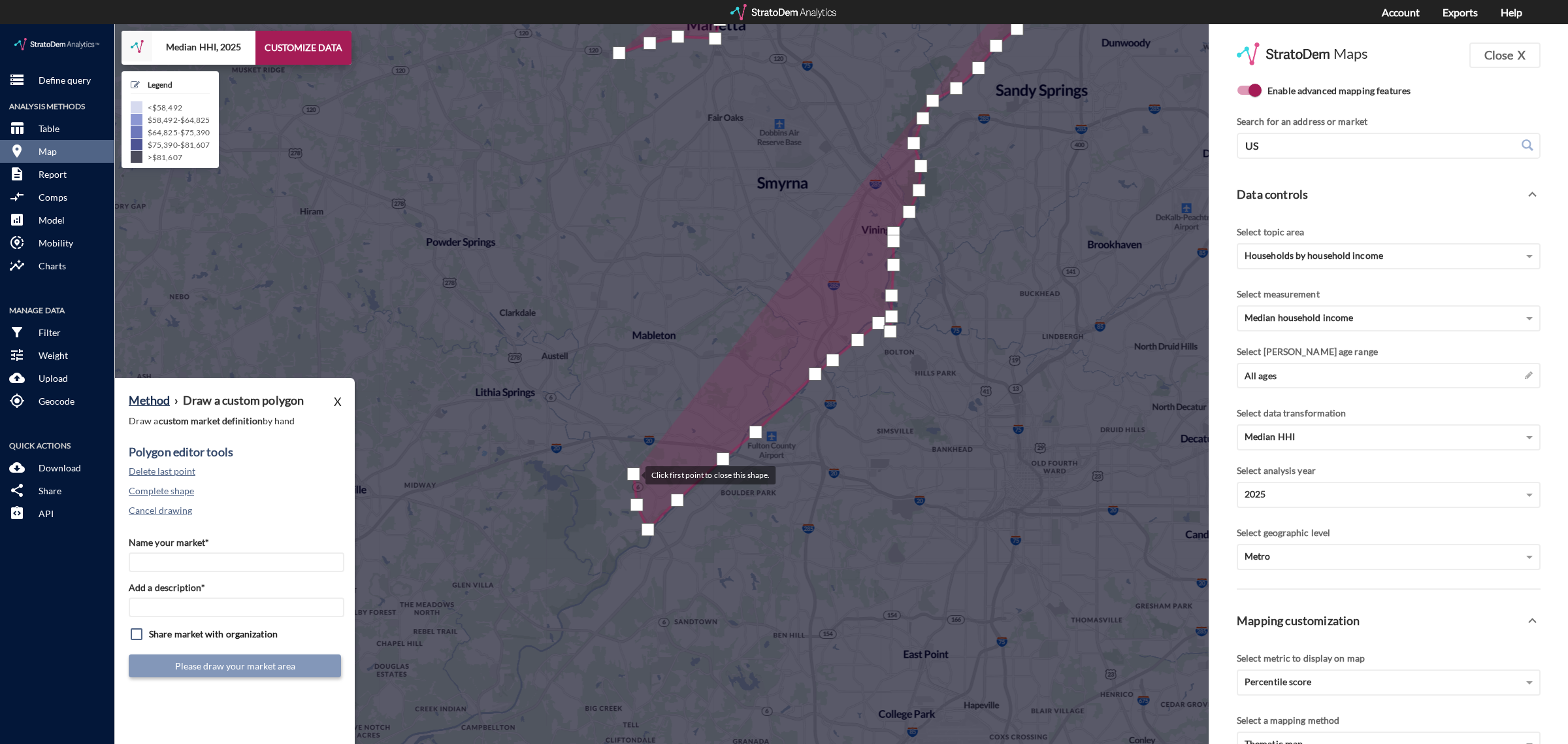
drag, startPoint x: 634, startPoint y: 450, endPoint x: 608, endPoint y: 424, distance: 36.8
click div
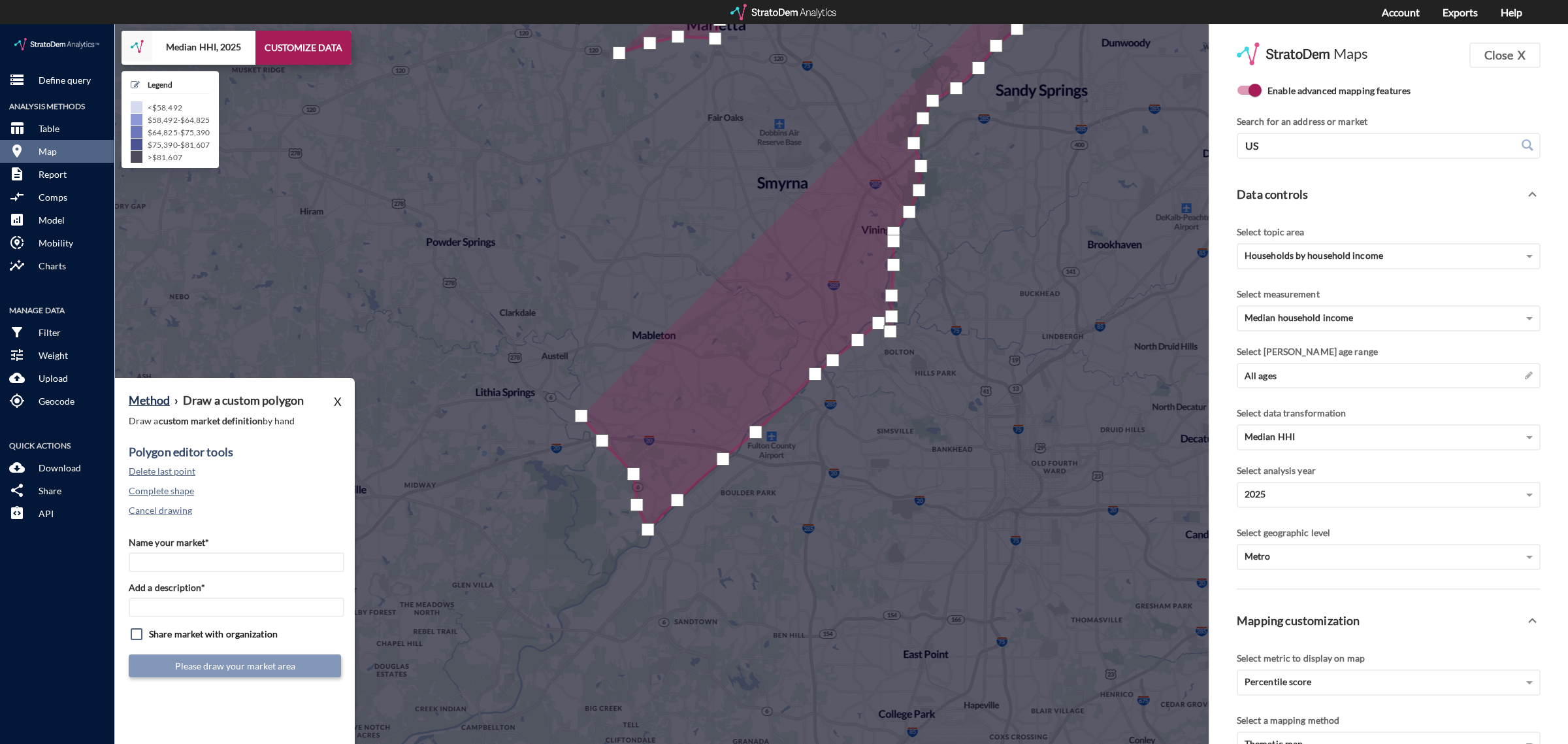
click div
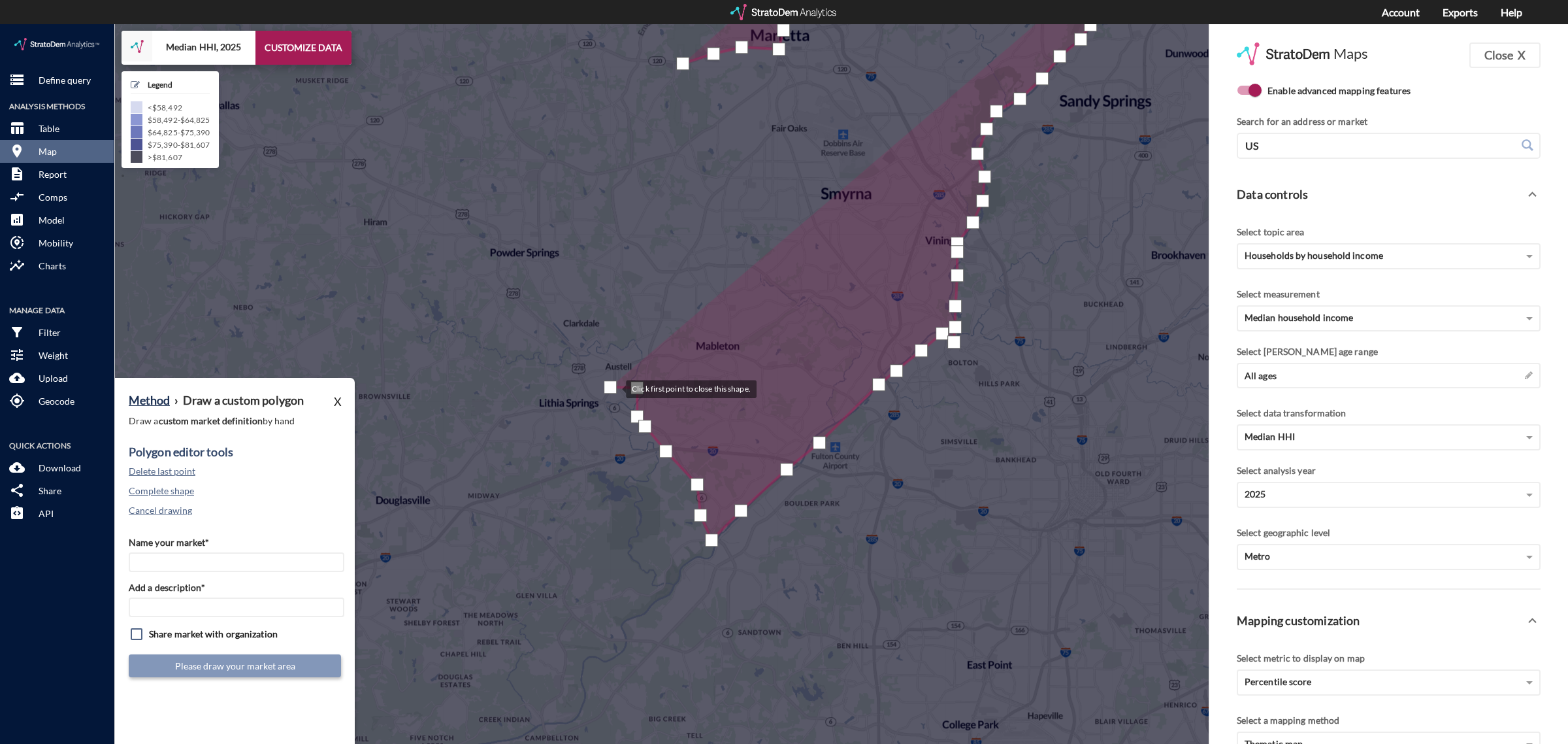
drag, startPoint x: 546, startPoint y: 352, endPoint x: 612, endPoint y: 363, distance: 66.9
click div
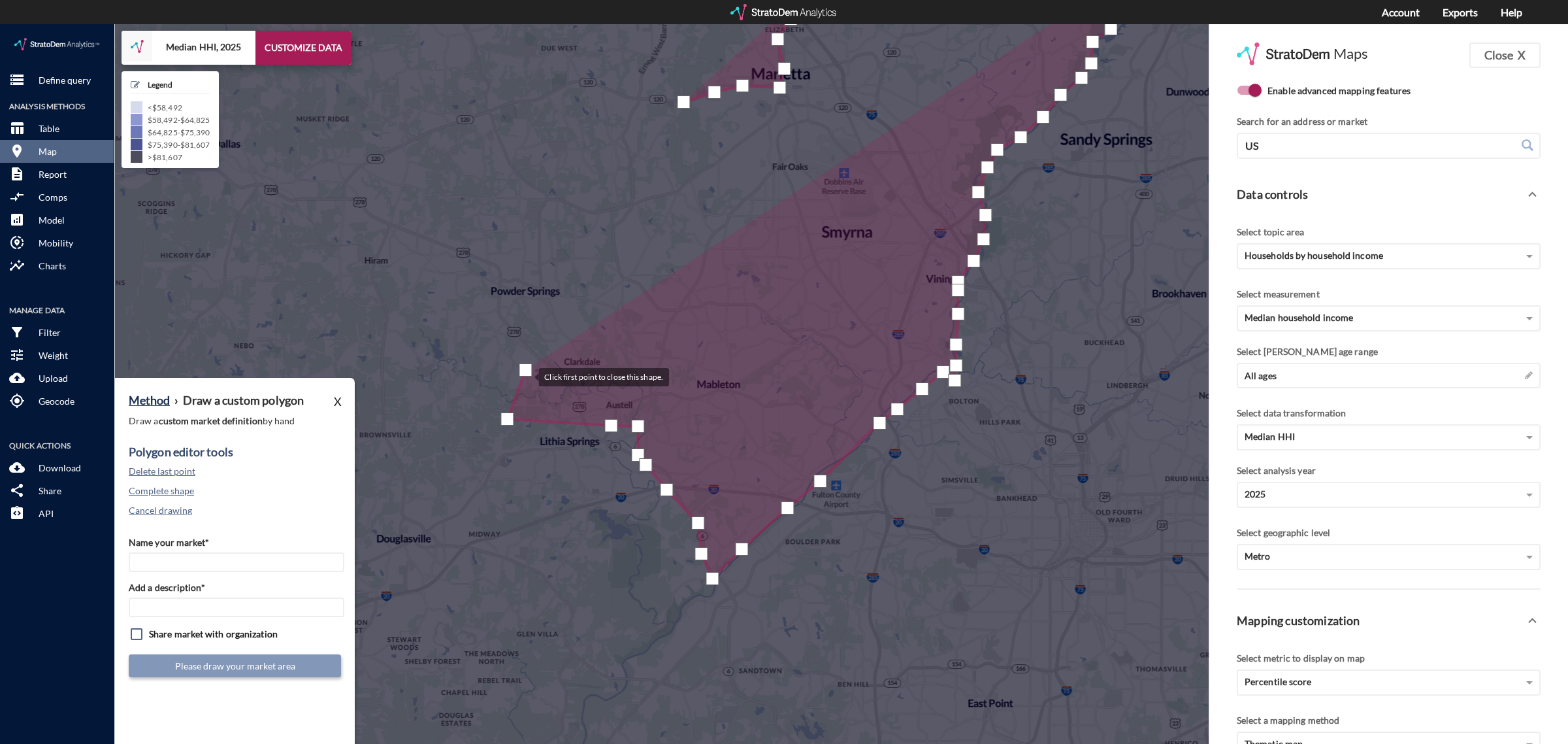
drag, startPoint x: 524, startPoint y: 308, endPoint x: 526, endPoint y: 350, distance: 42.0
click div
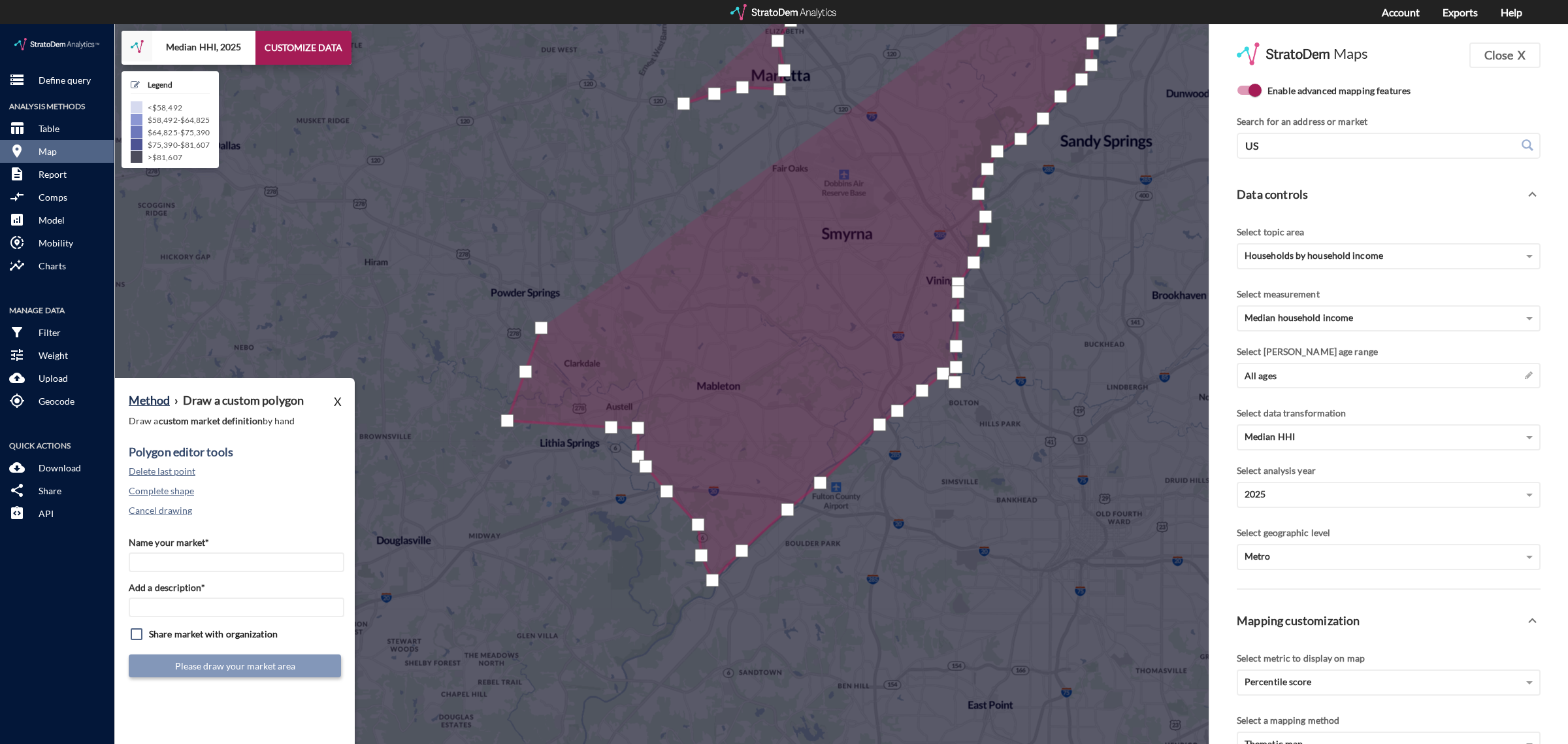
click div
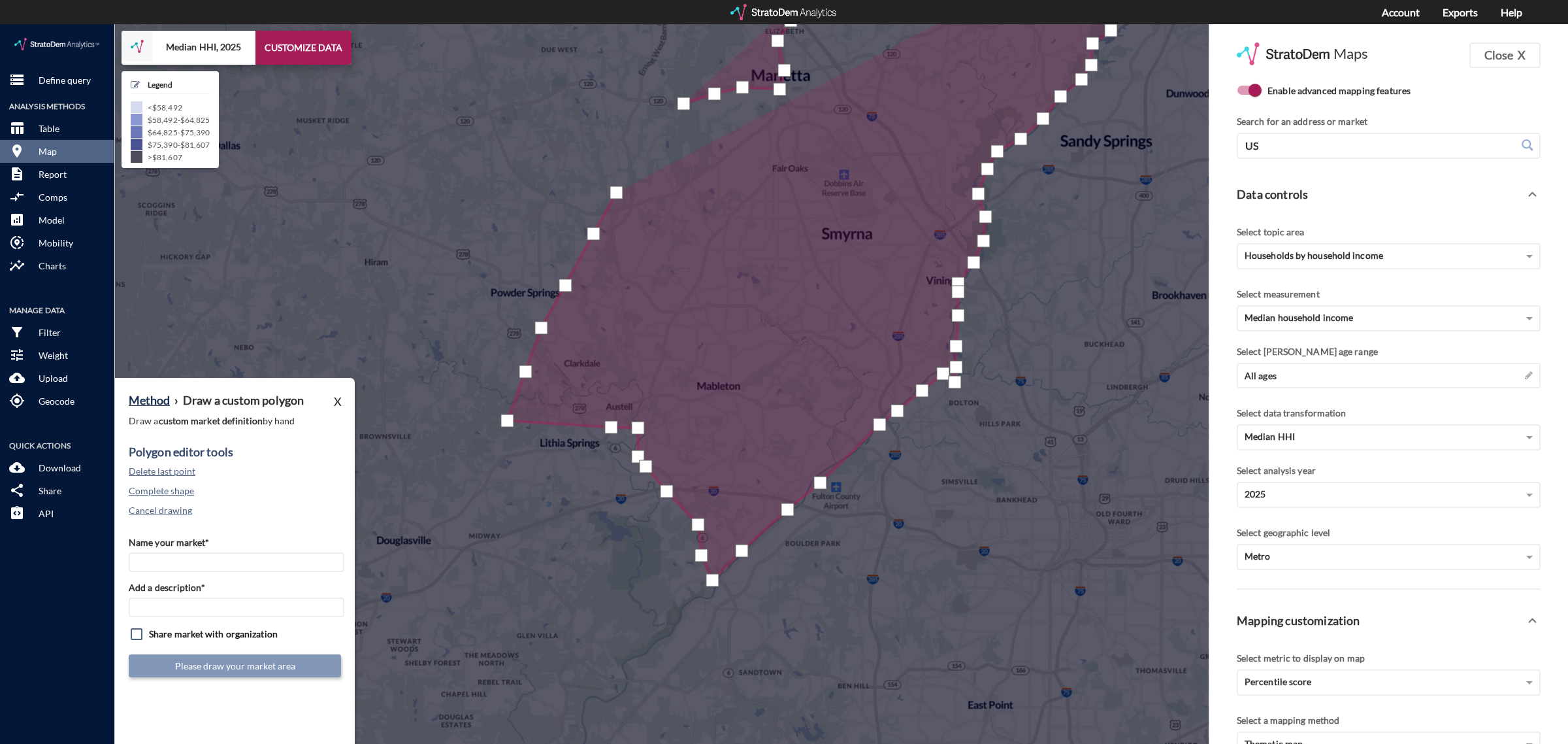
click div
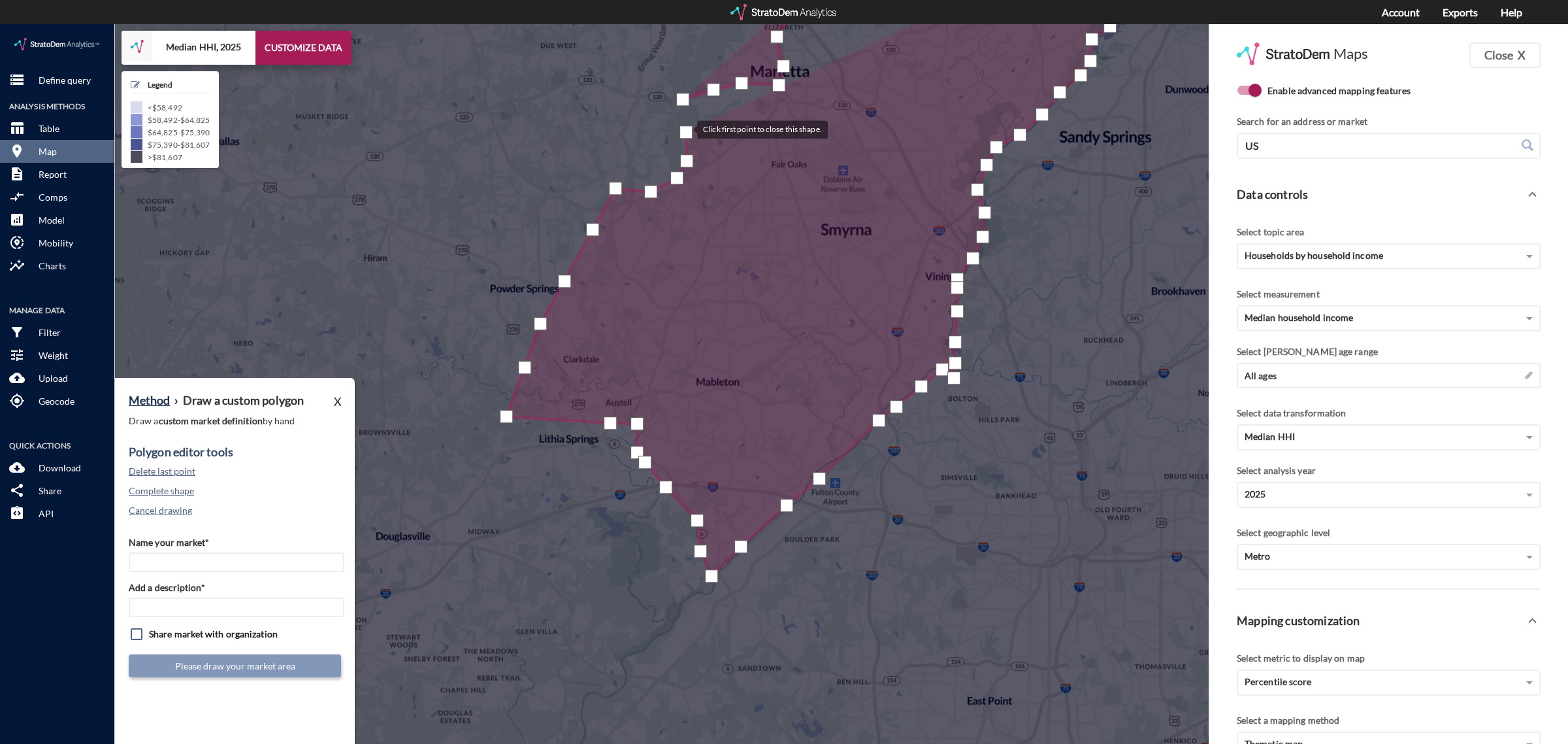
drag, startPoint x: 687, startPoint y: 112, endPoint x: 684, endPoint y: 104, distance: 8.5
click div
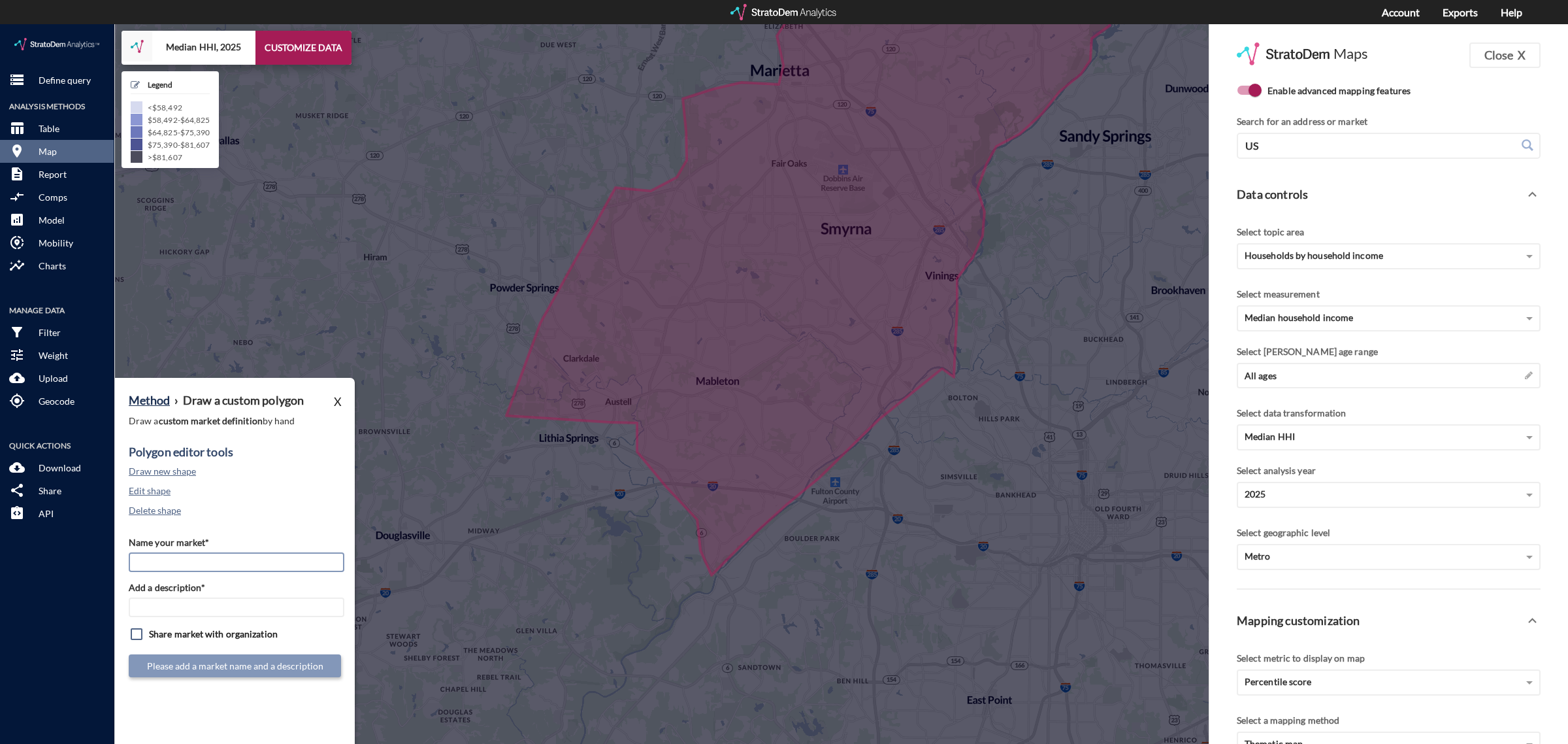
click input "Name your market*"
type input "Cumberland / Galleria - Atlanta MSA"
paste input "Cumberland / Galleria - Atlanta MSA"
type input "Cumberland / Galleria - Atlanta MSA"
click button "Submit market definition"
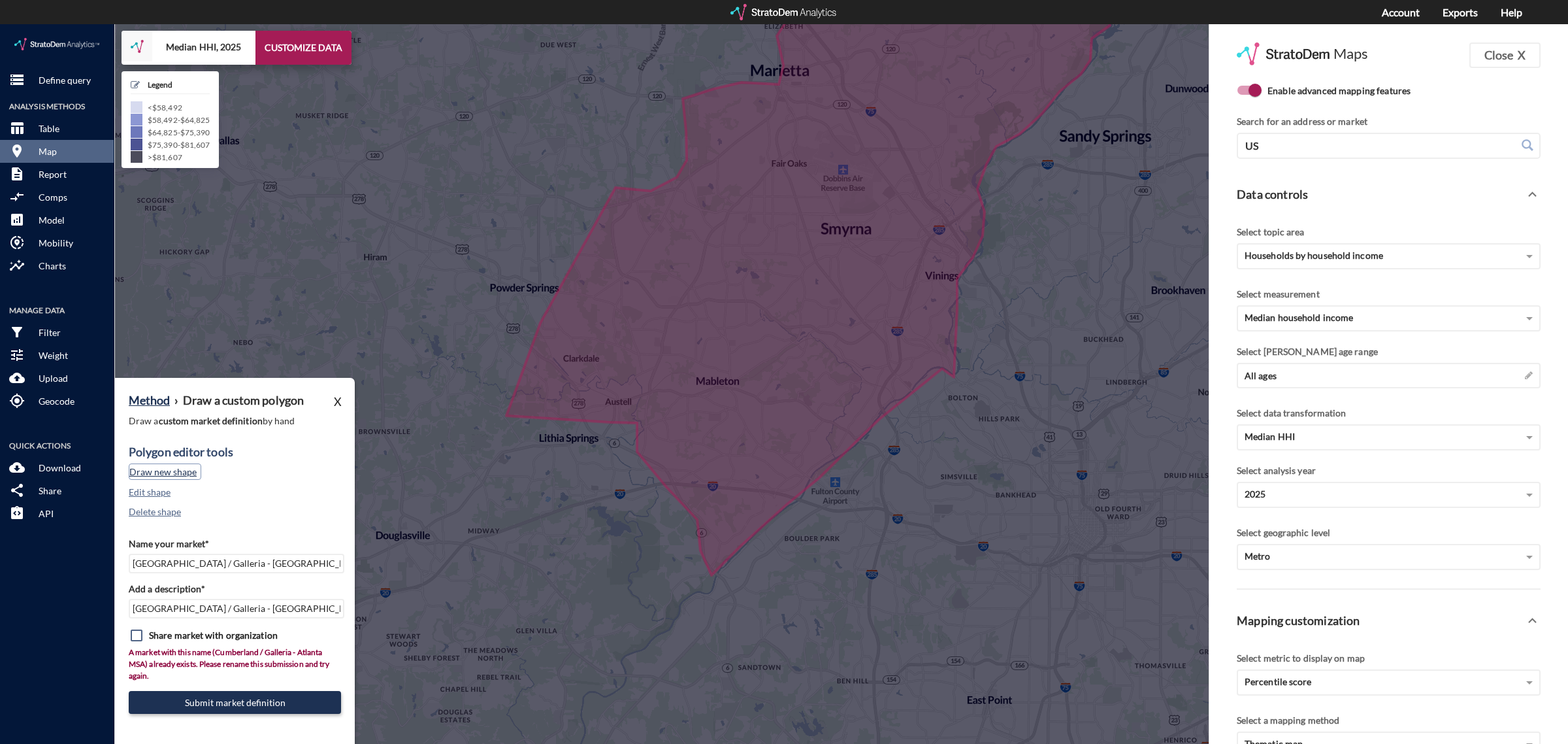
click button "Draw new shape"
click input "Cumberland / Galleria - Atlanta MSA"
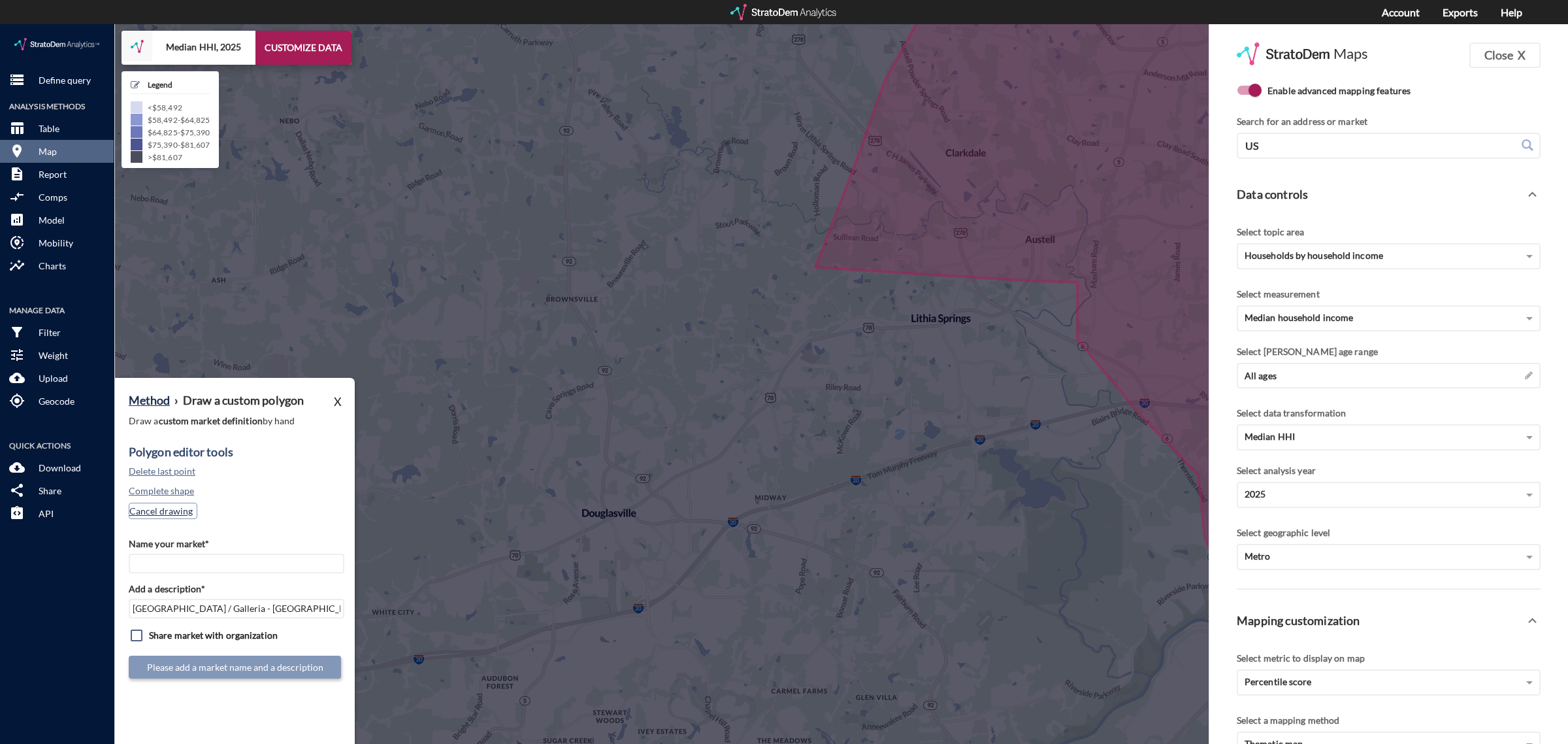
click button "Cancel drawing"
click input "Cumberland / Galleria - Atlanta MSA"
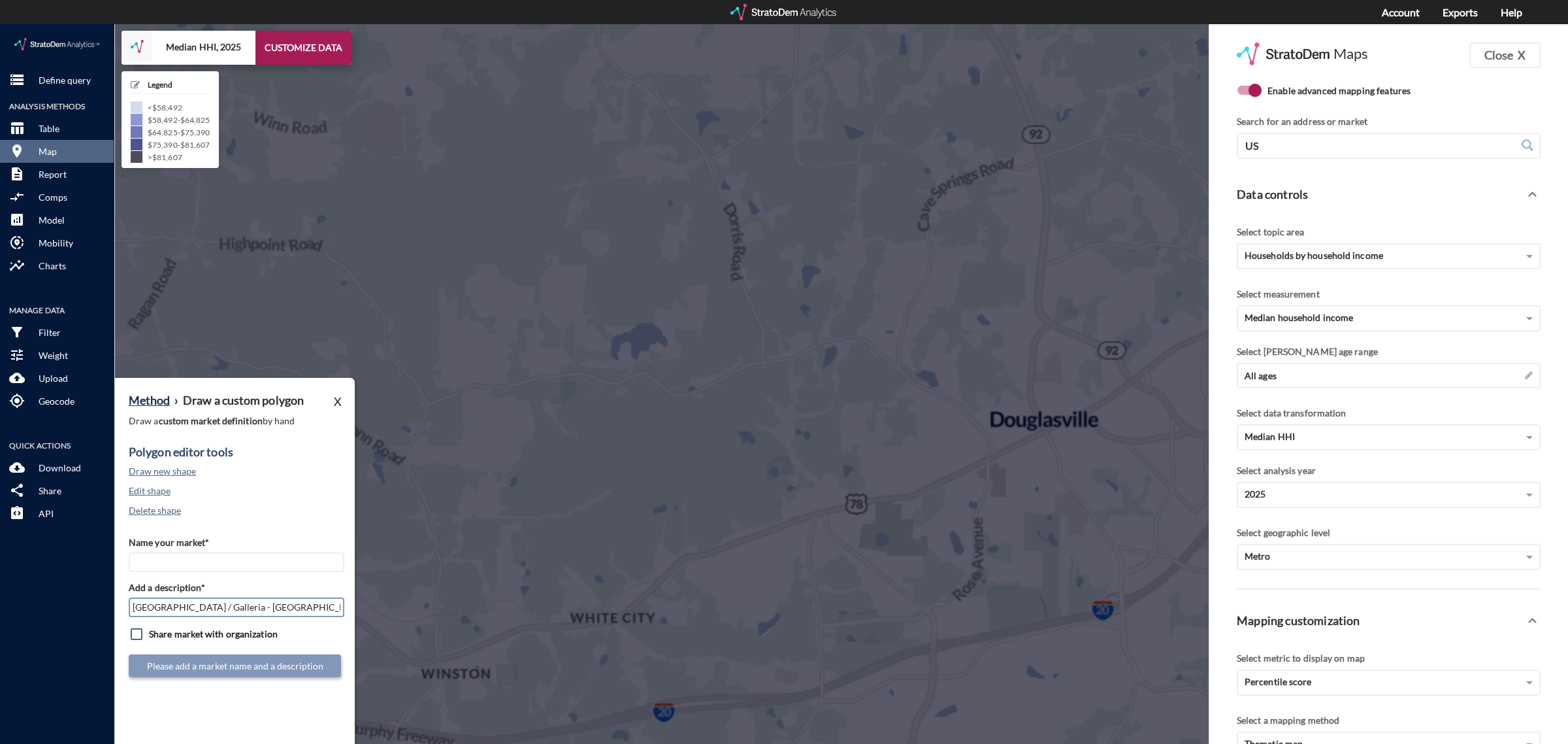
click input "Cumberland / Galleria - Atlanta MSA"
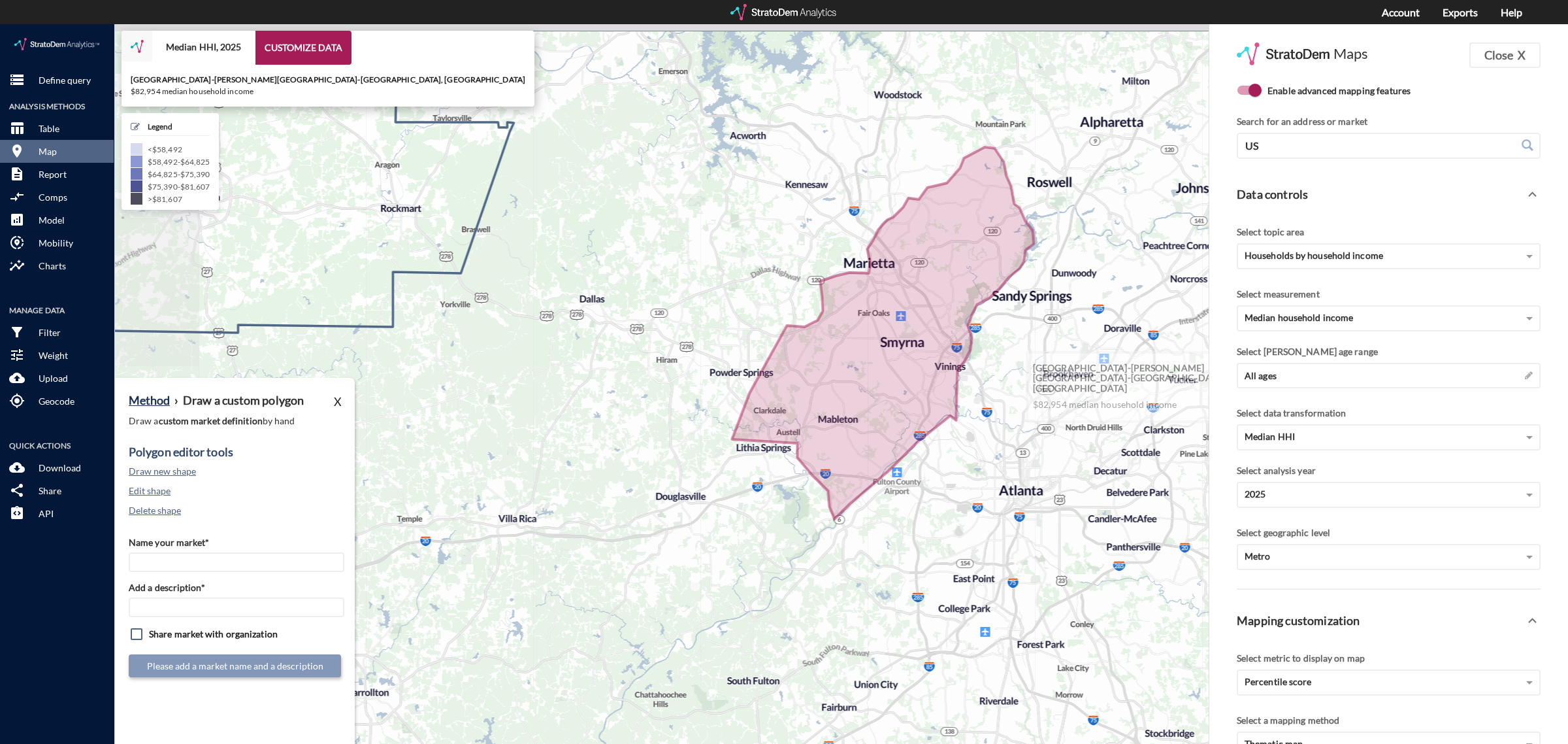
drag, startPoint x: 991, startPoint y: 354, endPoint x: 681, endPoint y: 447, distance: 323.6
click icon
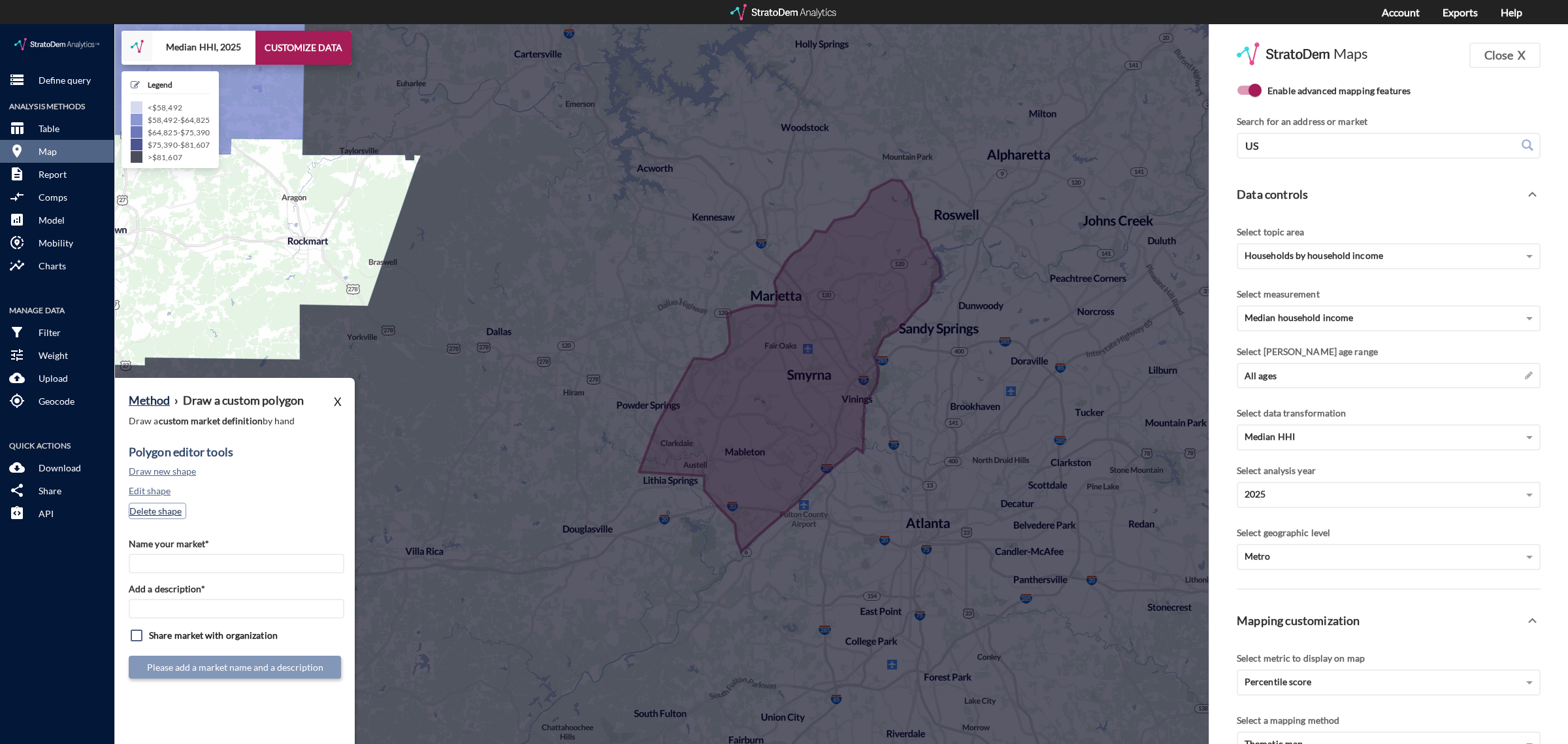
click button "Delete shape"
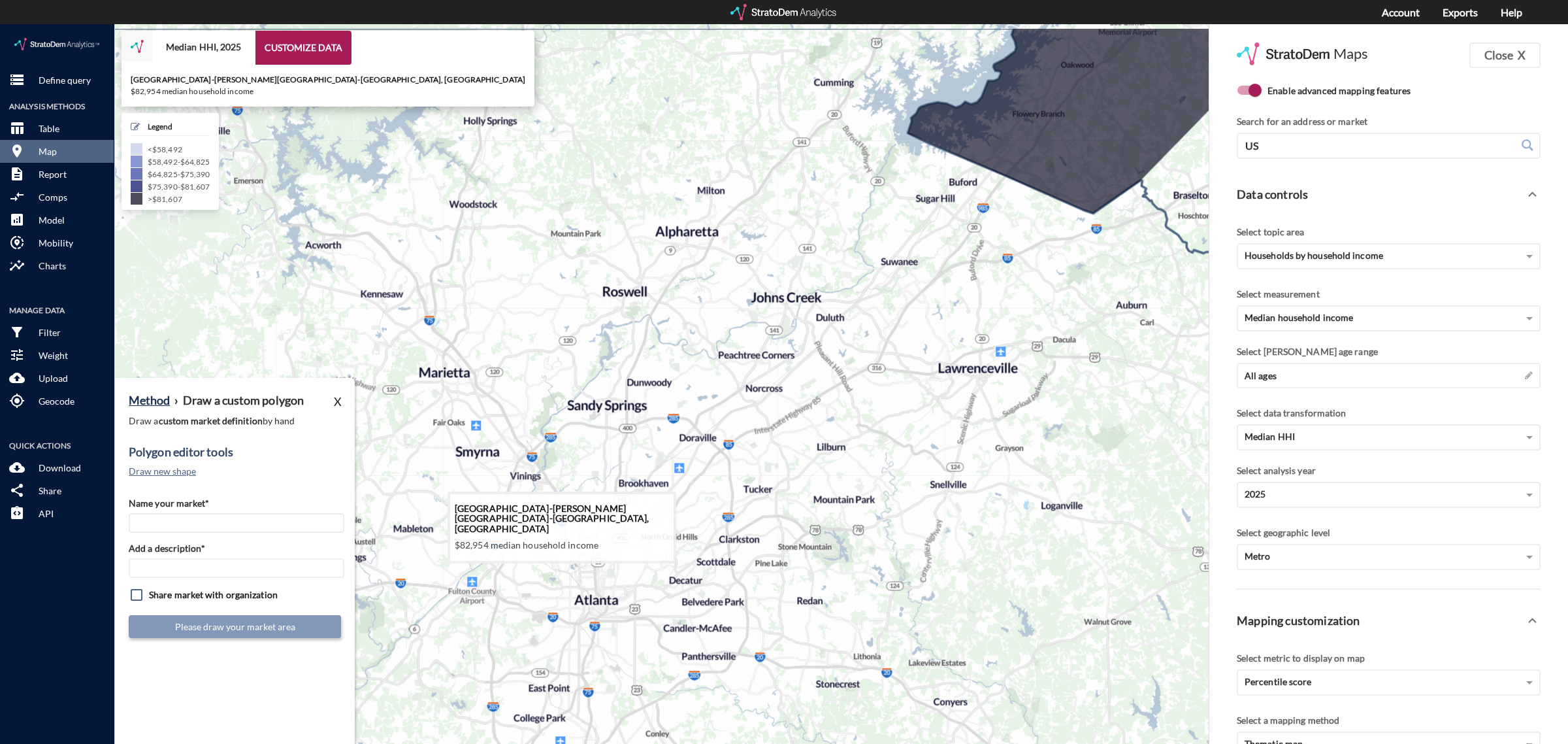
drag, startPoint x: 859, startPoint y: 436, endPoint x: 495, endPoint y: 526, distance: 375.0
click icon
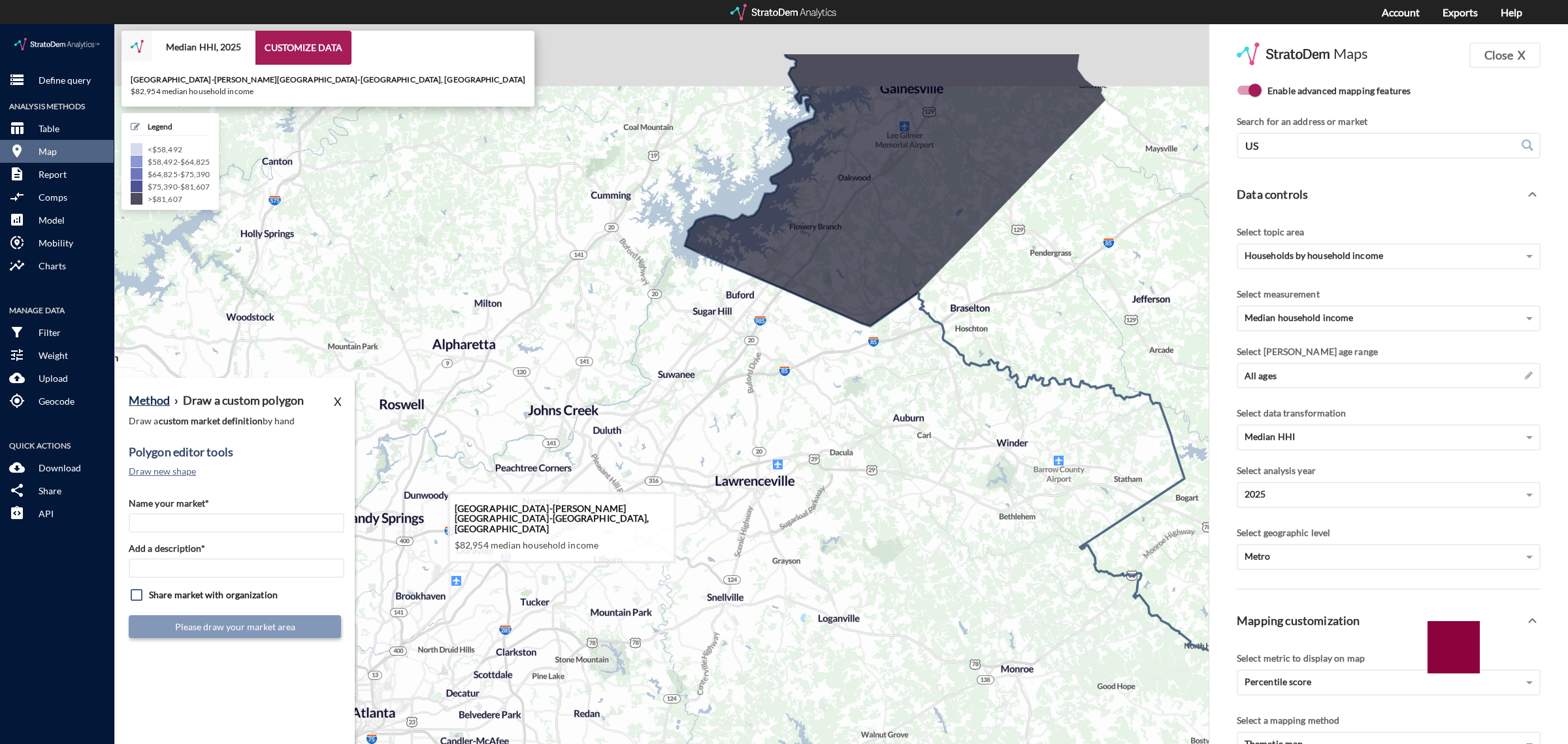
drag, startPoint x: 972, startPoint y: 470, endPoint x: 759, endPoint y: 589, distance: 244.0
click icon
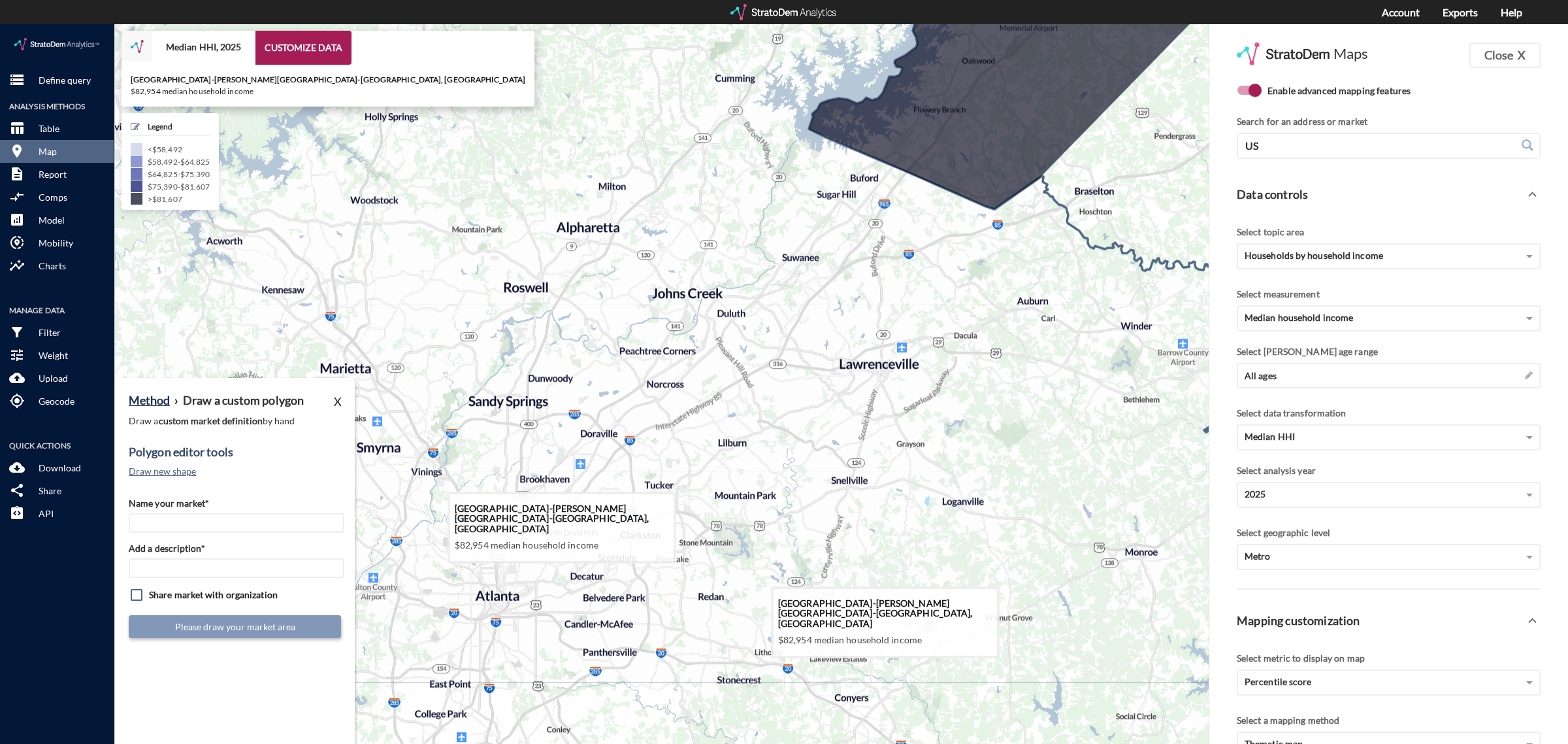
drag, startPoint x: 795, startPoint y: 467, endPoint x: 920, endPoint y: 343, distance: 176.1
click icon
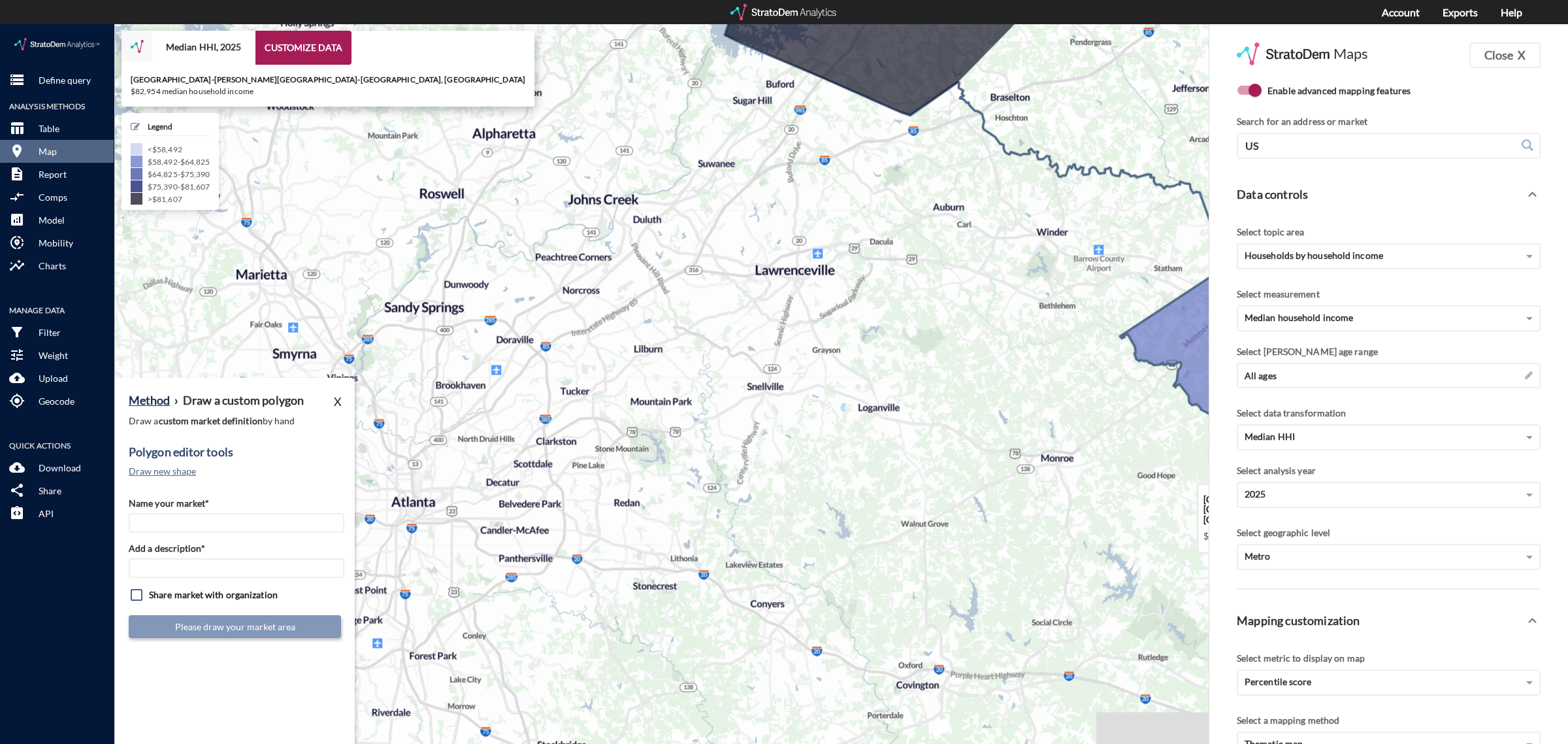
drag, startPoint x: 899, startPoint y: 415, endPoint x: 864, endPoint y: 372, distance: 55.4
click icon
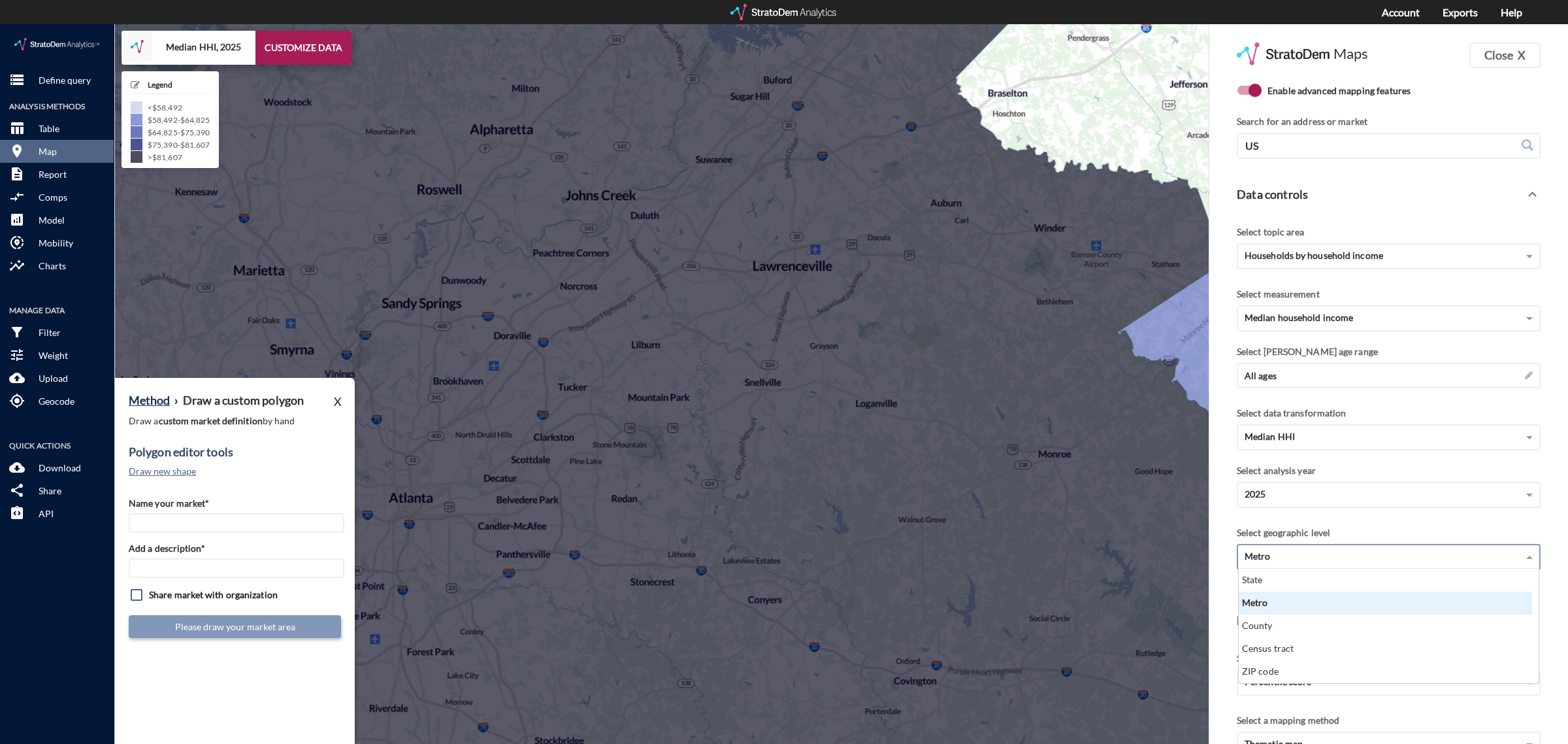
click div "Metro"
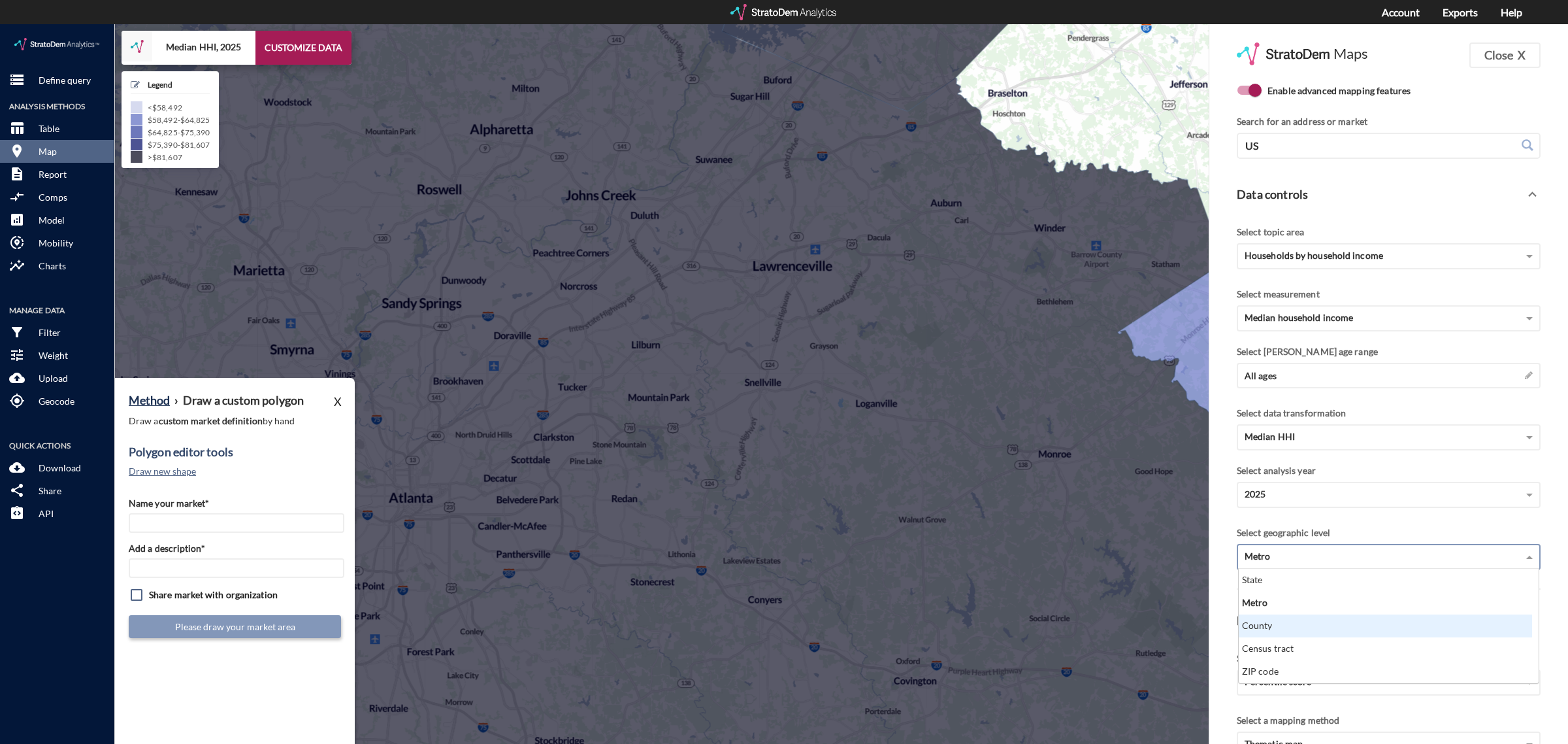
click div "County"
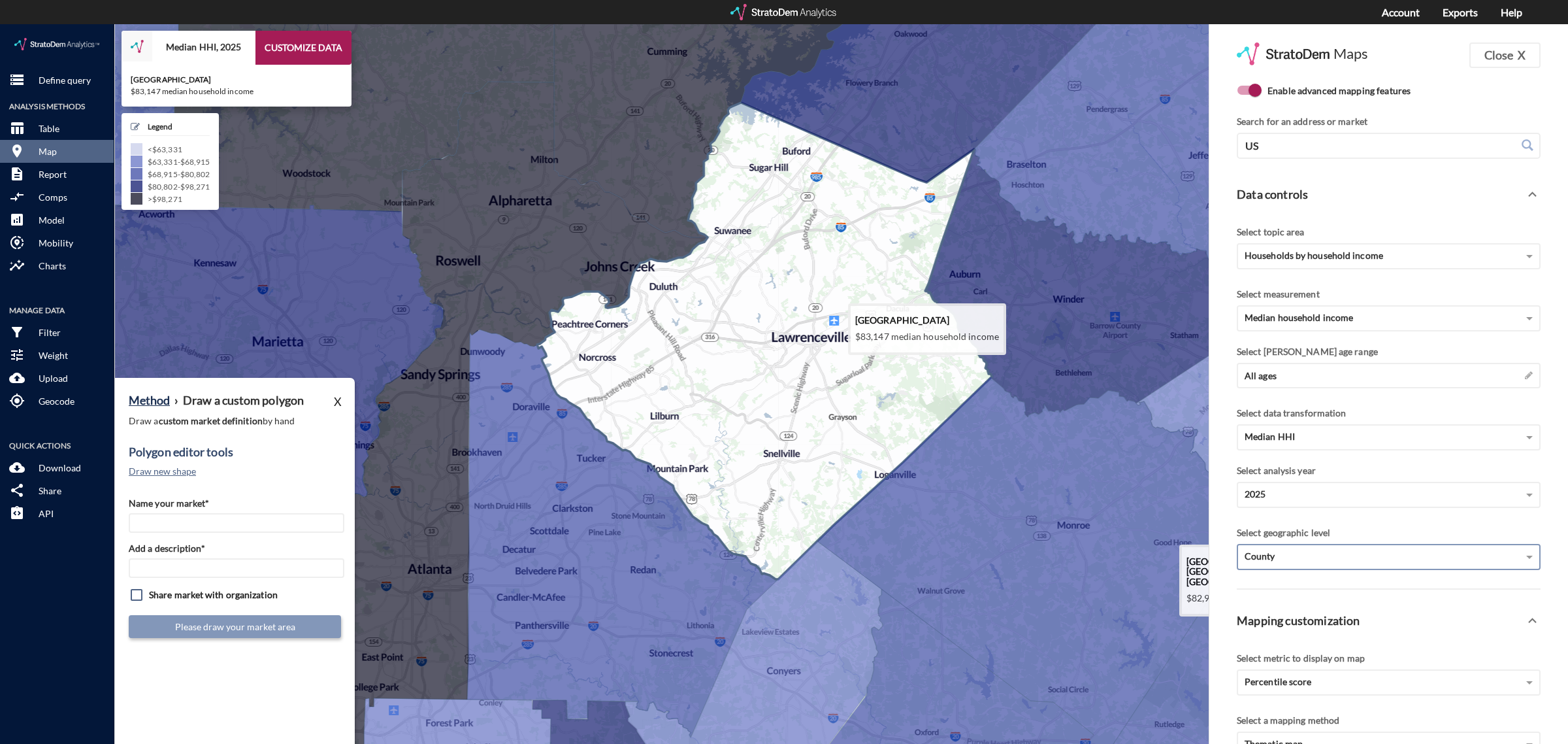
drag, startPoint x: 752, startPoint y: 301, endPoint x: 771, endPoint y: 379, distance: 80.3
click icon
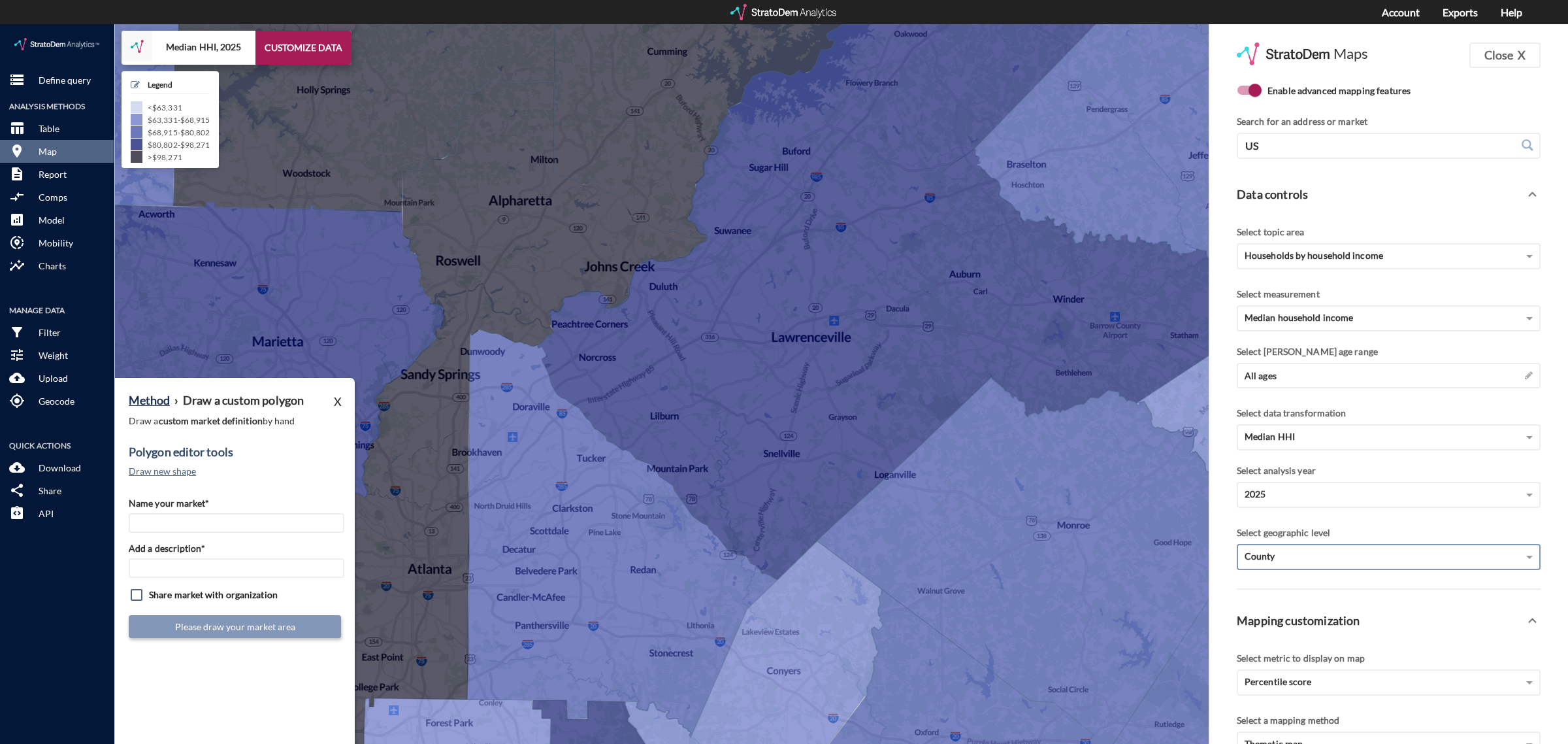
click div "Method › Draw a custom polygon X Draw a custom market definition by hand Polygo…"
click button "Draw new shape"
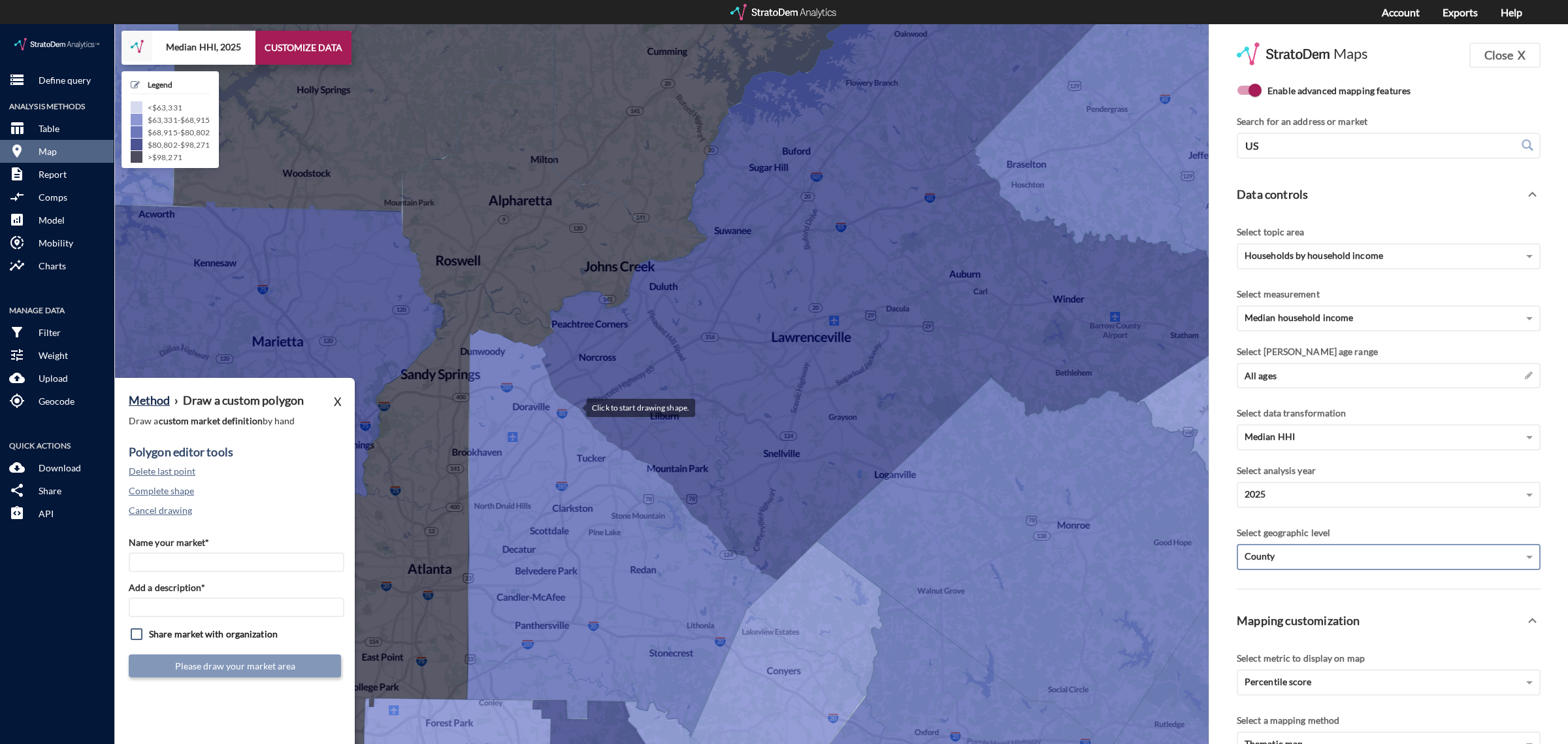
click div
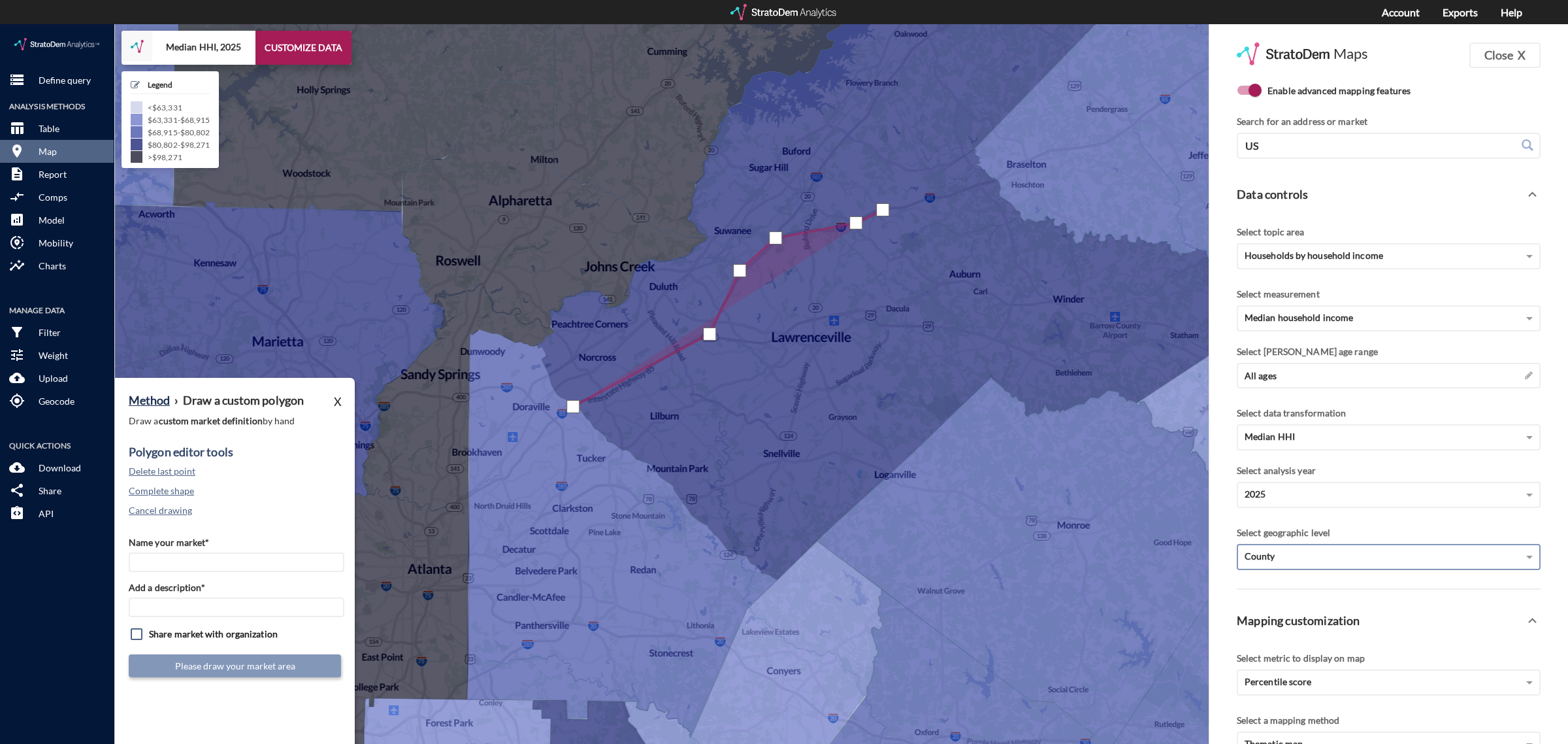
click div
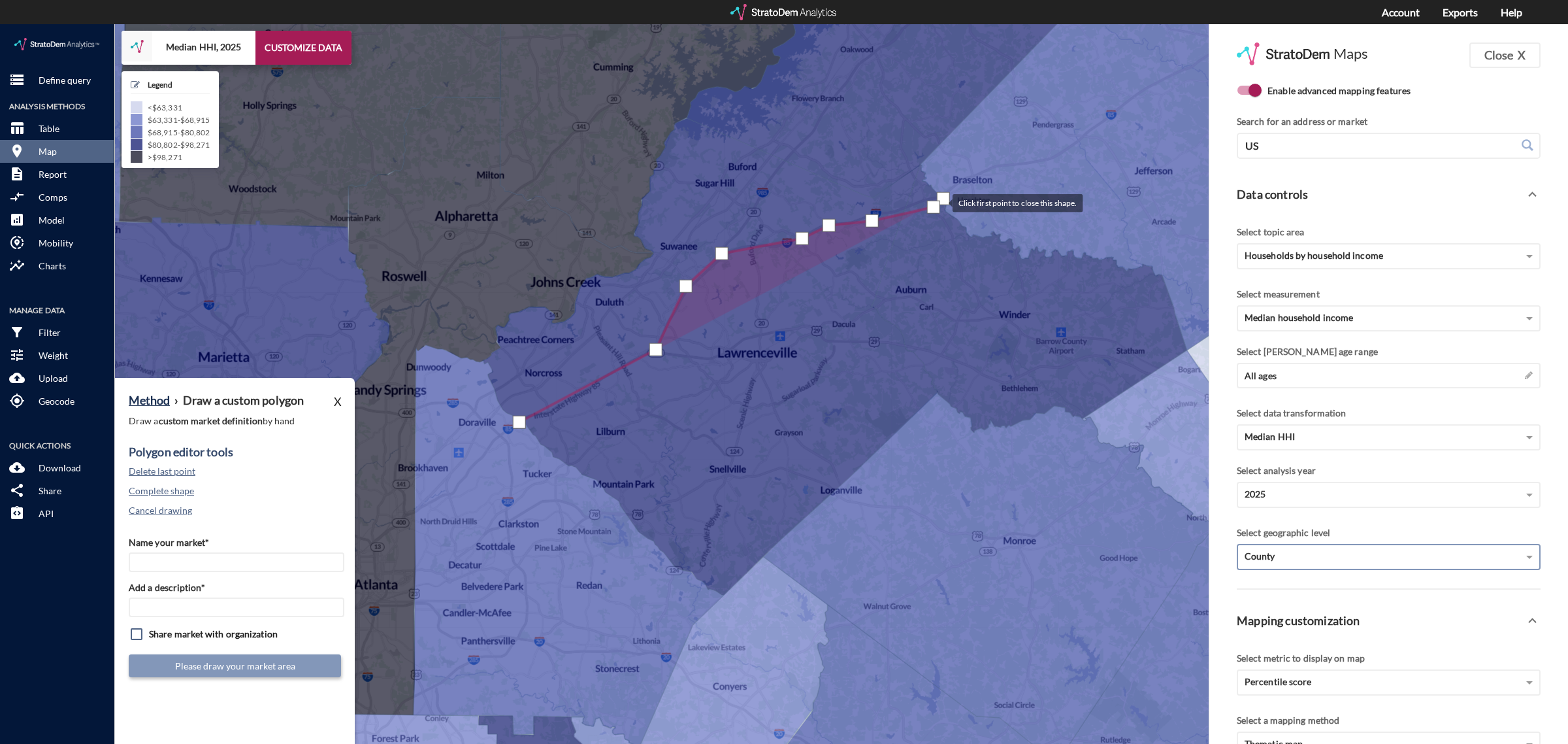
drag, startPoint x: 997, startPoint y: 159, endPoint x: 940, endPoint y: 177, distance: 59.8
click div
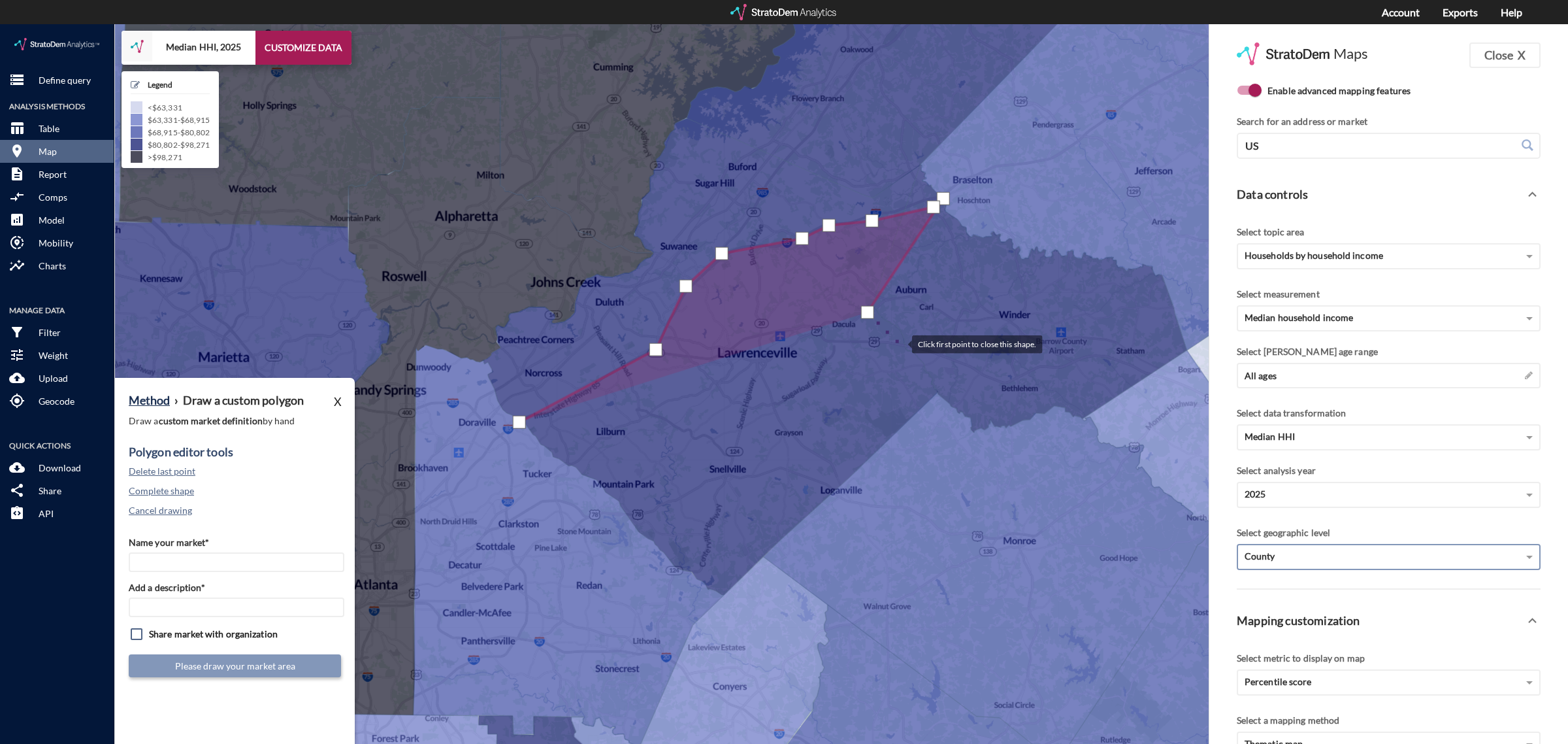
click div
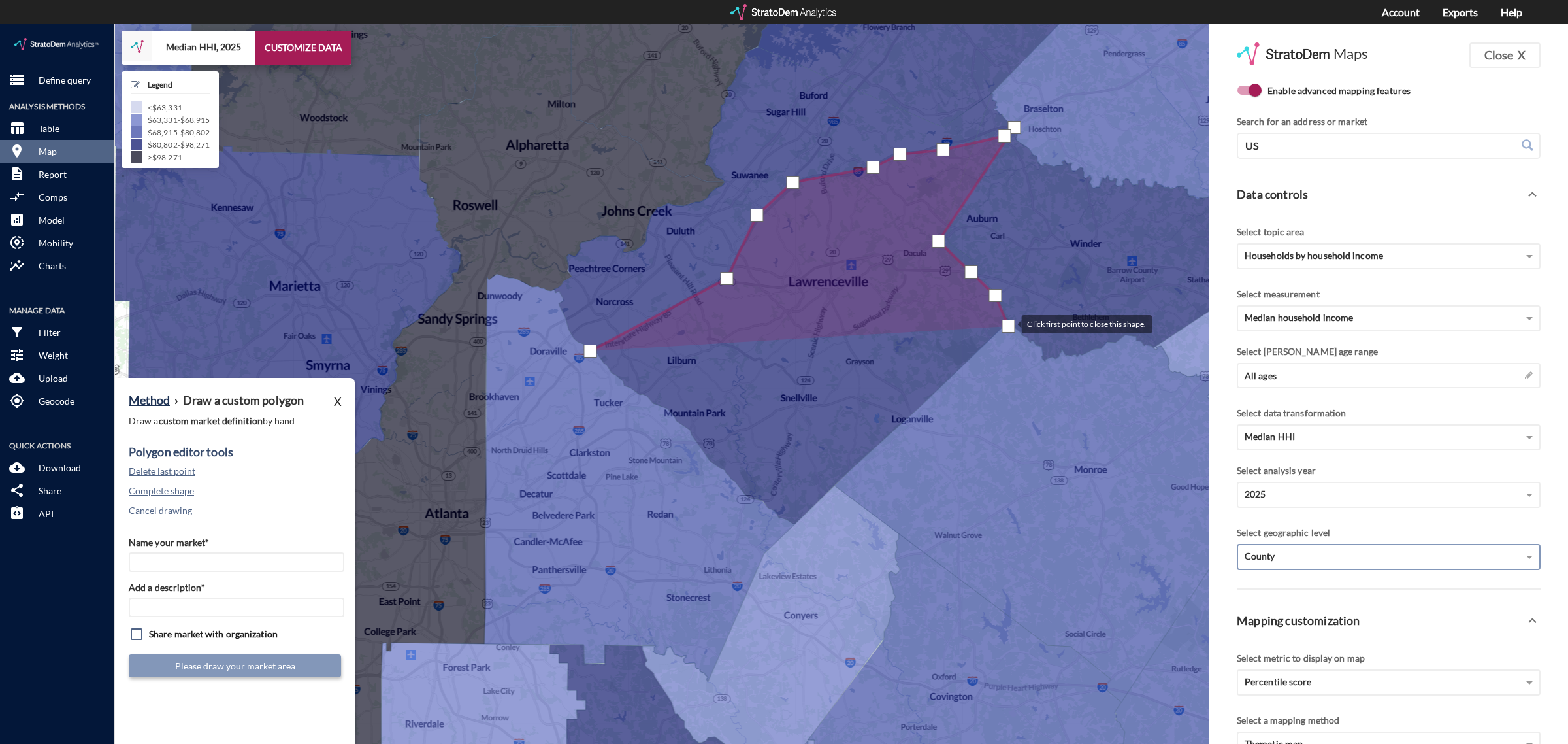
drag, startPoint x: 938, startPoint y: 373, endPoint x: 1008, endPoint y: 299, distance: 101.9
click div
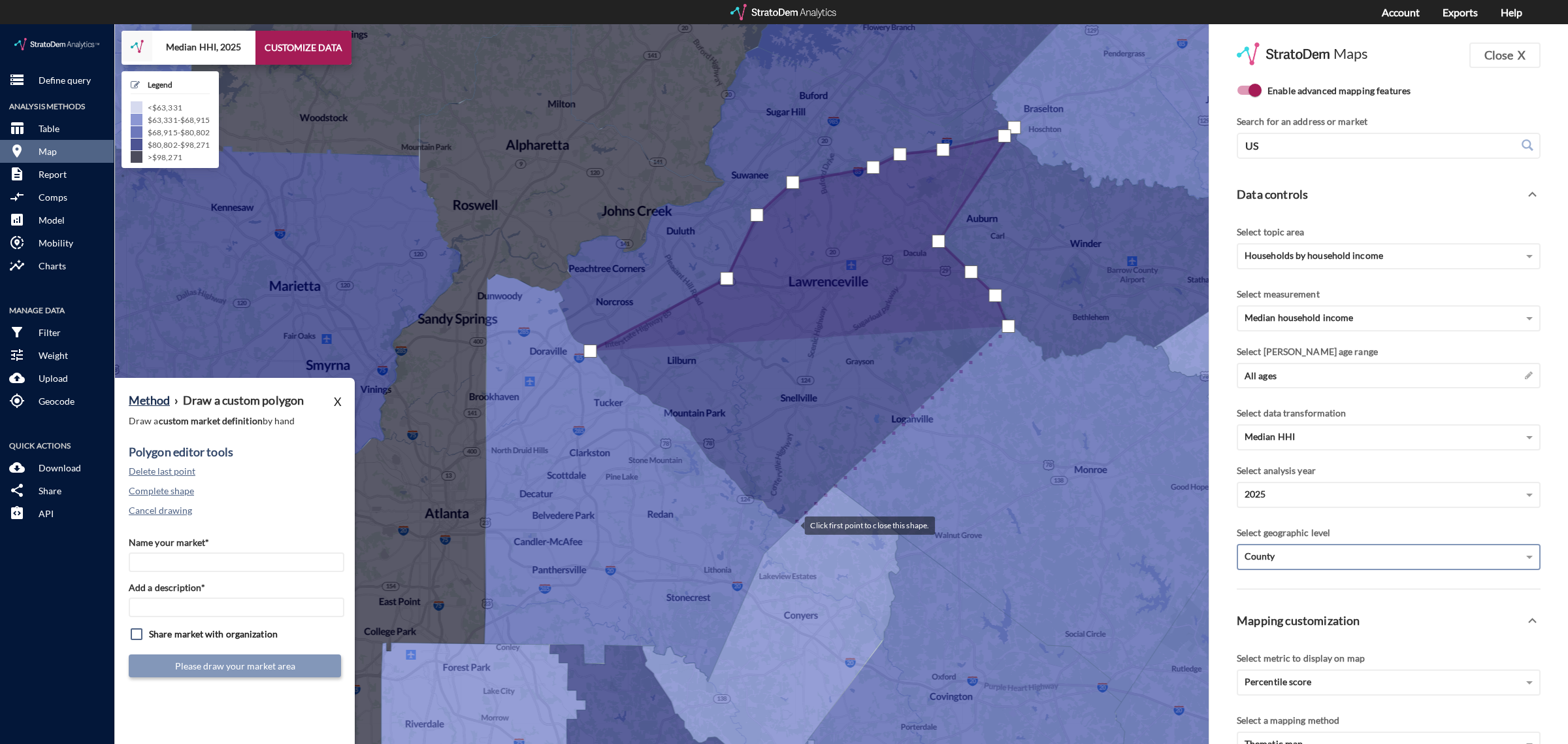
click div
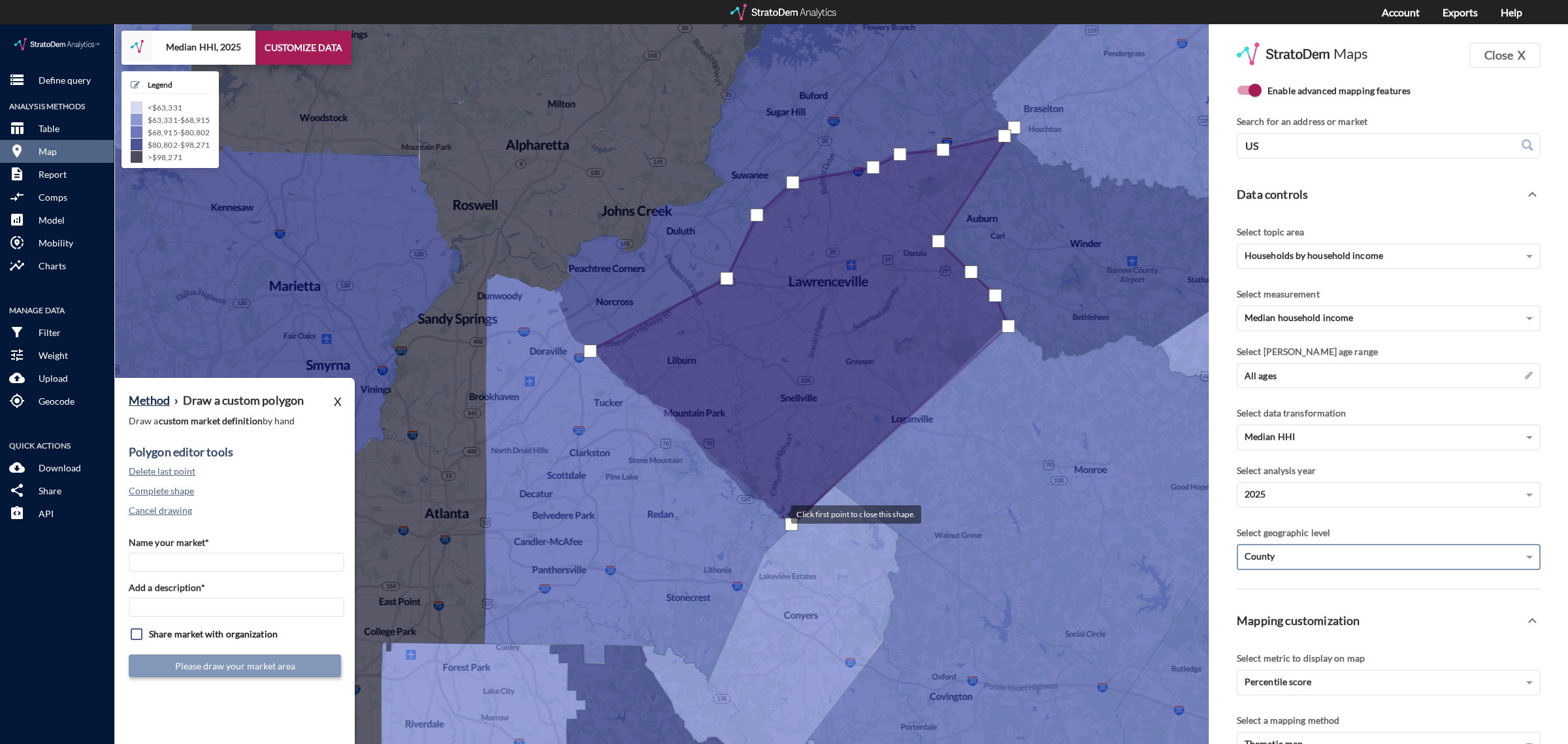
click div
drag, startPoint x: 691, startPoint y: 398, endPoint x: 644, endPoint y: 379, distance: 50.7
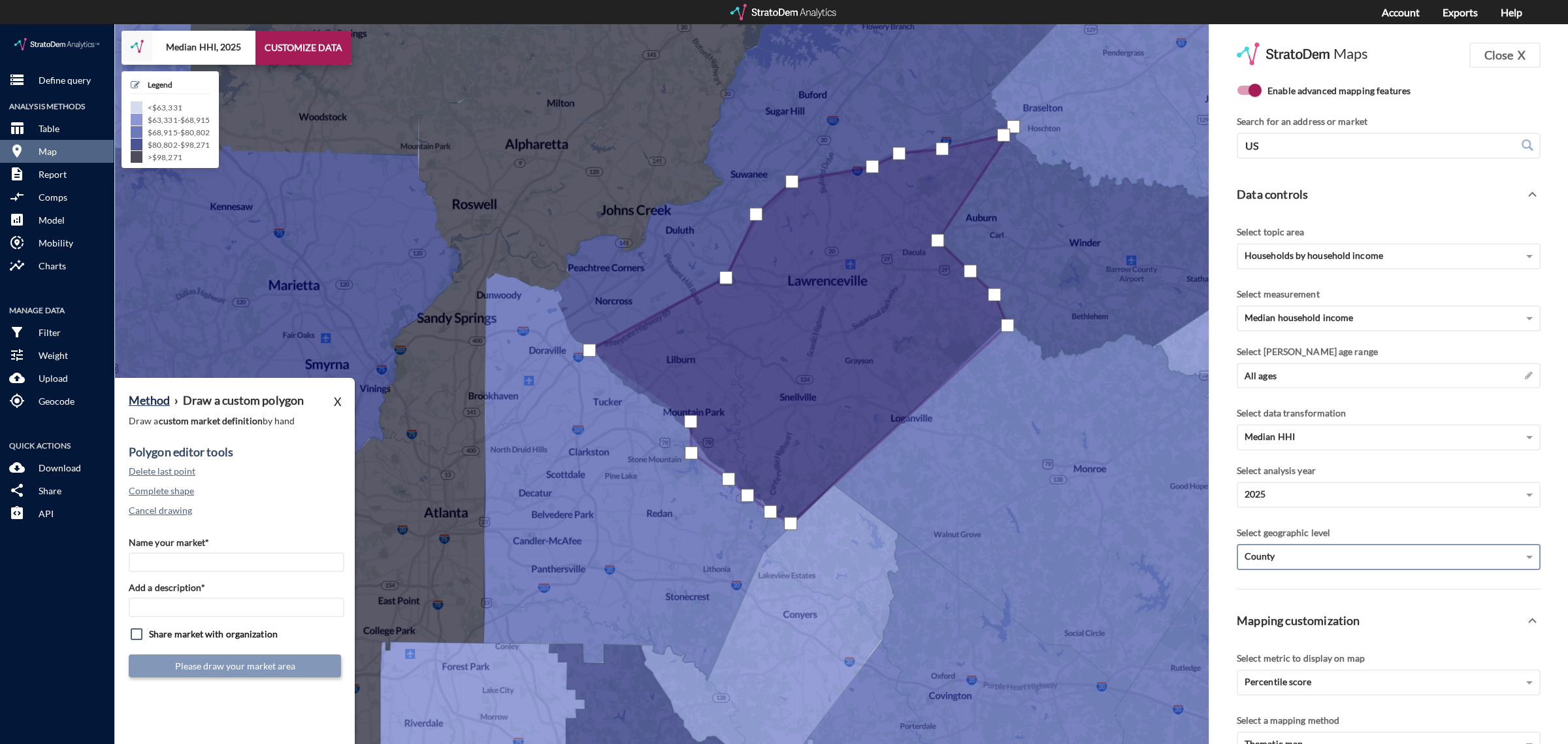
click div
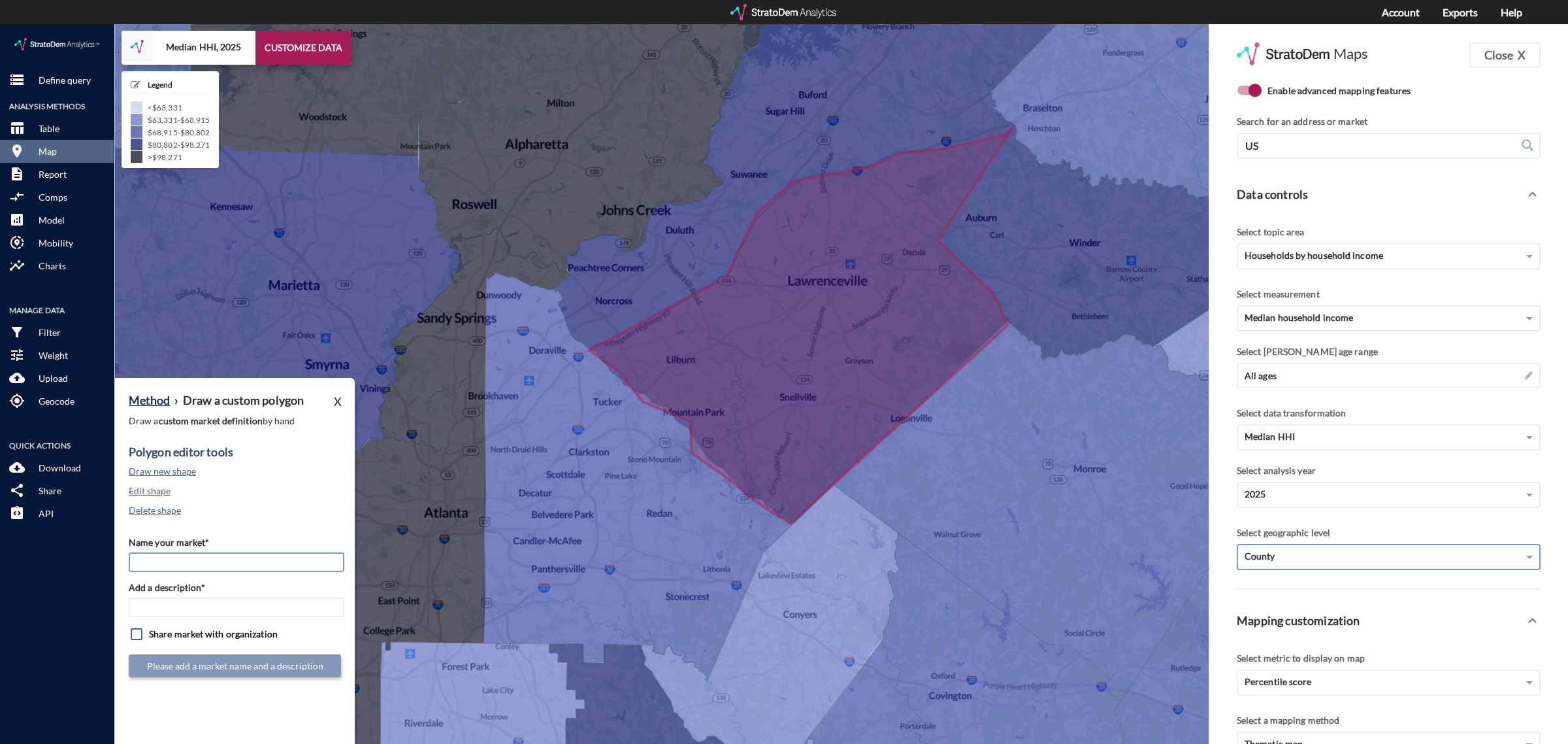
click input "Name your market*"
type input "Outlying [GEOGRAPHIC_DATA] - [GEOGRAPHIC_DATA] MSA"
paste input "Outlying [GEOGRAPHIC_DATA] - [GEOGRAPHIC_DATA] MSA"
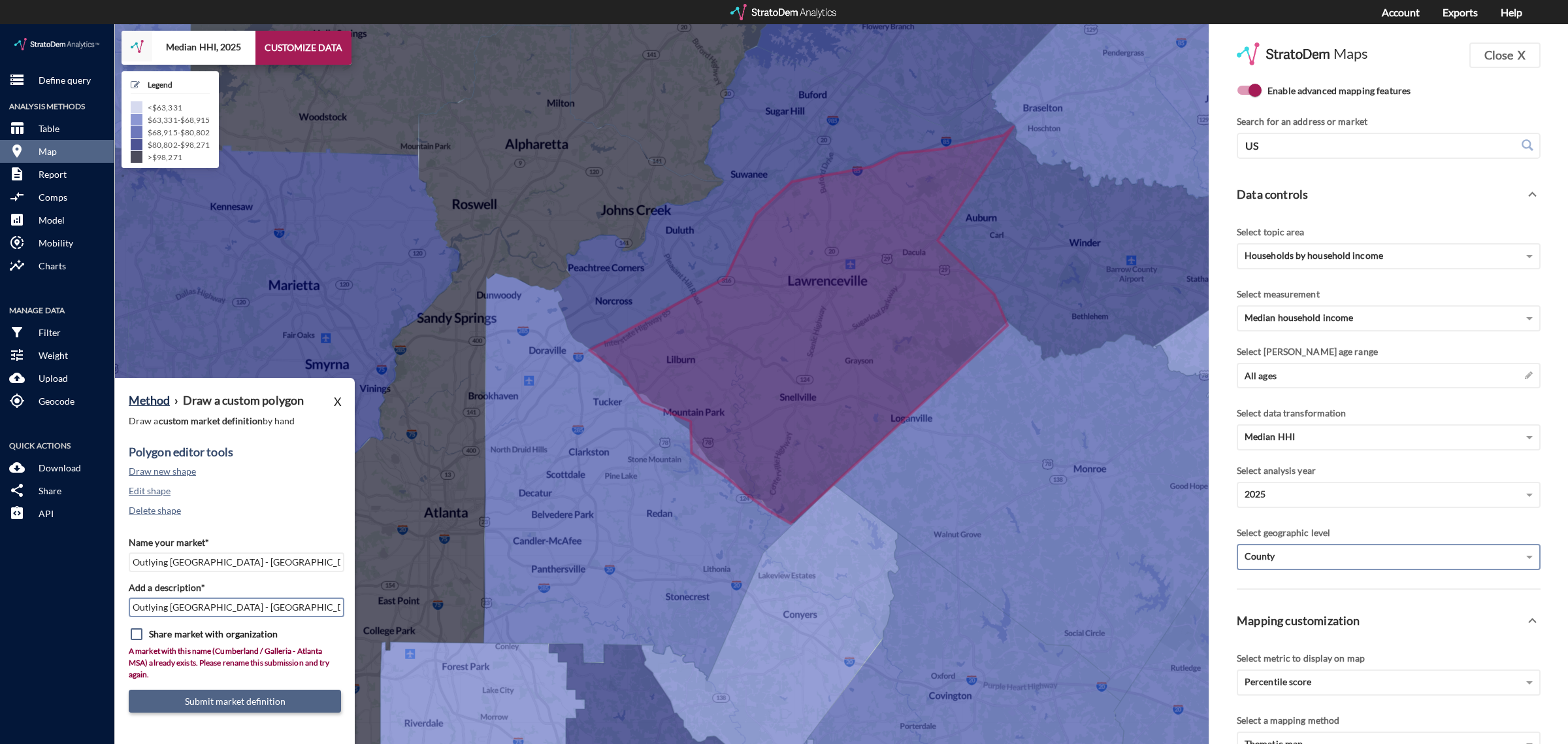
type input "Outlying [GEOGRAPHIC_DATA] - [GEOGRAPHIC_DATA] MSA"
click button "Submit market definition"
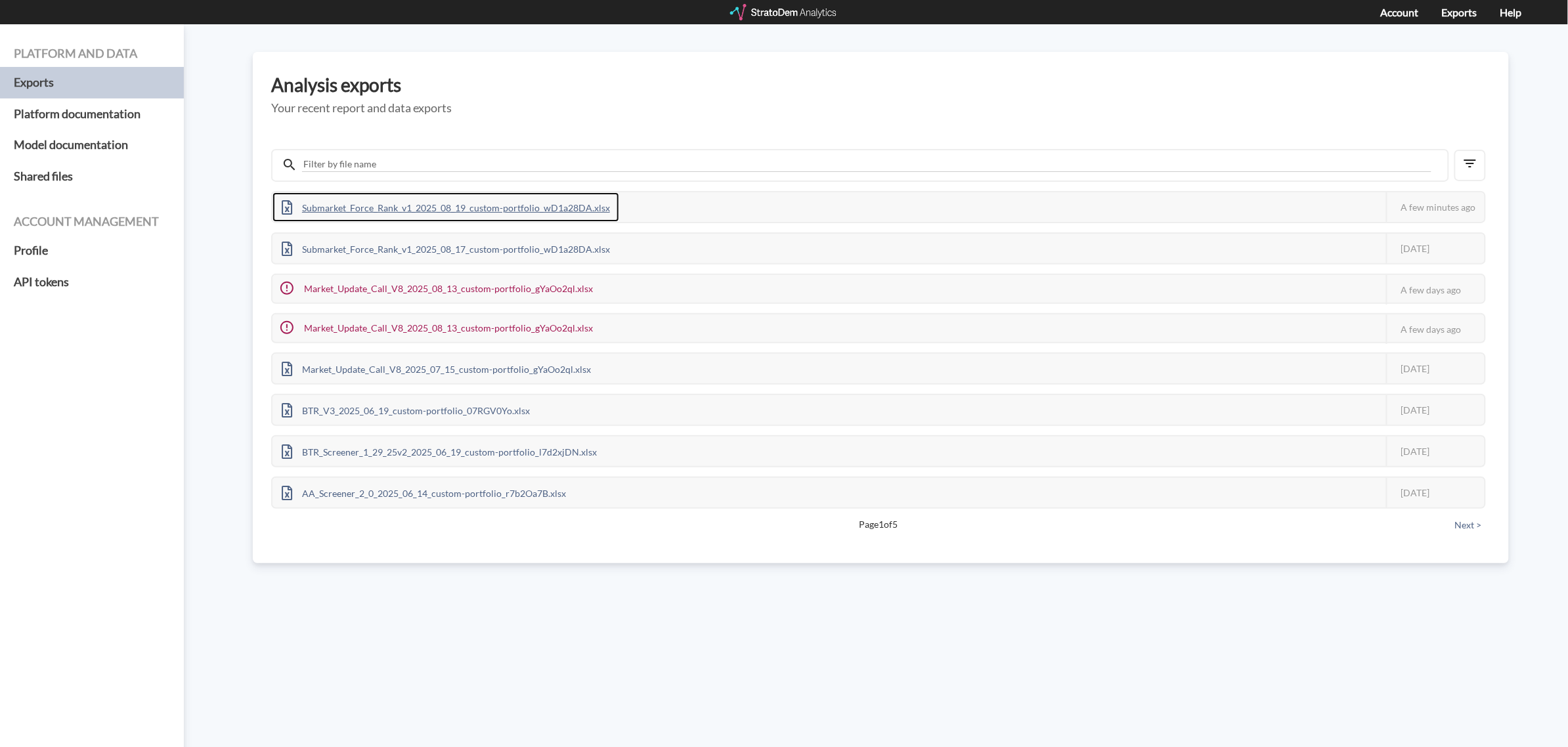
click at [404, 200] on div "Submarket_Force_Rank_v1_2025_08_19_custom-portfolio_wD1a28DA.xlsx" at bounding box center [446, 207] width 347 height 29
click at [512, 202] on div "Submarket_Force_Rank_v2_2025_08_19_custom-portfolio_97L5NnY1.xlsx" at bounding box center [444, 207] width 342 height 29
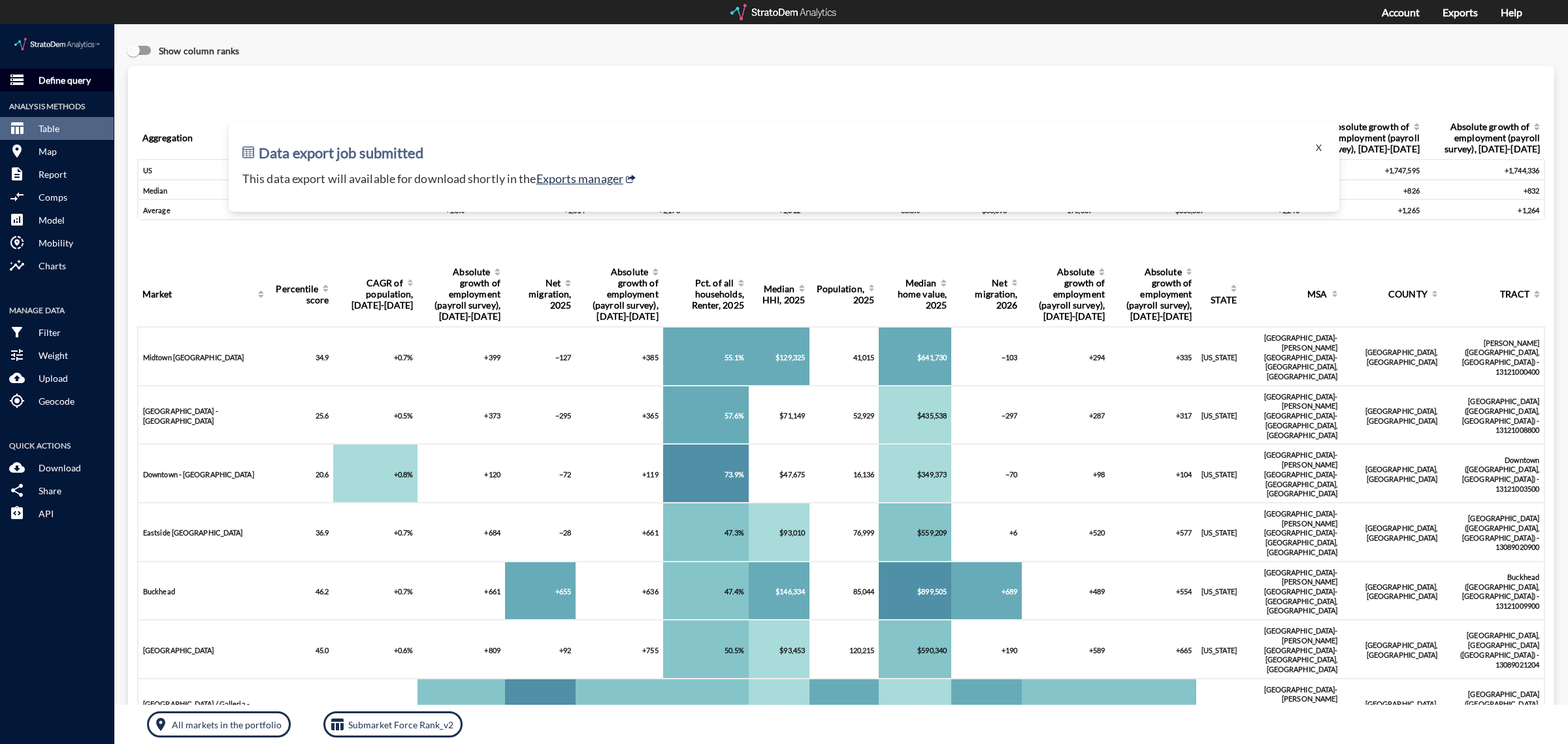
click p "Define query"
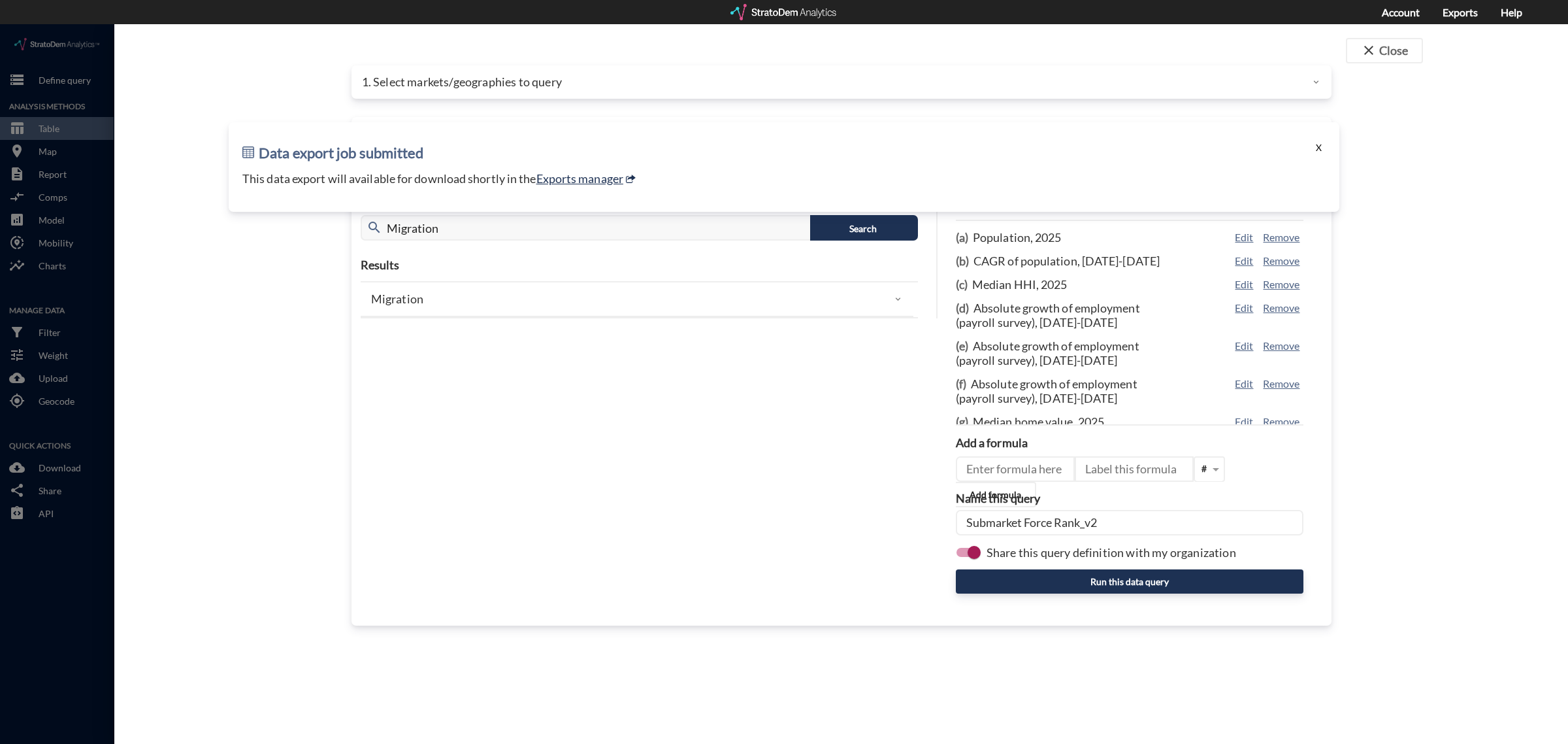
click button "X"
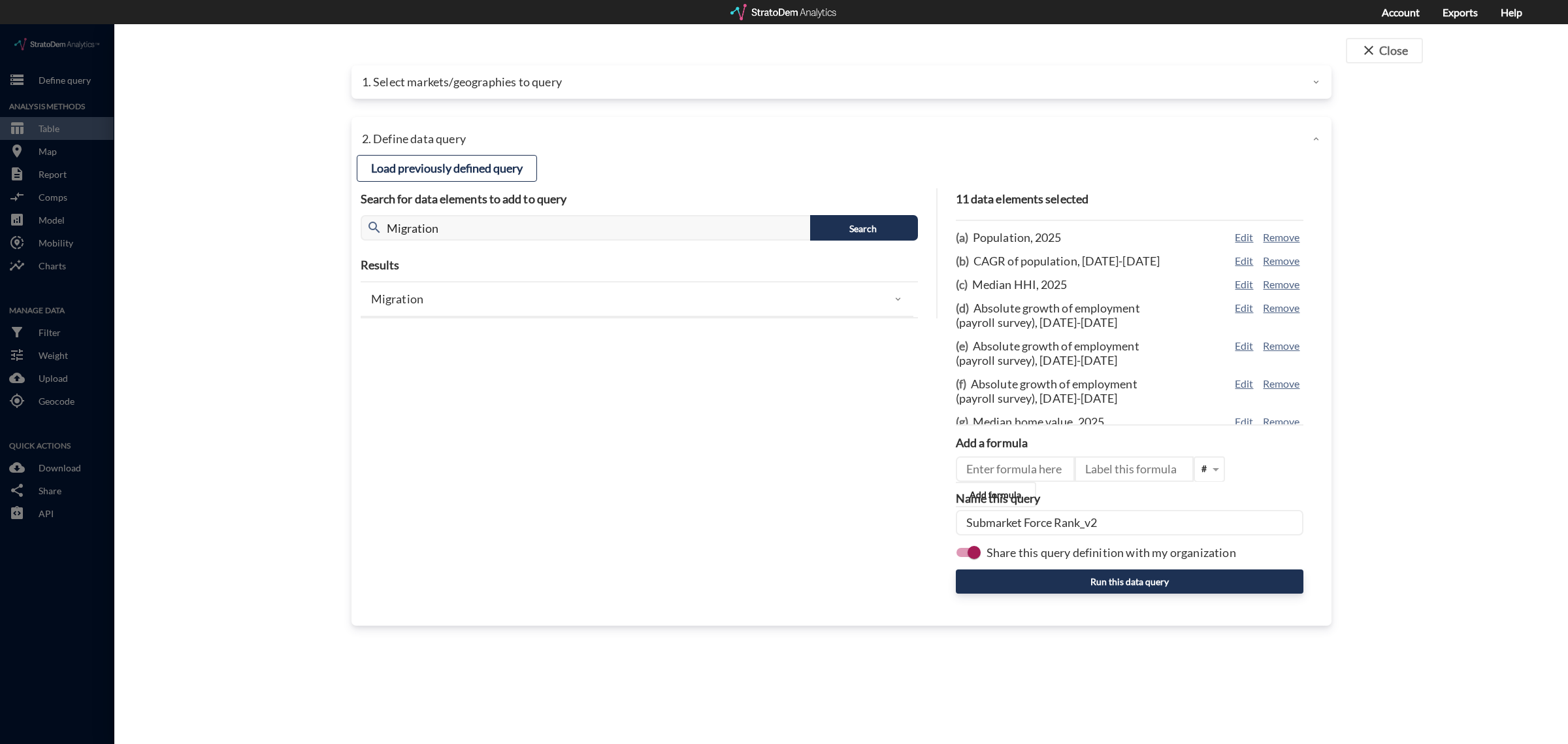
click div "Load previously defined query Search for data elements to add to query search M…"
click input "Migration"
type input "household"
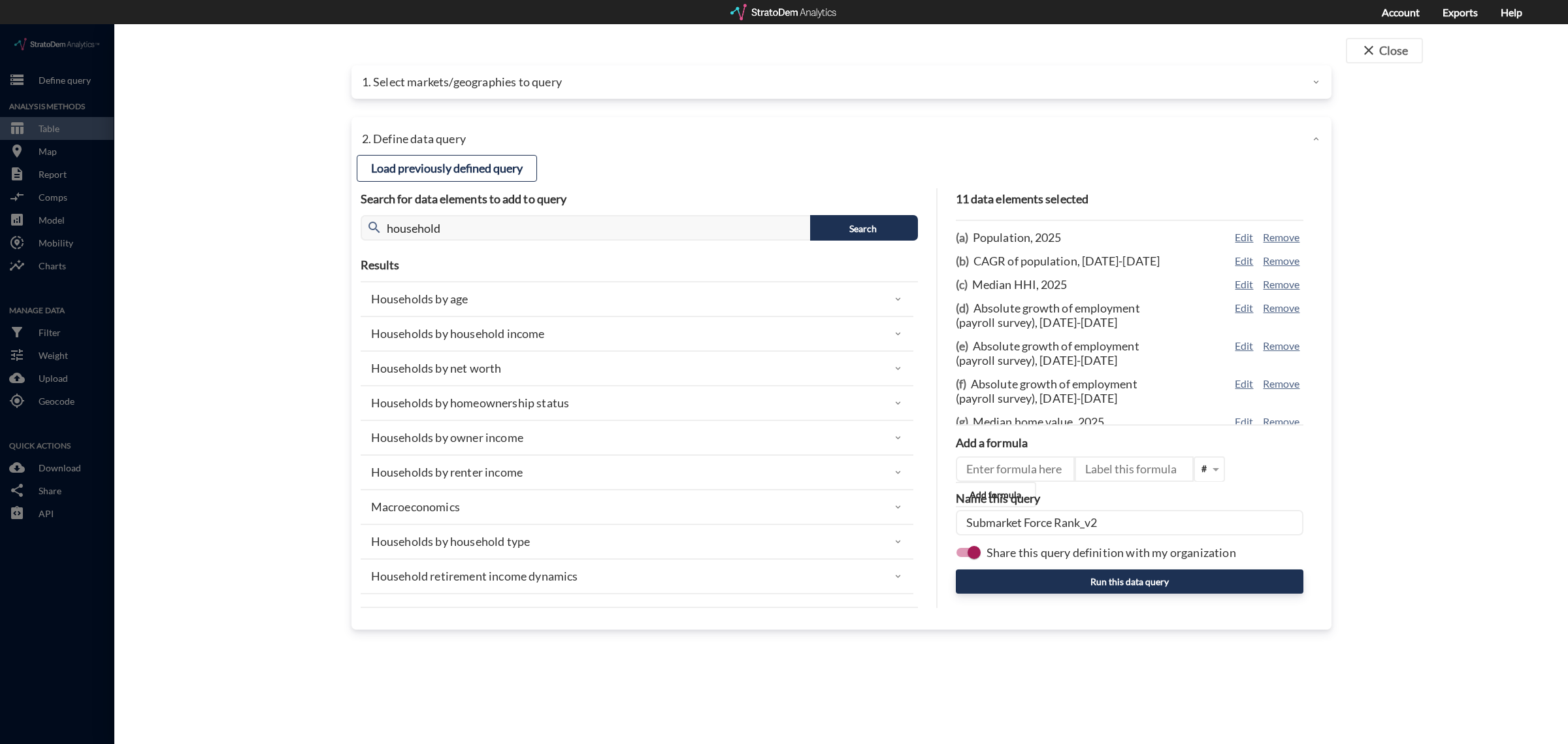
click div "close Close 1. Select markets/geographies to query Select which rows will appea…"
click icon
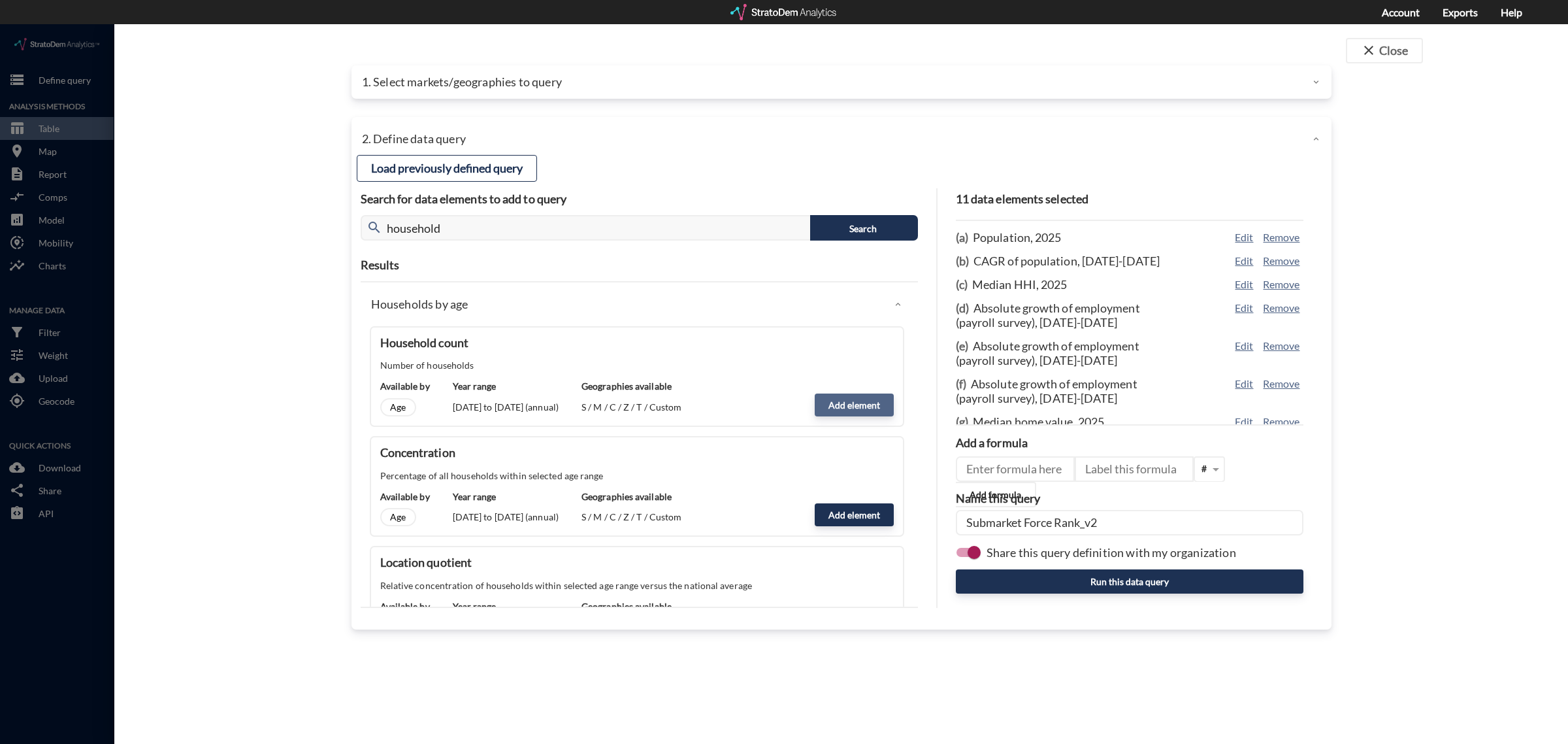
click button "Add element"
type input "HOUSEHOLDS"
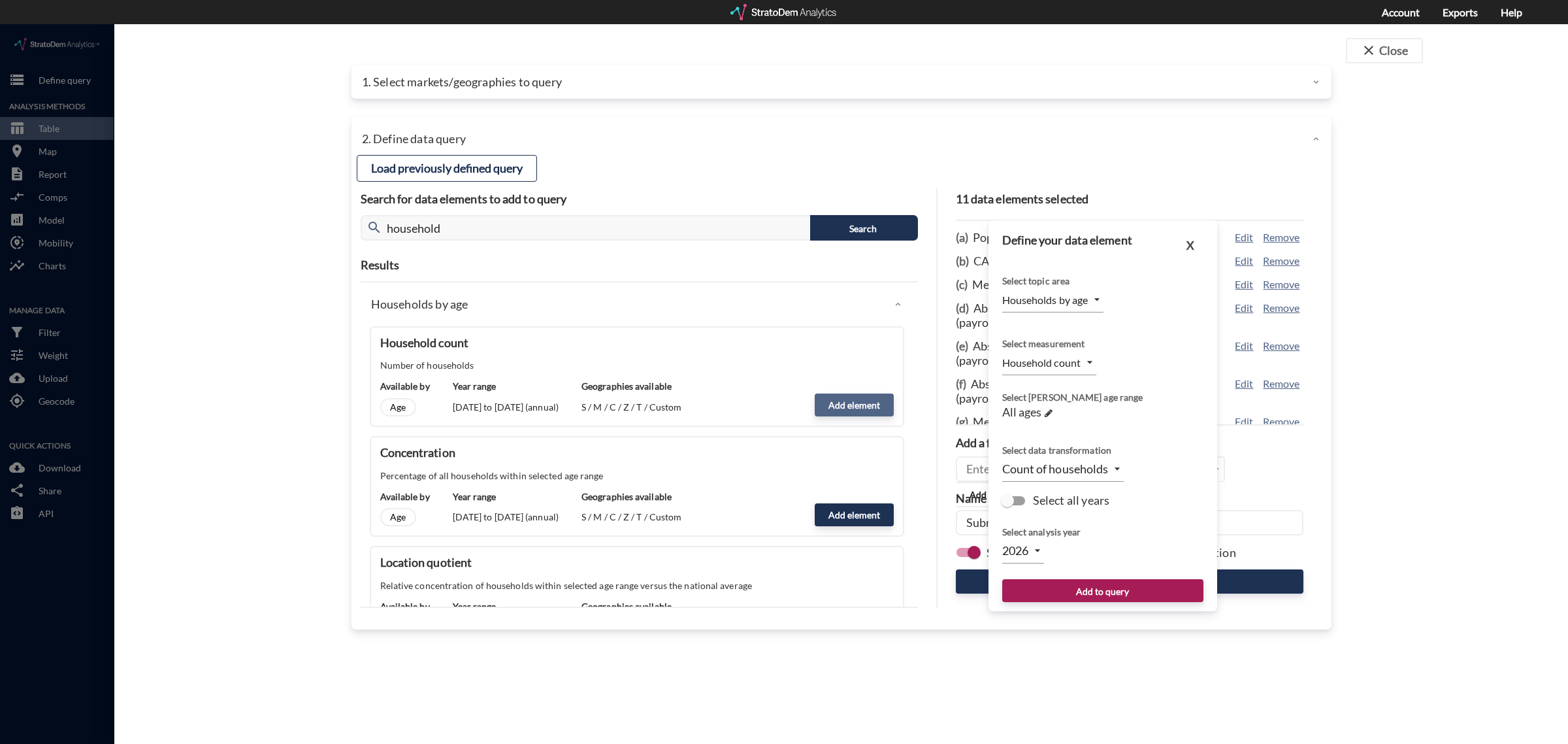
type input "2025"
click body "/vantagepoint/us/-1 storage Define query Analysis Methods table_chart Table roo…"
click li "Household count"
click body "/vantagepoint/us/-1 storage Define query Analysis Methods table_chart Table roo…"
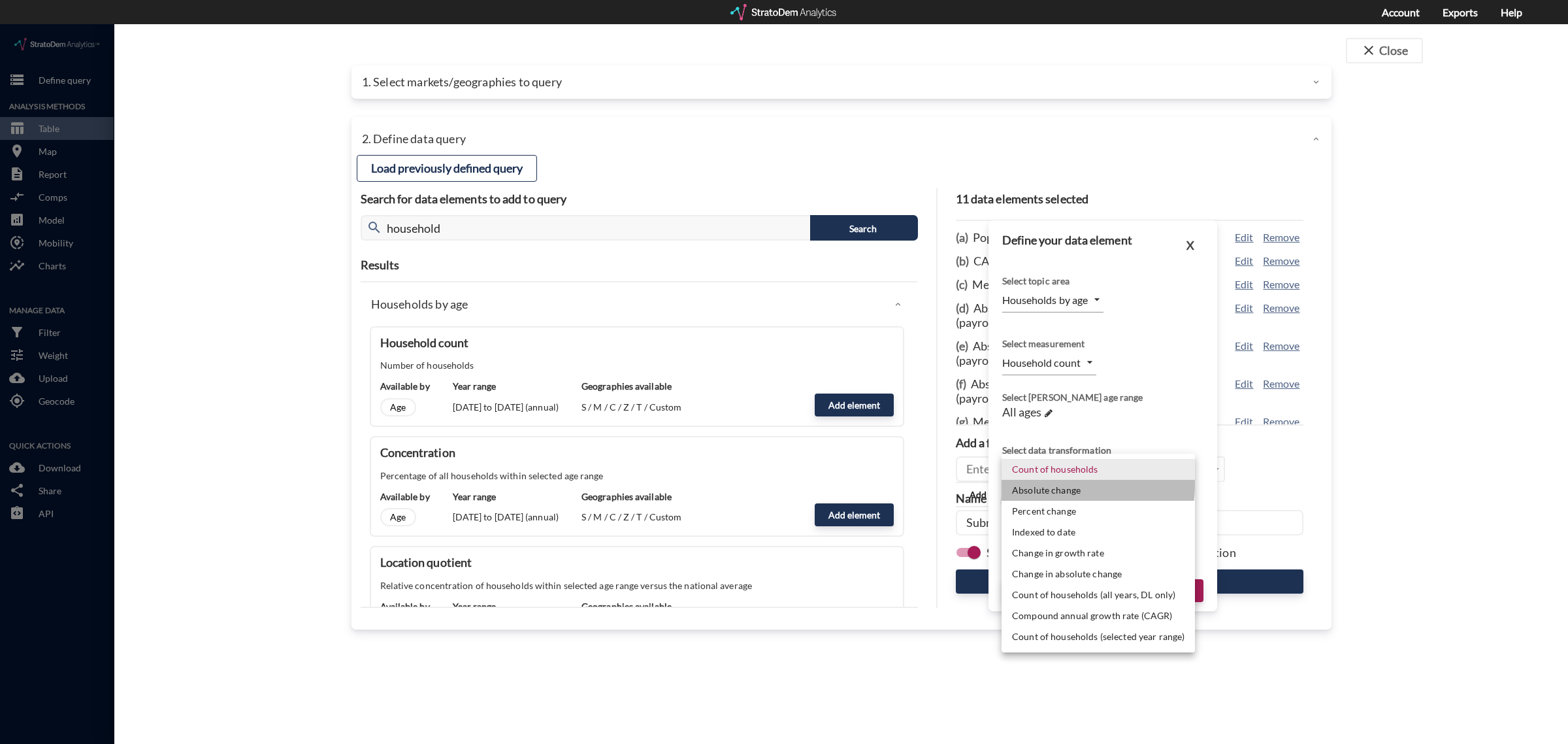
click li "Absolute change"
type input "ABS_CHANGE"
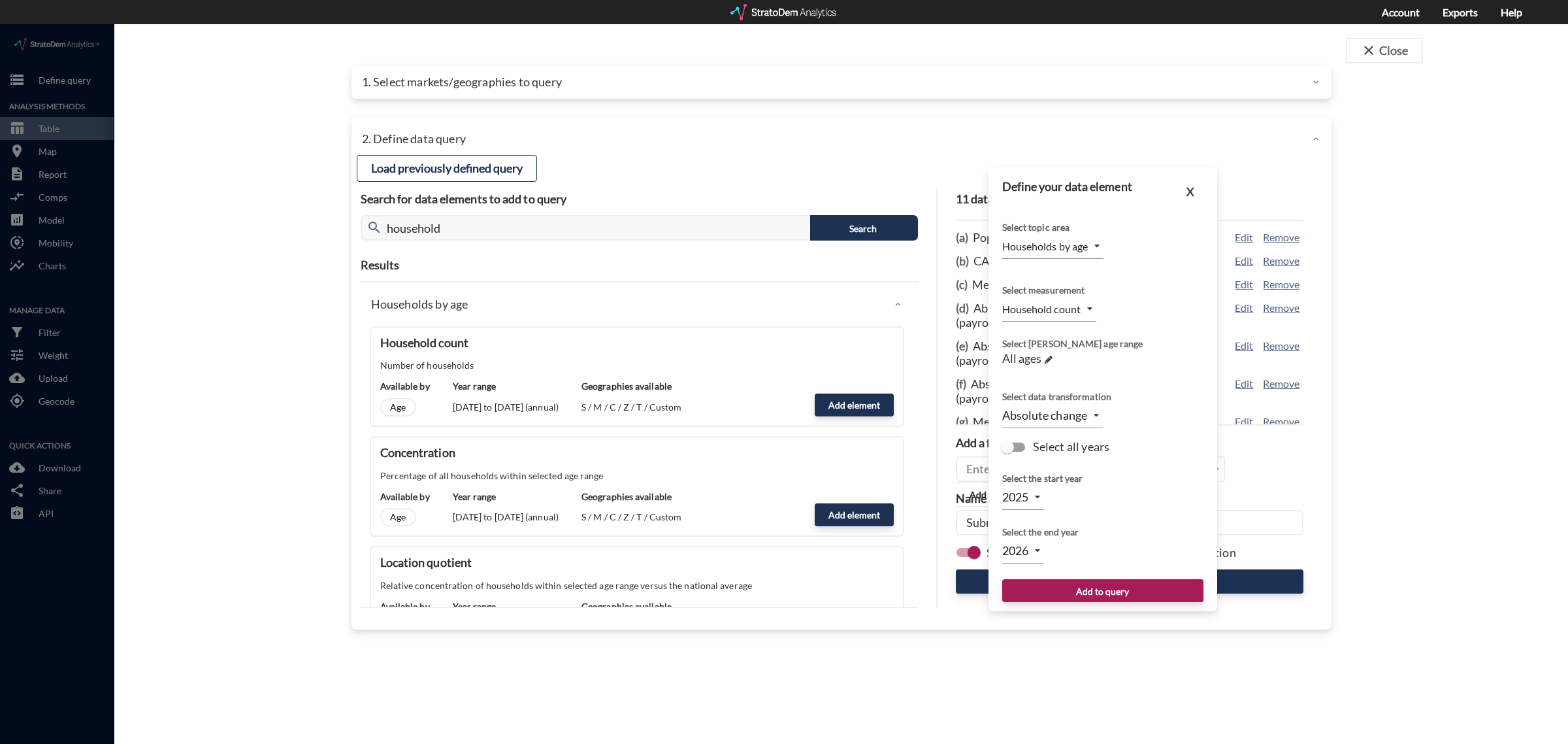
click body "/vantagepoint/us/-1 storage Define query Analysis Methods table_chart Table roo…"
click li "2024"
type input "2024"
click body "/vantagepoint/us/-1 storage Define query Analysis Methods table_chart Table roo…"
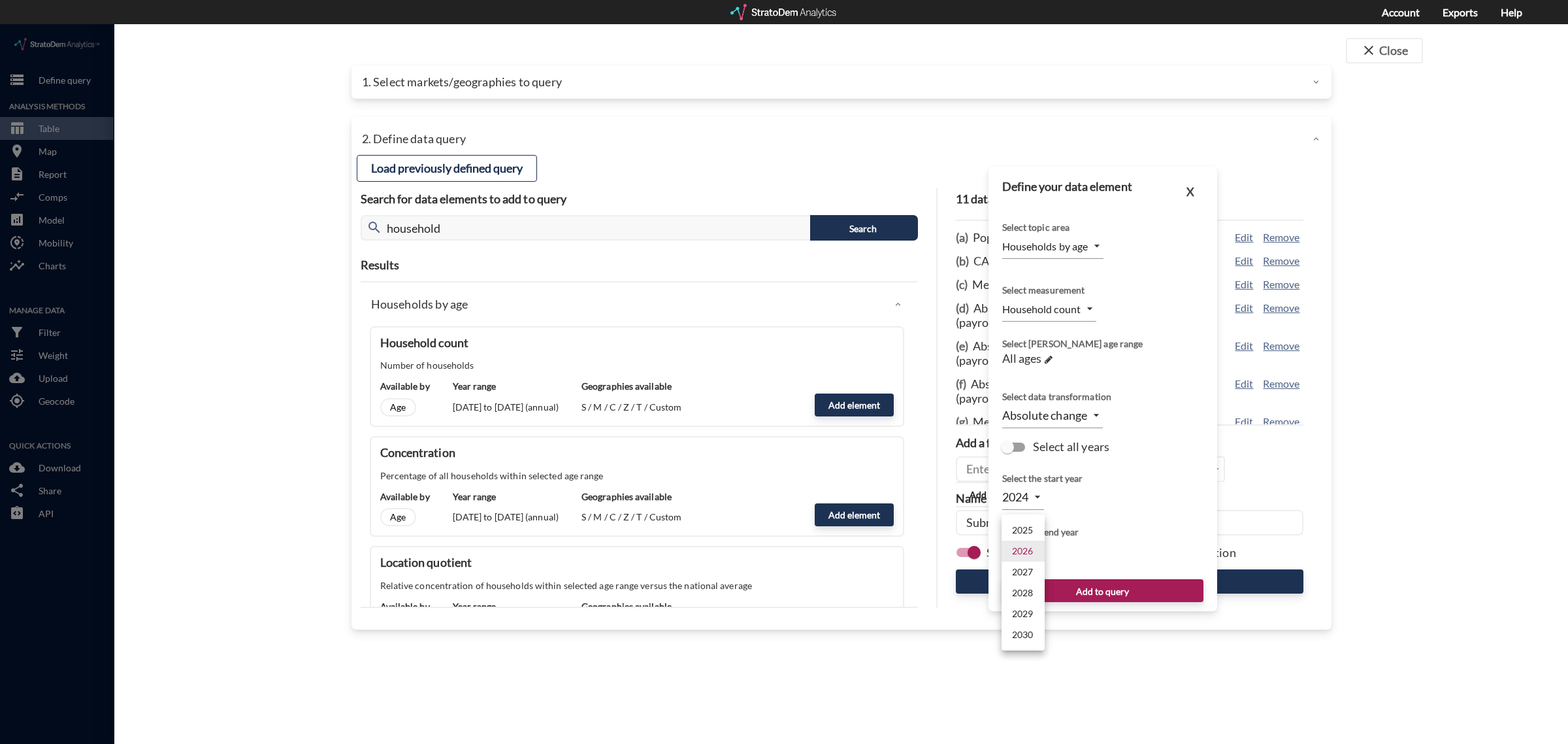
click li "2025"
type input "2025"
click button "Add to query"
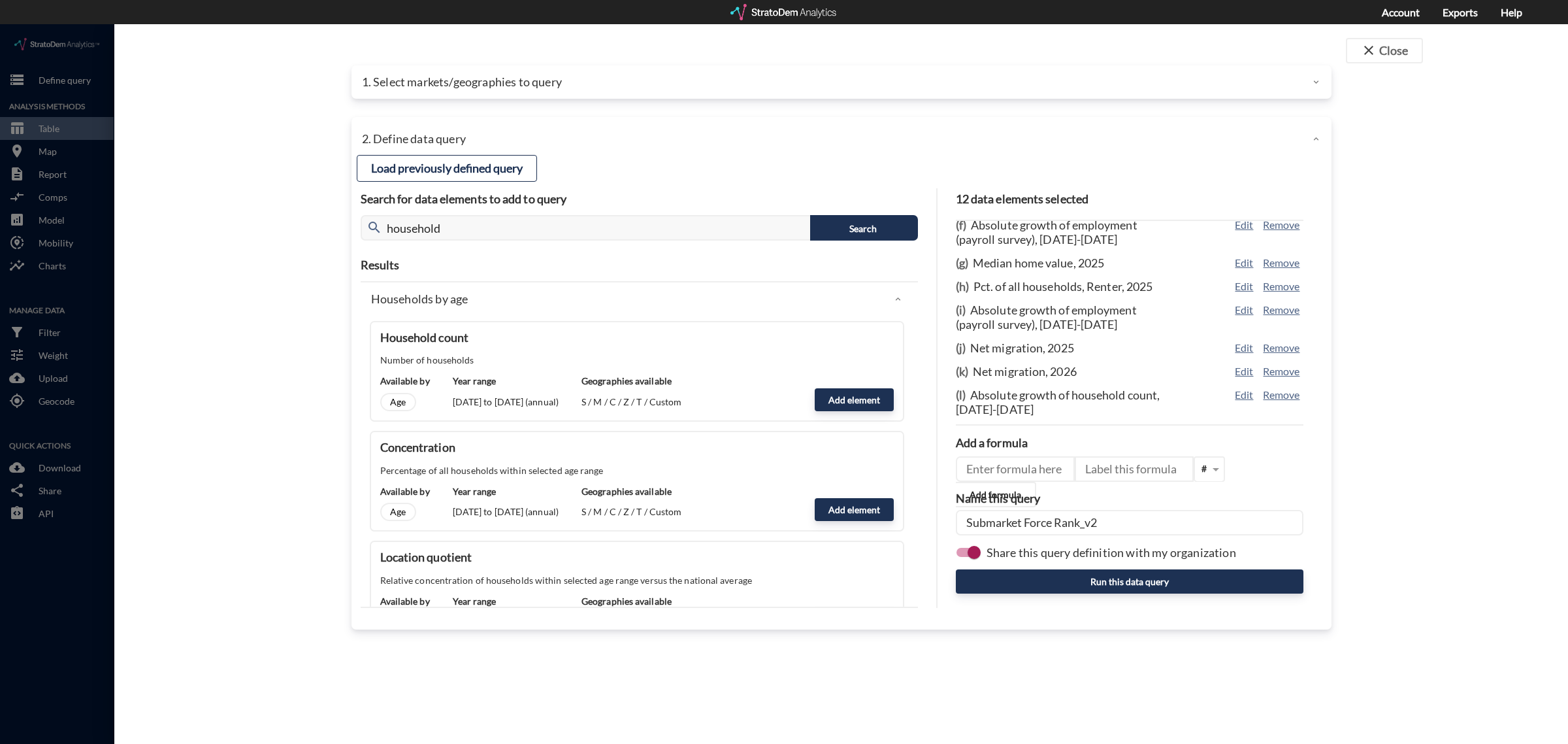
scroll to position [0, 0]
click button "Add element"
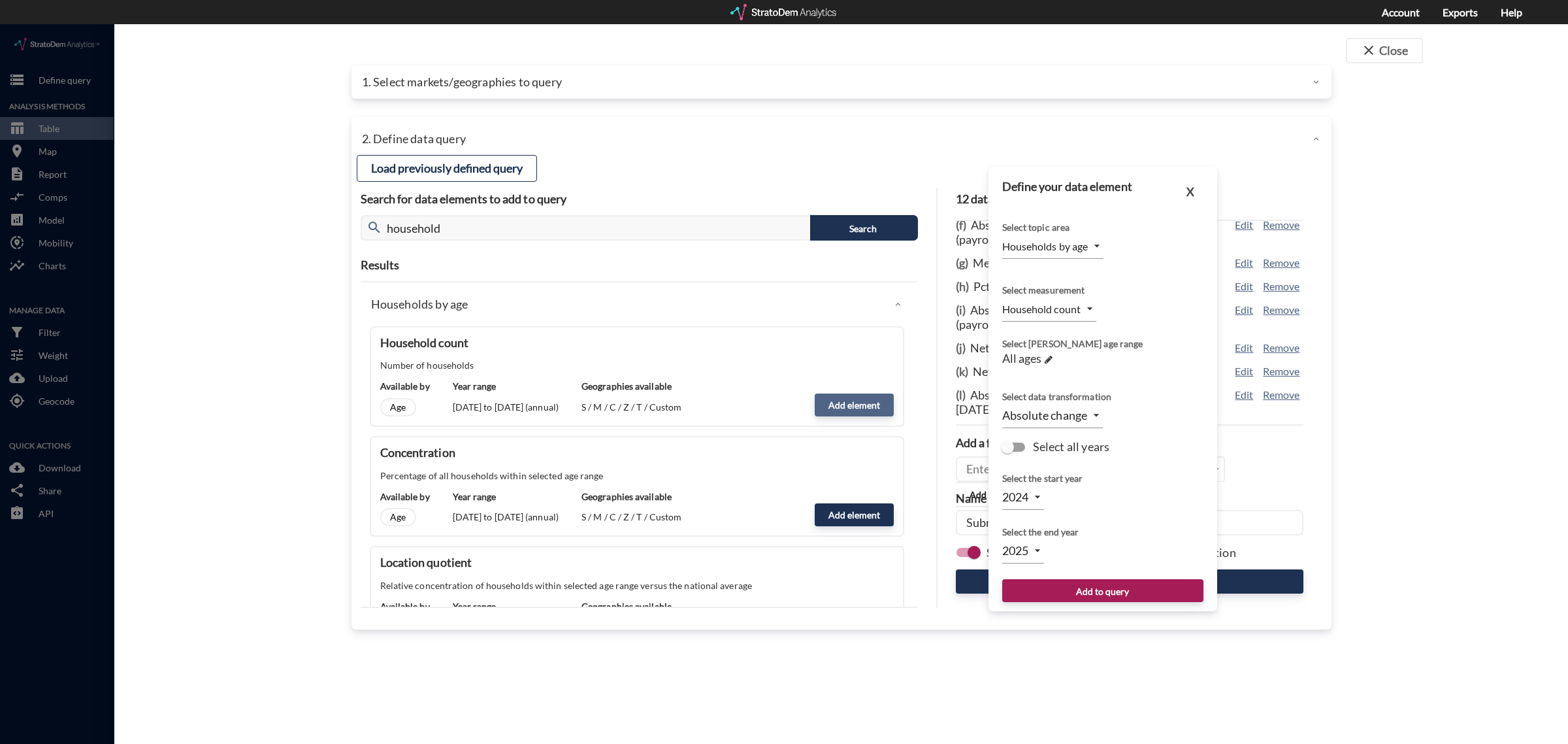
type input "2025"
type input "2026"
click body "/vantagepoint/us/-1 storage Define query Analysis Methods table_chart Table roo…"
click li "2026"
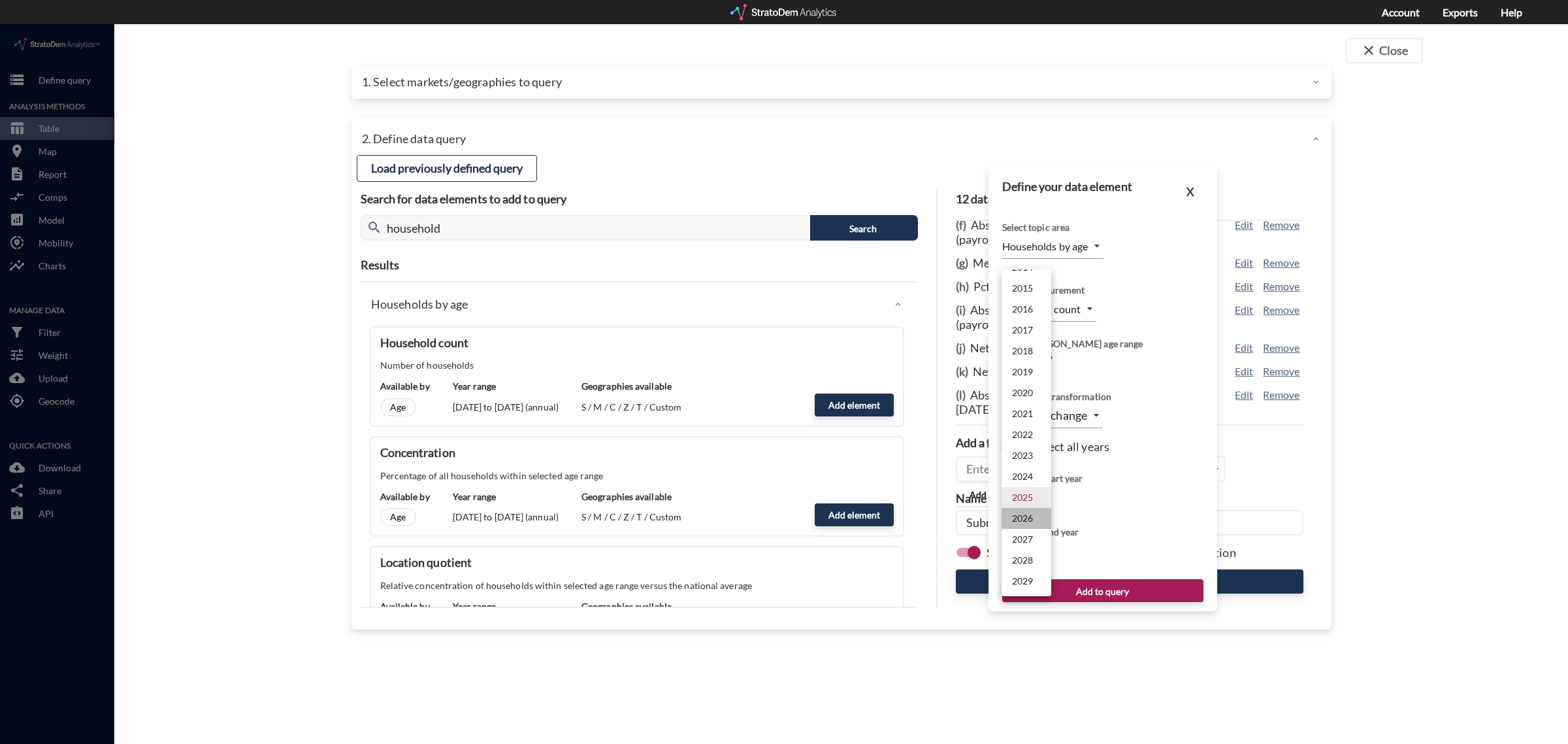
type input "2026"
type input "2027"
click button "Add to query"
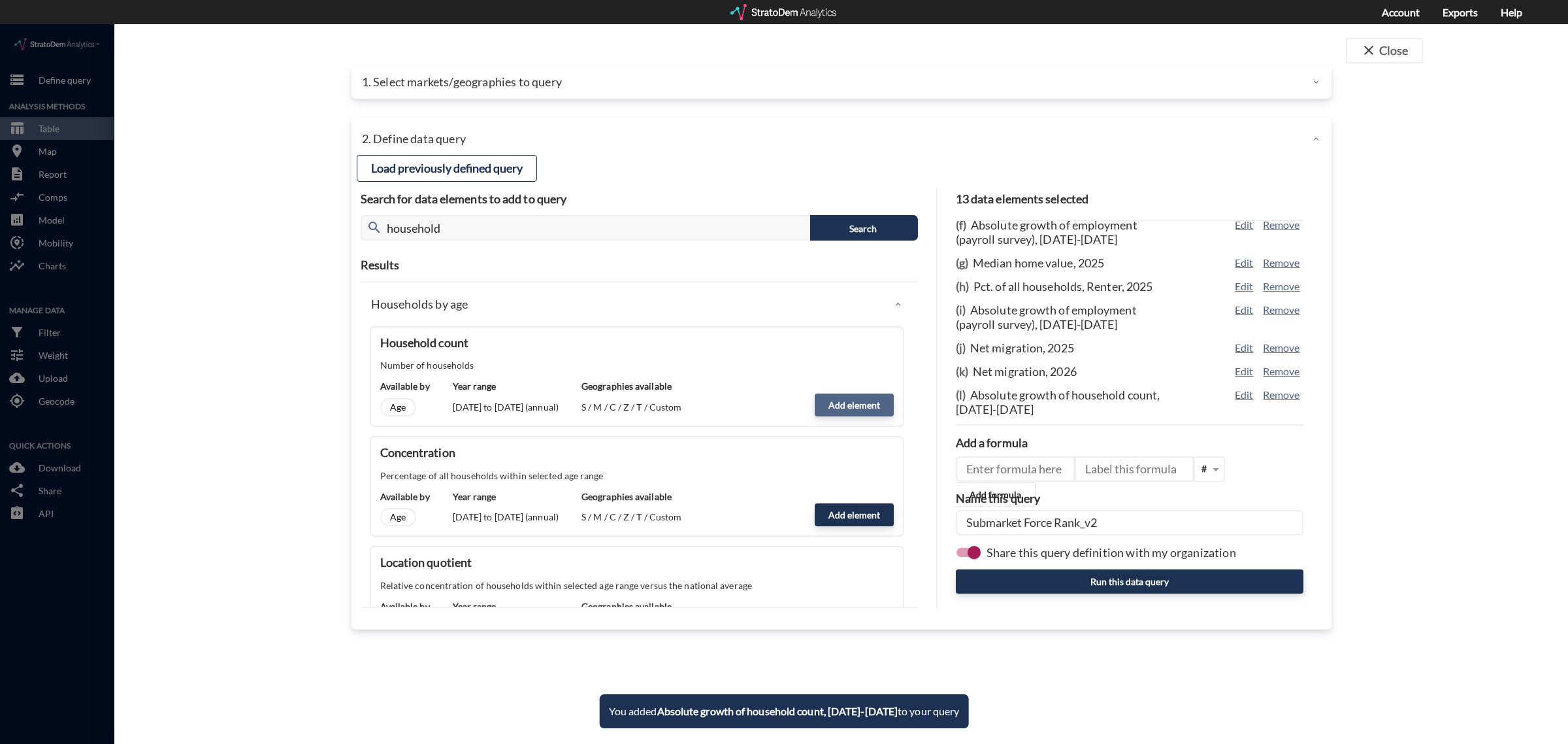
click button "Add element"
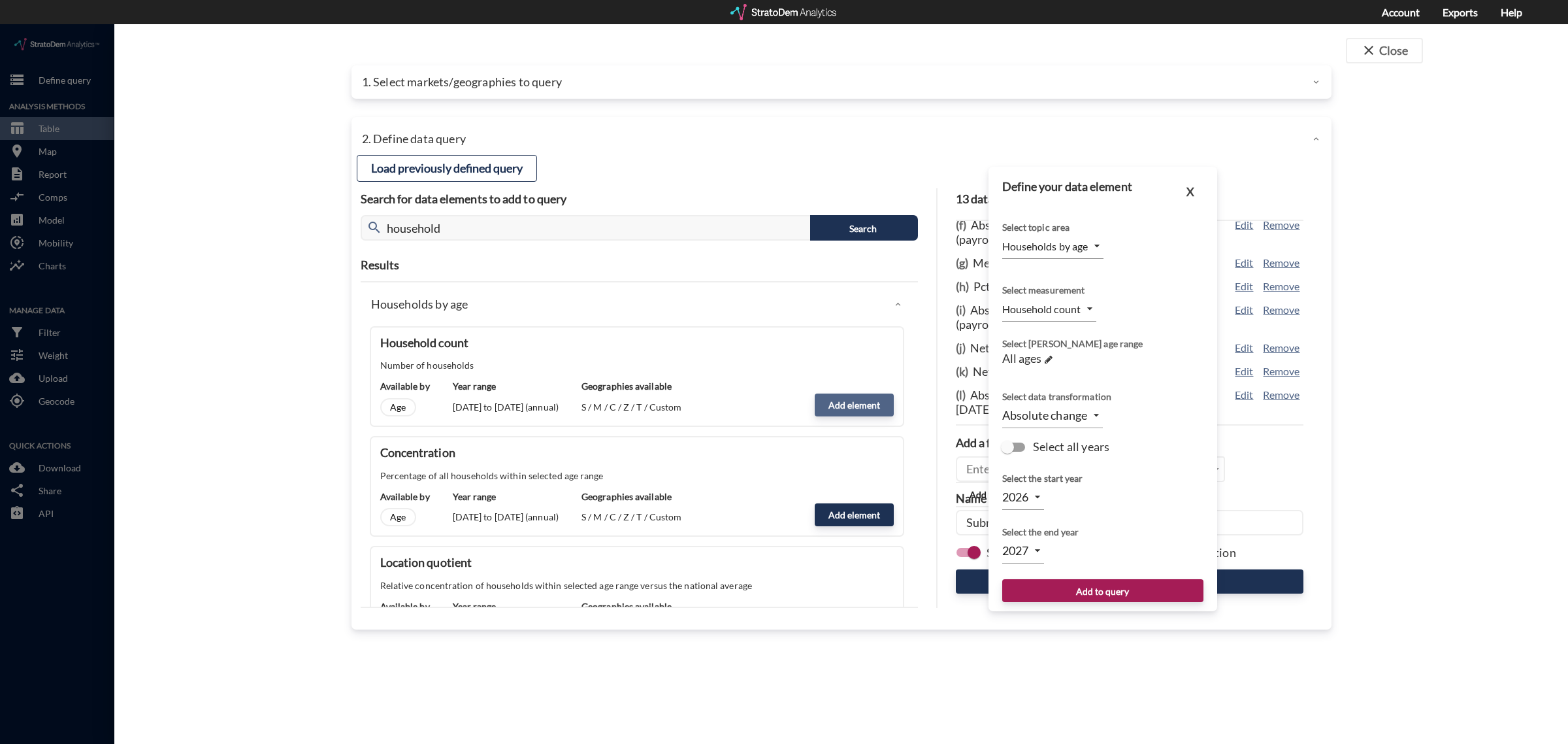
type input "2025"
type input "2026"
click body "/vantagepoint/us/-1 storage Define query Analysis Methods table_chart Table roo…"
click li "2027"
type input "2027"
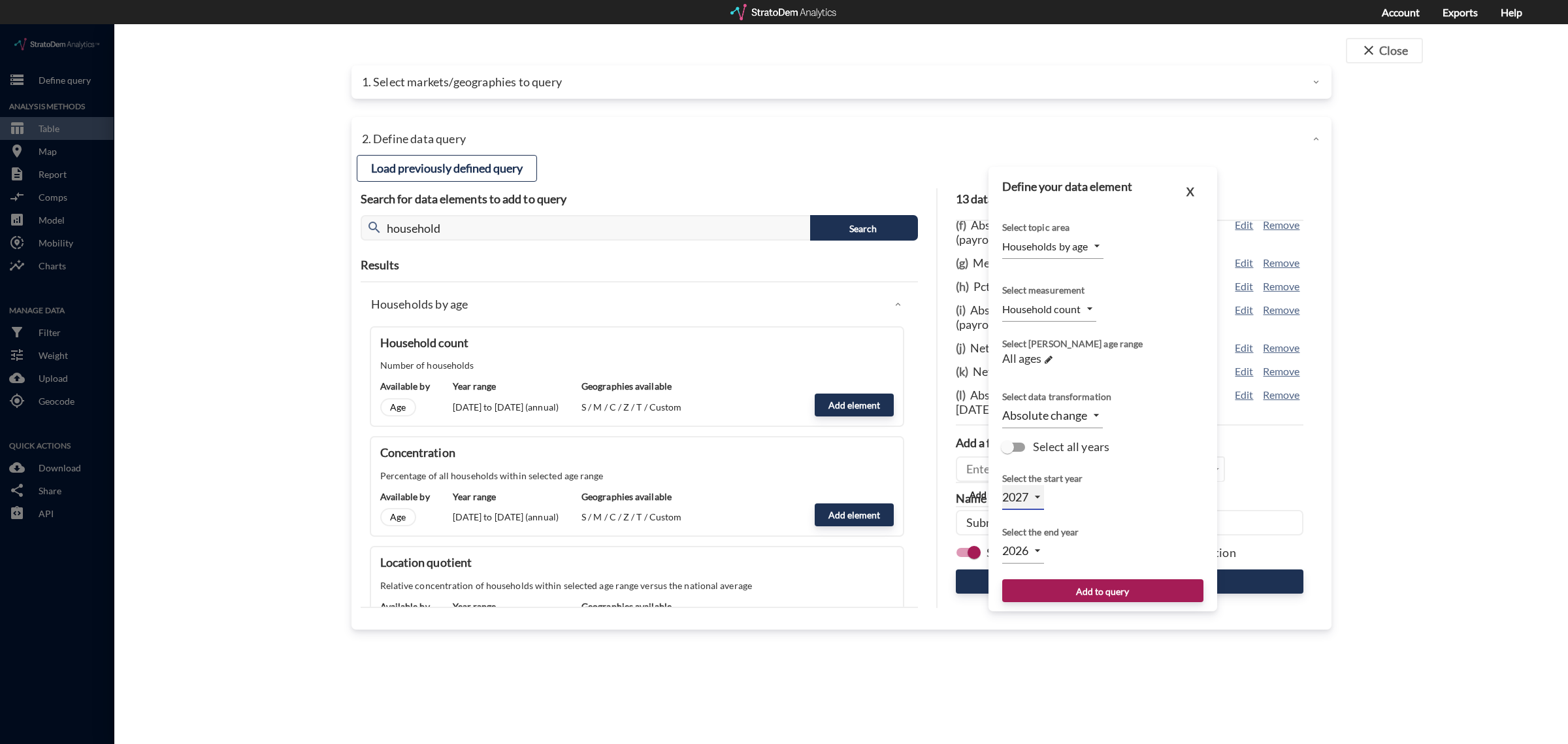
type input "2028"
click button "Add to query"
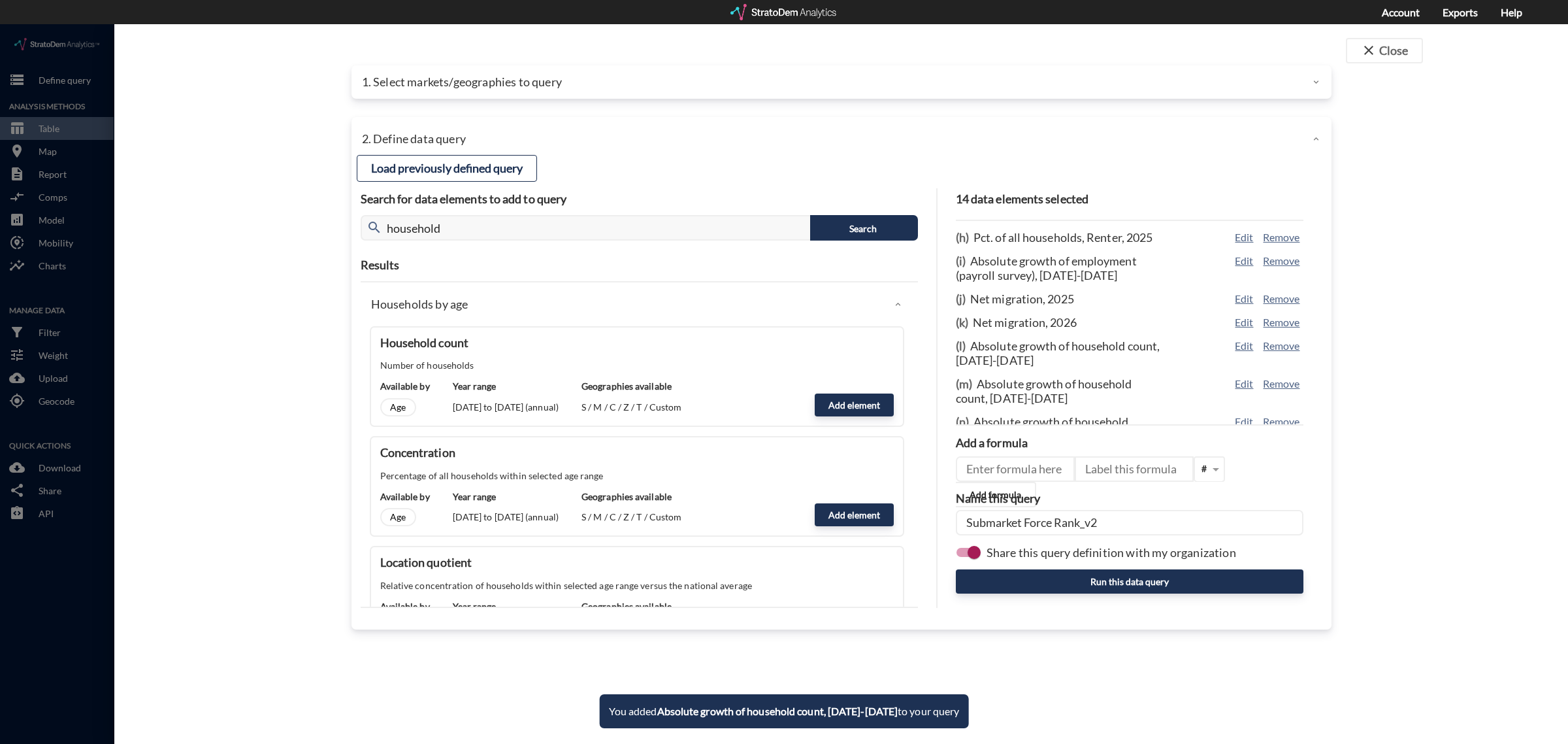
scroll to position [234, 0]
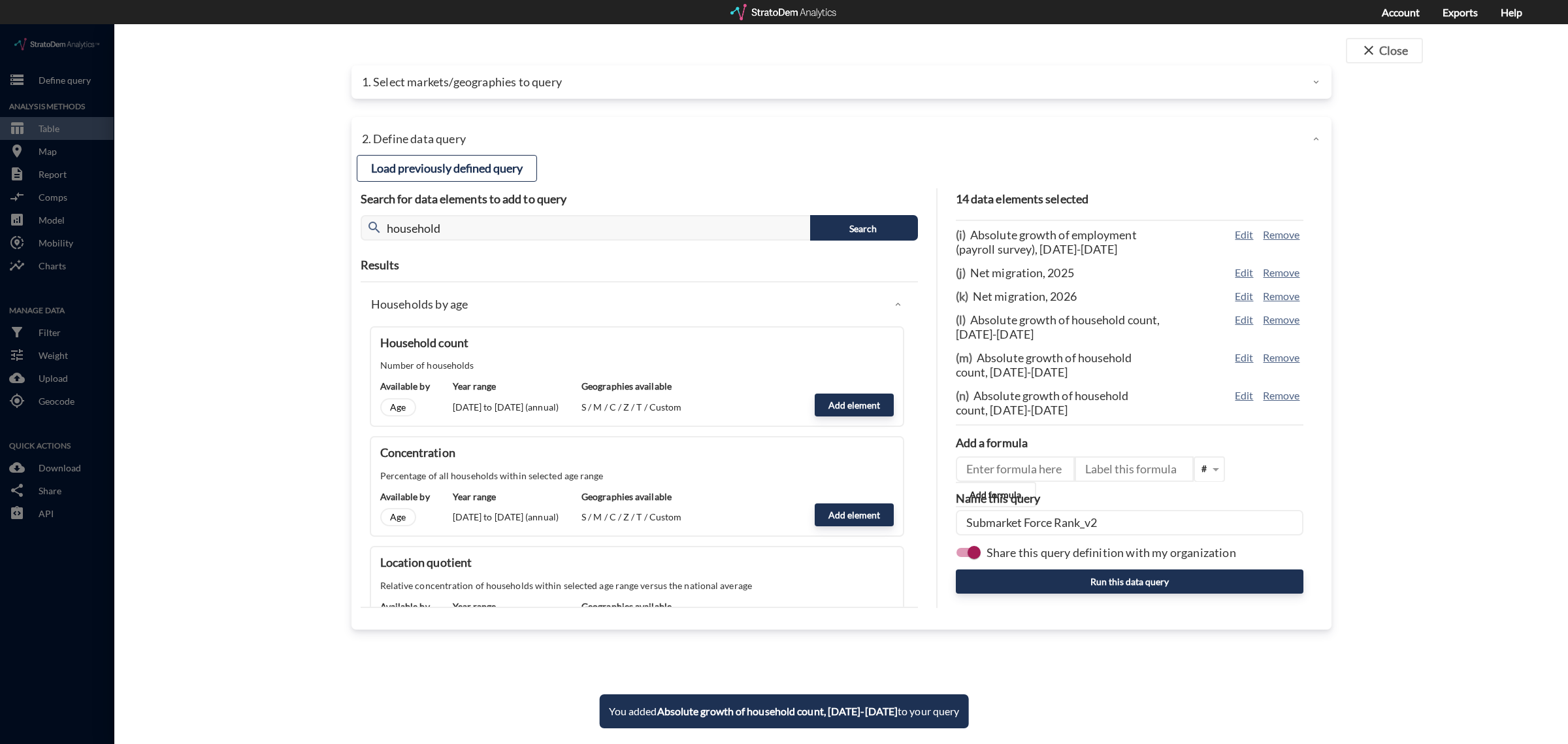
click input "Submarket Force Rank_v2"
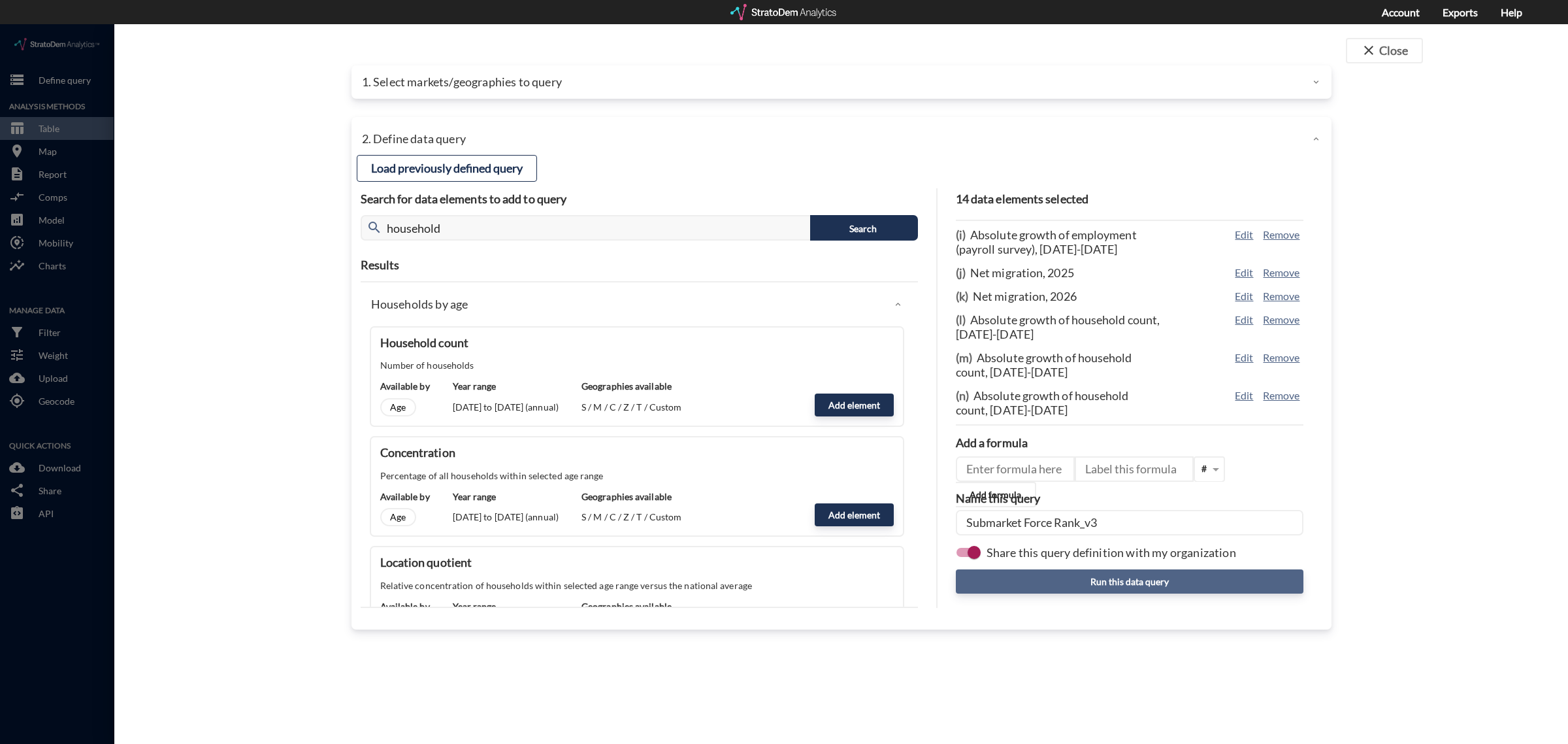
type input "Submarket Force Rank_v3"
click button "Run this data query"
